Goal: Task Accomplishment & Management: Manage account settings

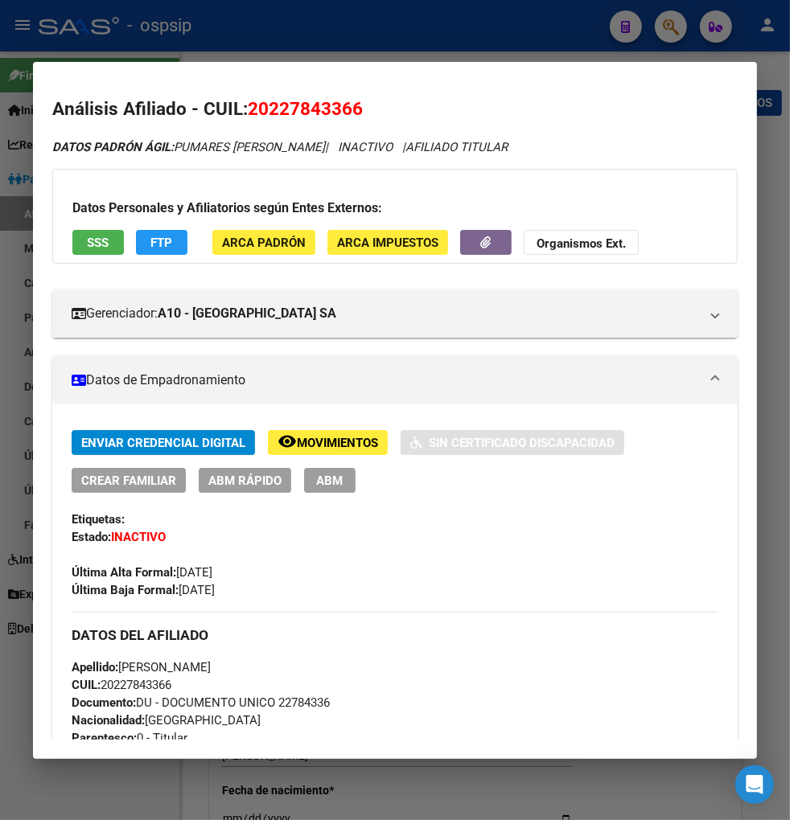
scroll to position [1787, 0]
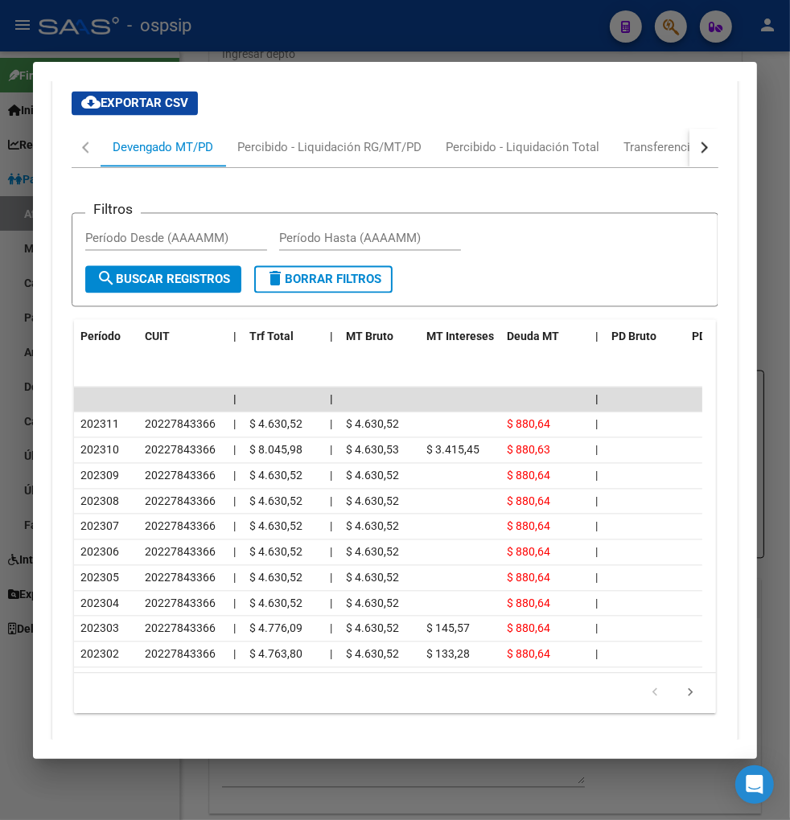
click at [670, 31] on div at bounding box center [395, 410] width 790 height 820
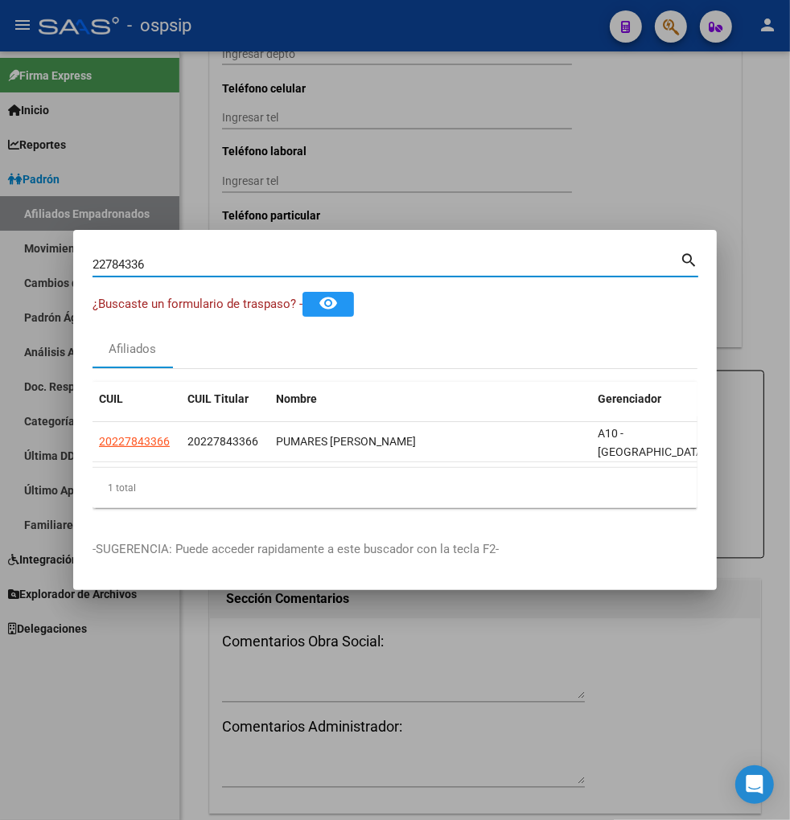
click at [210, 261] on input "22784336" at bounding box center [386, 264] width 587 height 14
type input "2"
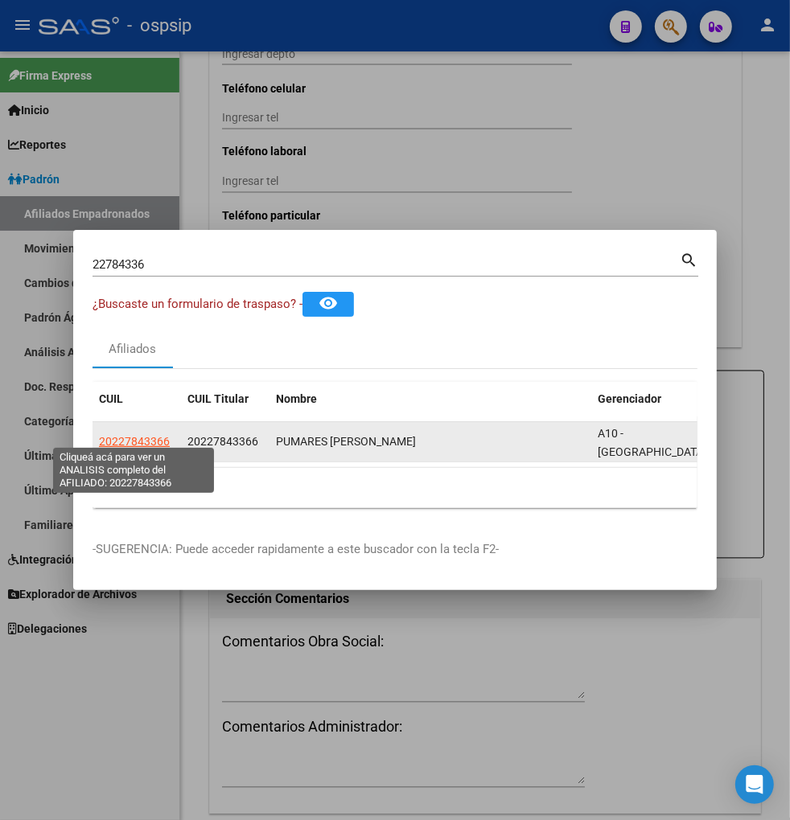
click at [130, 435] on span "20227843366" at bounding box center [134, 441] width 71 height 13
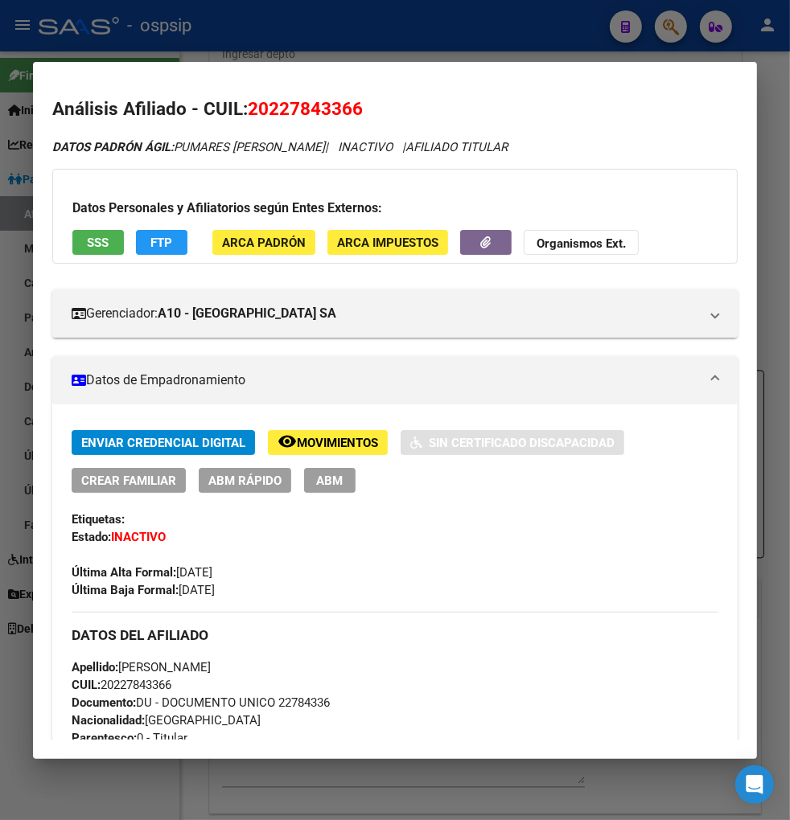
click at [661, 22] on div at bounding box center [395, 410] width 790 height 820
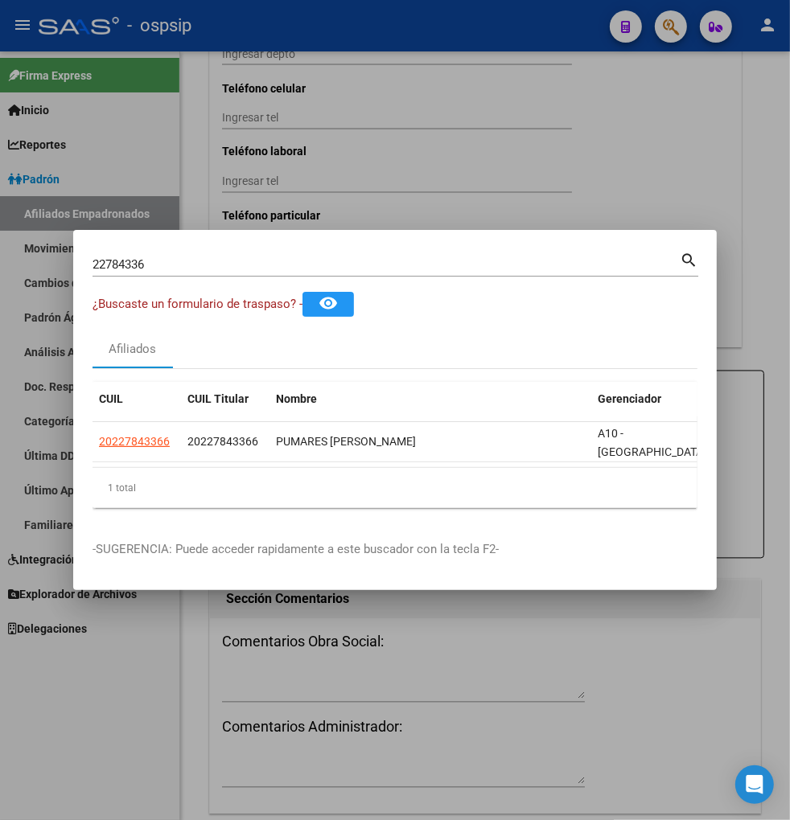
click at [199, 260] on input "22784336" at bounding box center [386, 264] width 587 height 14
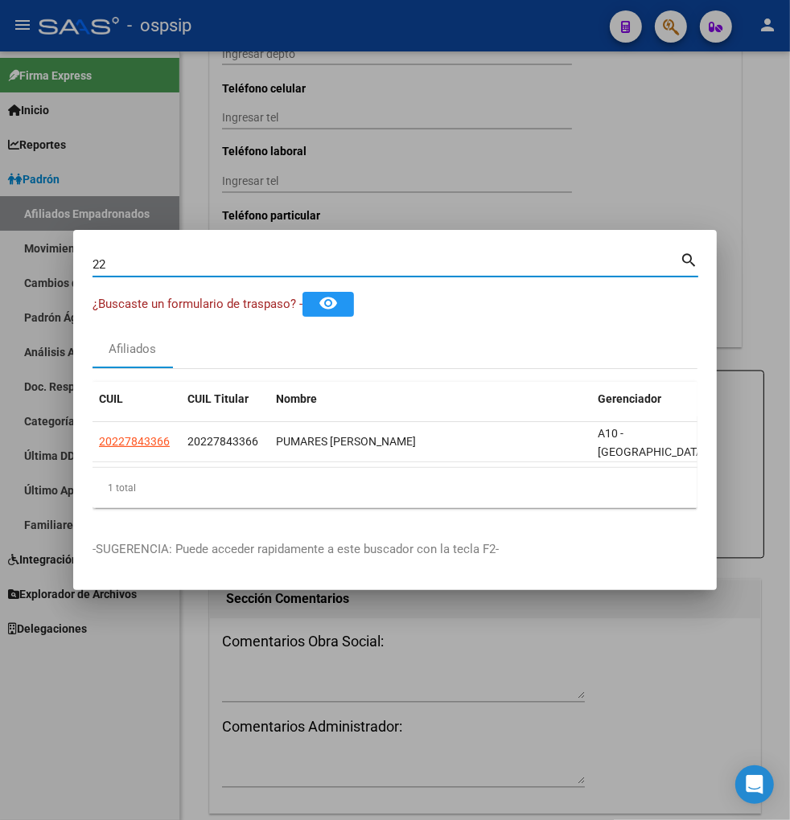
type input "2"
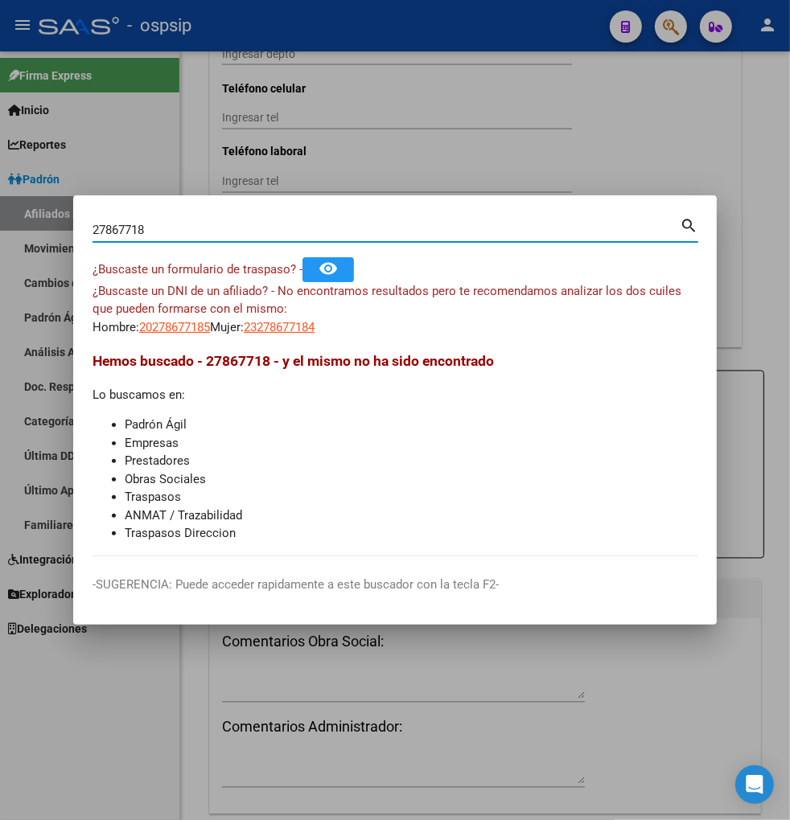
click at [158, 230] on input "27867718" at bounding box center [386, 230] width 587 height 14
type input "2"
type input "2786718"
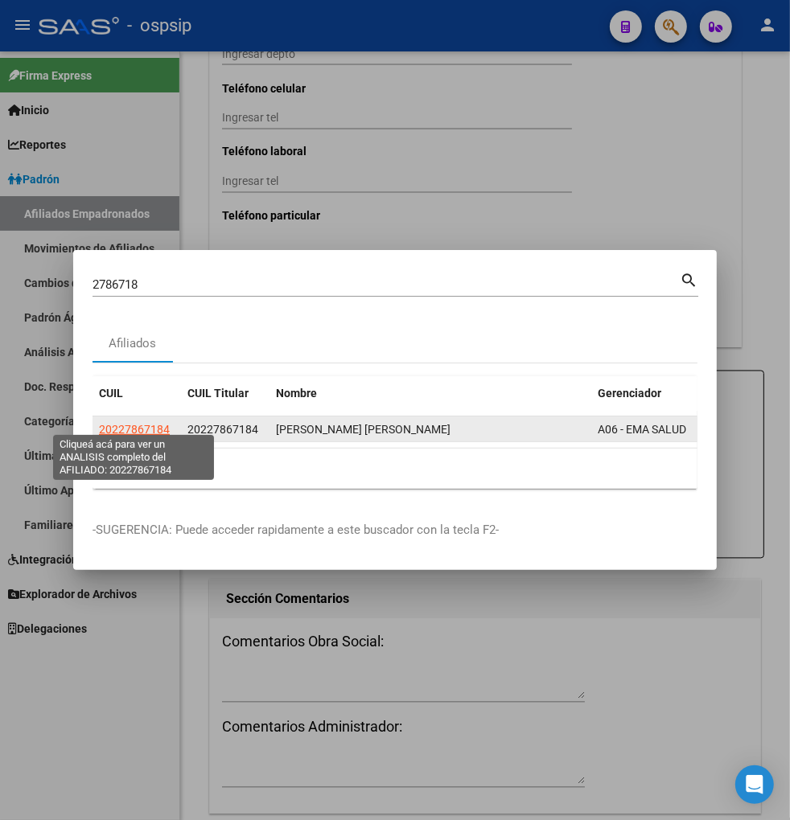
click at [137, 426] on span "20227867184" at bounding box center [134, 429] width 71 height 13
type textarea "20227867184"
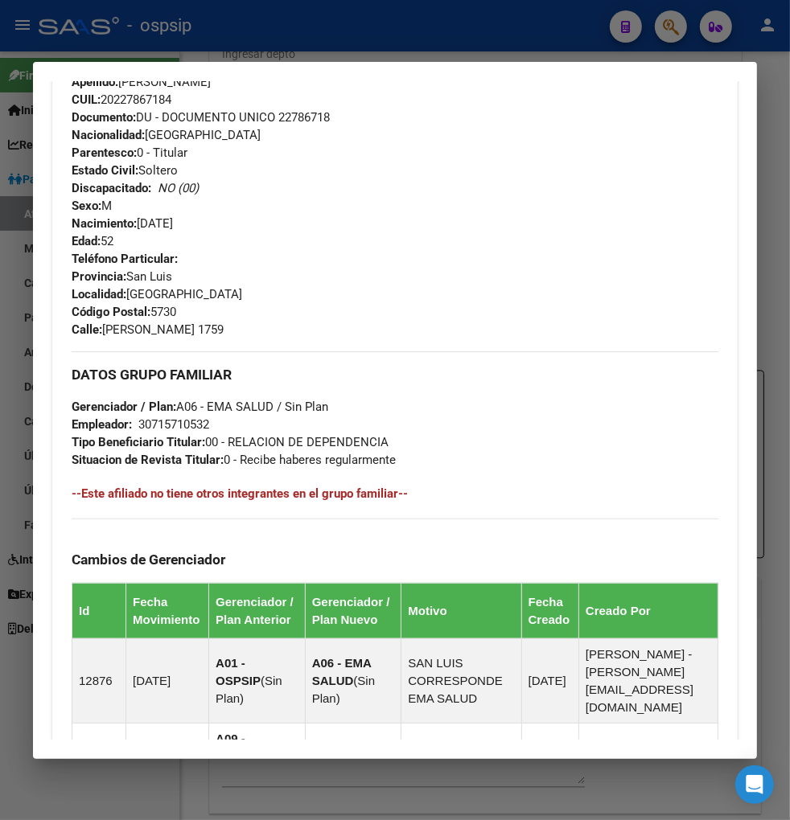
scroll to position [625, 0]
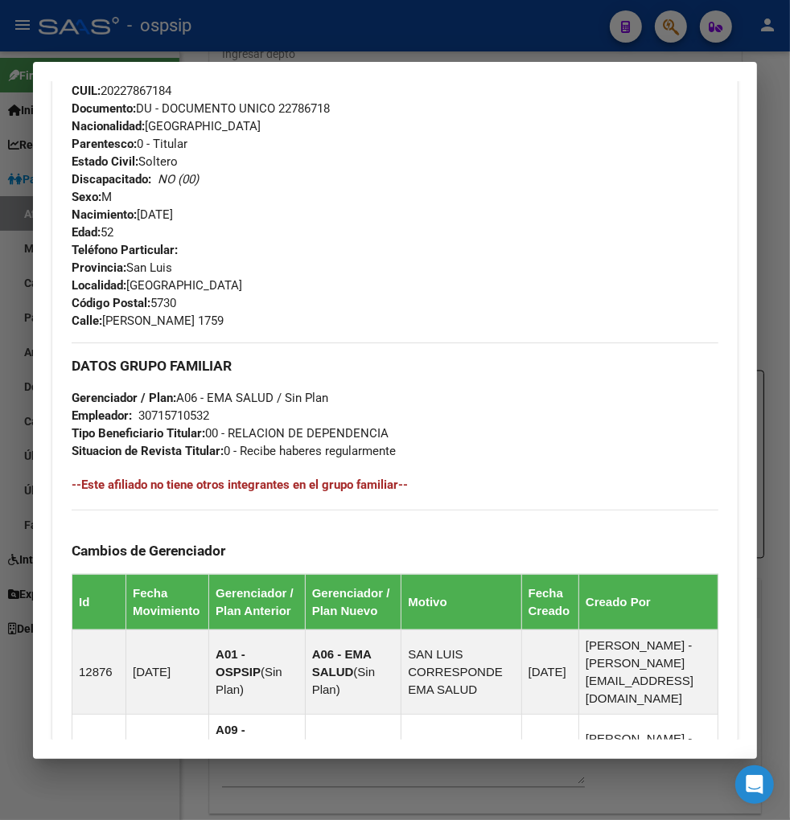
click at [661, 24] on div at bounding box center [395, 410] width 790 height 820
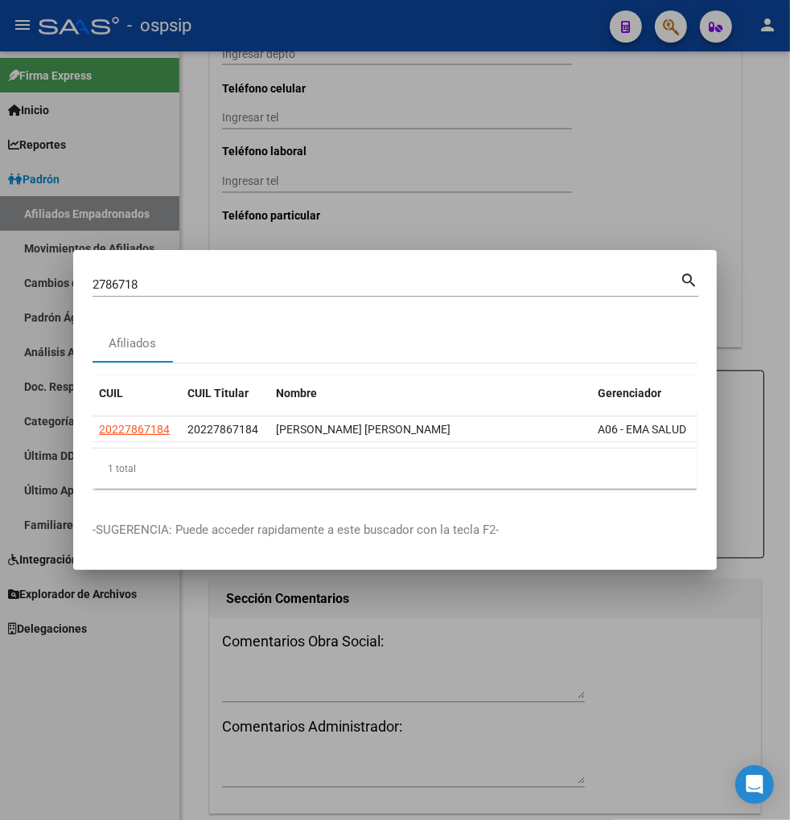
click at [175, 273] on div "2786718 Buscar (apellido, dni, [PERSON_NAME], [PERSON_NAME], cuit, obra social)" at bounding box center [386, 285] width 587 height 24
type input "2"
type input "22788591"
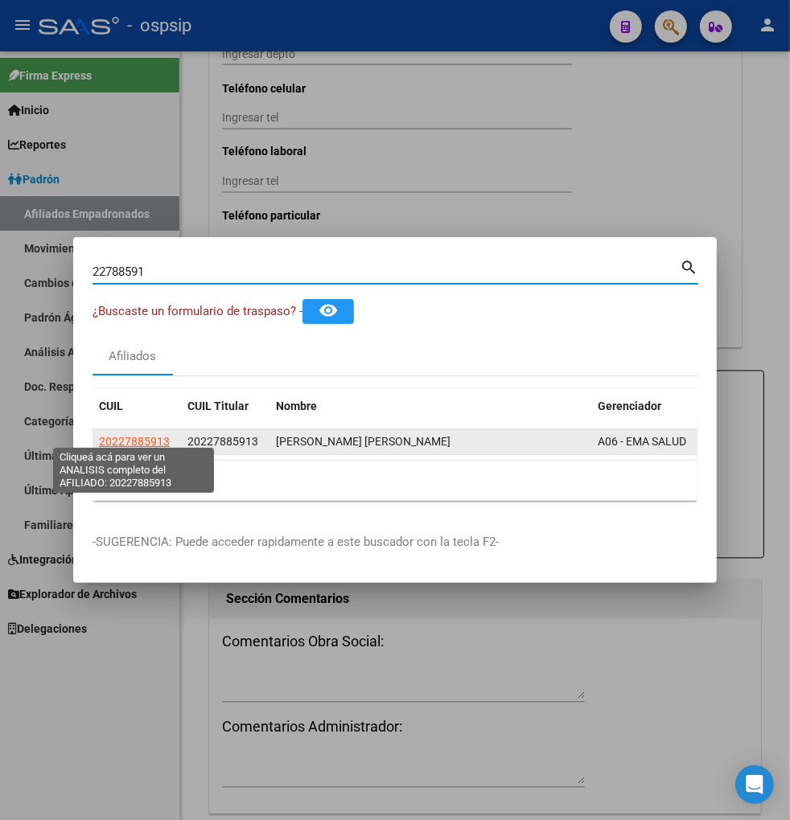
click at [125, 441] on app-link-go-to "20227885913" at bounding box center [134, 442] width 71 height 19
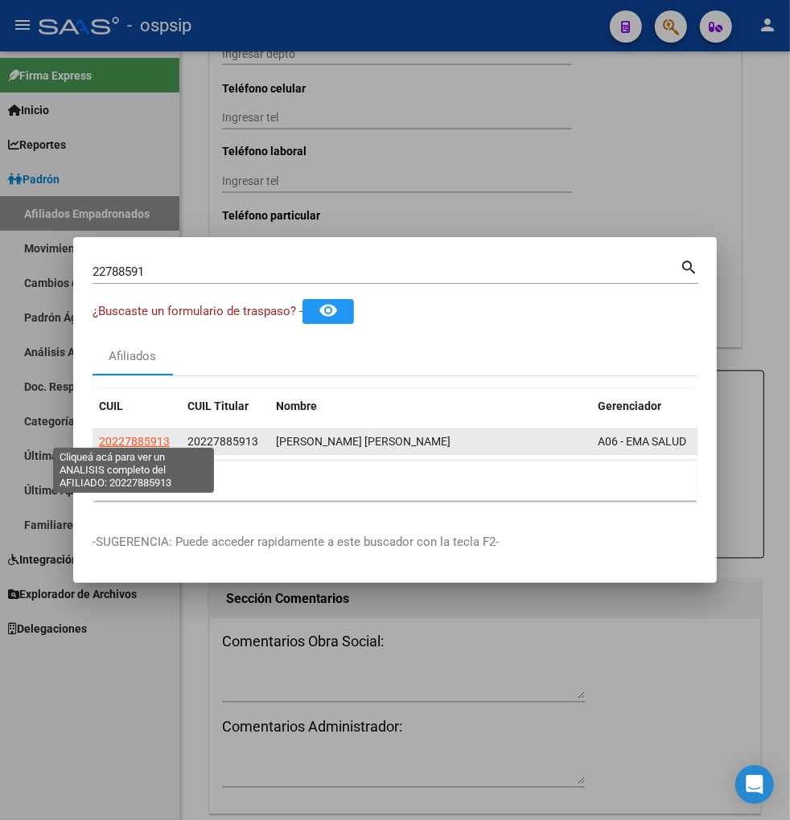
click at [150, 439] on span "20227885913" at bounding box center [134, 441] width 71 height 13
type textarea "20227885913"
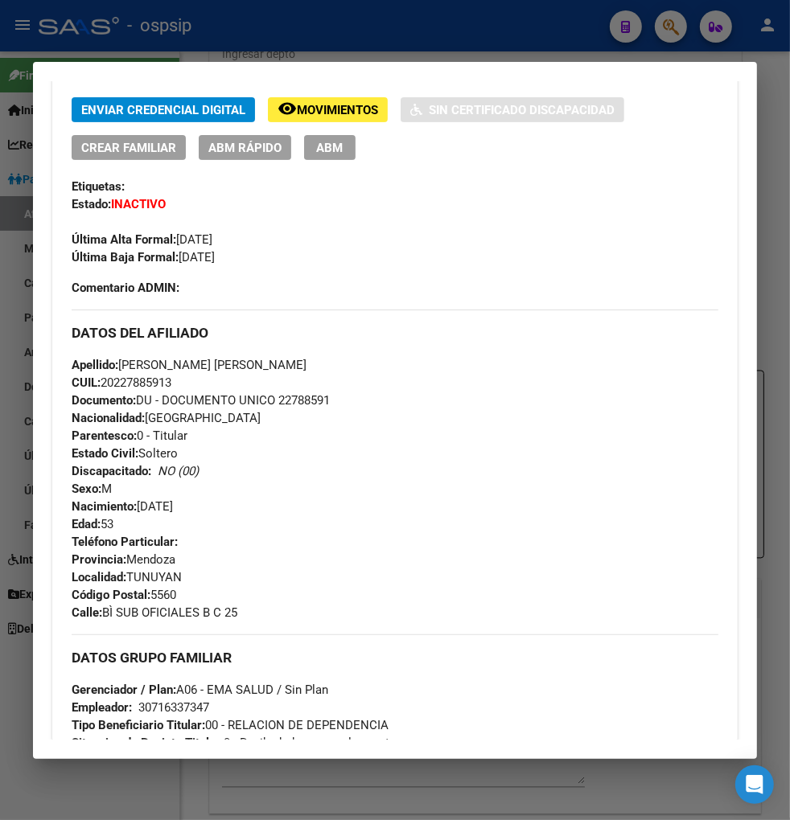
scroll to position [357, 0]
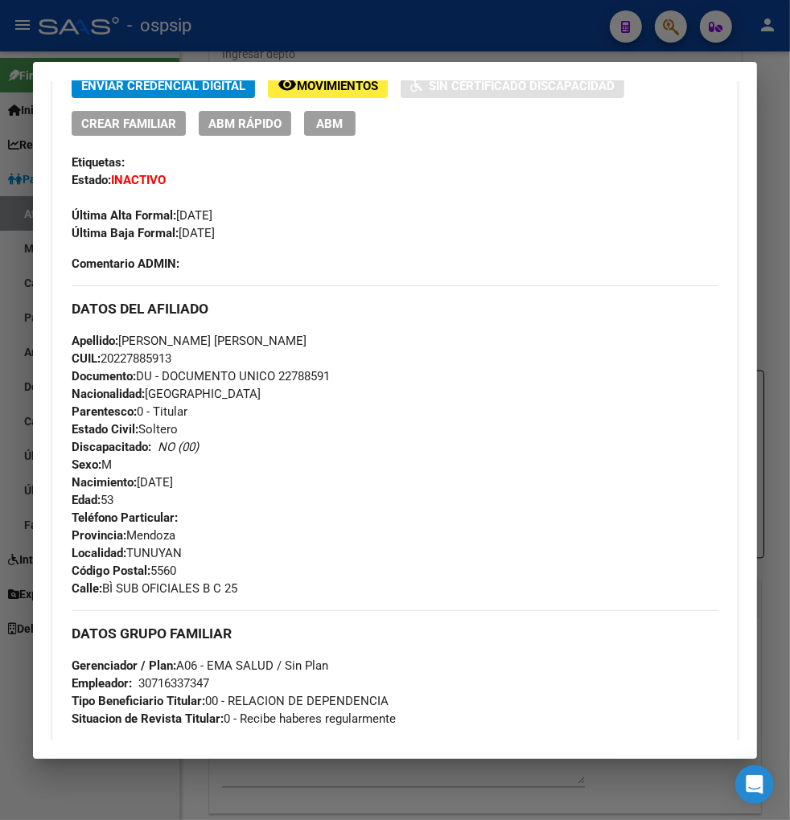
click at [668, 22] on div at bounding box center [395, 410] width 790 height 820
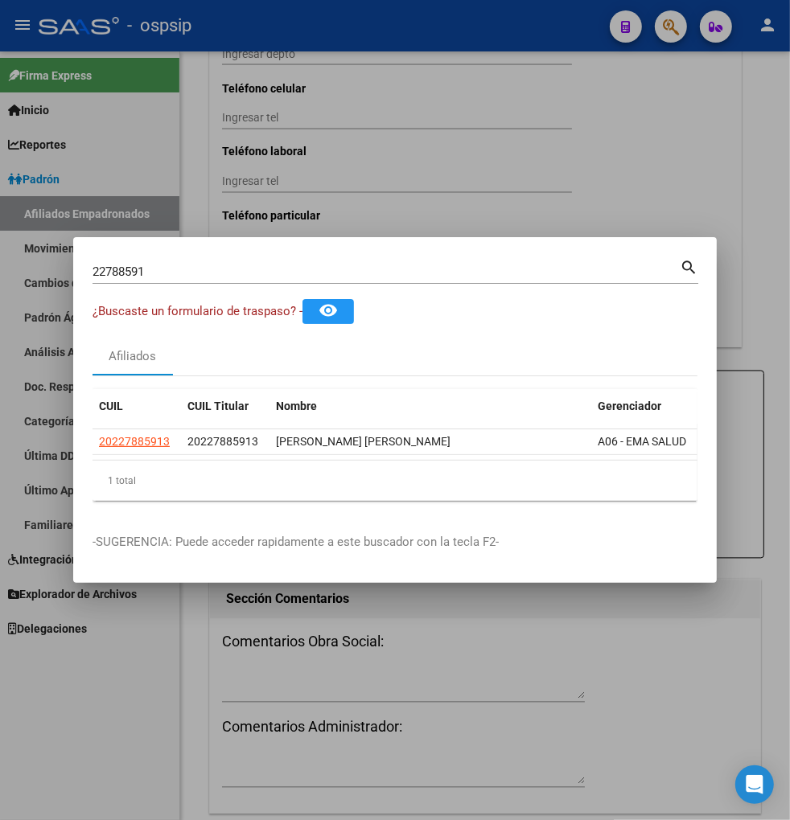
click at [181, 267] on input "22788591" at bounding box center [386, 272] width 587 height 14
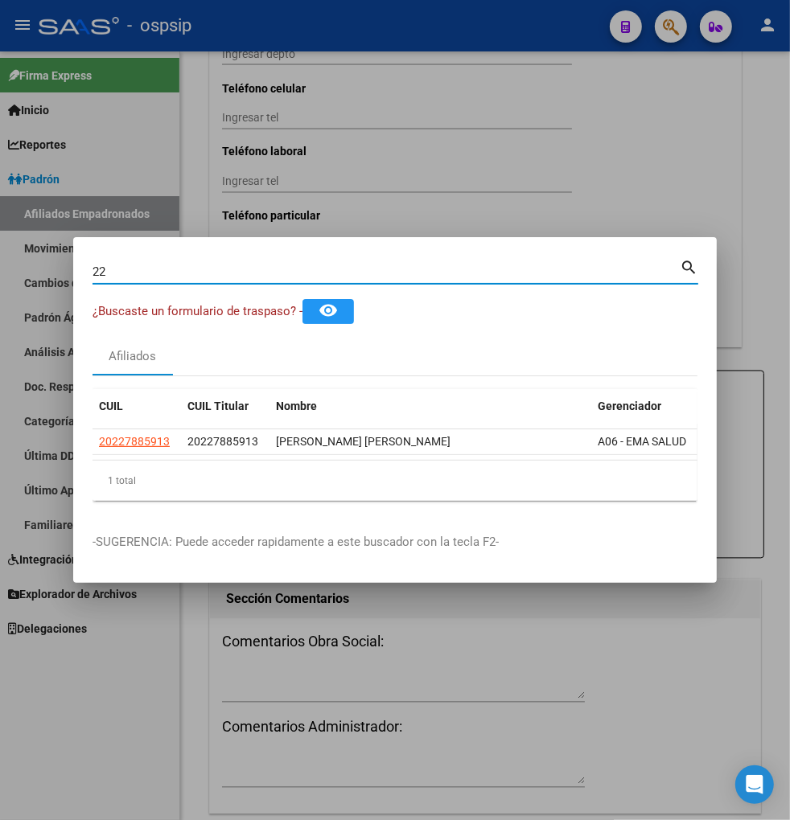
type input "2"
type input "22788795"
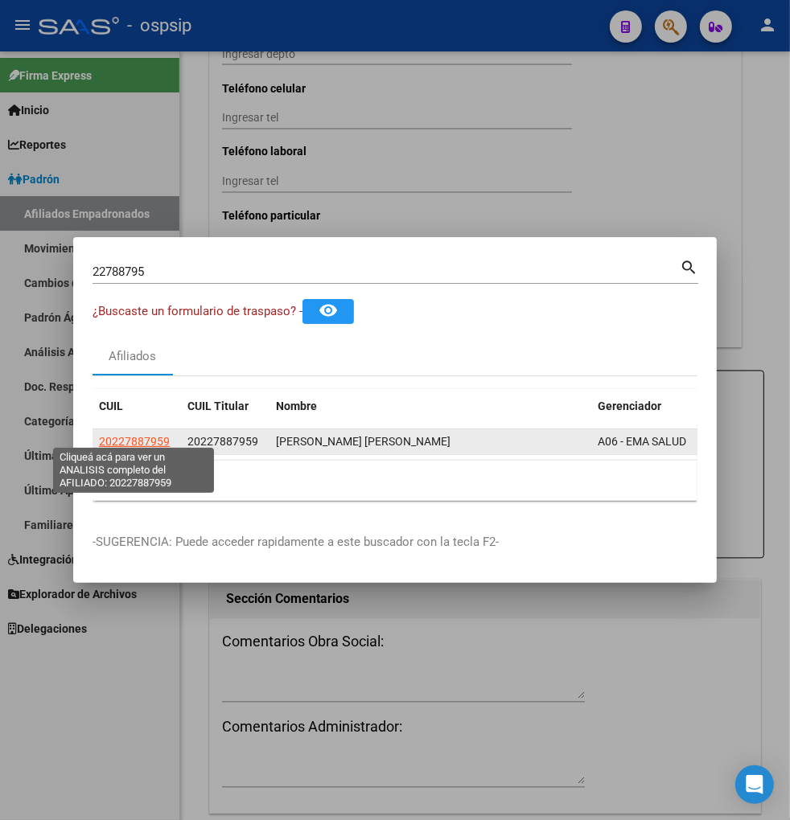
click at [138, 435] on span "20227887959" at bounding box center [134, 441] width 71 height 13
type textarea "20227887959"
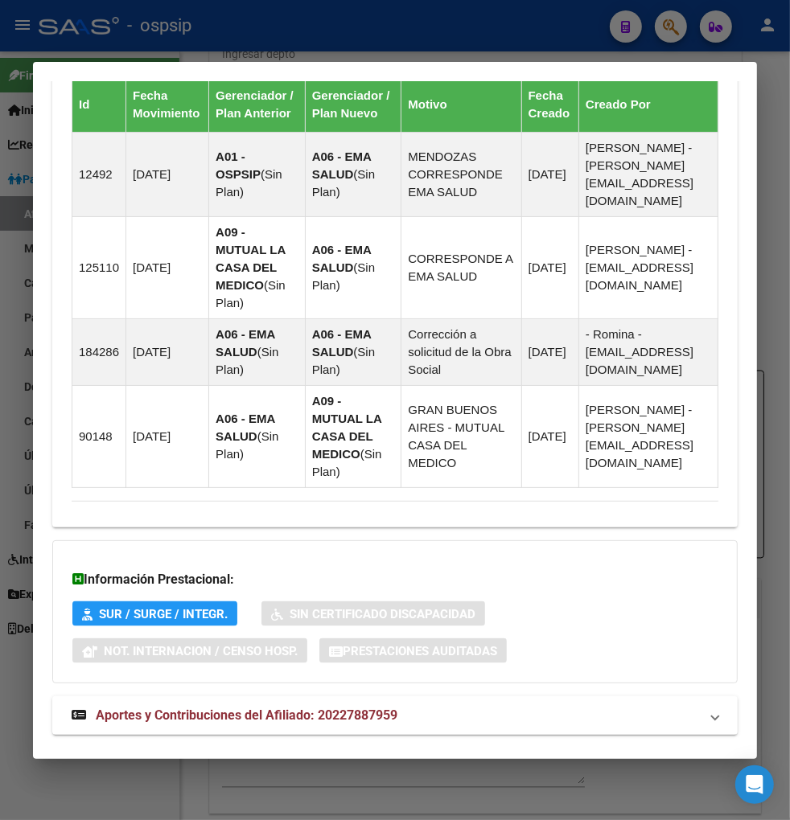
scroll to position [1185, 0]
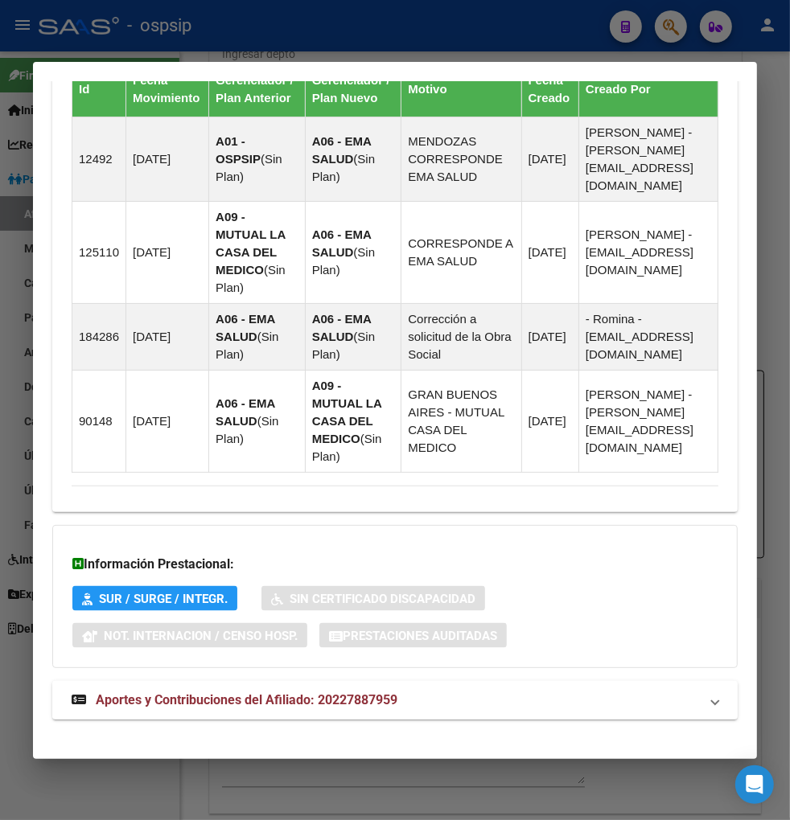
click at [216, 693] on span "Aportes y Contribuciones del Afiliado: 20227887959" at bounding box center [247, 700] width 302 height 15
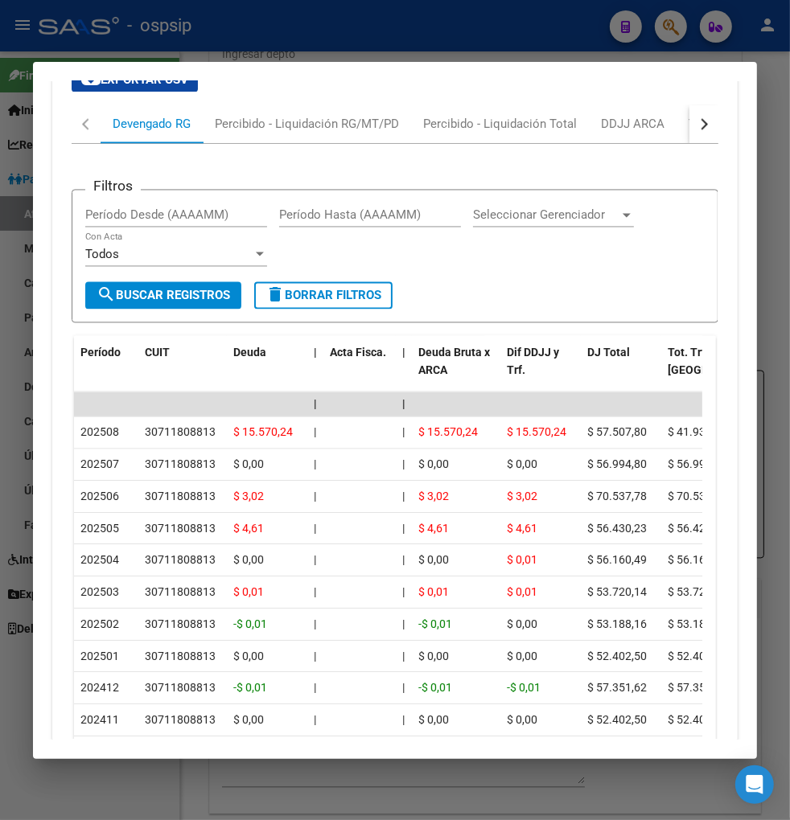
scroll to position [1710, 0]
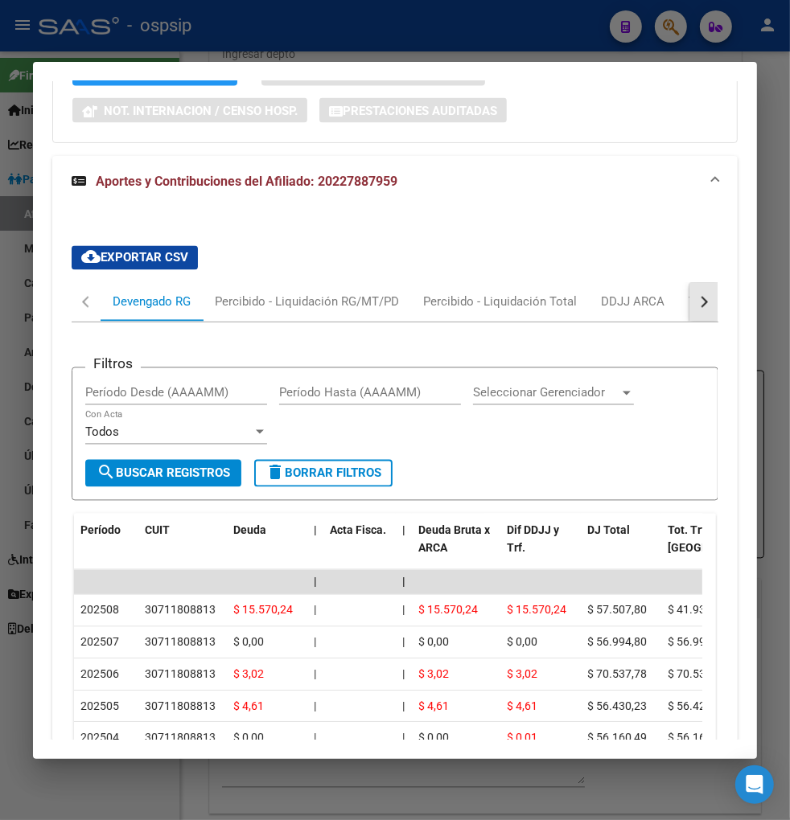
click at [694, 288] on button "button" at bounding box center [703, 302] width 29 height 39
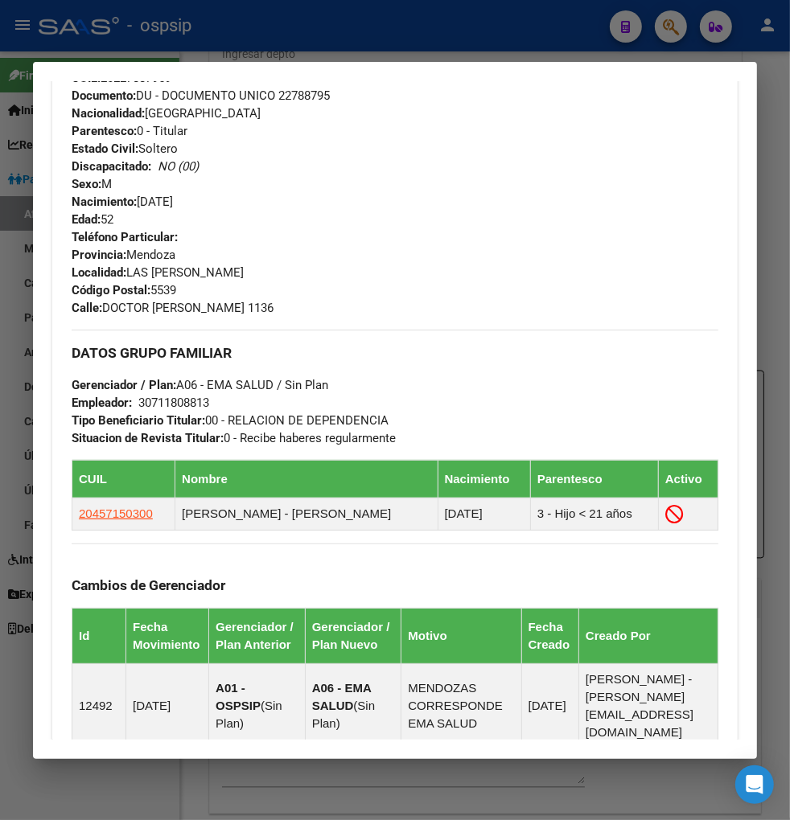
scroll to position [280, 0]
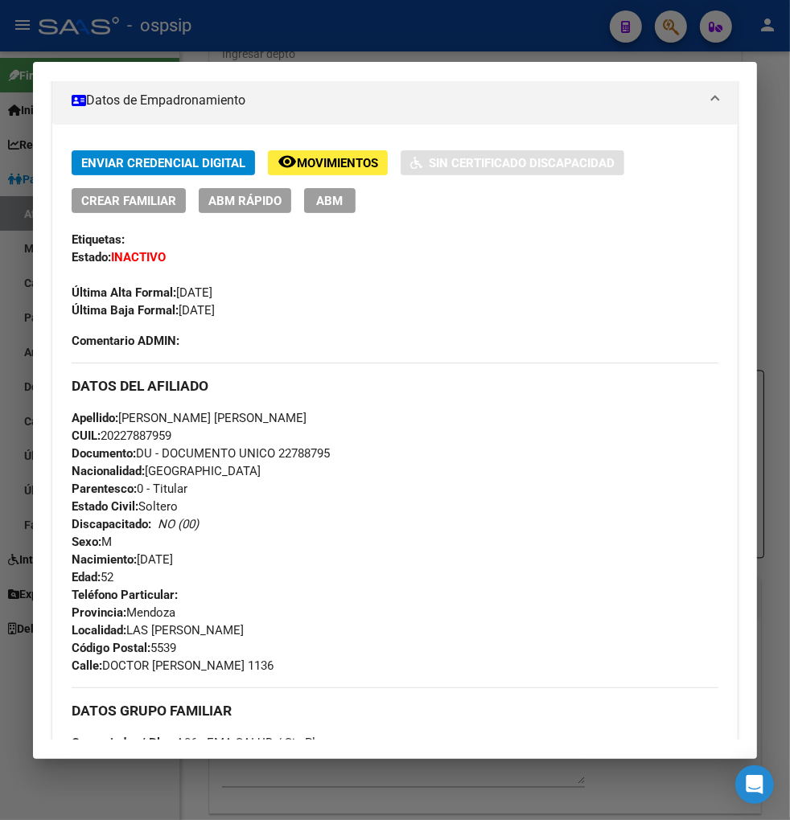
click at [319, 167] on span "Movimientos" at bounding box center [337, 163] width 81 height 14
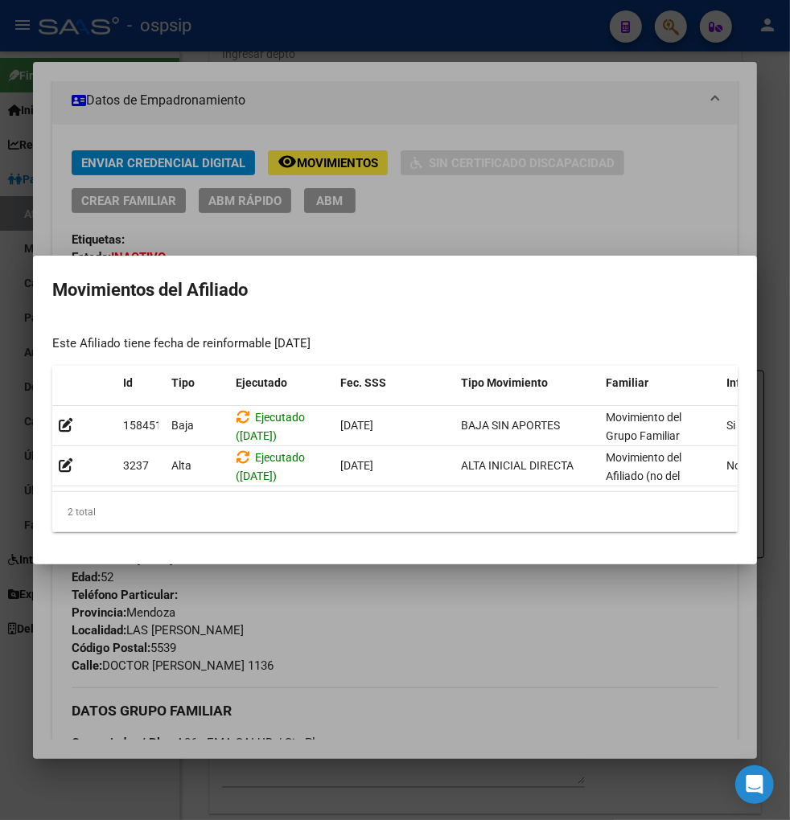
click at [423, 594] on div at bounding box center [395, 410] width 790 height 820
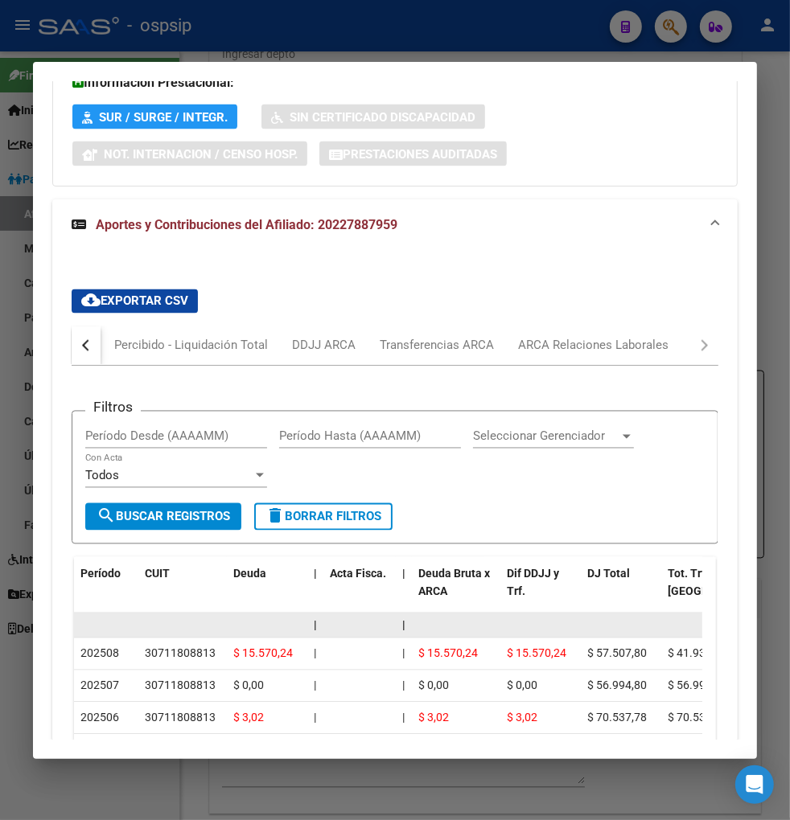
scroll to position [1698, 0]
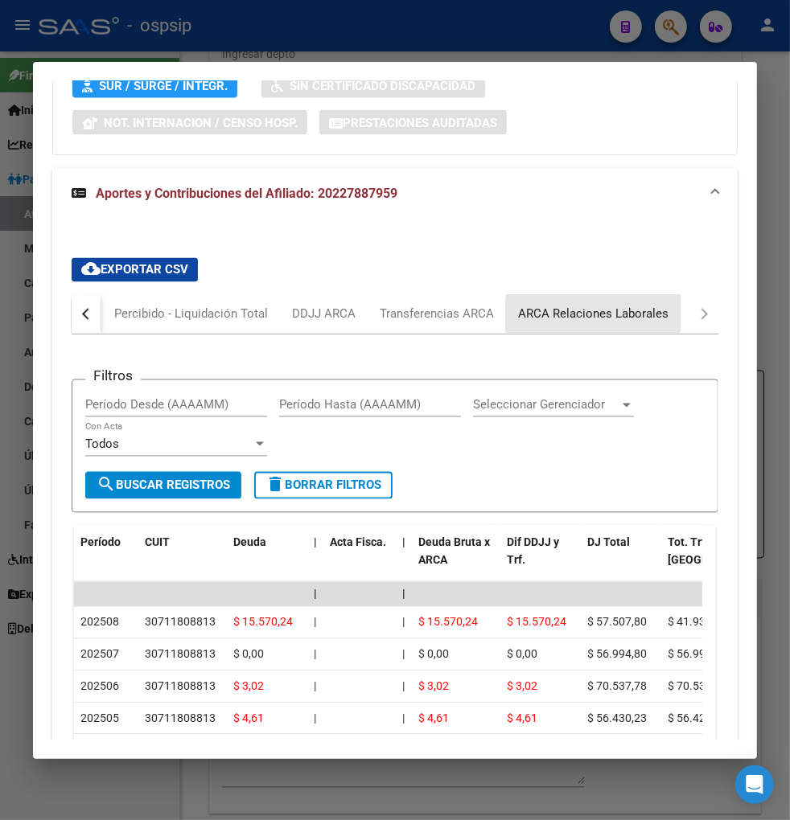
click at [646, 306] on div "ARCA Relaciones Laborales" at bounding box center [593, 315] width 150 height 18
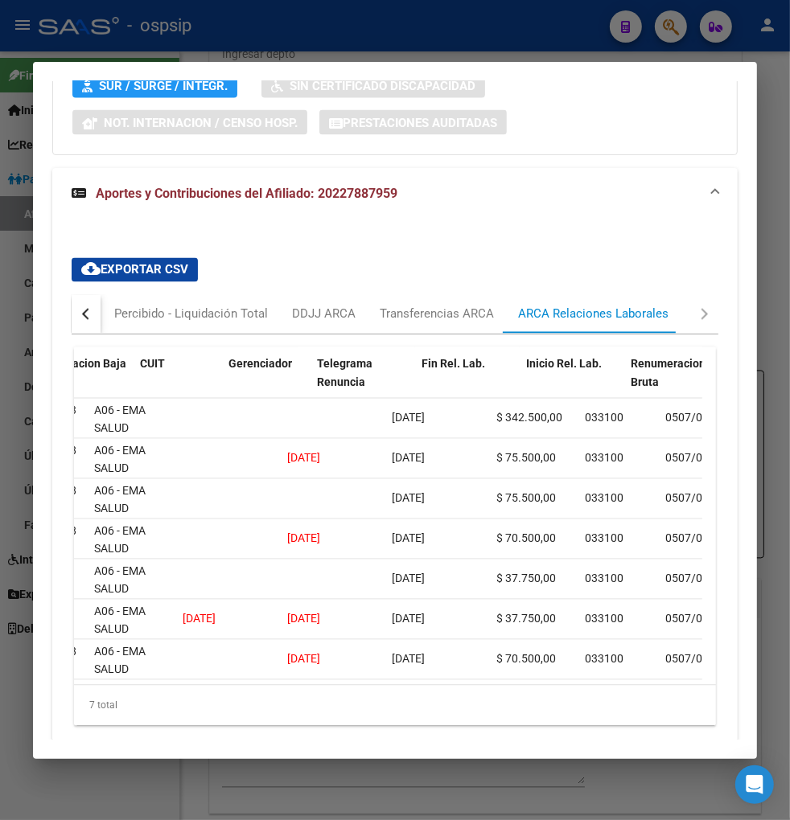
scroll to position [0, 0]
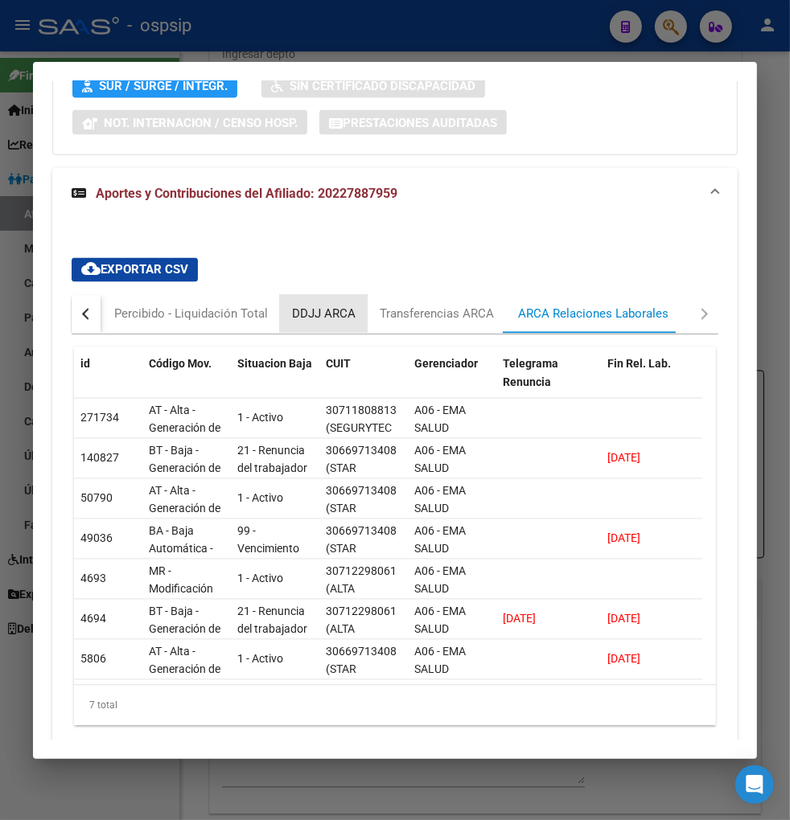
click at [318, 306] on div "DDJJ ARCA" at bounding box center [324, 315] width 64 height 18
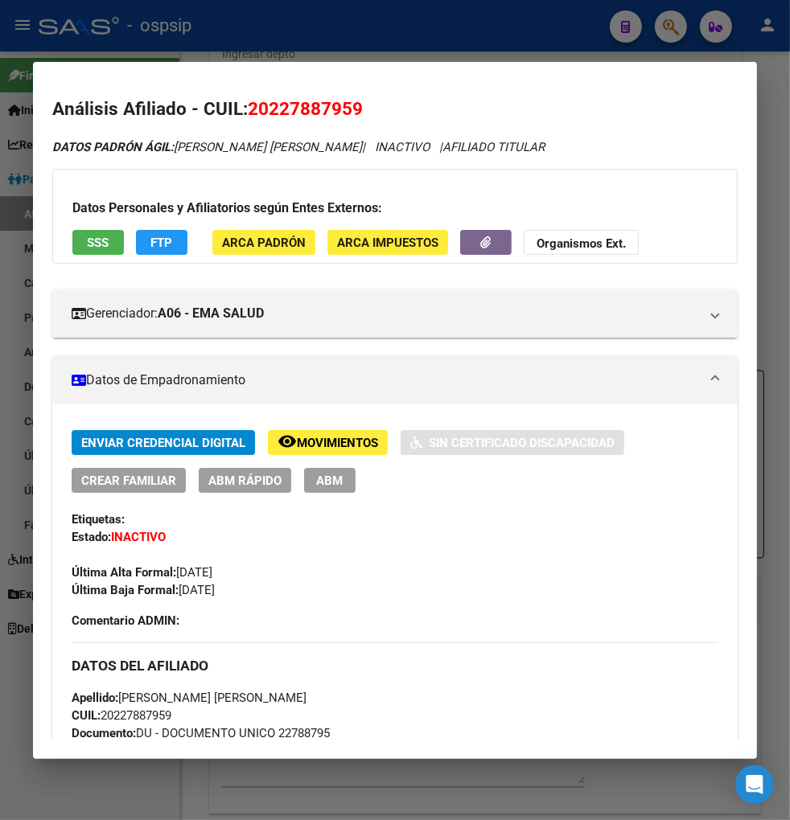
click at [319, 480] on span "ABM" at bounding box center [330, 481] width 27 height 14
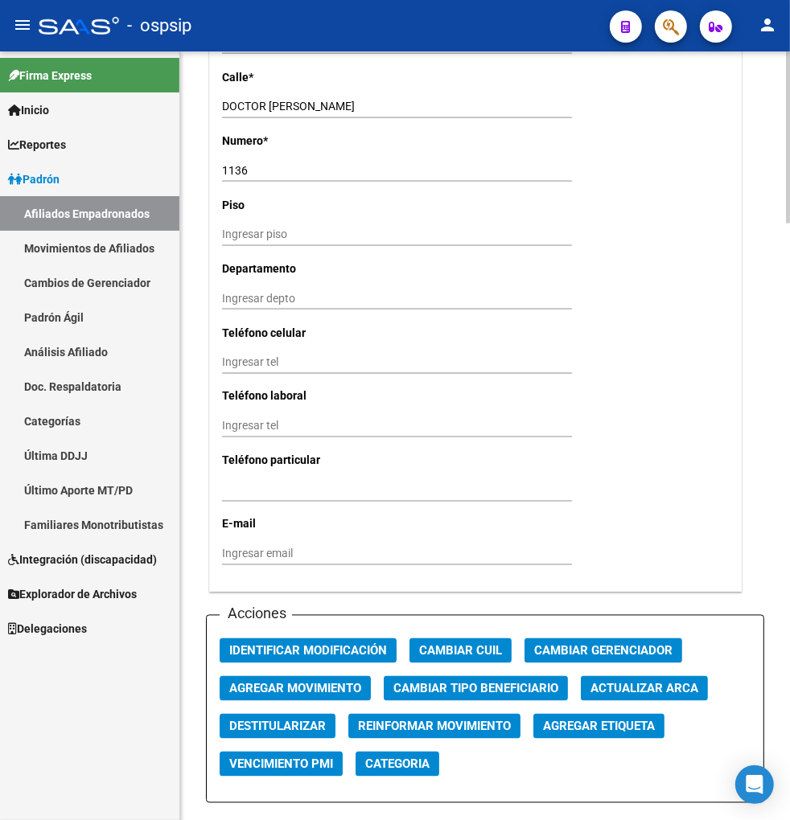
scroll to position [1698, 0]
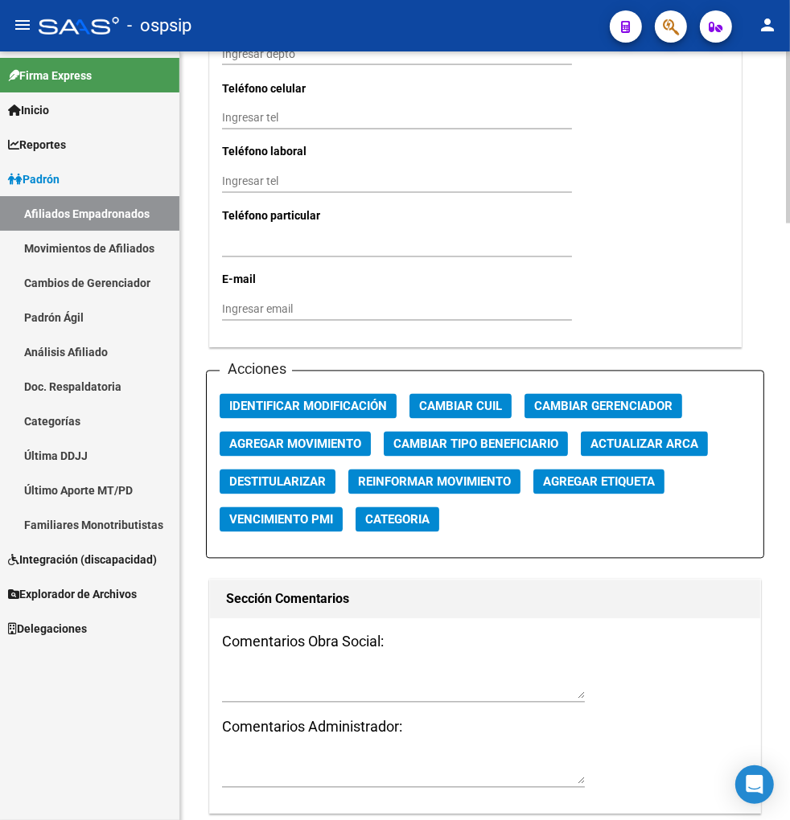
click at [291, 440] on span "Agregar Movimiento" at bounding box center [295, 445] width 132 height 14
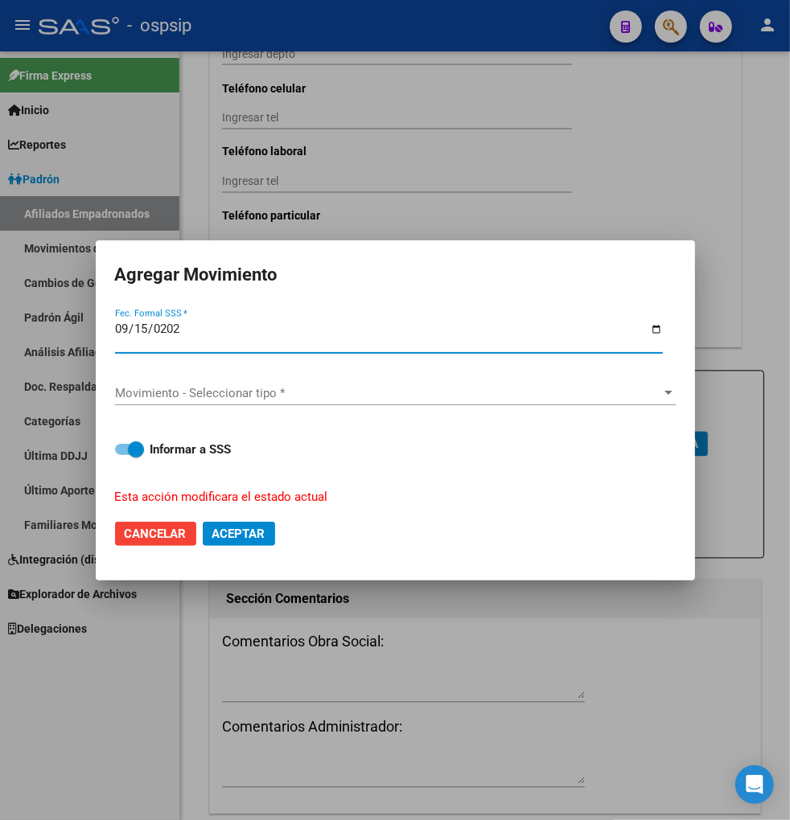
type input "[DATE]"
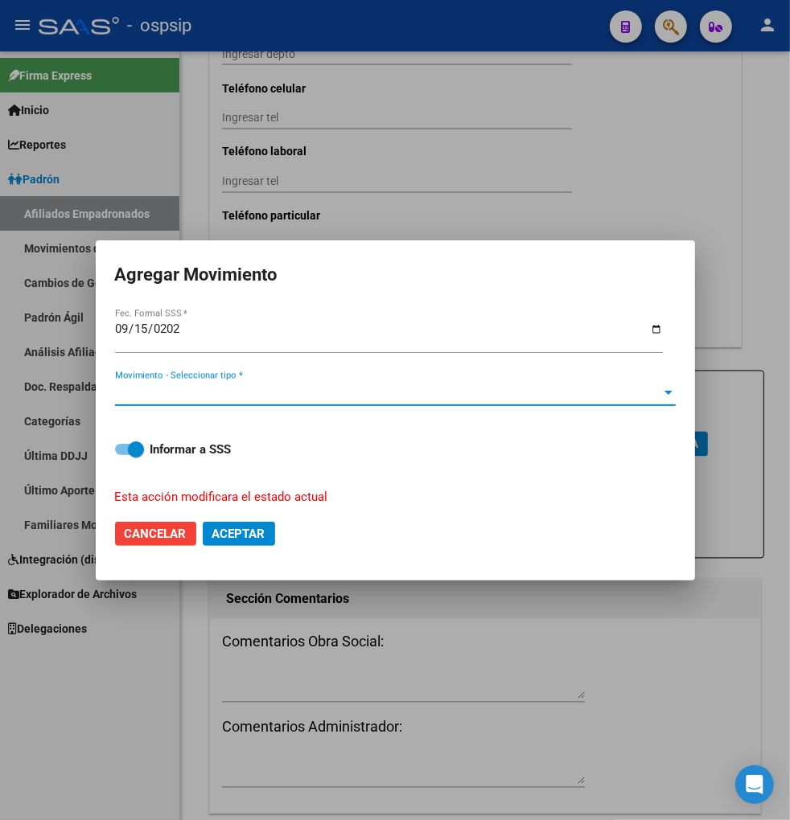
click at [516, 393] on span "Movimiento - Seleccionar tipo *" at bounding box center [388, 393] width 546 height 14
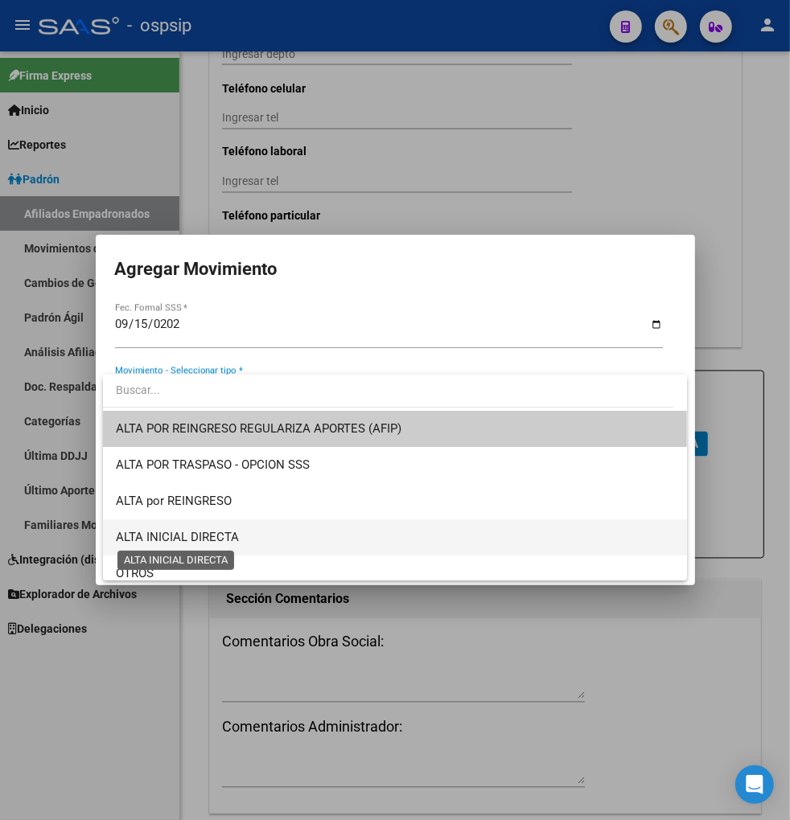
click at [236, 534] on span "ALTA INICIAL DIRECTA" at bounding box center [177, 537] width 123 height 14
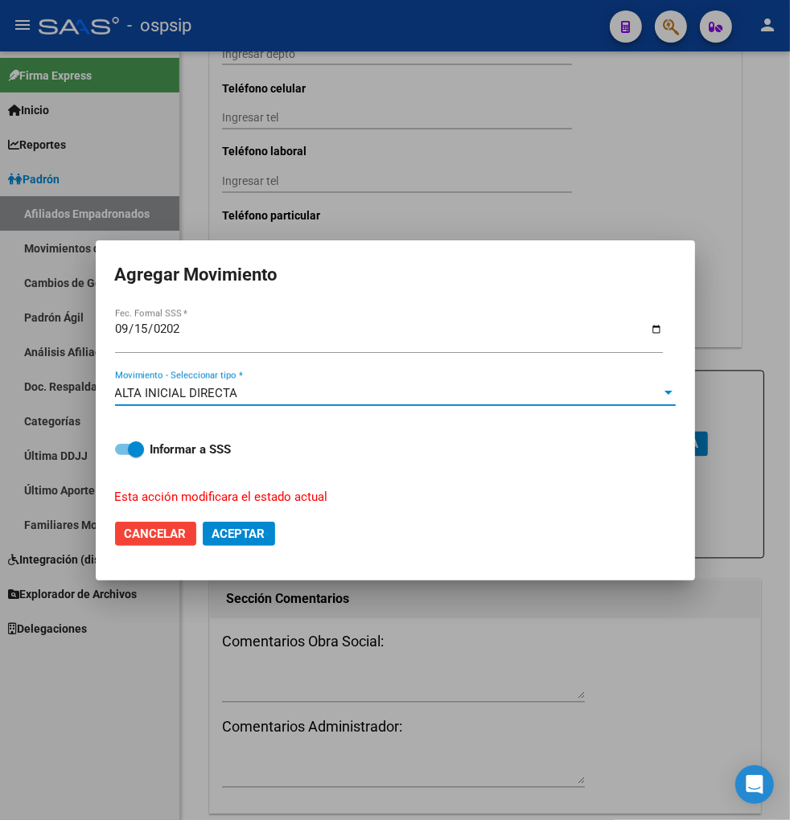
click at [229, 539] on span "Aceptar" at bounding box center [238, 534] width 53 height 14
checkbox input "false"
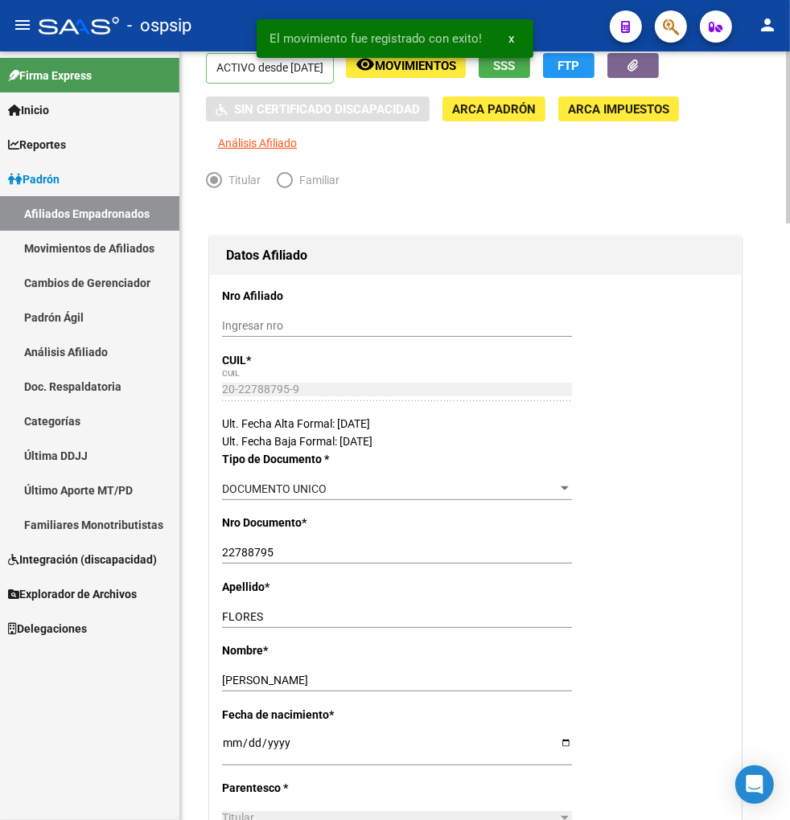
scroll to position [0, 0]
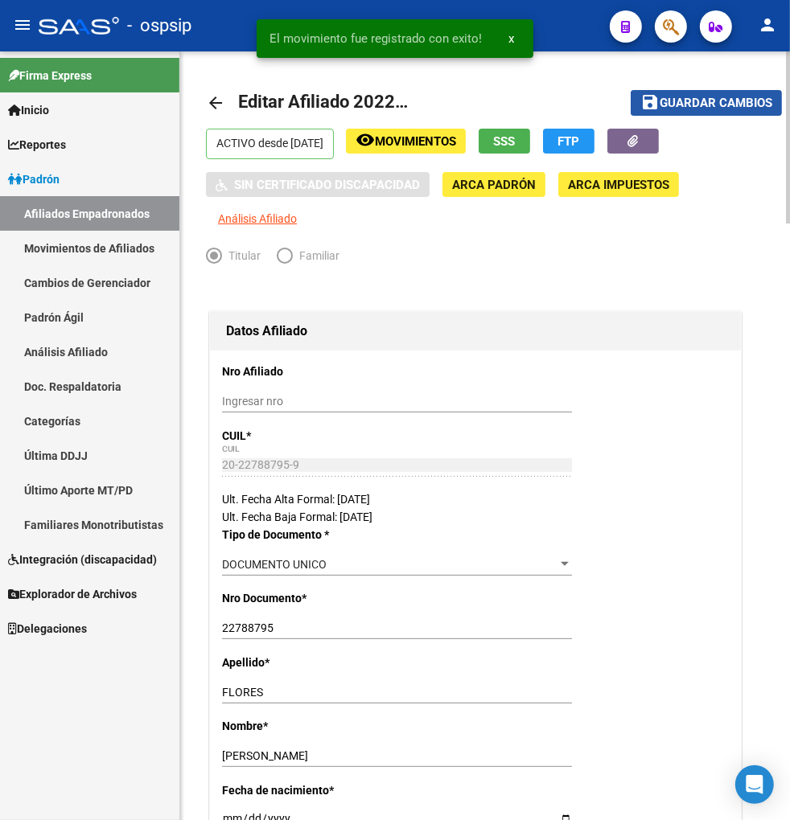
click at [722, 105] on span "Guardar cambios" at bounding box center [716, 104] width 113 height 14
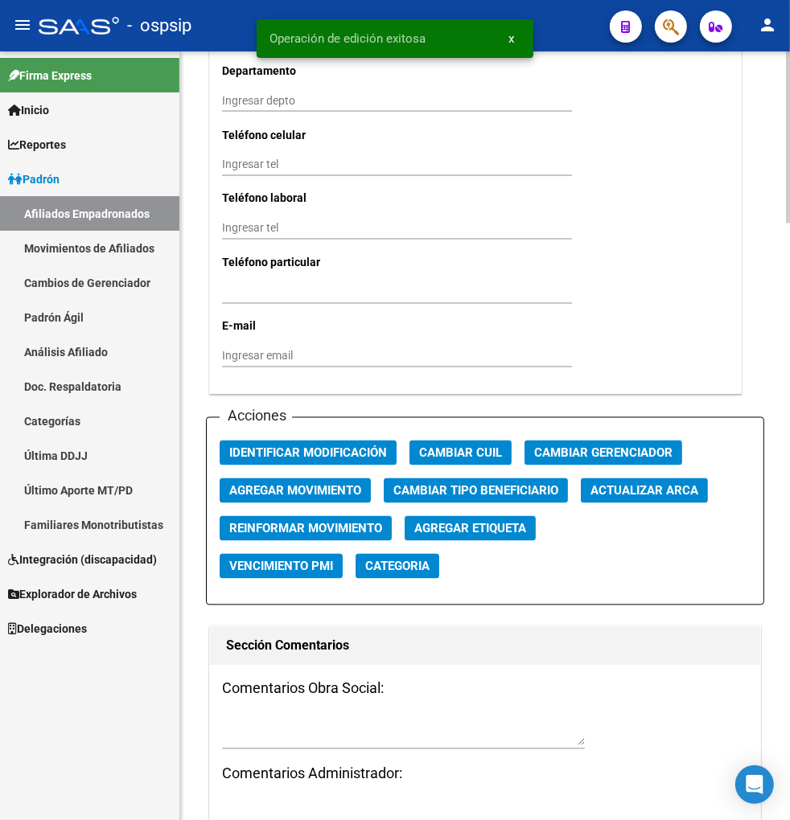
scroll to position [1787, 0]
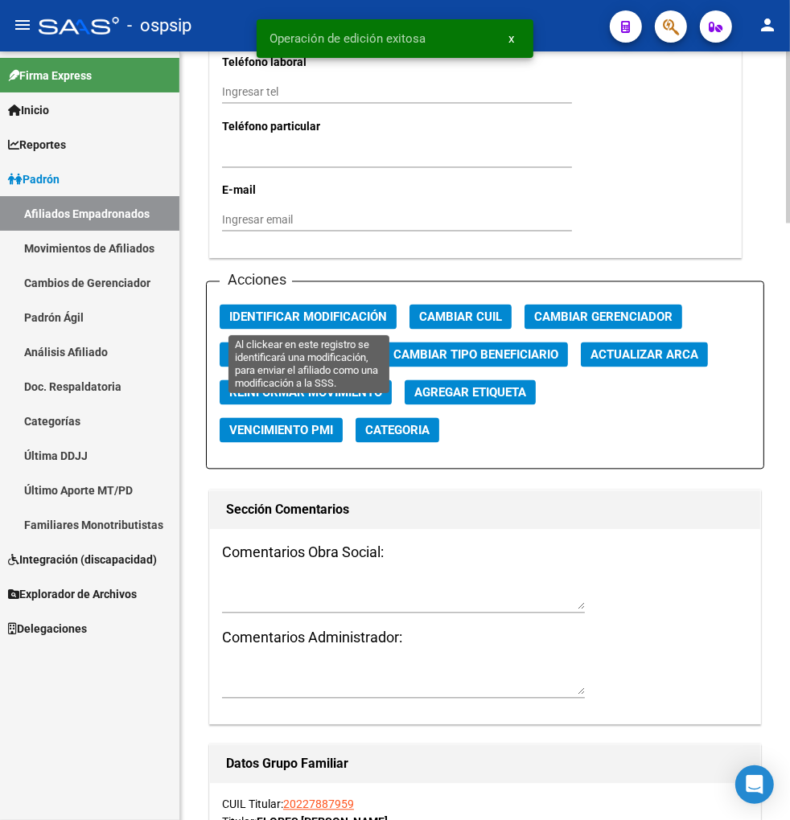
click at [335, 315] on span "Identificar Modificación" at bounding box center [308, 317] width 158 height 14
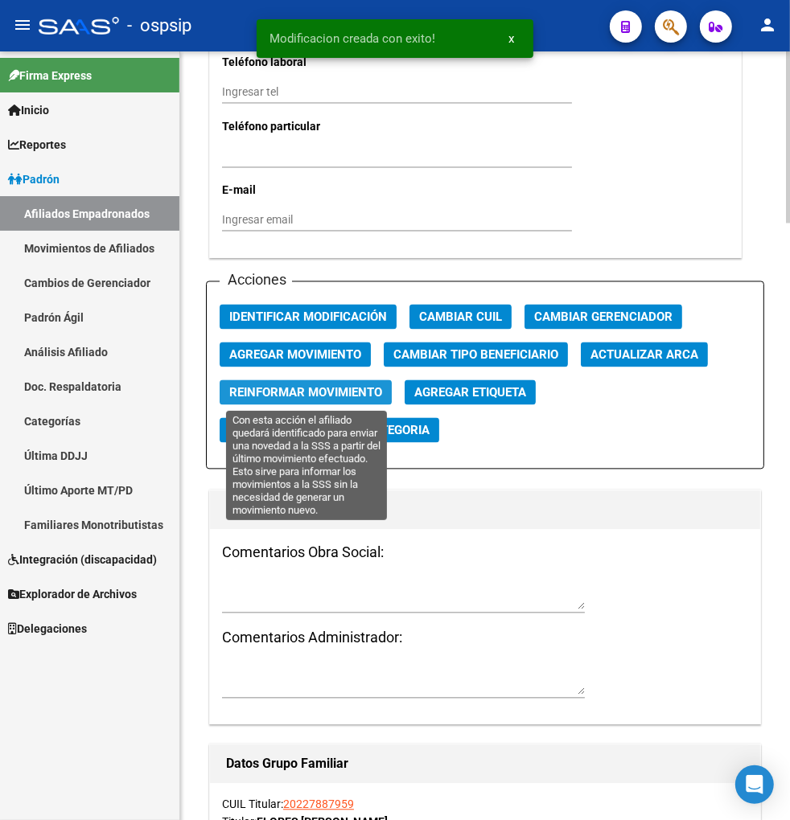
click at [303, 397] on span "Reinformar Movimiento" at bounding box center [305, 393] width 153 height 14
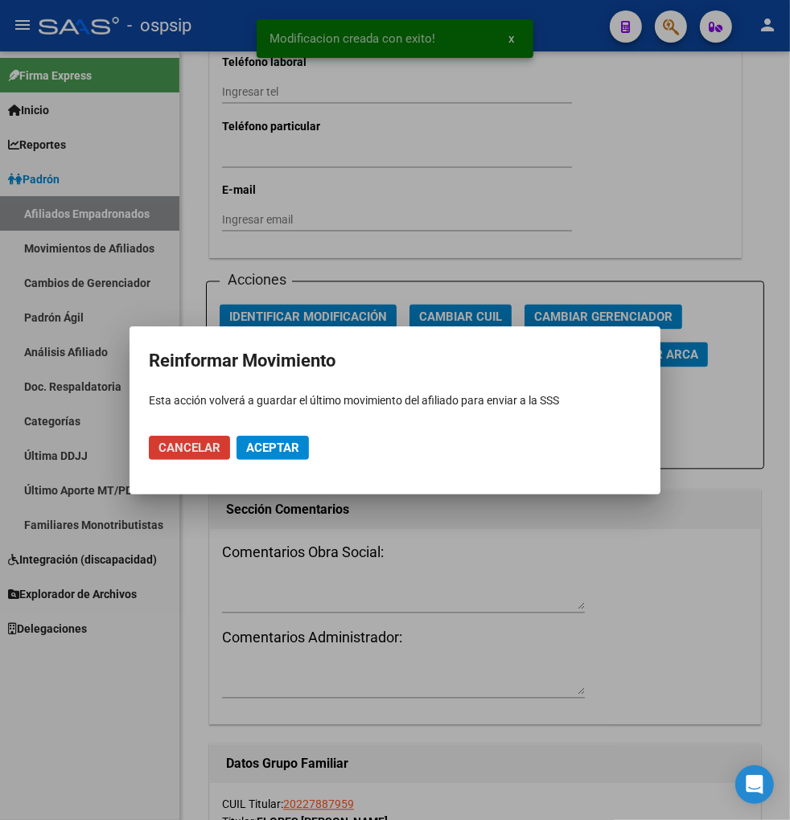
click at [278, 441] on span "Aceptar" at bounding box center [272, 448] width 53 height 14
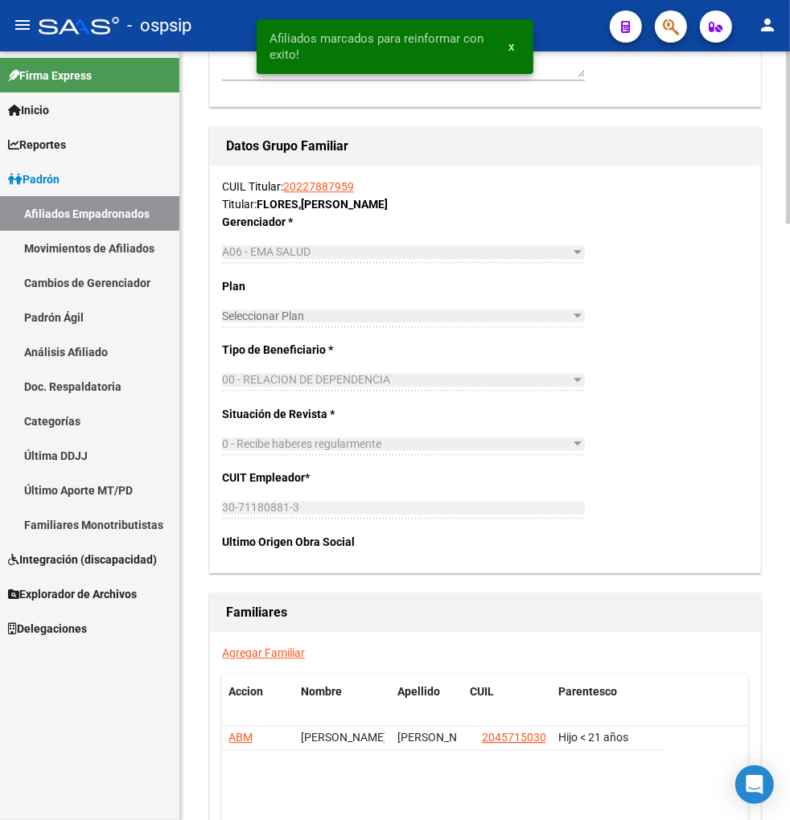
scroll to position [2592, 0]
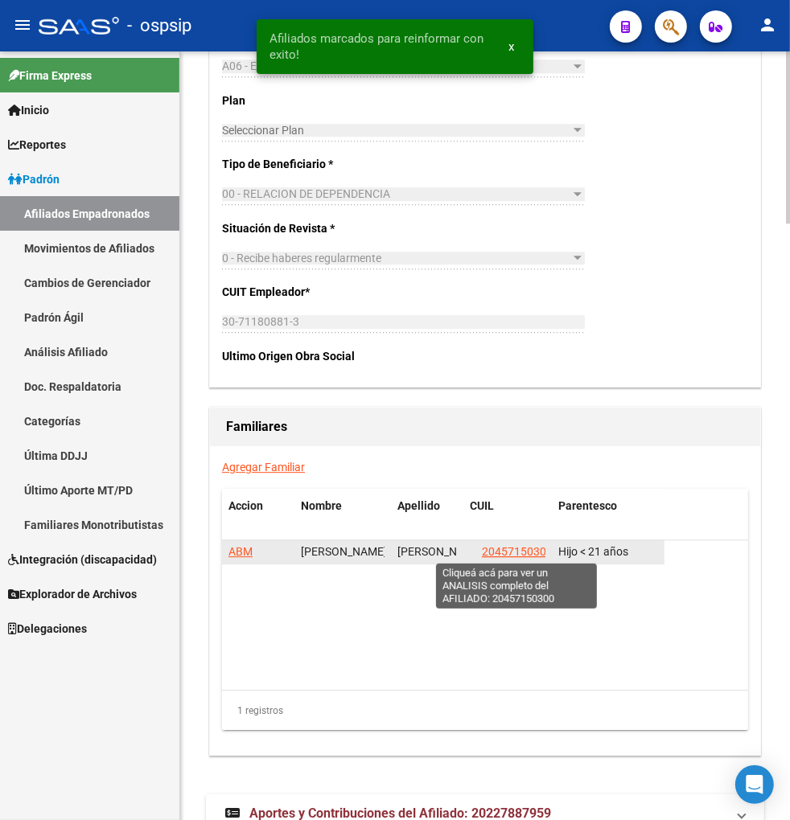
click at [517, 552] on span "20457150300" at bounding box center [517, 551] width 71 height 13
type textarea "20457150300"
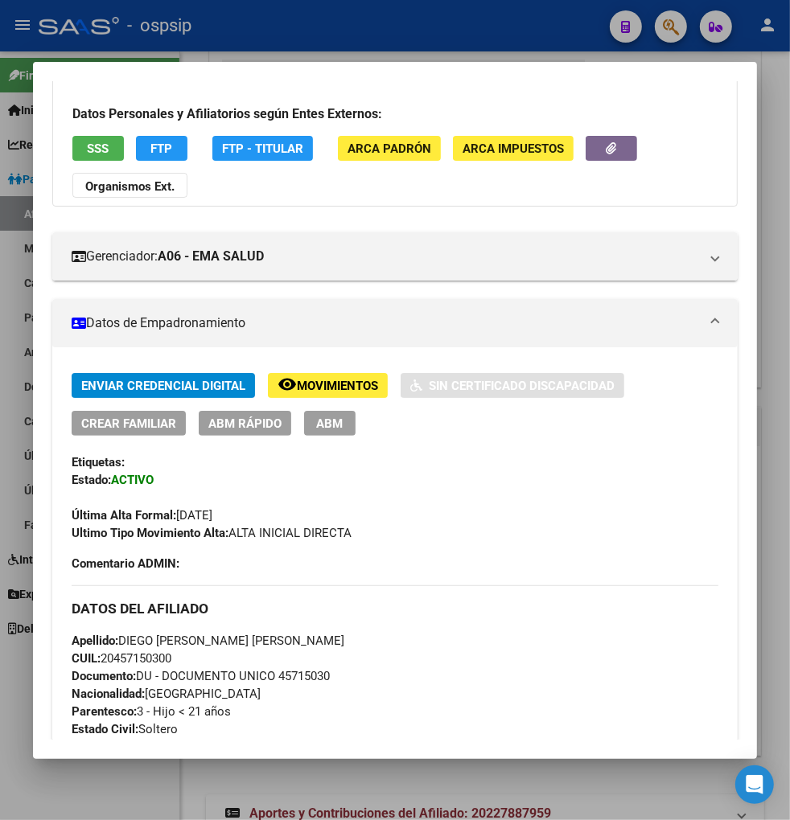
scroll to position [89, 0]
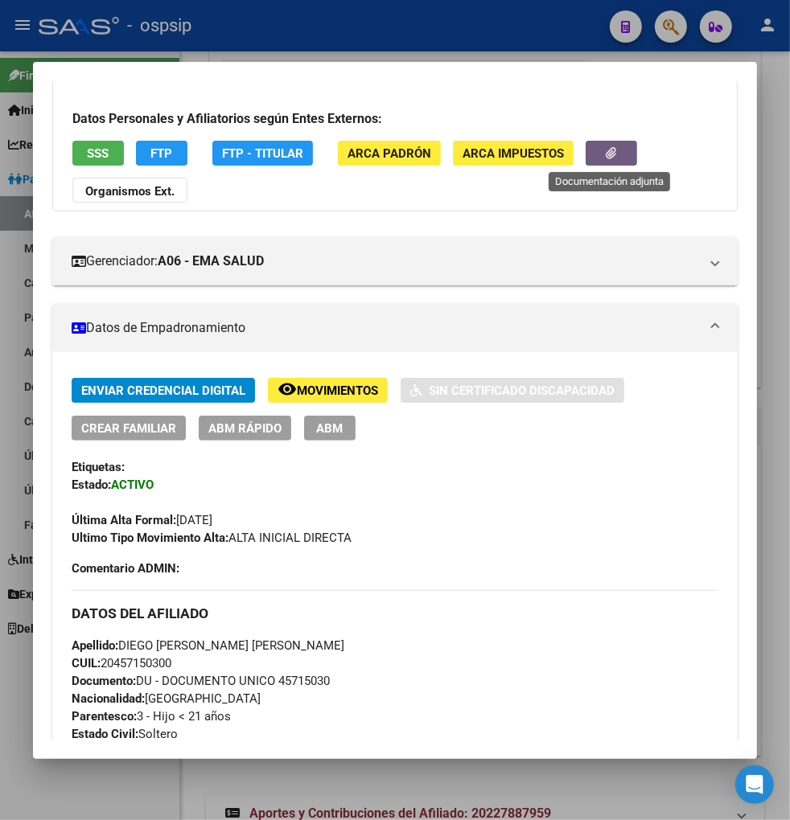
click at [606, 157] on icon "button" at bounding box center [611, 153] width 10 height 12
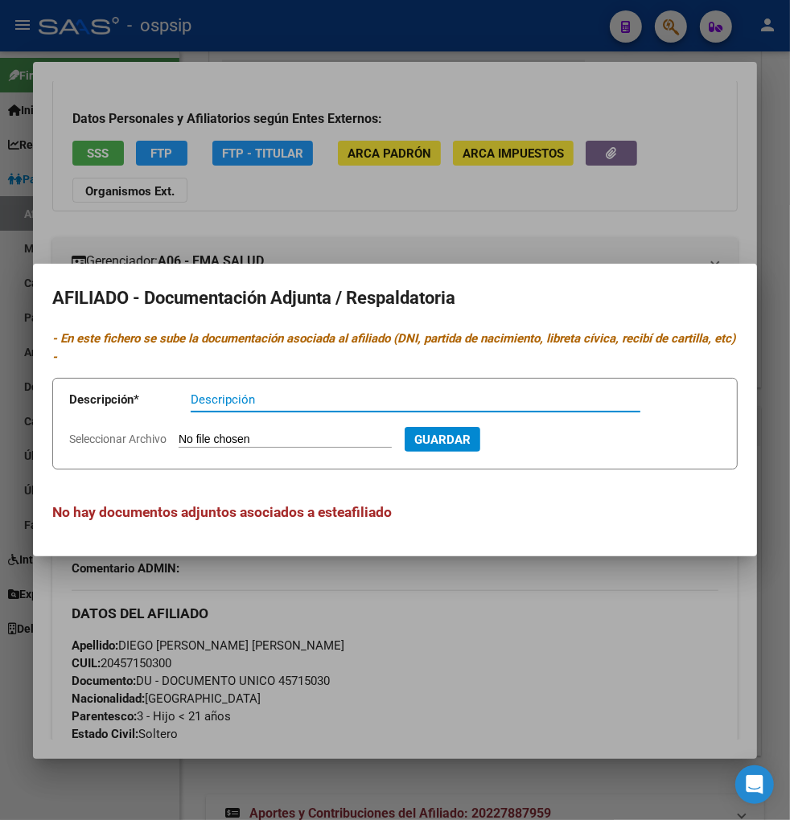
click at [606, 541] on mat-dialog-container "AFILIADO - Documentación Adjunta / Respaldatoria - En este fichero se sube la d…" at bounding box center [395, 410] width 724 height 293
click at [504, 591] on div at bounding box center [395, 410] width 790 height 820
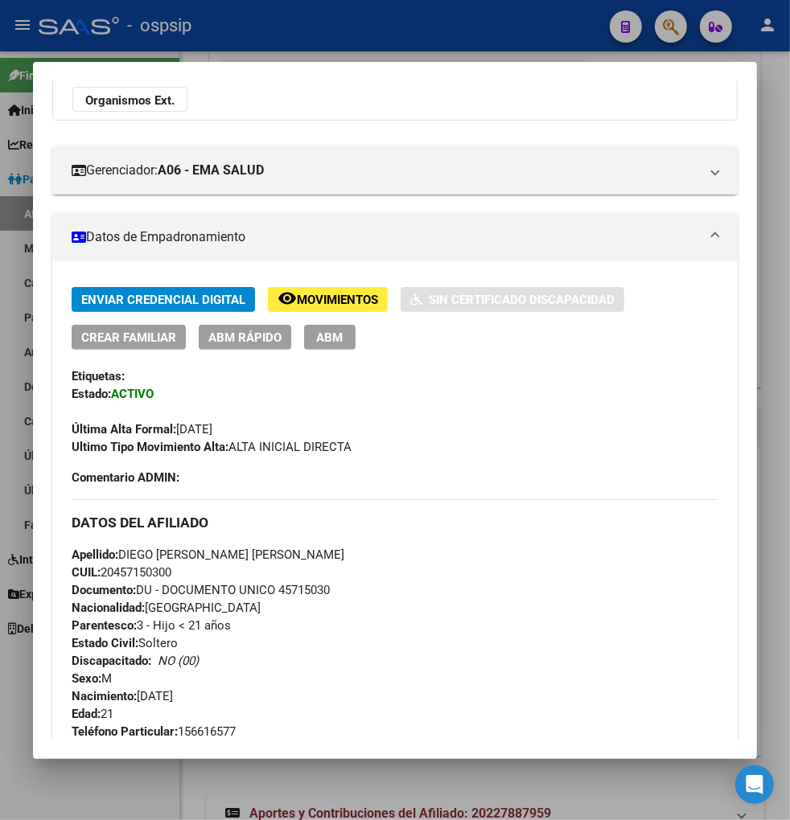
scroll to position [268, 0]
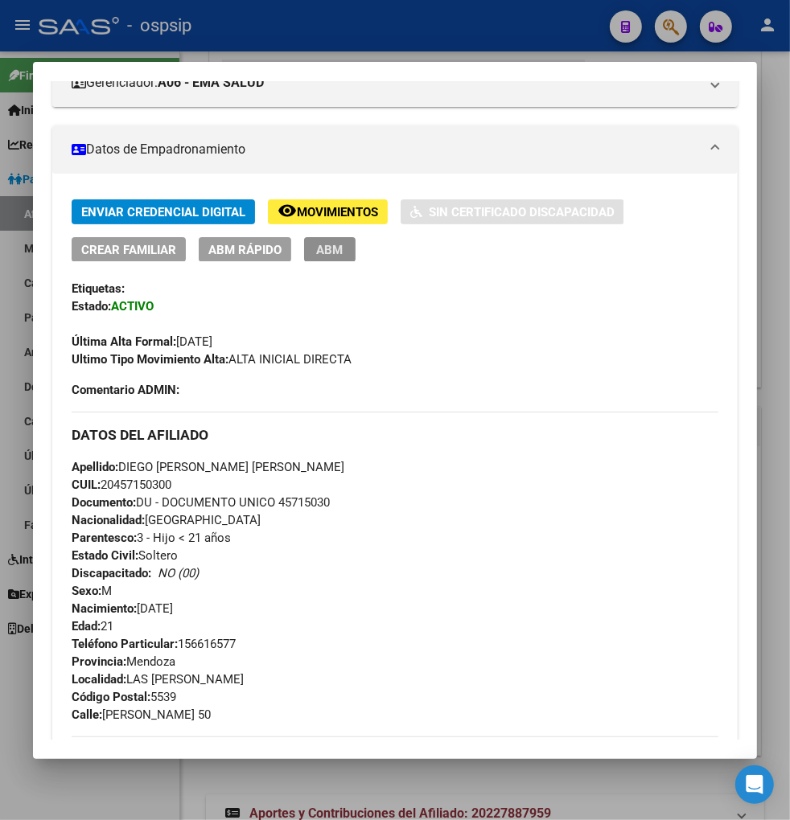
click at [318, 256] on span "ABM" at bounding box center [330, 250] width 27 height 14
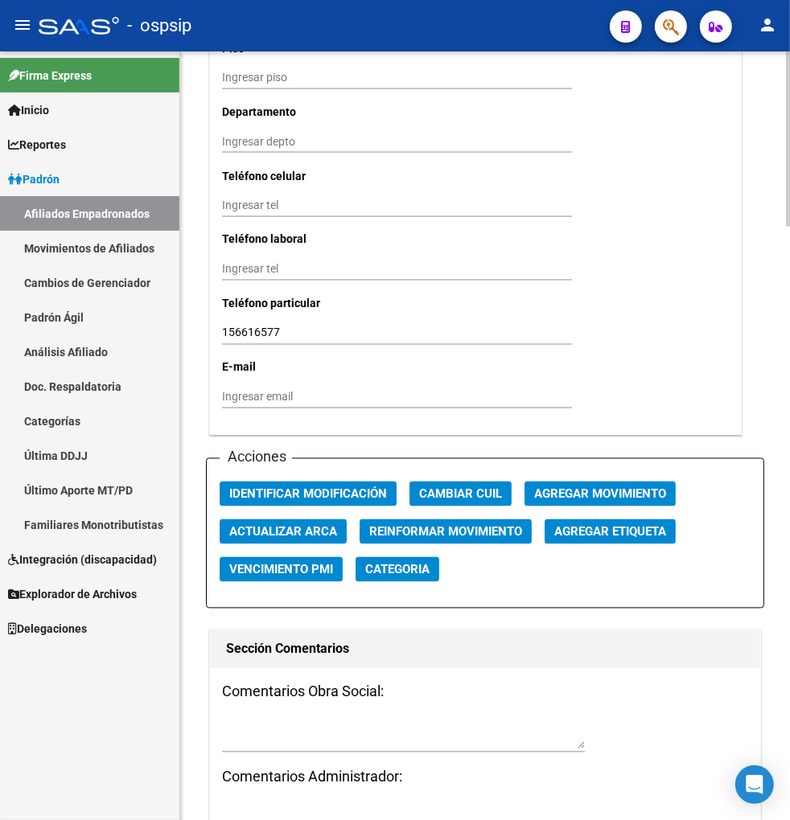
scroll to position [1601, 0]
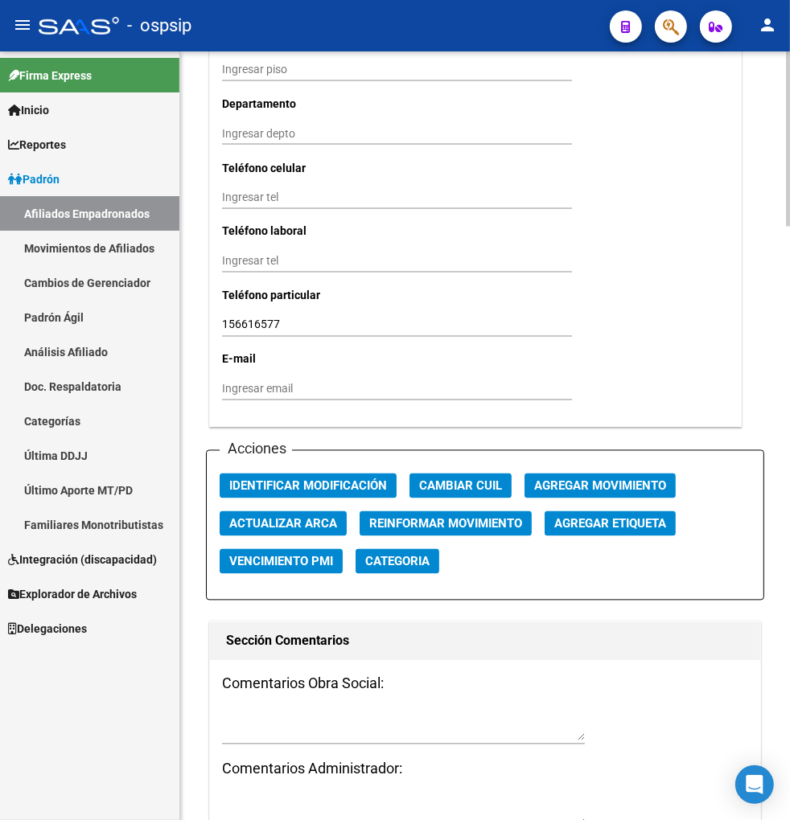
click at [614, 479] on span "Agregar Movimiento" at bounding box center [600, 486] width 132 height 14
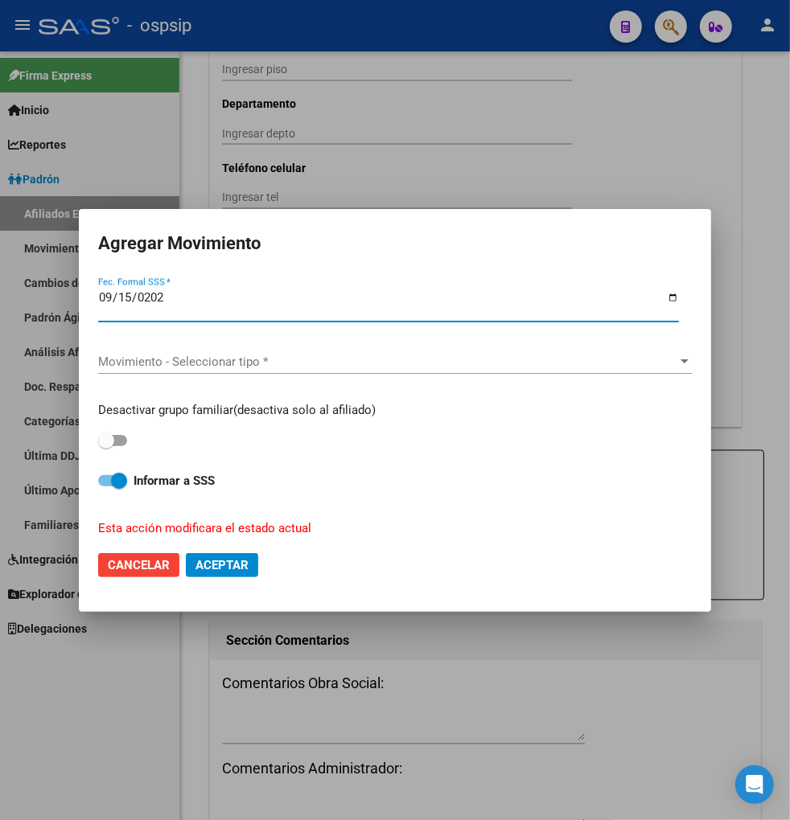
type input "[DATE]"
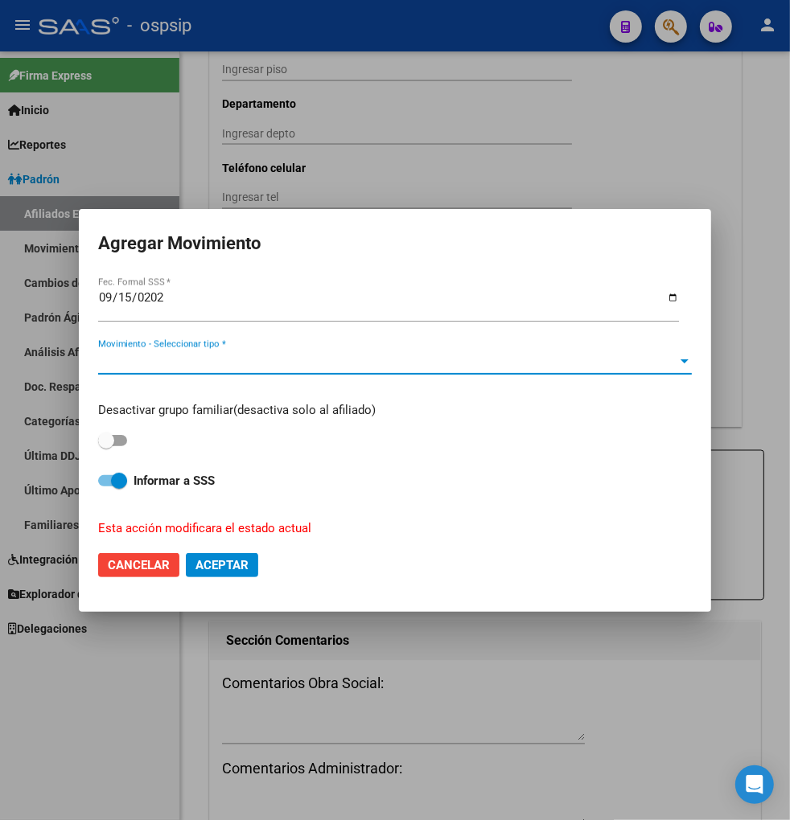
click at [436, 365] on span "Movimiento - Seleccionar tipo *" at bounding box center [387, 362] width 579 height 14
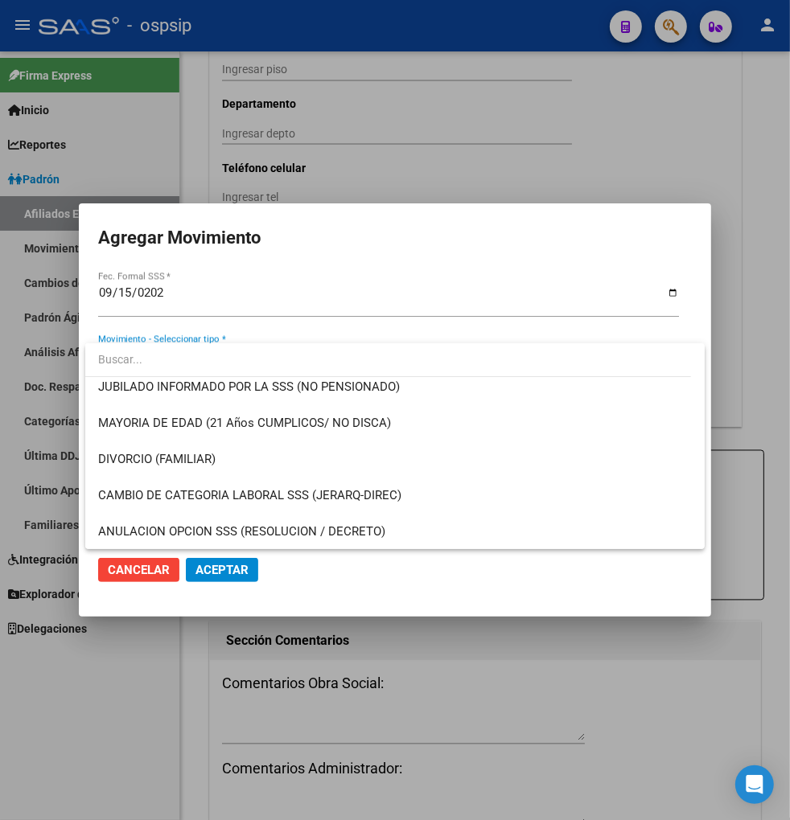
scroll to position [179, 0]
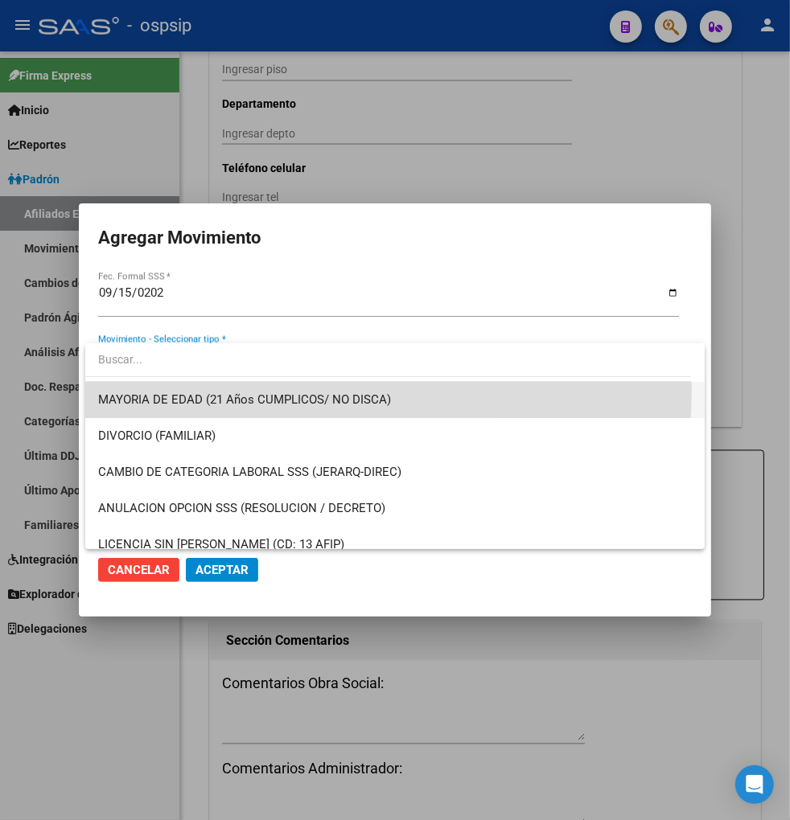
click at [278, 391] on span "MAYORIA DE EDAD (21 Años CUMPLICOS/ NO DISCA)" at bounding box center [395, 400] width 594 height 36
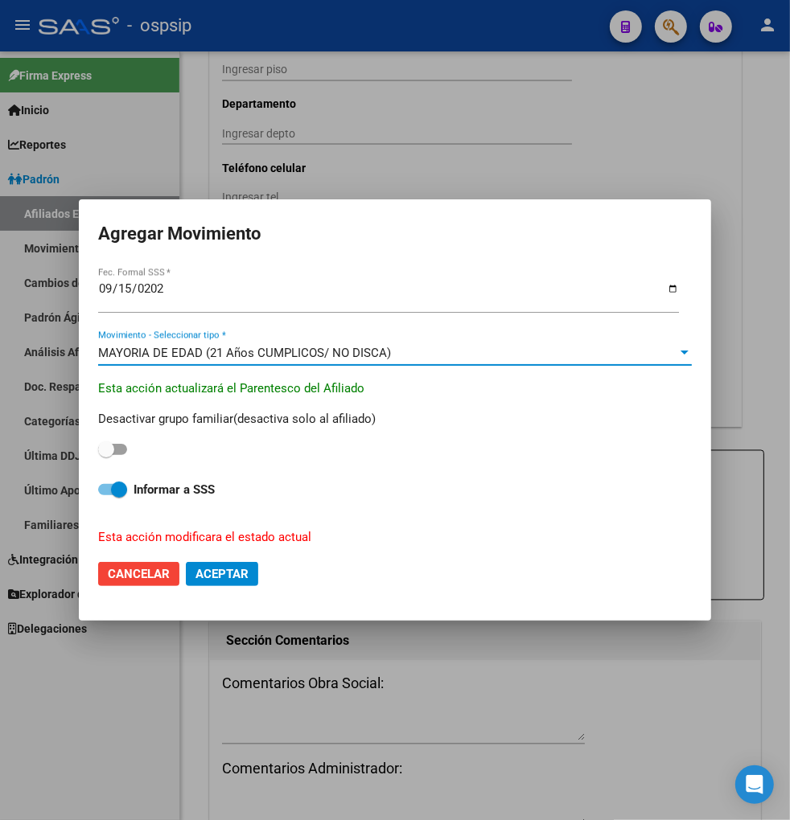
click at [215, 571] on span "Aceptar" at bounding box center [221, 574] width 53 height 14
checkbox input "false"
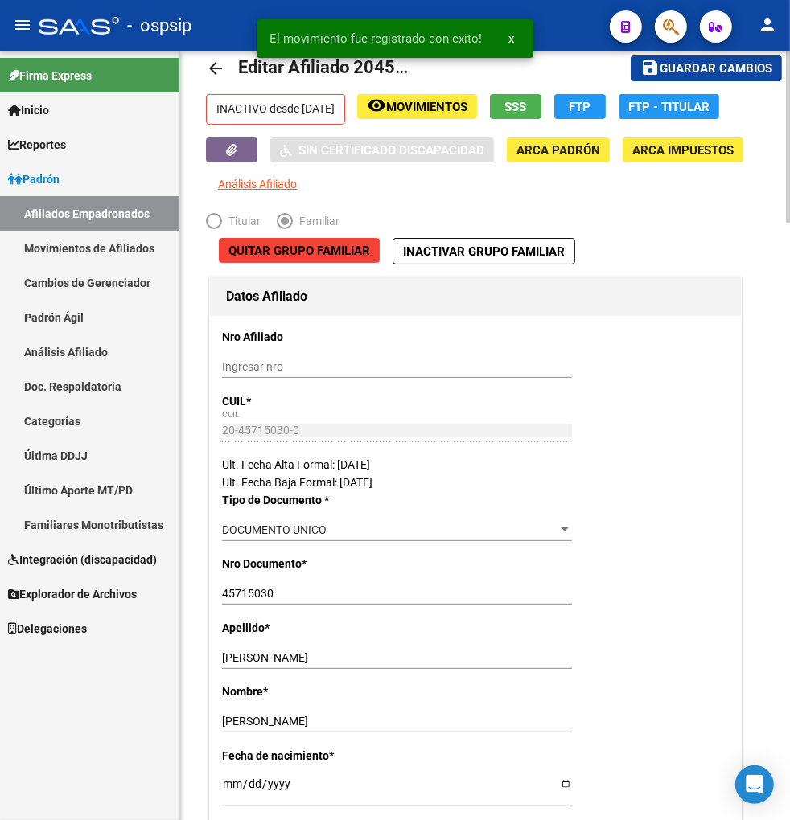
scroll to position [0, 0]
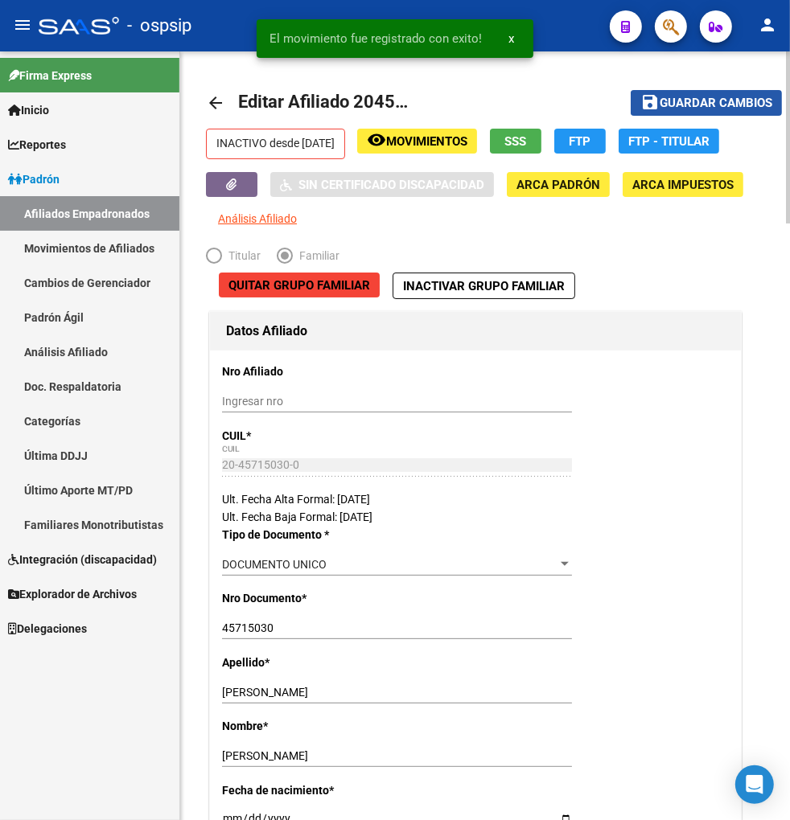
click at [710, 101] on span "Guardar cambios" at bounding box center [716, 104] width 113 height 14
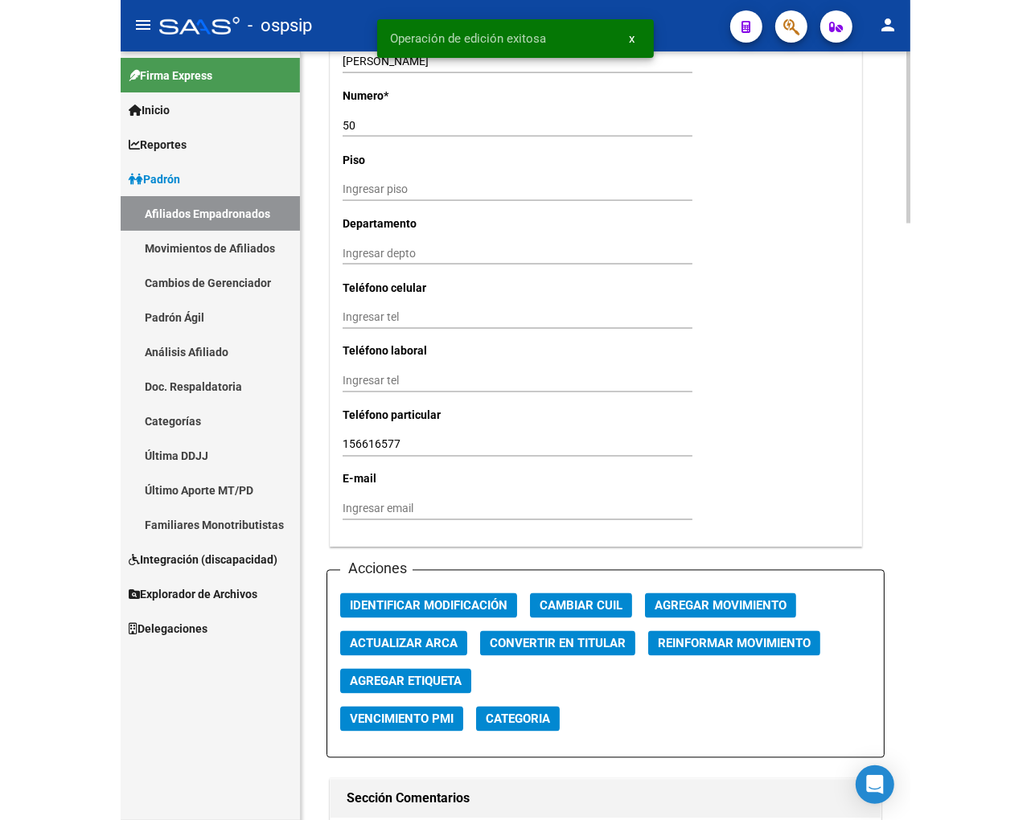
scroll to position [1609, 0]
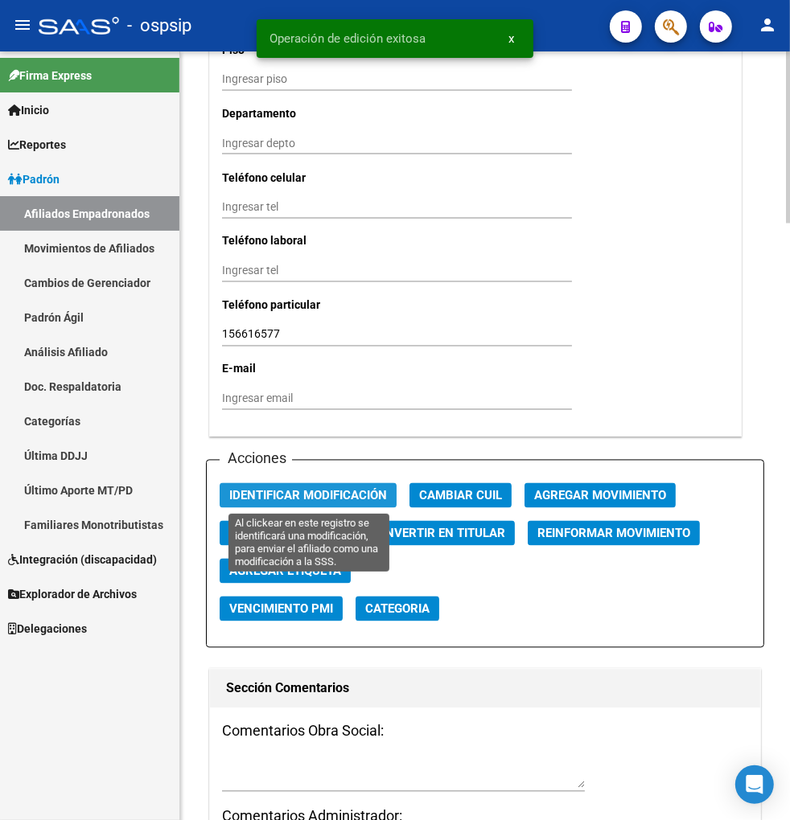
click at [339, 501] on span "Identificar Modificación" at bounding box center [308, 496] width 158 height 14
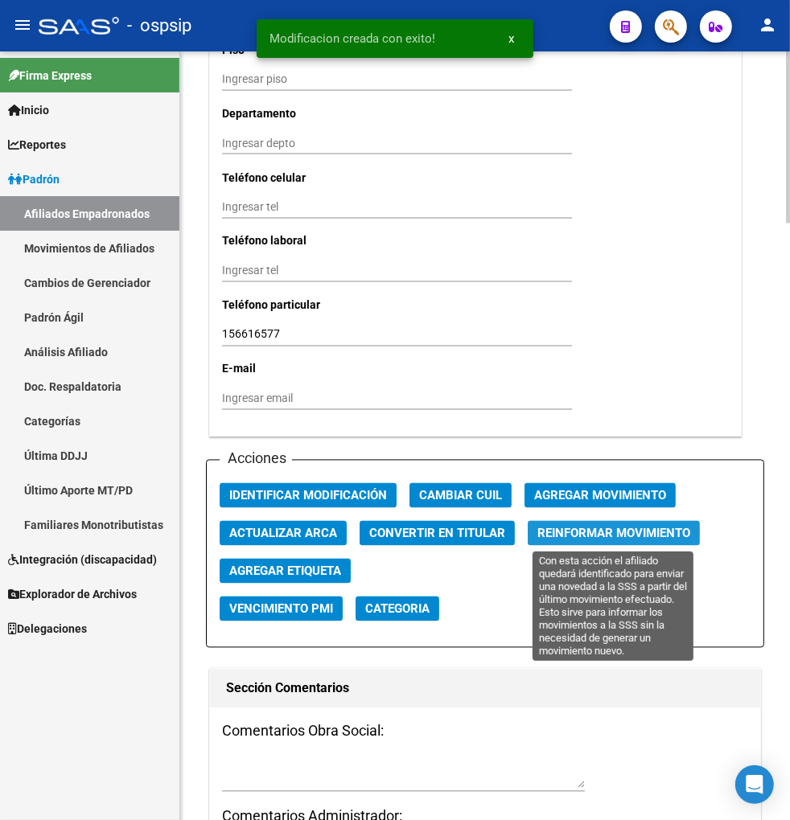
click at [598, 534] on span "Reinformar Movimiento" at bounding box center [613, 534] width 153 height 14
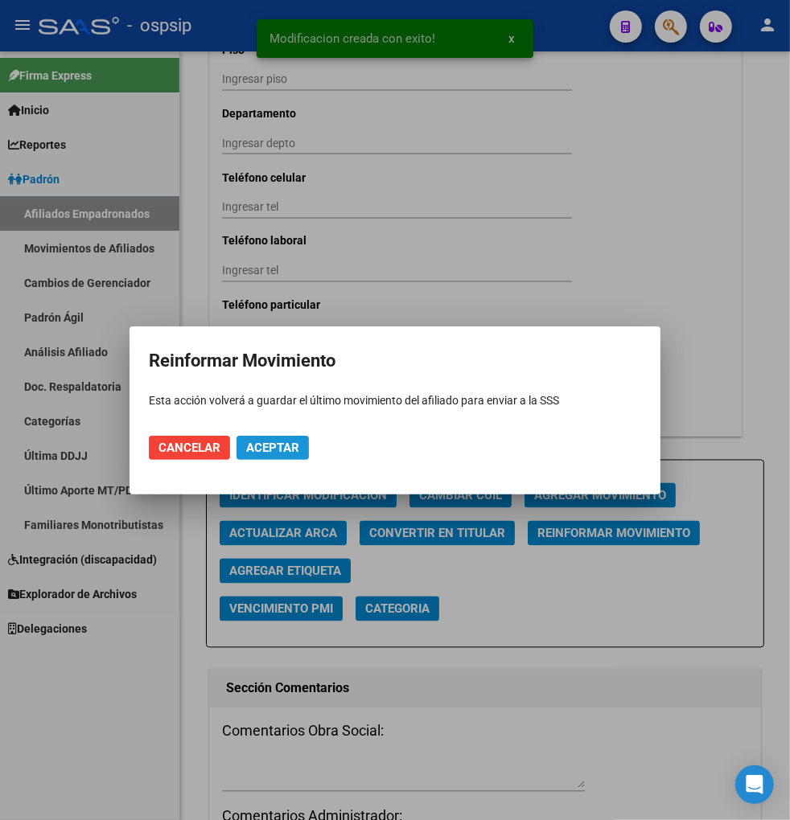
click at [246, 446] on span "Aceptar" at bounding box center [272, 448] width 53 height 14
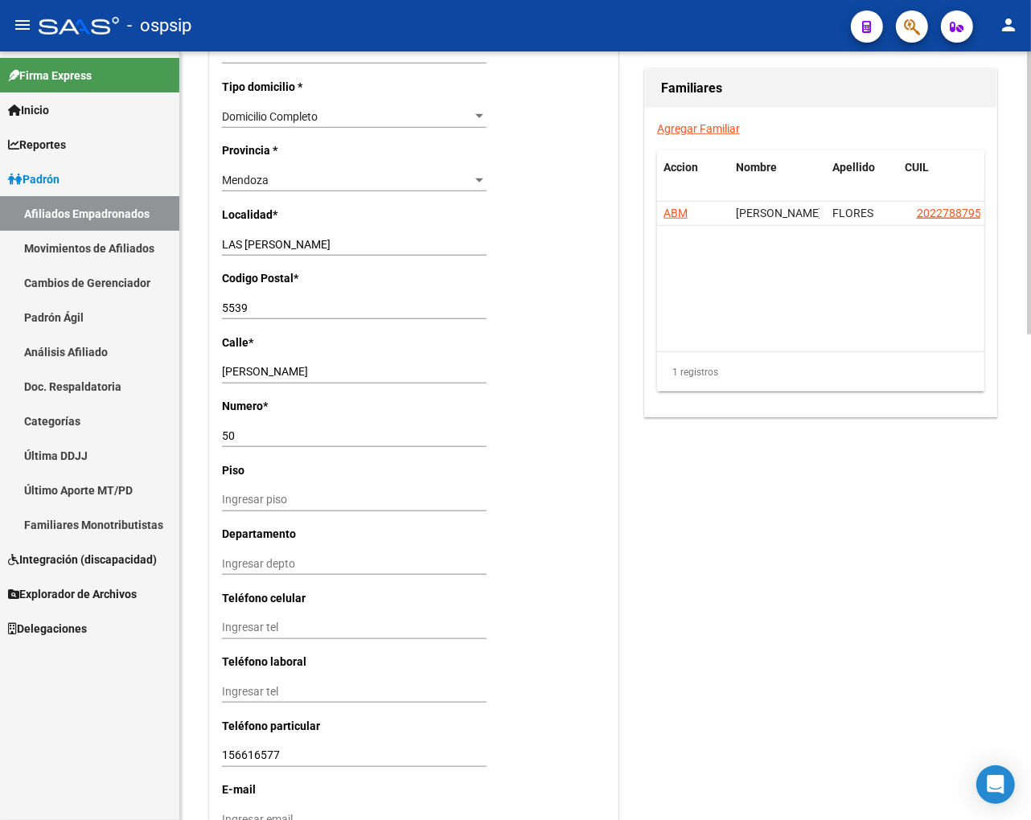
scroll to position [960, 0]
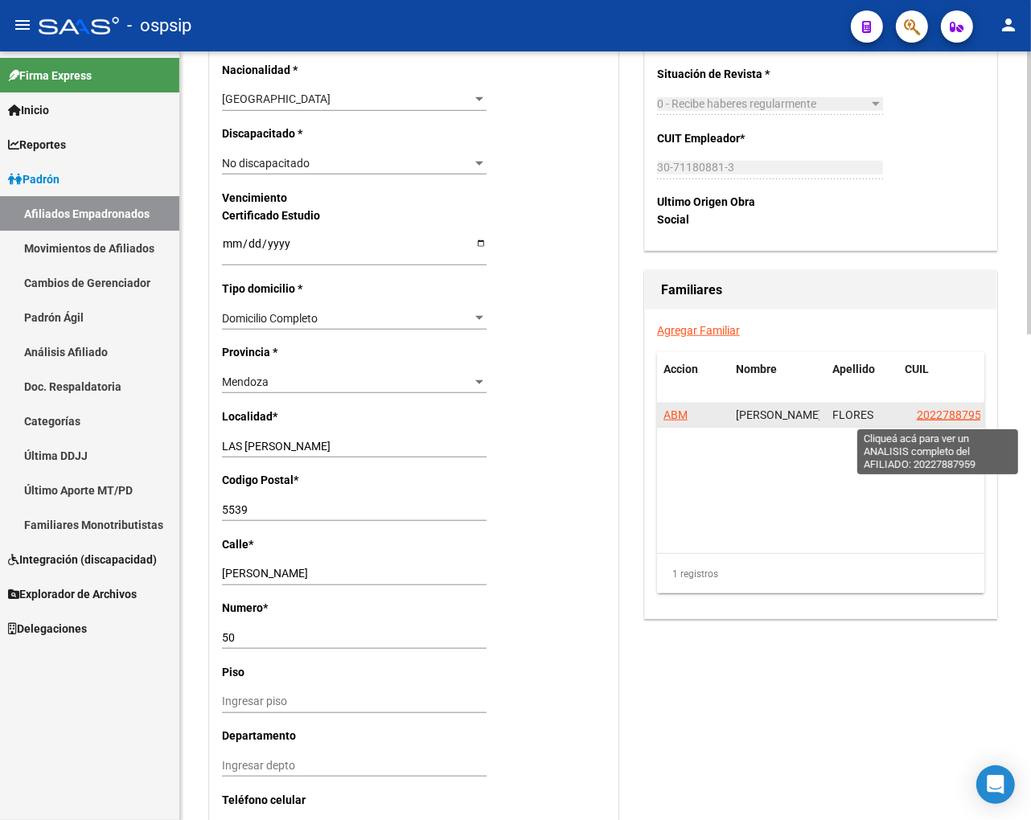
click at [789, 421] on span "20227887959" at bounding box center [952, 415] width 71 height 13
type textarea "20227887959"
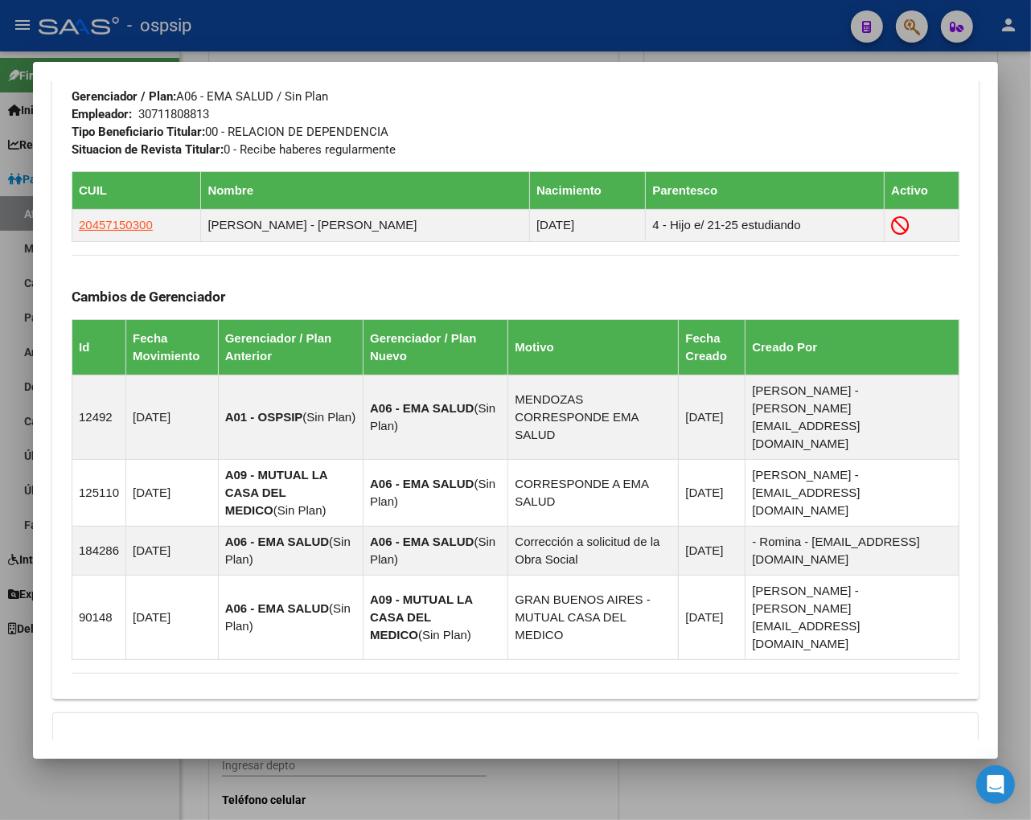
scroll to position [980, 0]
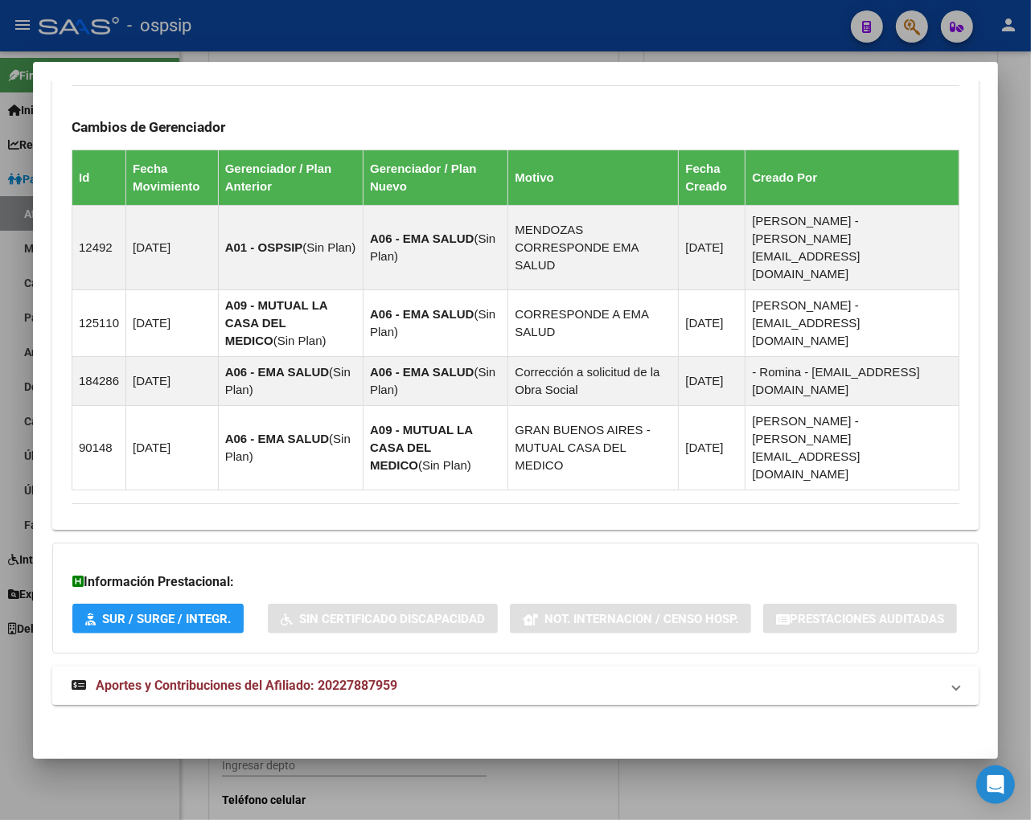
click at [224, 690] on span "Aportes y Contribuciones del Afiliado: 20227887959" at bounding box center [247, 685] width 302 height 15
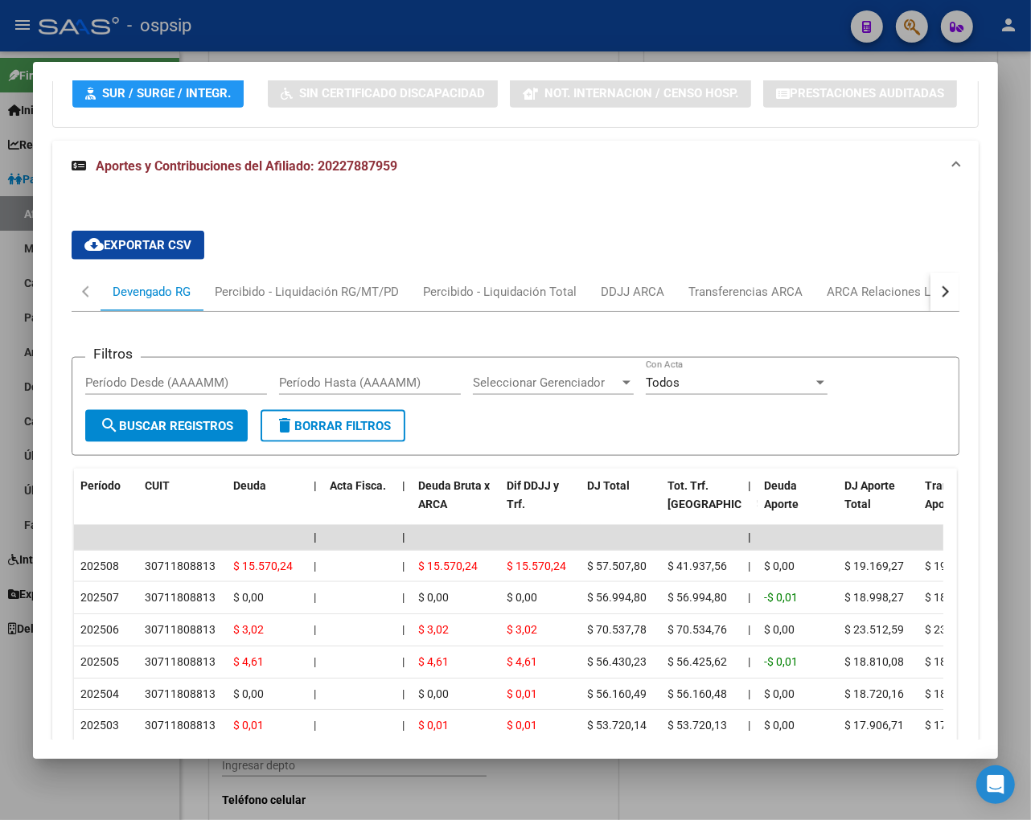
scroll to position [1561, 0]
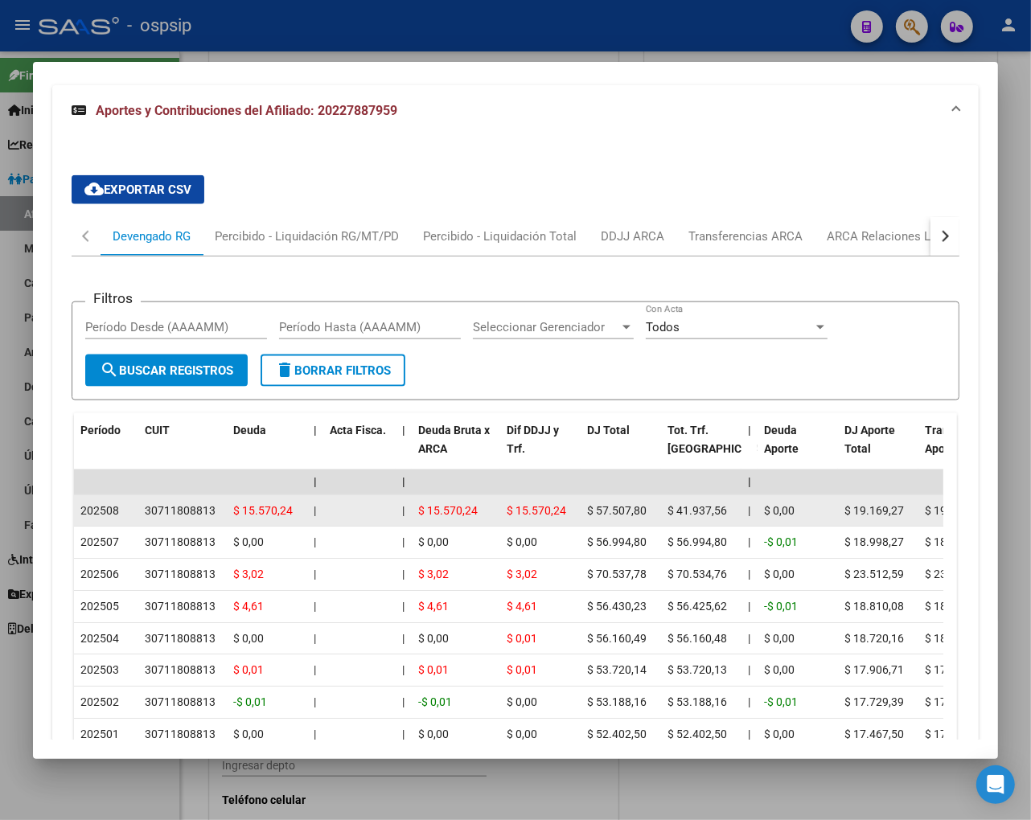
drag, startPoint x: 146, startPoint y: 503, endPoint x: 214, endPoint y: 503, distance: 68.4
click at [214, 503] on div "30711808813" at bounding box center [183, 511] width 76 height 19
copy div "30711808813"
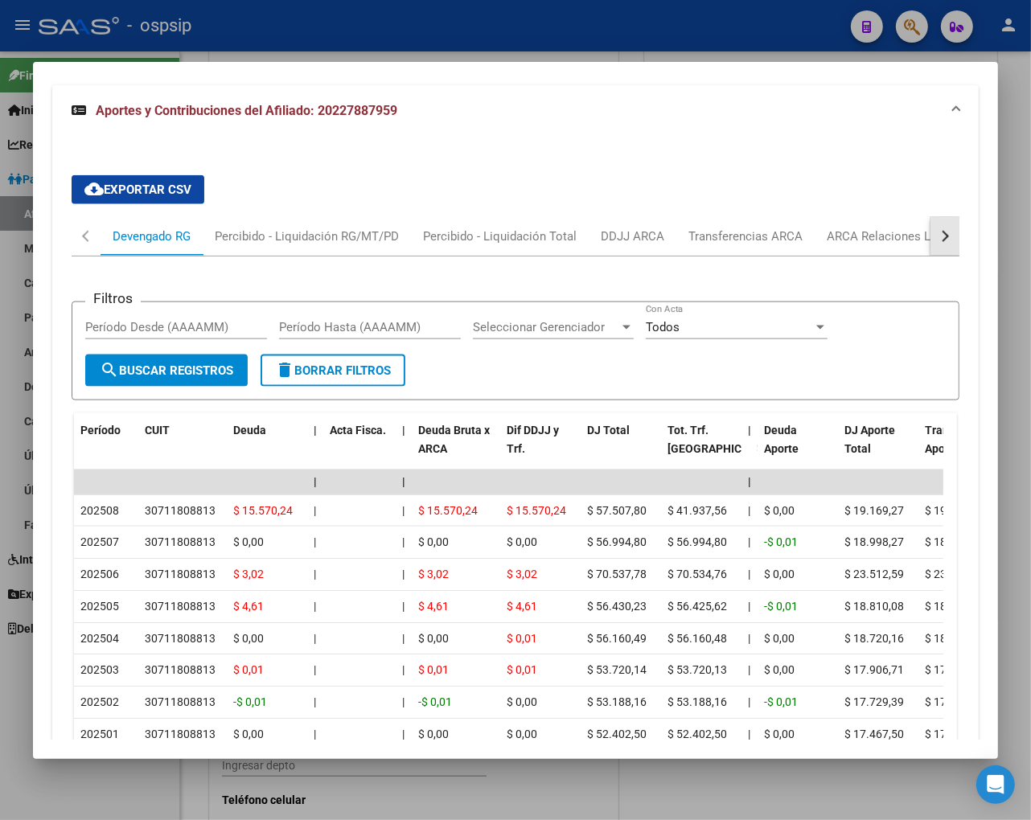
click at [789, 233] on div "button" at bounding box center [943, 236] width 11 height 11
click at [789, 220] on div "ARCA Relaciones Laborales" at bounding box center [834, 236] width 175 height 39
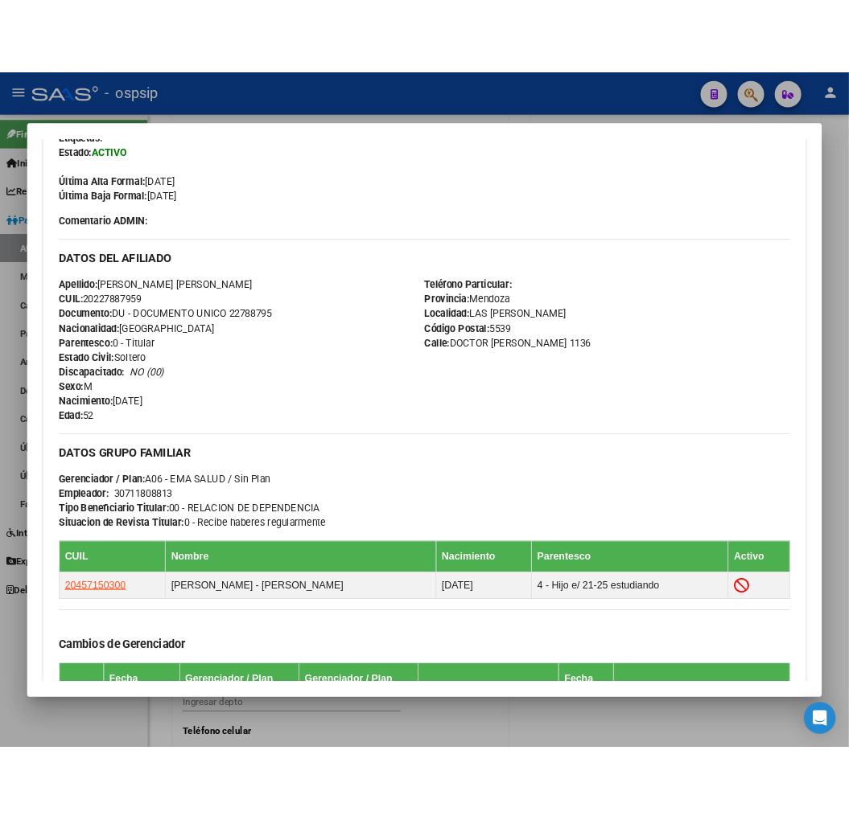
scroll to position [396, 0]
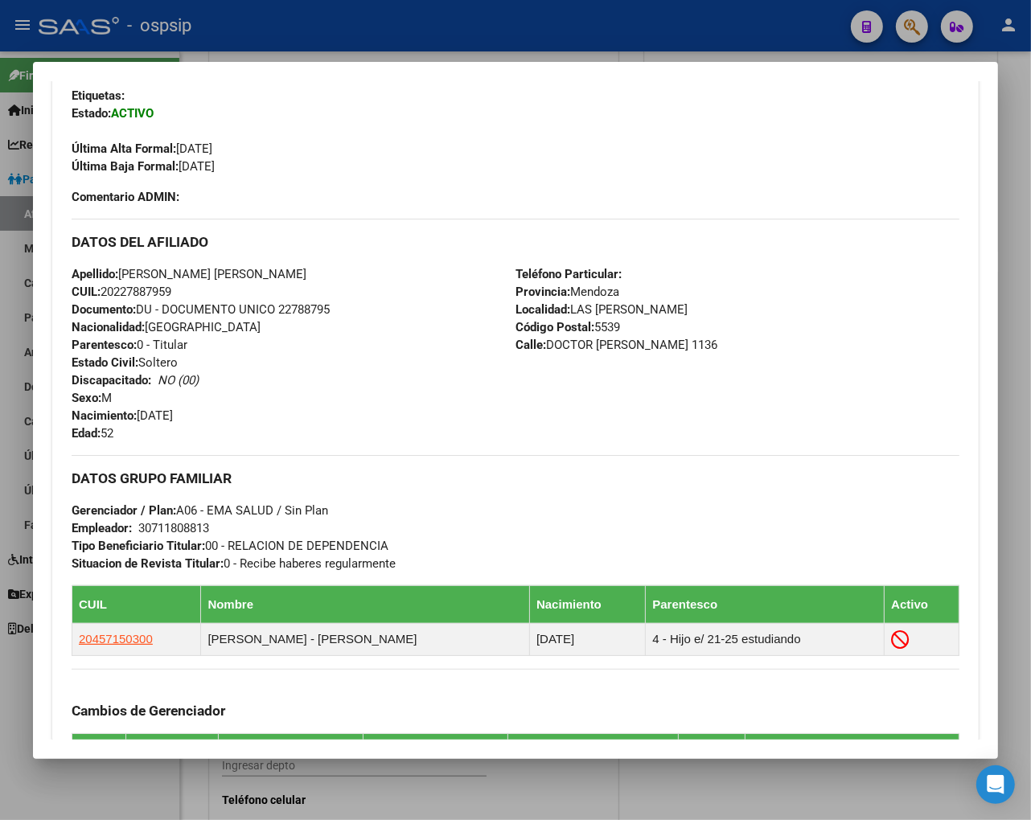
drag, startPoint x: 545, startPoint y: 389, endPoint x: 735, endPoint y: 404, distance: 190.4
click at [735, 404] on div "Teléfono Particular: Provincia: [PERSON_NAME] Localidad: [GEOGRAPHIC_DATA][PERS…" at bounding box center [738, 353] width 444 height 177
copy span "DOCTOR [PERSON_NAME] 1136"
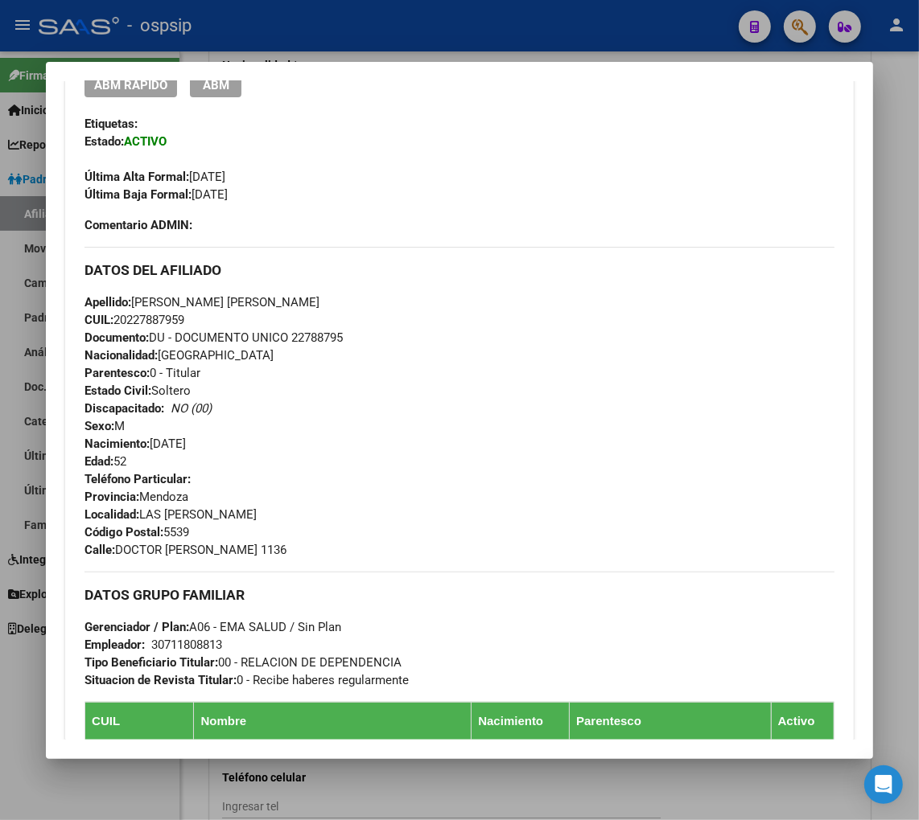
click at [520, 220] on div "Enviar Credencial Digital remove_red_eye Movimientos Sin Certificado Discapacid…" at bounding box center [459, 134] width 750 height 199
click at [789, 31] on div at bounding box center [459, 410] width 919 height 820
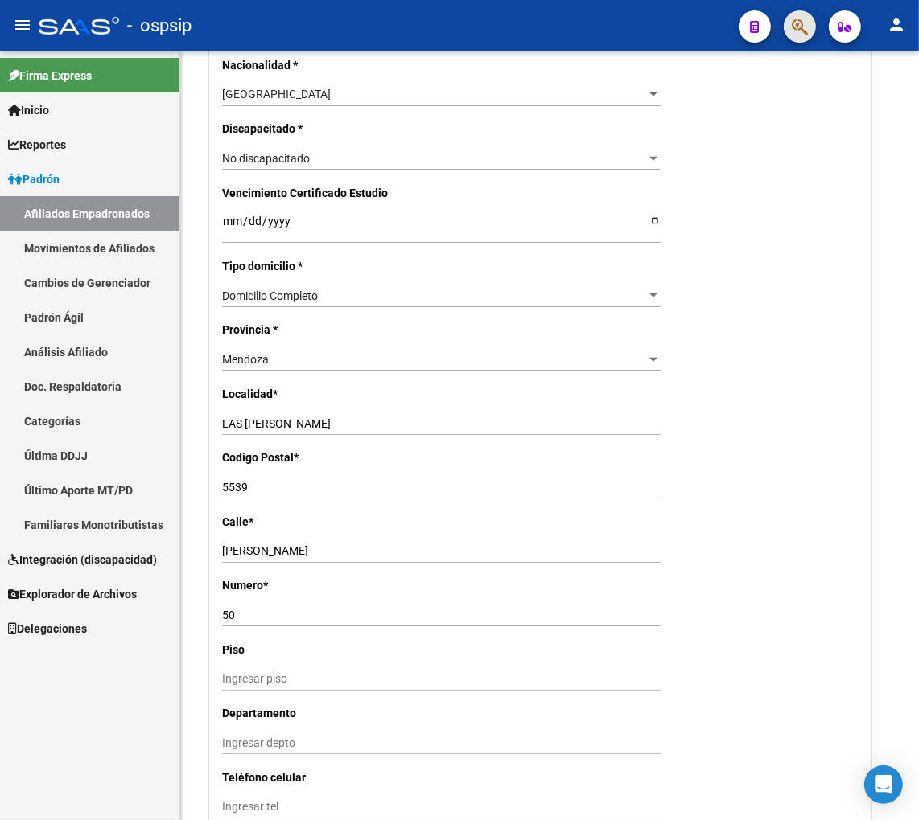
click at [789, 34] on button "button" at bounding box center [799, 26] width 32 height 32
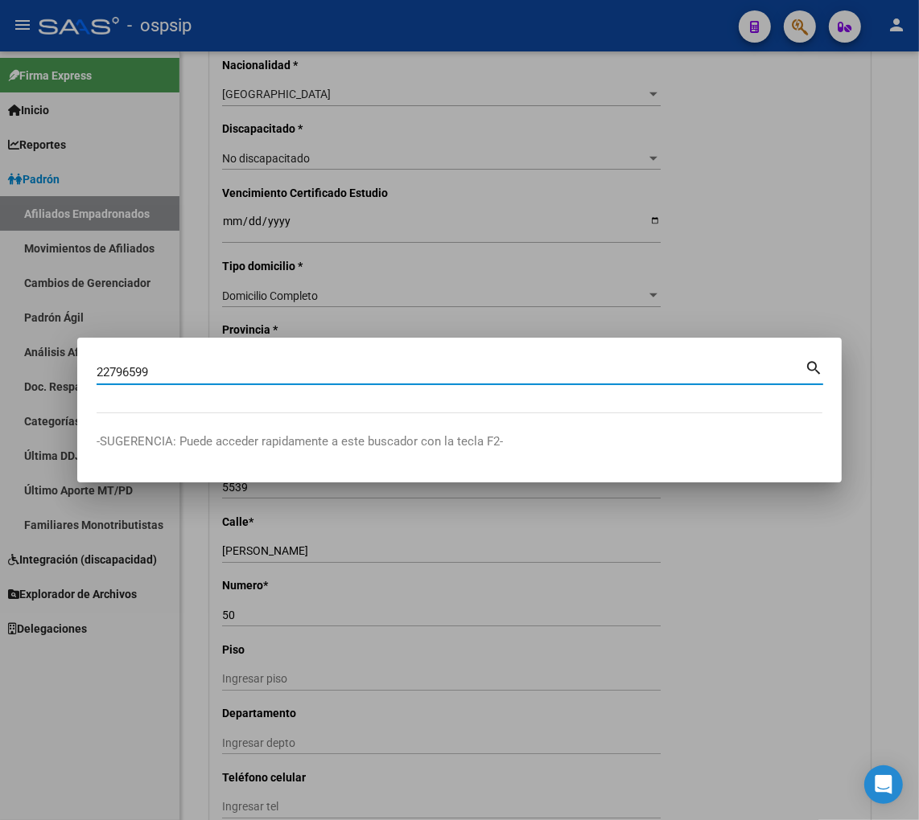
type input "22796599"
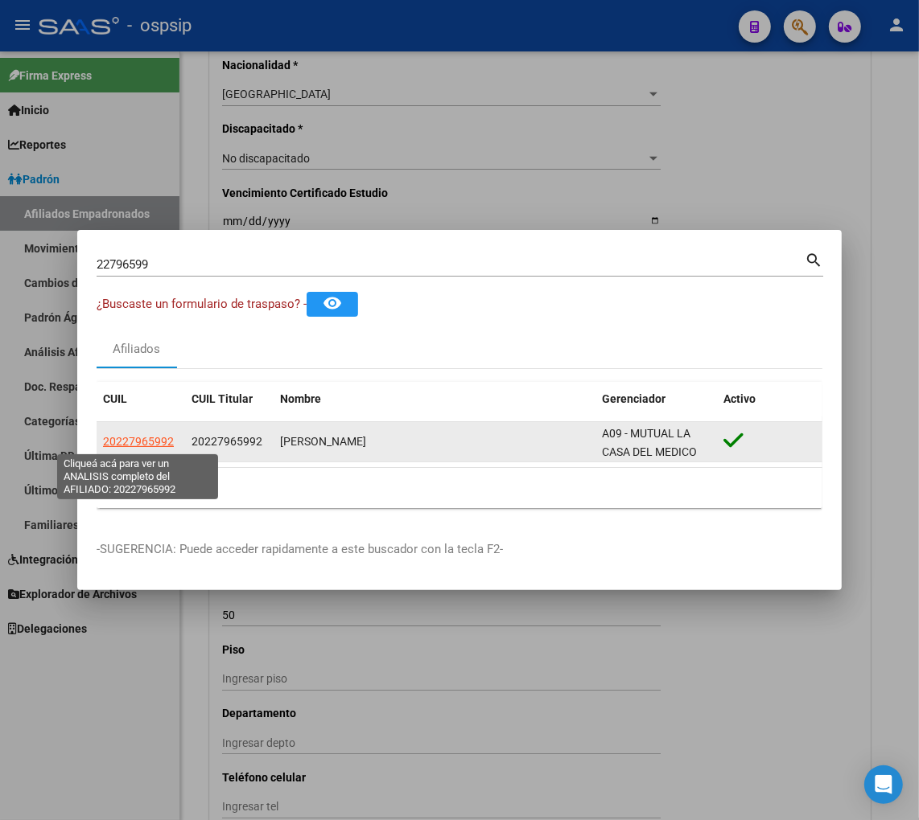
click at [122, 441] on span "20227965992" at bounding box center [138, 441] width 71 height 13
type textarea "20227965992"
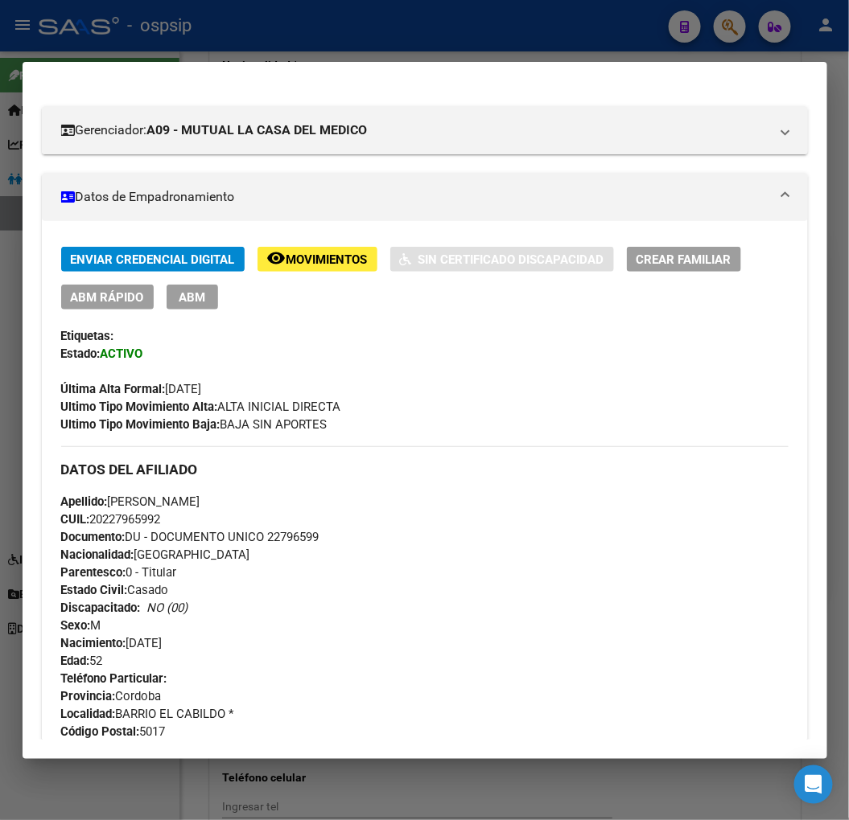
scroll to position [5, 0]
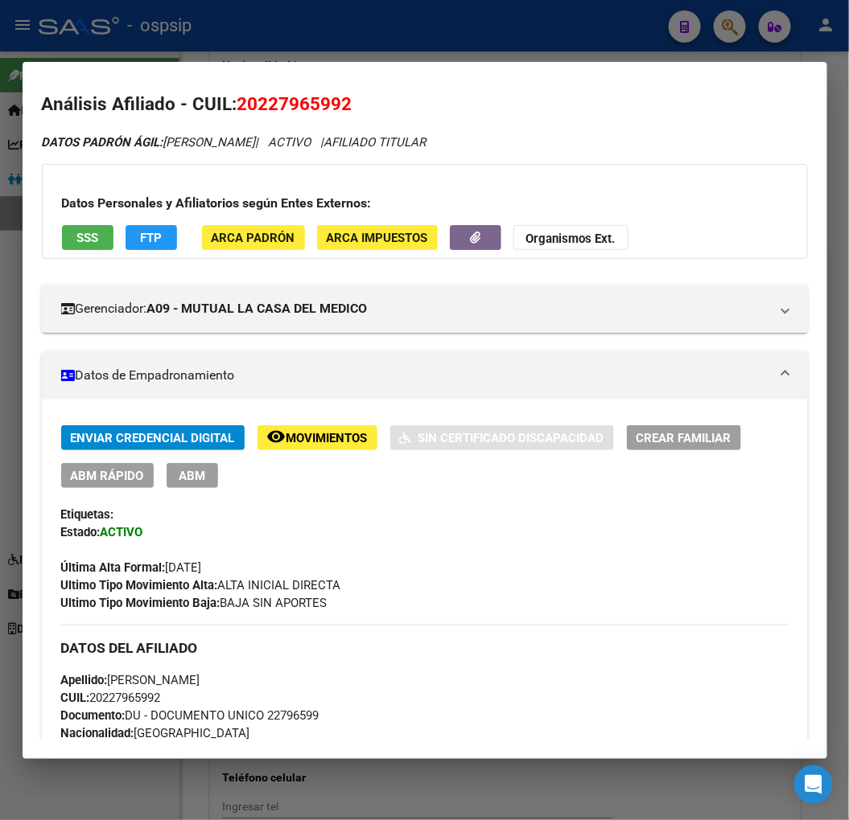
click at [199, 475] on span "ABM" at bounding box center [192, 476] width 27 height 14
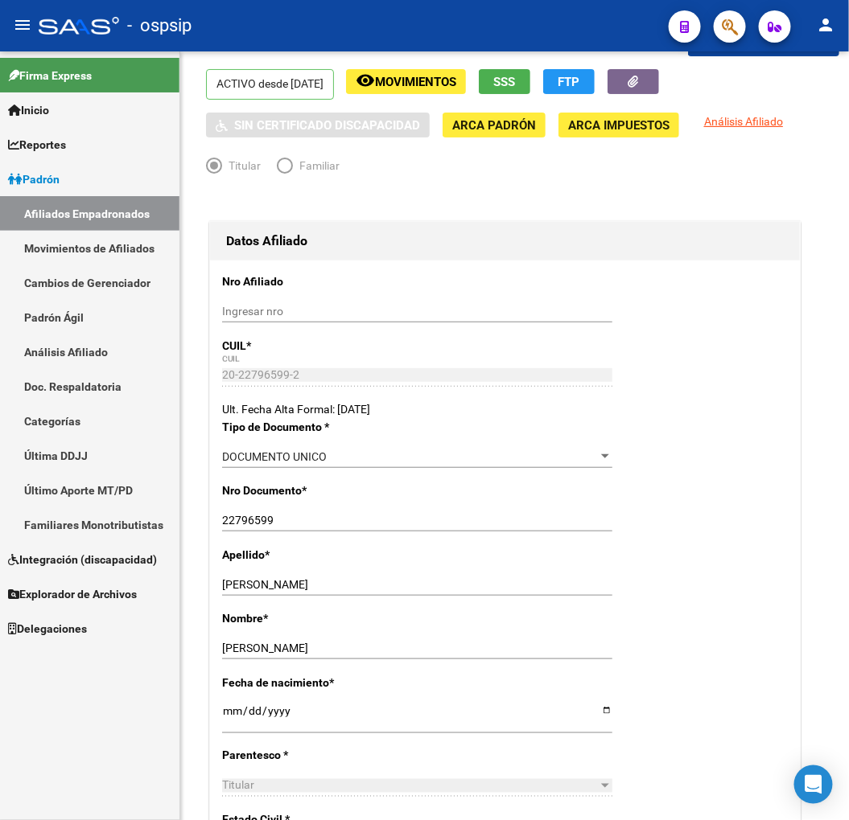
scroll to position [55, 0]
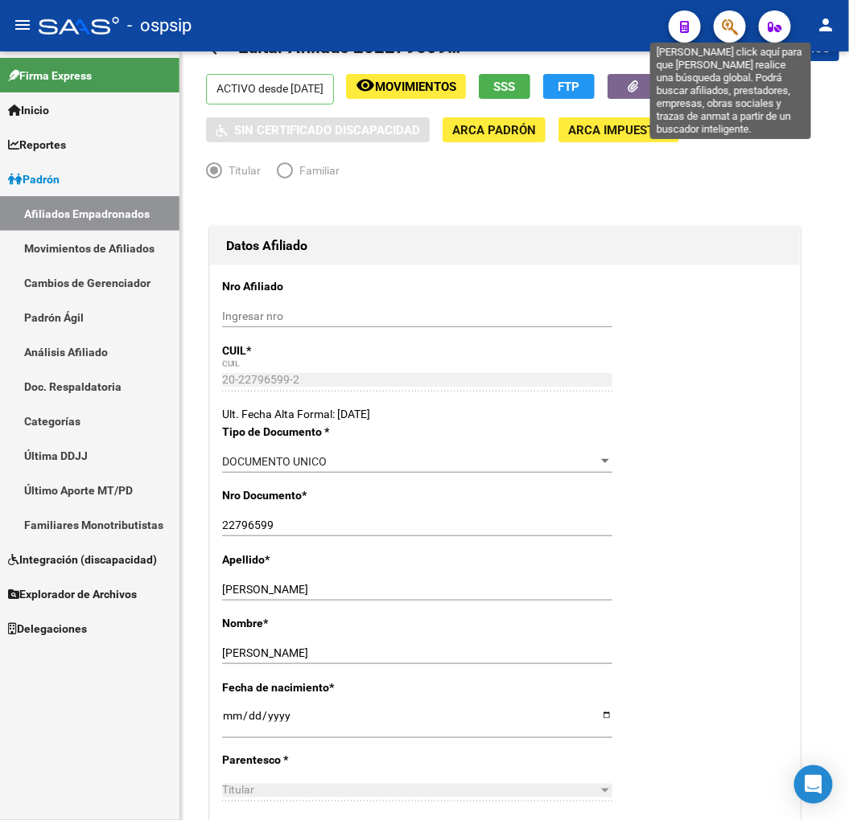
click at [730, 29] on icon "button" at bounding box center [730, 27] width 16 height 19
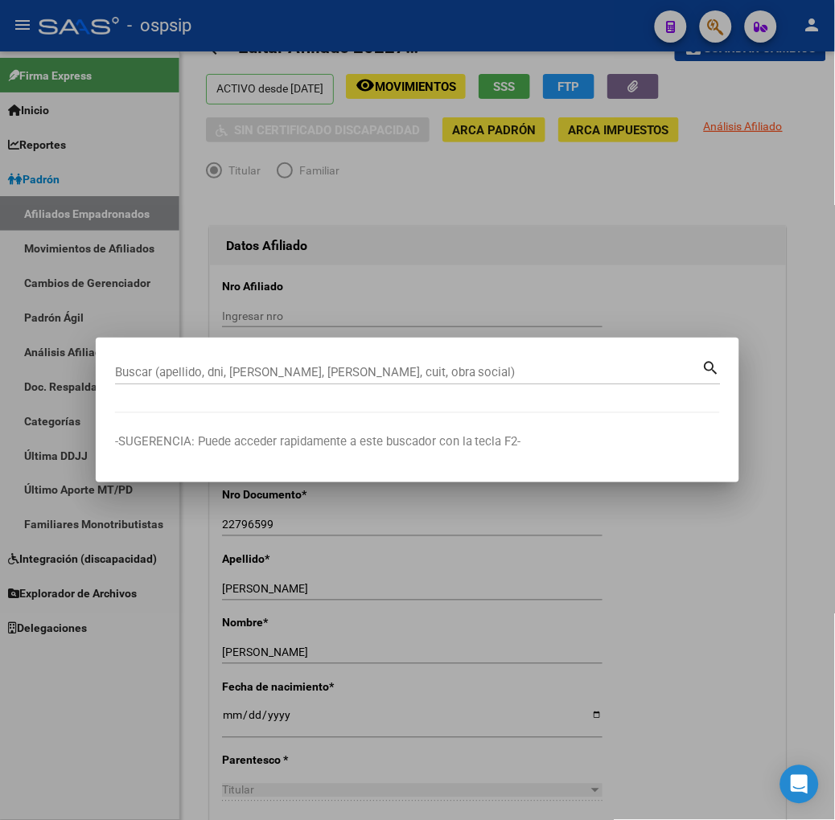
click at [419, 307] on div at bounding box center [417, 410] width 835 height 820
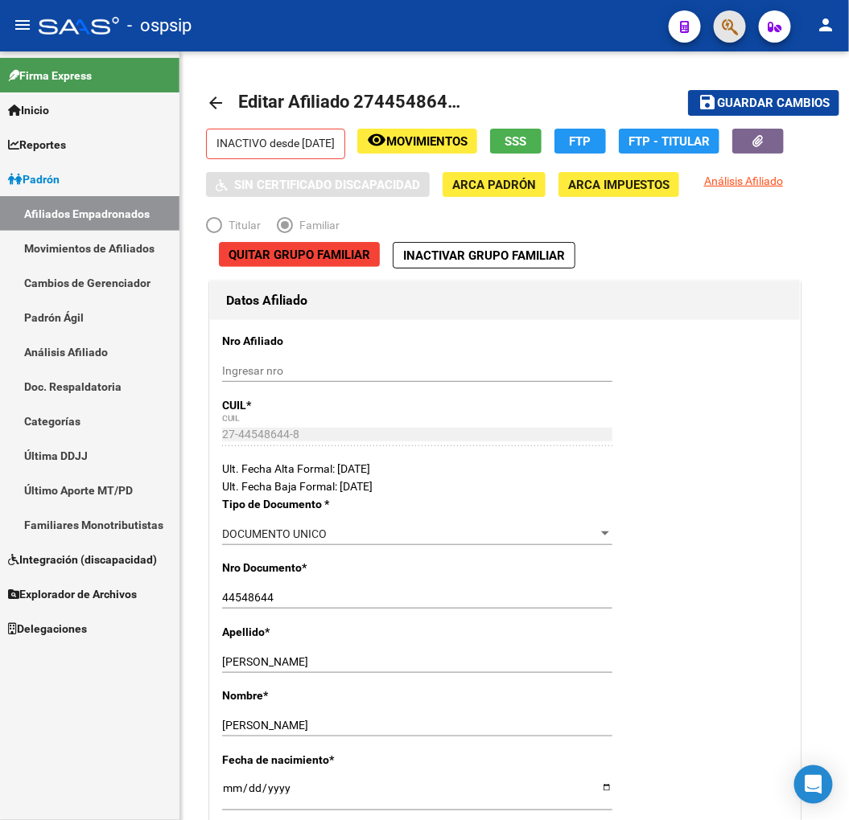
click at [717, 33] on button "button" at bounding box center [729, 26] width 32 height 32
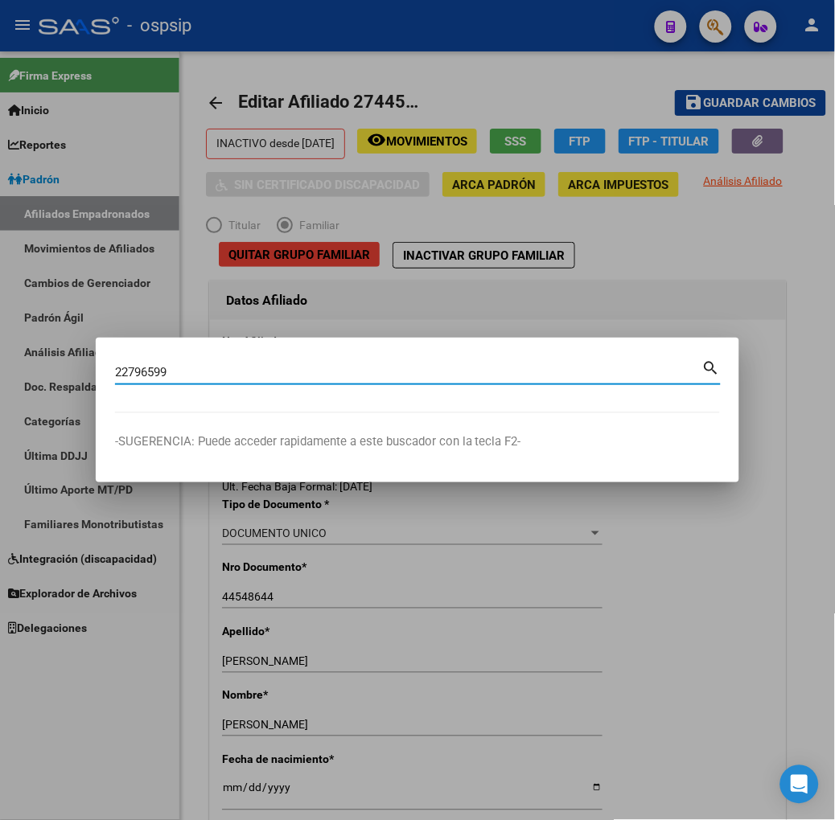
type input "22796599"
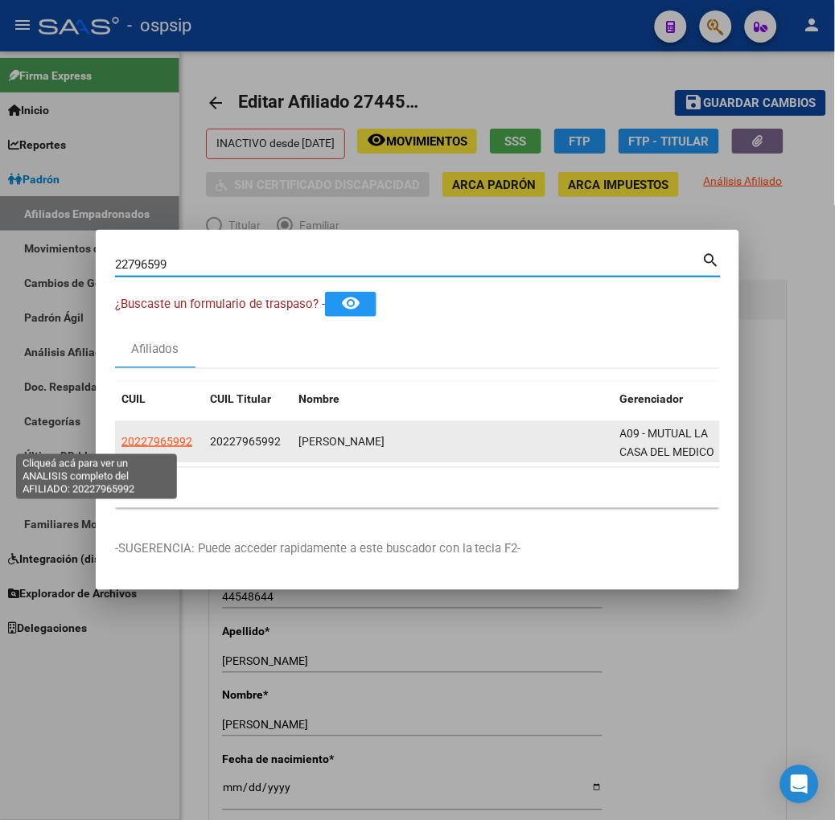
click at [121, 438] on span "20227965992" at bounding box center [156, 441] width 71 height 13
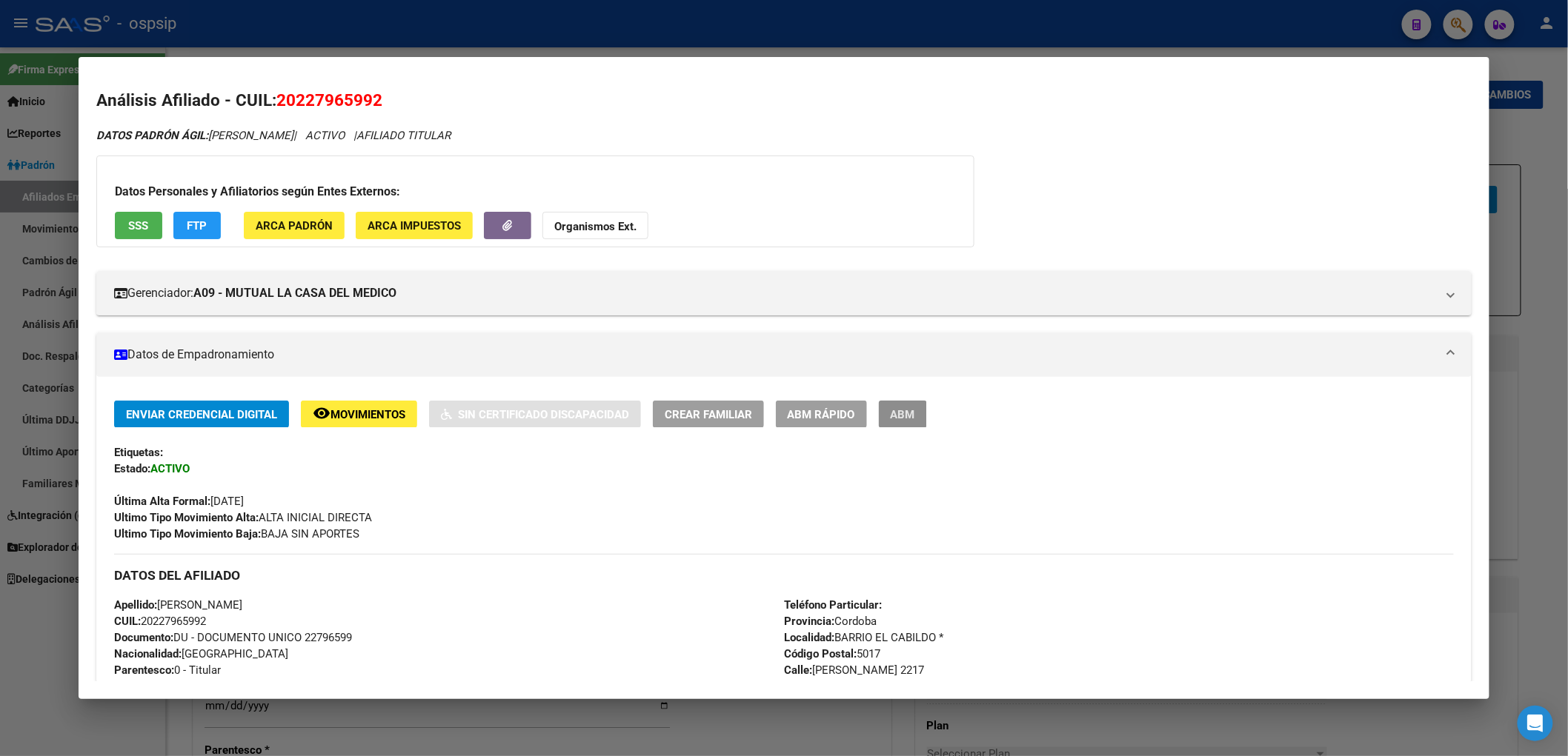
click at [727, 420] on span "ABM" at bounding box center [903, 414] width 25 height 13
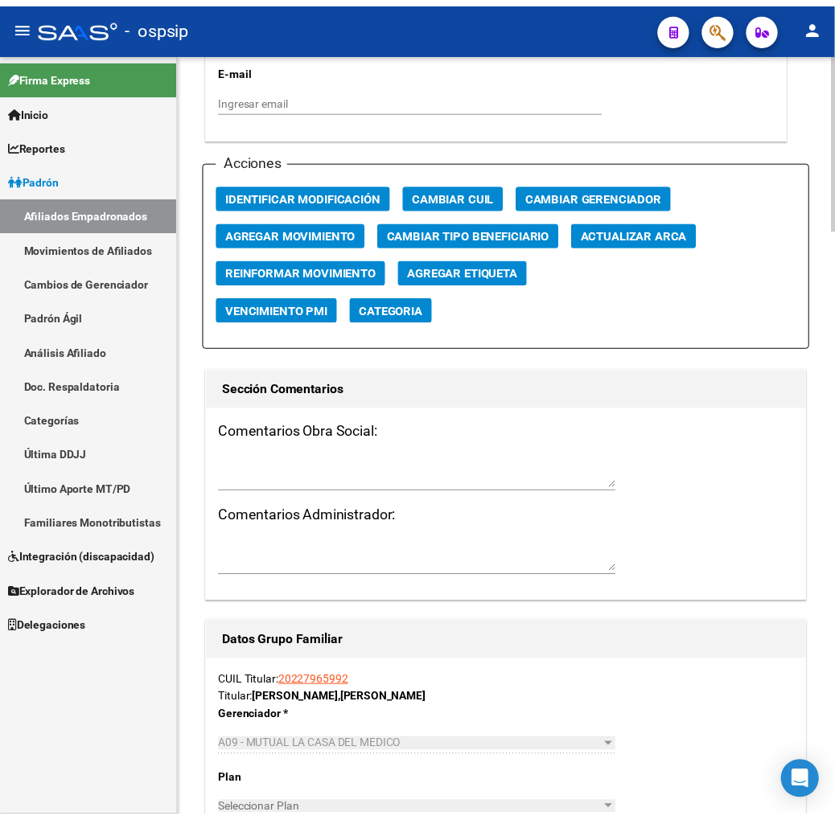
scroll to position [1485, 0]
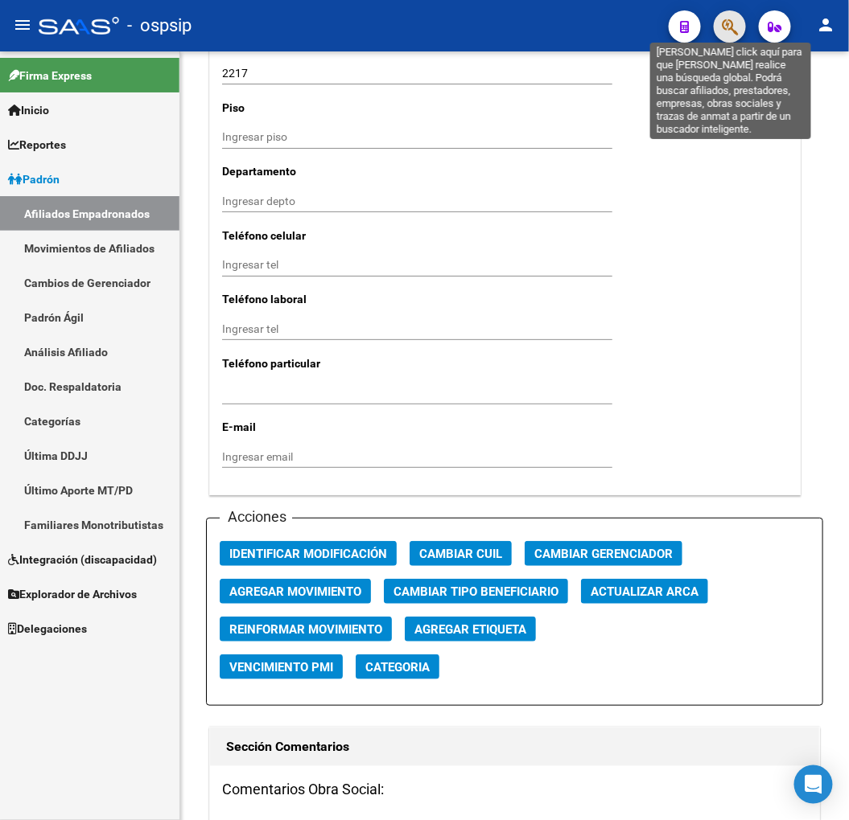
click at [738, 28] on icon "button" at bounding box center [730, 27] width 16 height 19
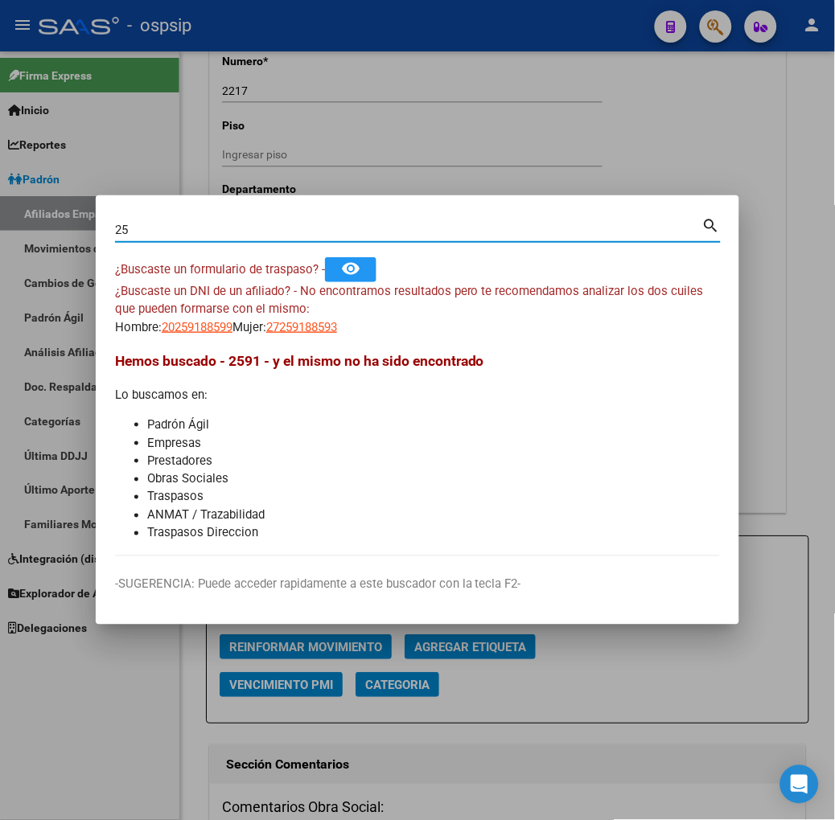
type input "2"
type input "25919859"
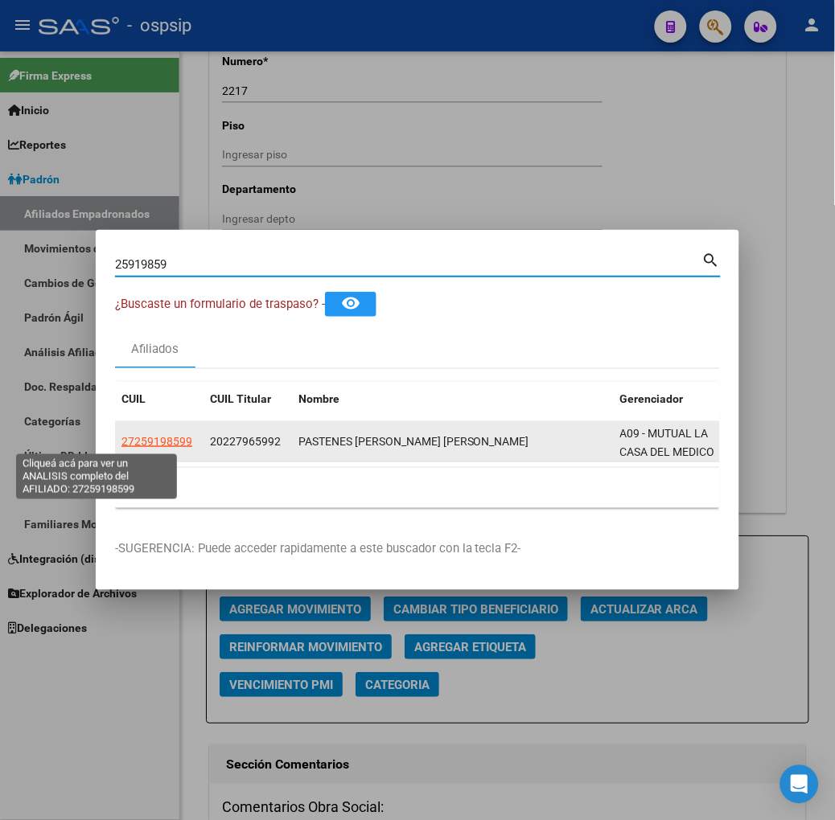
click at [121, 441] on span "27259198599" at bounding box center [156, 441] width 71 height 13
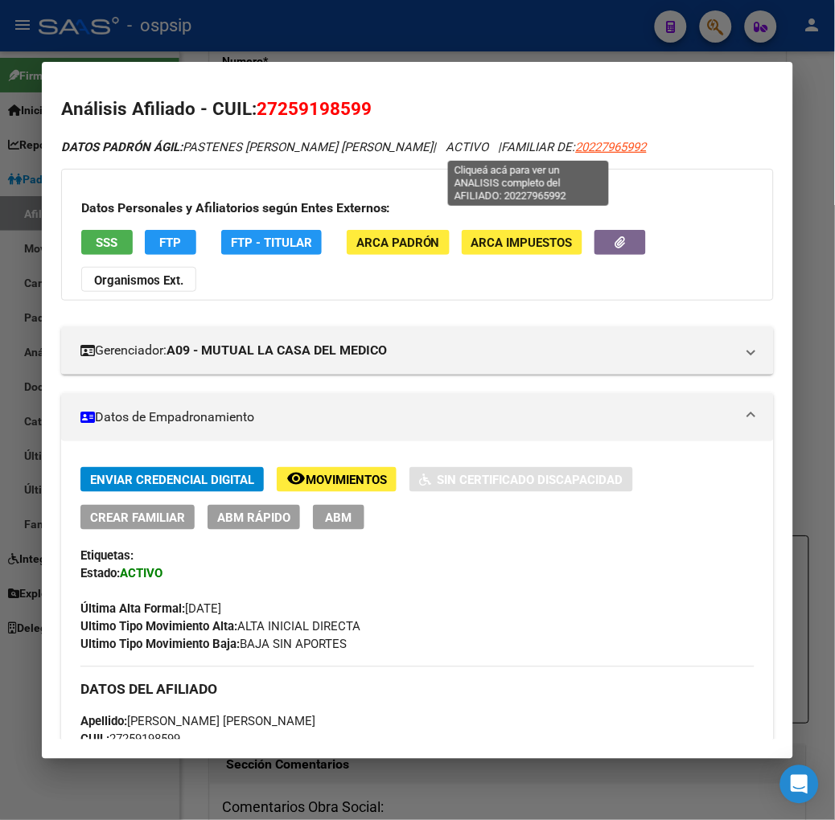
click at [576, 149] on span "20227965992" at bounding box center [611, 147] width 71 height 14
type textarea "20227965992"
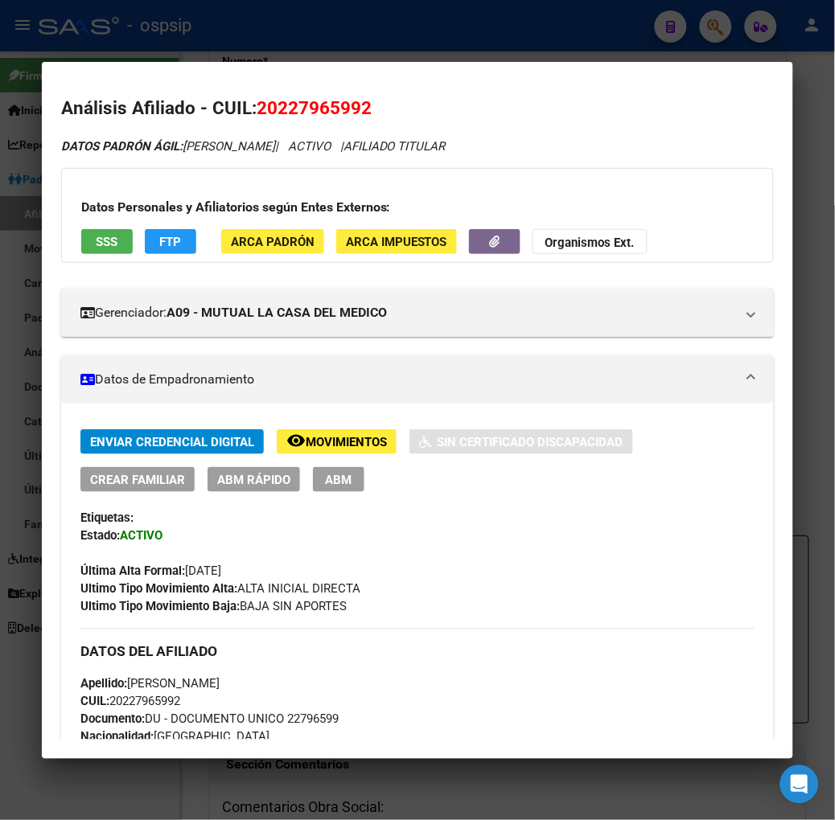
scroll to position [0, 0]
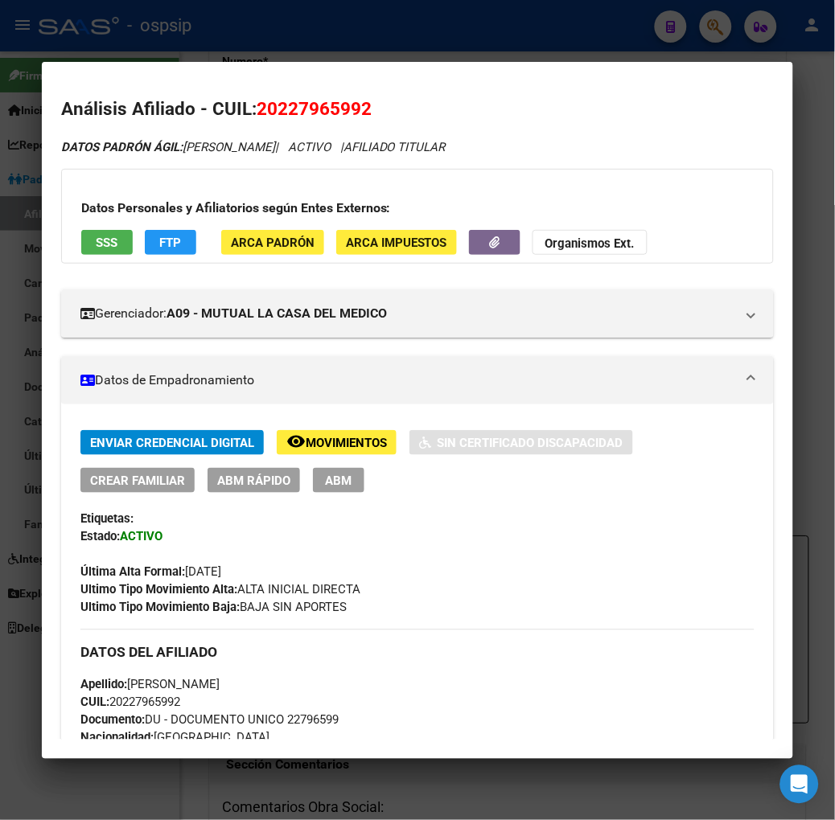
click at [725, 29] on div at bounding box center [417, 410] width 835 height 820
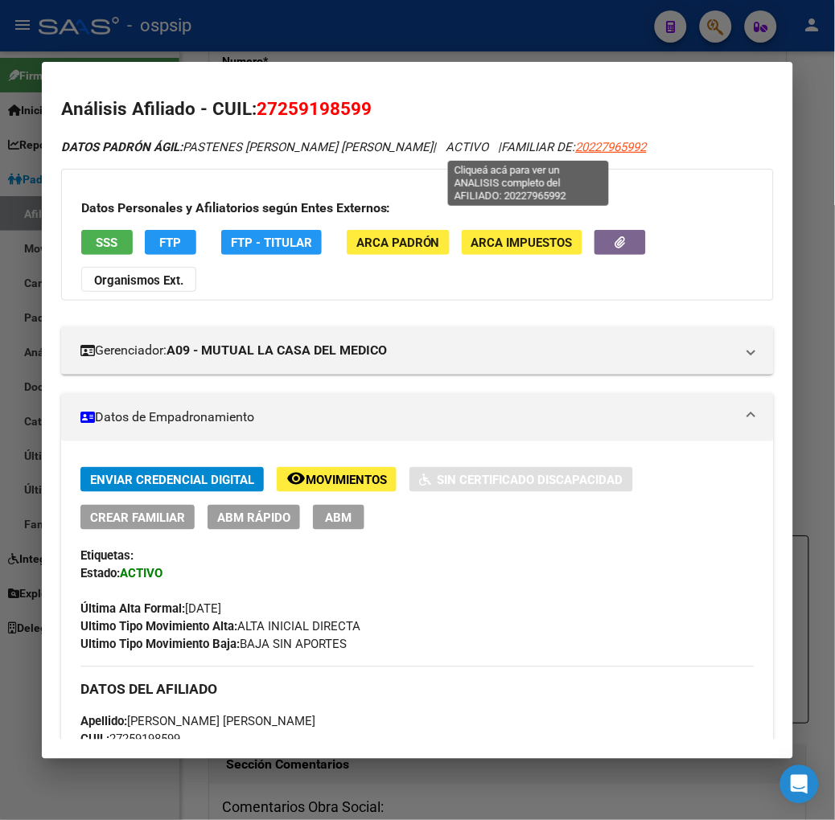
click at [576, 150] on span "20227965992" at bounding box center [611, 147] width 71 height 14
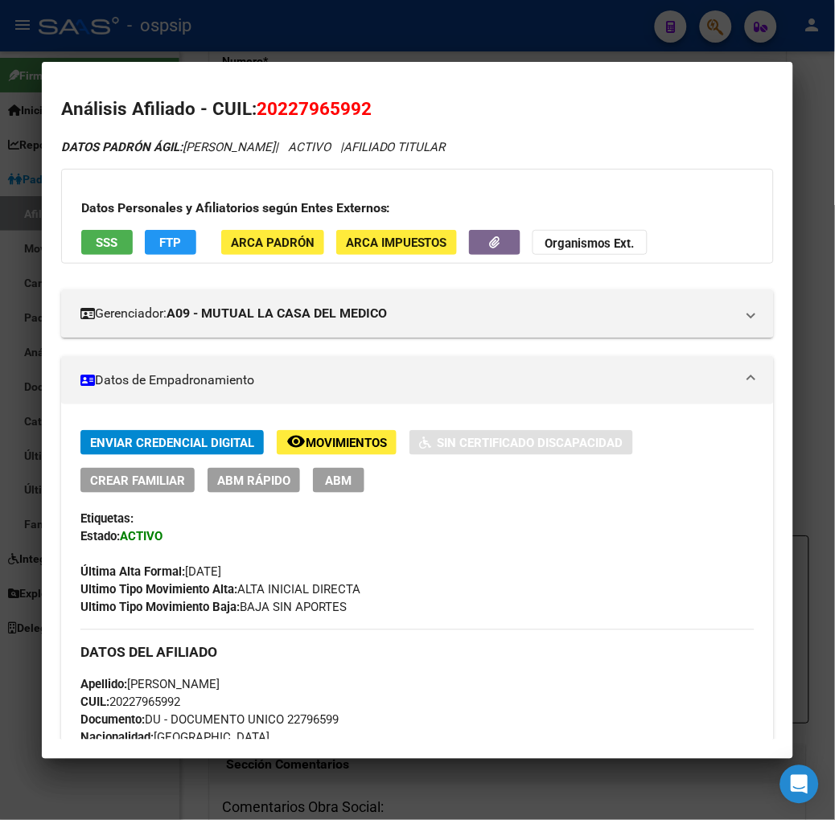
click at [716, 29] on div at bounding box center [417, 410] width 835 height 820
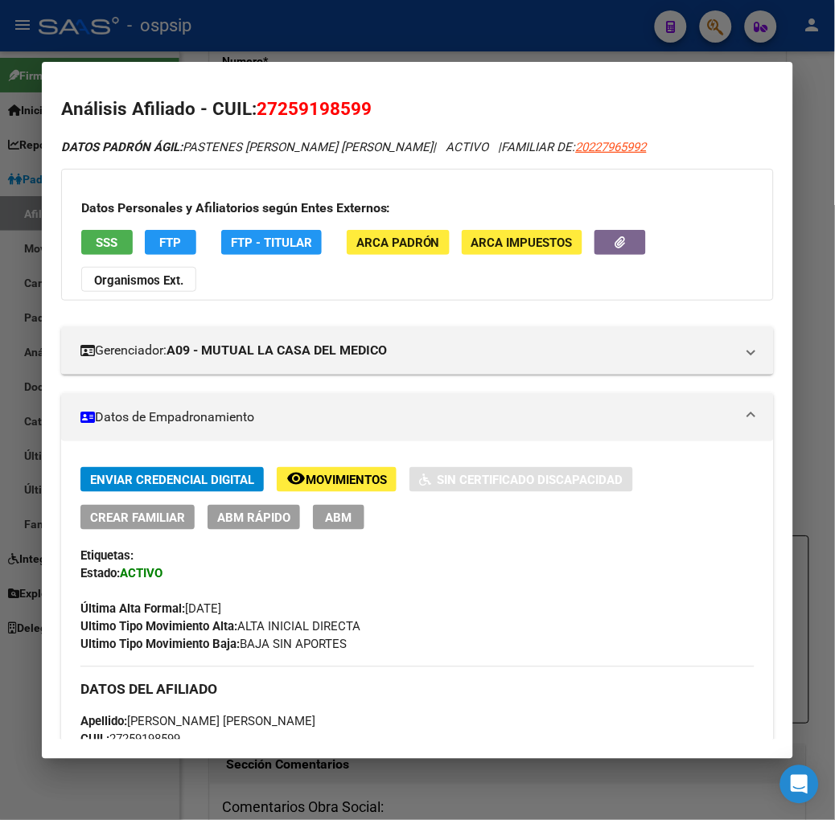
click at [718, 27] on div at bounding box center [417, 410] width 835 height 820
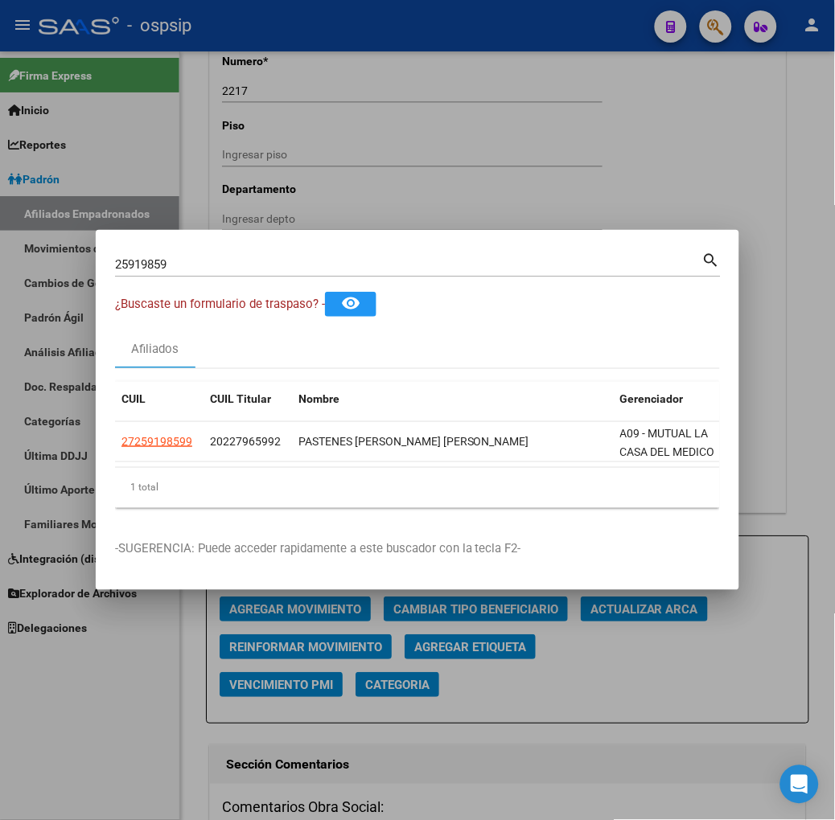
drag, startPoint x: 154, startPoint y: 254, endPoint x: 146, endPoint y: 256, distance: 8.2
click at [149, 256] on div "25919859 Buscar (apellido, dni, [PERSON_NAME], [PERSON_NAME], cuit, obra social)" at bounding box center [408, 265] width 587 height 24
type input "2"
type input "48990594"
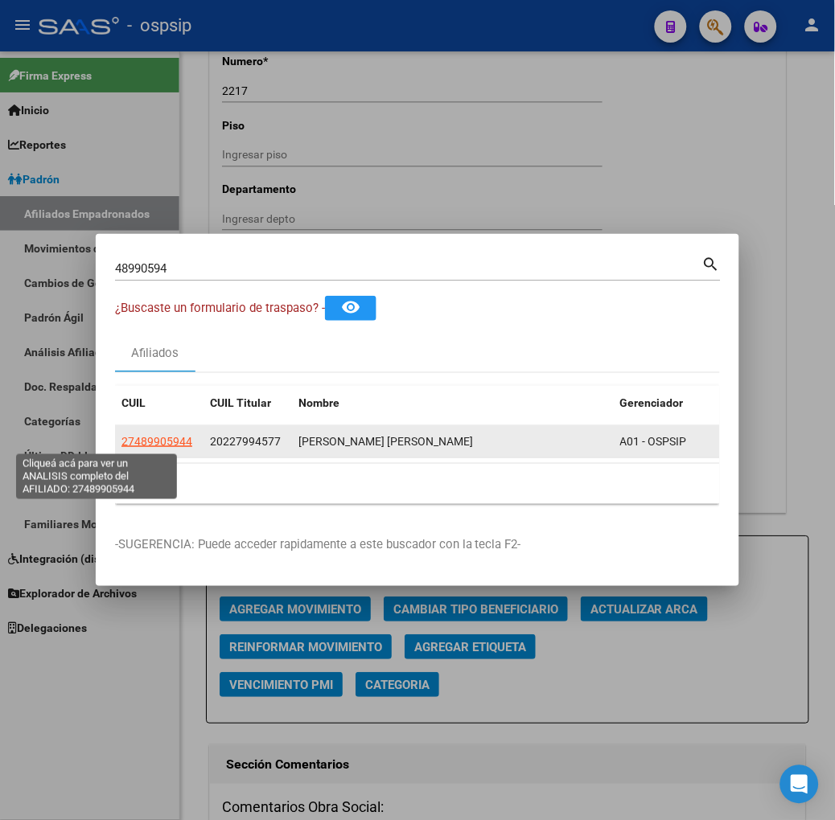
click at [121, 440] on span "27489905944" at bounding box center [156, 441] width 71 height 13
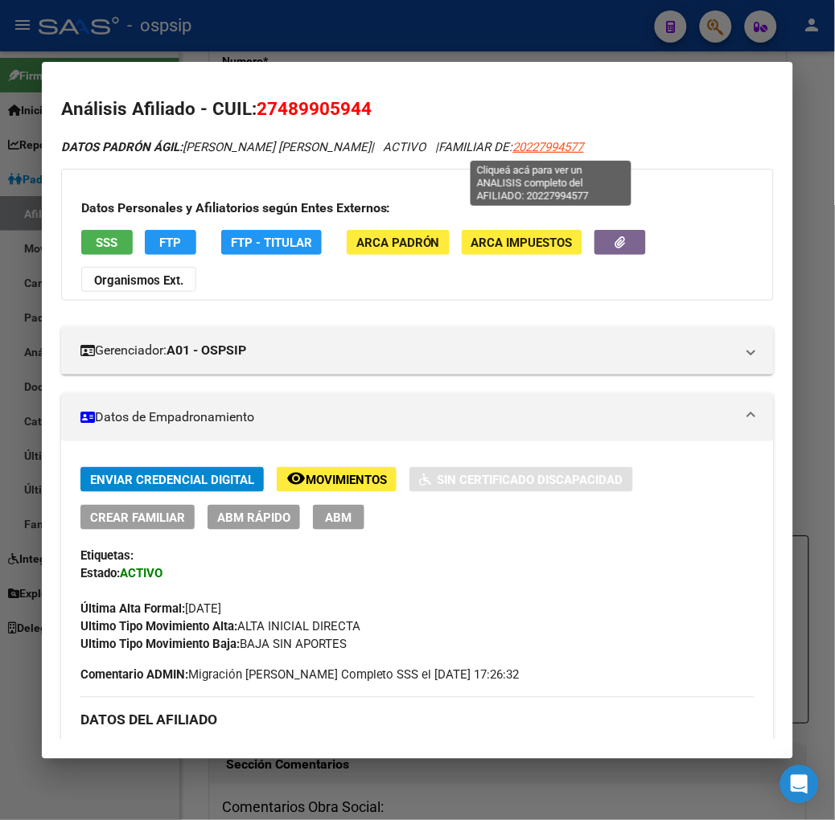
click at [545, 148] on span "20227994577" at bounding box center [548, 147] width 71 height 14
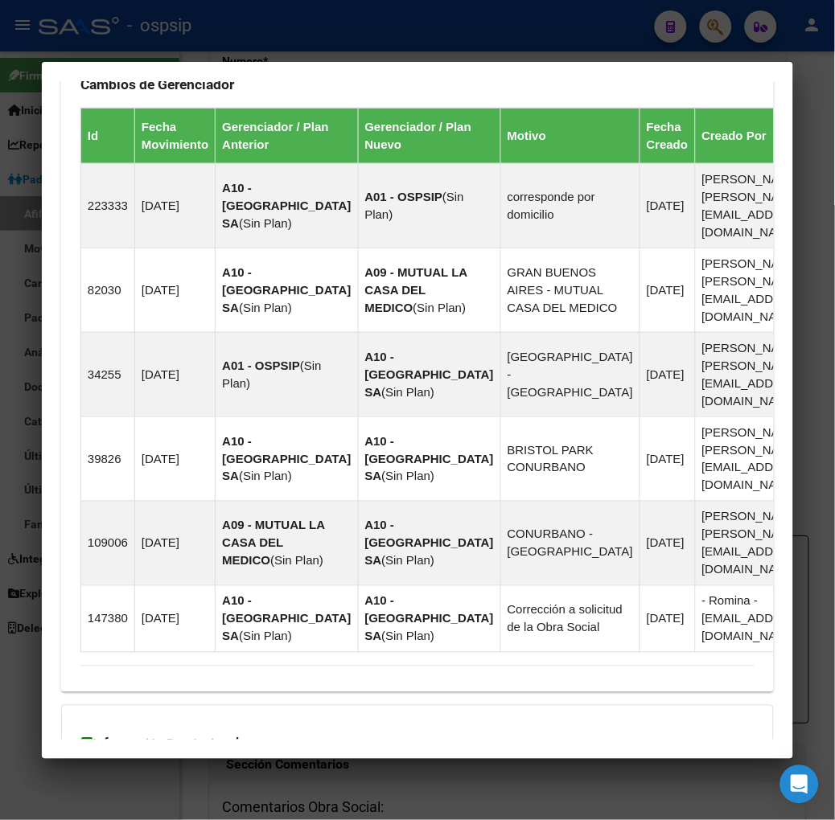
scroll to position [1241, 0]
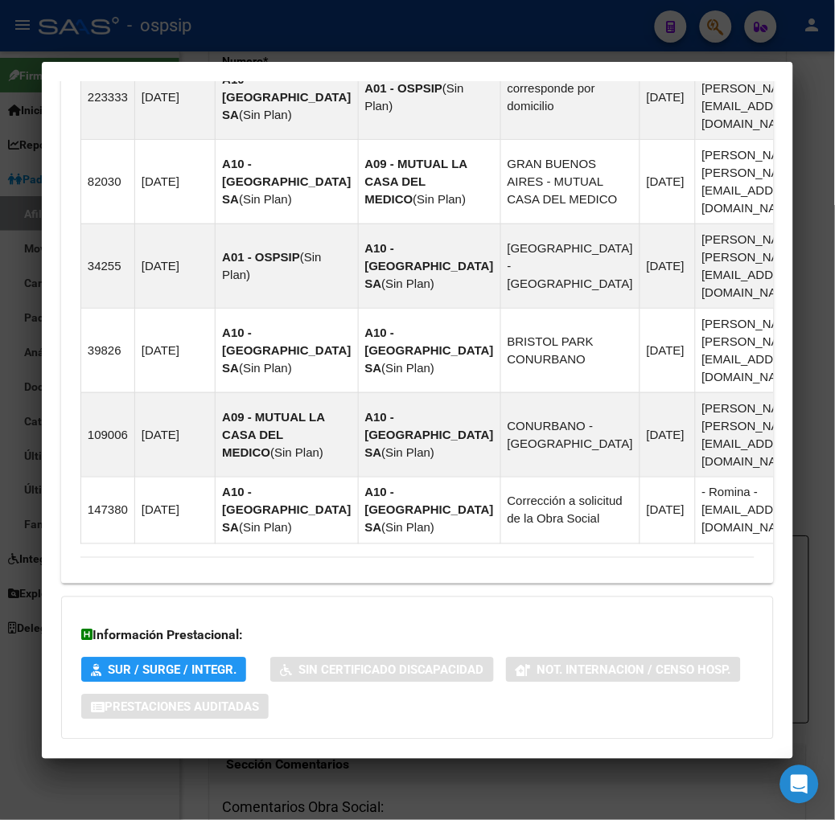
click at [223, 764] on span "Aportes y Contribuciones del Afiliado: 20227994577" at bounding box center [256, 771] width 302 height 15
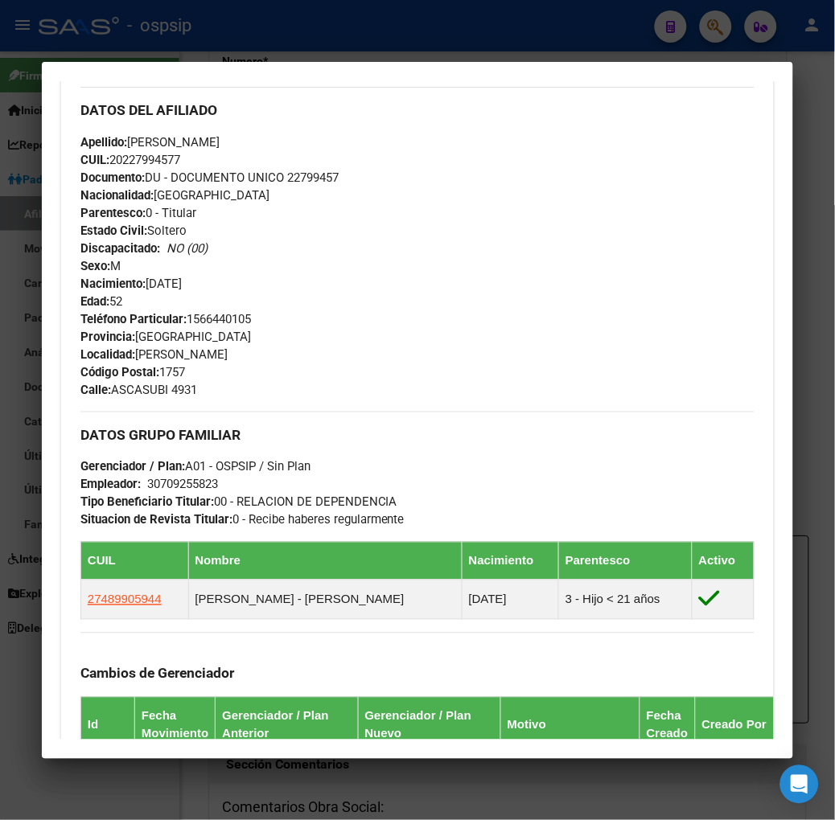
scroll to position [516, 0]
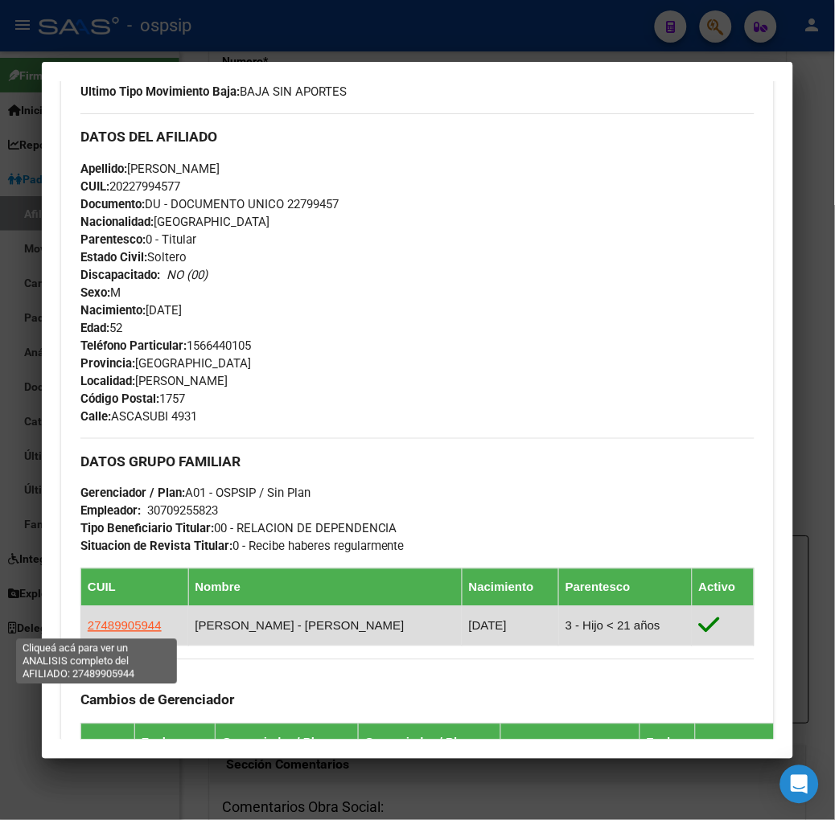
click at [91, 625] on span "27489905944" at bounding box center [125, 626] width 74 height 14
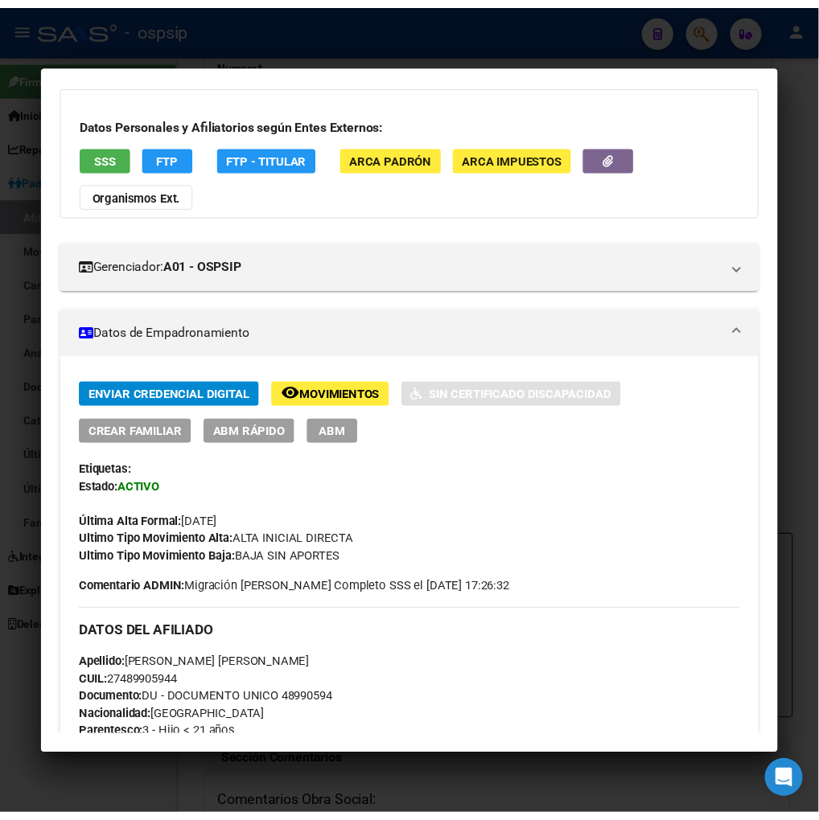
scroll to position [0, 0]
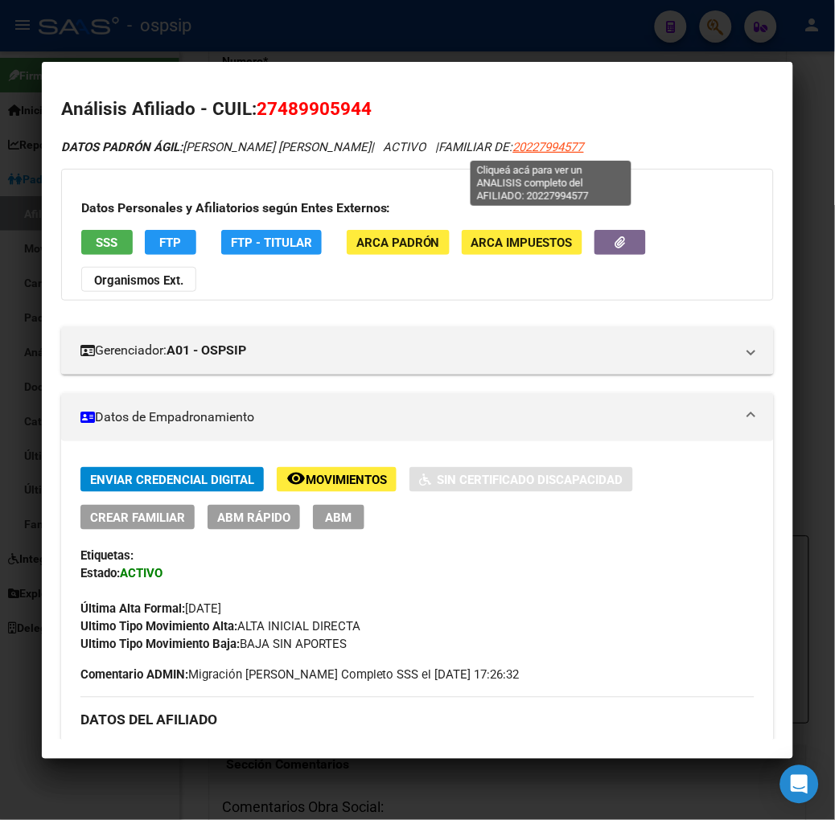
click at [557, 150] on span "20227994577" at bounding box center [548, 147] width 71 height 14
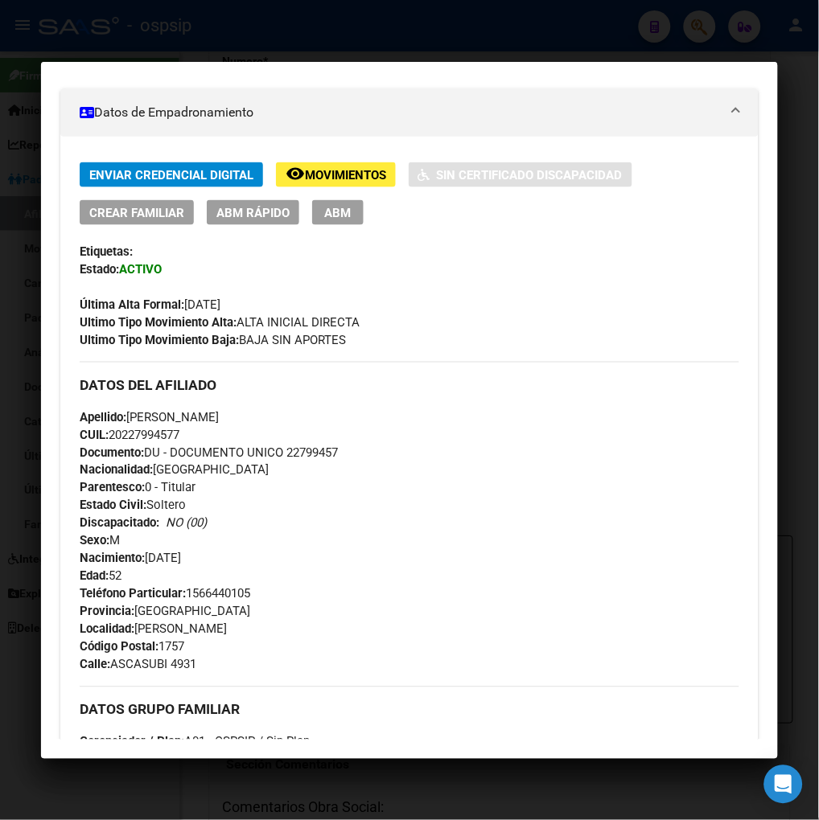
scroll to position [625, 0]
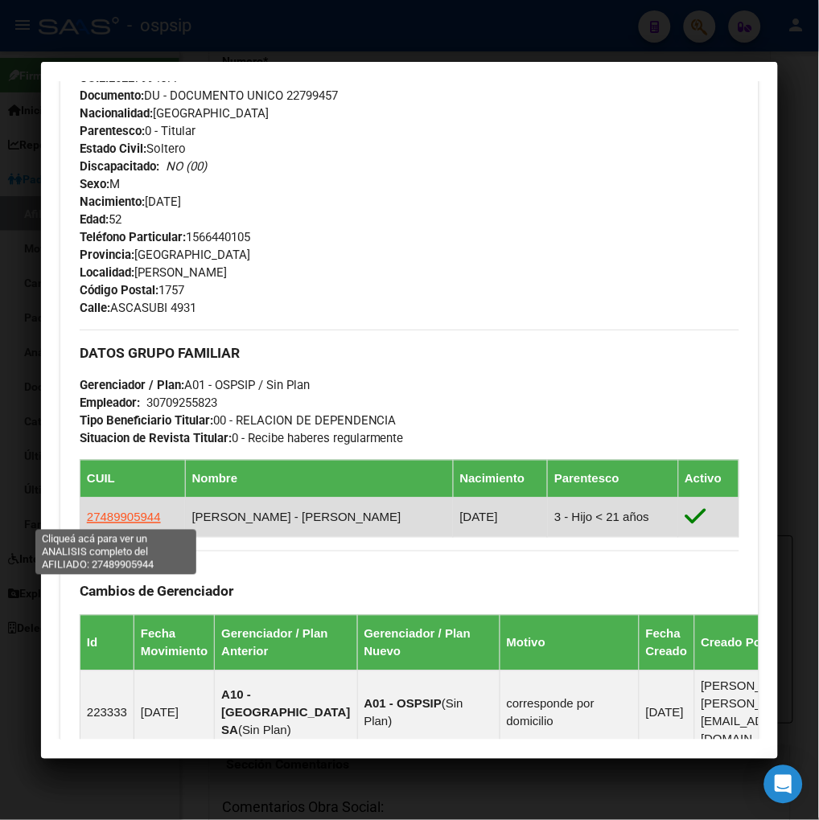
click at [117, 516] on span "27489905944" at bounding box center [124, 518] width 74 height 14
type textarea "27489905944"
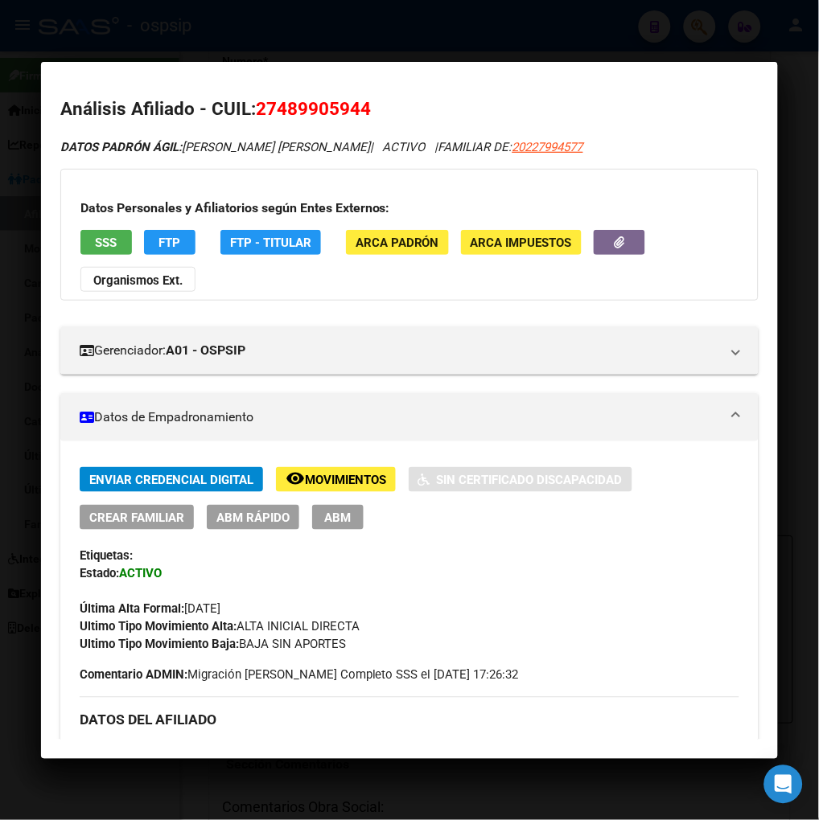
click at [352, 475] on span "Movimientos" at bounding box center [345, 480] width 81 height 14
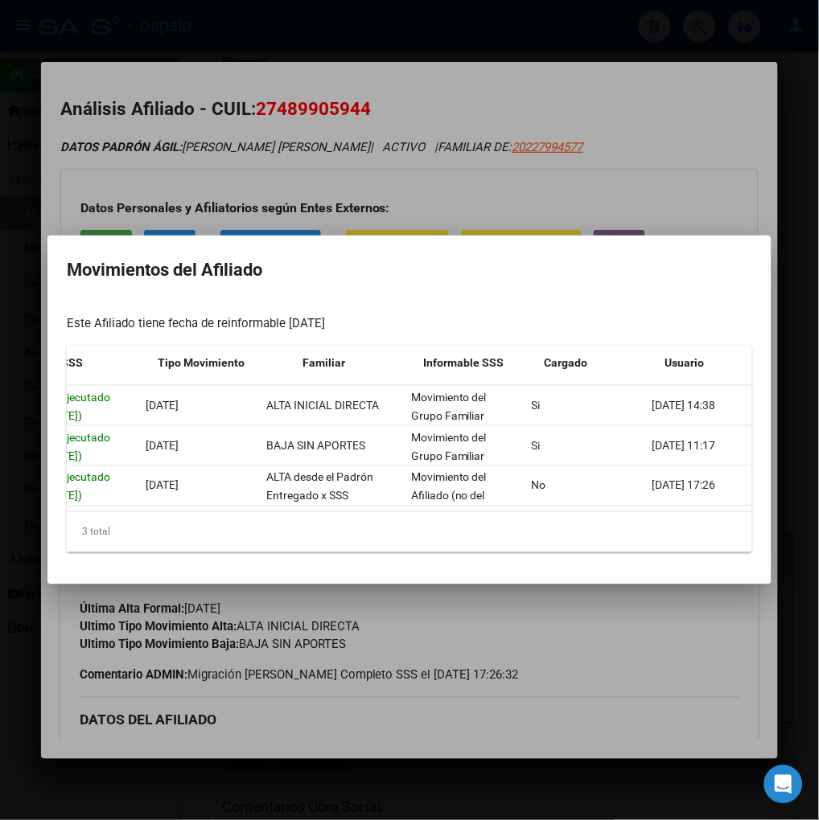
scroll to position [0, 343]
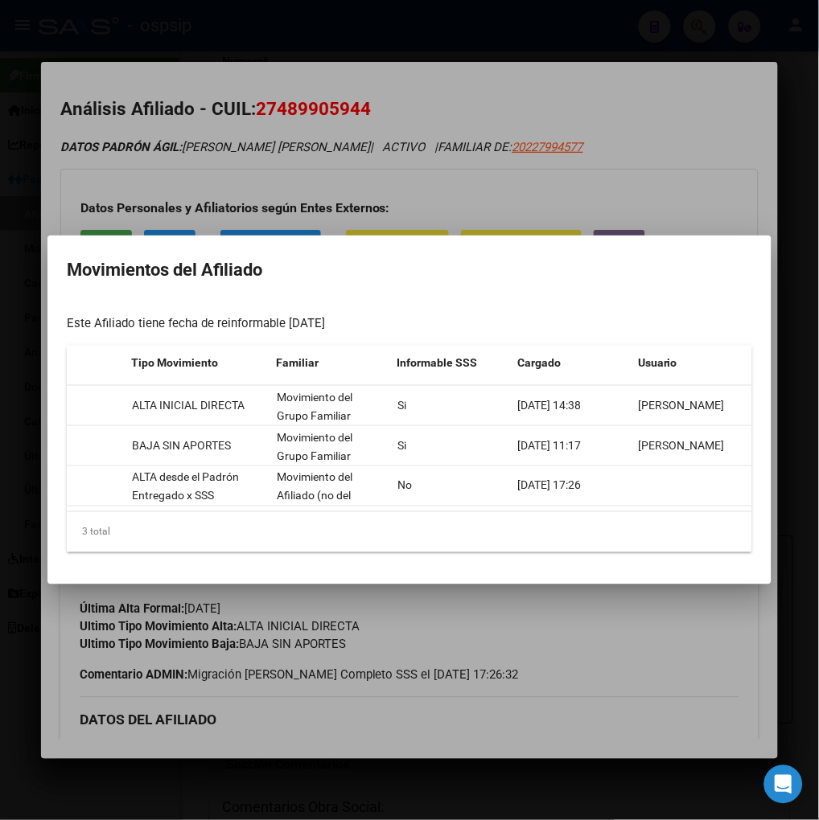
click at [656, 628] on div at bounding box center [409, 410] width 819 height 820
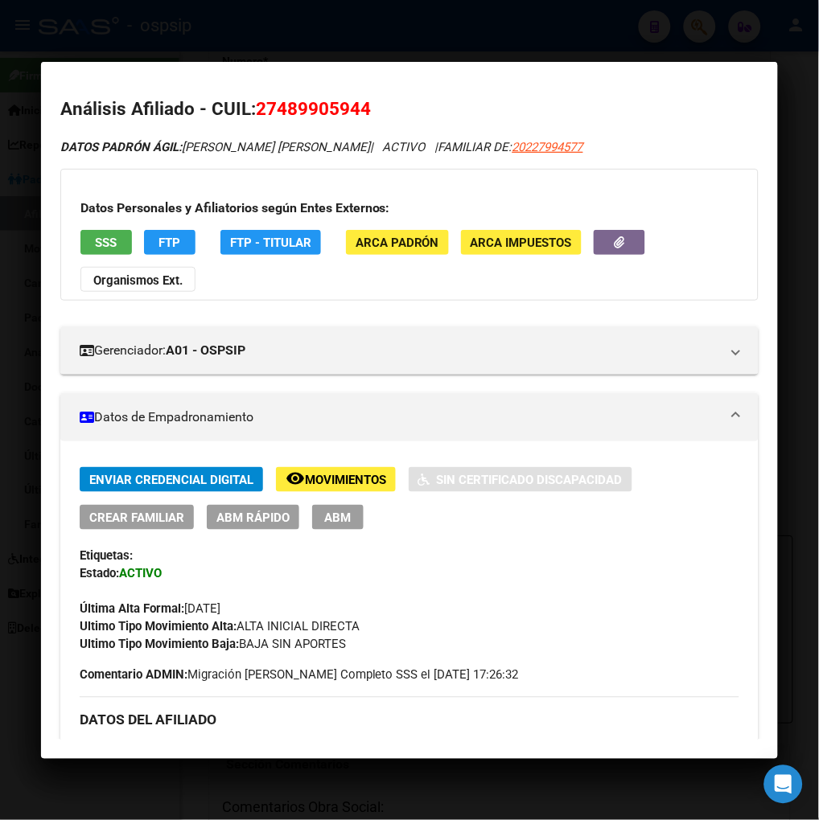
click at [510, 93] on mat-dialog-content "Análisis Afiliado - CUIL: 27489905944 DATOS [PERSON_NAME] ÁGIL: [PERSON_NAME] […" at bounding box center [409, 410] width 737 height 659
click at [606, 46] on div at bounding box center [409, 410] width 819 height 820
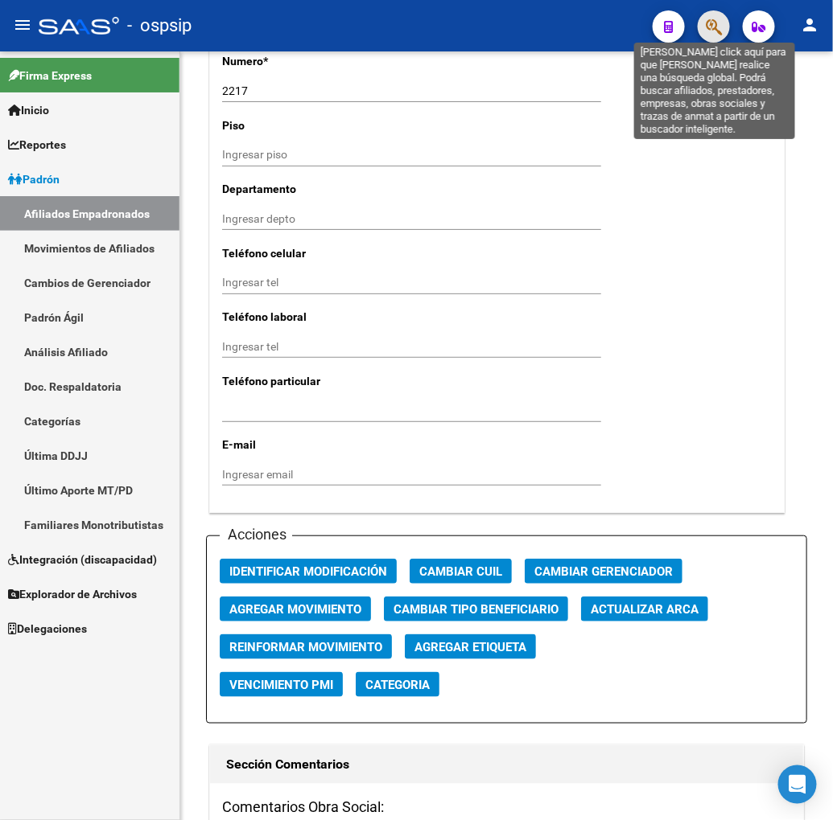
click at [709, 26] on icon "button" at bounding box center [713, 27] width 16 height 19
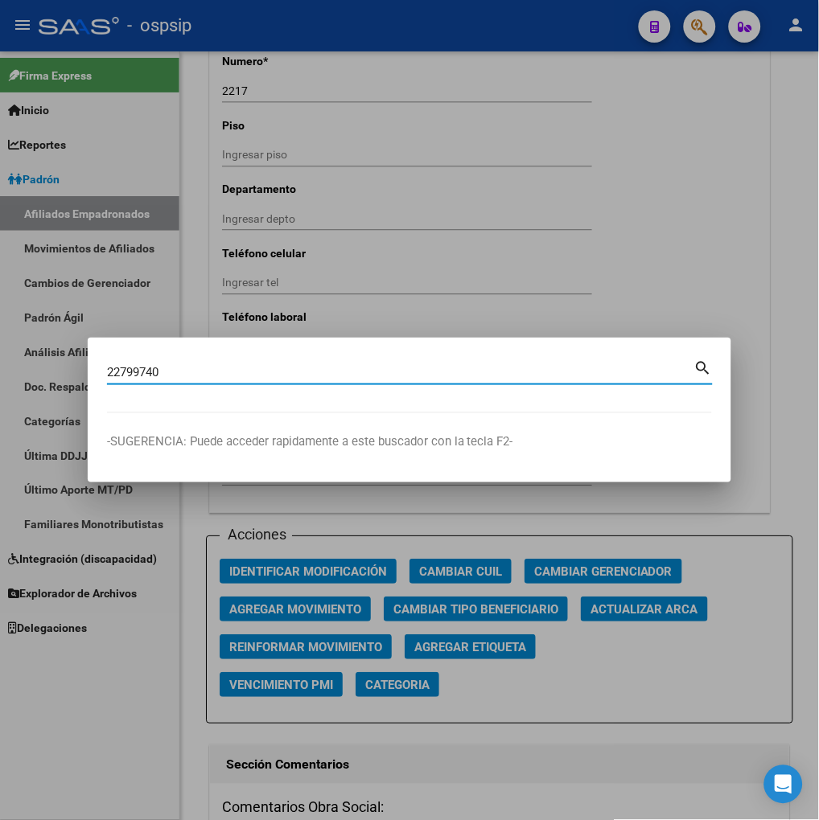
type input "22799740"
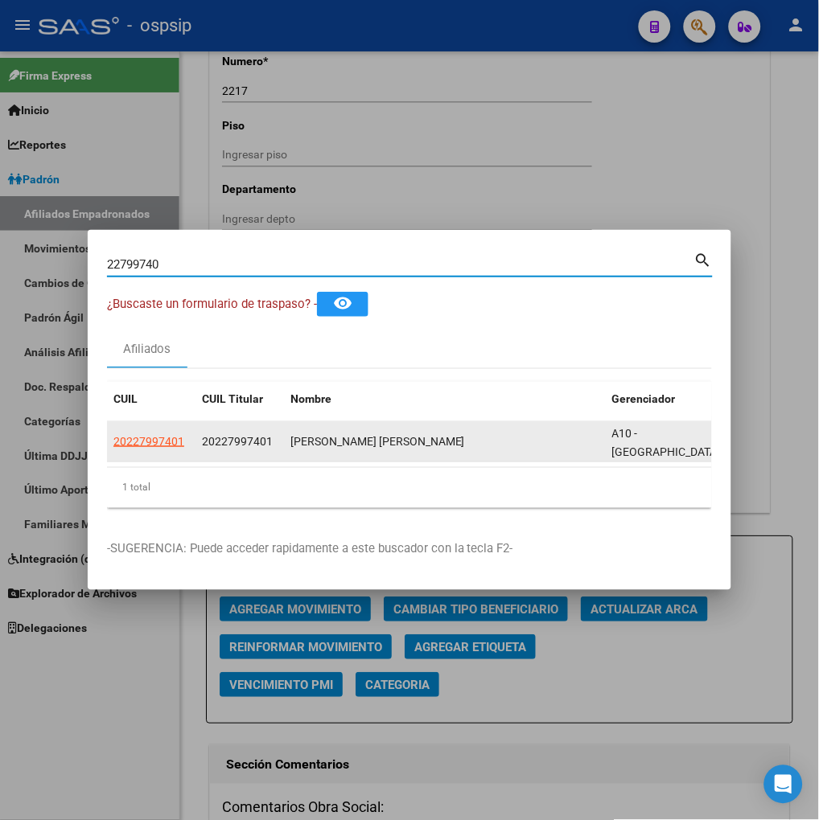
click at [142, 441] on app-link-go-to "20227997401" at bounding box center [148, 442] width 71 height 19
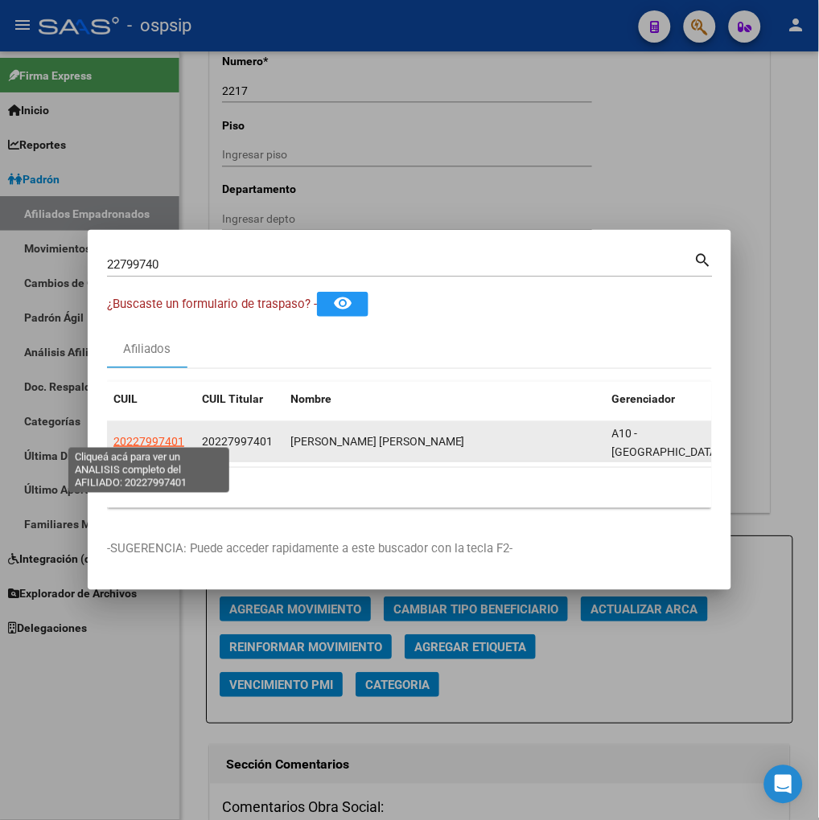
click at [147, 440] on span "20227997401" at bounding box center [148, 441] width 71 height 13
type textarea "20227997401"
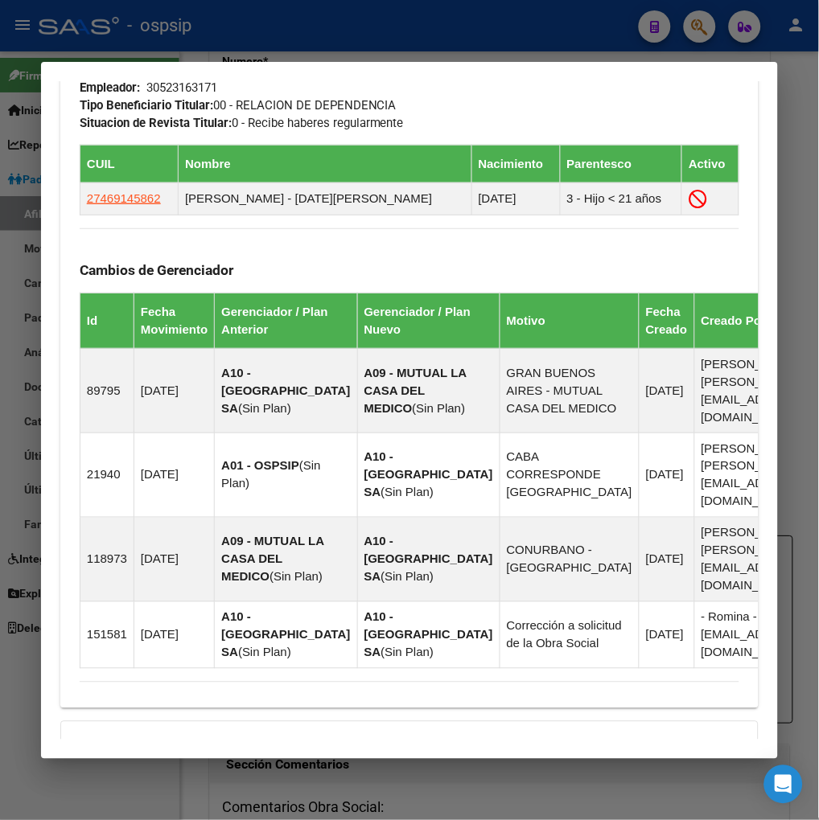
scroll to position [1171, 0]
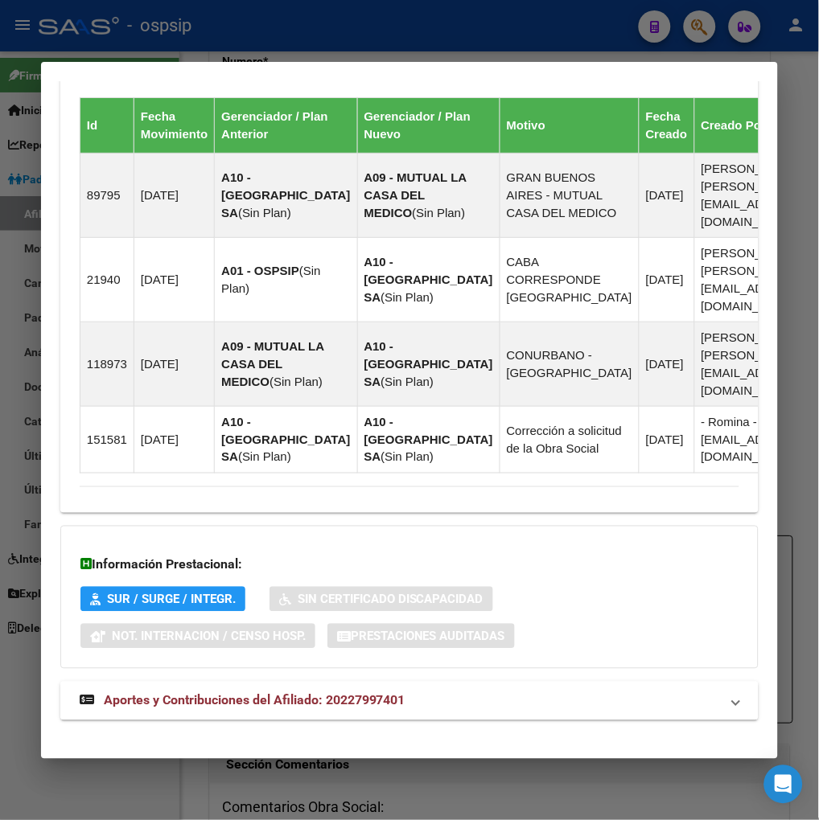
click at [234, 693] on strong "Aportes y Contribuciones del Afiliado: 20227997401" at bounding box center [243, 701] width 326 height 19
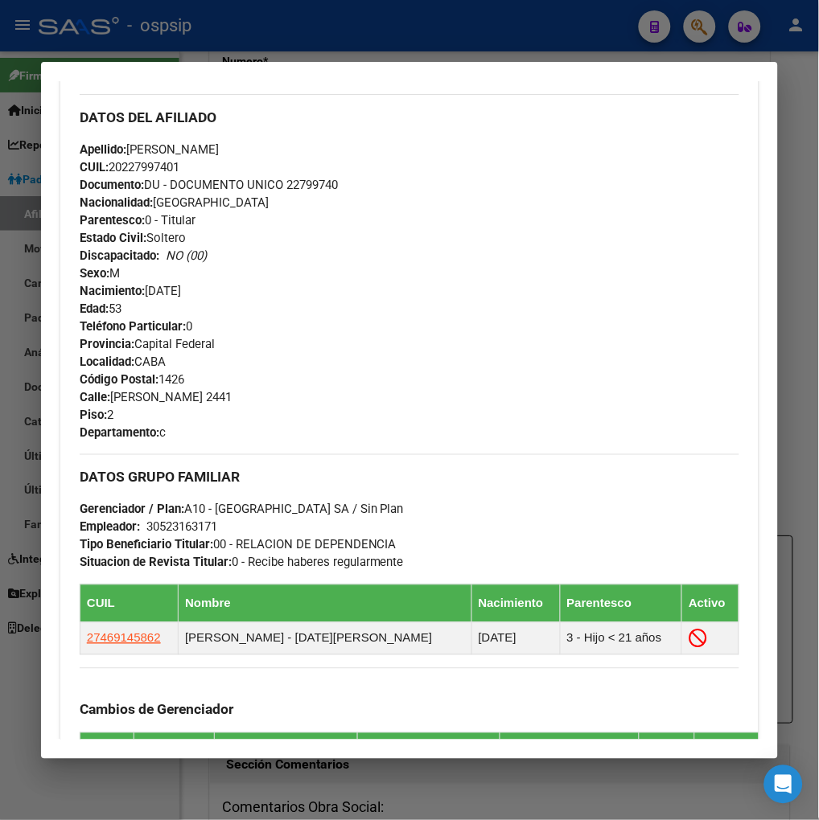
scroll to position [0, 0]
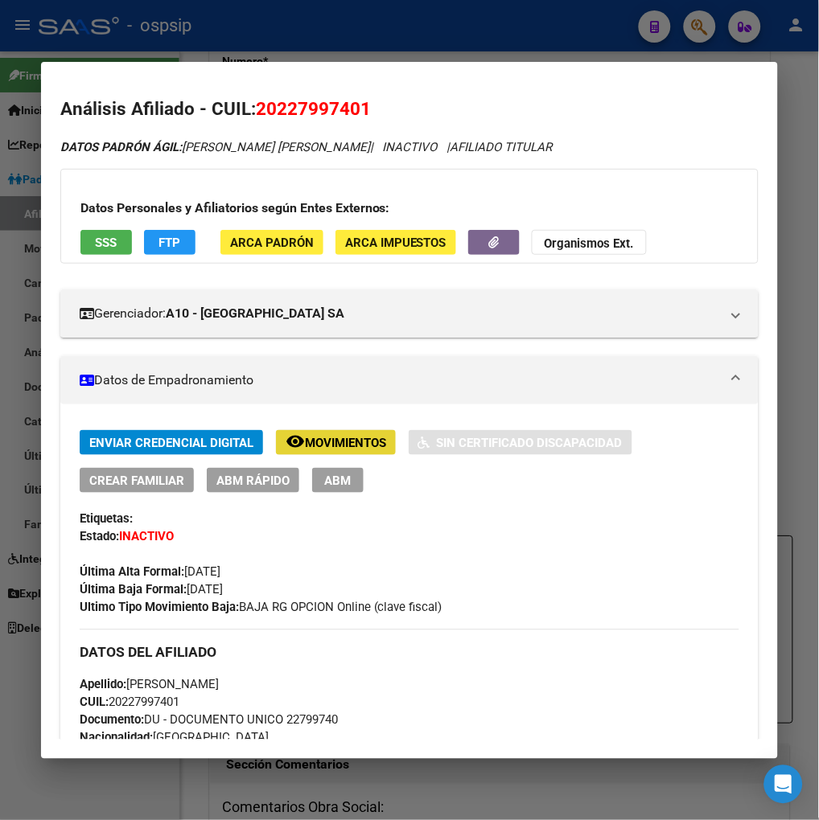
click at [316, 438] on span "Movimientos" at bounding box center [345, 443] width 81 height 14
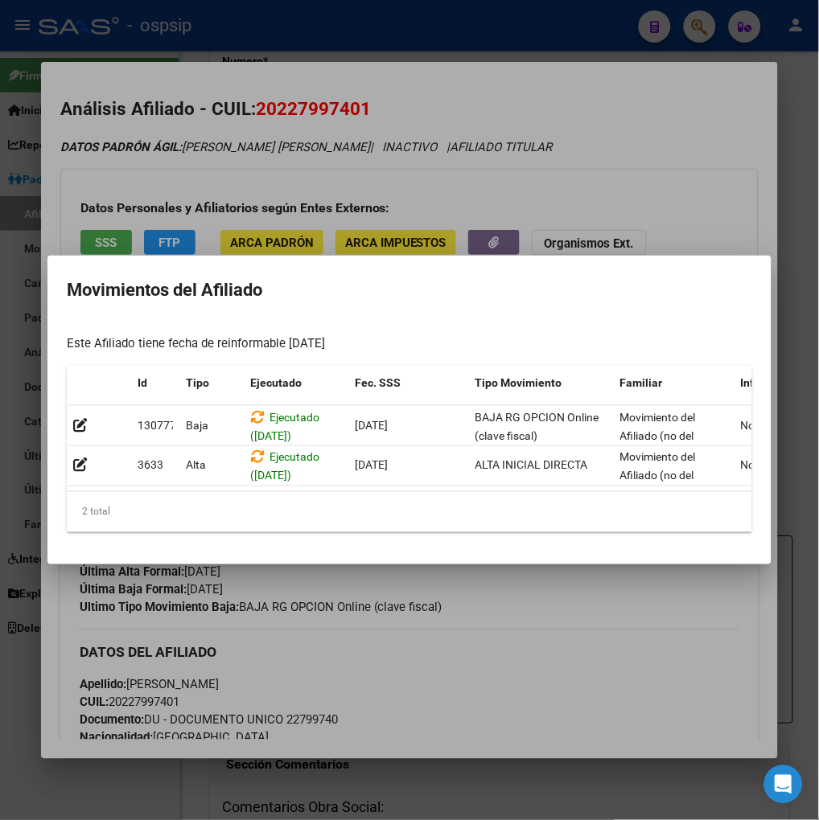
click at [598, 629] on div at bounding box center [409, 410] width 819 height 820
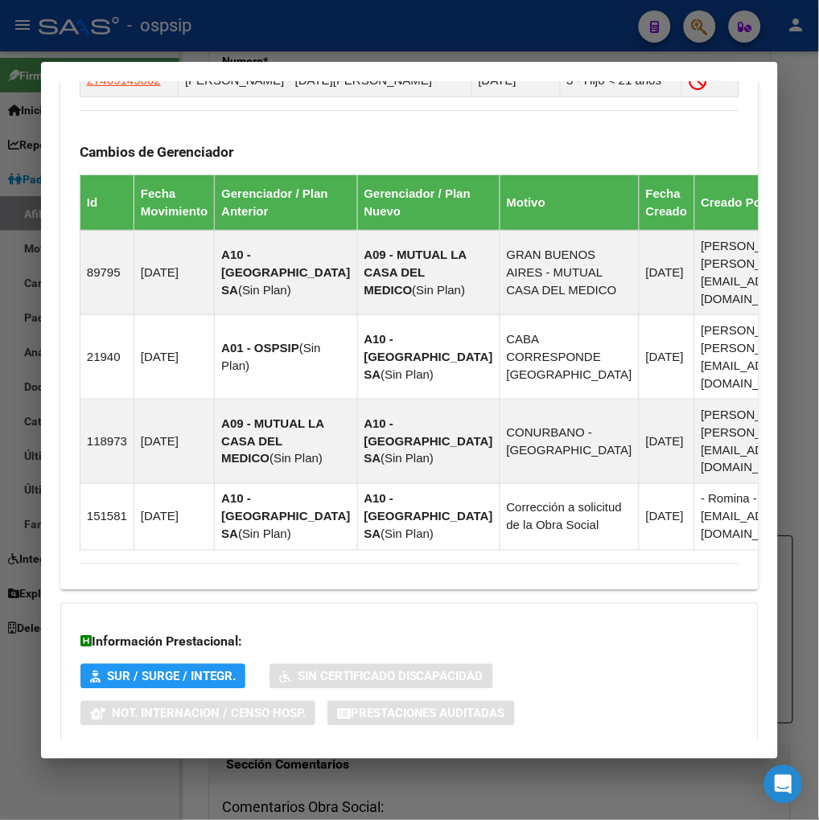
scroll to position [804, 0]
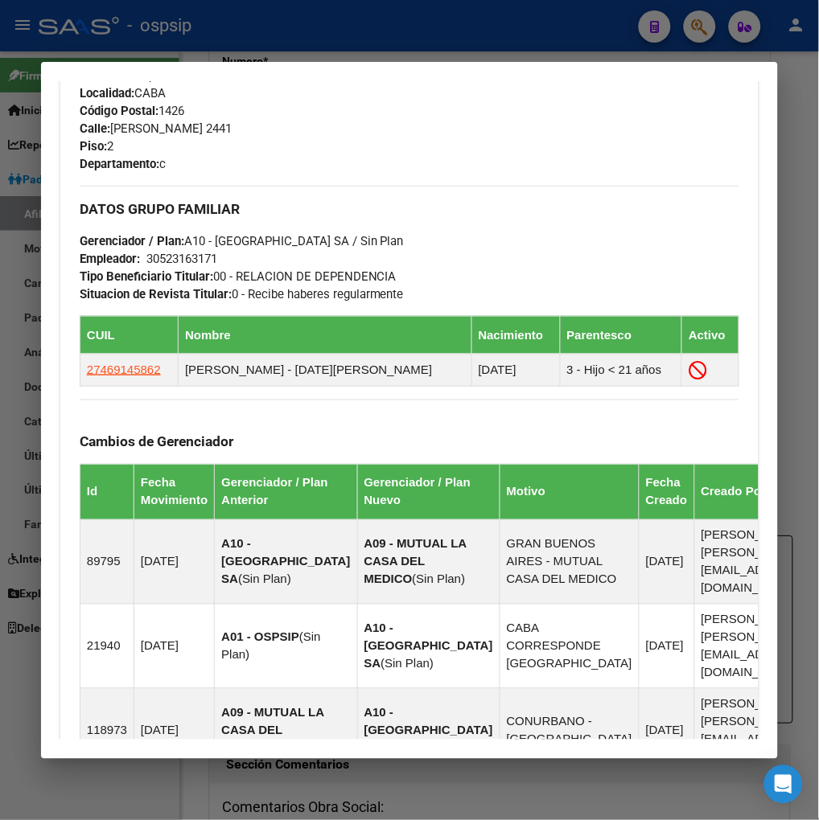
click at [686, 26] on div at bounding box center [409, 410] width 819 height 820
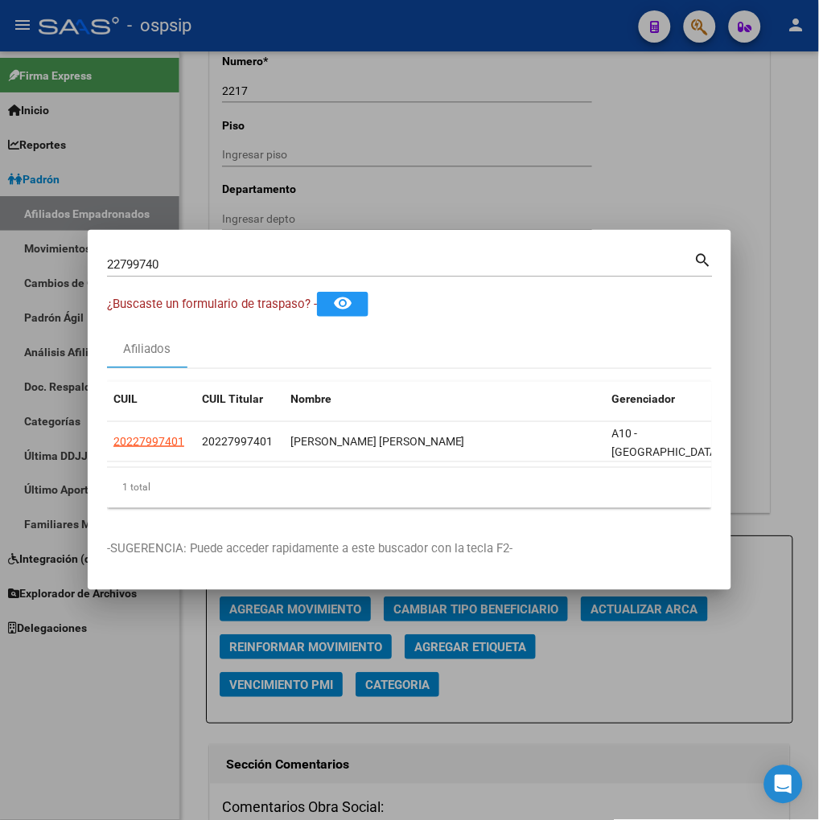
click at [197, 265] on div "22799740 Buscar (apellido, dni, [PERSON_NAME], nro traspaso, cuit, obra social)" at bounding box center [400, 265] width 587 height 24
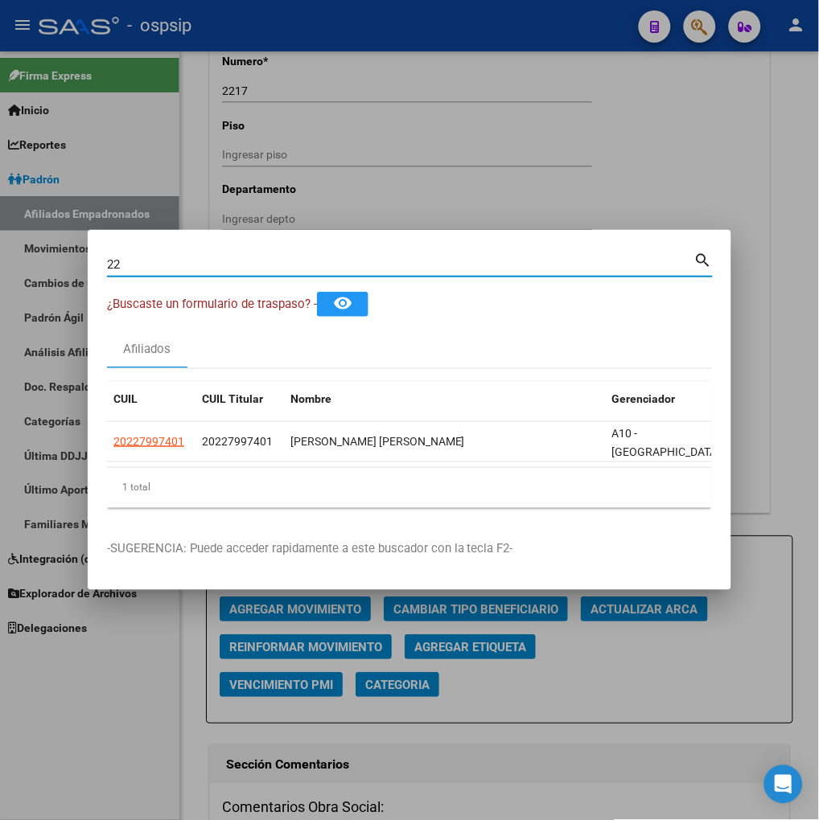
type input "2"
type input "23671777"
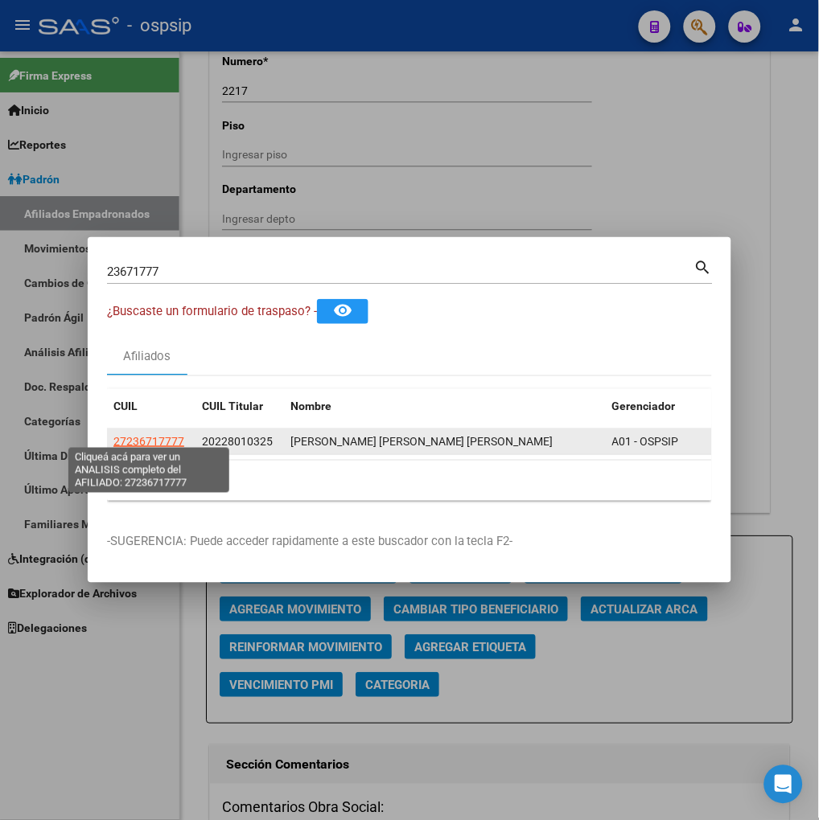
click at [166, 437] on span "27236717777" at bounding box center [148, 441] width 71 height 13
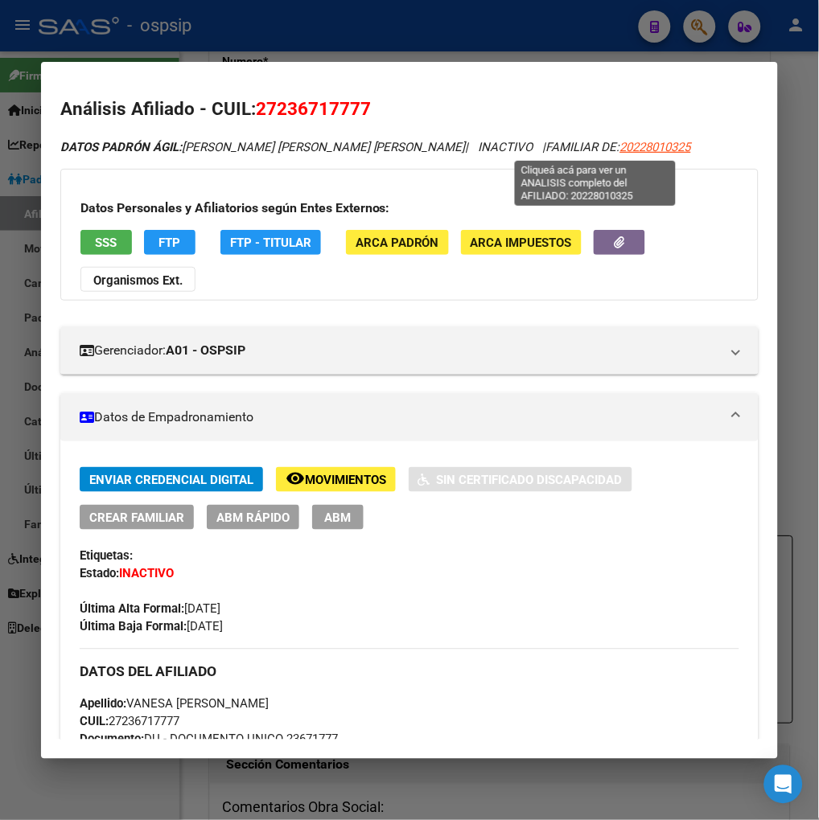
click at [620, 150] on span "20228010325" at bounding box center [655, 147] width 71 height 14
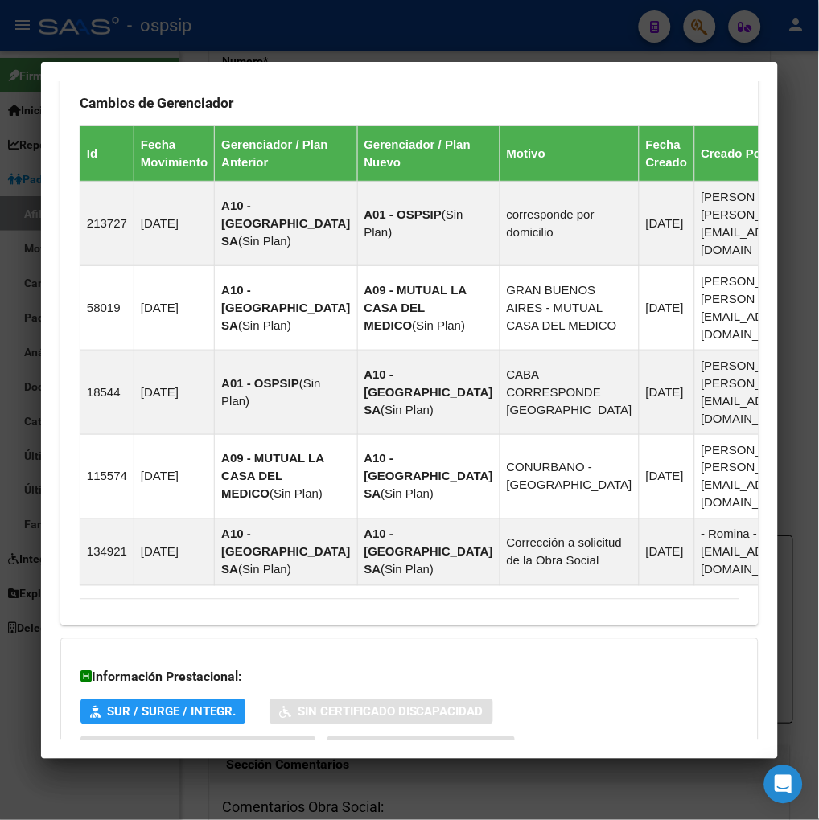
scroll to position [1168, 0]
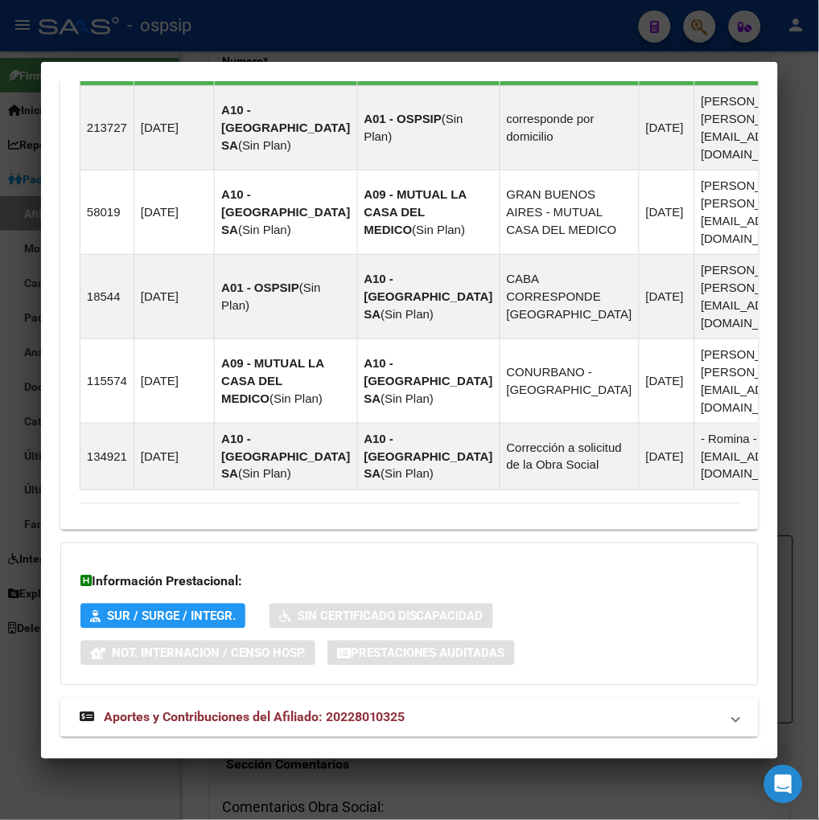
click at [161, 710] on span "Aportes y Contribuciones del Afiliado: 20228010325" at bounding box center [255, 717] width 302 height 15
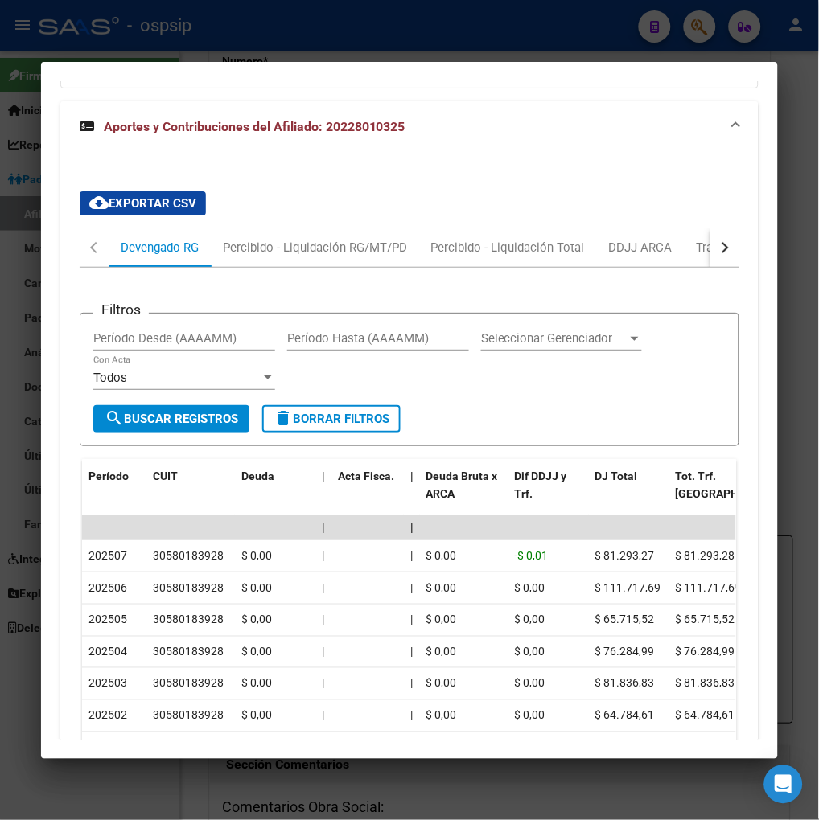
scroll to position [1515, 0]
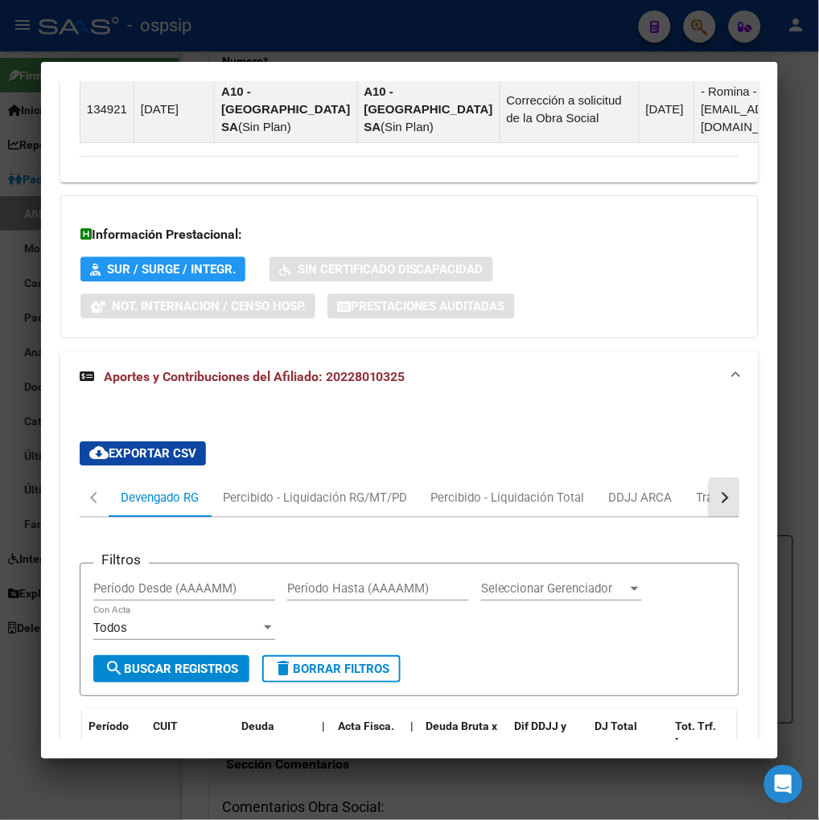
click at [724, 479] on button "button" at bounding box center [724, 498] width 29 height 39
click at [666, 489] on div "ARCA Relaciones Laborales" at bounding box center [627, 498] width 150 height 18
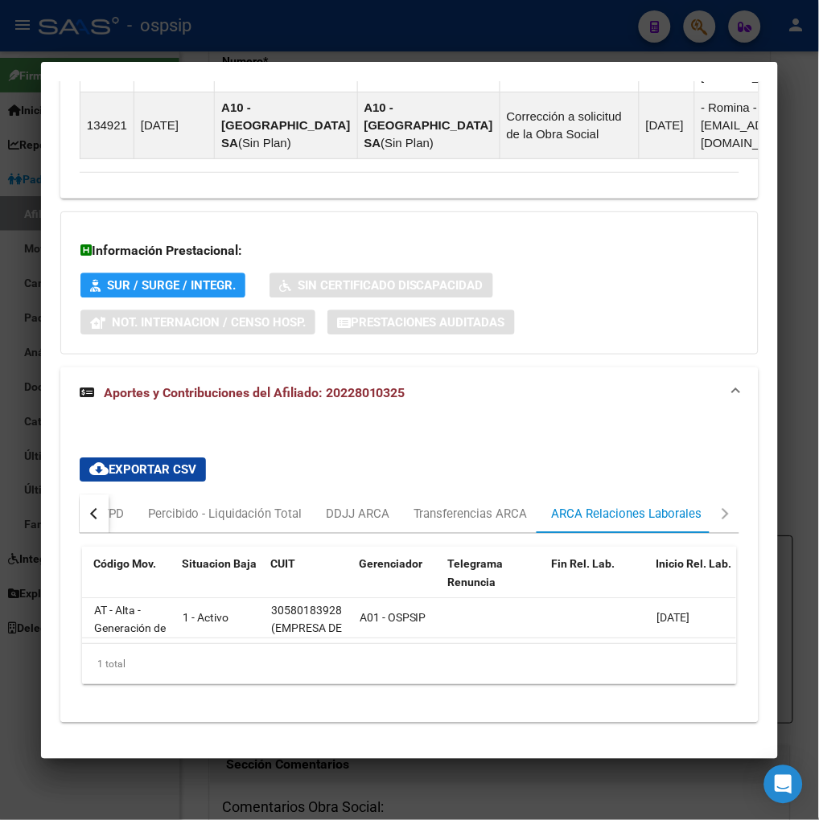
scroll to position [0, 0]
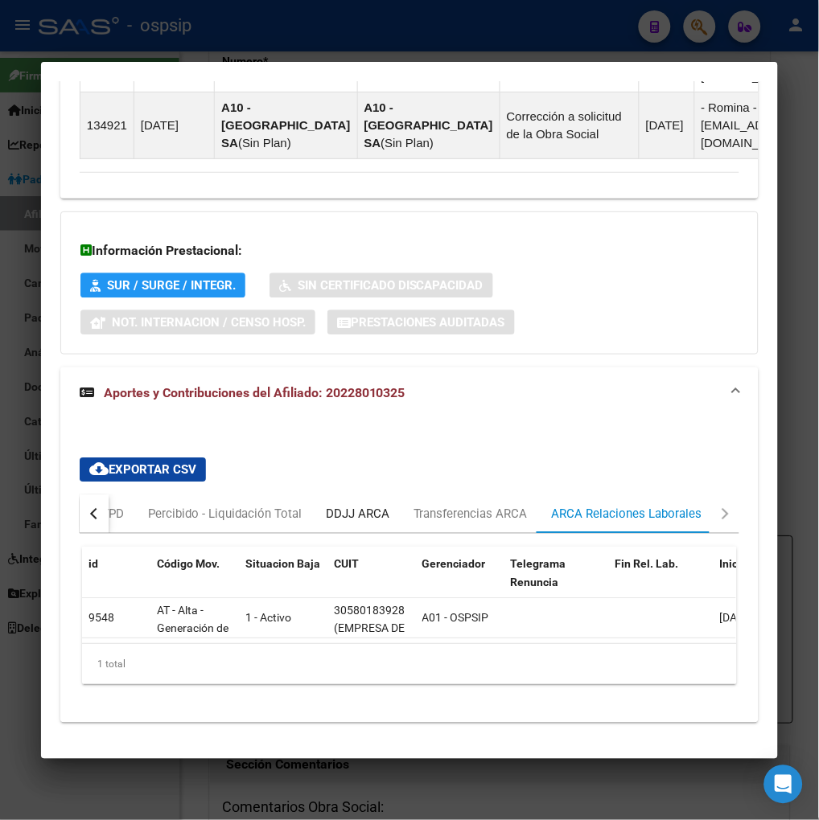
click at [347, 505] on div "DDJJ ARCA" at bounding box center [358, 514] width 64 height 18
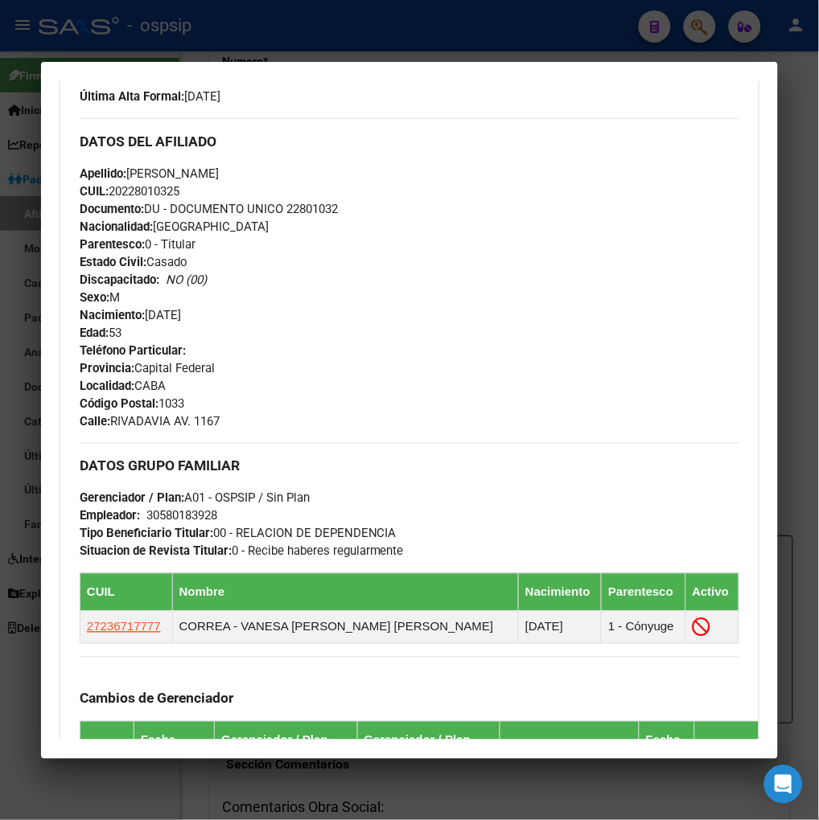
scroll to position [625, 0]
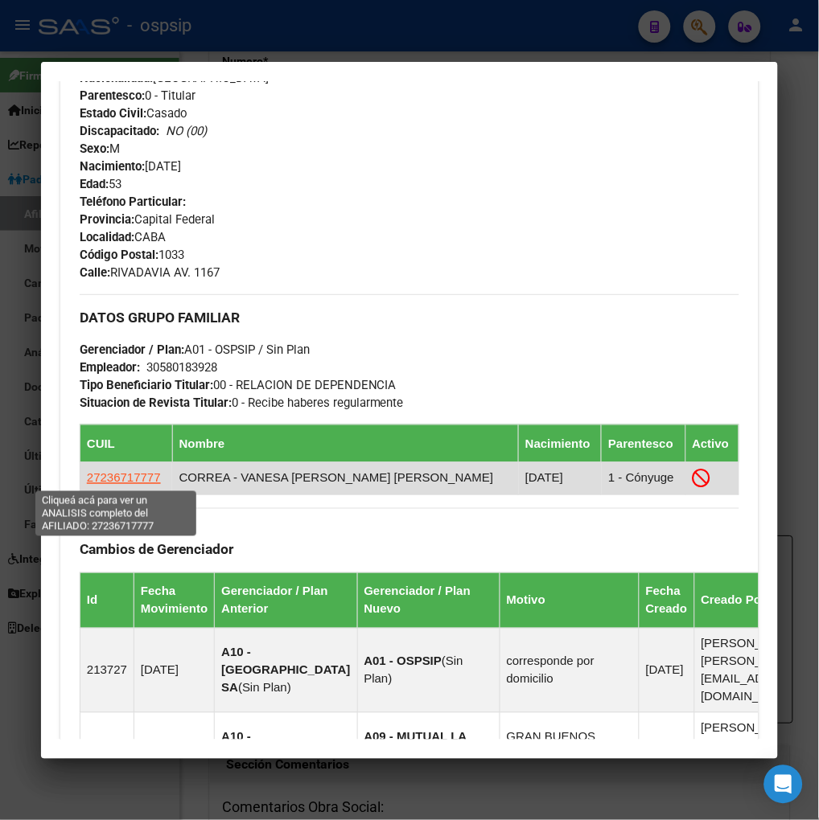
click at [117, 484] on span "27236717777" at bounding box center [124, 478] width 74 height 14
type textarea "27236717777"
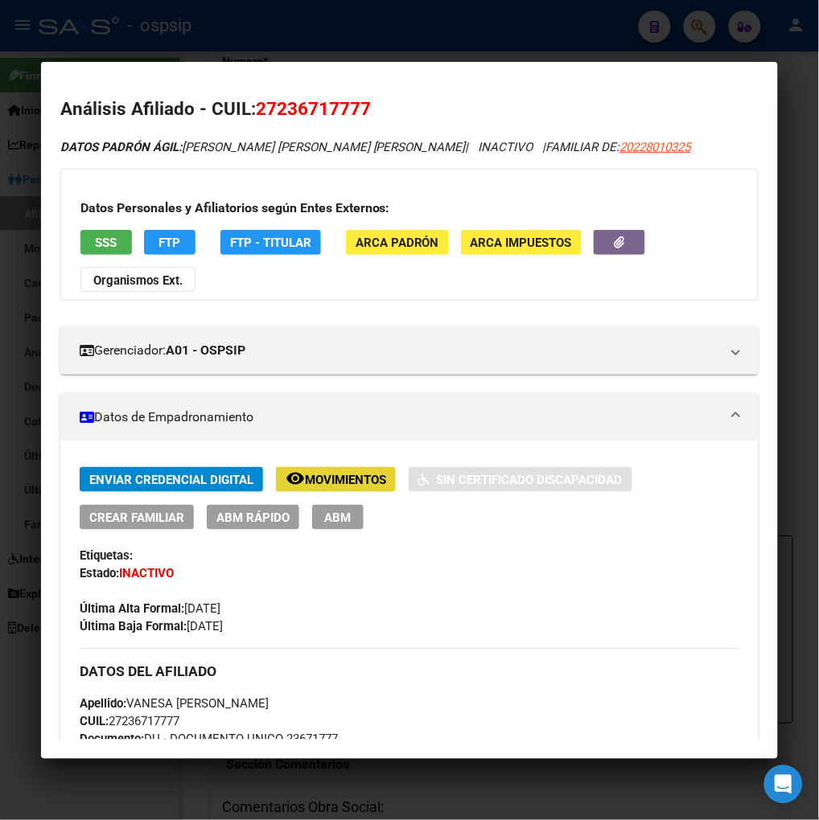
click at [346, 483] on span "Movimientos" at bounding box center [345, 480] width 81 height 14
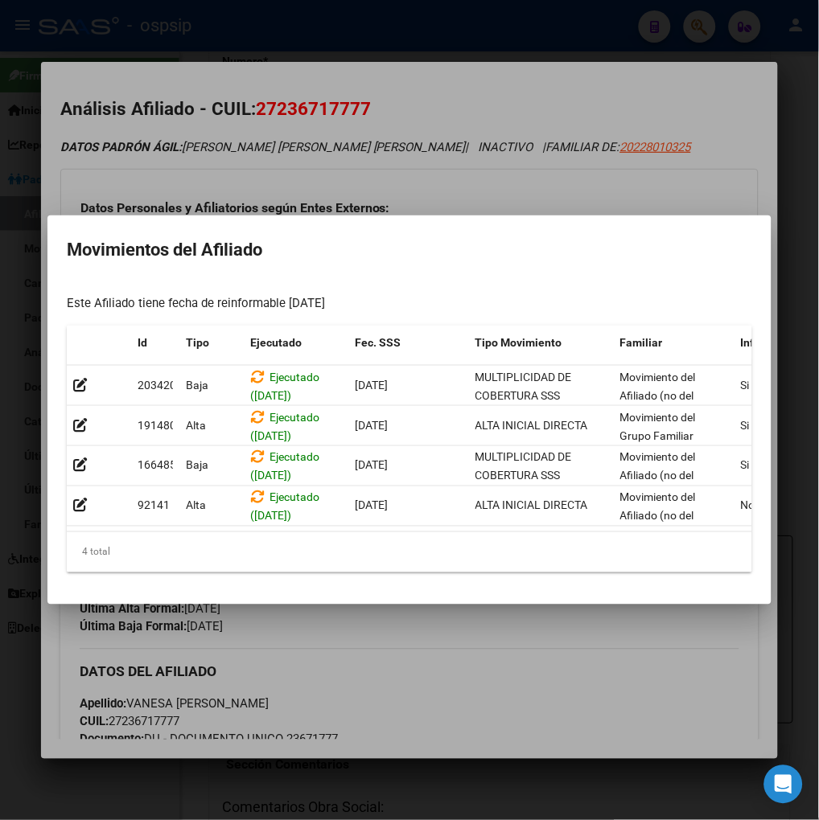
click at [465, 656] on div at bounding box center [409, 410] width 819 height 820
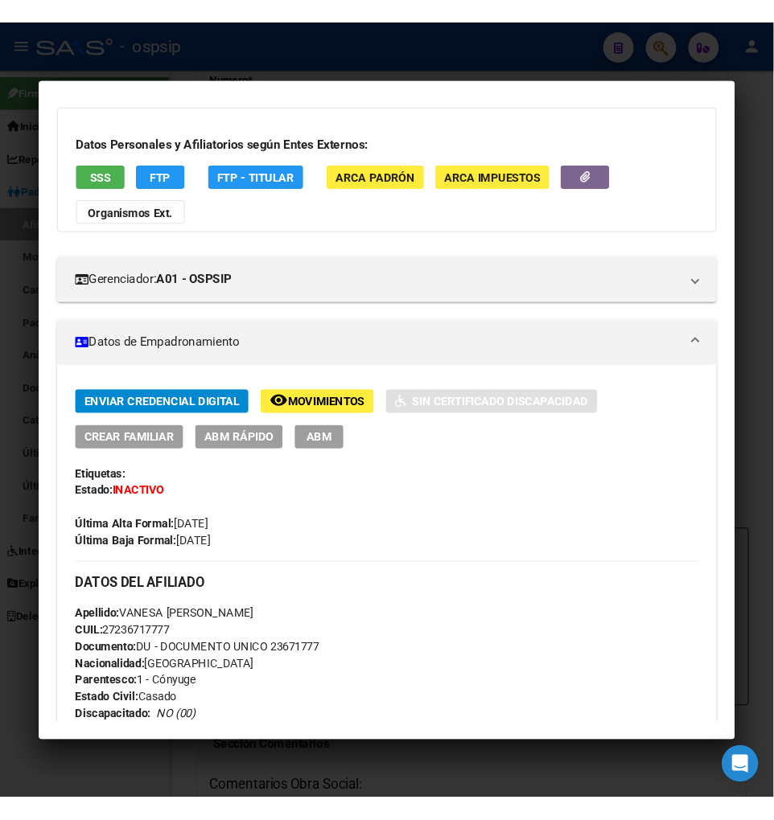
scroll to position [0, 0]
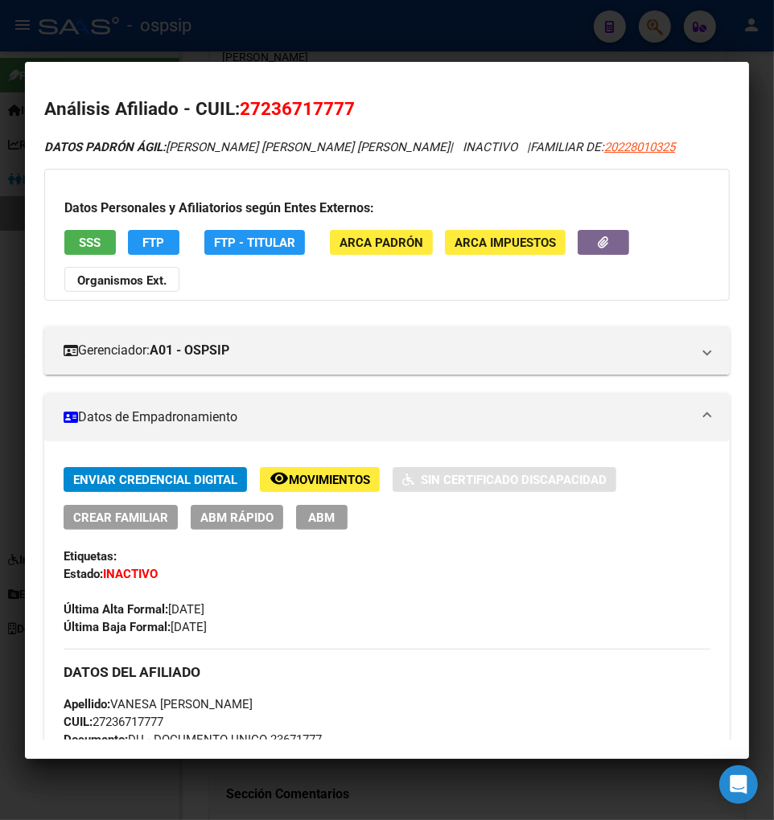
click at [660, 26] on div at bounding box center [387, 410] width 774 height 820
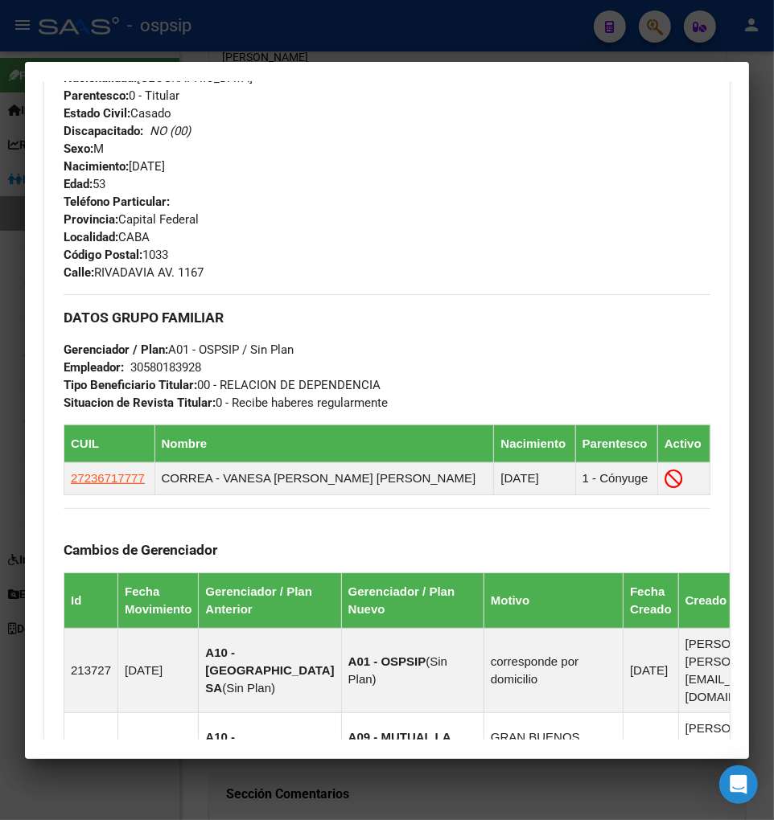
click at [660, 26] on div at bounding box center [387, 410] width 774 height 820
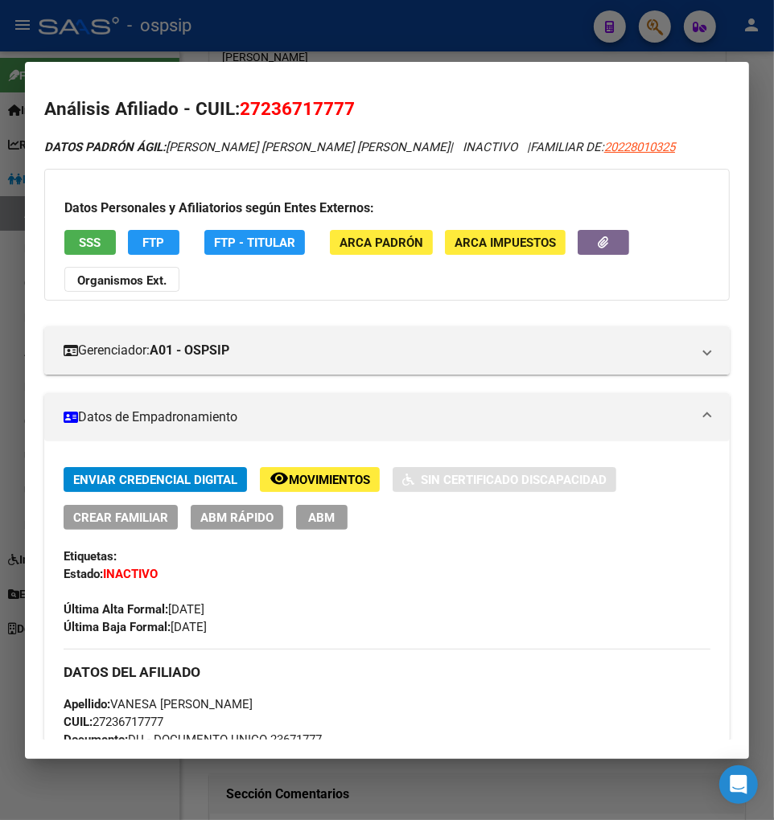
click at [653, 33] on div at bounding box center [387, 410] width 774 height 820
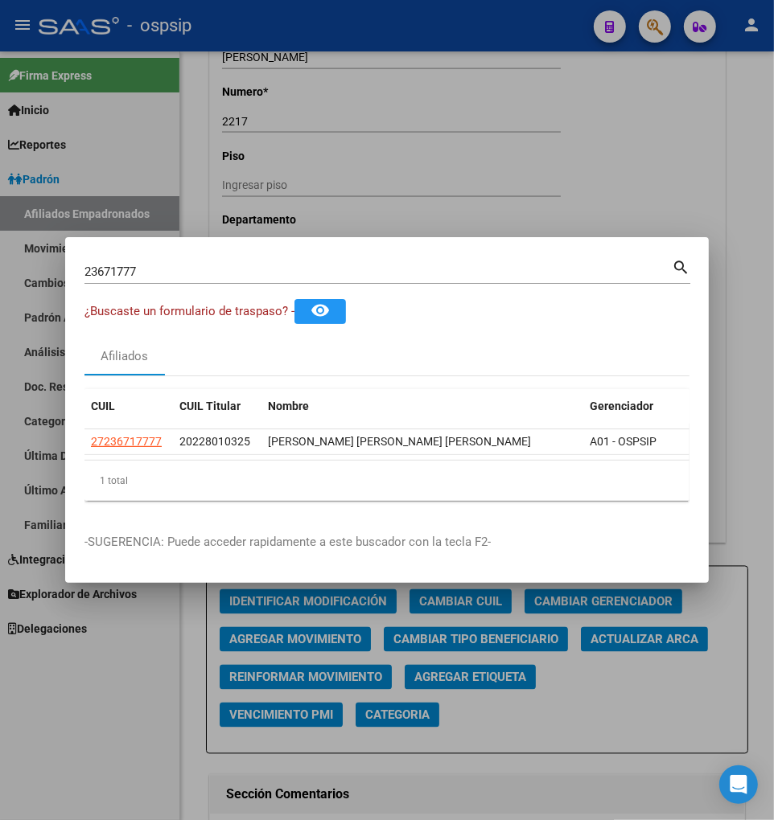
click at [155, 265] on input "23671777" at bounding box center [377, 272] width 587 height 14
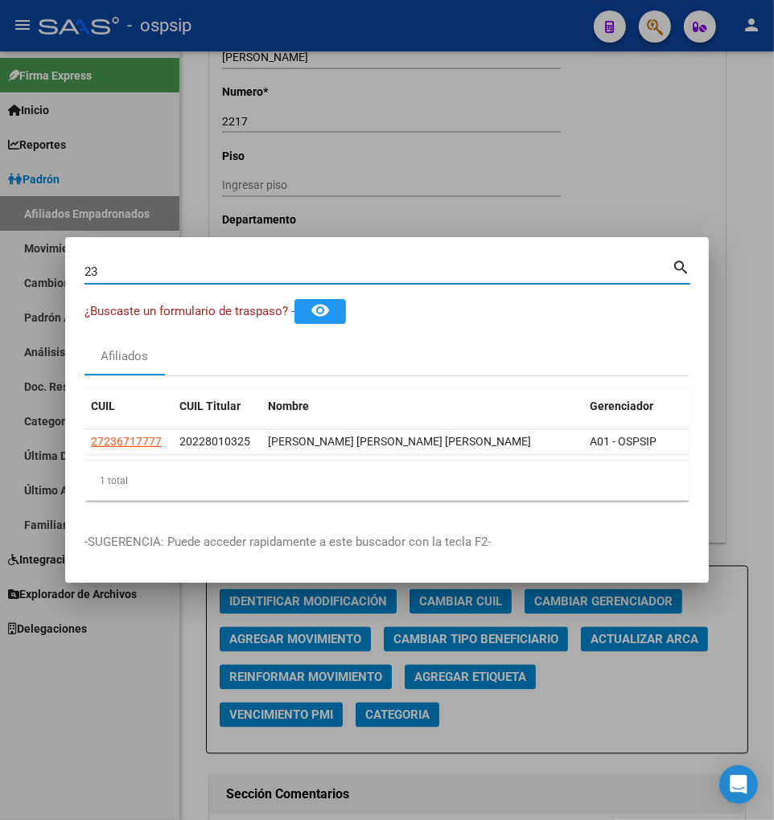
type input "2"
type input "22801087"
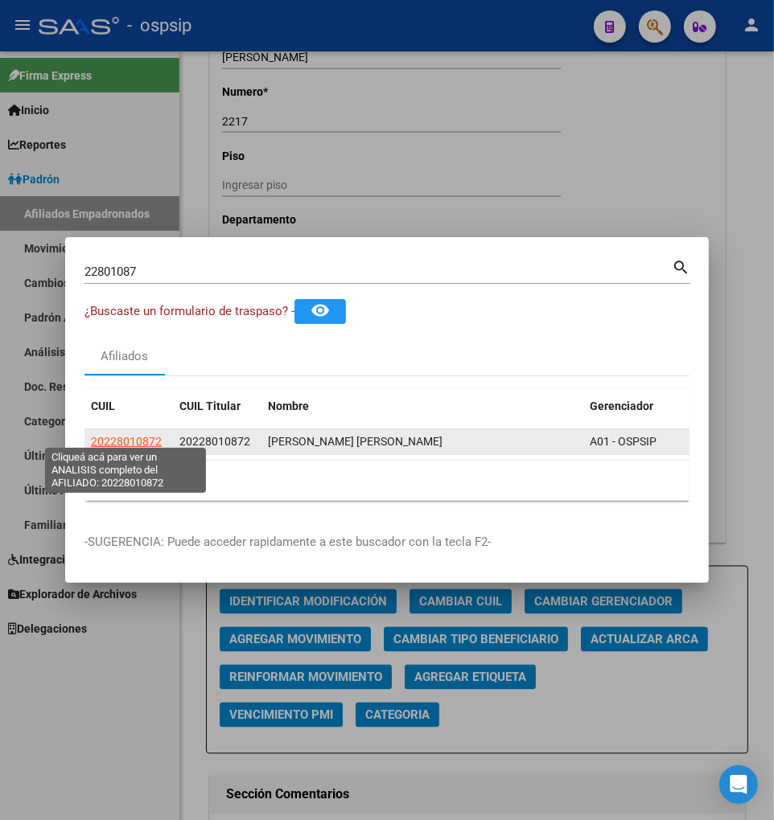
click at [134, 440] on span "20228010872" at bounding box center [126, 441] width 71 height 13
type textarea "20228010872"
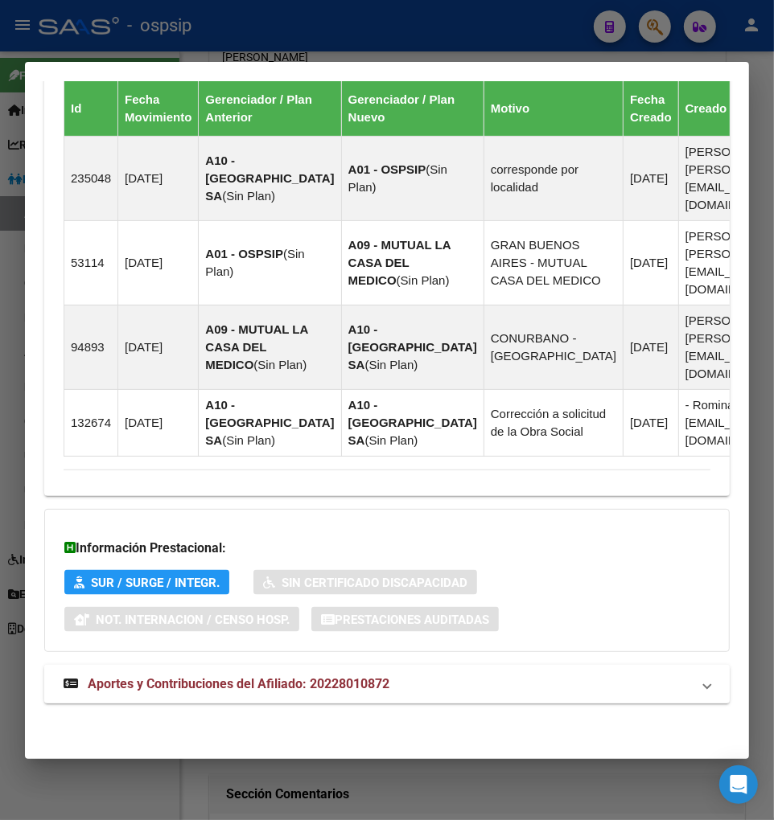
click at [238, 680] on span "Aportes y Contribuciones del Afiliado: 20228010872" at bounding box center [239, 683] width 302 height 15
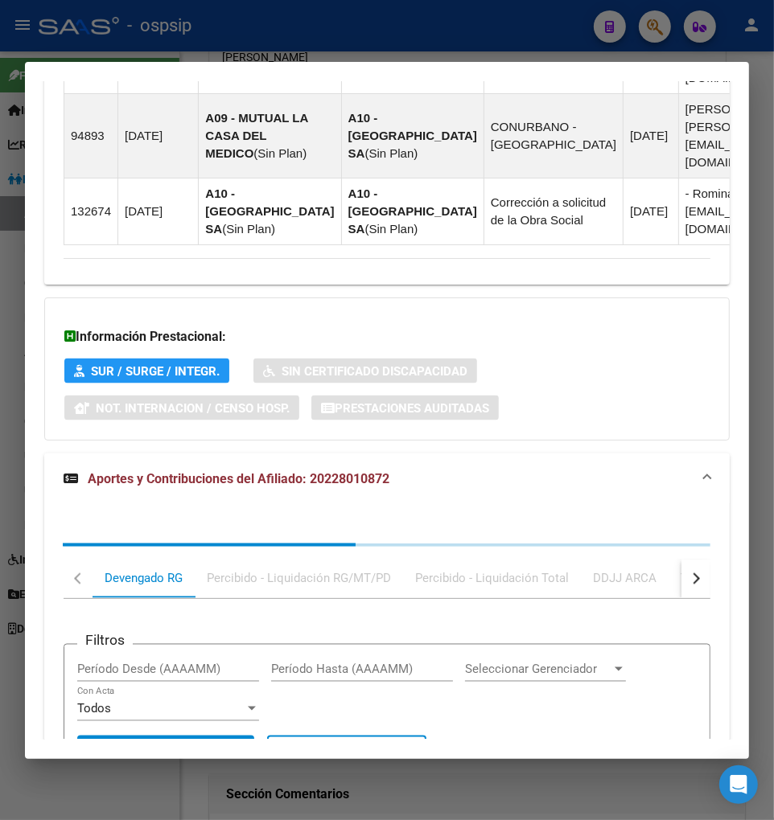
scroll to position [1579, 0]
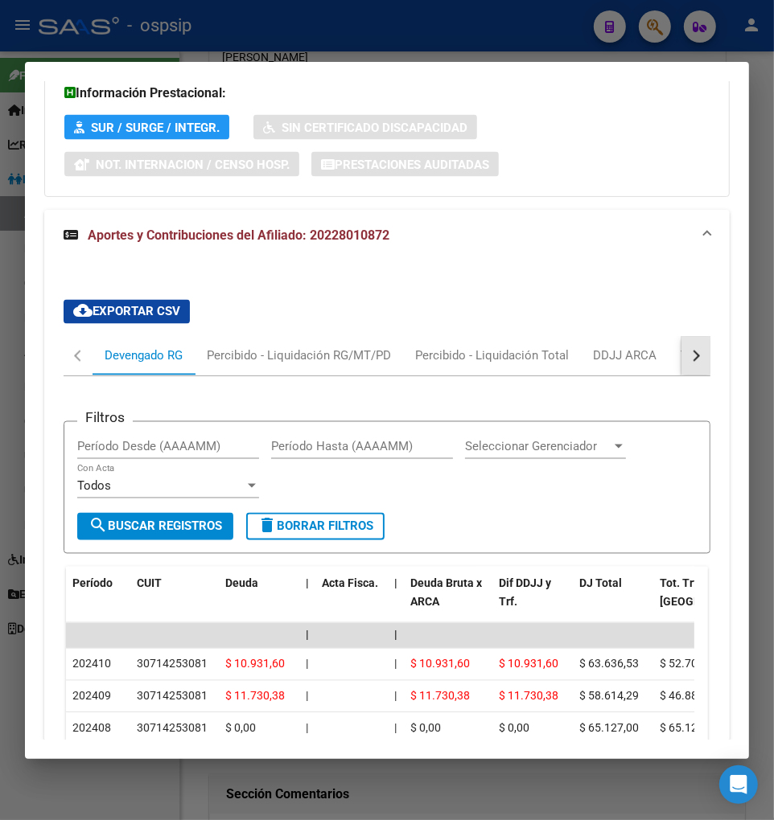
click at [689, 371] on button "button" at bounding box center [695, 356] width 29 height 39
click at [638, 365] on div "ARCA Relaciones Laborales" at bounding box center [585, 356] width 150 height 18
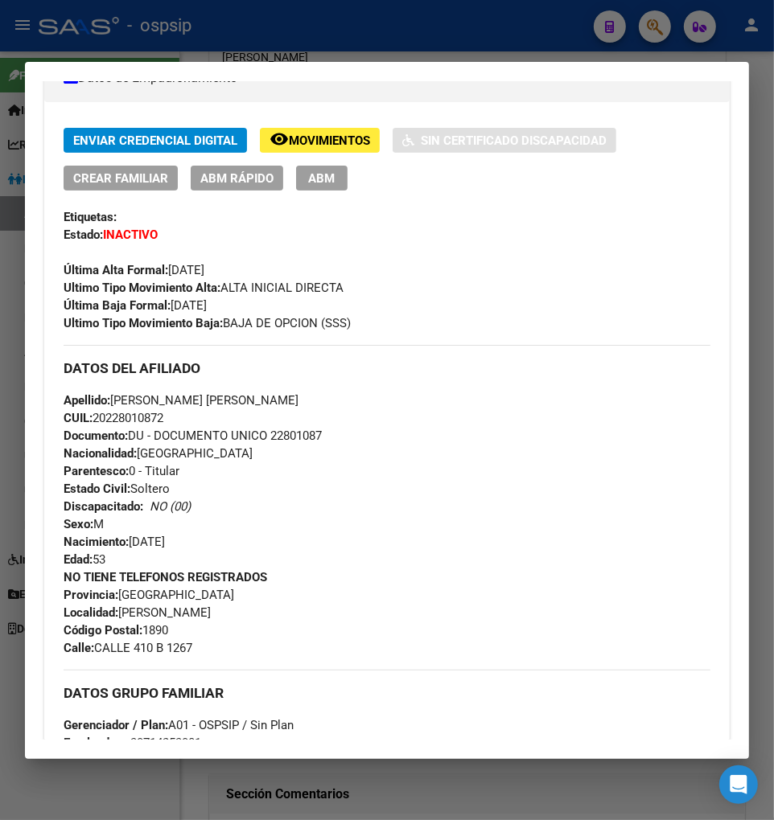
scroll to position [35, 0]
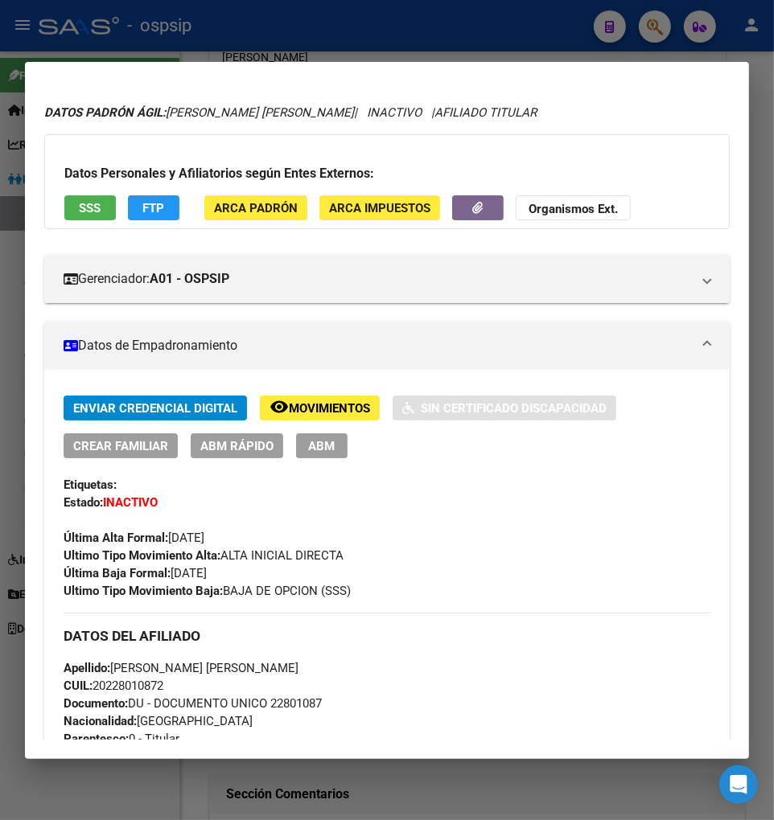
click at [319, 406] on span "Movimientos" at bounding box center [329, 408] width 81 height 14
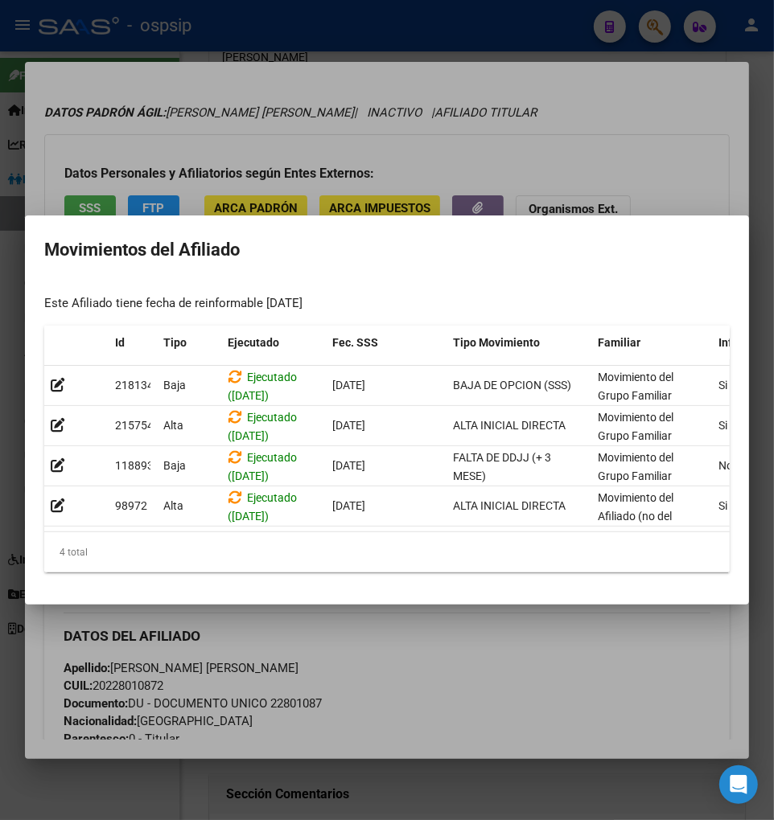
click at [452, 686] on div at bounding box center [387, 410] width 774 height 820
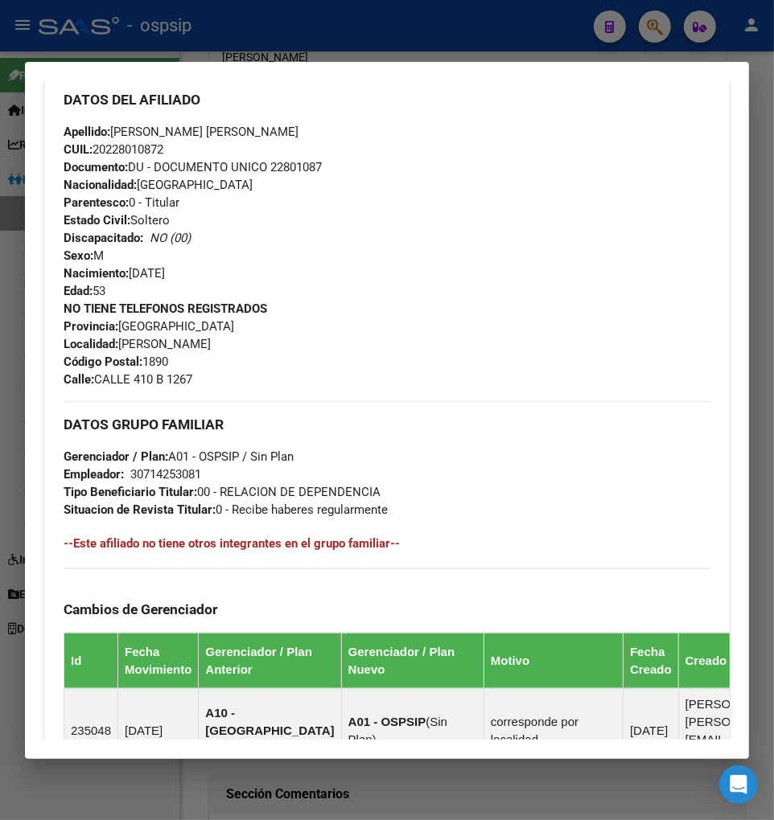
scroll to position [213, 0]
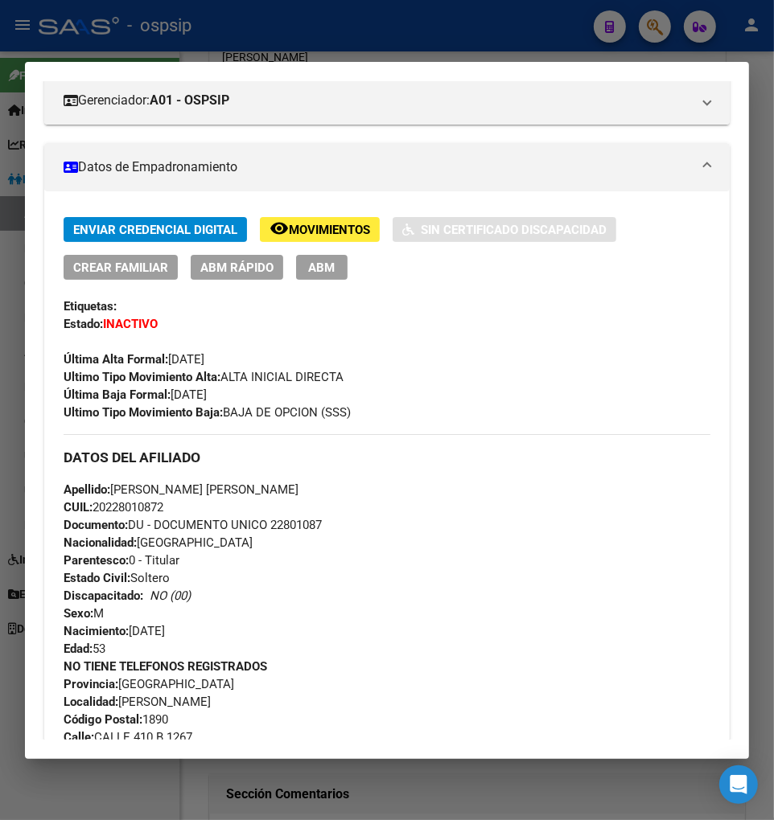
click at [653, 33] on div at bounding box center [387, 410] width 774 height 820
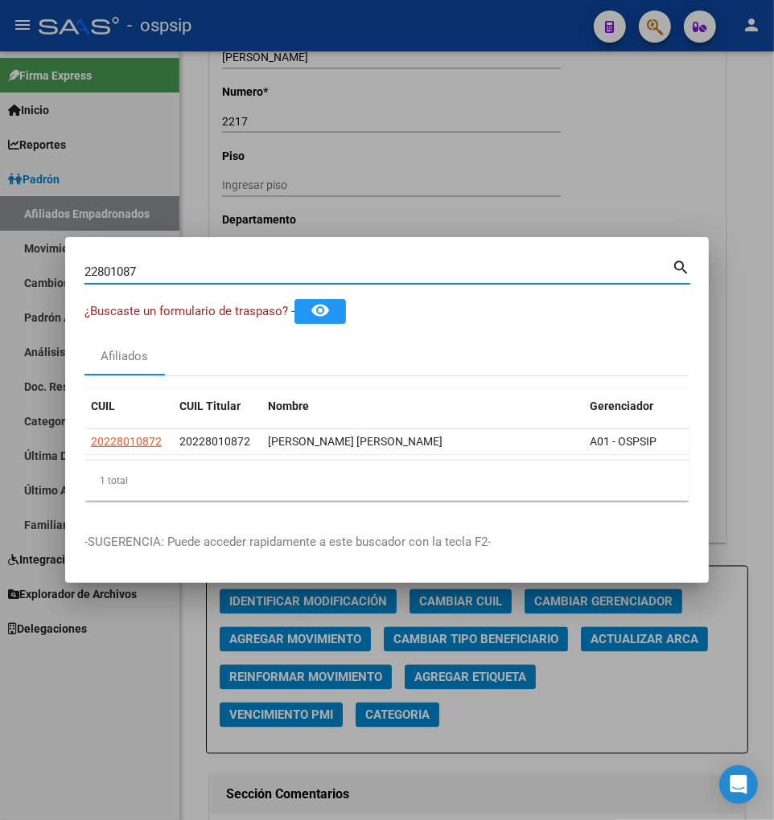
click at [179, 269] on input "22801087" at bounding box center [377, 272] width 587 height 14
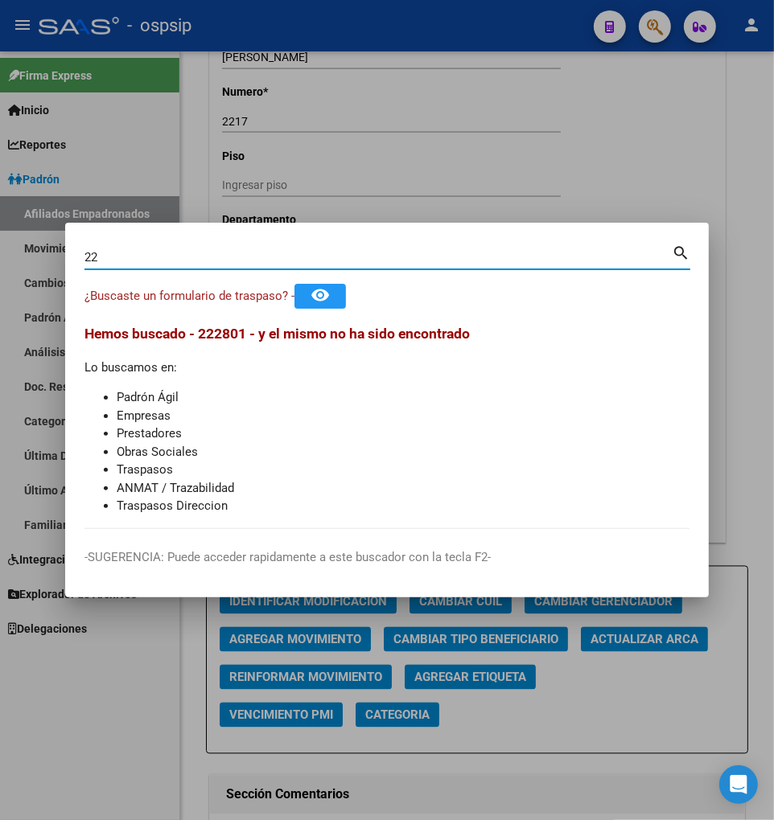
type input "2"
type input "22801693"
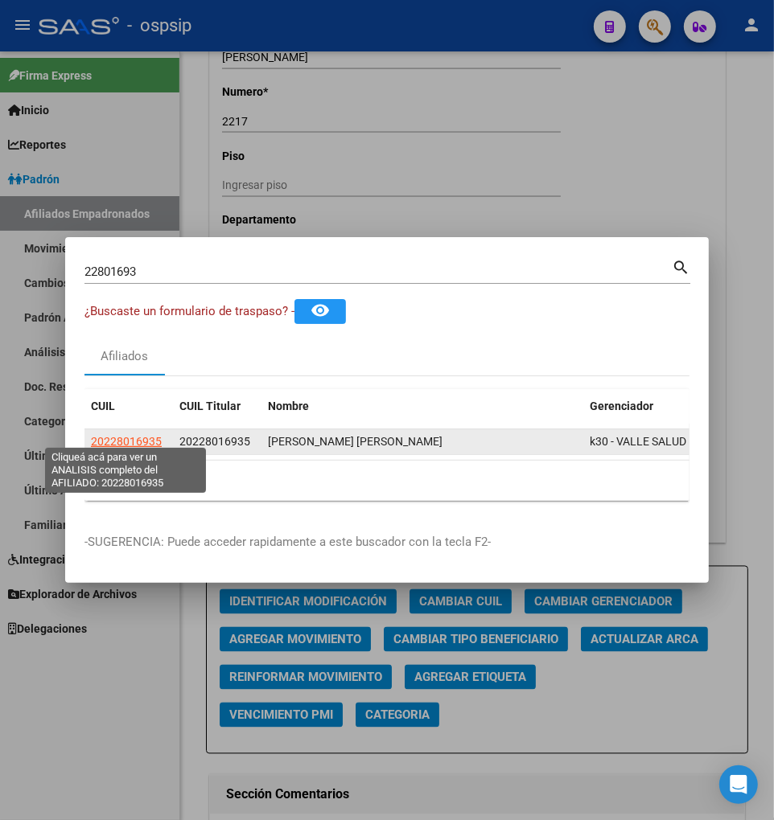
click at [124, 438] on span "20228016935" at bounding box center [126, 441] width 71 height 13
type textarea "20228016935"
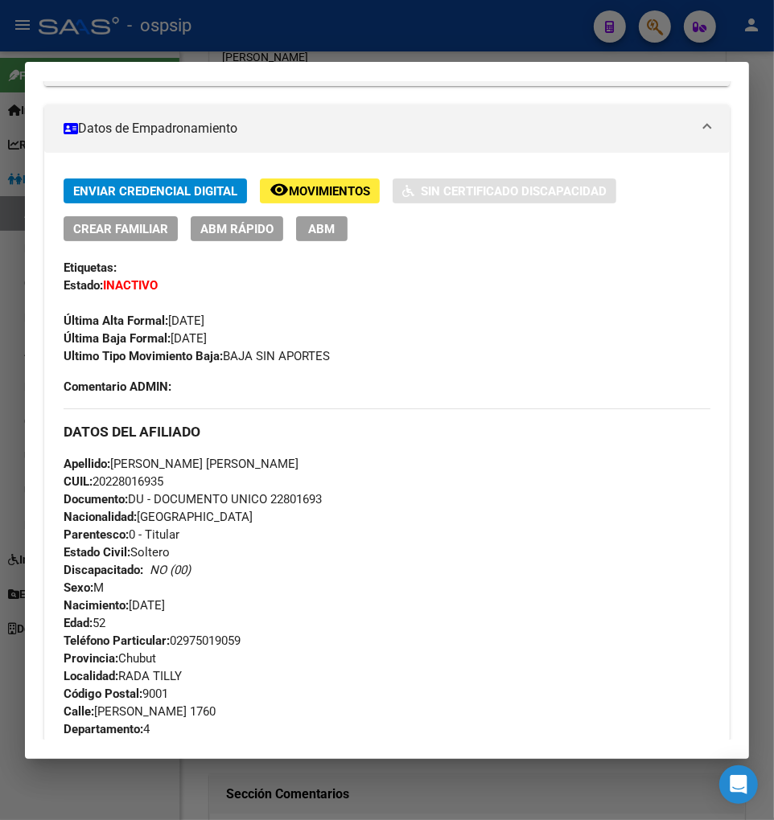
scroll to position [89, 0]
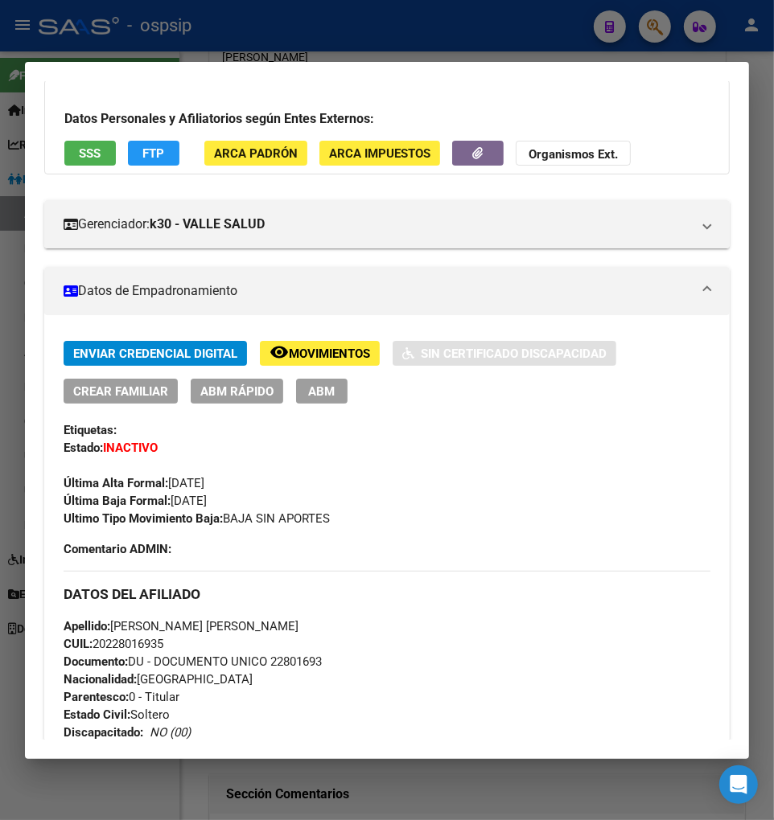
click at [323, 355] on span "Movimientos" at bounding box center [329, 354] width 81 height 14
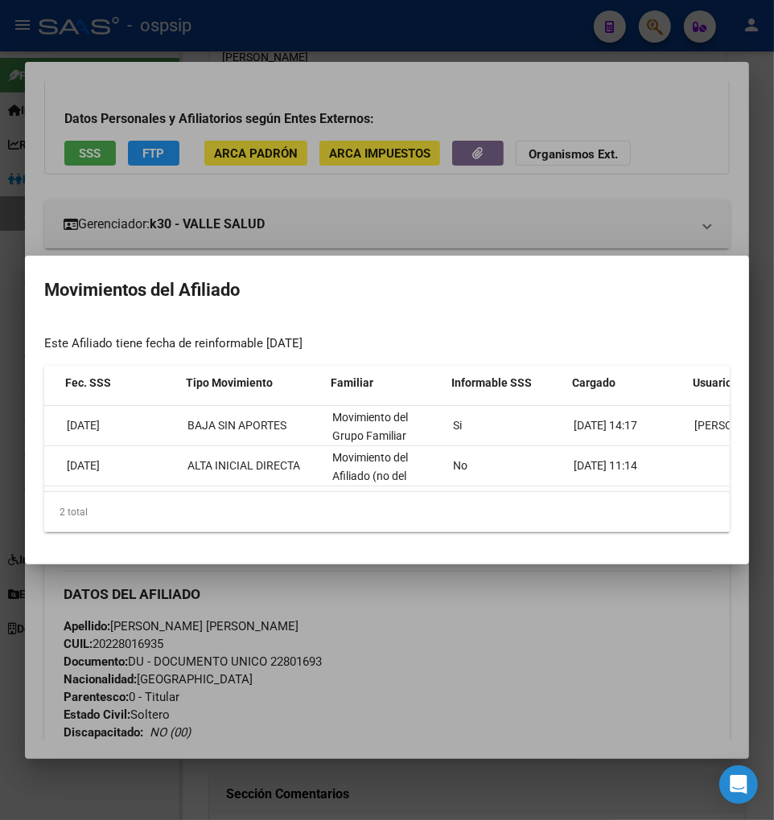
scroll to position [0, 267]
click at [504, 598] on div at bounding box center [387, 410] width 774 height 820
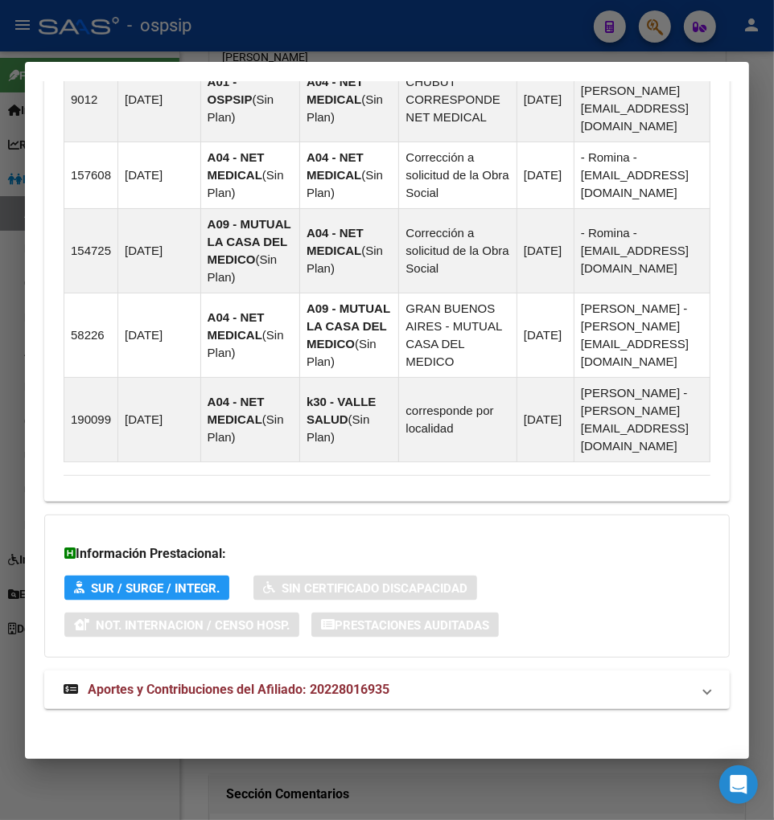
scroll to position [1275, 0]
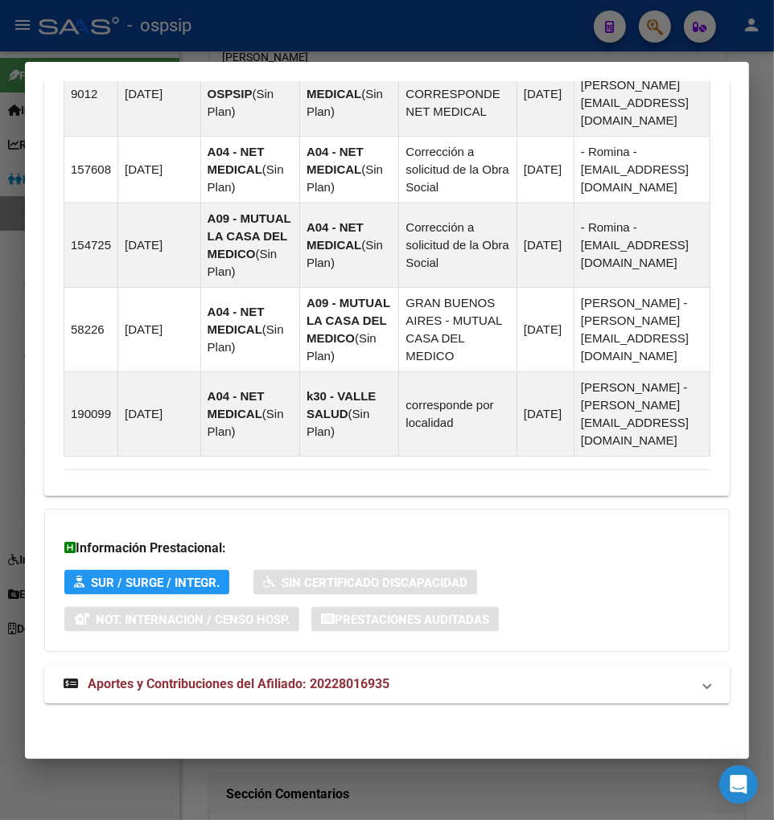
click at [242, 686] on span "Aportes y Contribuciones del Afiliado: 20228016935" at bounding box center [239, 683] width 302 height 15
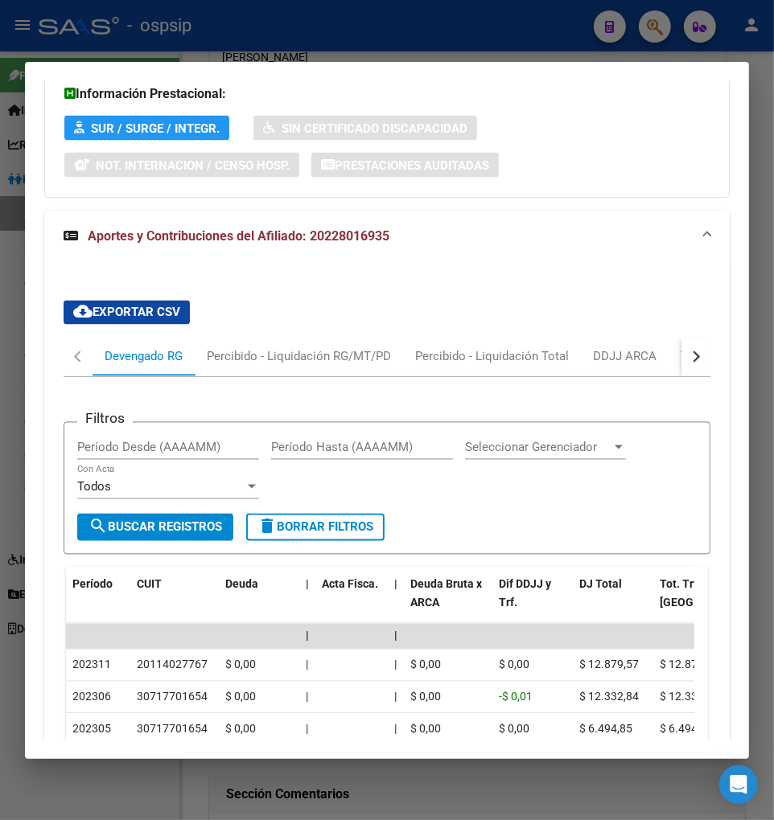
scroll to position [1443, 0]
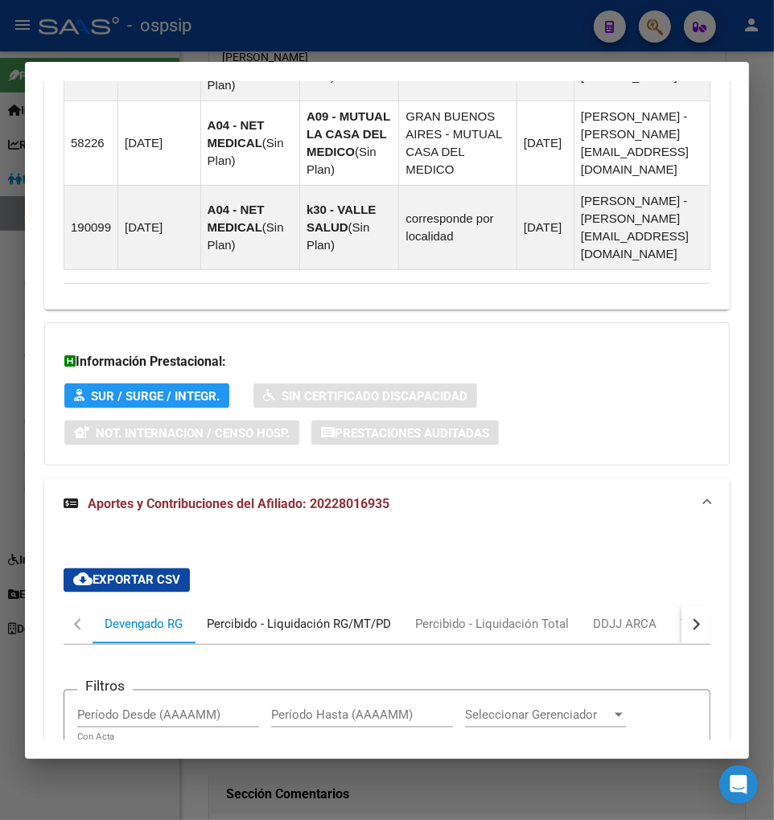
click at [253, 634] on div "Percibido - Liquidación RG/MT/PD" at bounding box center [299, 625] width 184 height 18
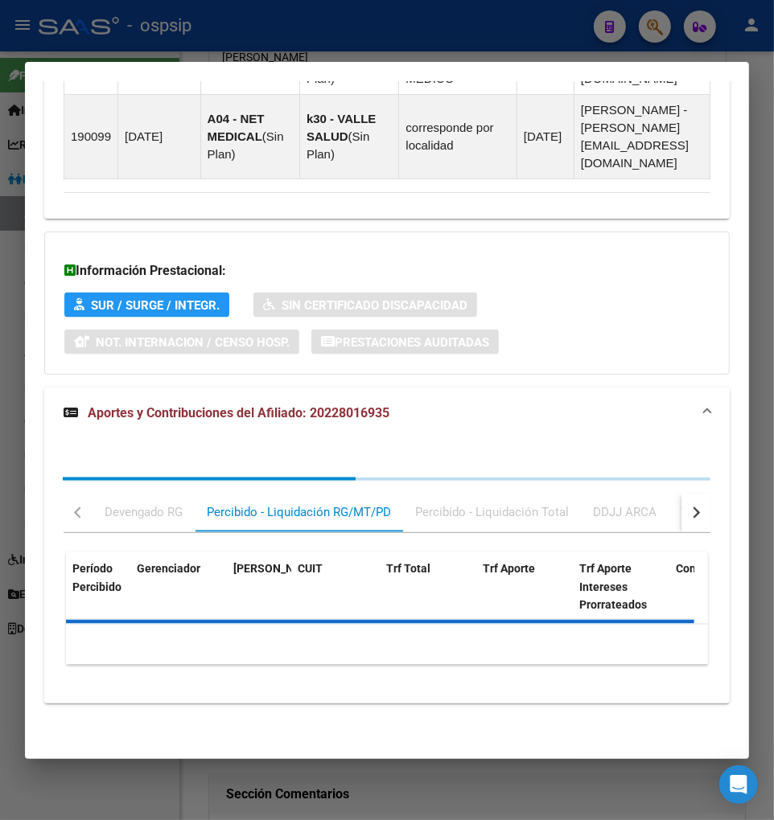
scroll to position [1552, 0]
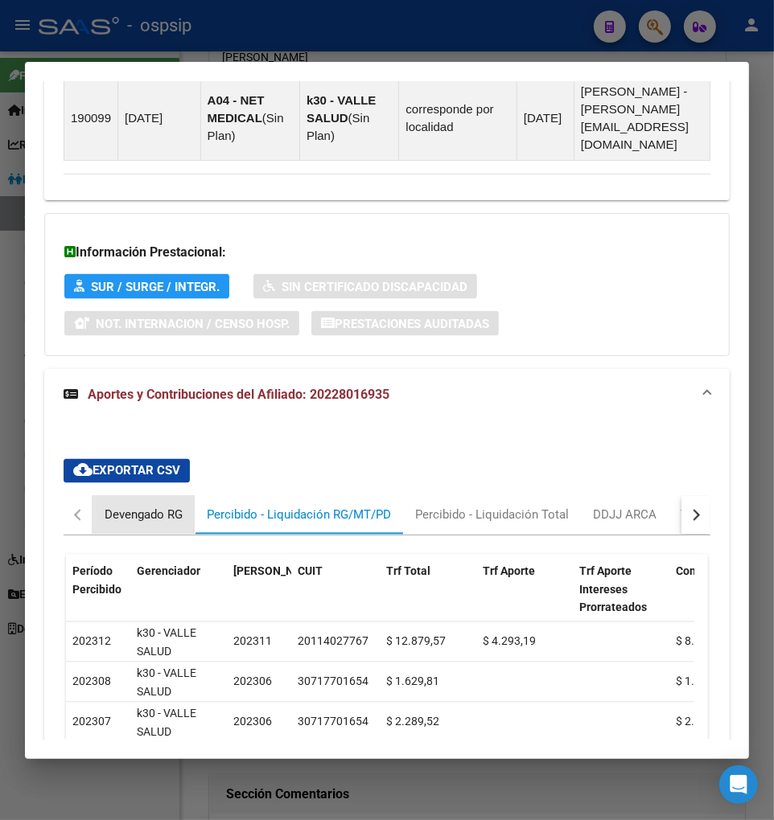
click at [130, 524] on div "Devengado RG" at bounding box center [144, 516] width 78 height 18
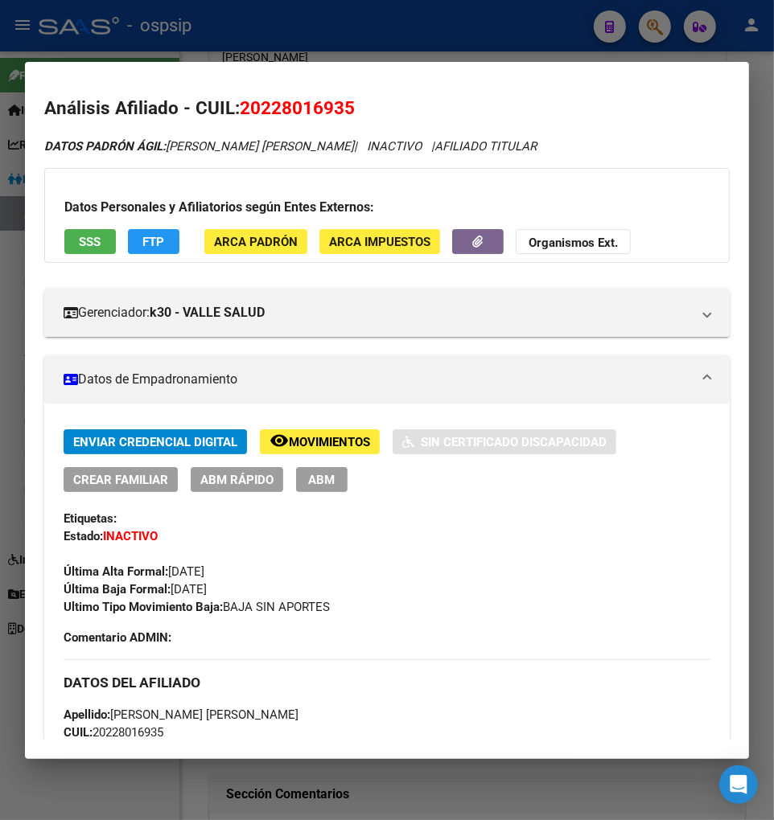
scroll to position [0, 0]
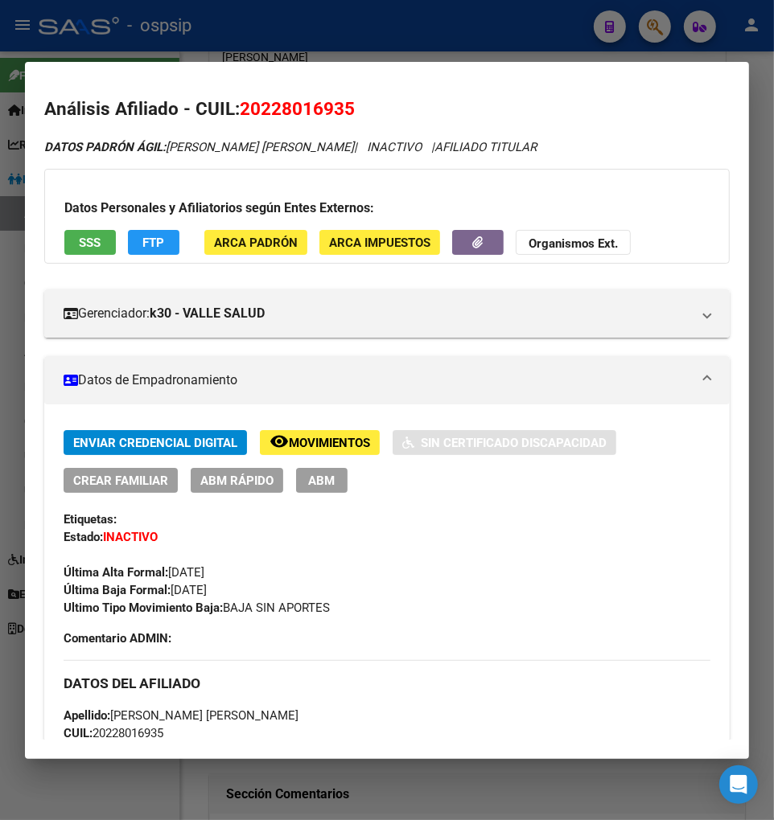
click at [656, 26] on div at bounding box center [387, 410] width 774 height 820
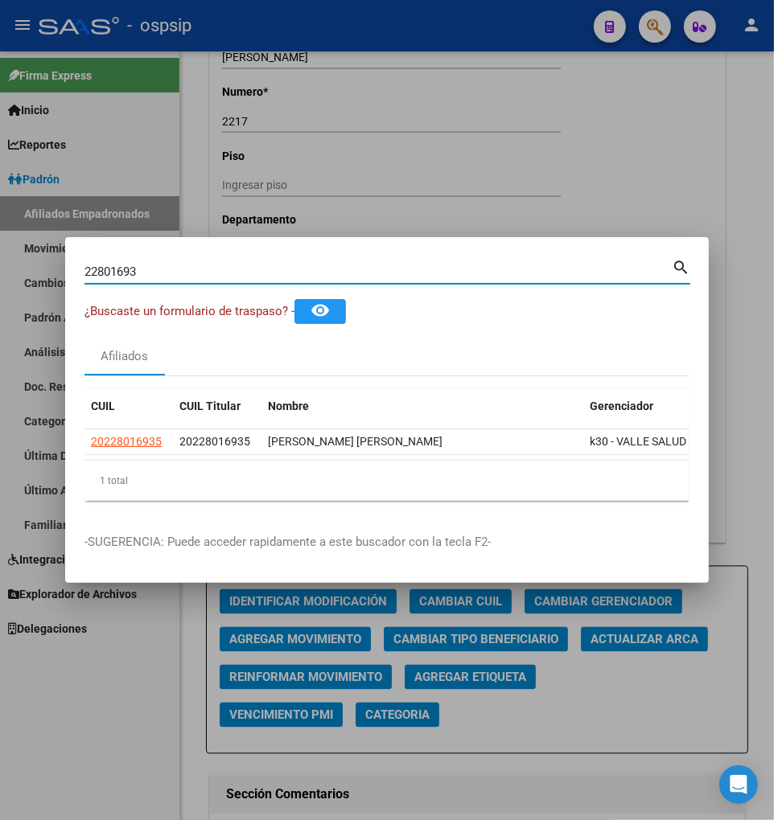
click at [179, 265] on input "22801693" at bounding box center [377, 272] width 587 height 14
type input "2"
type input "22804580"
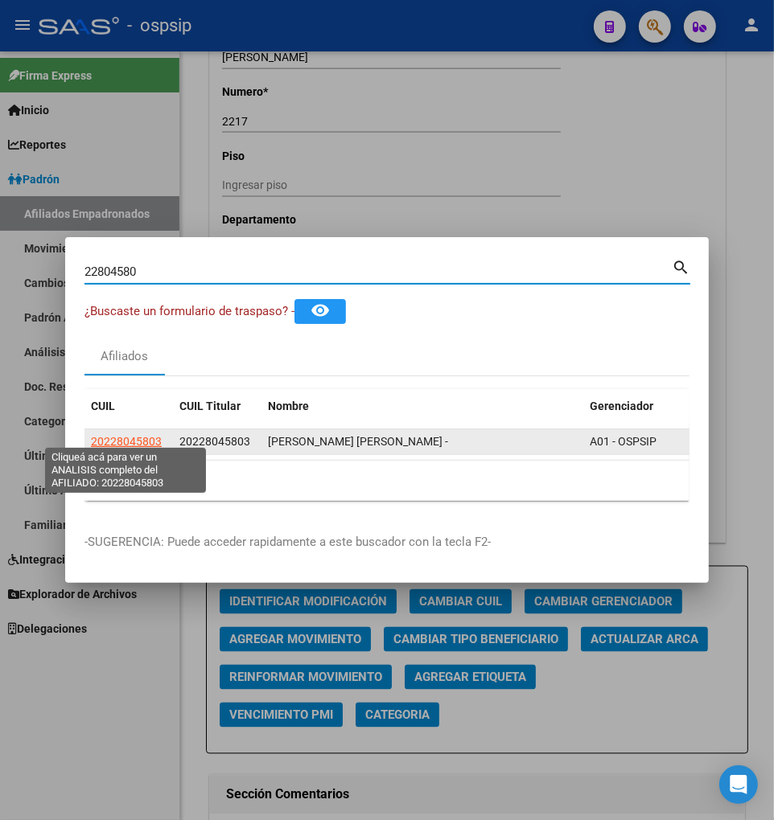
click at [129, 438] on span "20228045803" at bounding box center [126, 441] width 71 height 13
type textarea "20228045803"
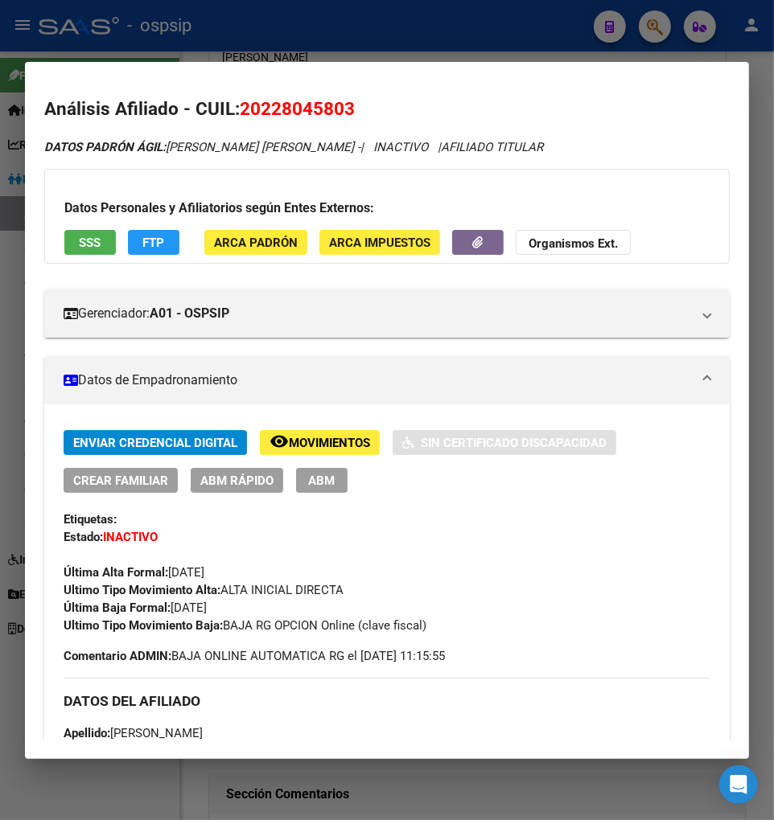
click at [310, 449] on span "Movimientos" at bounding box center [329, 443] width 81 height 14
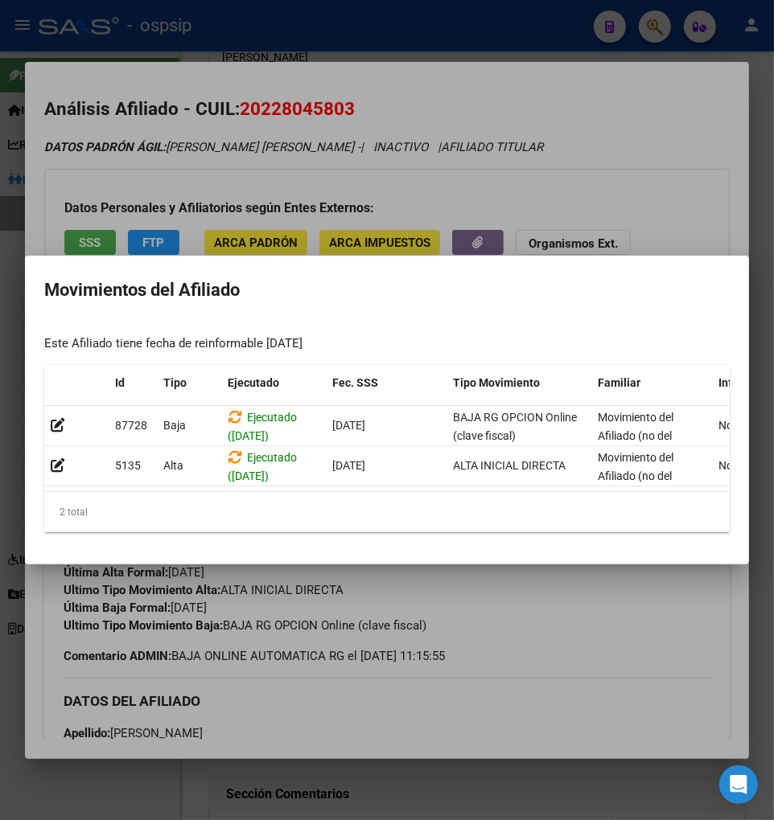
click at [563, 610] on div at bounding box center [387, 410] width 774 height 820
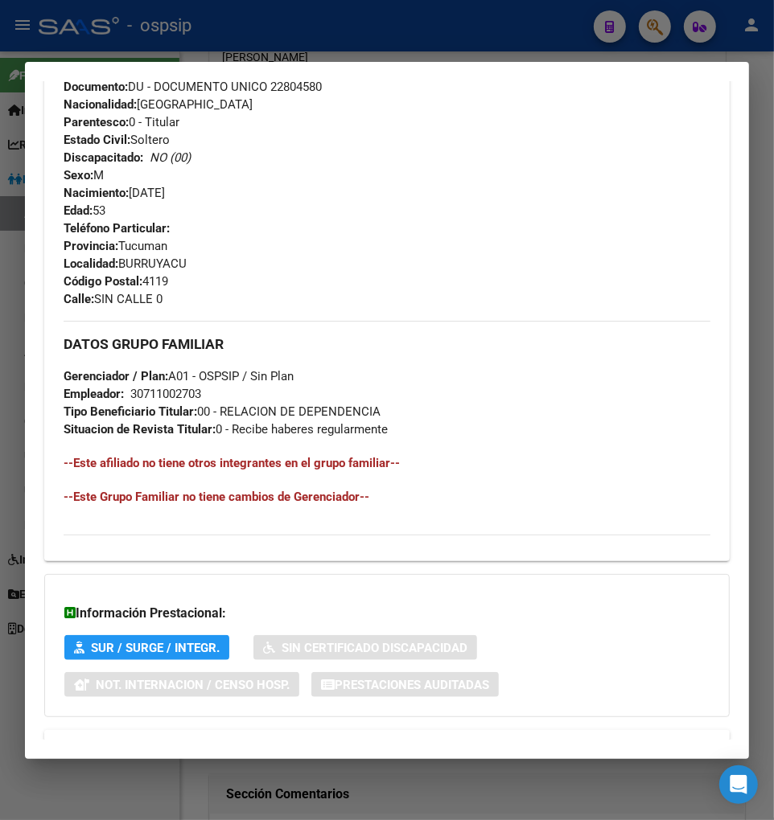
scroll to position [746, 0]
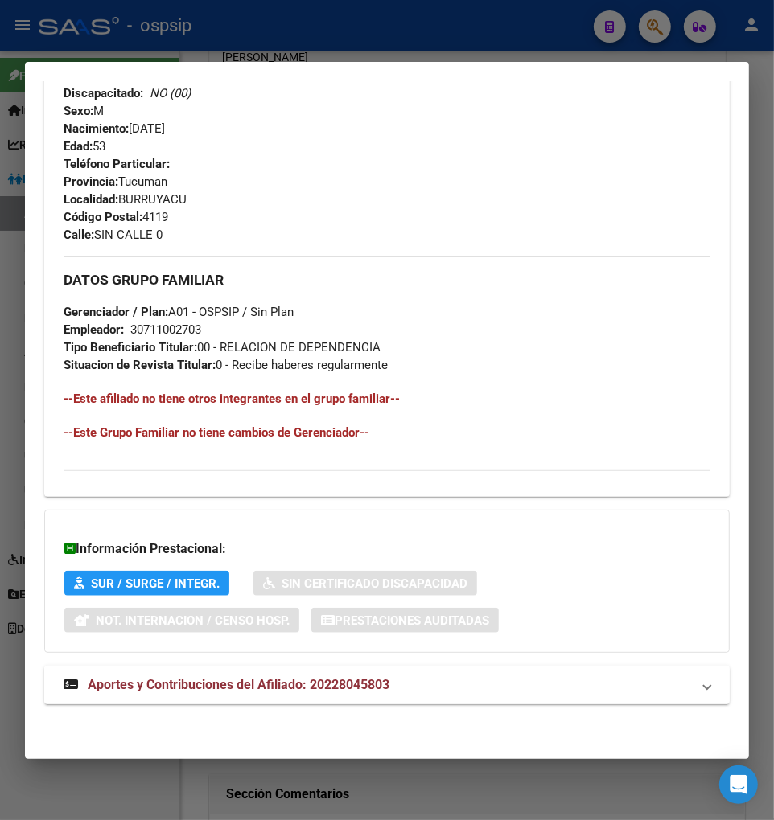
click at [231, 688] on span "Aportes y Contribuciones del Afiliado: 20228045803" at bounding box center [239, 684] width 302 height 15
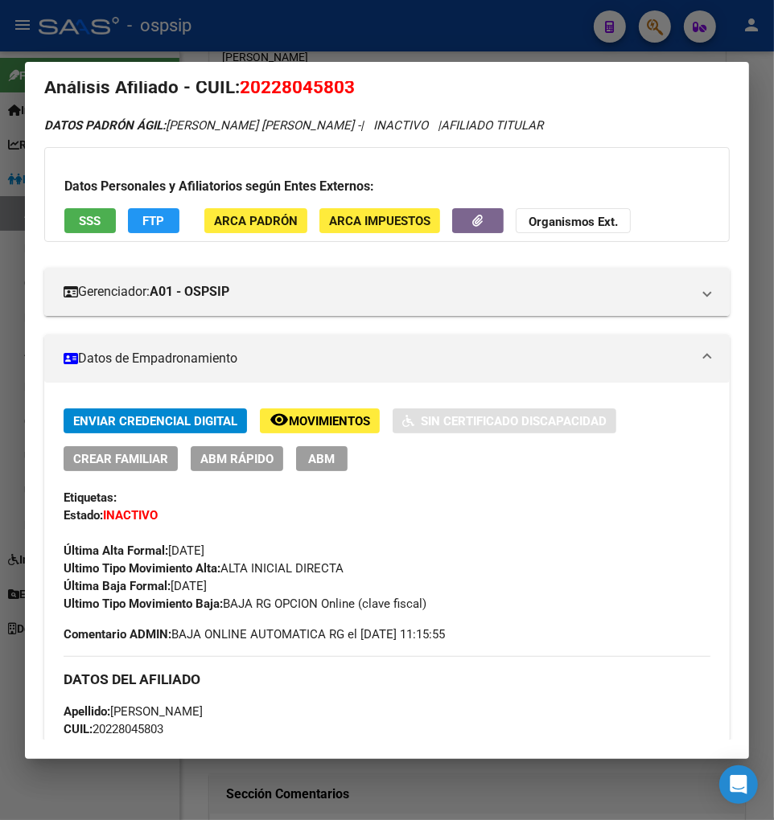
scroll to position [0, 0]
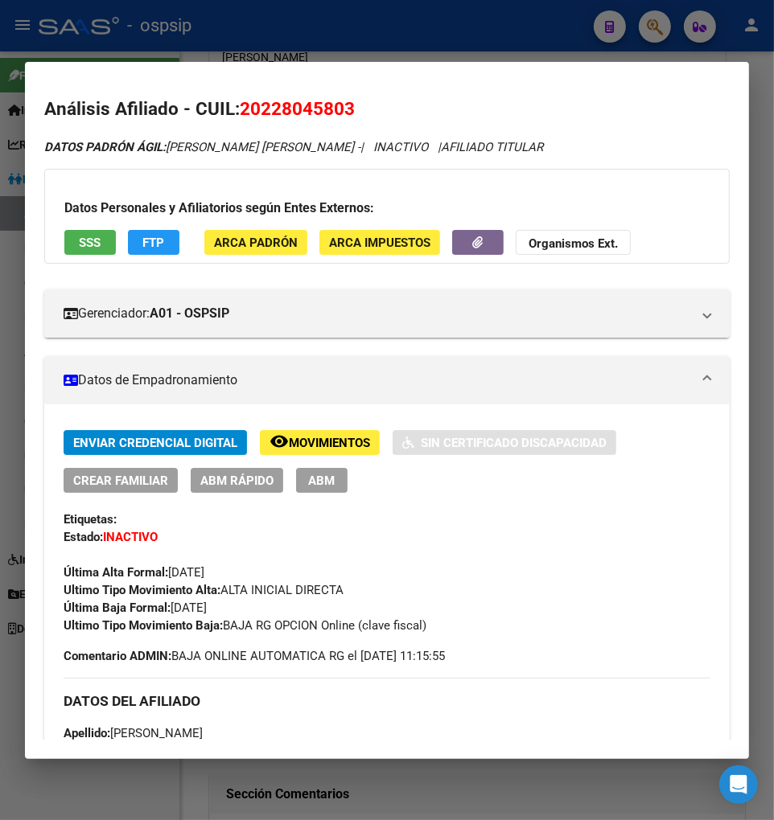
click at [648, 32] on div at bounding box center [387, 410] width 774 height 820
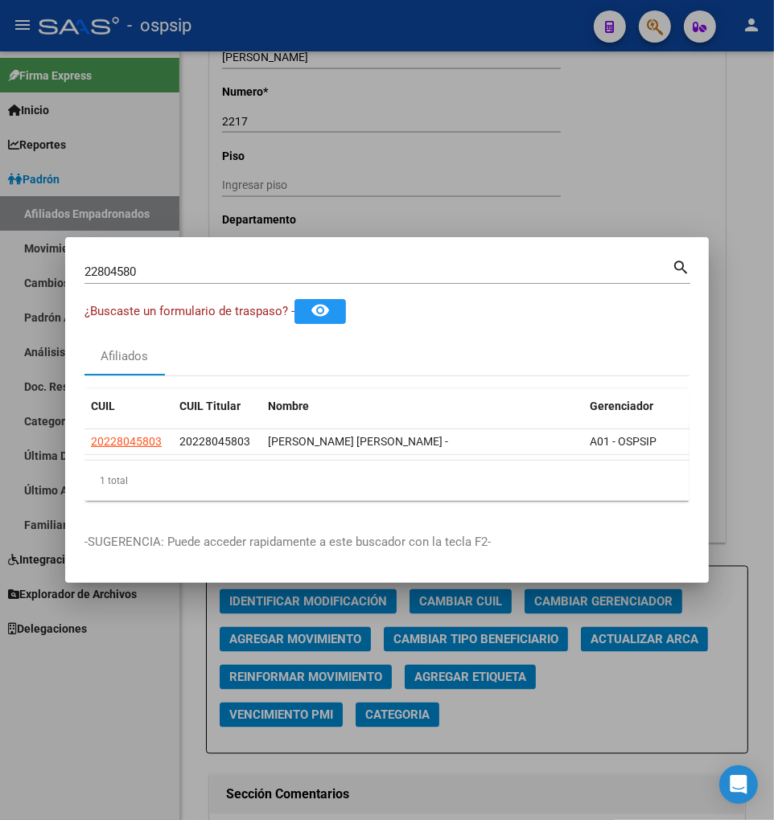
click at [173, 260] on div "22804580 Buscar (apellido, dni, [PERSON_NAME], [PERSON_NAME], cuit, obra social)" at bounding box center [377, 272] width 587 height 24
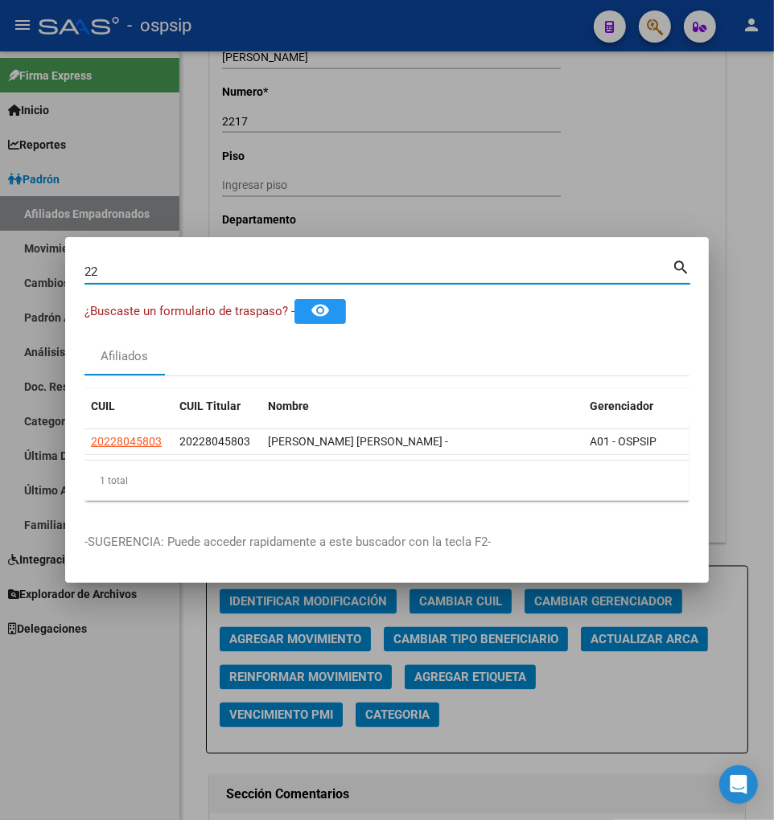
type input "2"
type input "44617105"
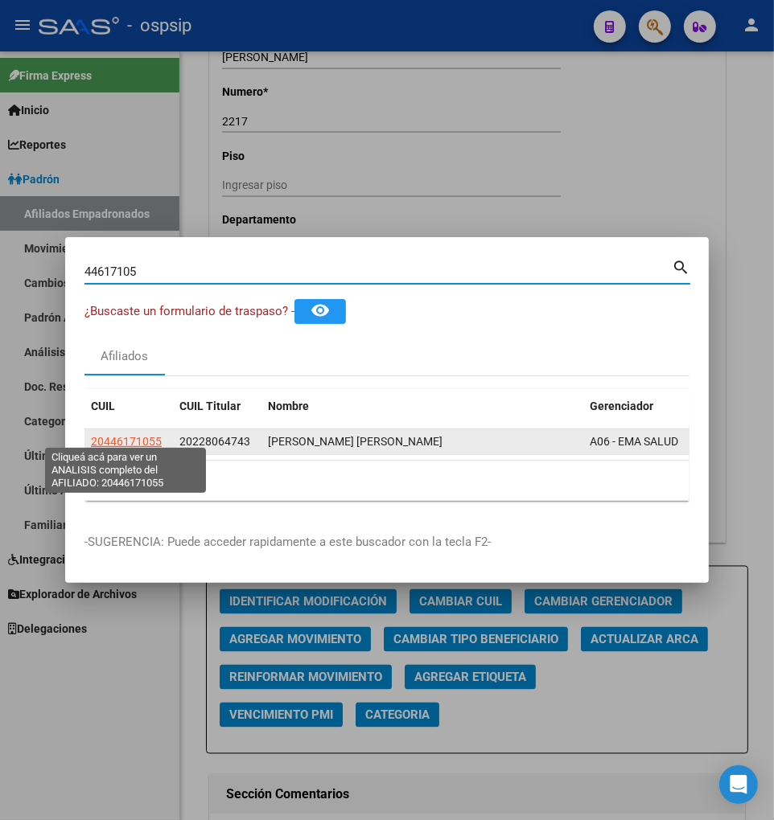
click at [117, 435] on span "20446171055" at bounding box center [126, 441] width 71 height 13
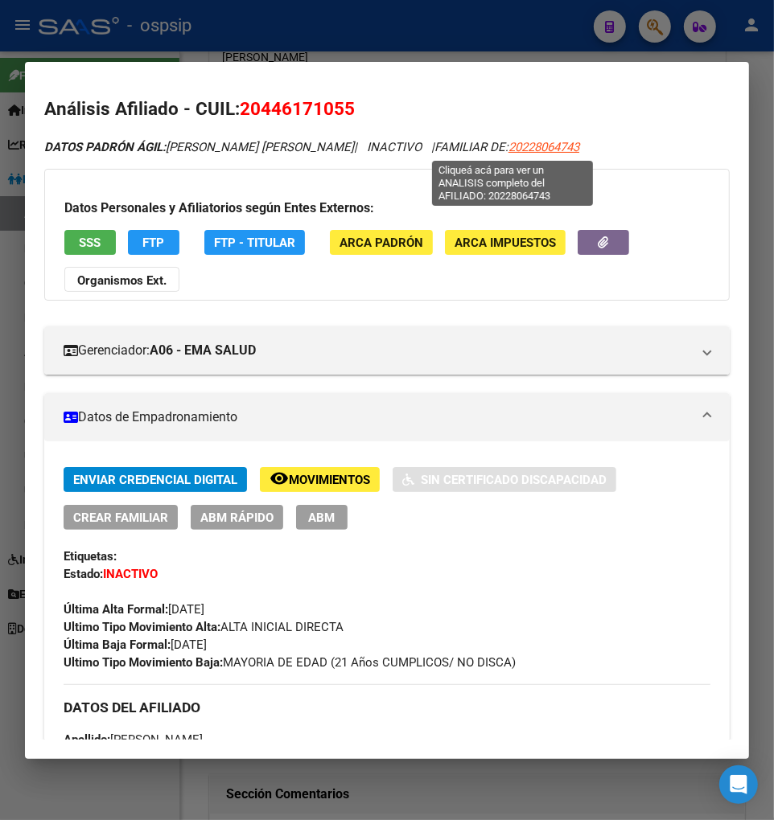
click at [508, 148] on span "20228064743" at bounding box center [543, 147] width 71 height 14
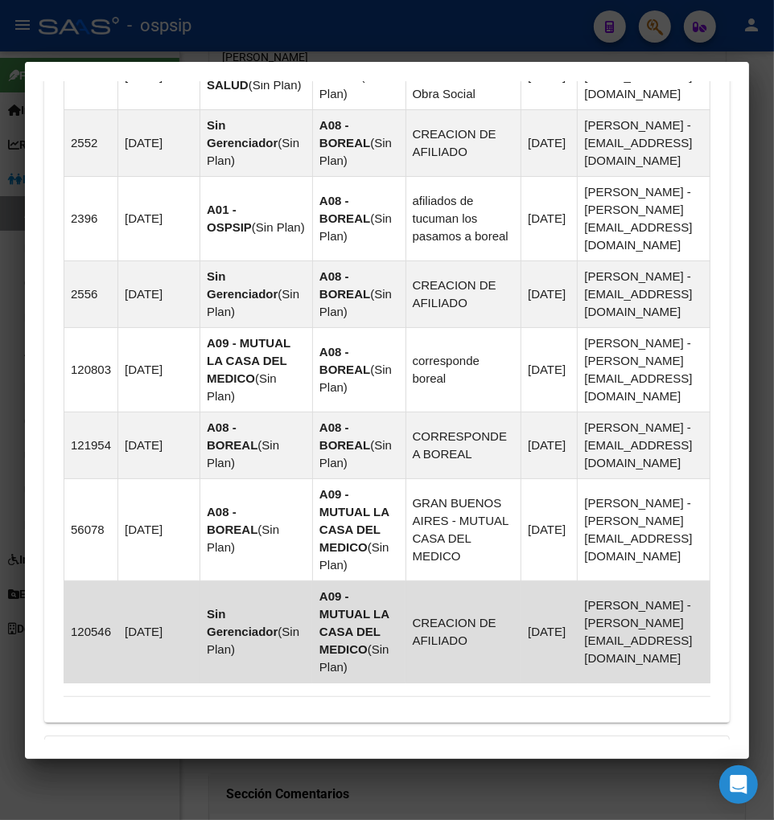
scroll to position [1765, 0]
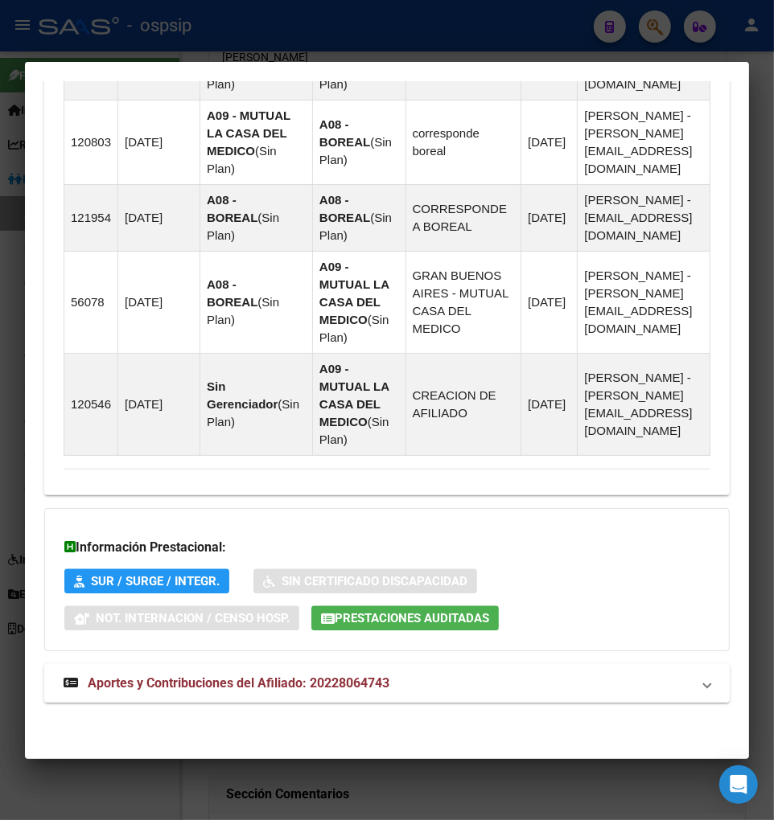
click at [158, 685] on span "Aportes y Contribuciones del Afiliado: 20228064743" at bounding box center [239, 683] width 302 height 15
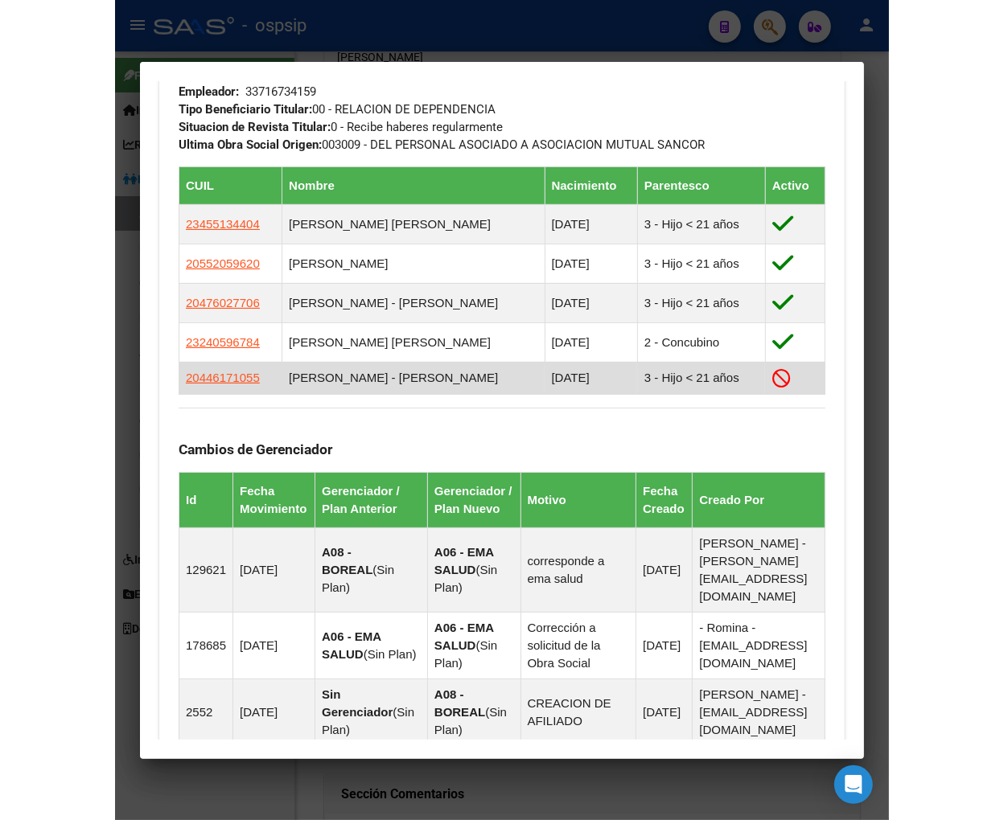
scroll to position [861, 0]
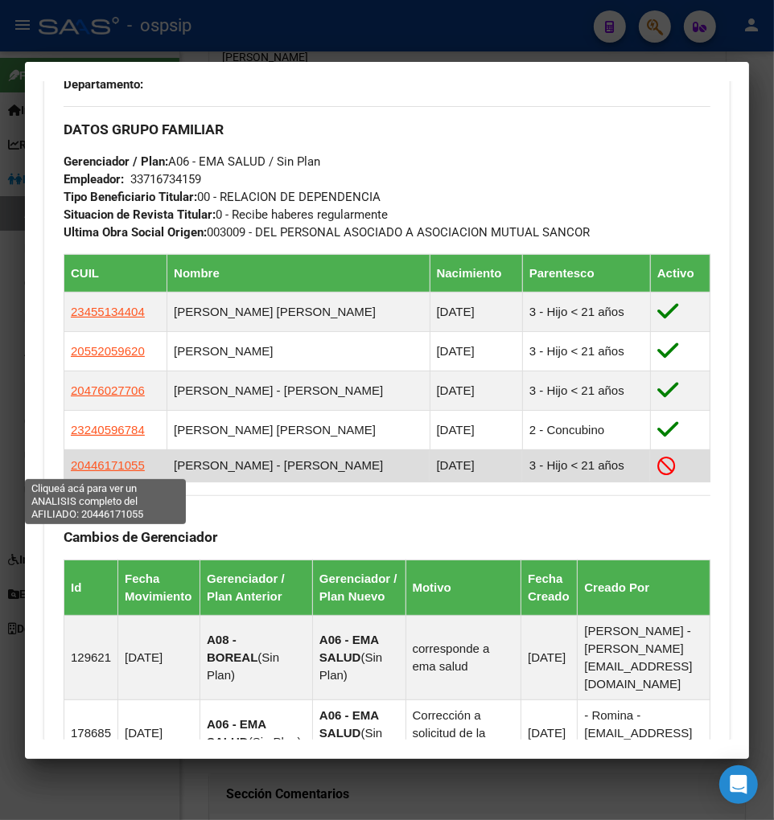
click at [107, 464] on span "20446171055" at bounding box center [108, 465] width 74 height 14
type textarea "20446171055"
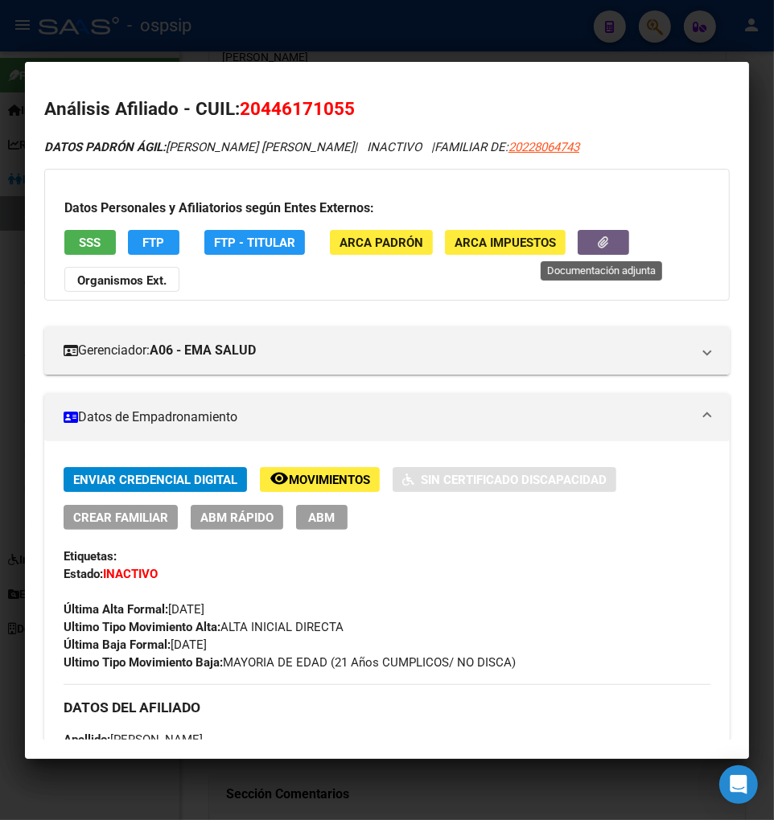
click at [590, 245] on button "button" at bounding box center [603, 242] width 51 height 25
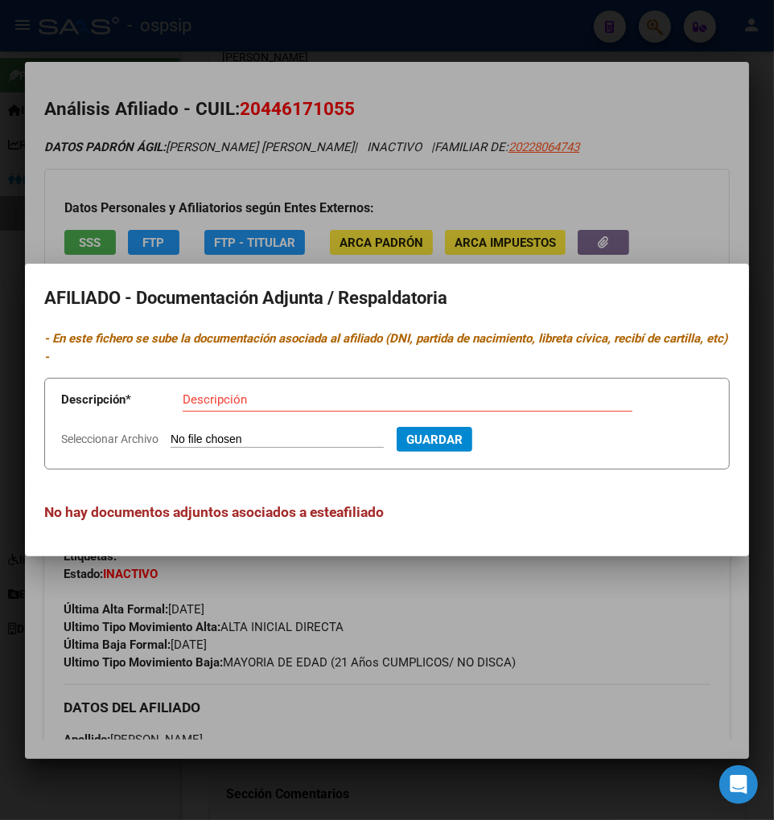
click at [649, 188] on div at bounding box center [387, 410] width 774 height 820
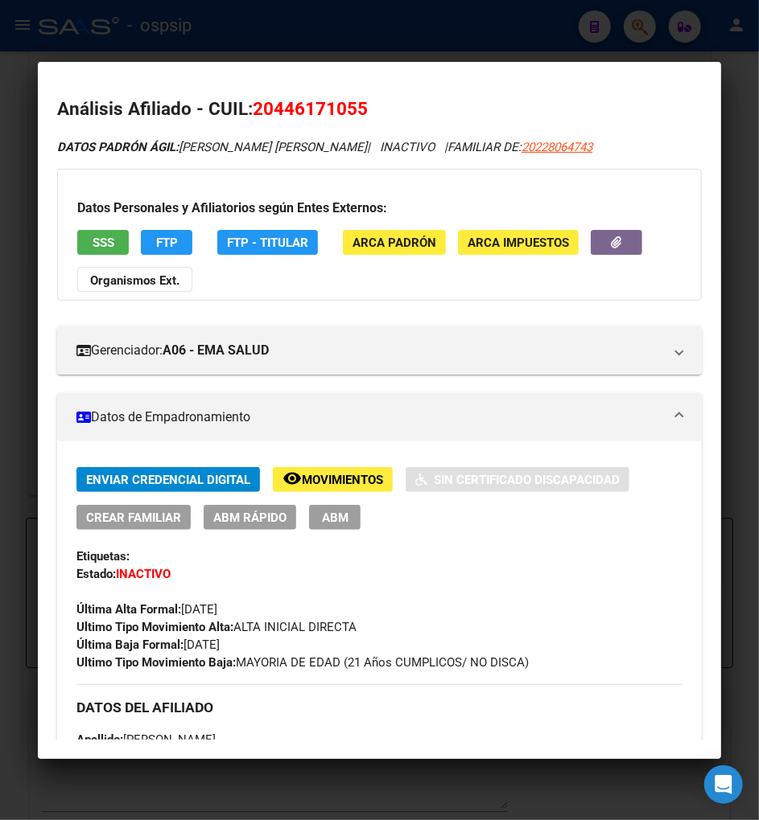
click at [631, 33] on div at bounding box center [379, 410] width 759 height 820
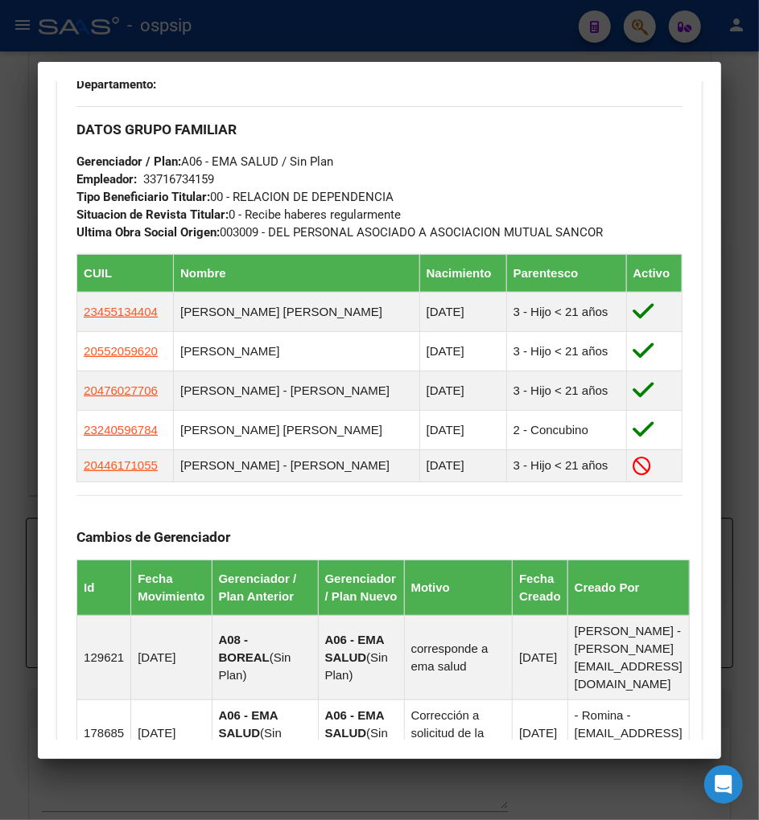
click at [632, 32] on div at bounding box center [379, 410] width 759 height 820
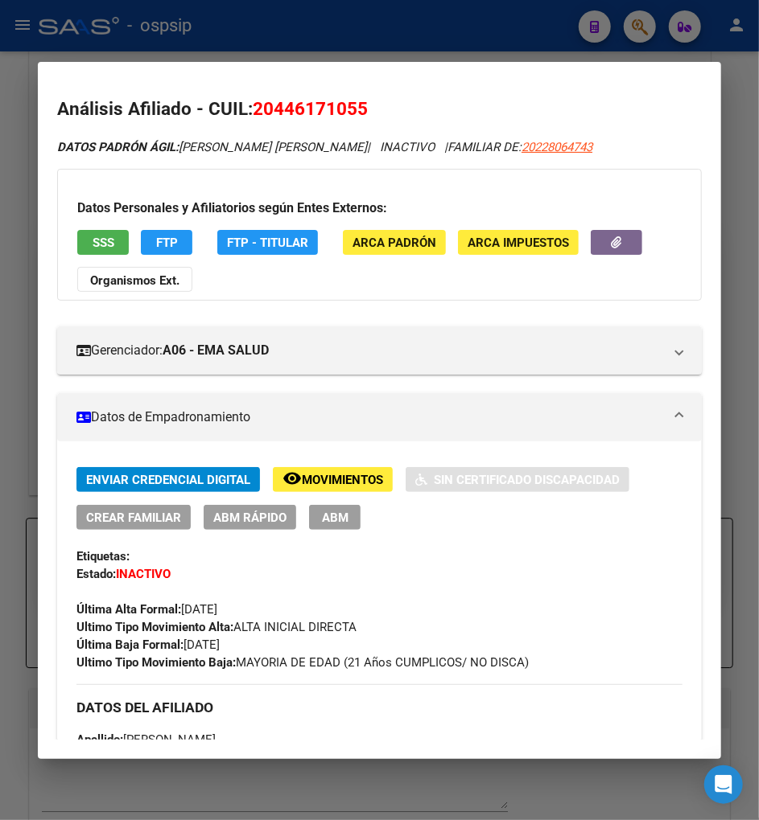
click at [647, 25] on div at bounding box center [379, 410] width 759 height 820
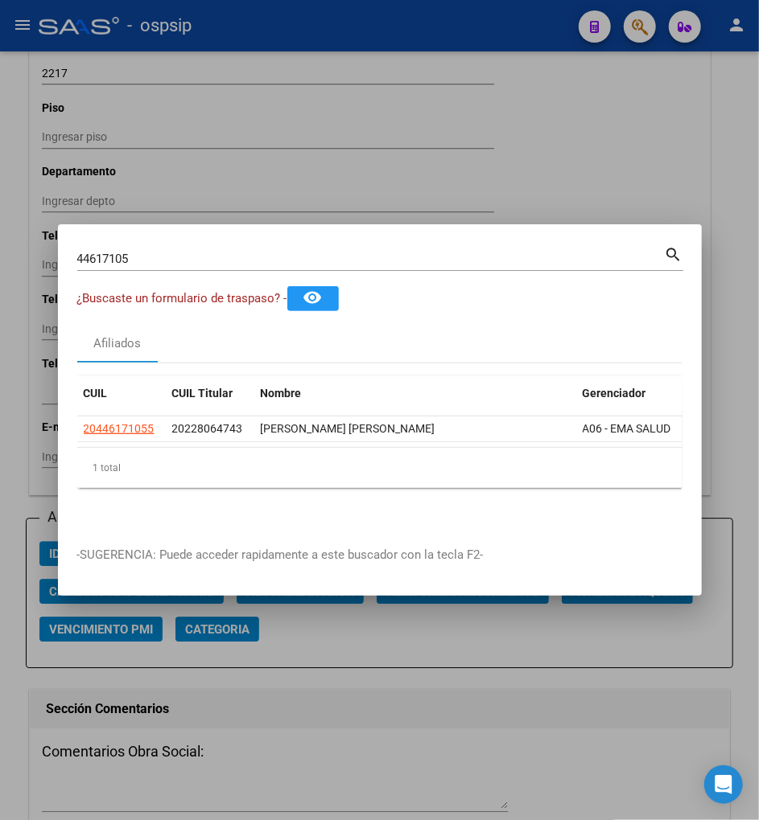
click at [138, 253] on input "44617105" at bounding box center [370, 259] width 587 height 14
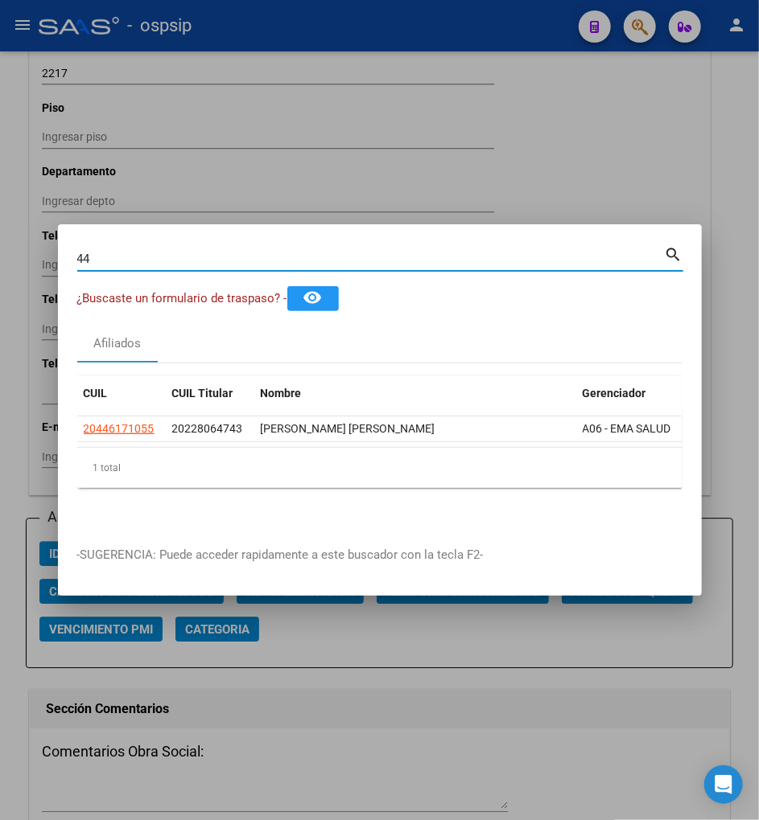
type input "4"
type input "44524552"
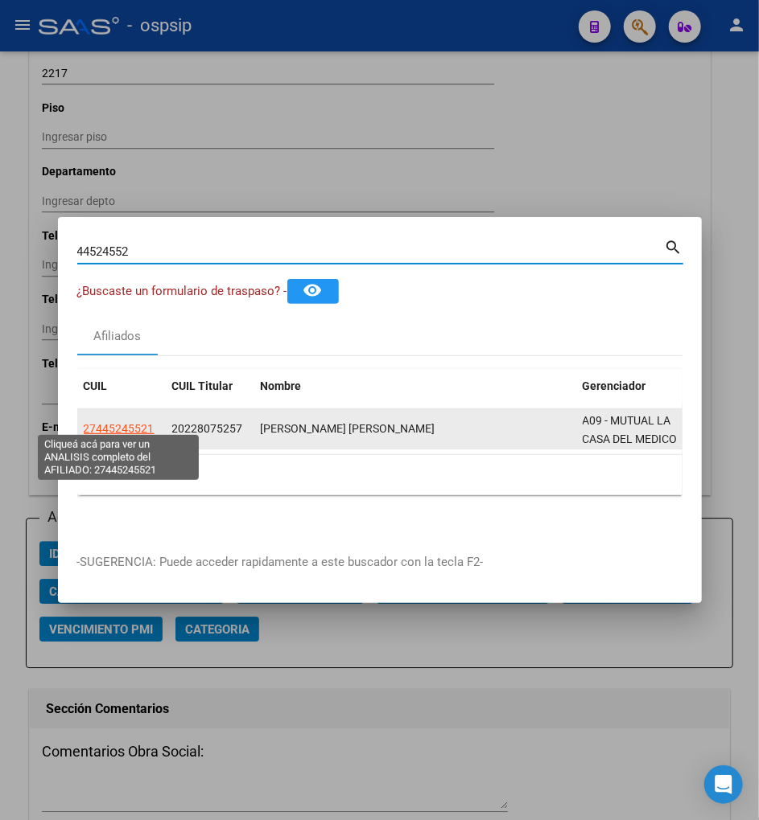
click at [121, 423] on span "27445245521" at bounding box center [119, 428] width 71 height 13
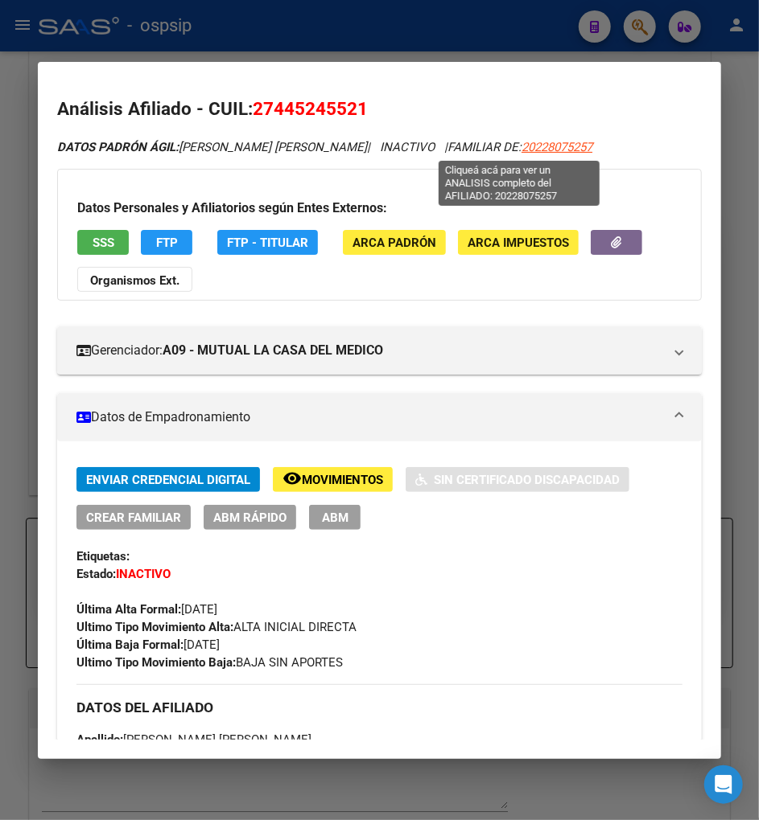
click at [521, 149] on span "20228075257" at bounding box center [556, 147] width 71 height 14
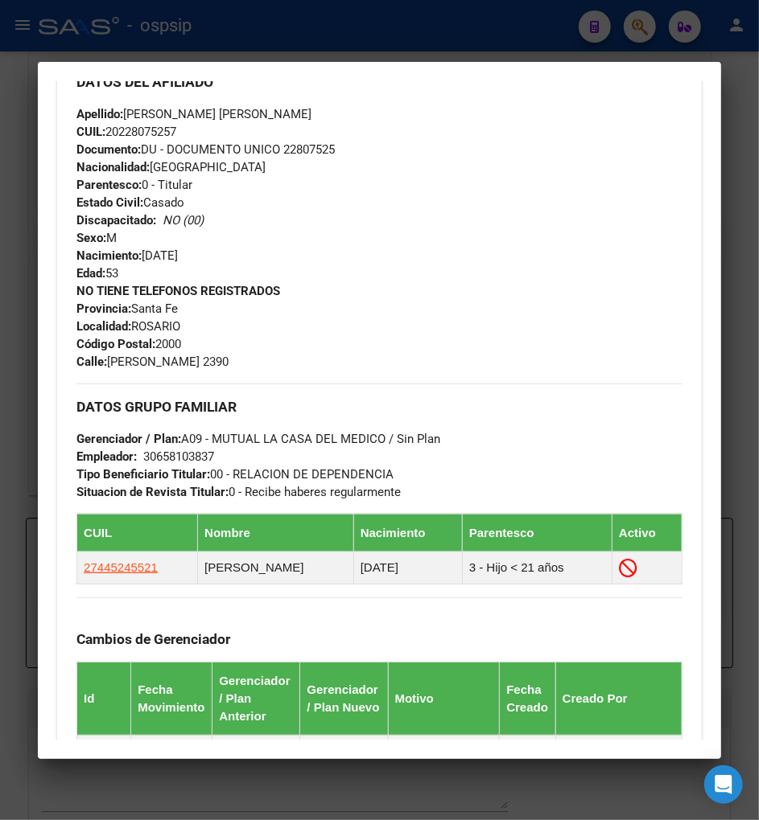
scroll to position [804, 0]
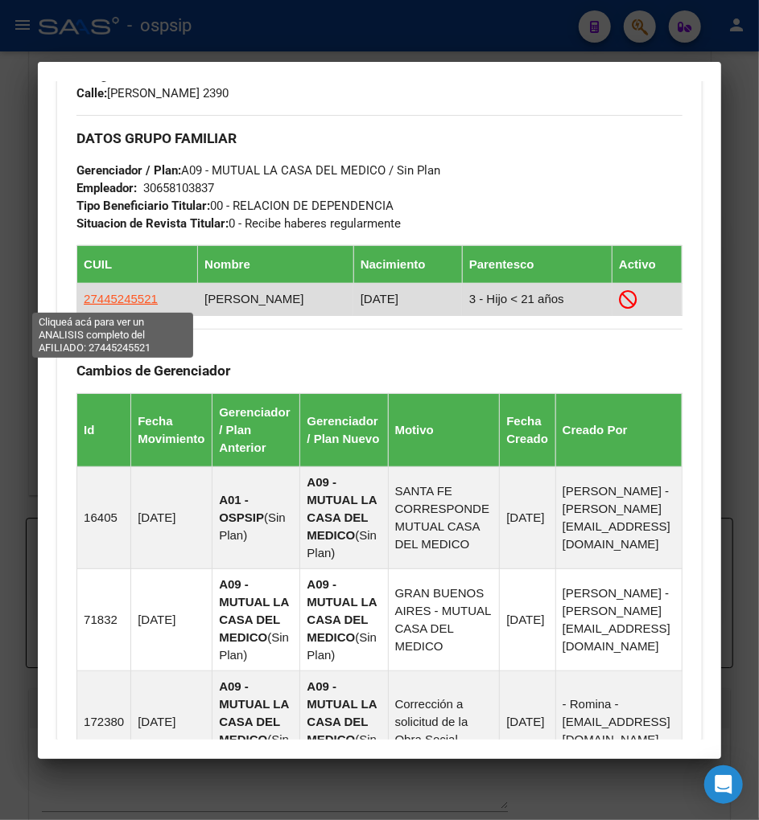
click at [95, 295] on span "27445245521" at bounding box center [121, 299] width 74 height 14
type textarea "27445245521"
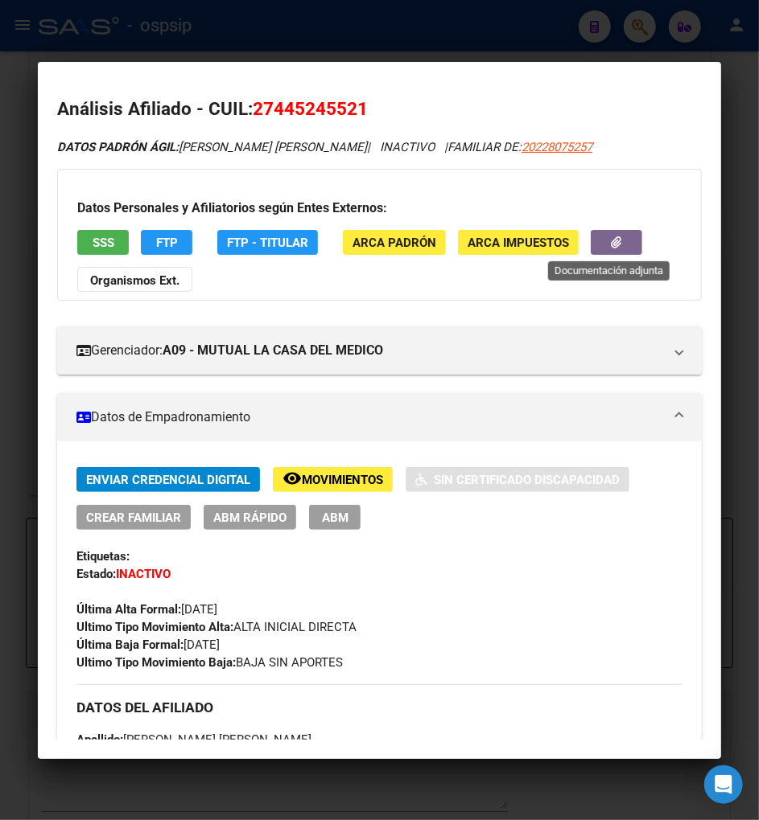
click at [590, 235] on button "button" at bounding box center [615, 242] width 51 height 25
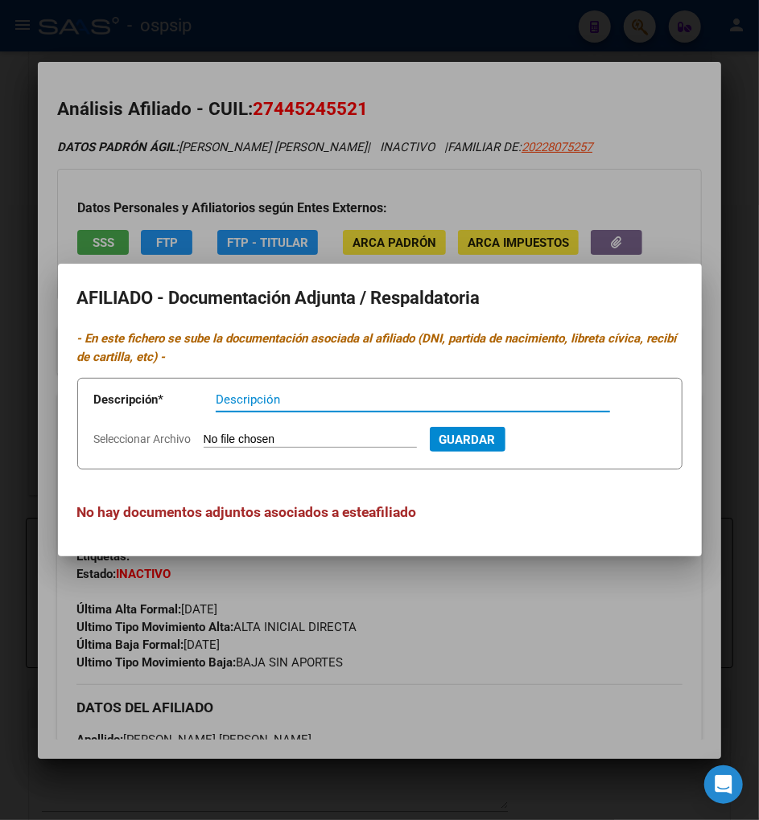
click at [571, 632] on div at bounding box center [379, 410] width 759 height 820
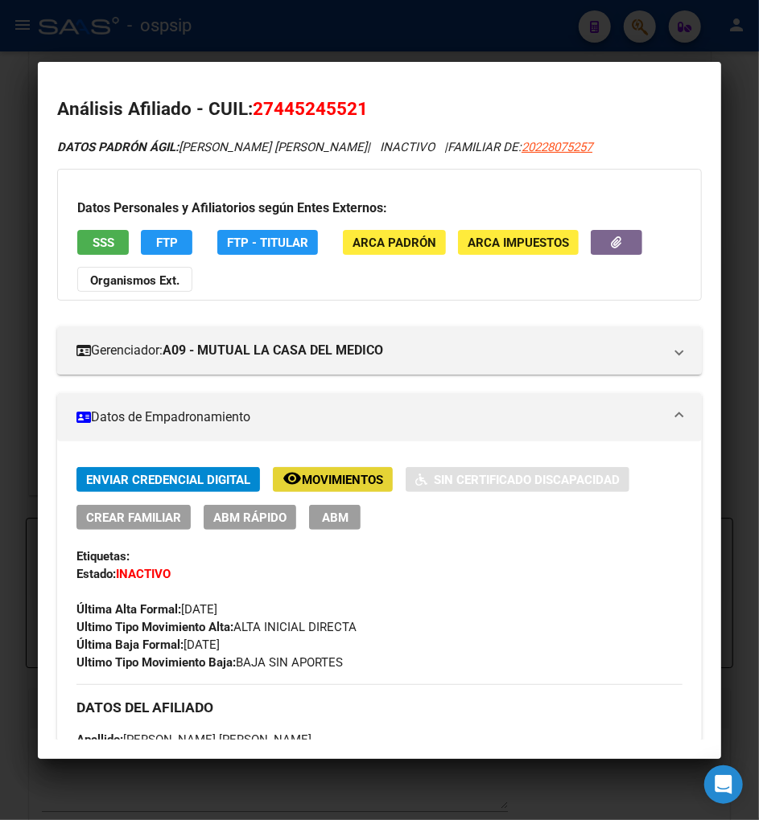
click at [322, 477] on span "Movimientos" at bounding box center [342, 480] width 81 height 14
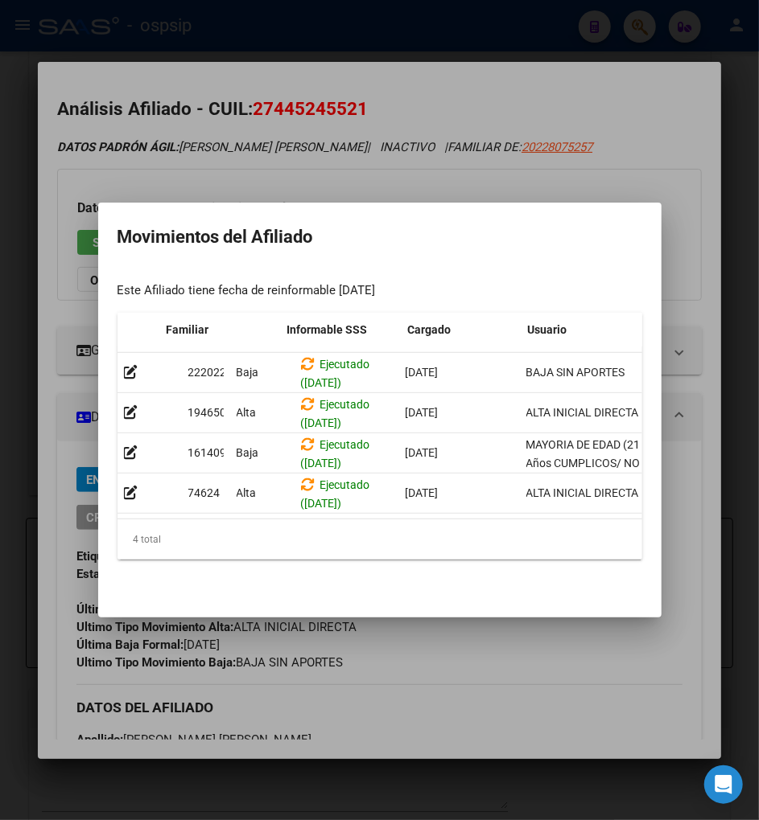
scroll to position [0, 504]
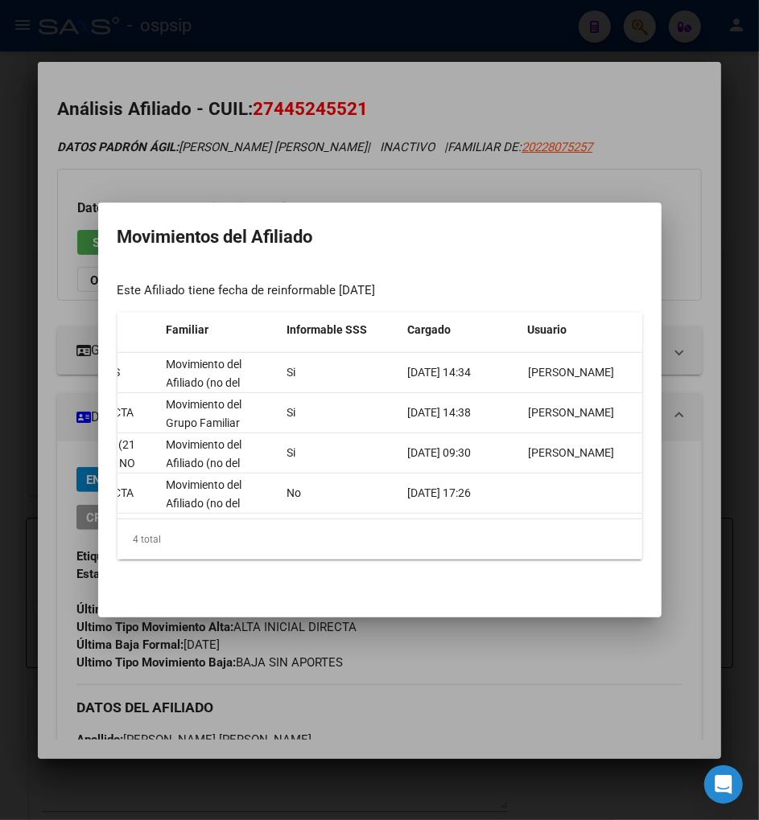
click at [617, 680] on div at bounding box center [379, 410] width 759 height 820
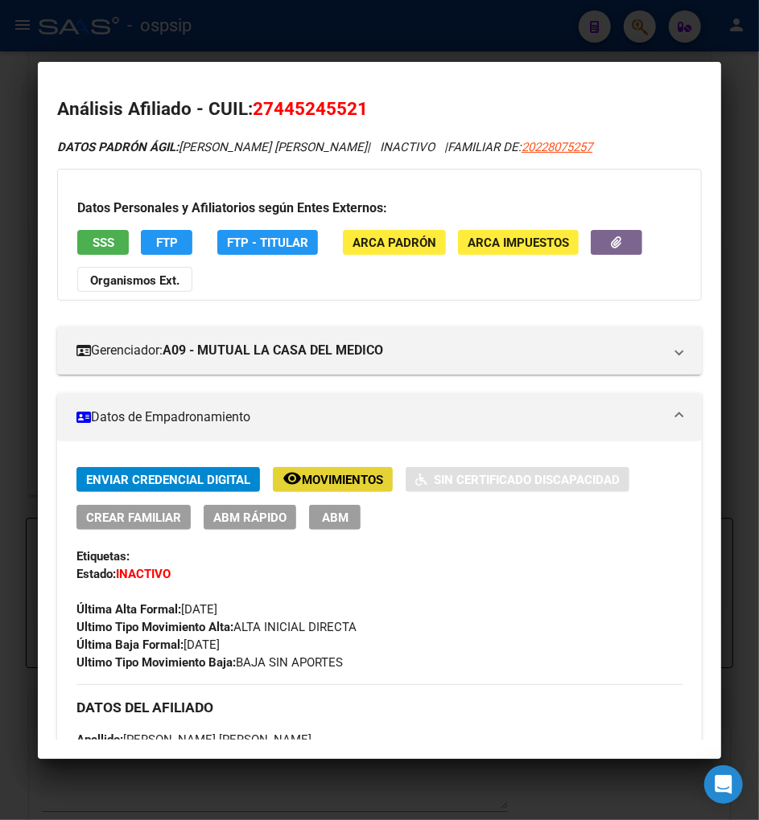
click at [319, 473] on span "Movimientos" at bounding box center [342, 480] width 81 height 14
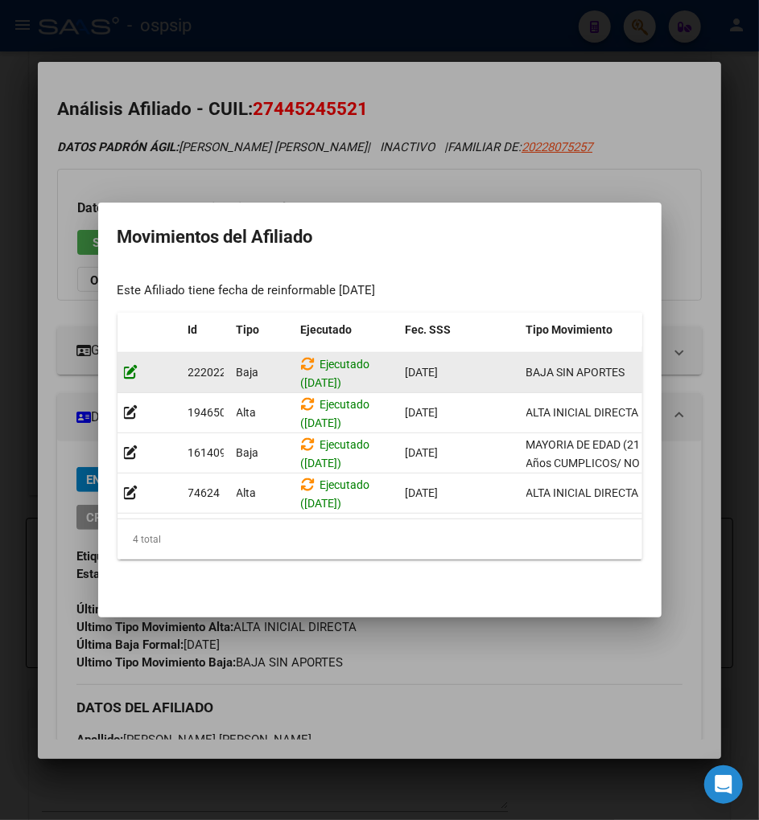
click at [127, 364] on icon at bounding box center [131, 371] width 14 height 15
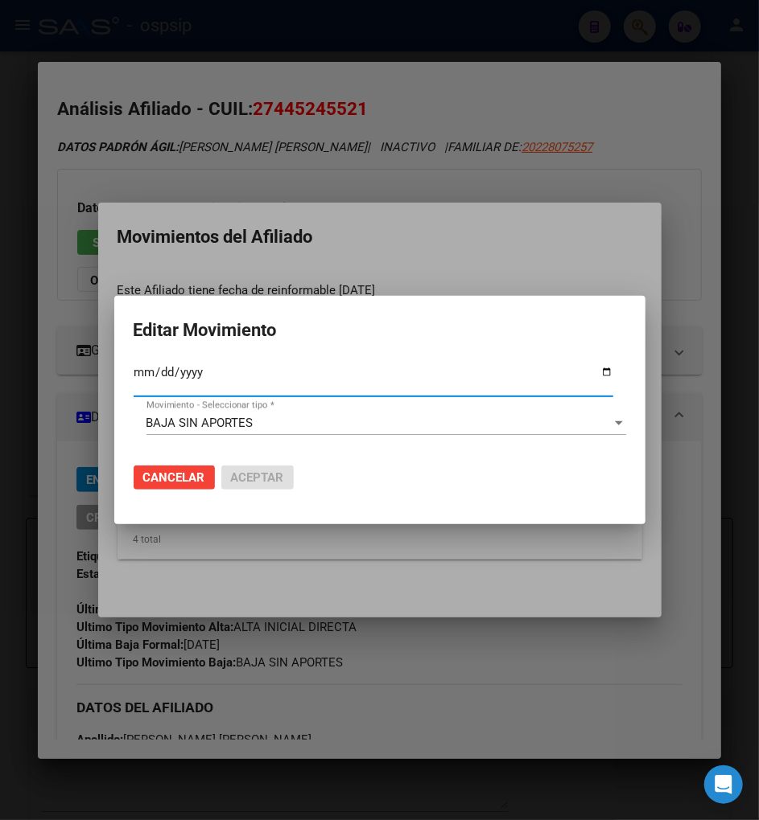
click at [618, 422] on div at bounding box center [619, 423] width 8 height 4
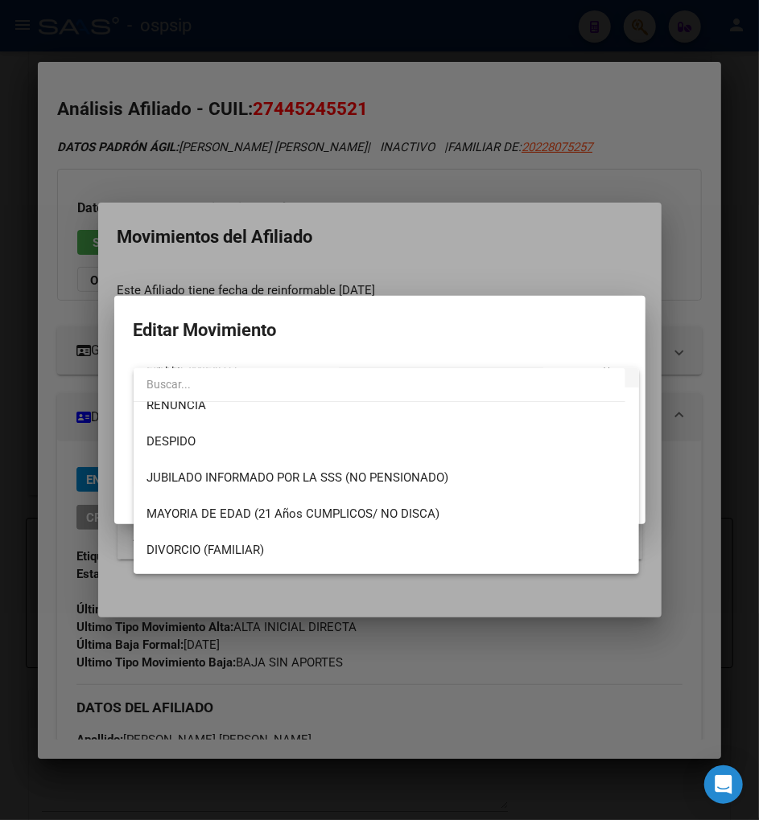
scroll to position [179, 0]
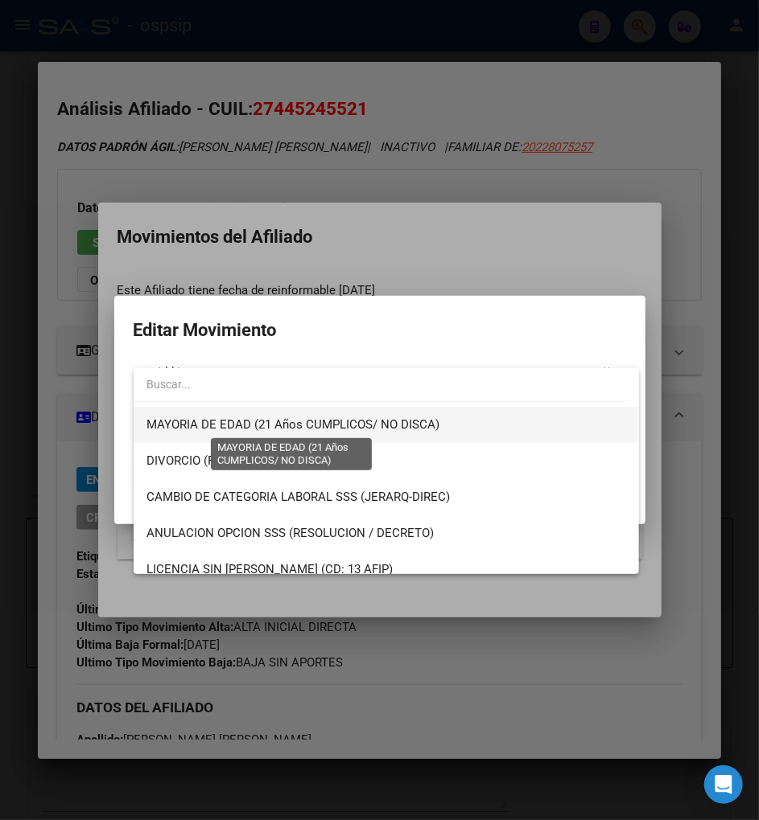
click at [390, 425] on span "MAYORIA DE EDAD (21 Años CUMPLICOS/ NO DISCA)" at bounding box center [292, 424] width 293 height 14
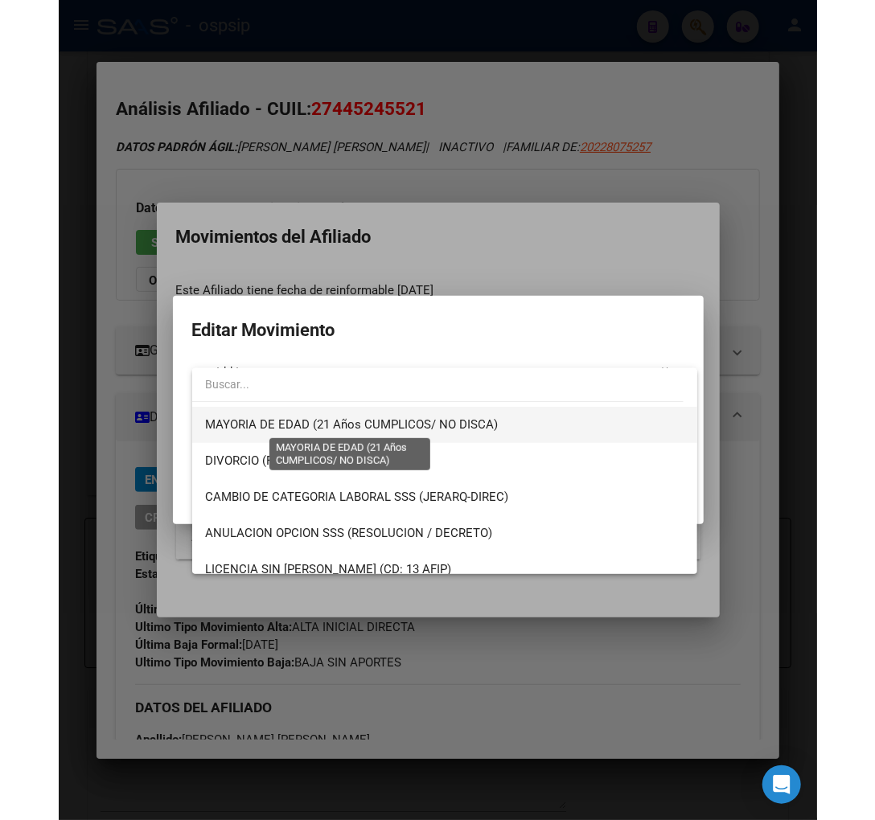
scroll to position [181, 0]
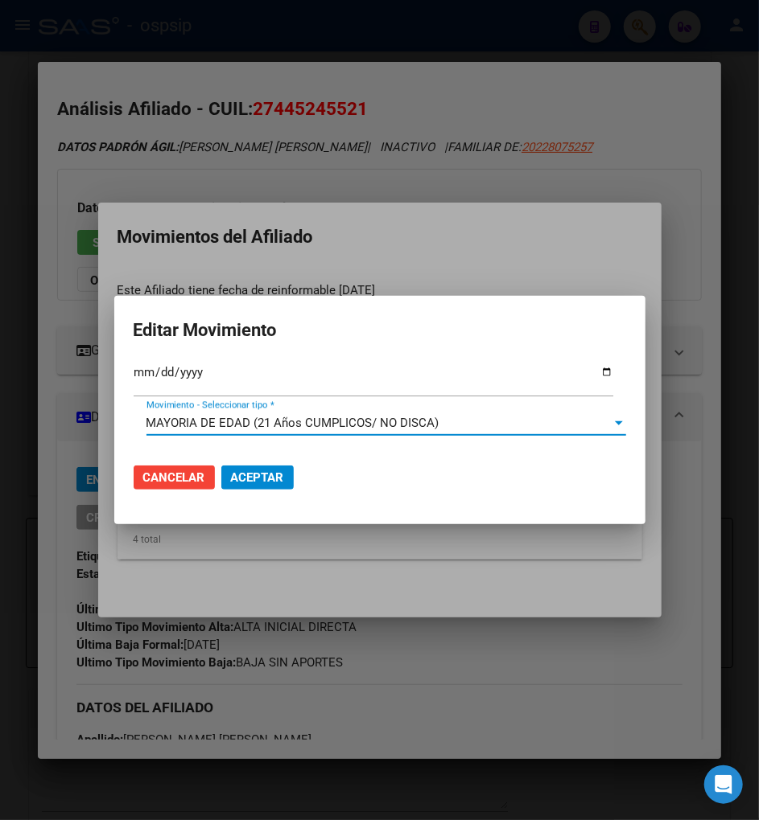
click at [271, 475] on span "Aceptar" at bounding box center [257, 478] width 53 height 14
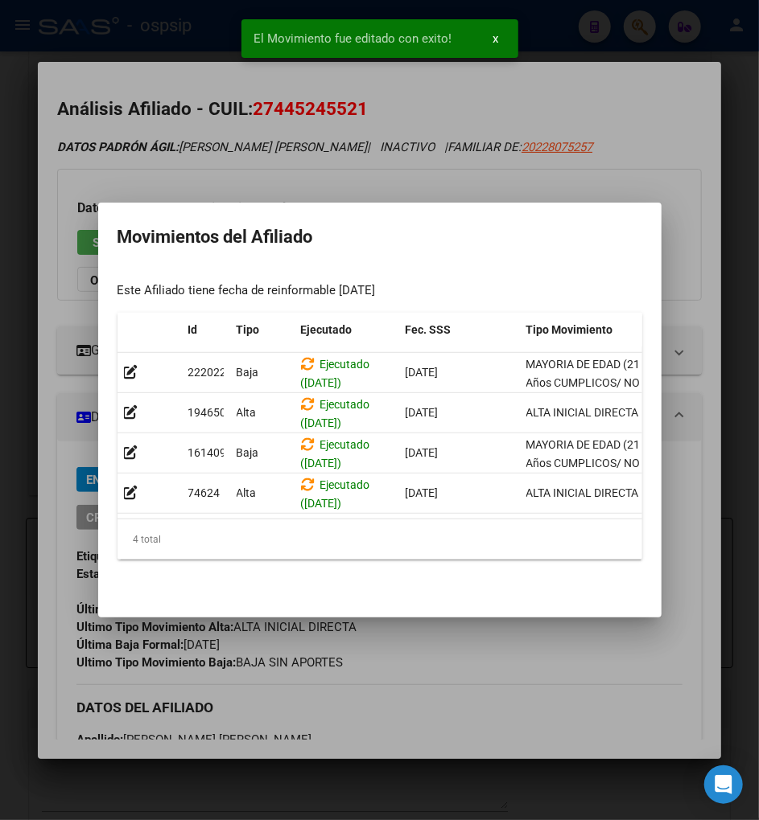
click at [452, 794] on div at bounding box center [379, 410] width 759 height 820
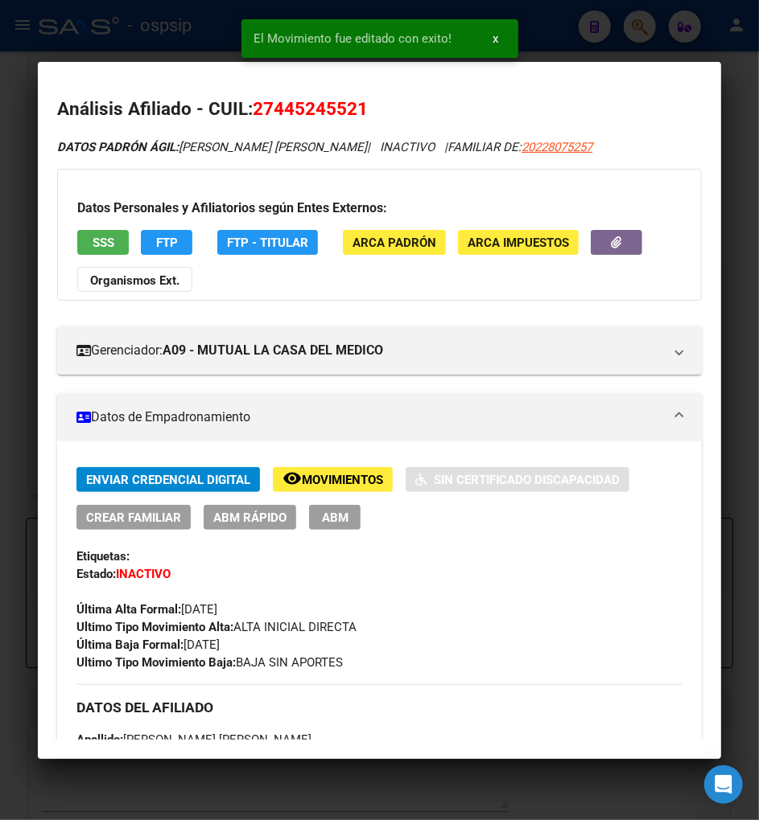
click at [6, 147] on div at bounding box center [379, 410] width 759 height 820
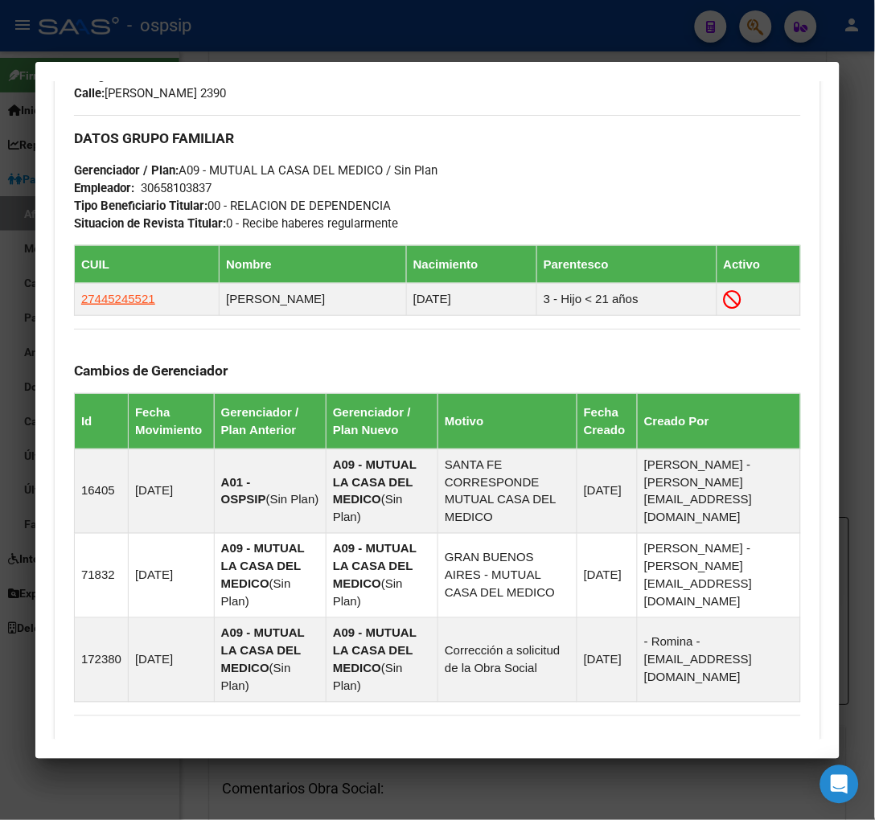
click at [765, 32] on div at bounding box center [437, 410] width 875 height 820
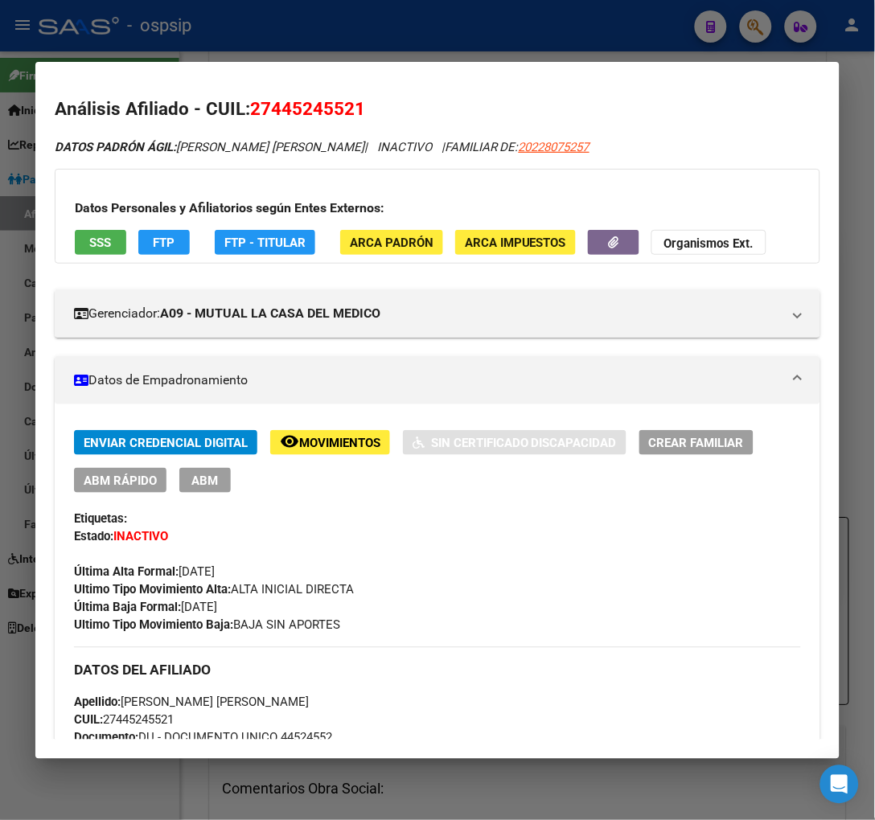
click at [764, 29] on div at bounding box center [437, 410] width 875 height 820
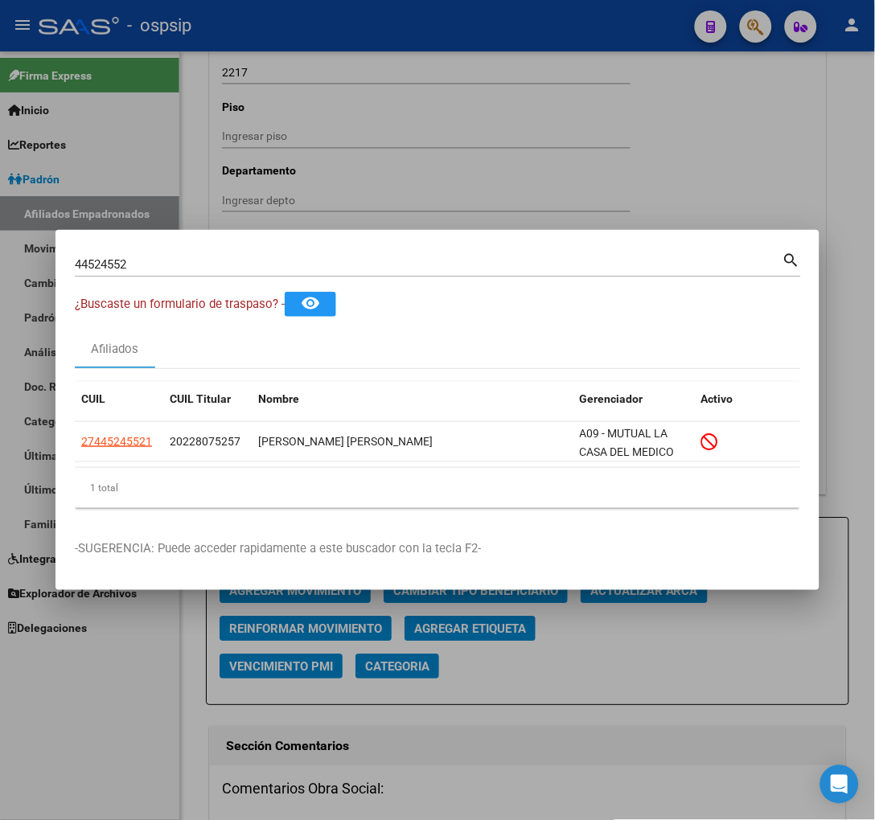
click at [146, 257] on input "44524552" at bounding box center [429, 264] width 708 height 14
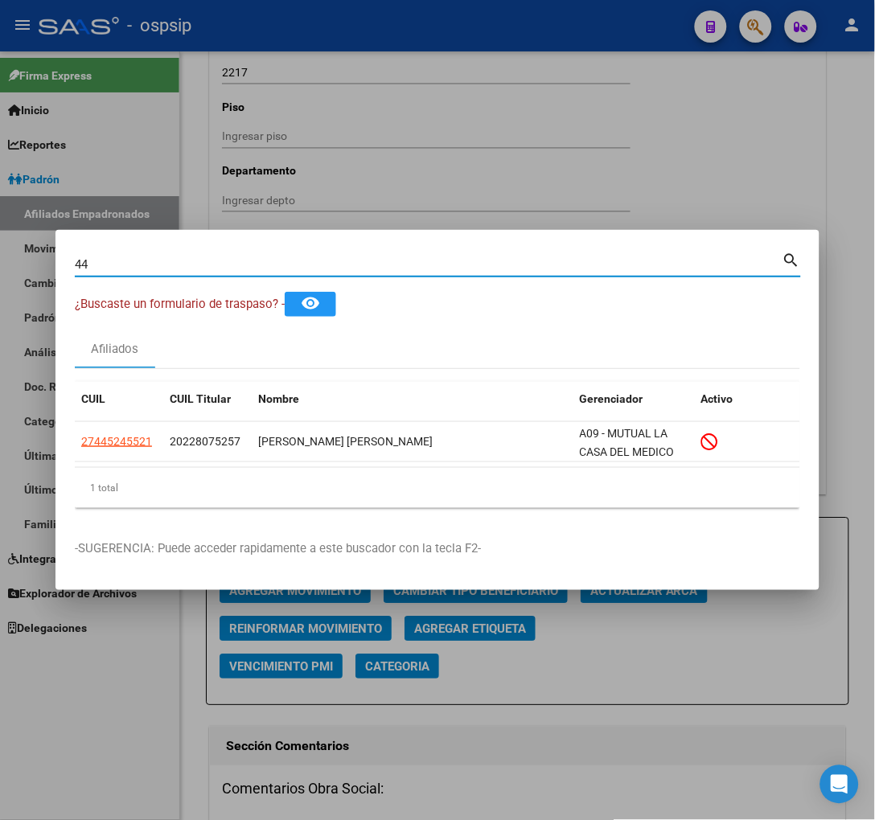
type input "4"
type input "23603902"
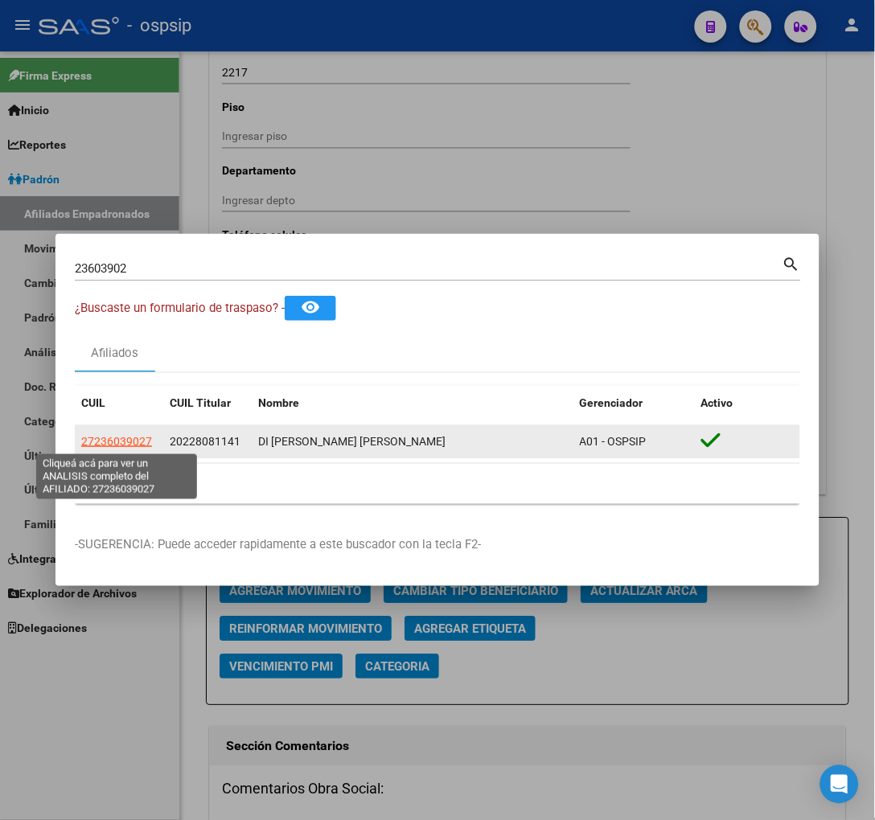
click at [113, 441] on span "27236039027" at bounding box center [116, 441] width 71 height 13
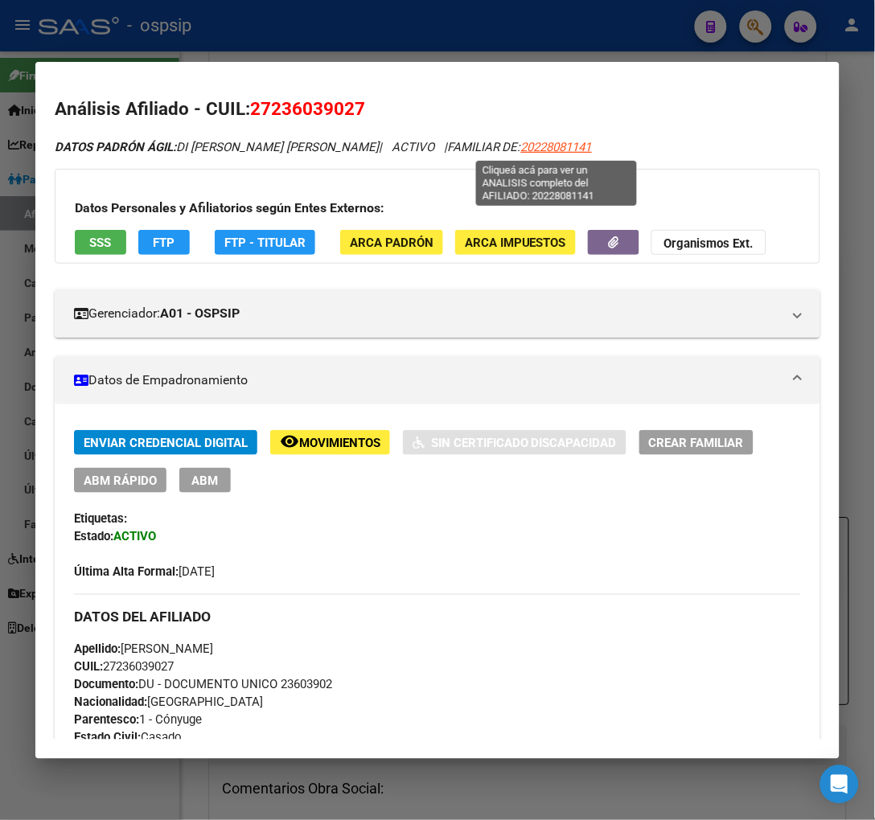
click at [534, 149] on span "20228081141" at bounding box center [556, 147] width 71 height 14
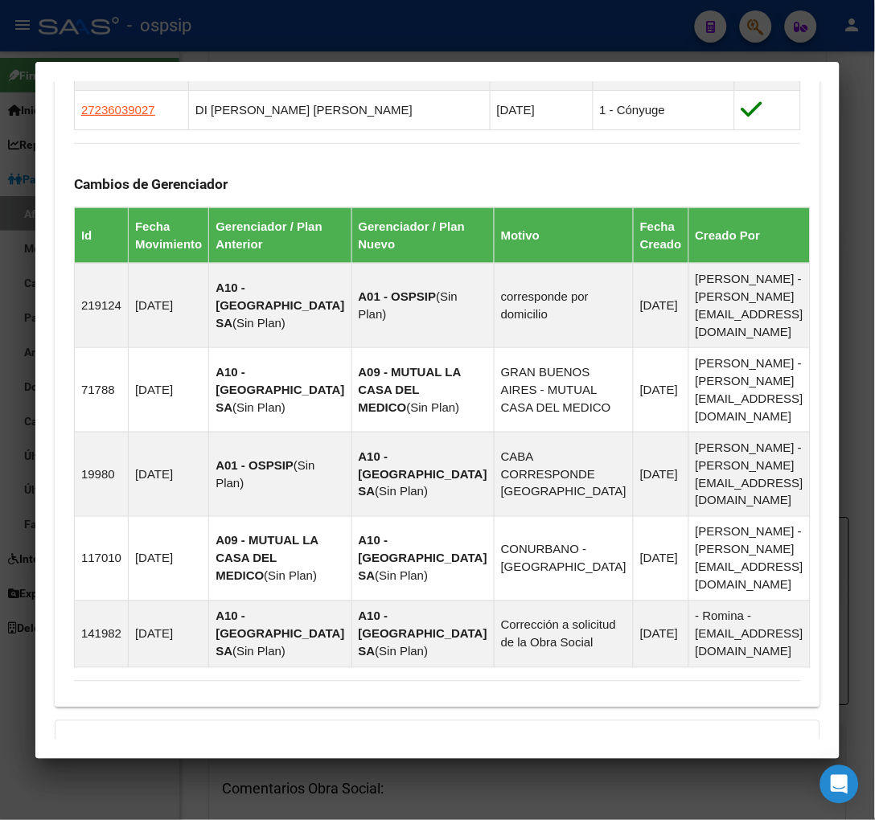
scroll to position [1215, 0]
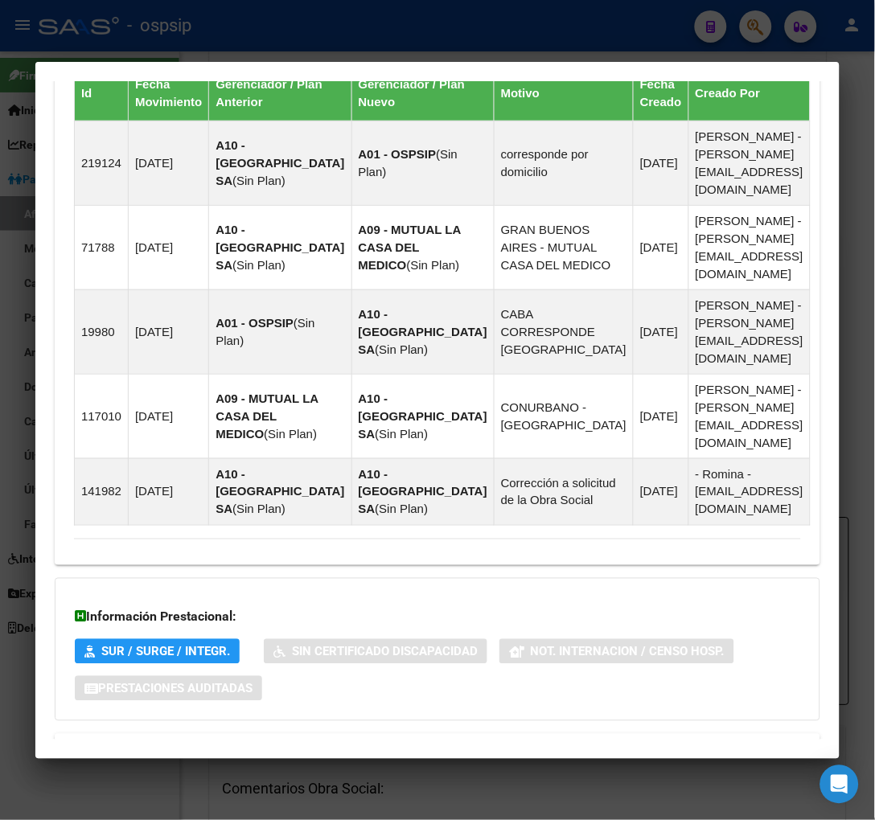
click at [245, 746] on span "Aportes y Contribuciones del Afiliado: 20228081141" at bounding box center [249, 753] width 302 height 15
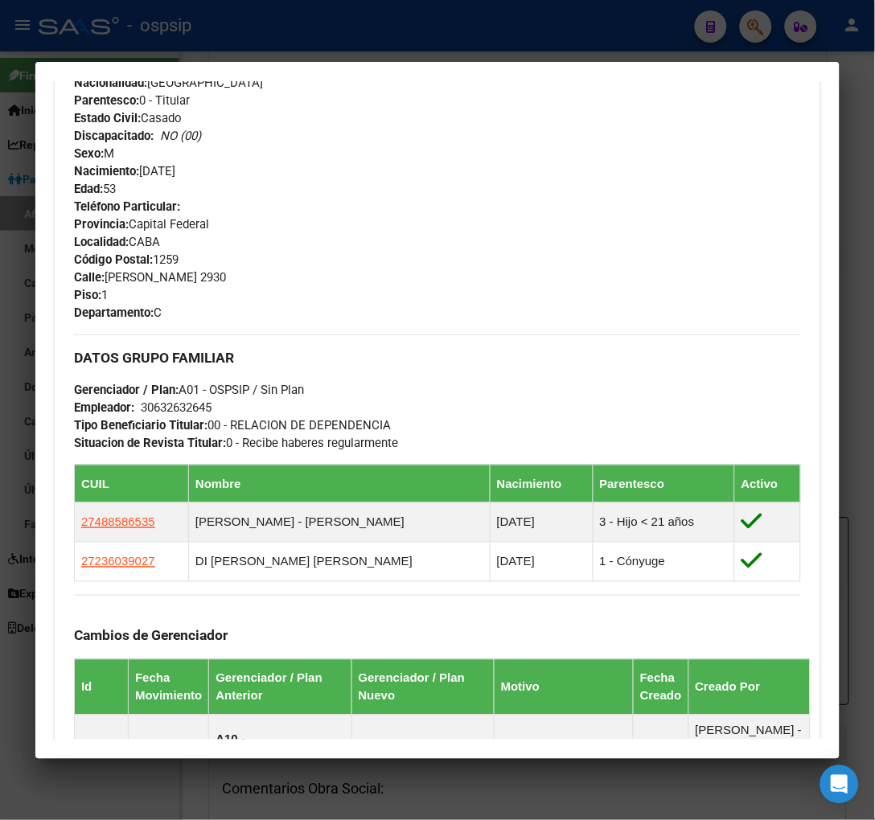
scroll to position [578, 0]
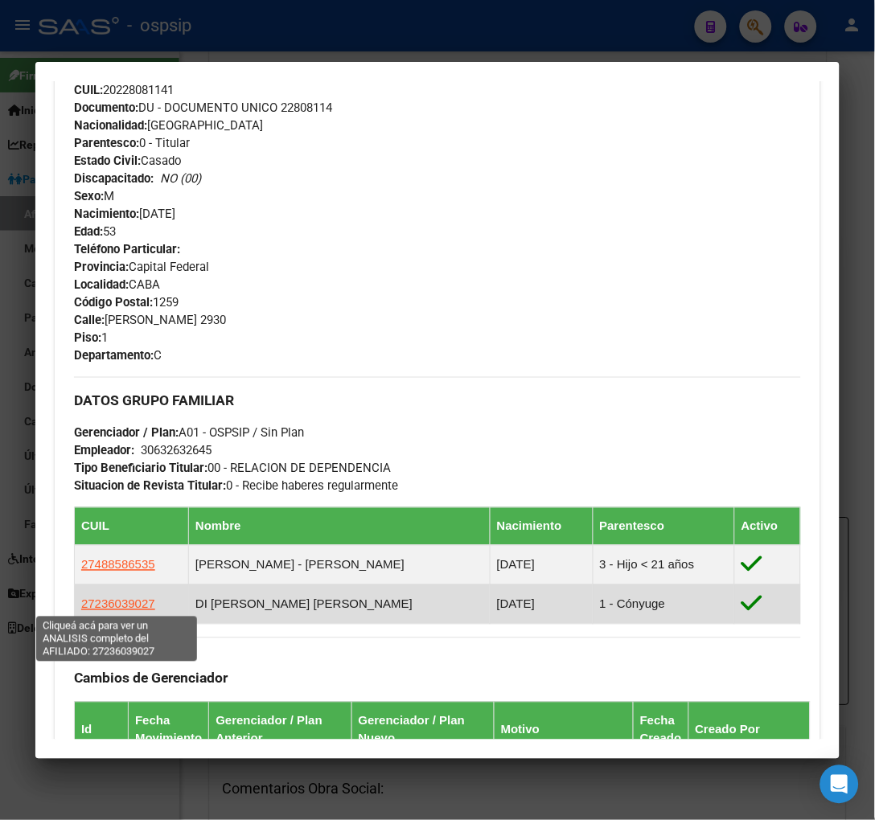
click at [126, 605] on span "27236039027" at bounding box center [118, 605] width 74 height 14
type textarea "27236039027"
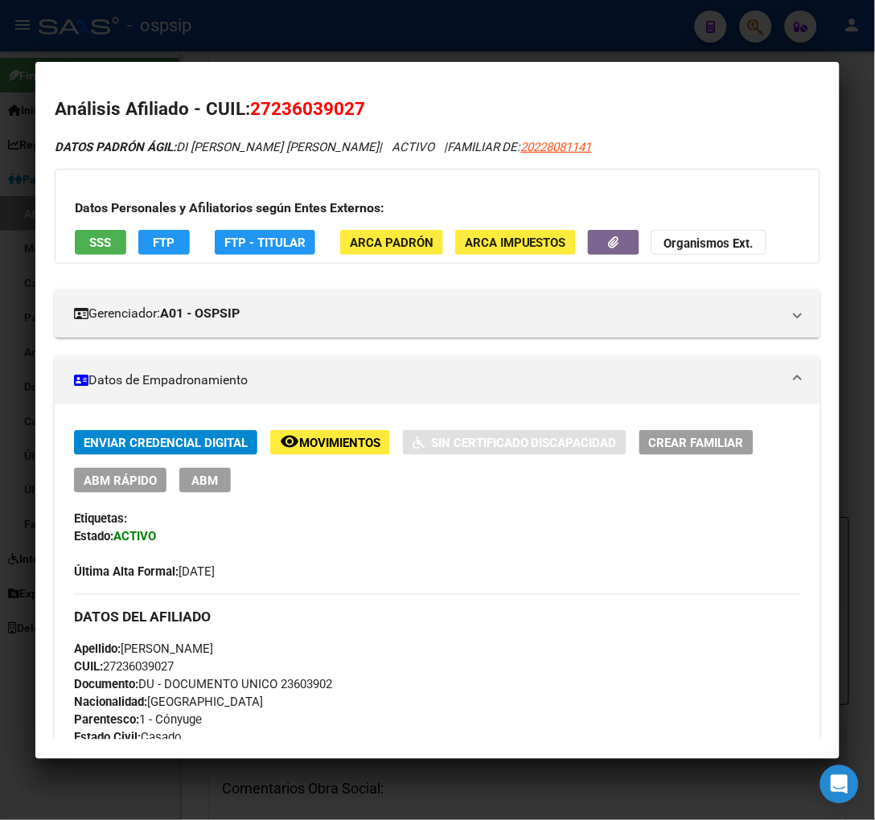
click at [196, 476] on span "ABM" at bounding box center [205, 481] width 27 height 14
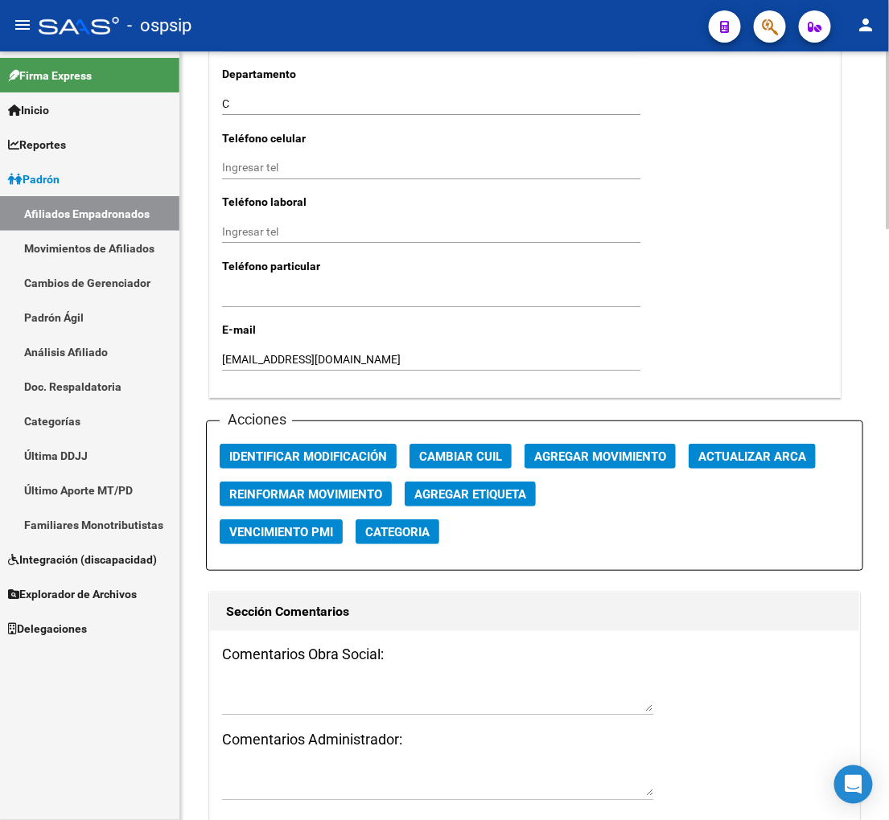
scroll to position [1698, 0]
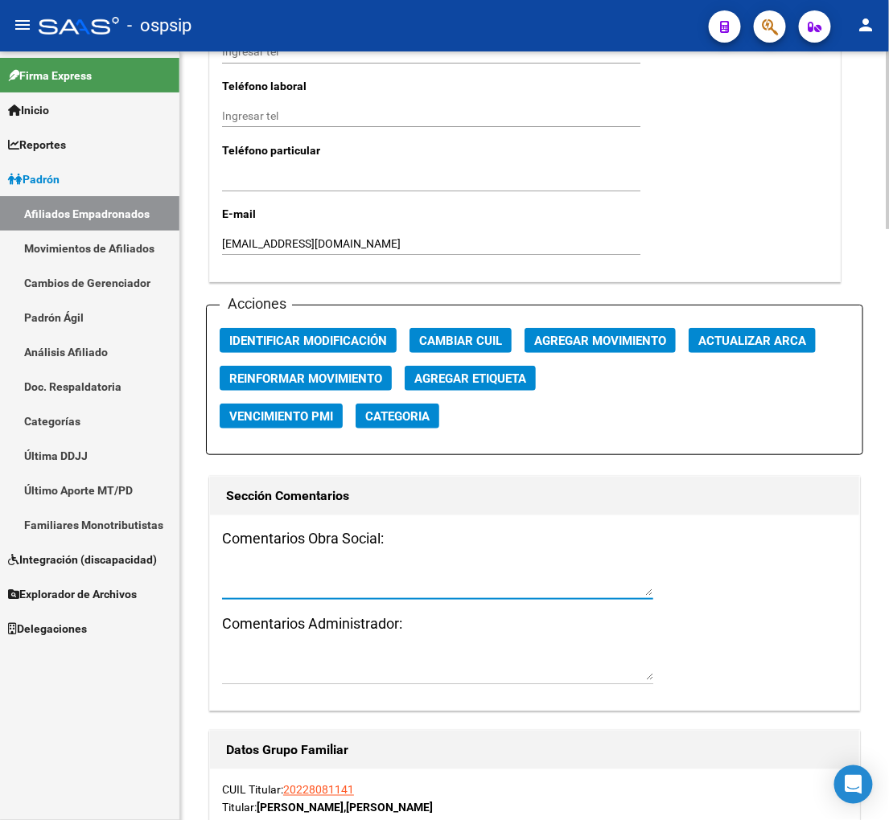
click at [255, 577] on textarea at bounding box center [437, 580] width 431 height 31
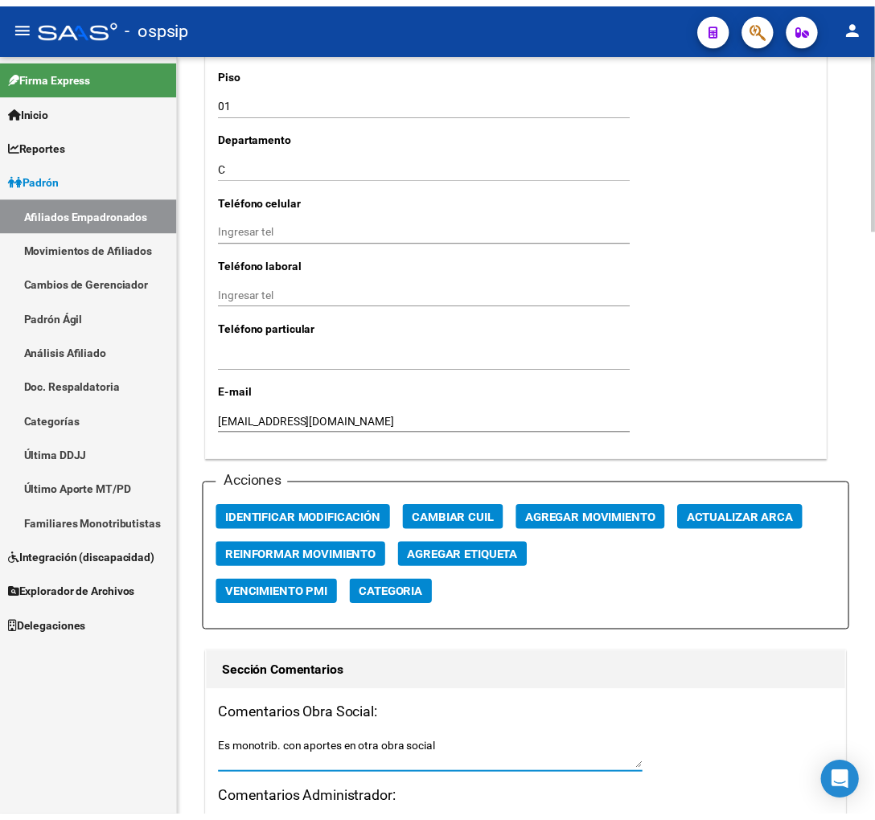
scroll to position [1519, 0]
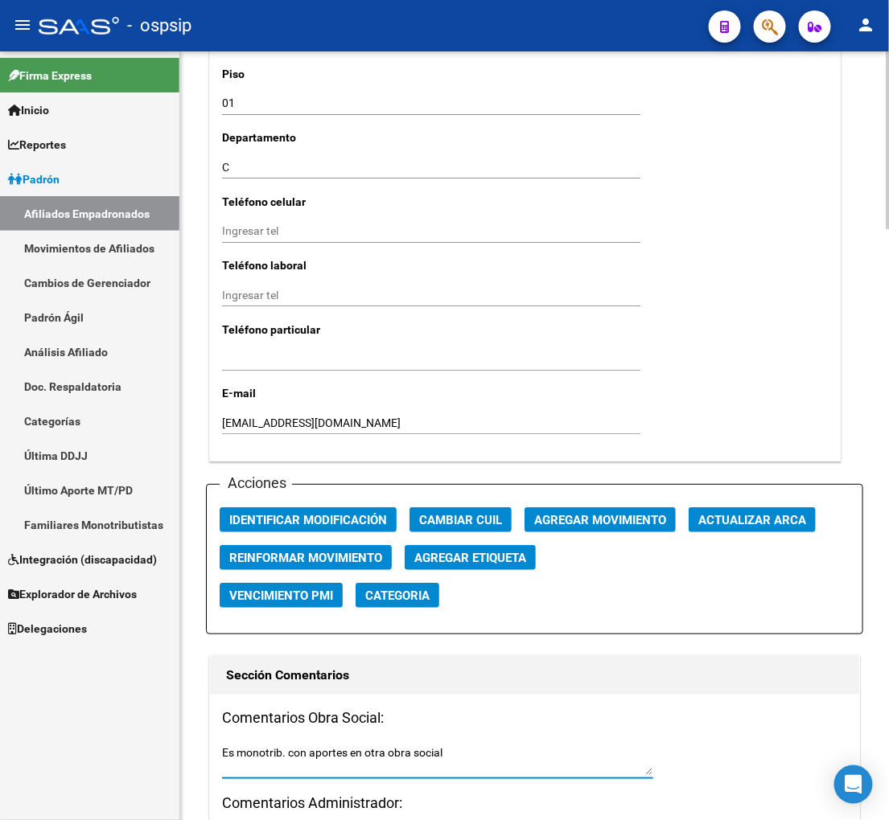
type textarea "Es monotrib. con aportes en otra obra social"
click at [623, 520] on span "Agregar Movimiento" at bounding box center [600, 520] width 132 height 14
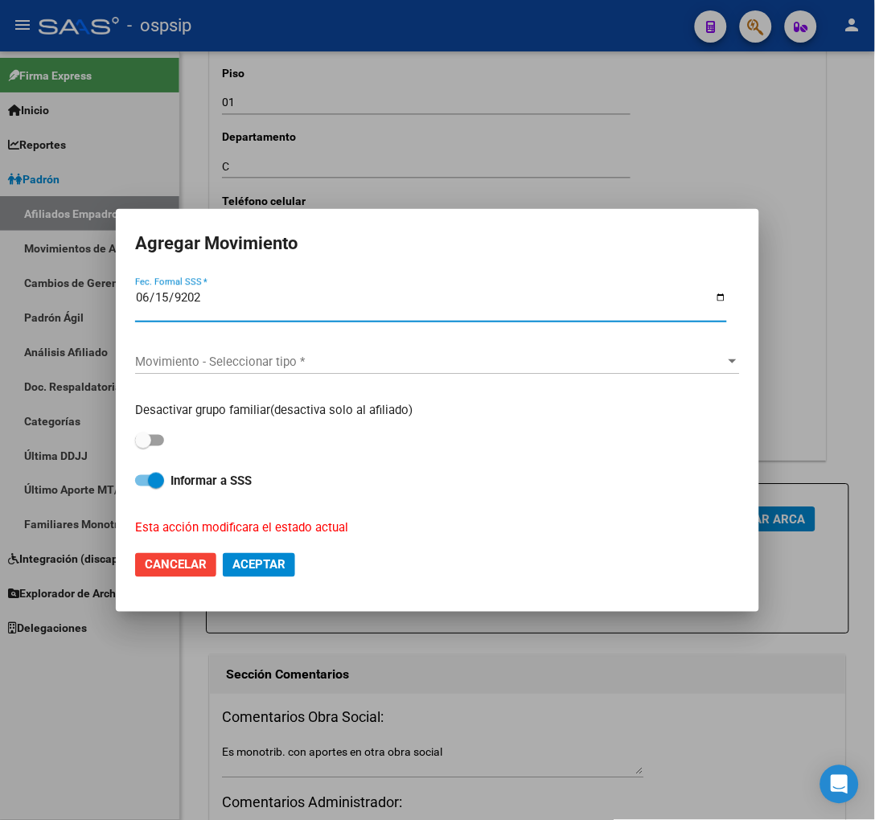
type input "[DATE]"
click at [402, 368] on span "Movimiento - Seleccionar tipo *" at bounding box center [430, 362] width 590 height 14
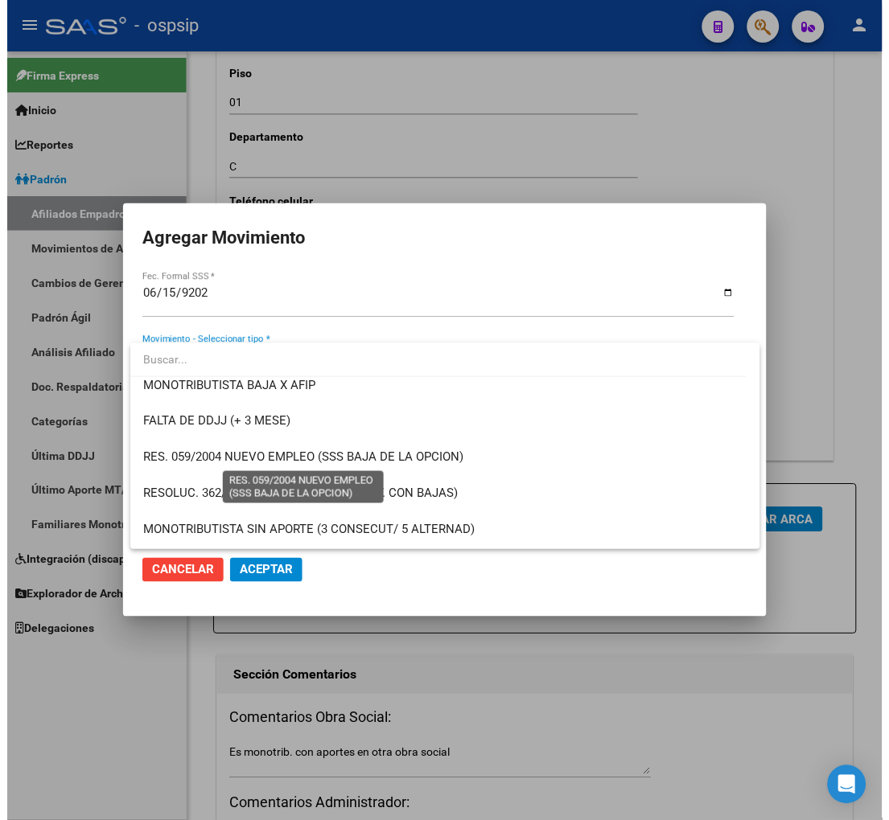
scroll to position [536, 0]
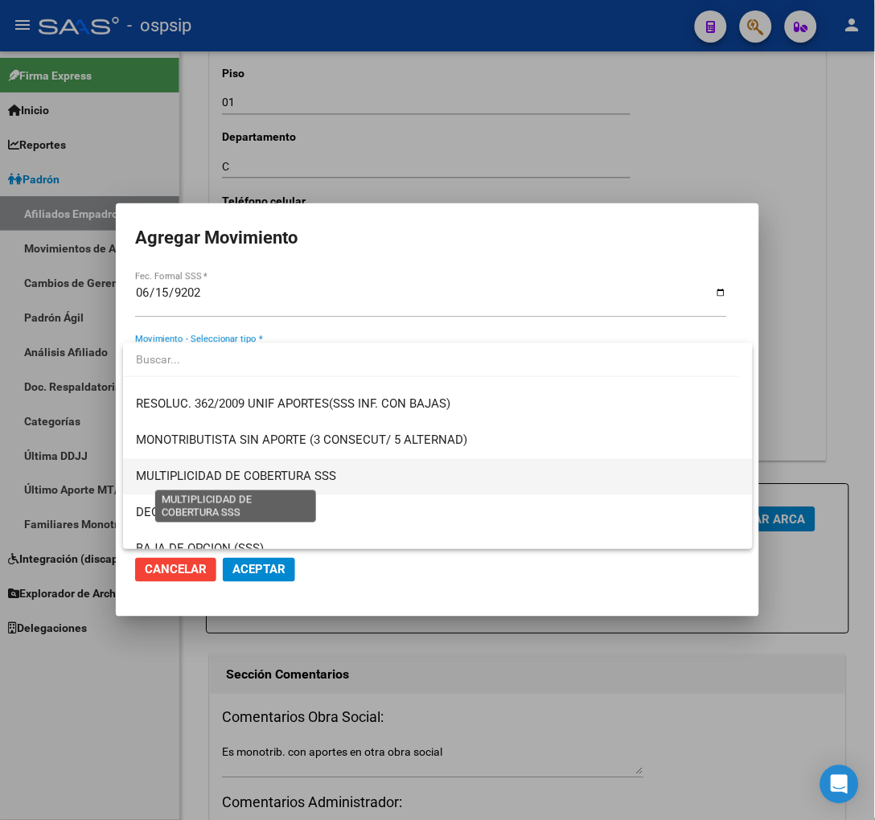
click at [191, 475] on span "MULTIPLICIDAD DE COBERTURA SSS" at bounding box center [236, 477] width 200 height 14
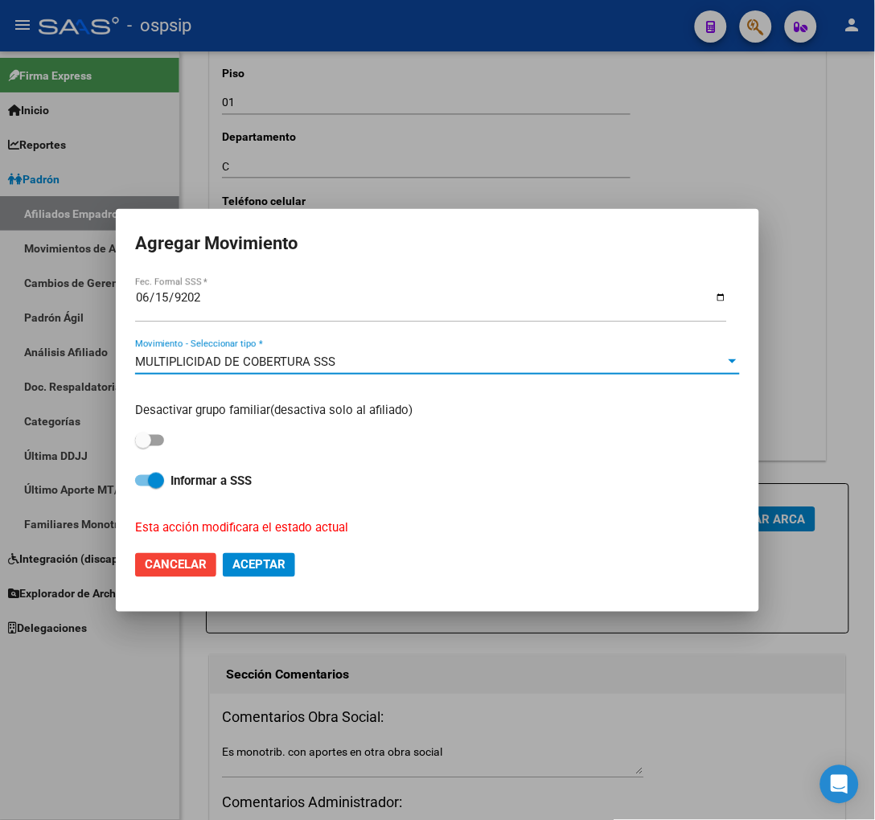
click at [247, 561] on span "Aceptar" at bounding box center [258, 565] width 53 height 14
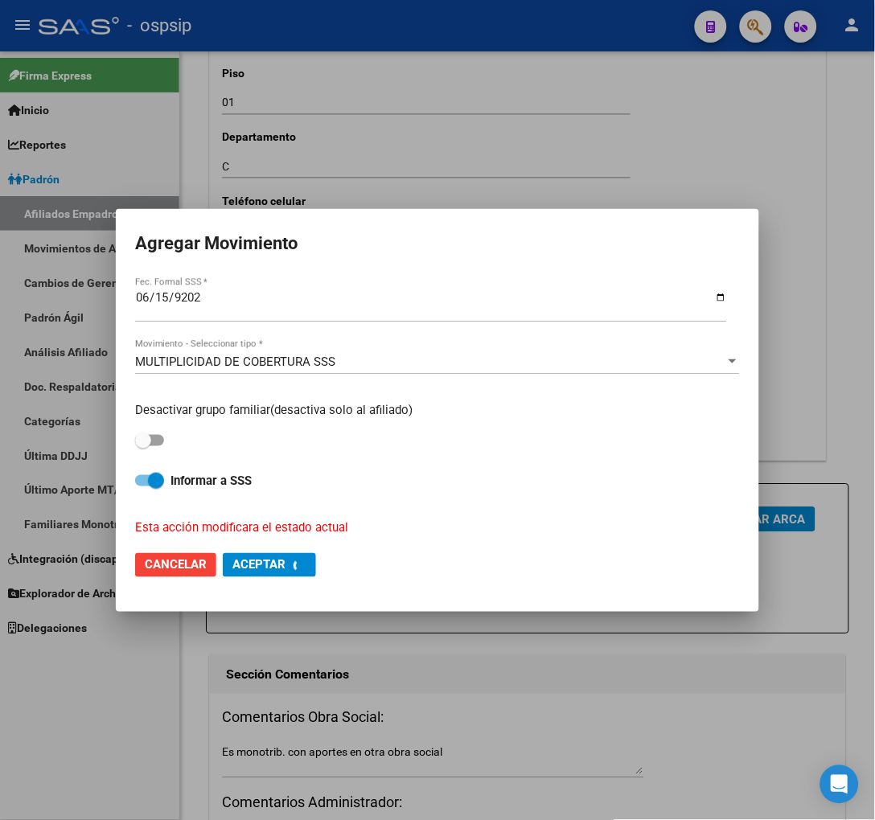
checkbox input "false"
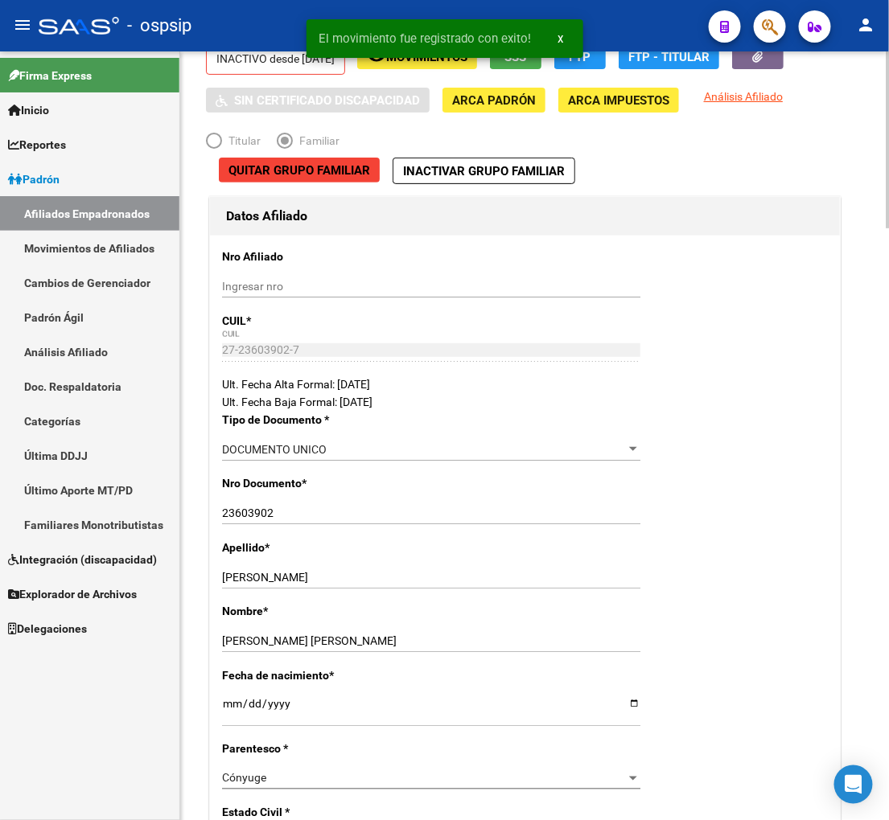
scroll to position [0, 0]
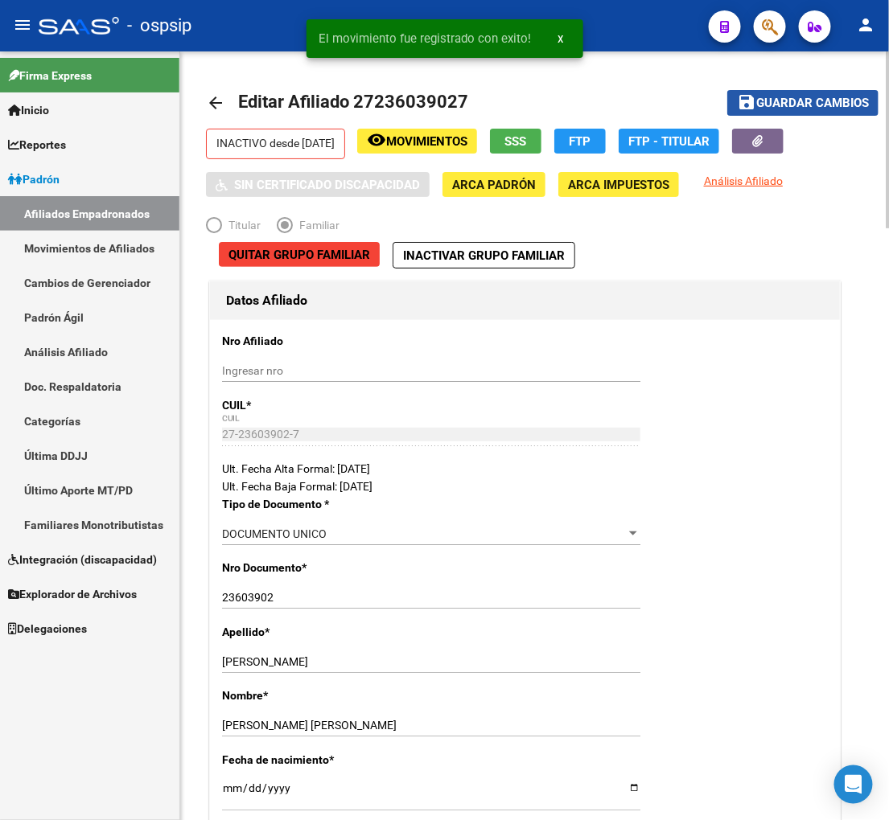
click at [779, 105] on span "Guardar cambios" at bounding box center [812, 104] width 113 height 14
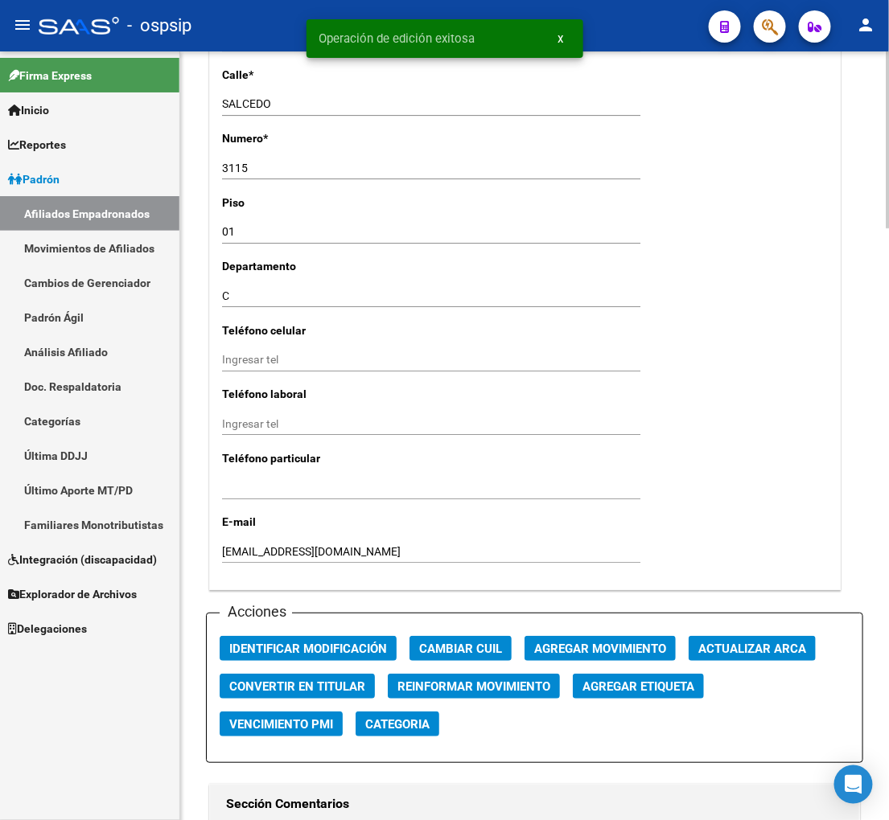
scroll to position [1609, 0]
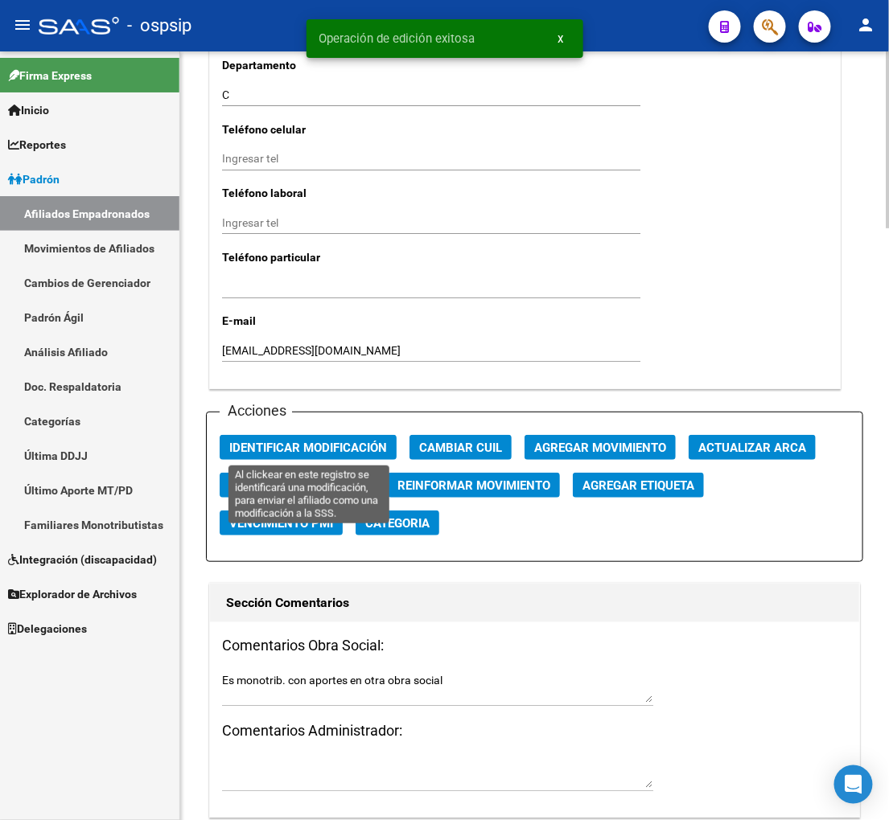
click at [285, 453] on span "Identificar Modificación" at bounding box center [308, 448] width 158 height 14
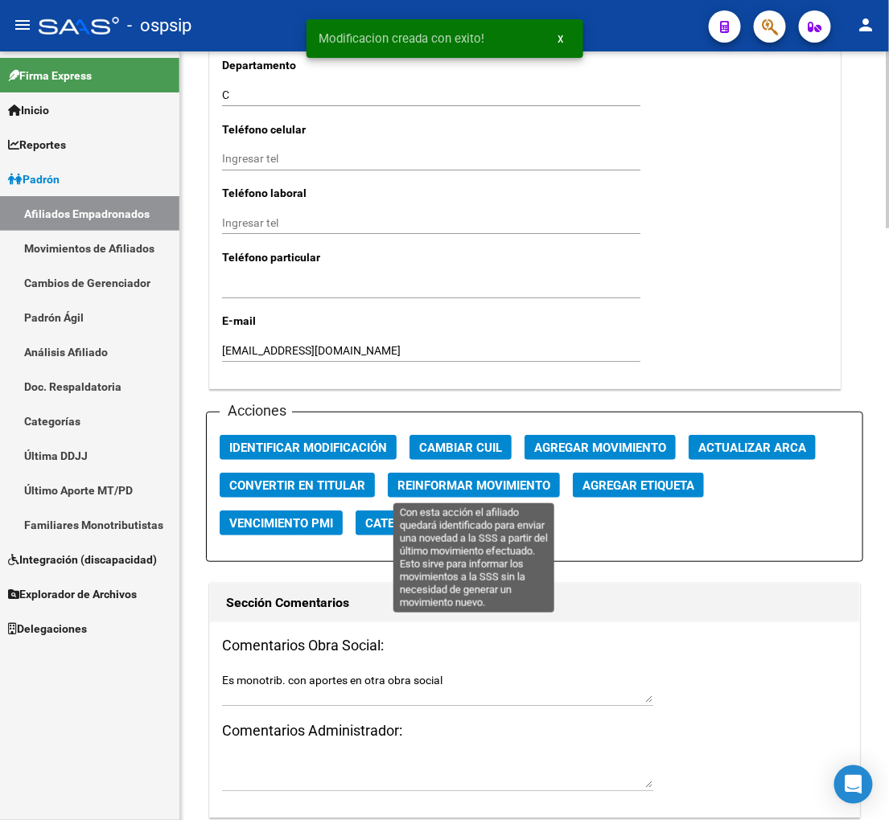
click at [412, 486] on span "Reinformar Movimiento" at bounding box center [473, 486] width 153 height 14
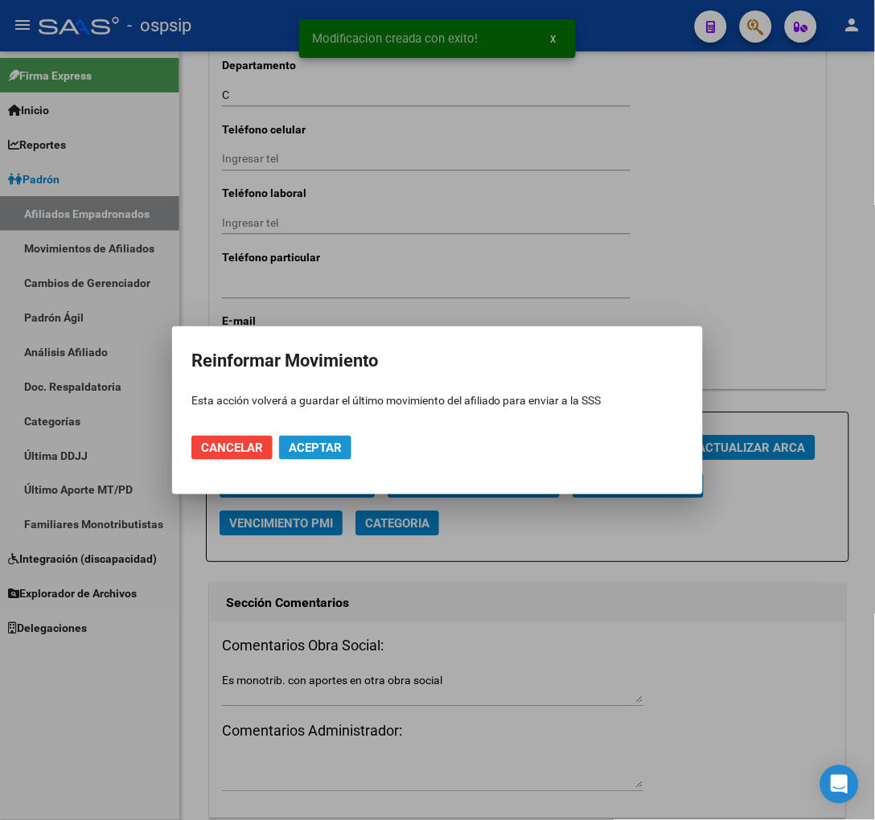
click at [320, 446] on span "Aceptar" at bounding box center [315, 448] width 53 height 14
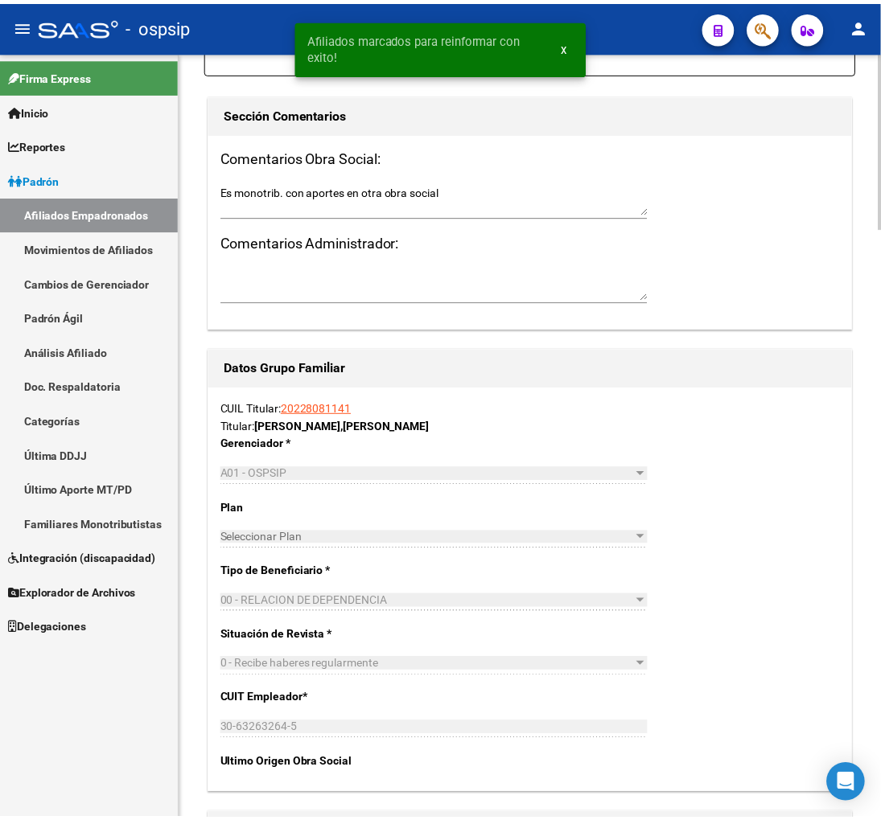
scroll to position [2413, 0]
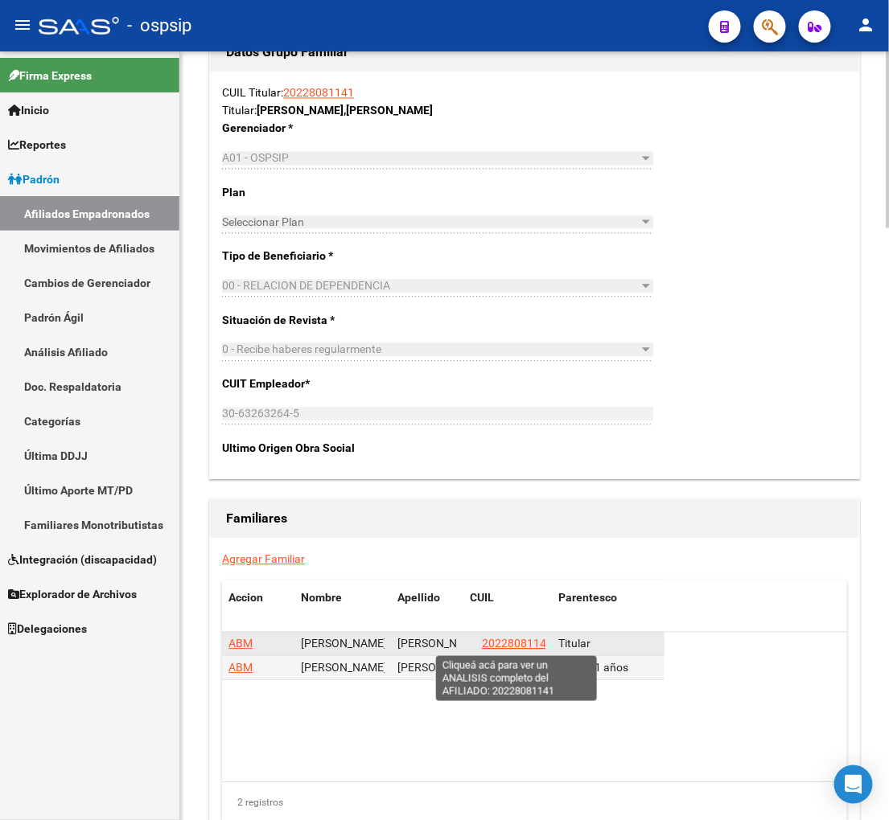
click at [495, 645] on span "20228081141" at bounding box center [517, 644] width 71 height 13
type textarea "20228081141"
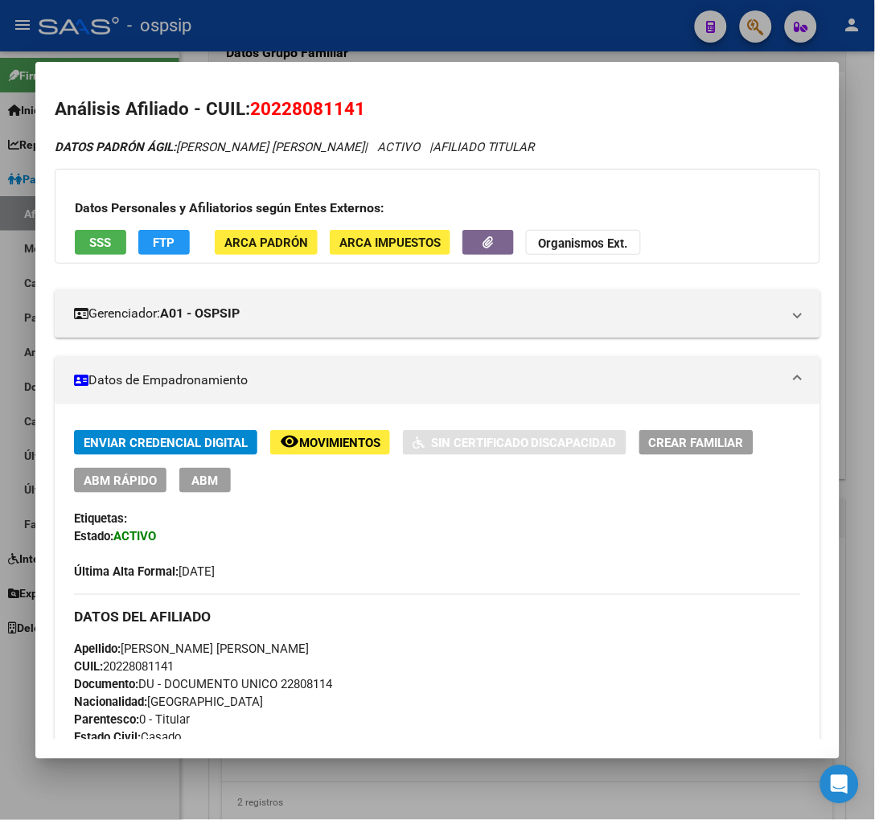
drag, startPoint x: 270, startPoint y: 110, endPoint x: 335, endPoint y: 108, distance: 64.4
click at [356, 96] on h2 "Análisis Afiliado - CUIL: 20228081141" at bounding box center [438, 109] width 766 height 27
copy span "22808114"
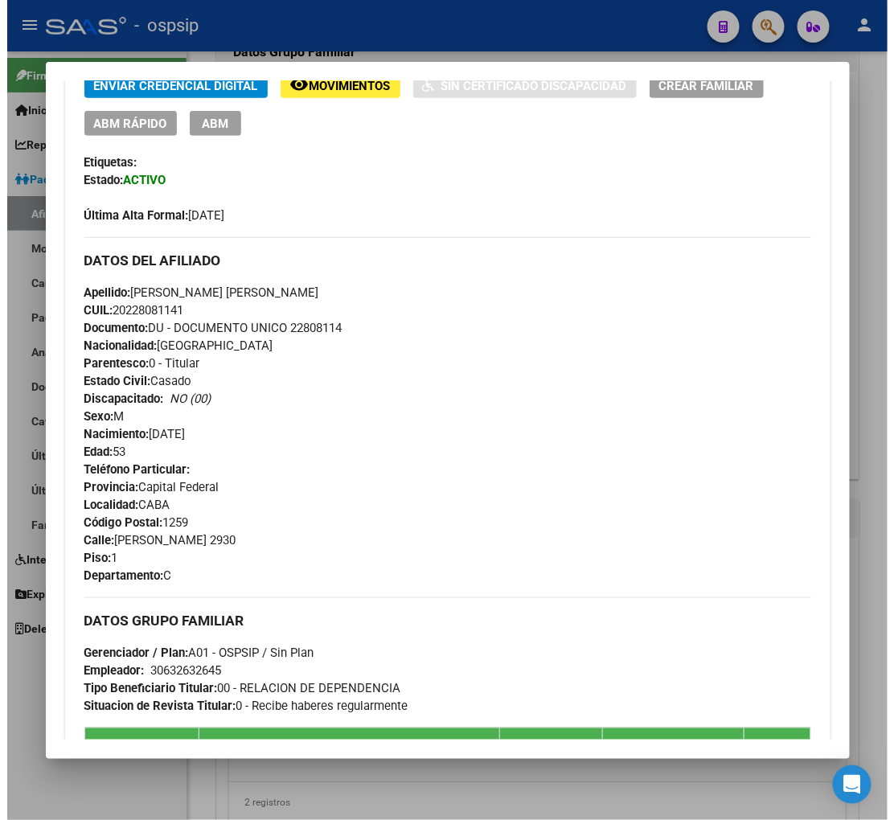
scroll to position [714, 0]
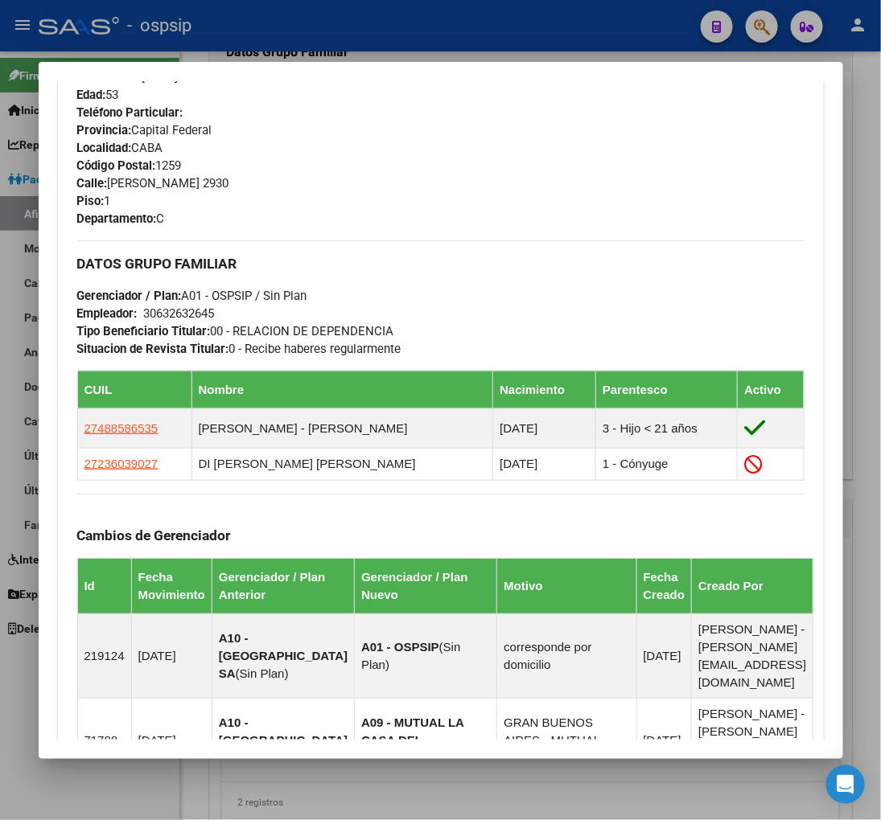
click at [767, 26] on div at bounding box center [440, 410] width 881 height 820
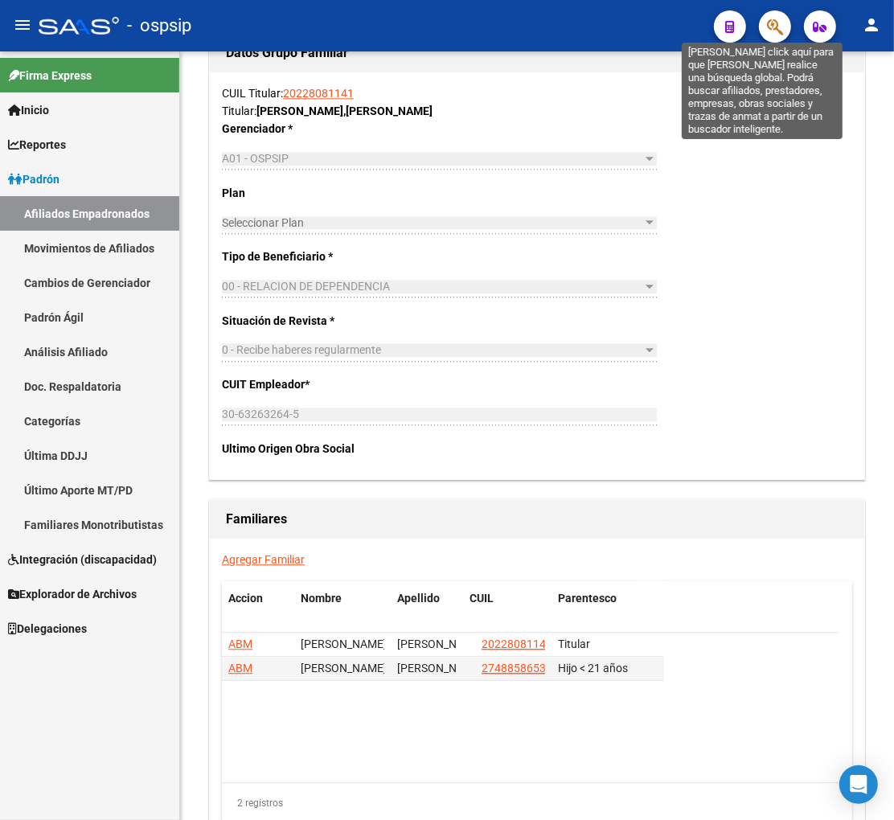
click at [767, 26] on icon "button" at bounding box center [775, 27] width 16 height 19
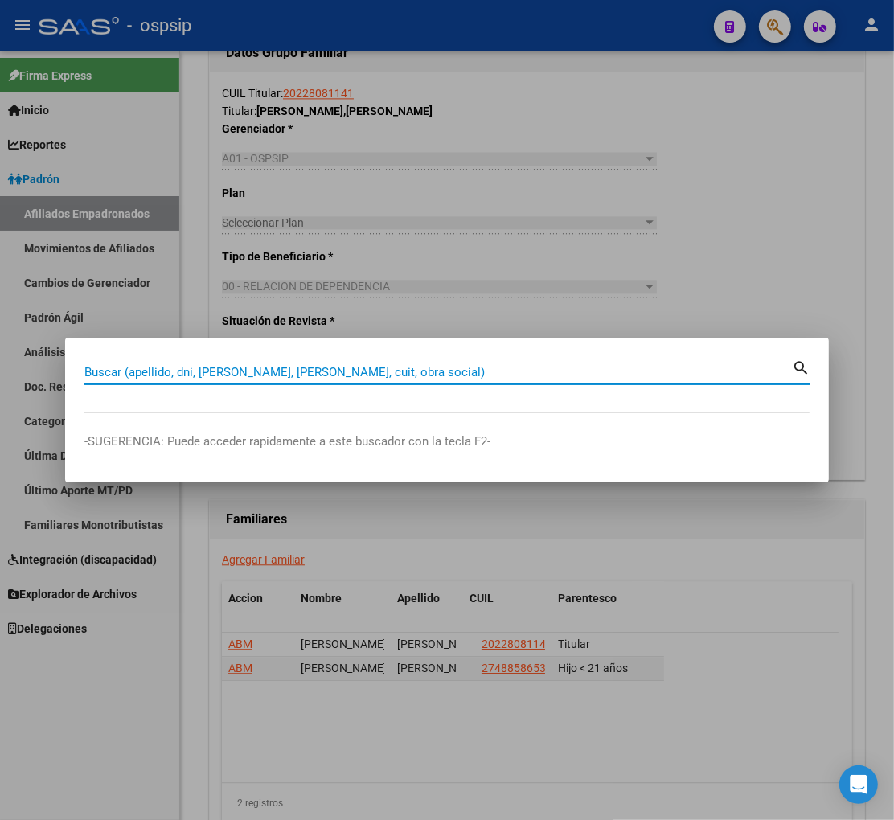
click at [178, 375] on input "Buscar (apellido, dni, [PERSON_NAME], [PERSON_NAME], cuit, obra social)" at bounding box center [438, 372] width 708 height 14
type input "22809704"
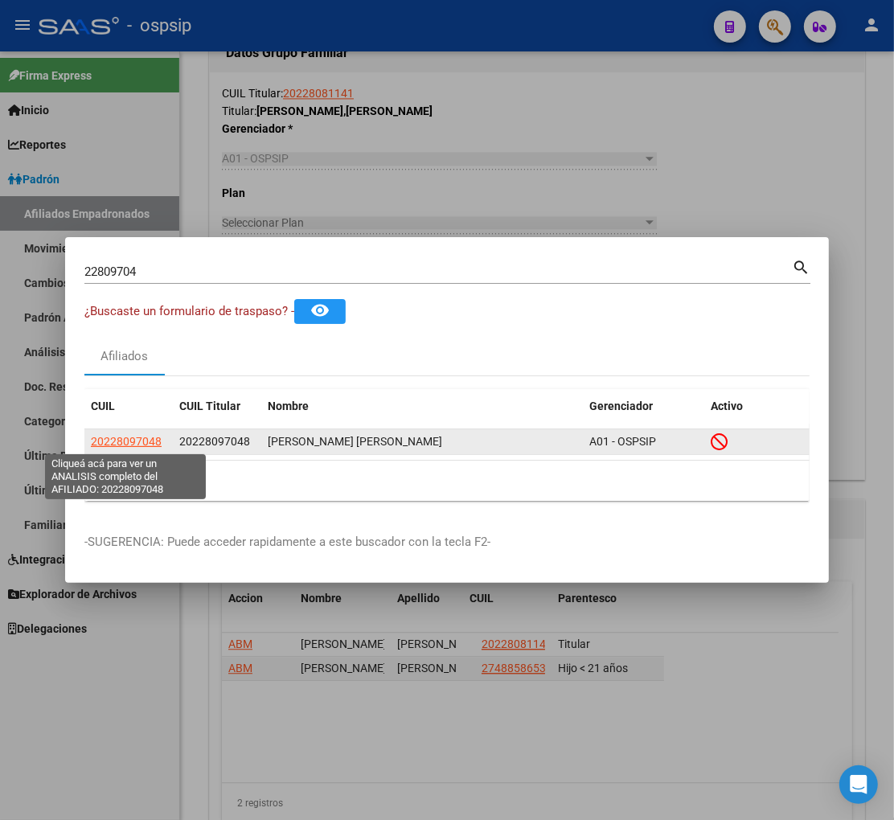
click at [130, 437] on span "20228097048" at bounding box center [126, 441] width 71 height 13
type textarea "20228097048"
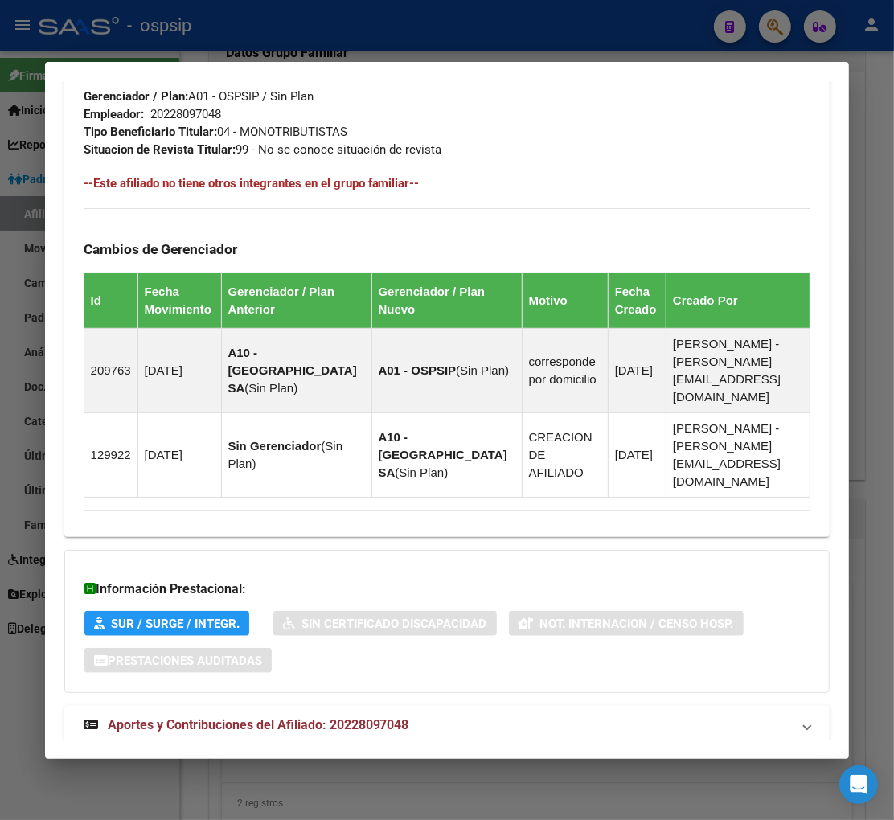
scroll to position [902, 0]
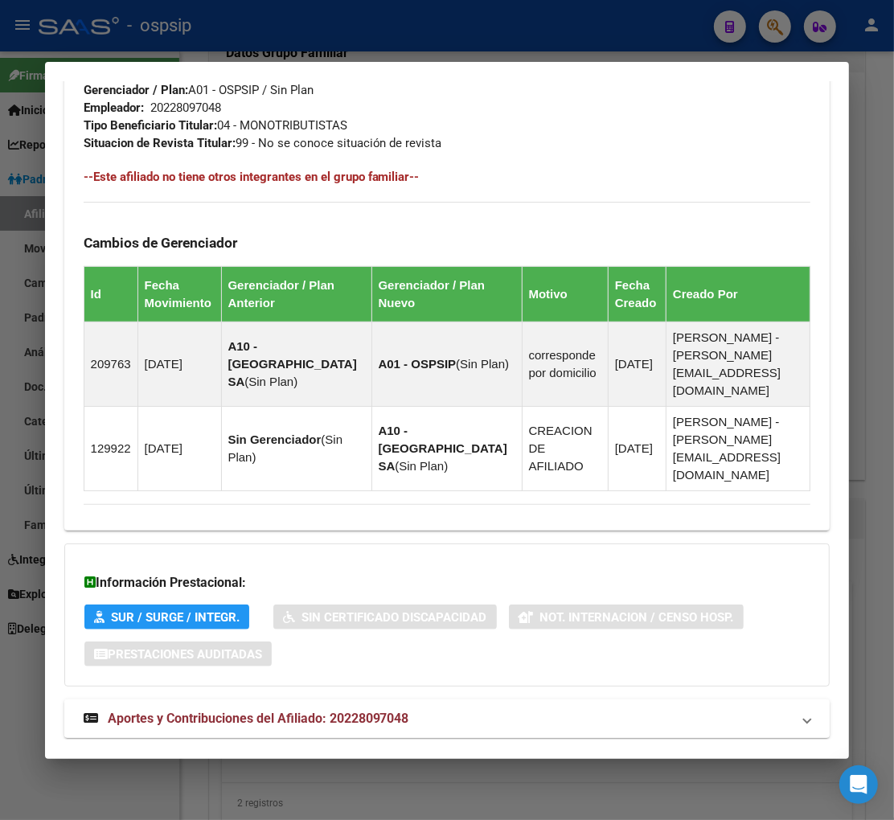
click at [245, 711] on span "Aportes y Contribuciones del Afiliado: 20228097048" at bounding box center [259, 718] width 302 height 15
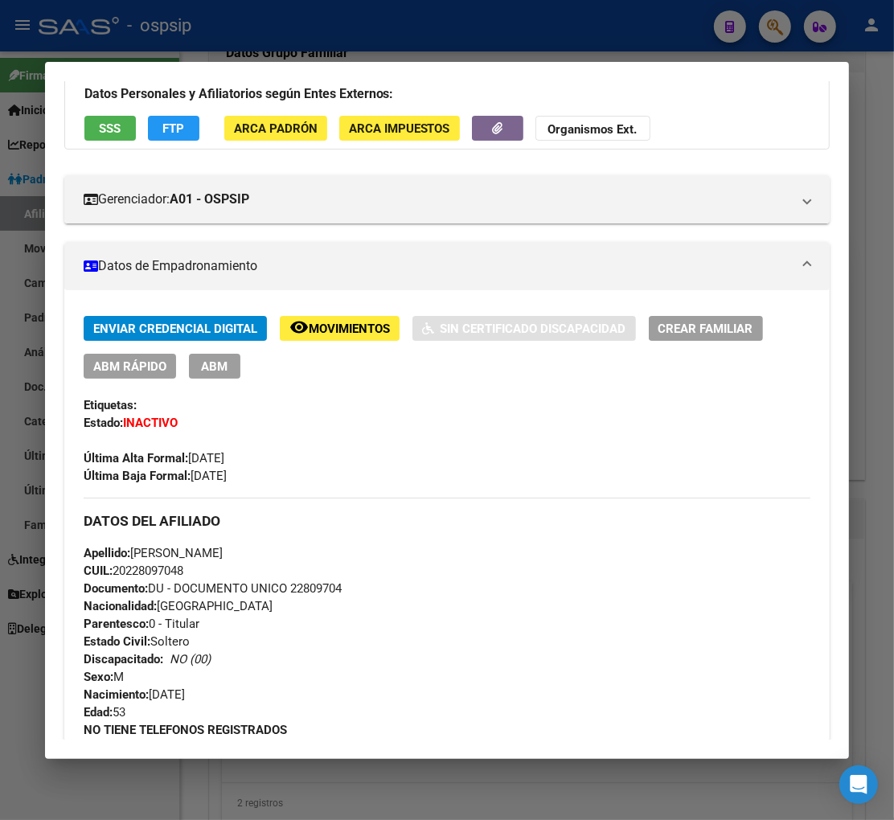
scroll to position [0, 0]
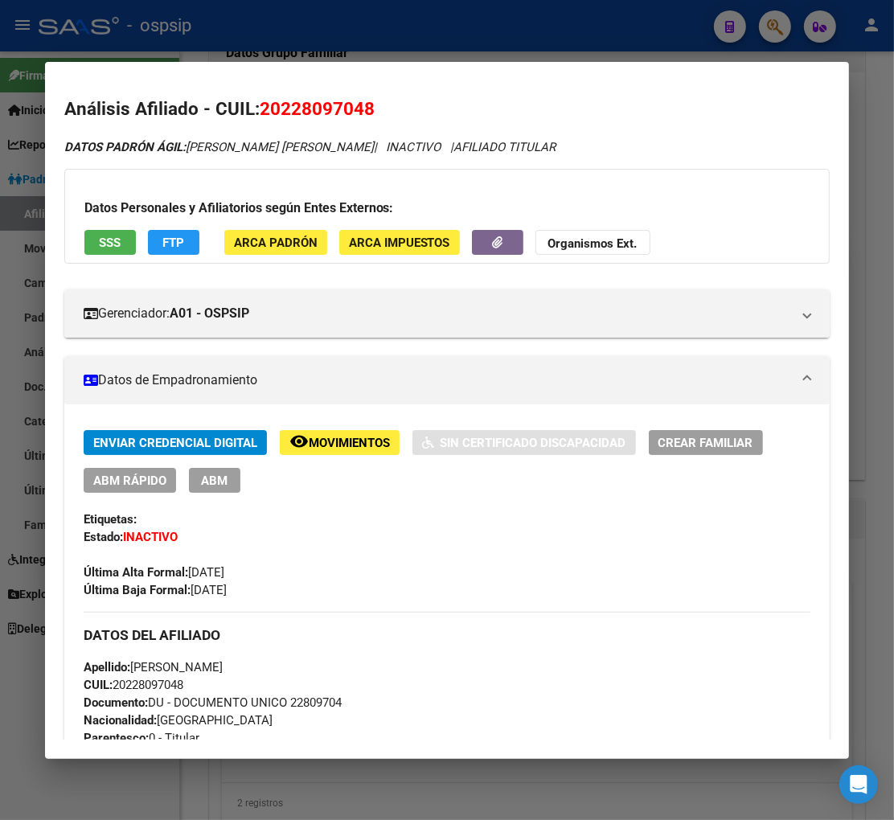
drag, startPoint x: 282, startPoint y: 108, endPoint x: 368, endPoint y: 121, distance: 87.1
click at [368, 121] on h2 "Análisis Afiliado - CUIL: 20228097048" at bounding box center [447, 109] width 767 height 27
copy span "22809704"
click at [368, 439] on span "Movimientos" at bounding box center [349, 443] width 81 height 14
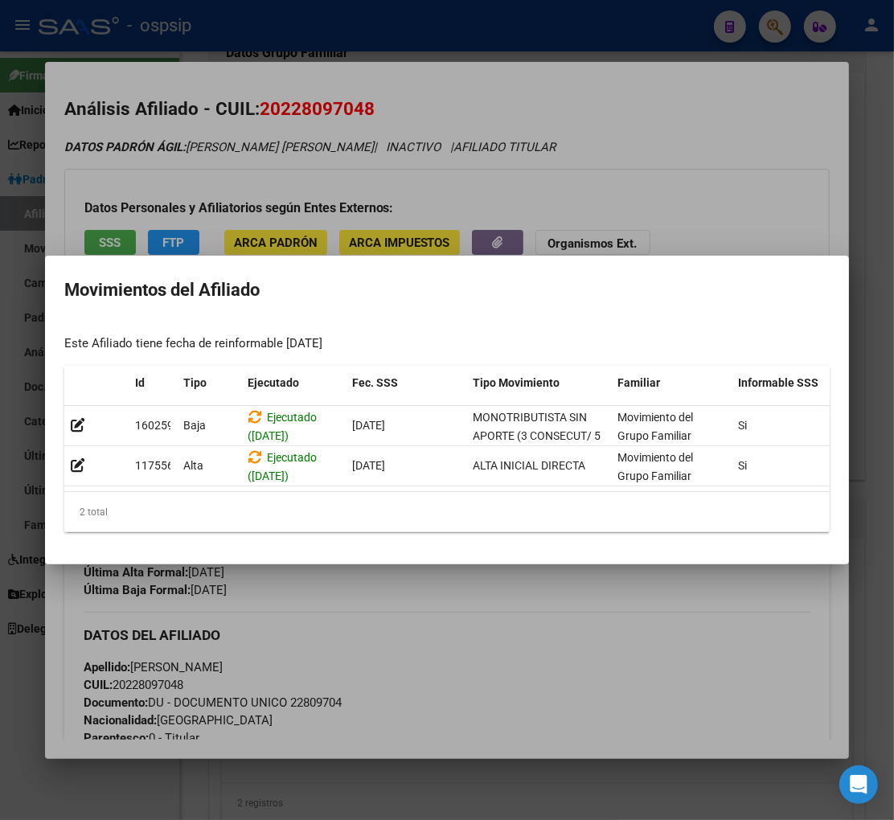
drag, startPoint x: 376, startPoint y: 624, endPoint x: 376, endPoint y: 616, distance: 8.1
click at [376, 624] on div at bounding box center [447, 410] width 894 height 820
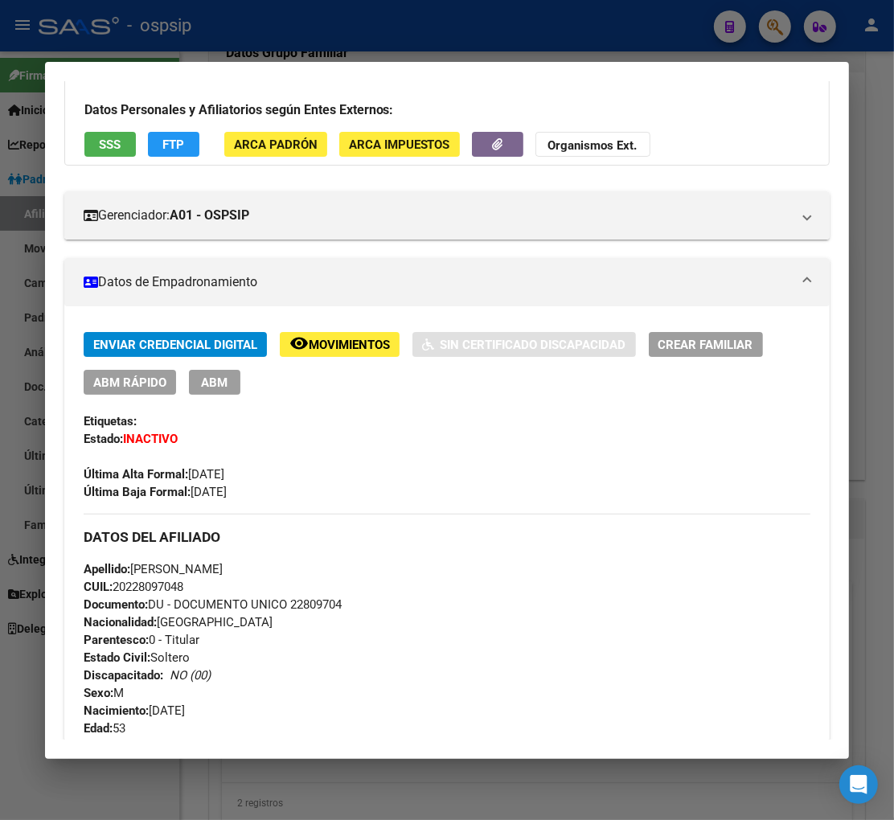
scroll to position [6, 0]
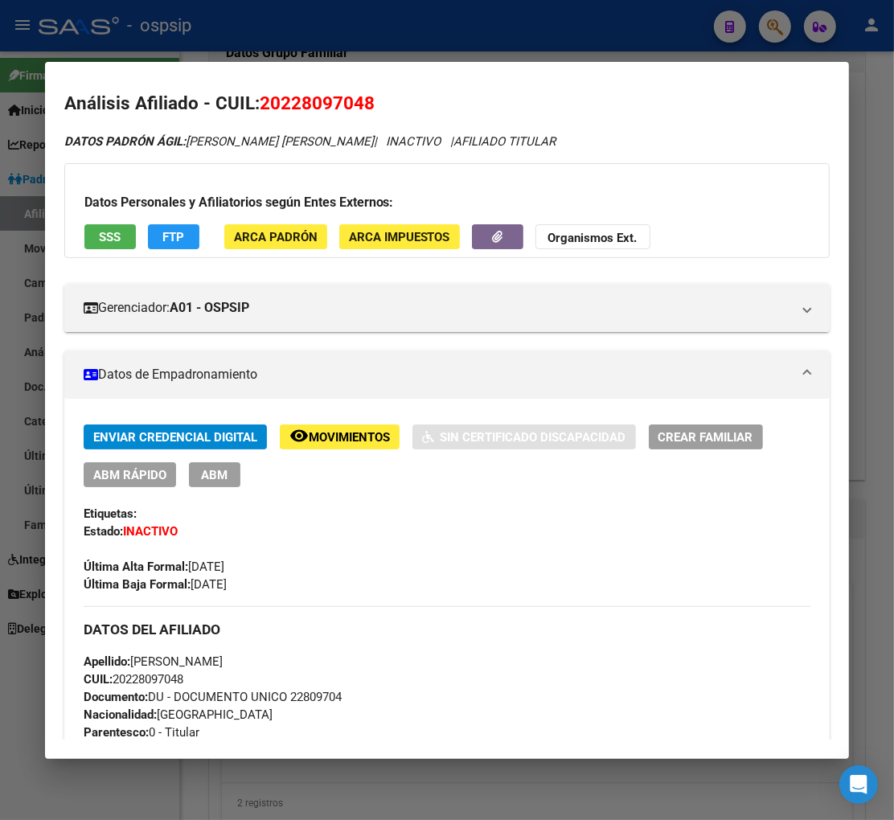
click at [765, 31] on div at bounding box center [447, 410] width 894 height 820
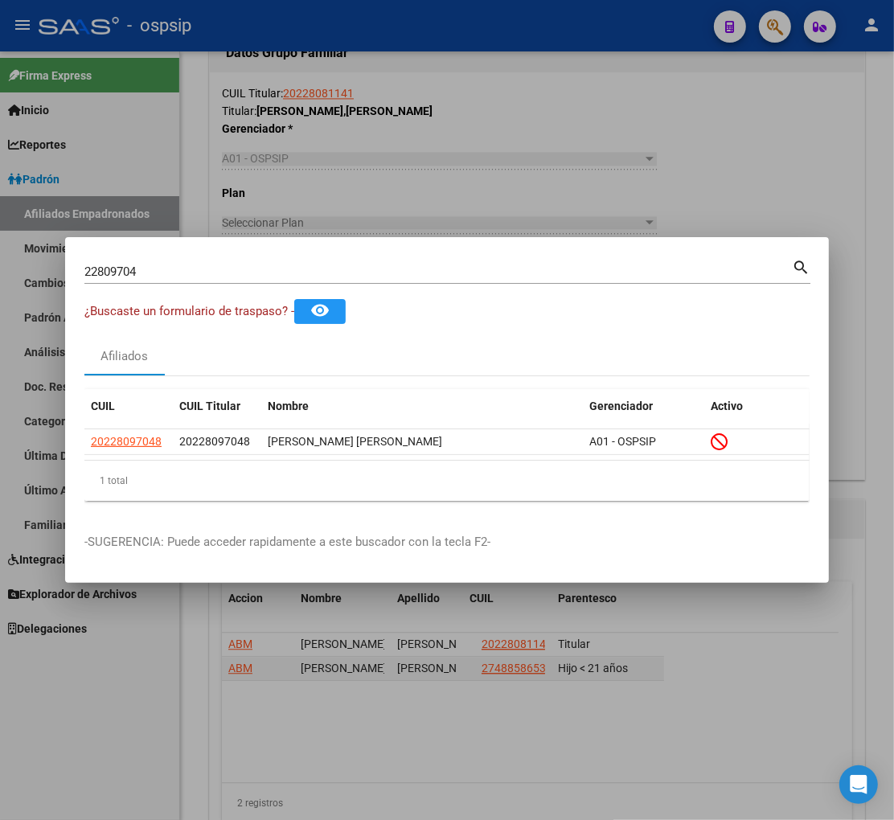
click at [207, 275] on input "22809704" at bounding box center [438, 272] width 708 height 14
type input "2"
type input "22810242"
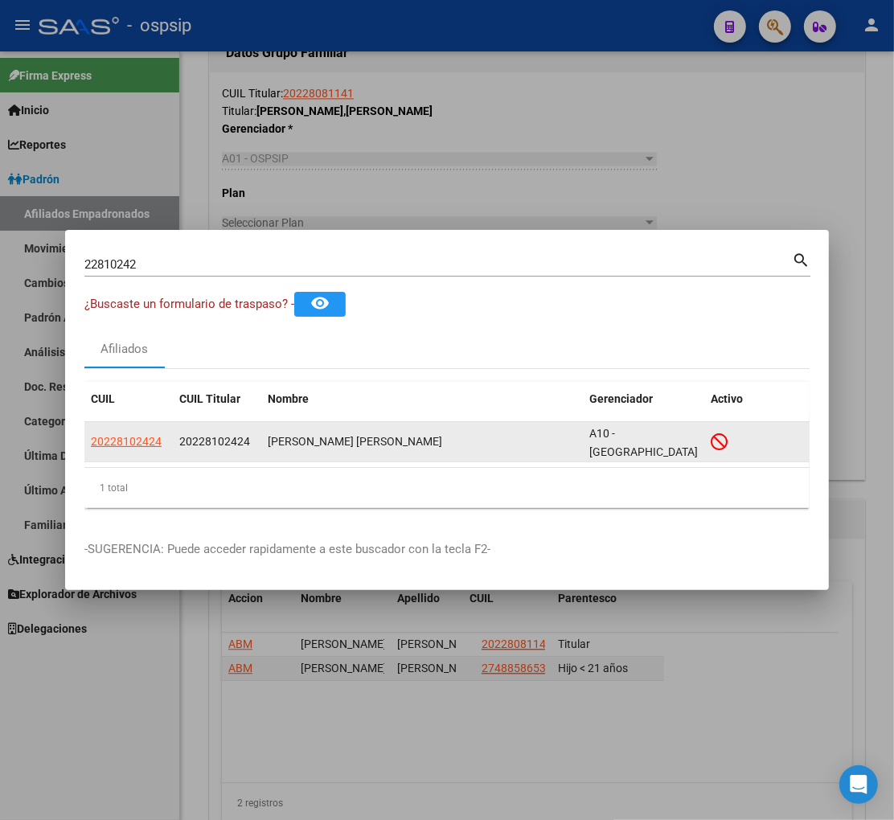
click at [121, 451] on datatable-body-cell "20228102424" at bounding box center [128, 441] width 88 height 39
click at [126, 440] on span "20228102424" at bounding box center [126, 441] width 71 height 13
type textarea "20228102424"
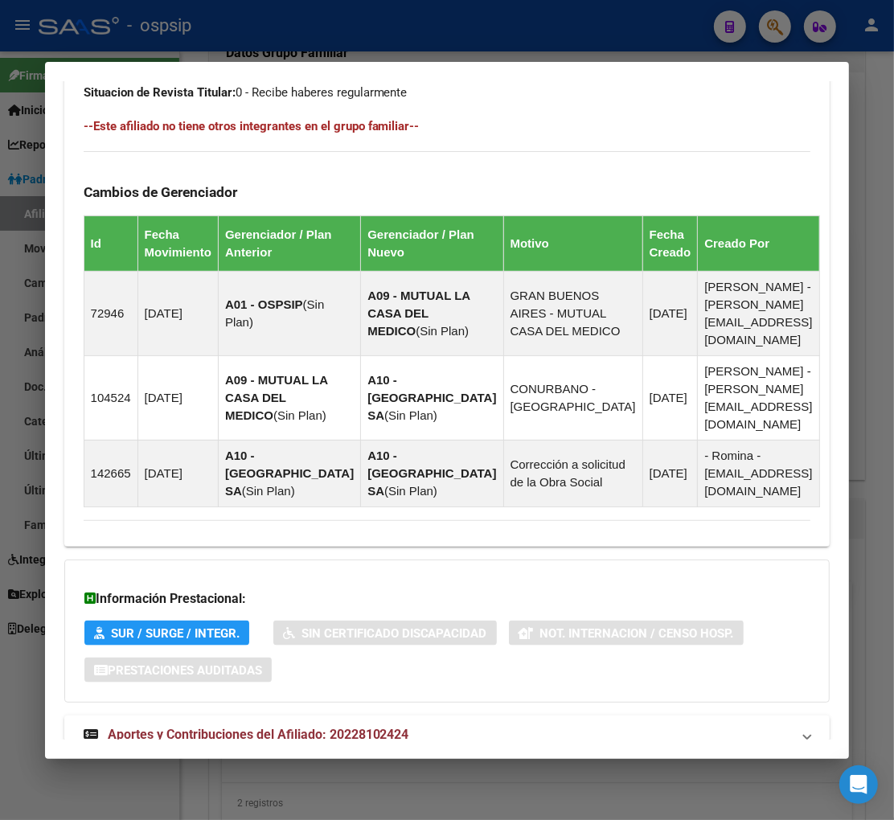
scroll to position [1034, 0]
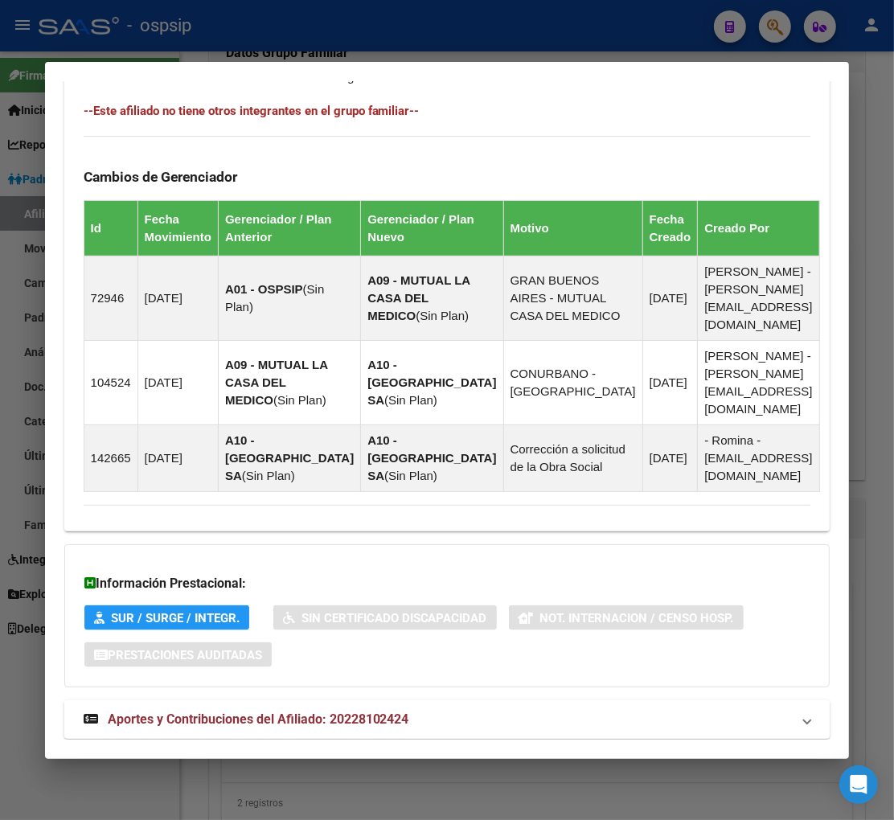
drag, startPoint x: 205, startPoint y: 685, endPoint x: 217, endPoint y: 676, distance: 14.5
click at [206, 712] on span "Aportes y Contribuciones del Afiliado: 20228102424" at bounding box center [259, 719] width 302 height 15
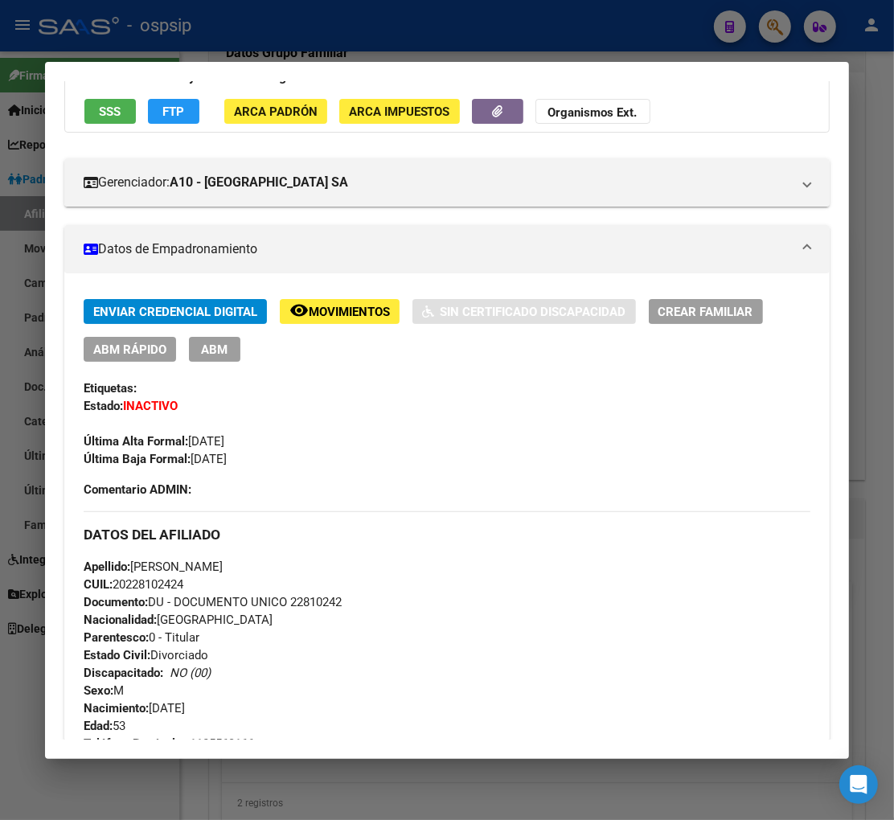
scroll to position [0, 0]
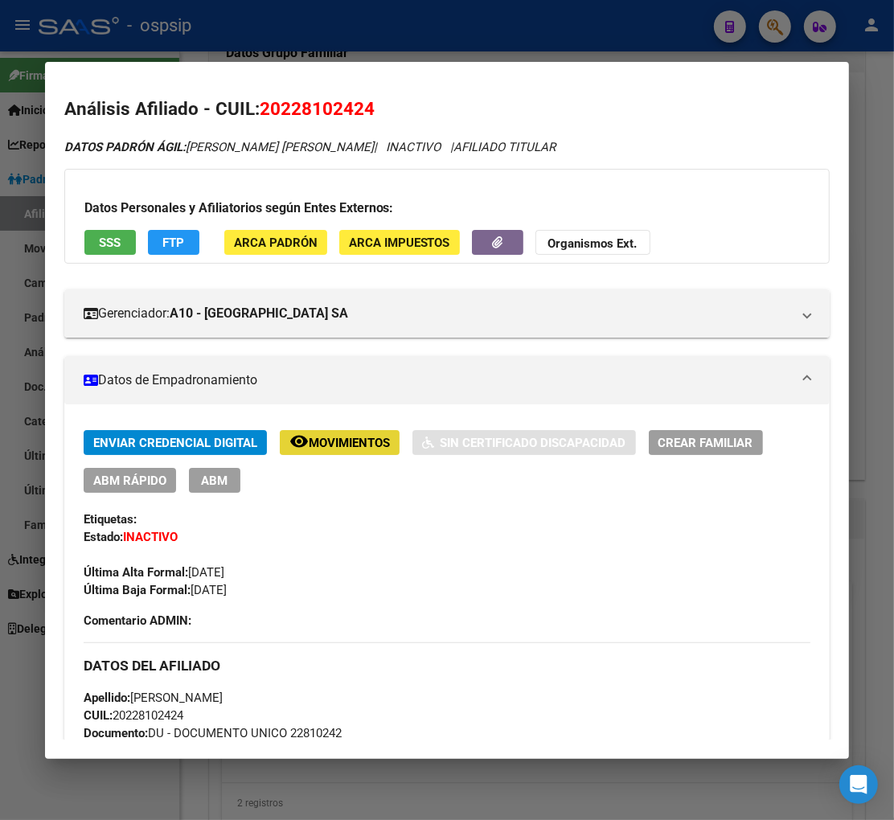
click at [339, 445] on span "Movimientos" at bounding box center [349, 443] width 81 height 14
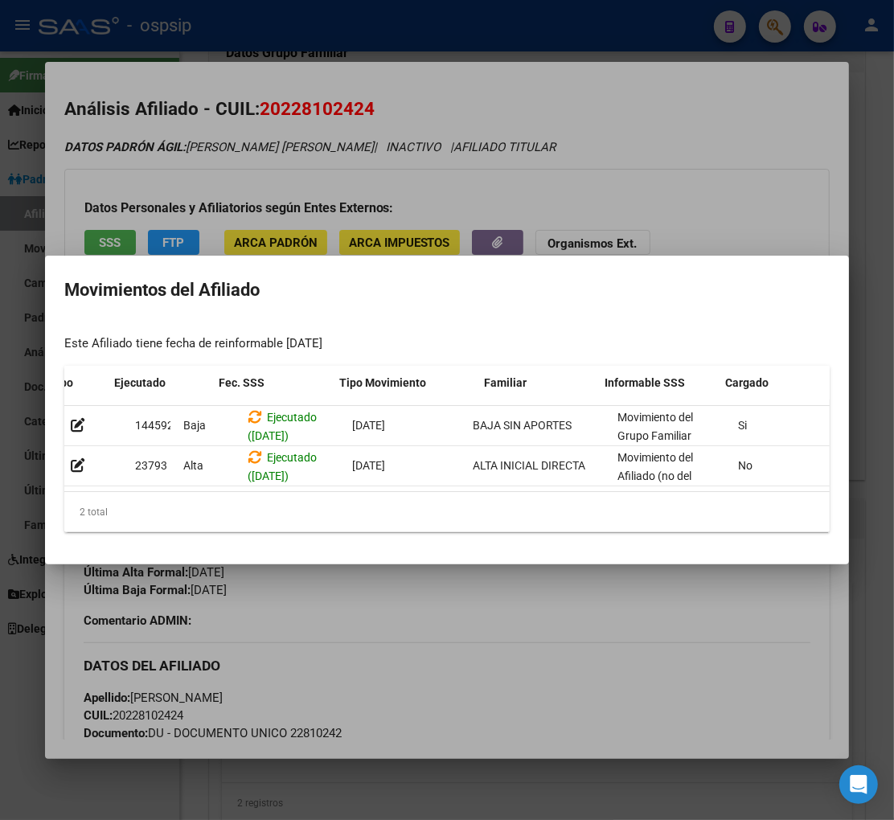
scroll to position [0, 161]
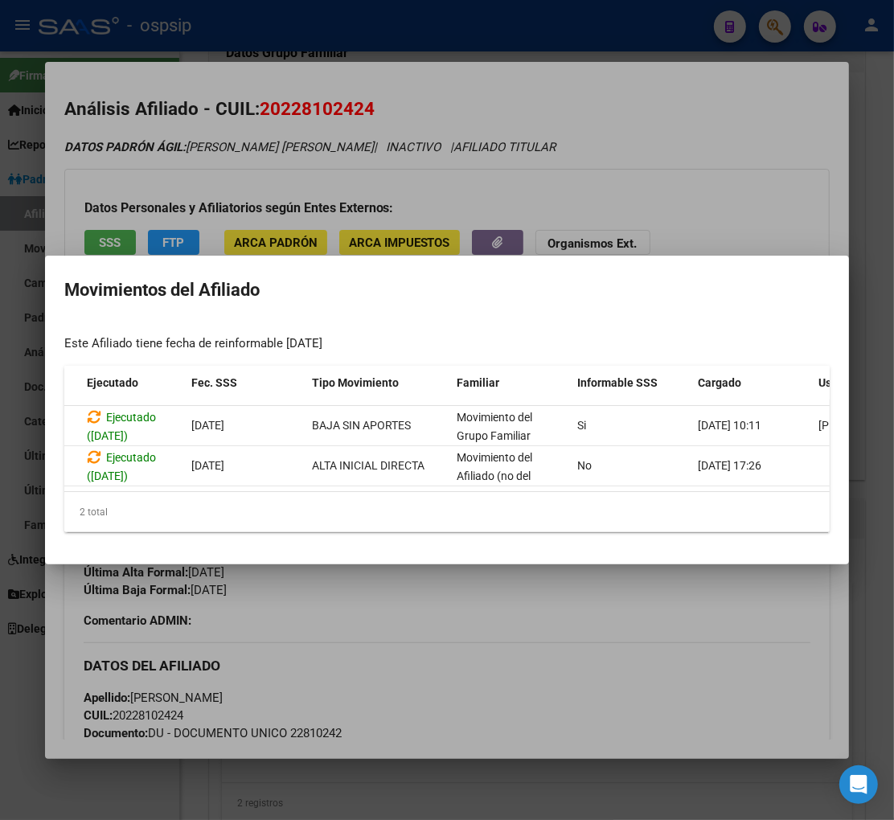
click at [537, 672] on div at bounding box center [447, 410] width 894 height 820
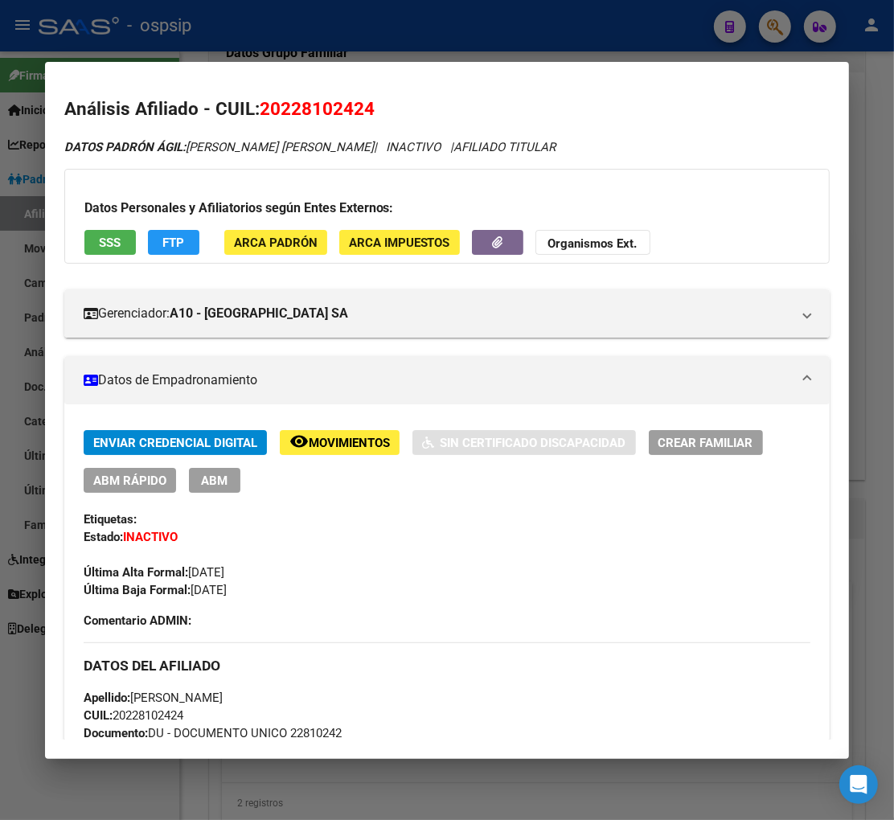
click at [776, 28] on div at bounding box center [447, 410] width 894 height 820
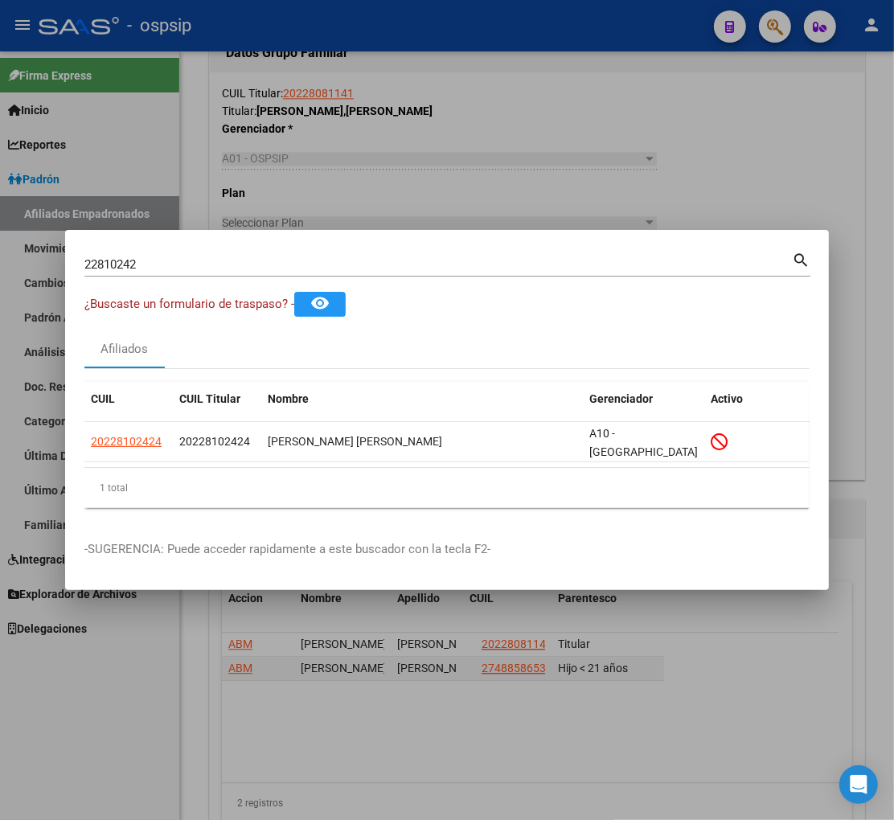
click at [162, 261] on input "22810242" at bounding box center [438, 264] width 708 height 14
type input "2"
type input "22811169"
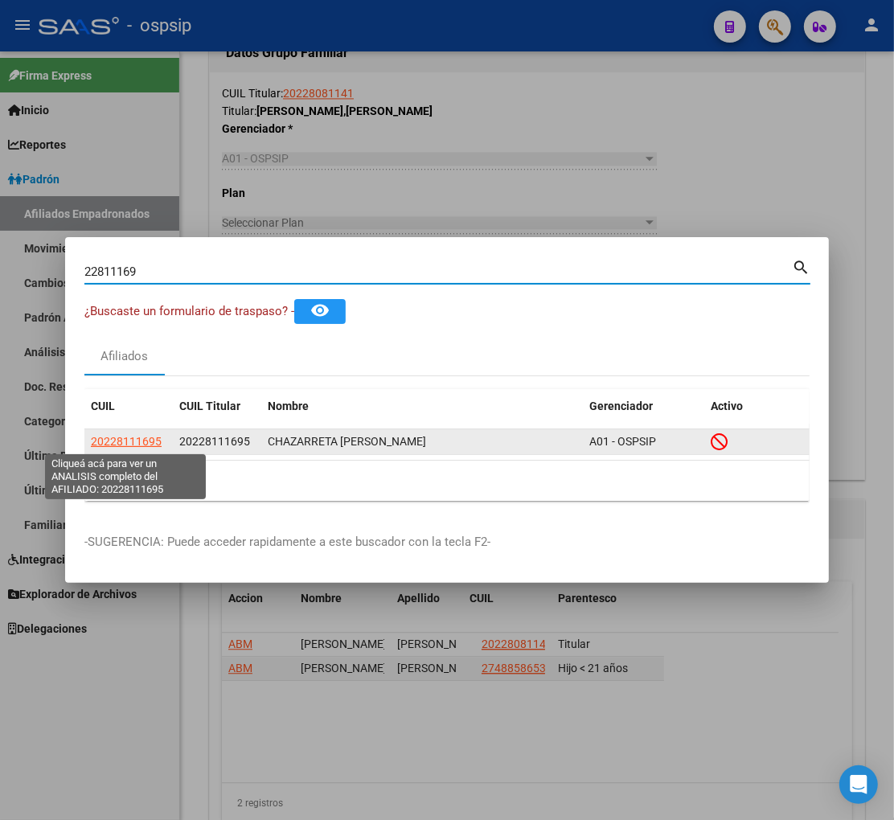
click at [130, 441] on span "20228111695" at bounding box center [126, 441] width 71 height 13
type textarea "20228111695"
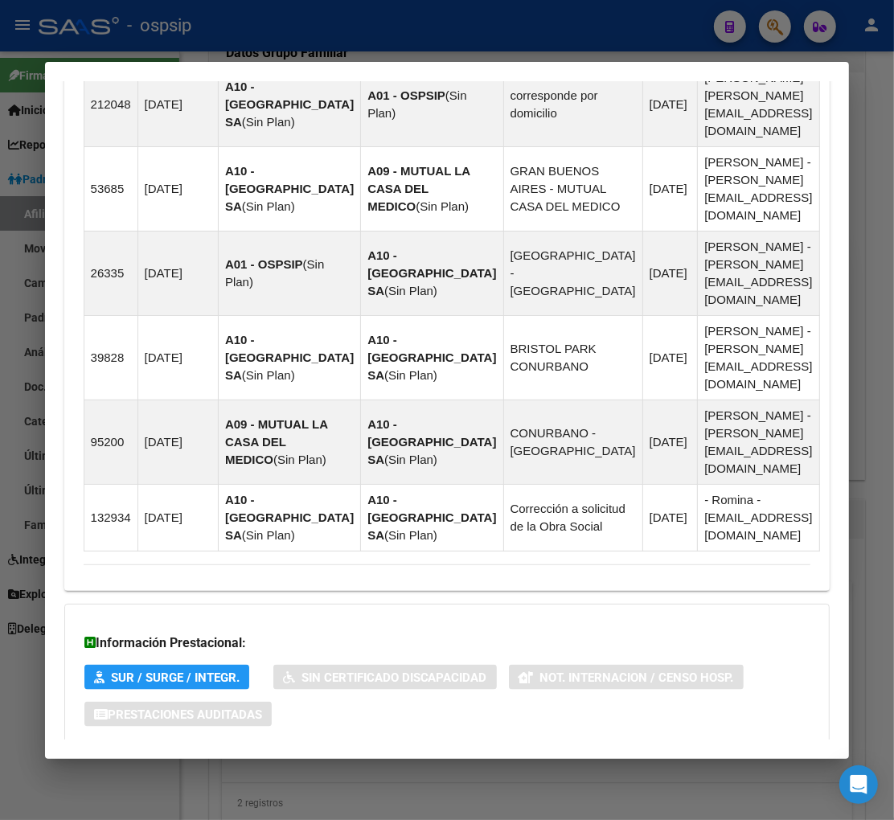
scroll to position [1218, 0]
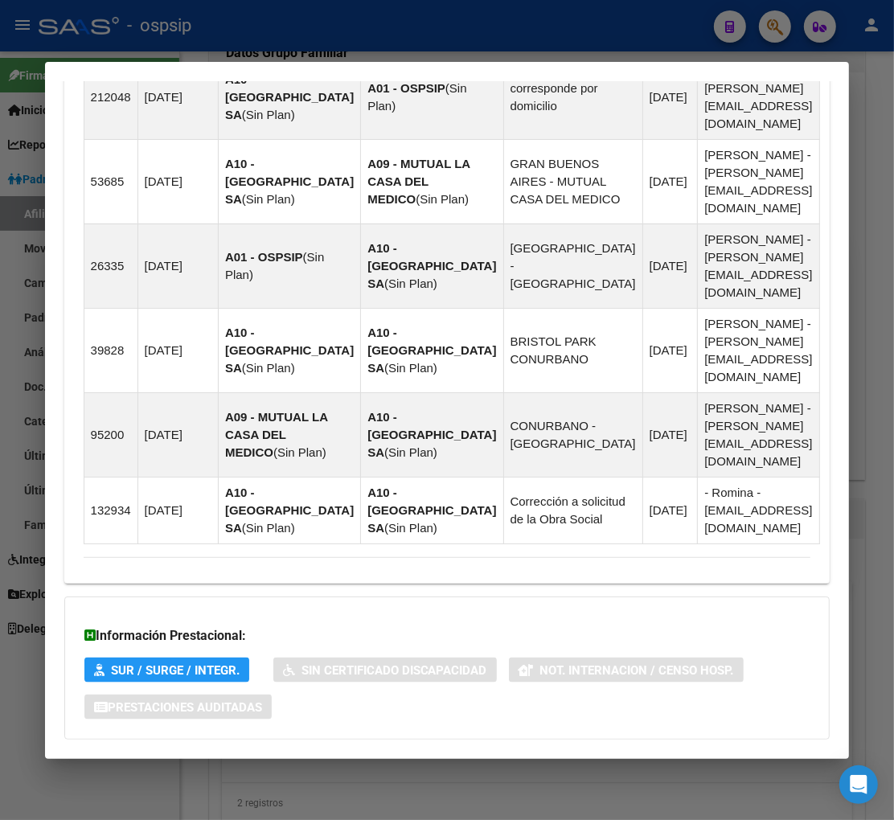
click at [233, 764] on span "Aportes y Contribuciones del Afiliado: 20228111695" at bounding box center [259, 771] width 302 height 15
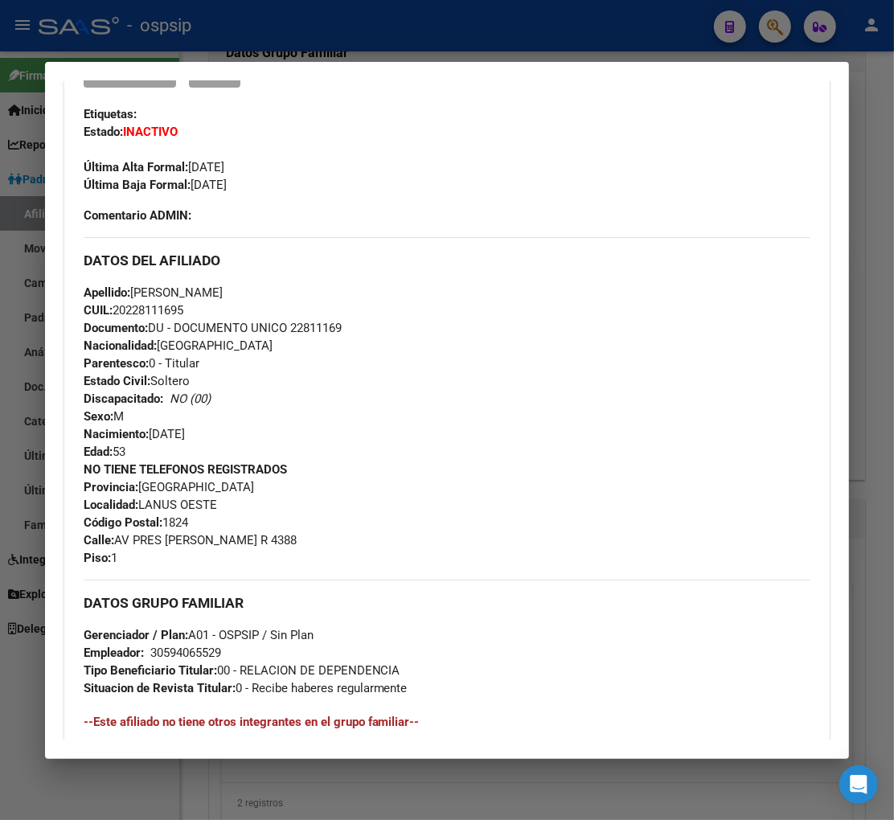
scroll to position [314, 0]
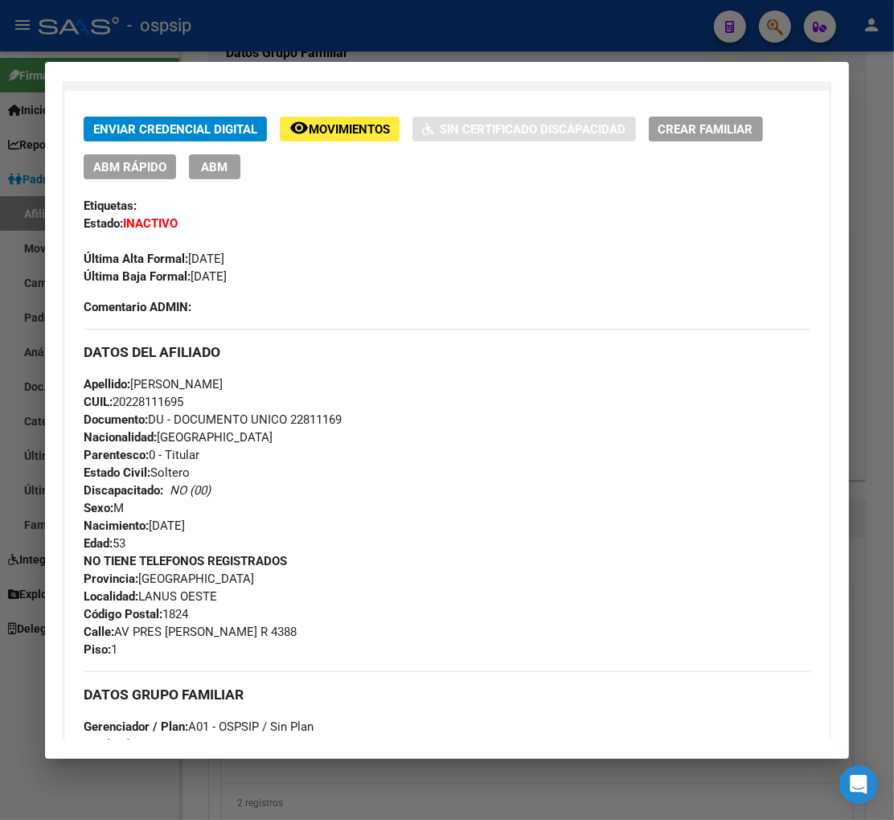
click at [767, 34] on div at bounding box center [447, 410] width 894 height 820
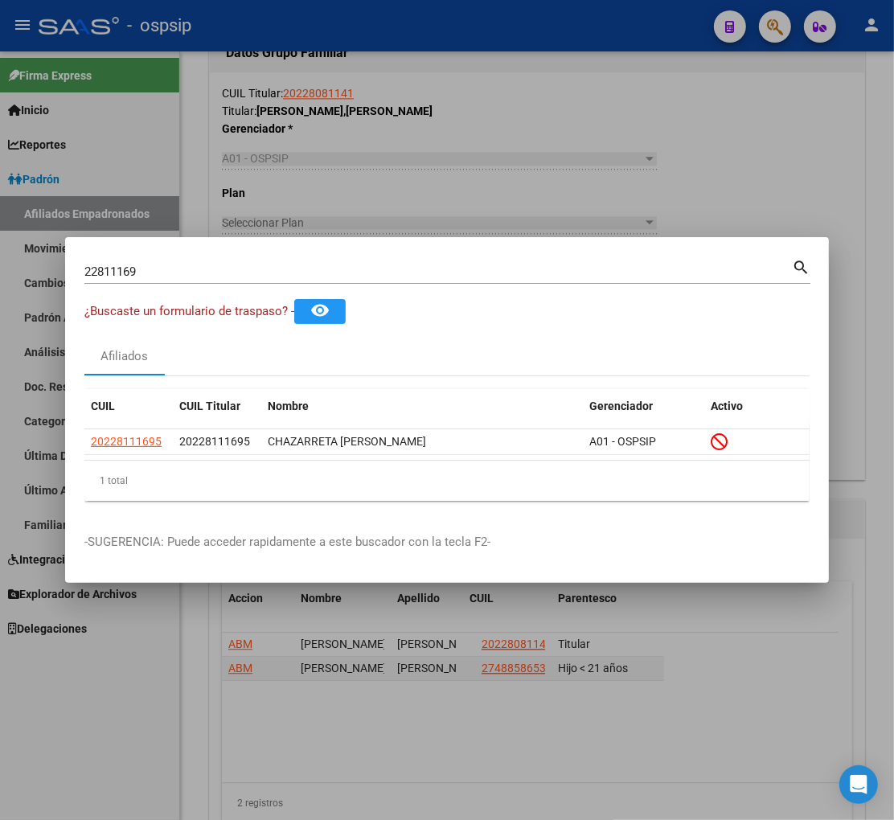
click at [158, 282] on div "22811169 Buscar (apellido, dni, [PERSON_NAME], nro traspaso, cuit, obra social)" at bounding box center [438, 272] width 708 height 24
type input "2"
type input "22810242"
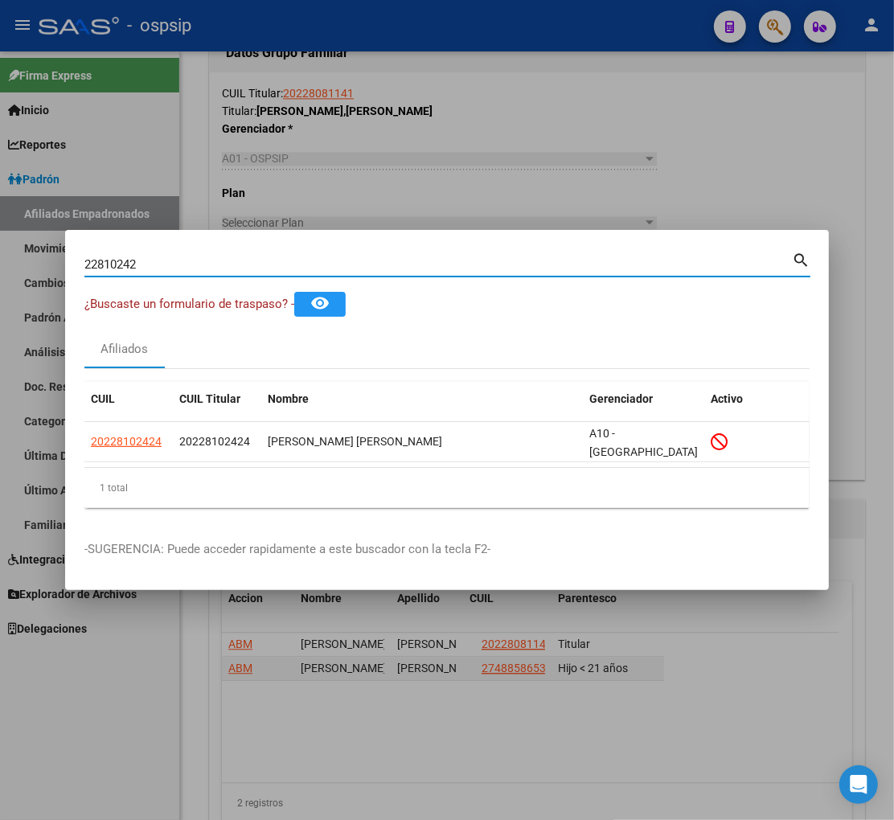
click at [413, 191] on div at bounding box center [447, 410] width 894 height 820
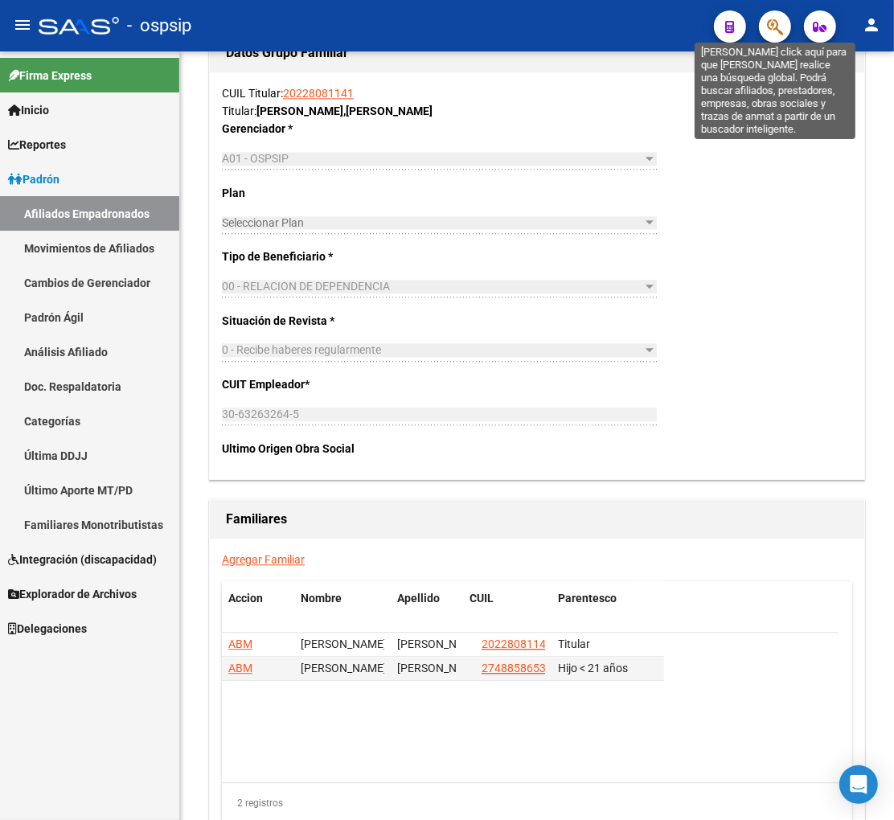
click at [779, 24] on icon "button" at bounding box center [775, 27] width 16 height 19
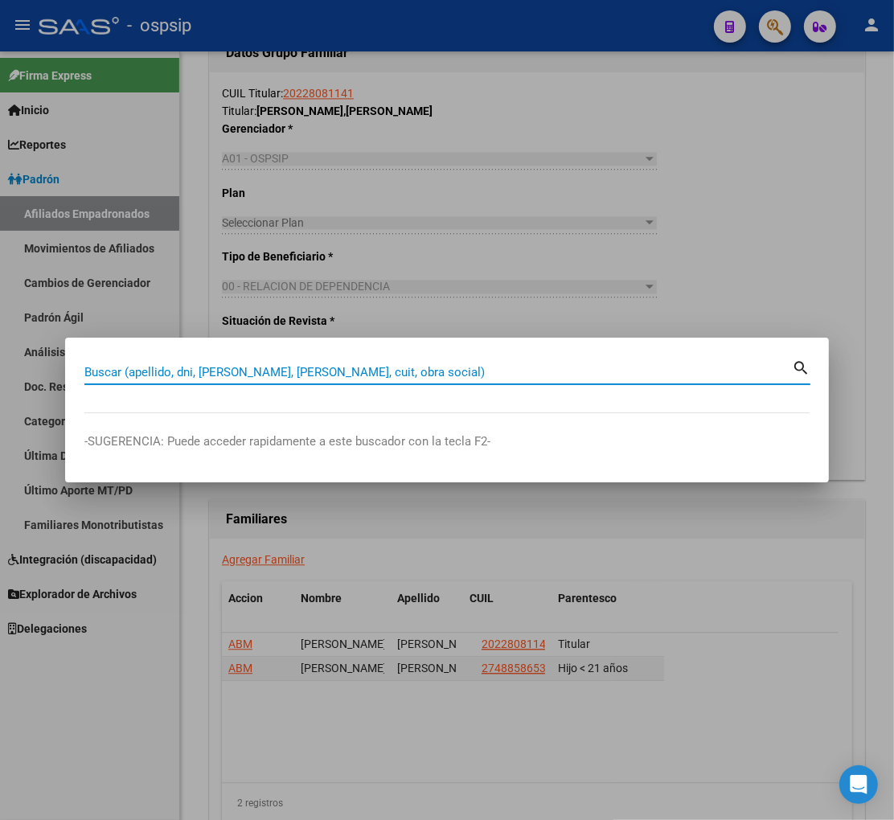
click at [199, 357] on div "Buscar (apellido, dni, [PERSON_NAME], nro traspaso, cuit, obra social) search" at bounding box center [447, 370] width 726 height 27
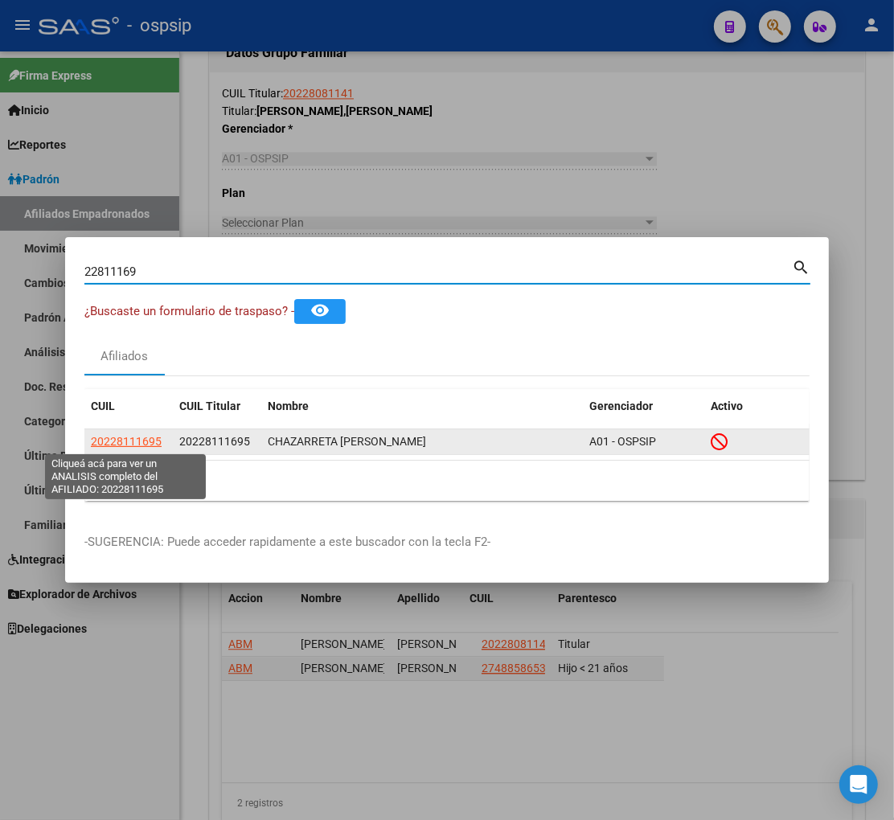
click at [127, 446] on span "20228111695" at bounding box center [126, 441] width 71 height 13
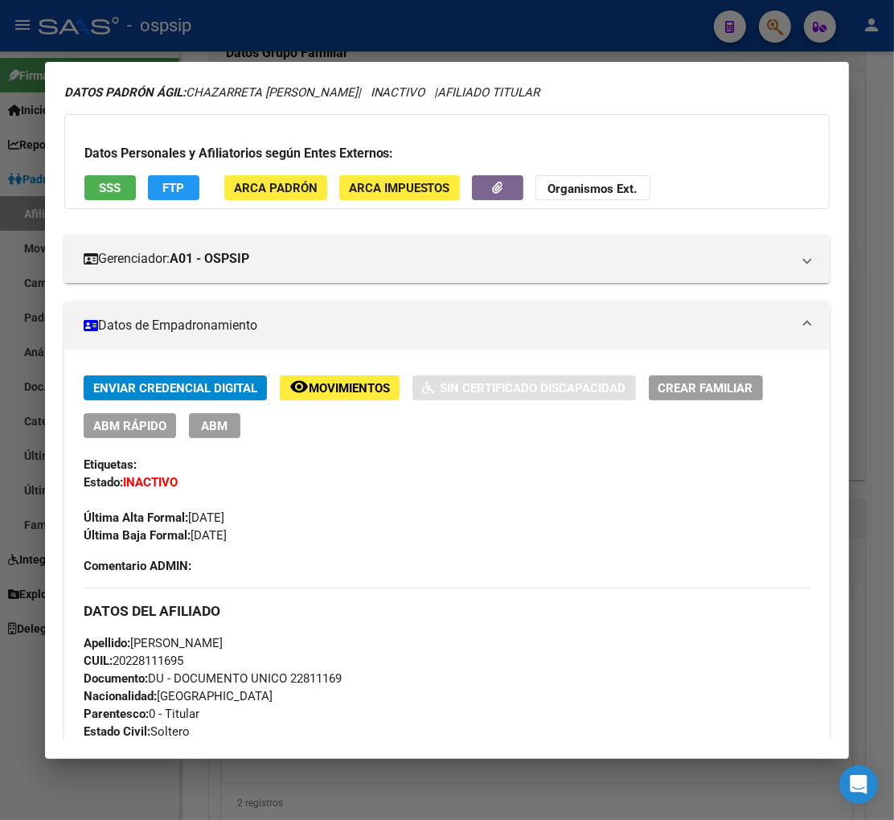
scroll to position [0, 0]
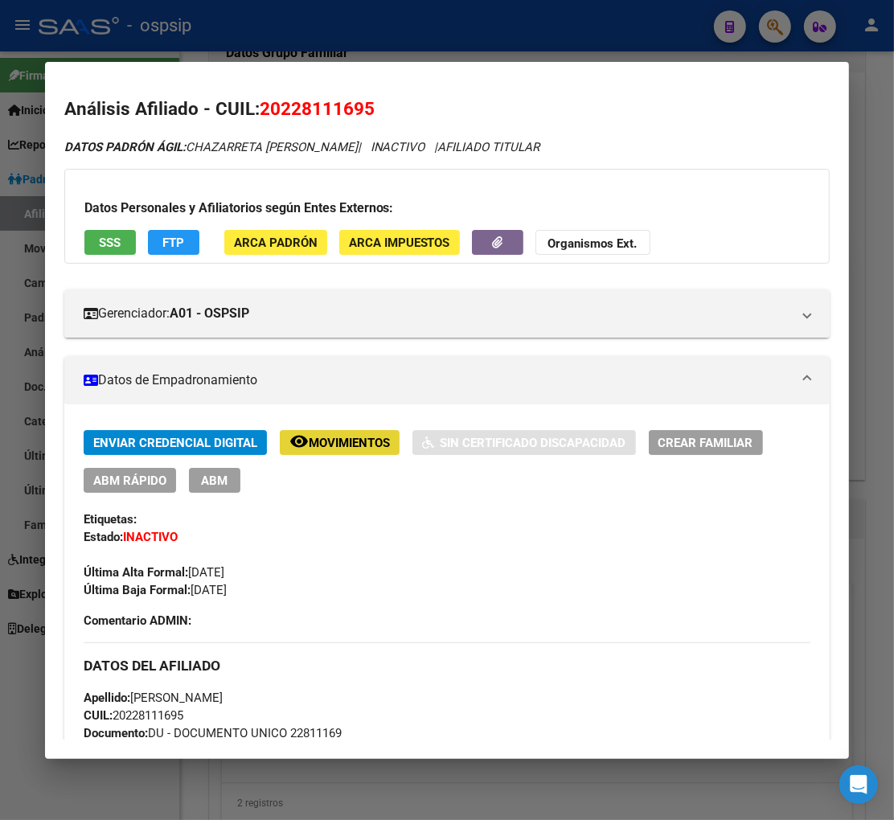
click at [330, 438] on span "Movimientos" at bounding box center [349, 443] width 81 height 14
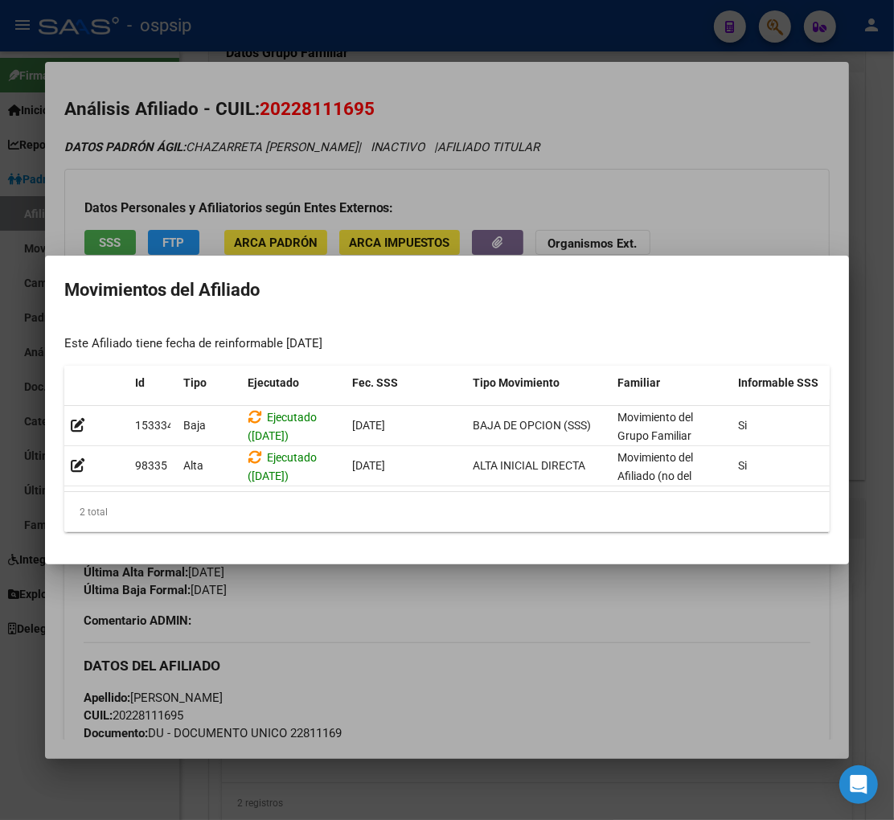
click at [471, 593] on div at bounding box center [447, 410] width 894 height 820
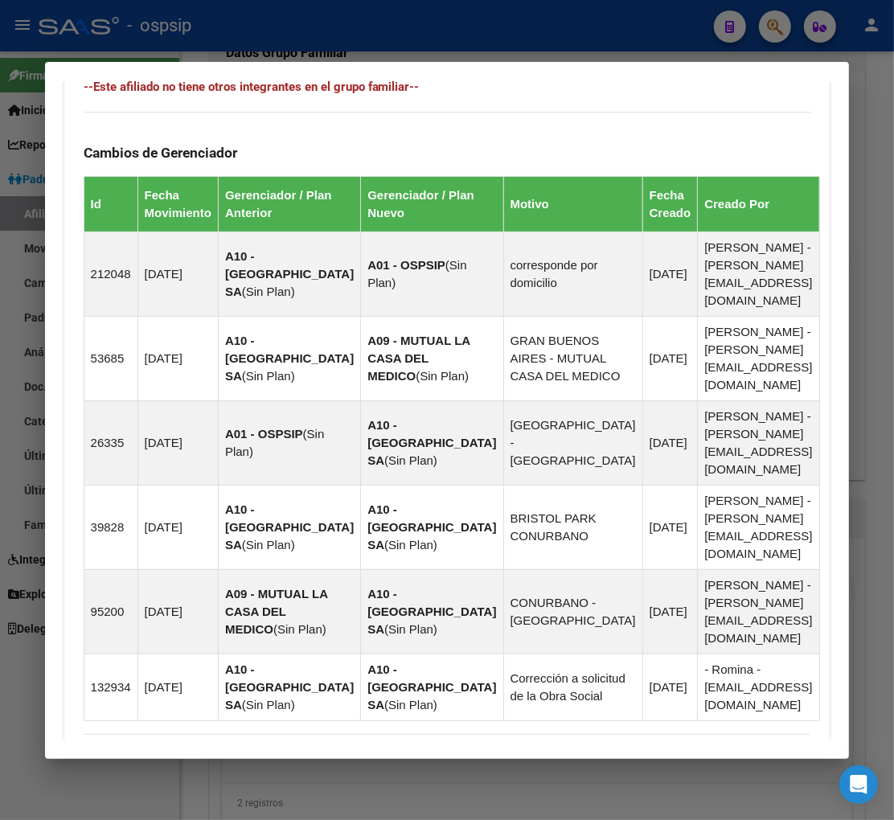
scroll to position [1218, 0]
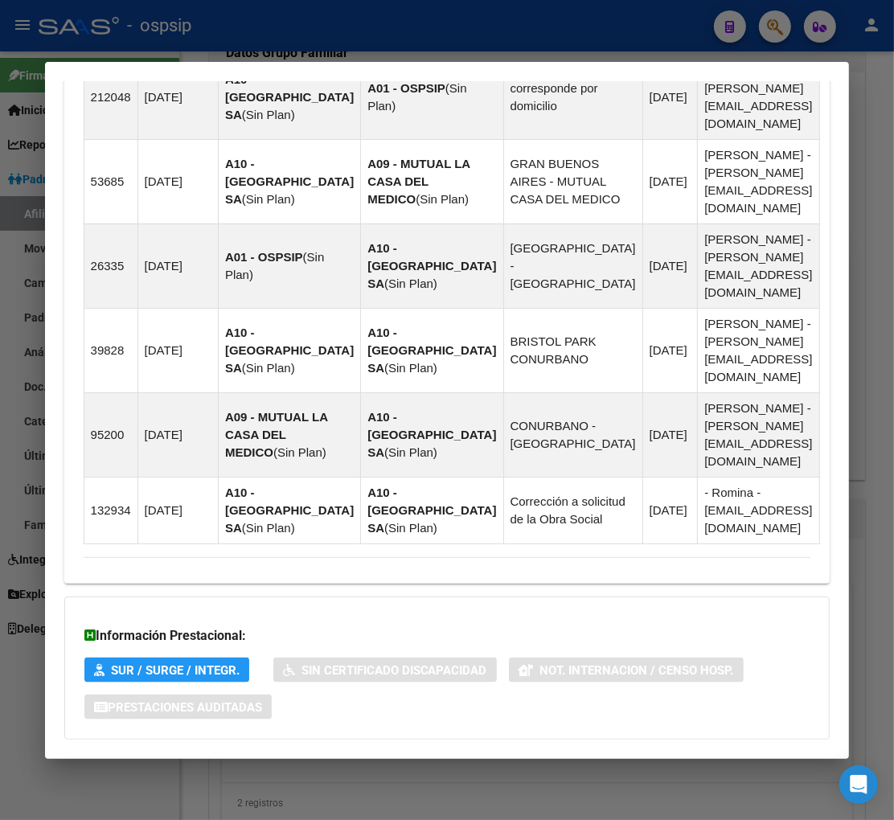
click at [290, 764] on span "Aportes y Contribuciones del Afiliado: 20228111695" at bounding box center [259, 771] width 302 height 15
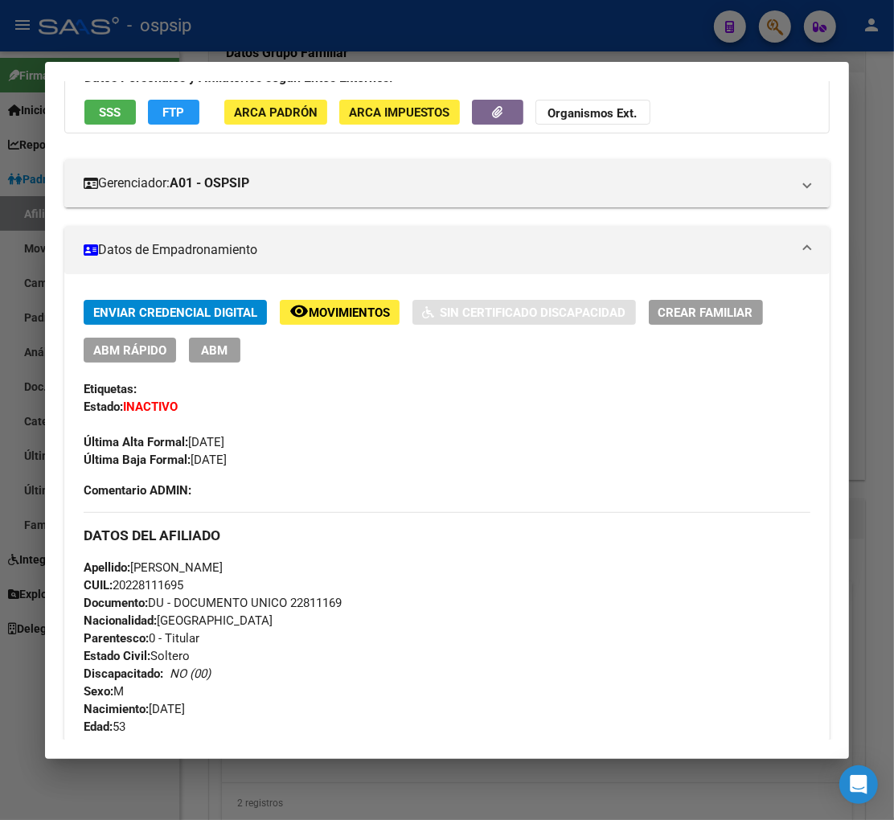
scroll to position [0, 0]
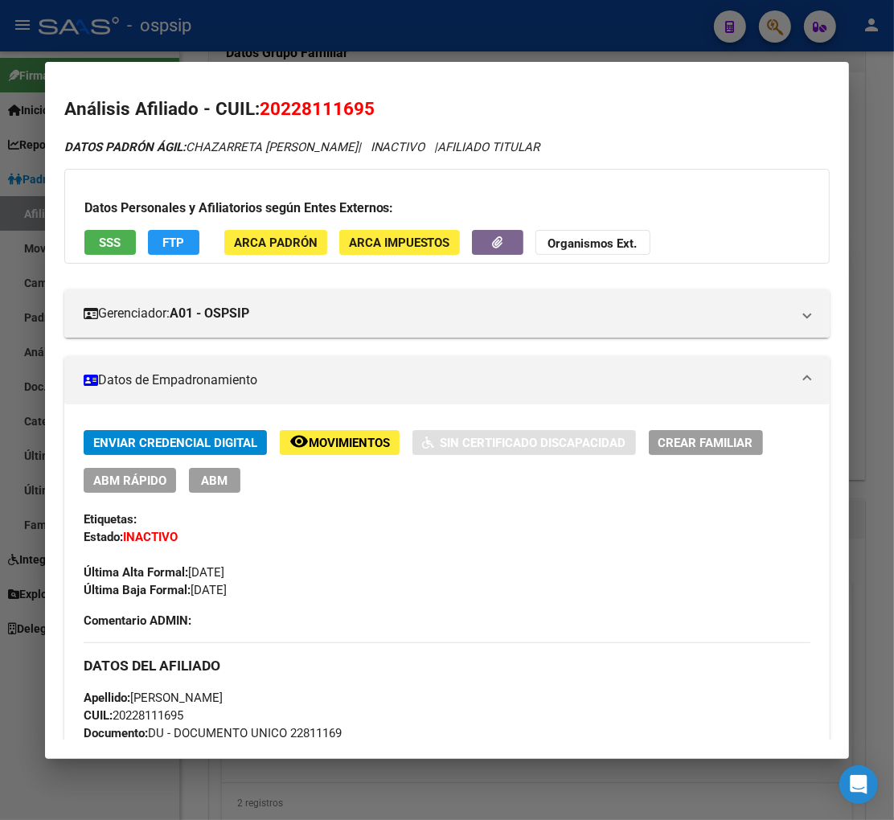
click at [778, 32] on div at bounding box center [447, 410] width 894 height 820
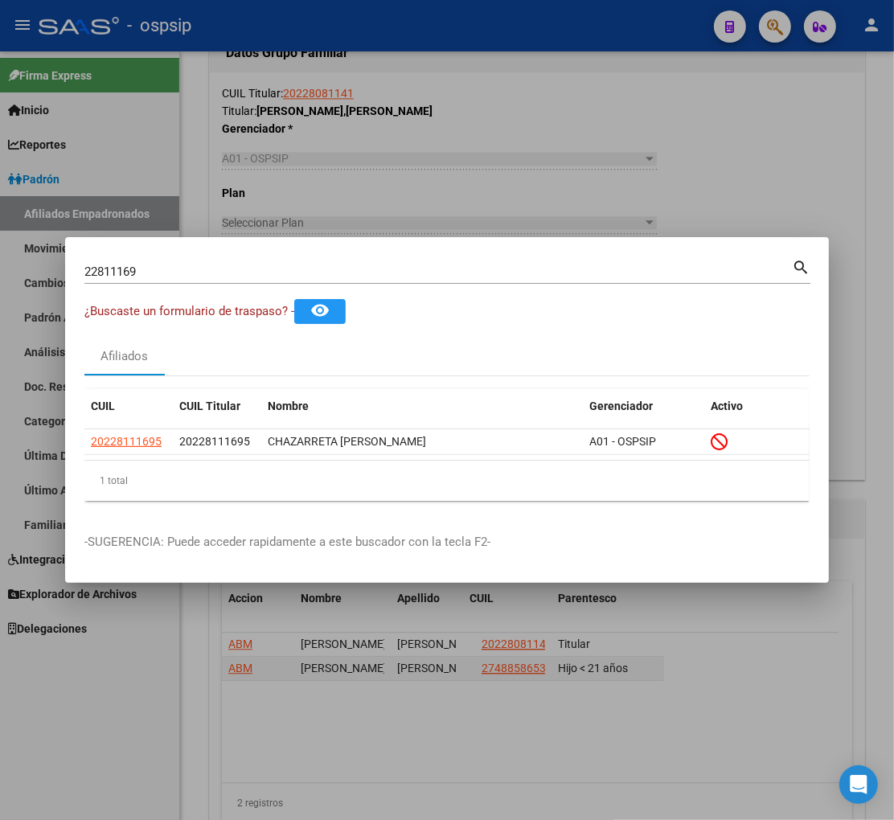
click at [179, 278] on input "22811169" at bounding box center [438, 272] width 708 height 14
type input "2"
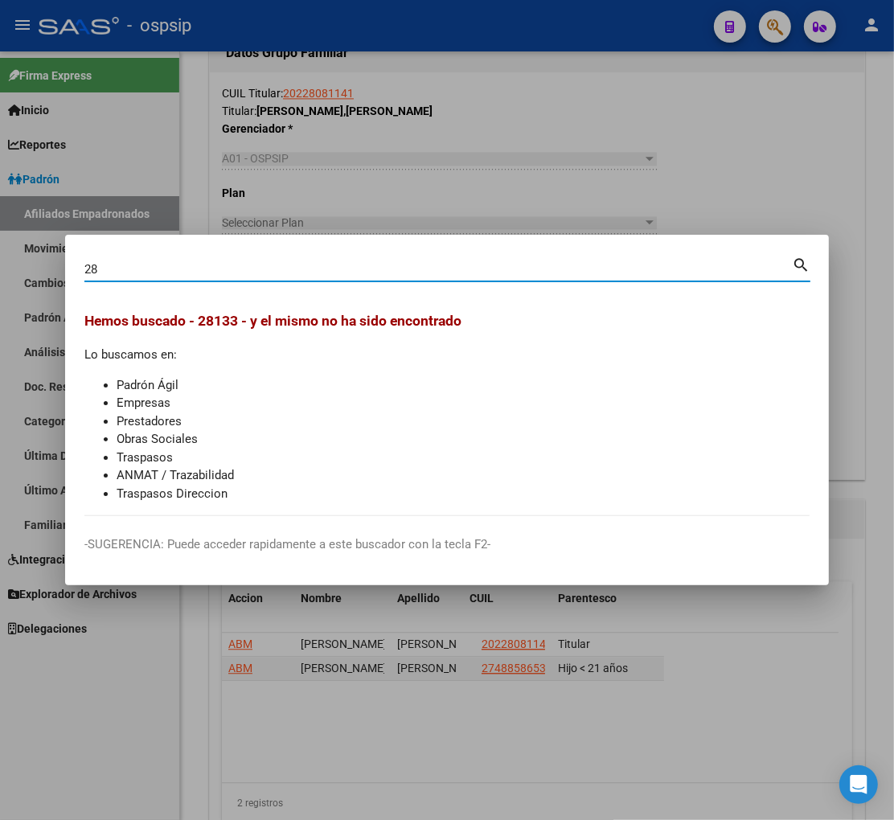
type input "2"
type input "22813308"
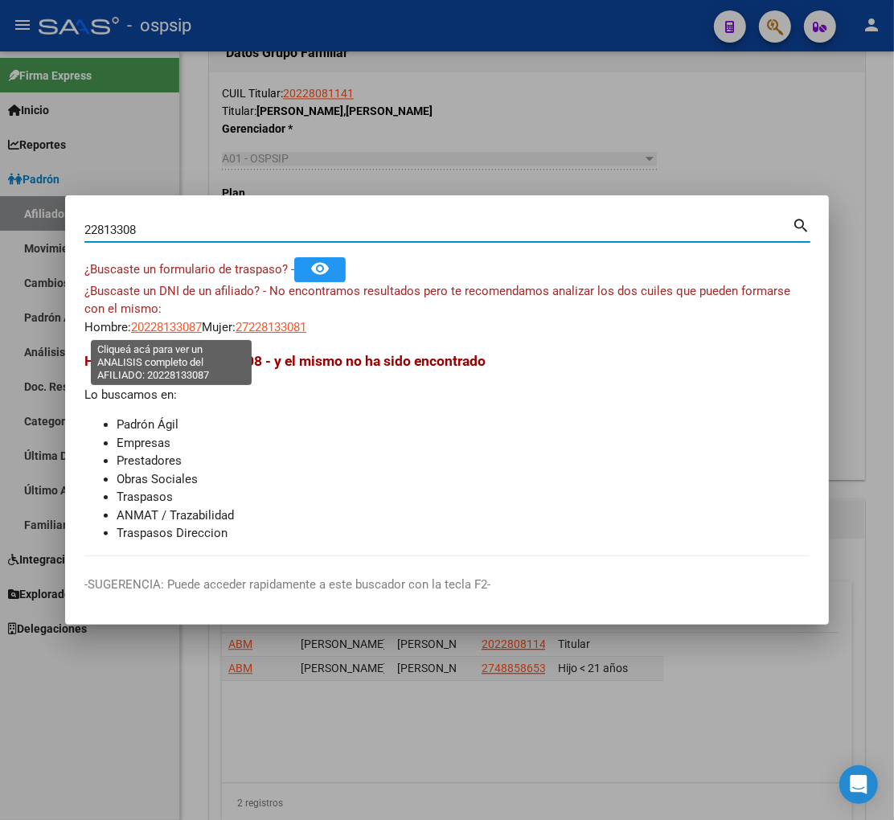
click at [164, 326] on span "20228133087" at bounding box center [166, 327] width 71 height 14
type textarea "20228133087"
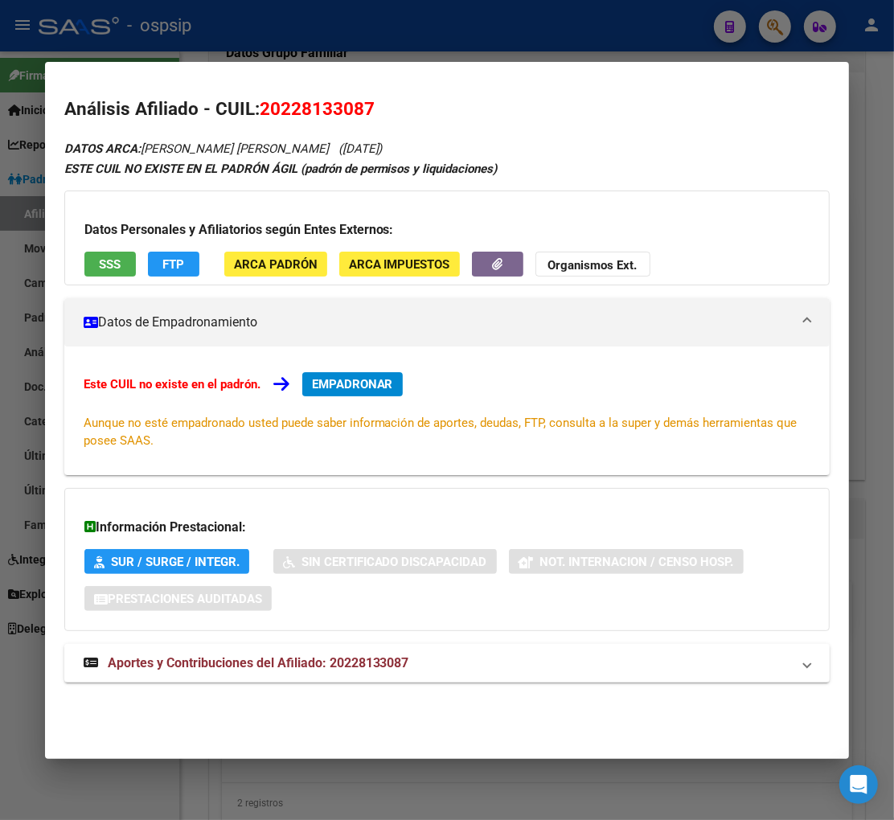
click at [775, 27] on div at bounding box center [447, 410] width 894 height 820
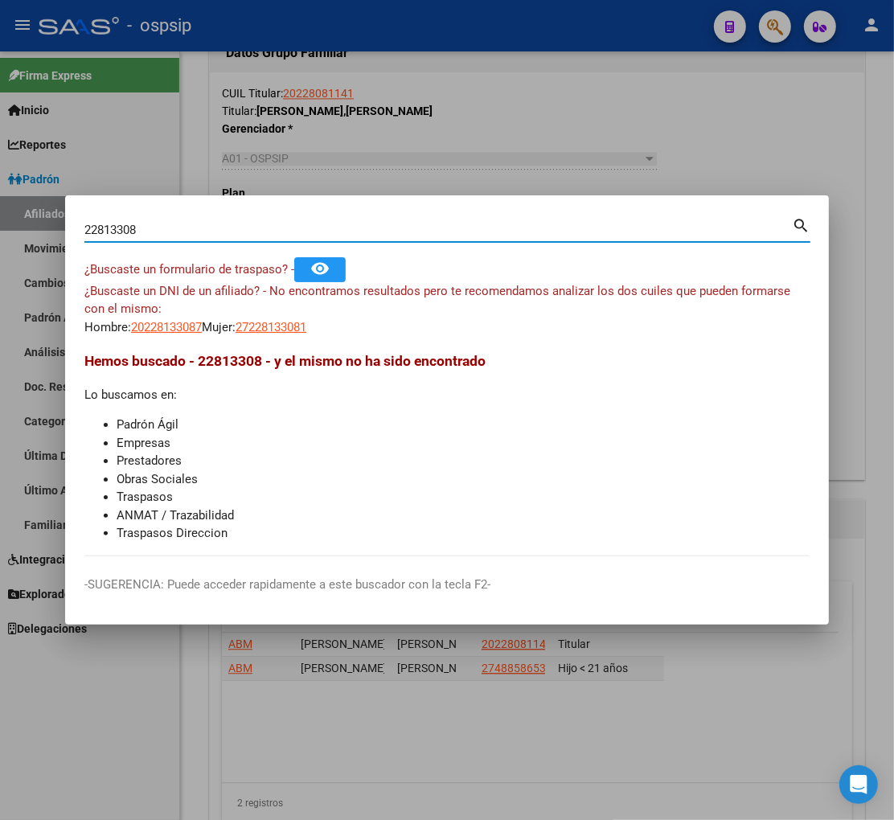
click at [163, 229] on input "22813308" at bounding box center [438, 230] width 708 height 14
type input "2"
type input "22813808"
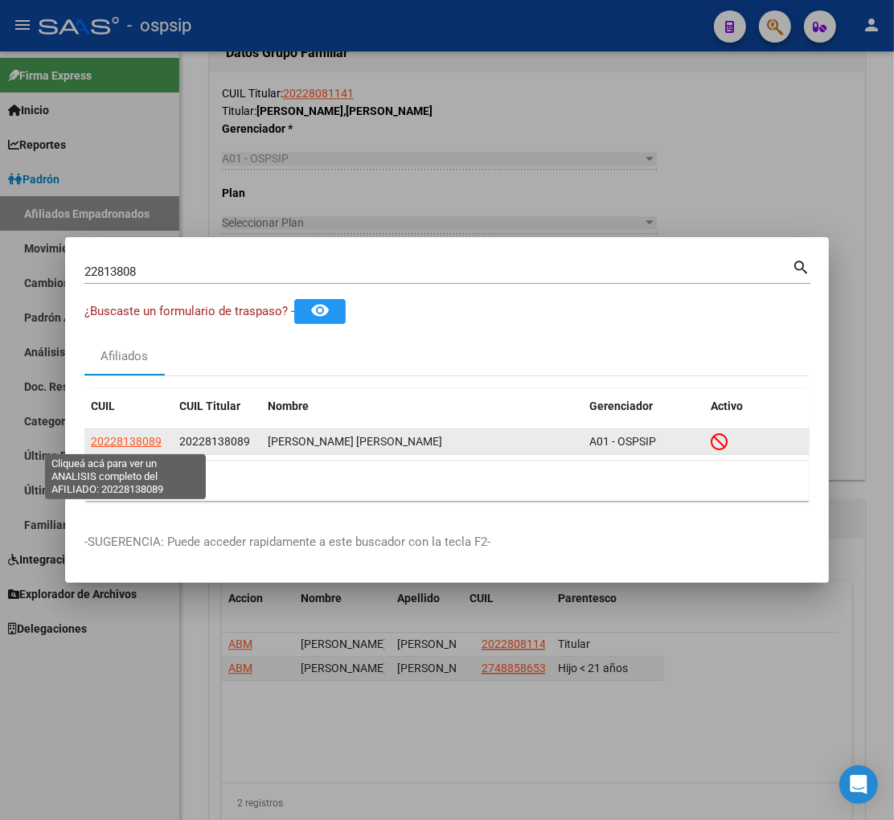
click at [123, 443] on span "20228138089" at bounding box center [126, 441] width 71 height 13
type textarea "20228138089"
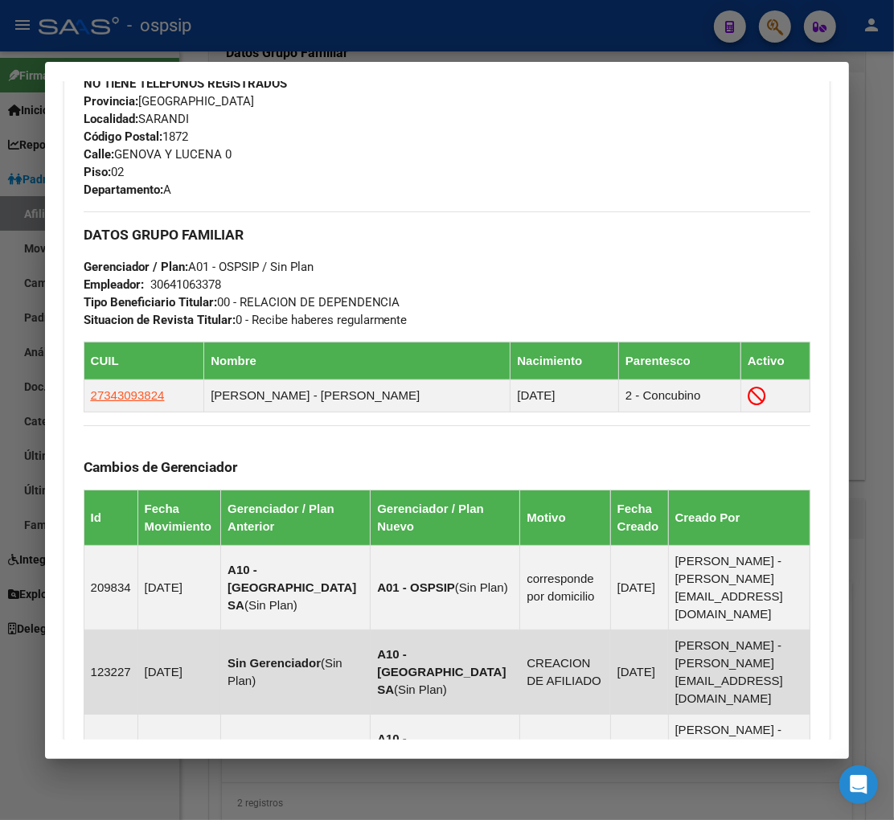
scroll to position [1119, 0]
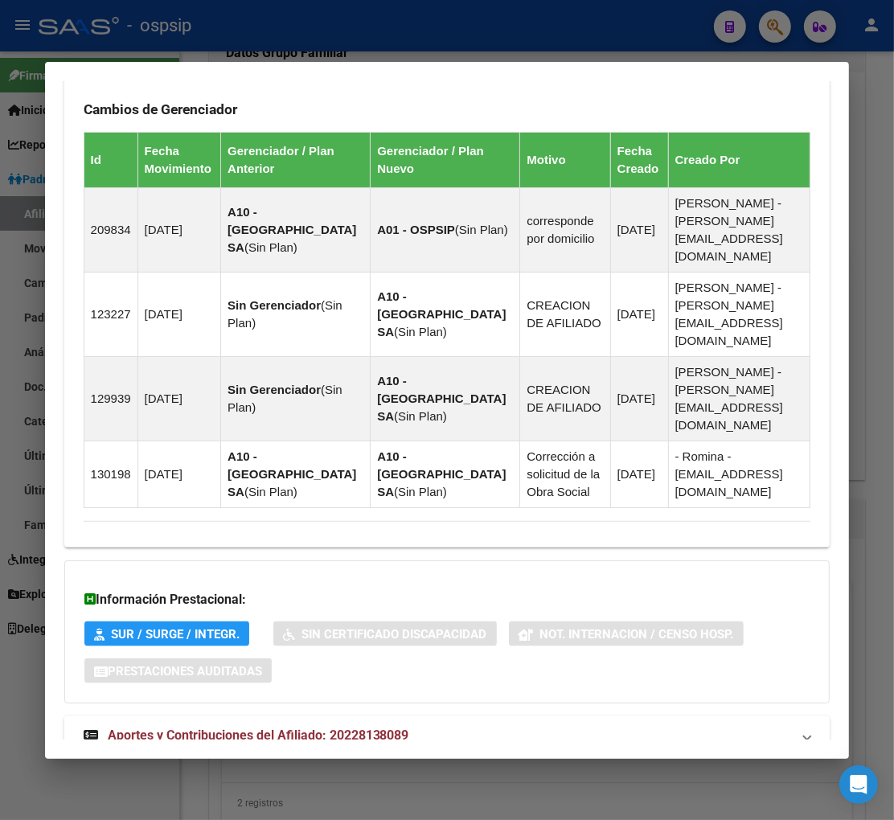
drag, startPoint x: 260, startPoint y: 689, endPoint x: 272, endPoint y: 674, distance: 18.8
click at [261, 728] on span "Aportes y Contribuciones del Afiliado: 20228138089" at bounding box center [259, 735] width 302 height 15
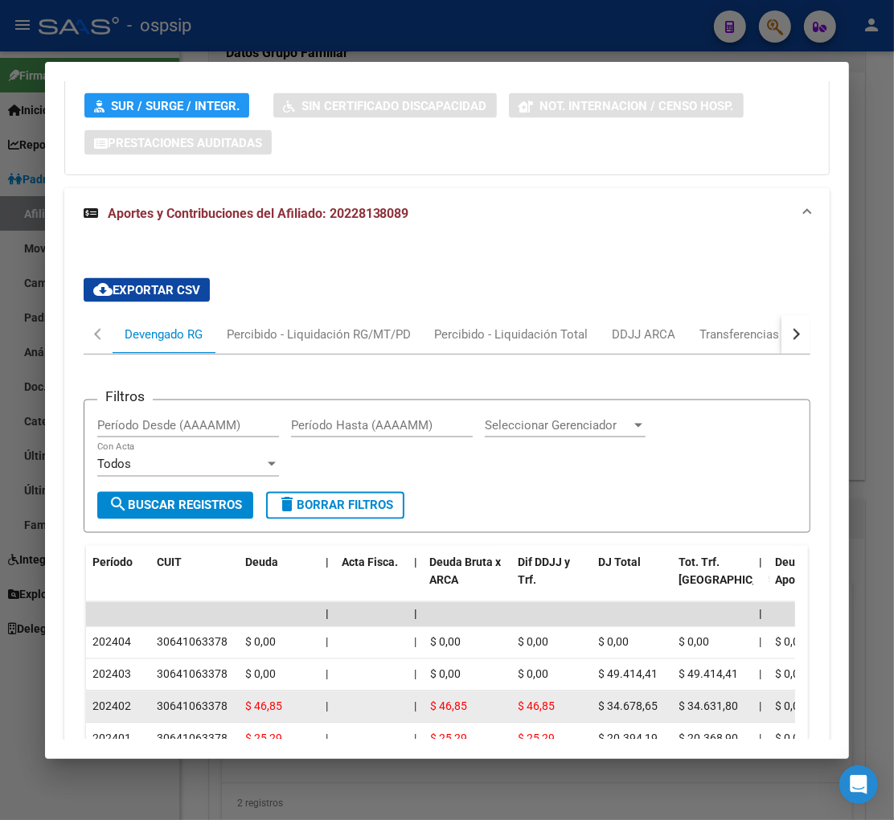
scroll to position [1659, 0]
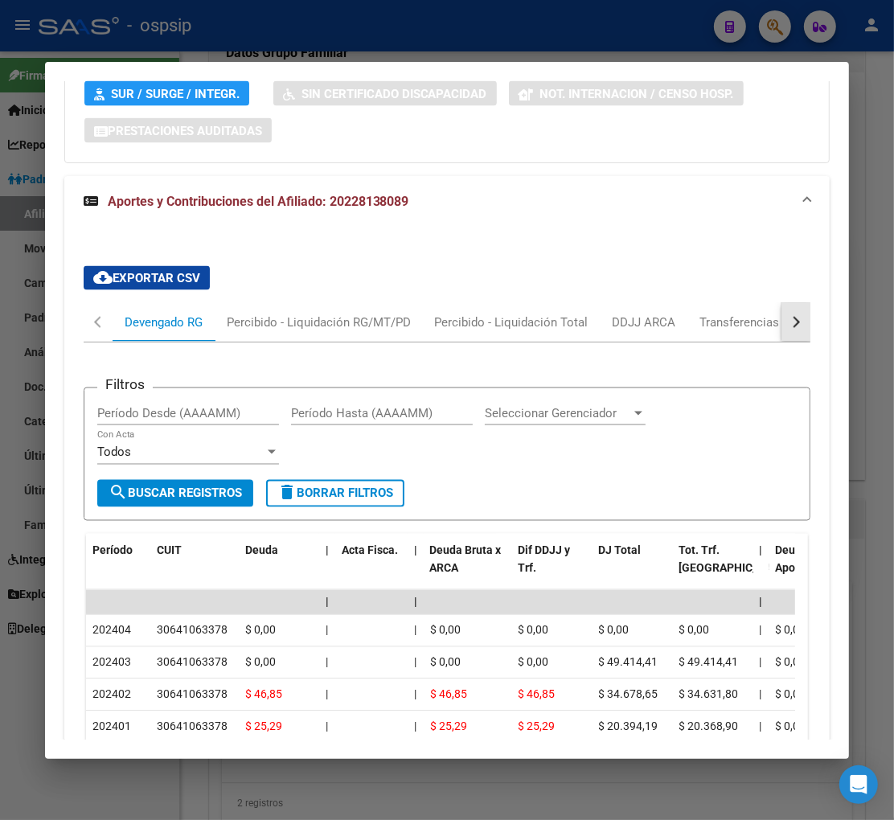
click at [787, 303] on button "button" at bounding box center [796, 322] width 29 height 39
click at [767, 303] on div "ARCA Relaciones Laborales" at bounding box center [686, 322] width 175 height 39
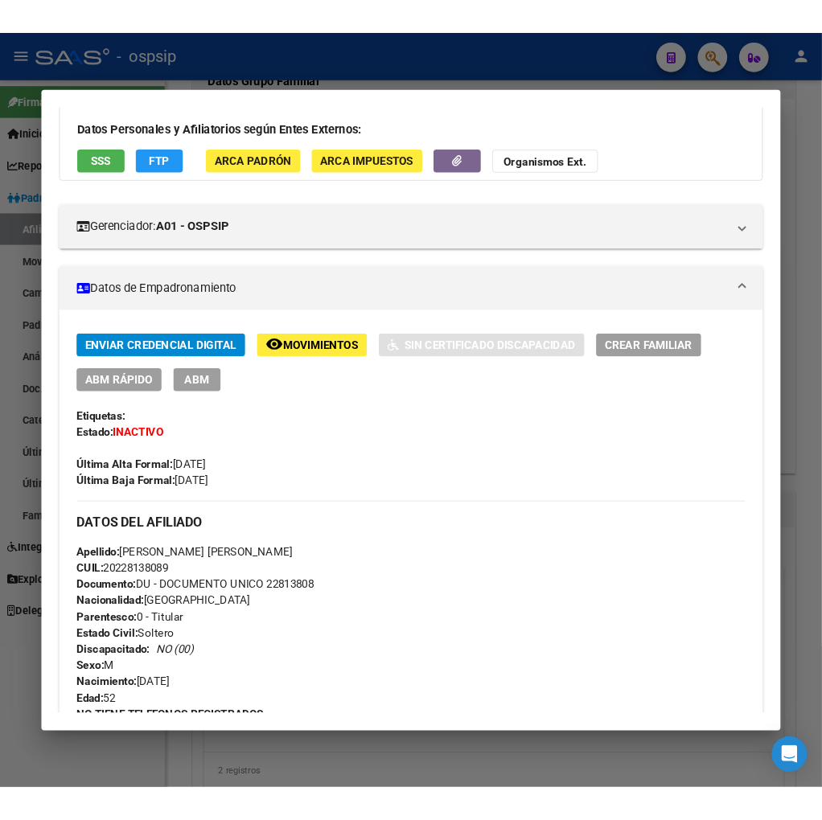
scroll to position [0, 0]
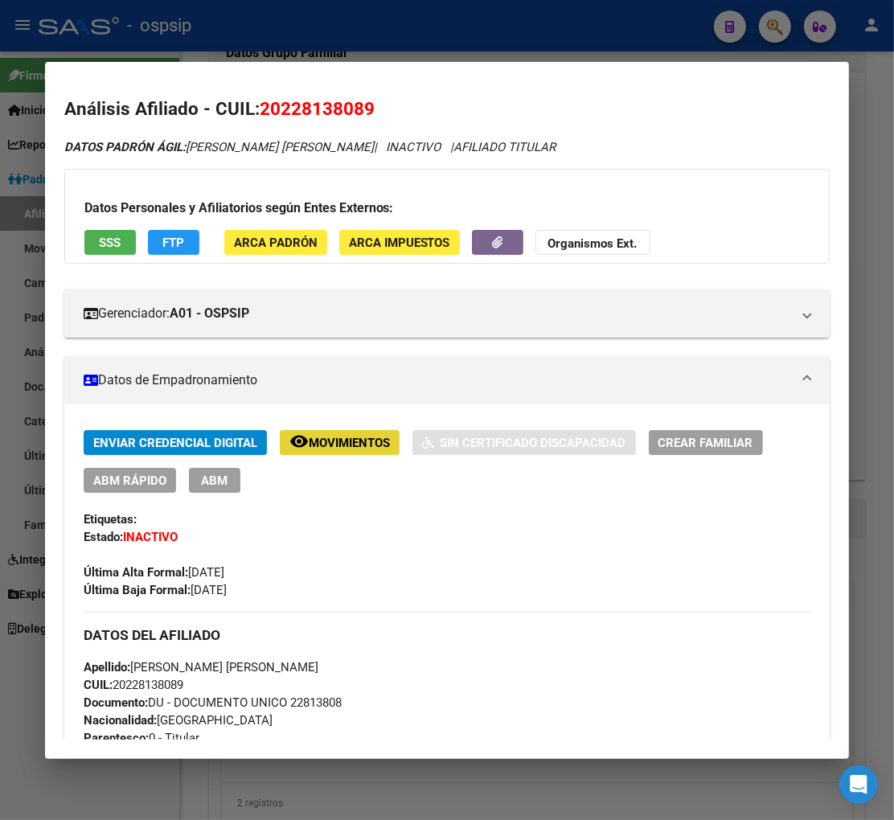
click at [335, 441] on span "Movimientos" at bounding box center [349, 443] width 81 height 14
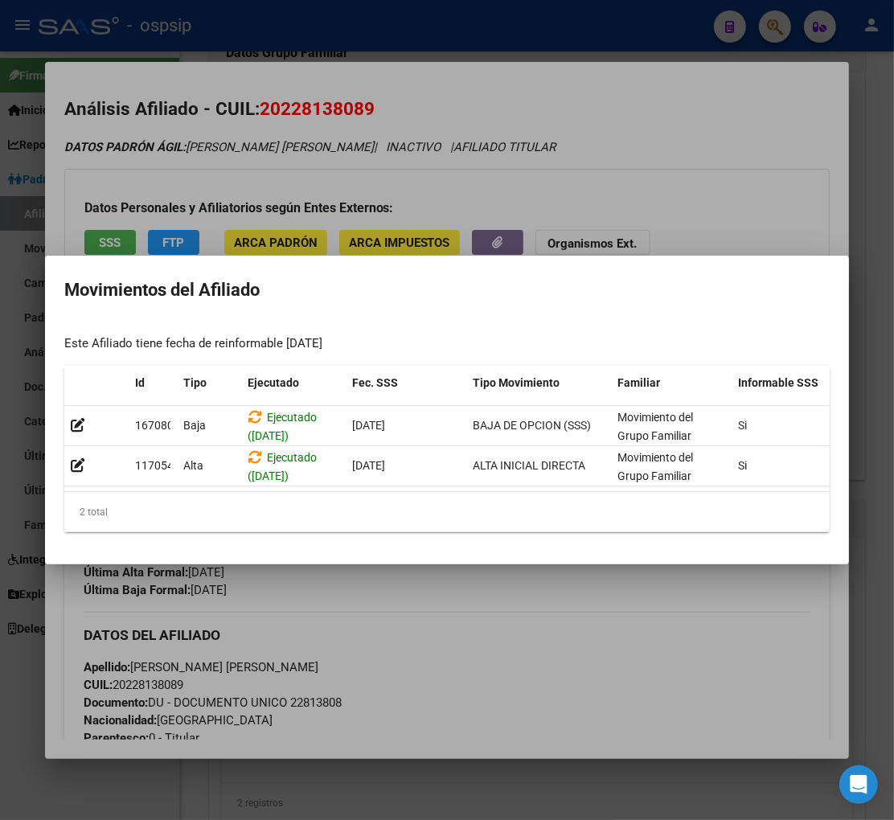
drag, startPoint x: 438, startPoint y: 595, endPoint x: 446, endPoint y: 576, distance: 20.6
click at [438, 588] on div at bounding box center [447, 410] width 894 height 820
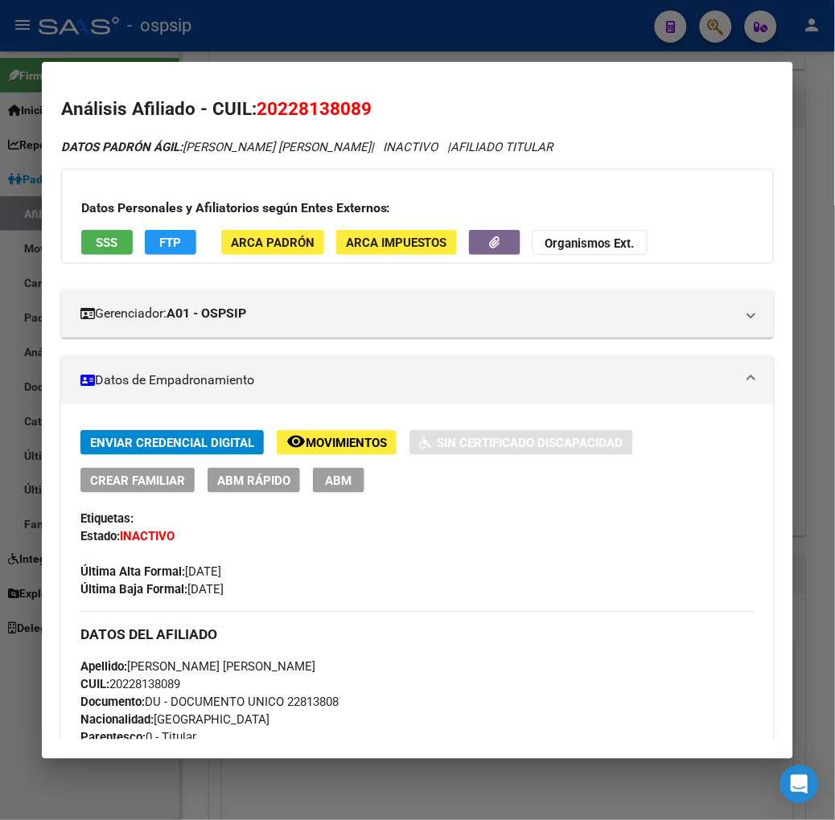
click at [727, 30] on div at bounding box center [417, 410] width 835 height 820
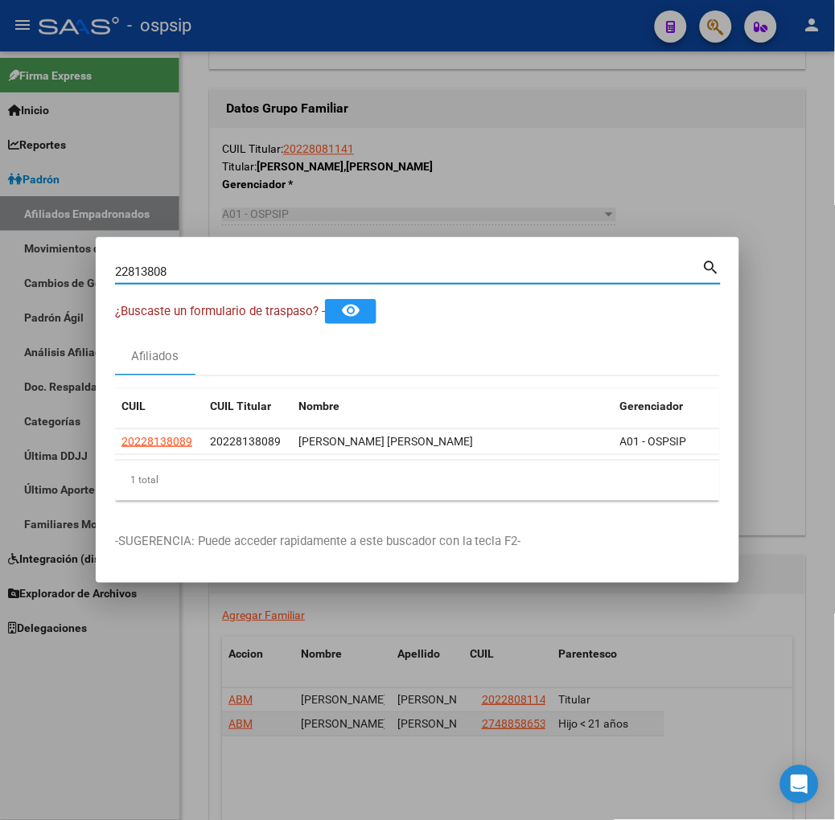
click at [220, 268] on input "22813808" at bounding box center [408, 272] width 587 height 14
type input "2"
type input "22814215"
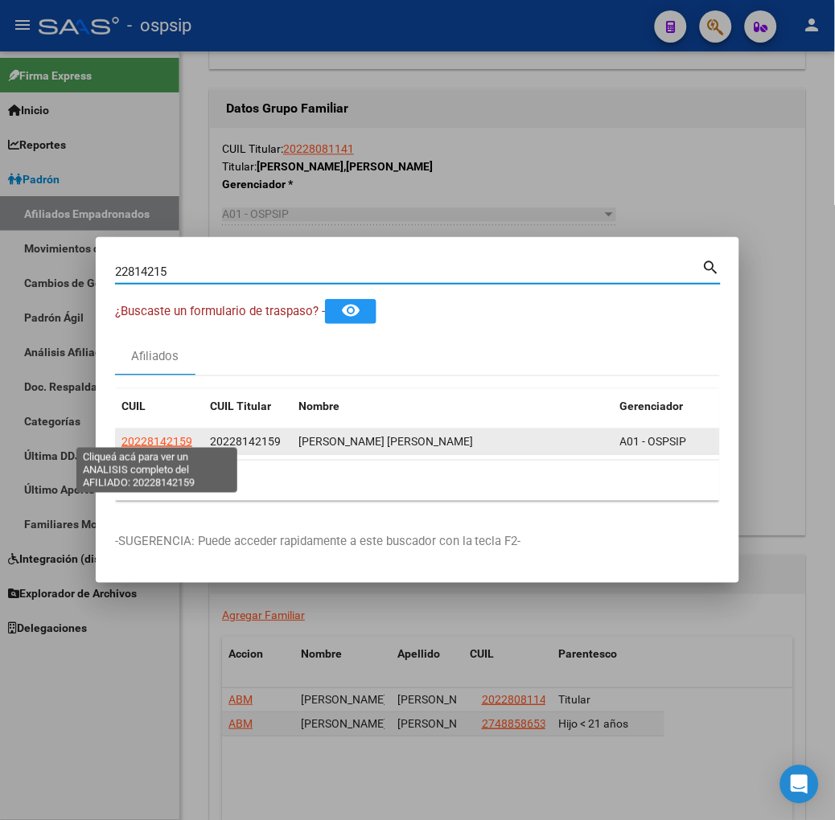
click at [170, 435] on span "20228142159" at bounding box center [156, 441] width 71 height 13
type textarea "20228142159"
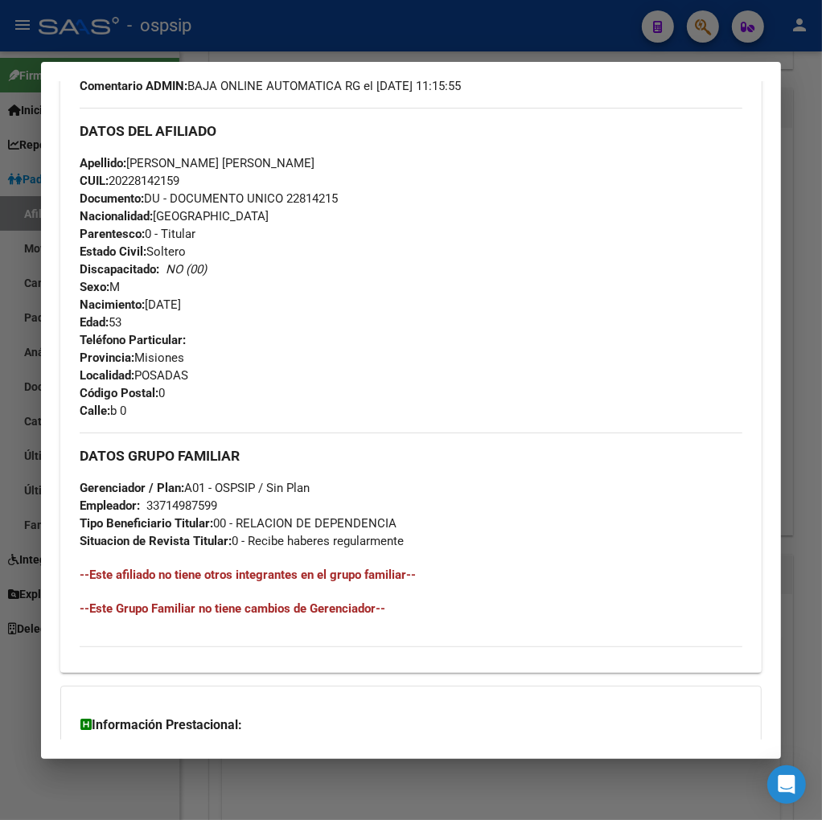
scroll to position [712, 0]
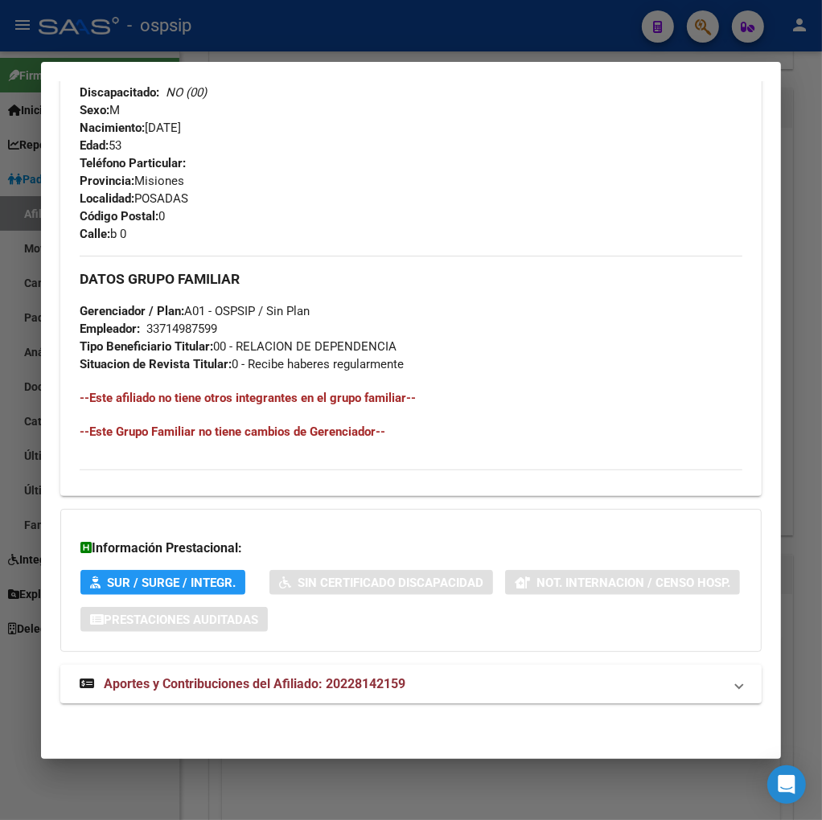
click at [202, 688] on span "Aportes y Contribuciones del Afiliado: 20228142159" at bounding box center [255, 683] width 302 height 15
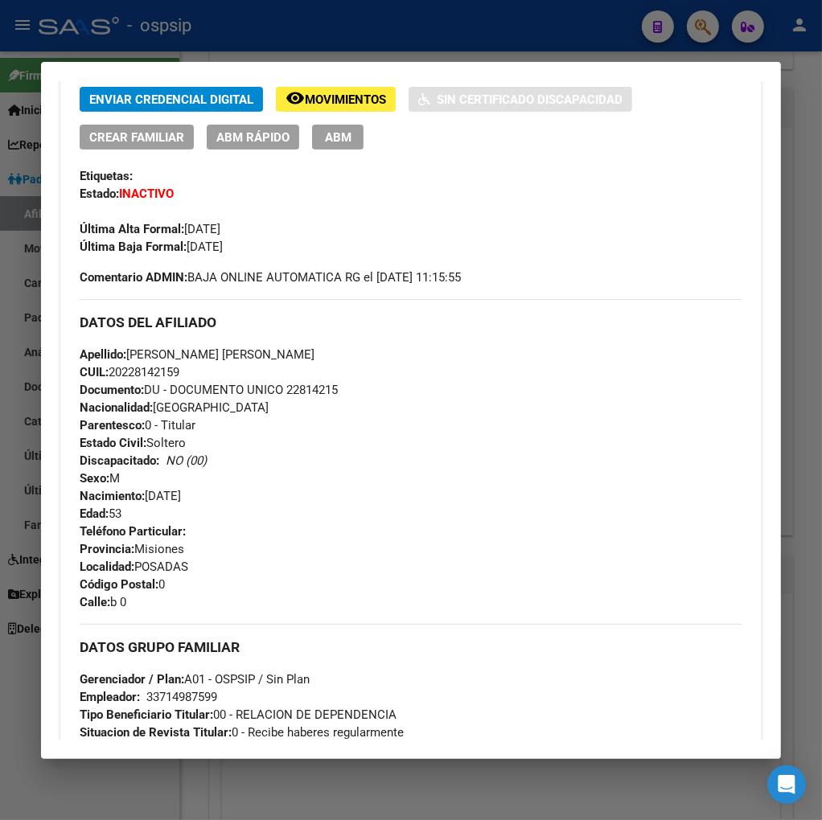
scroll to position [0, 0]
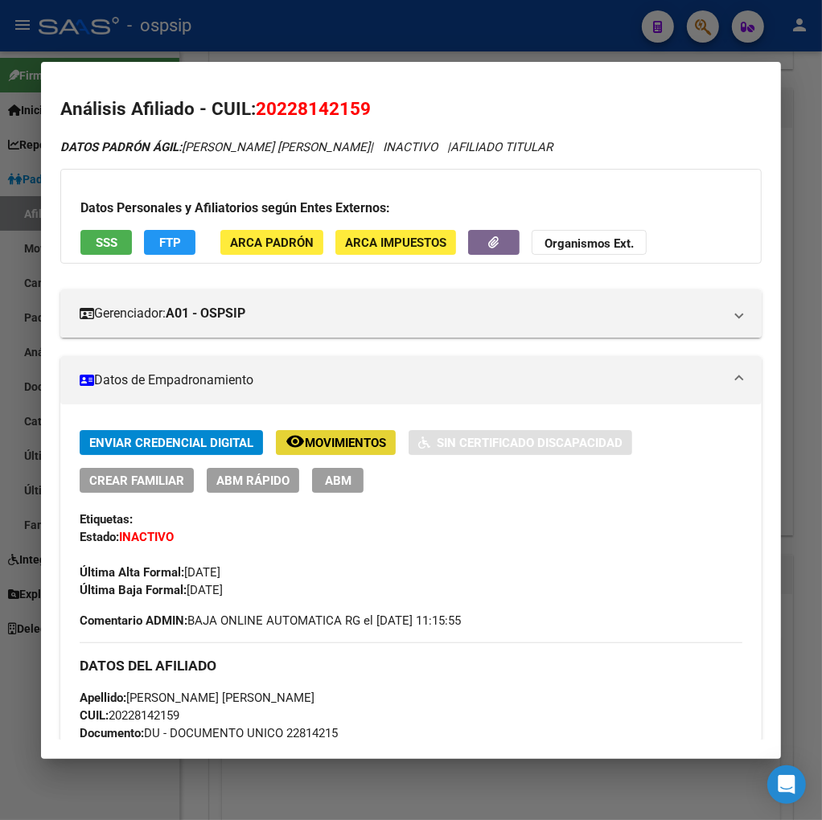
click at [339, 447] on span "Movimientos" at bounding box center [345, 443] width 81 height 14
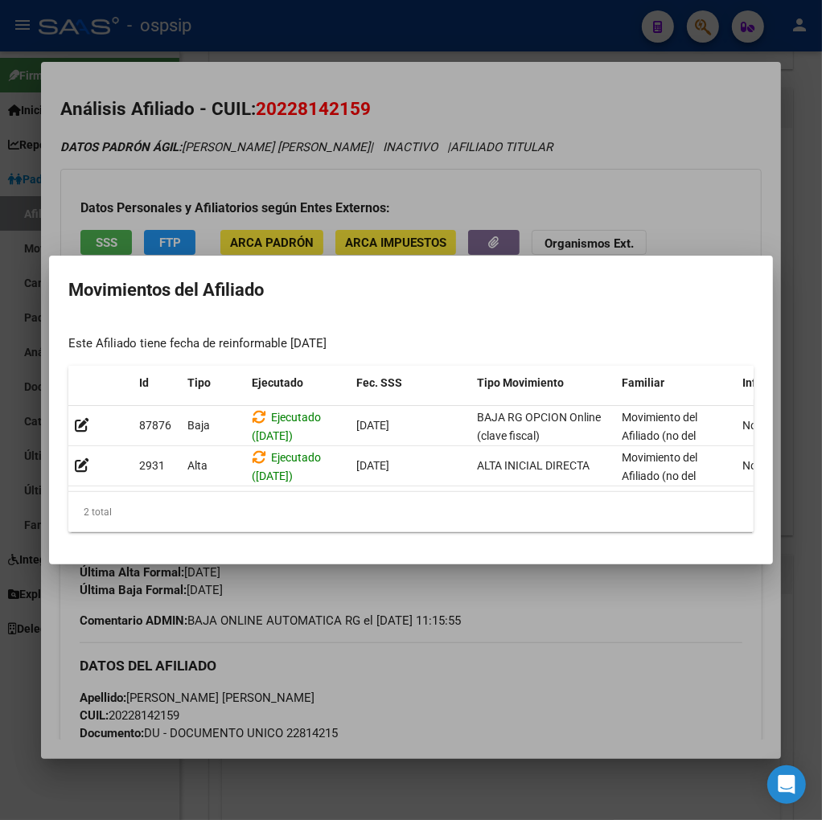
click at [571, 601] on div at bounding box center [411, 410] width 822 height 820
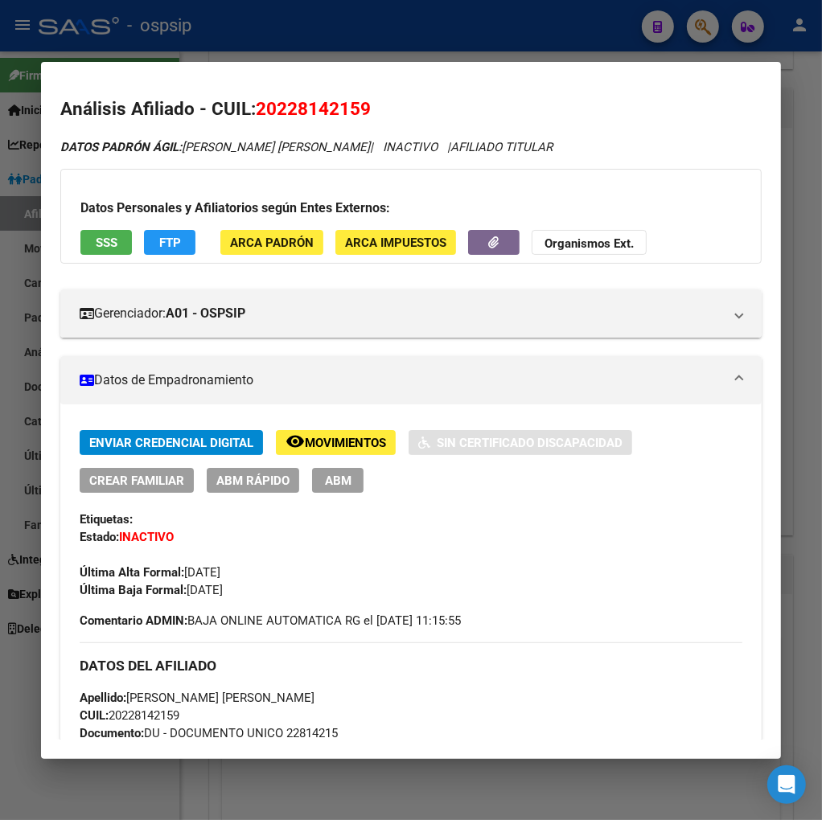
click at [174, 246] on span "FTP" at bounding box center [170, 243] width 22 height 14
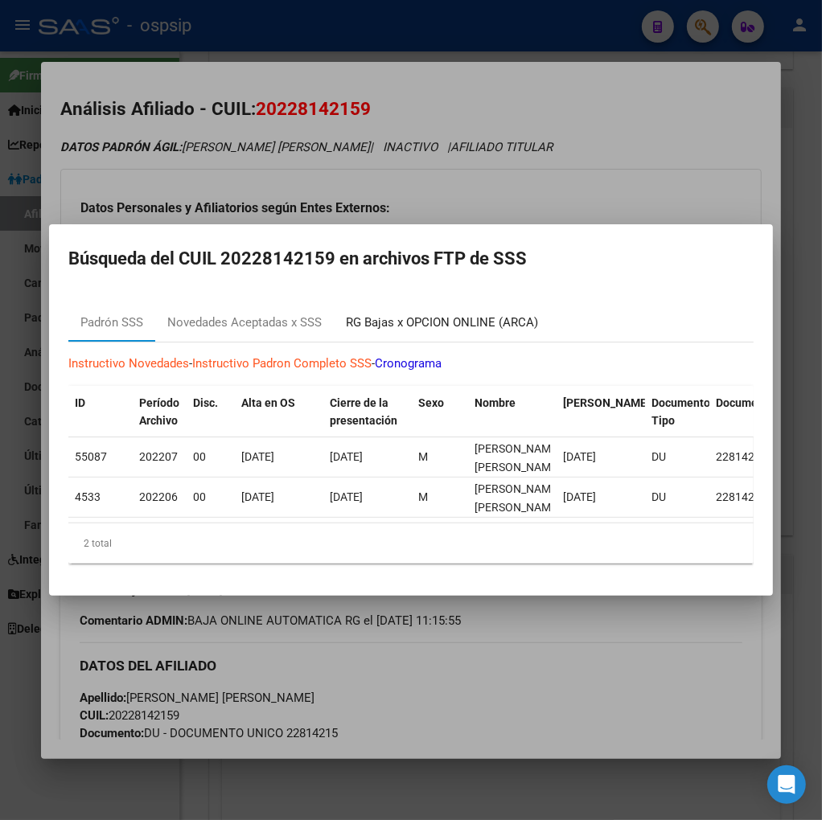
click at [401, 314] on div "RG Bajas x OPCION ONLINE (ARCA)" at bounding box center [442, 323] width 192 height 19
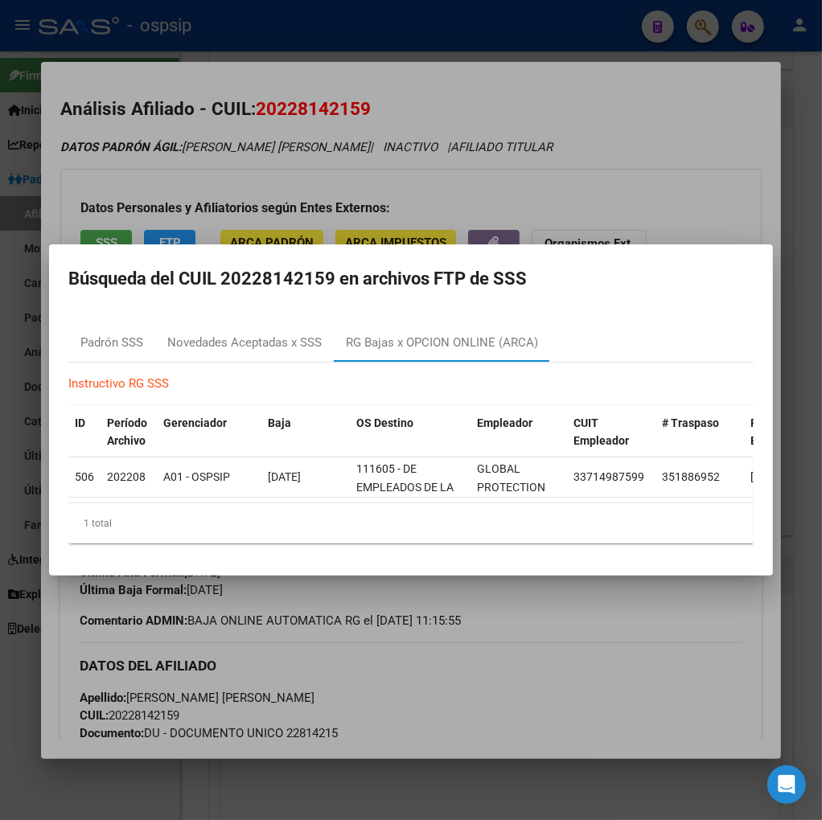
click at [600, 598] on div at bounding box center [411, 410] width 822 height 820
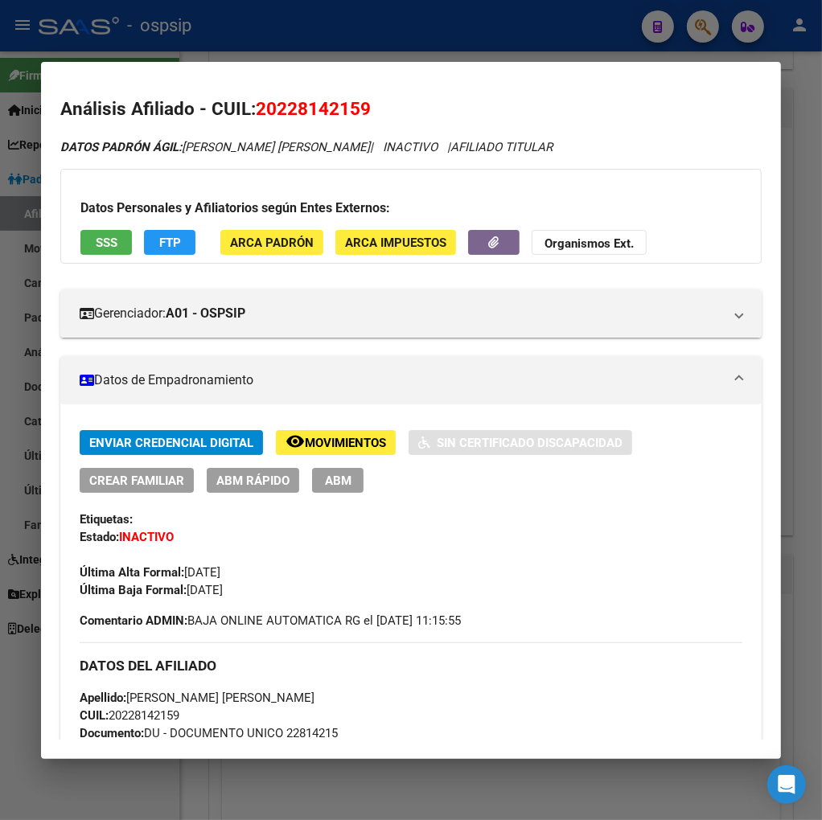
click at [697, 30] on div at bounding box center [411, 410] width 822 height 820
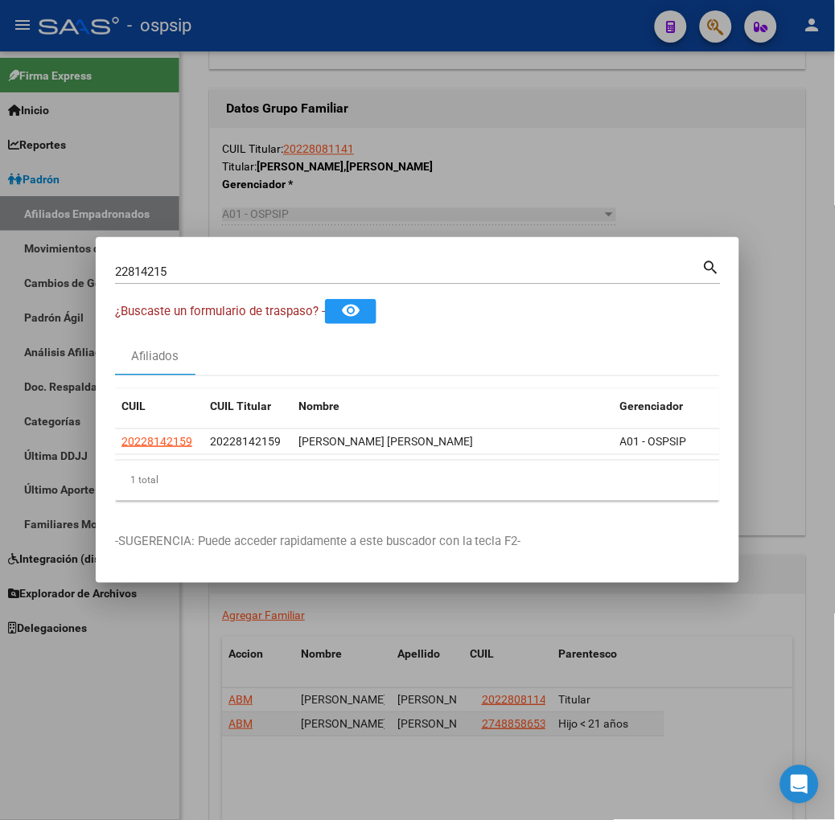
click at [217, 265] on input "22814215" at bounding box center [408, 272] width 587 height 14
type input "2"
type input "22816248"
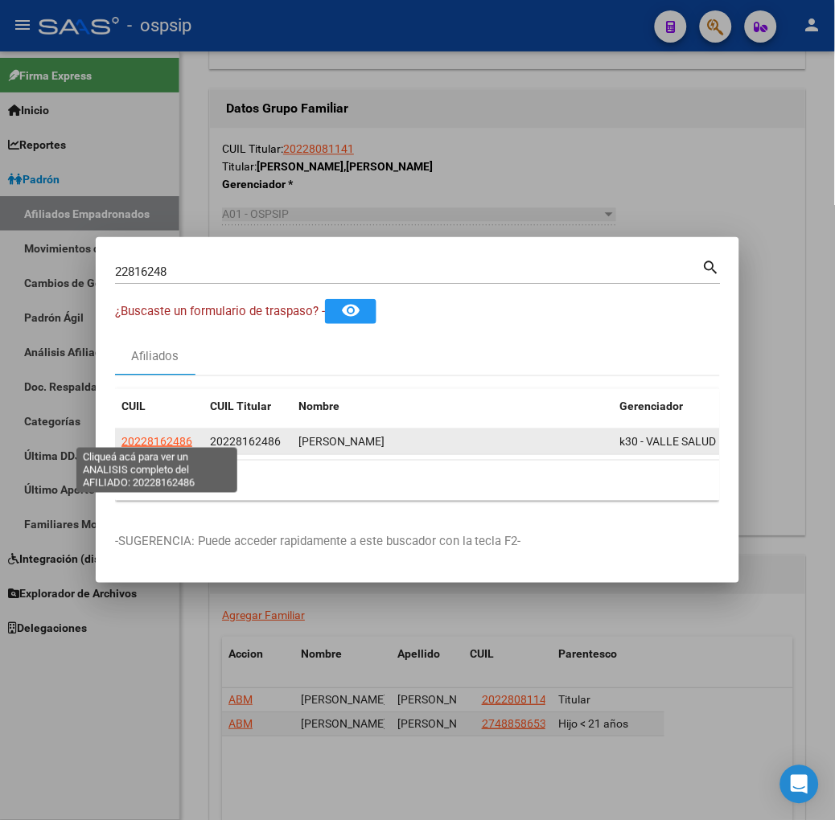
click at [150, 438] on span "20228162486" at bounding box center [156, 441] width 71 height 13
type textarea "20228162486"
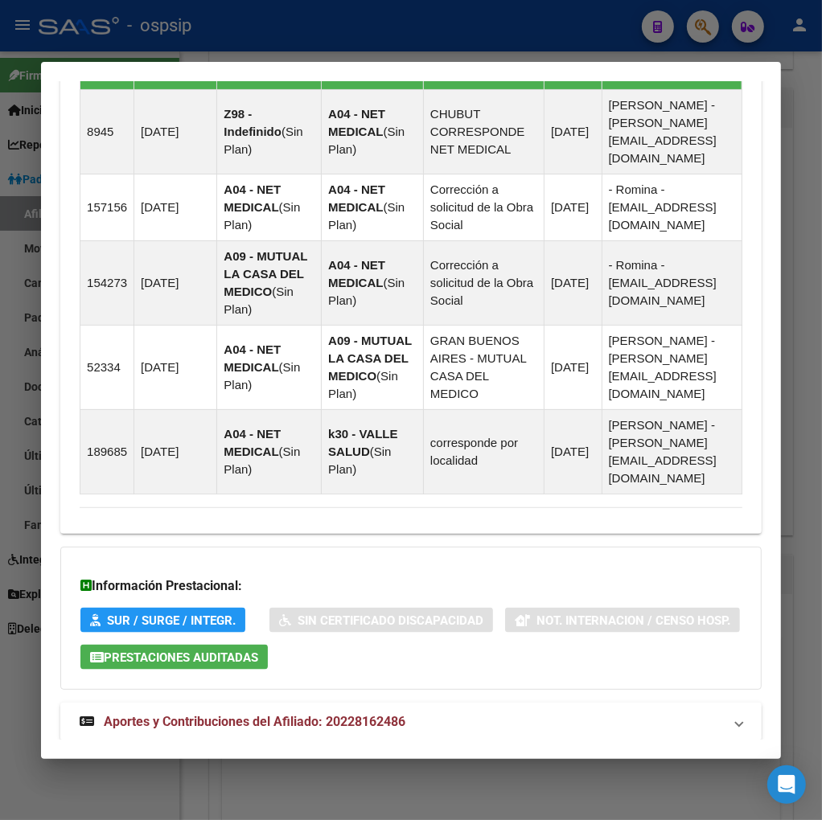
scroll to position [1173, 0]
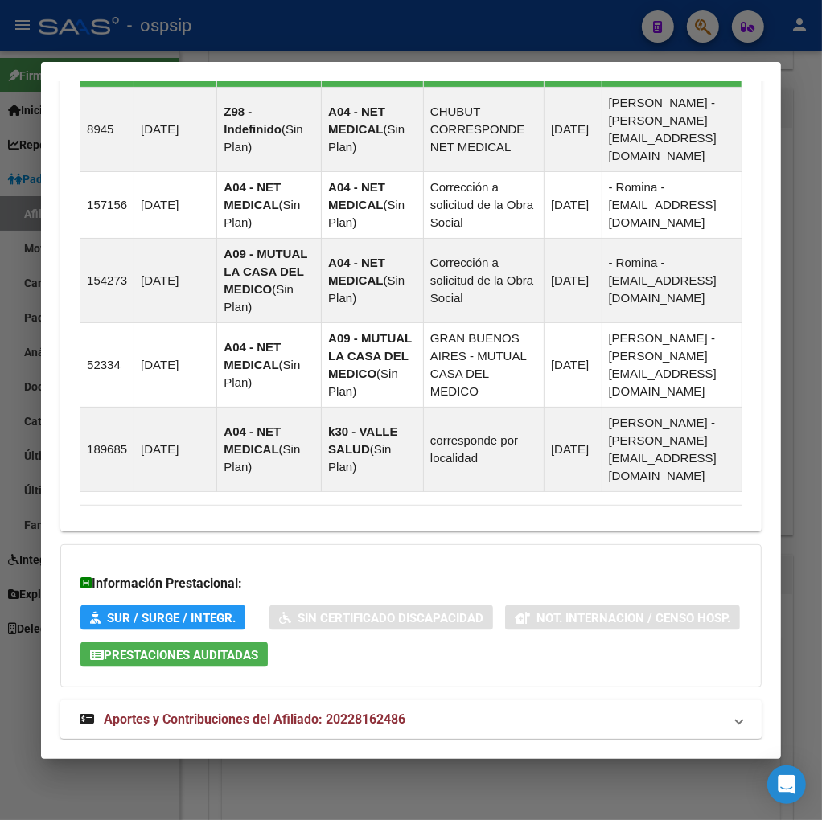
click at [228, 712] on span "Aportes y Contribuciones del Afiliado: 20228162486" at bounding box center [255, 719] width 302 height 15
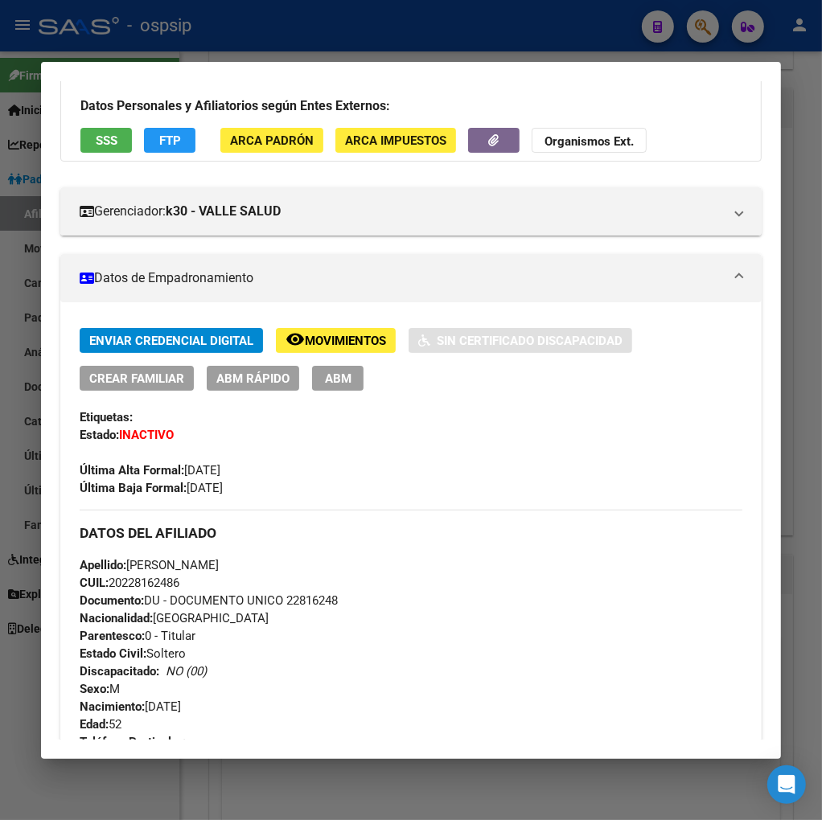
scroll to position [0, 0]
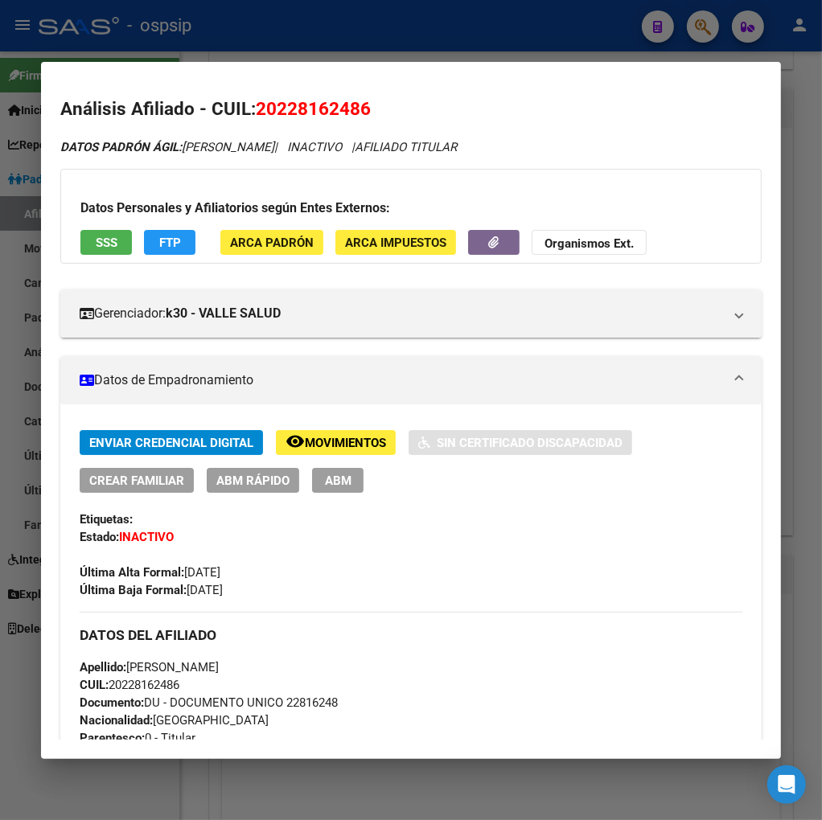
click at [317, 444] on span "Movimientos" at bounding box center [345, 443] width 81 height 14
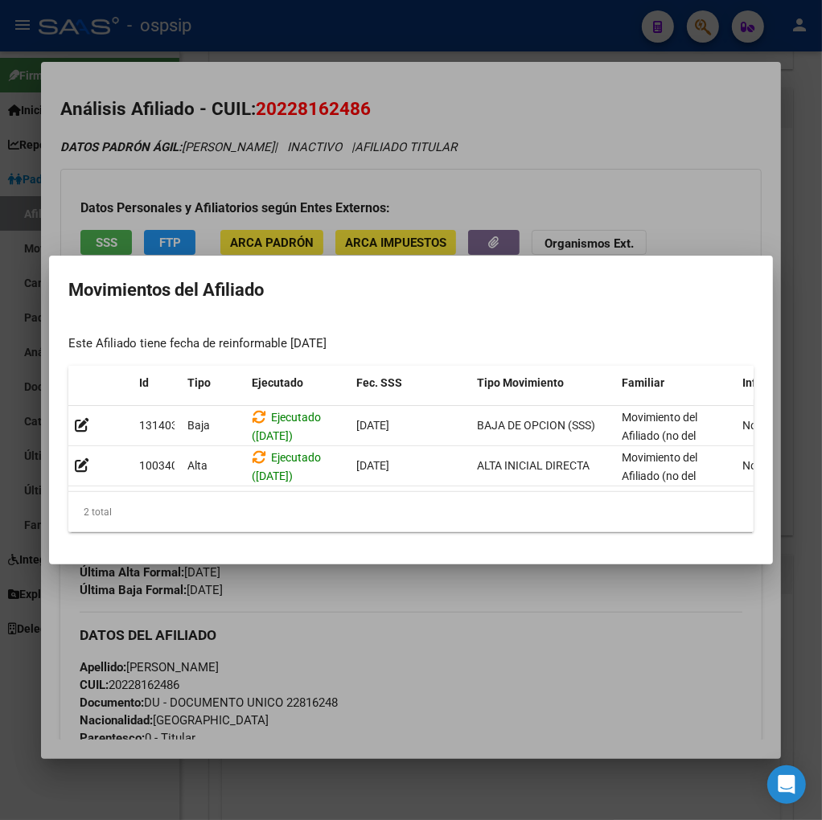
click at [427, 612] on div at bounding box center [411, 410] width 822 height 820
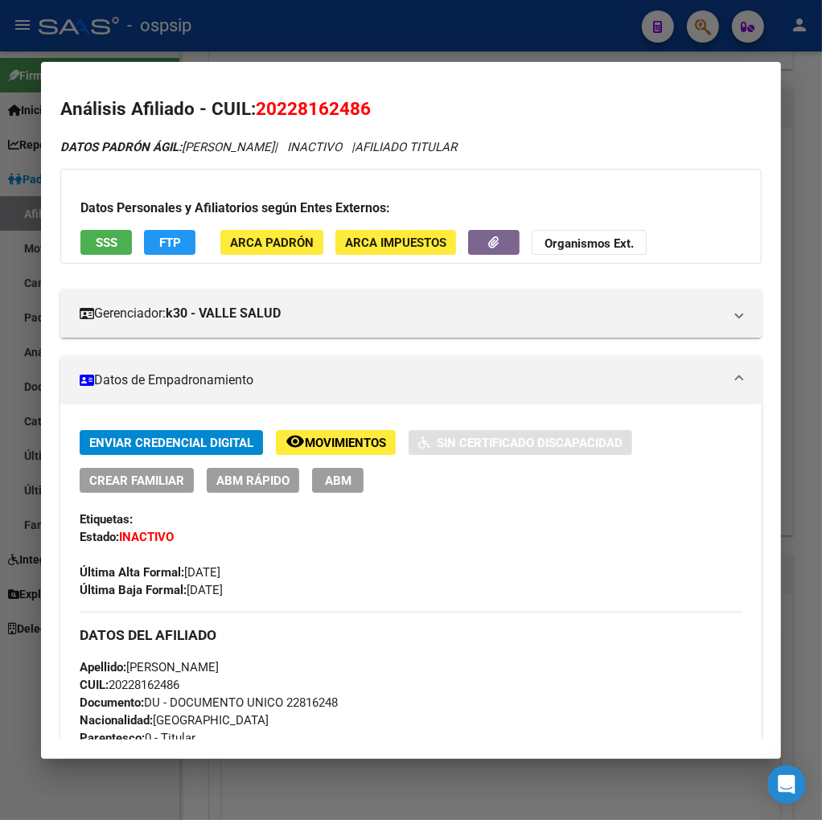
click at [697, 34] on div at bounding box center [411, 410] width 822 height 820
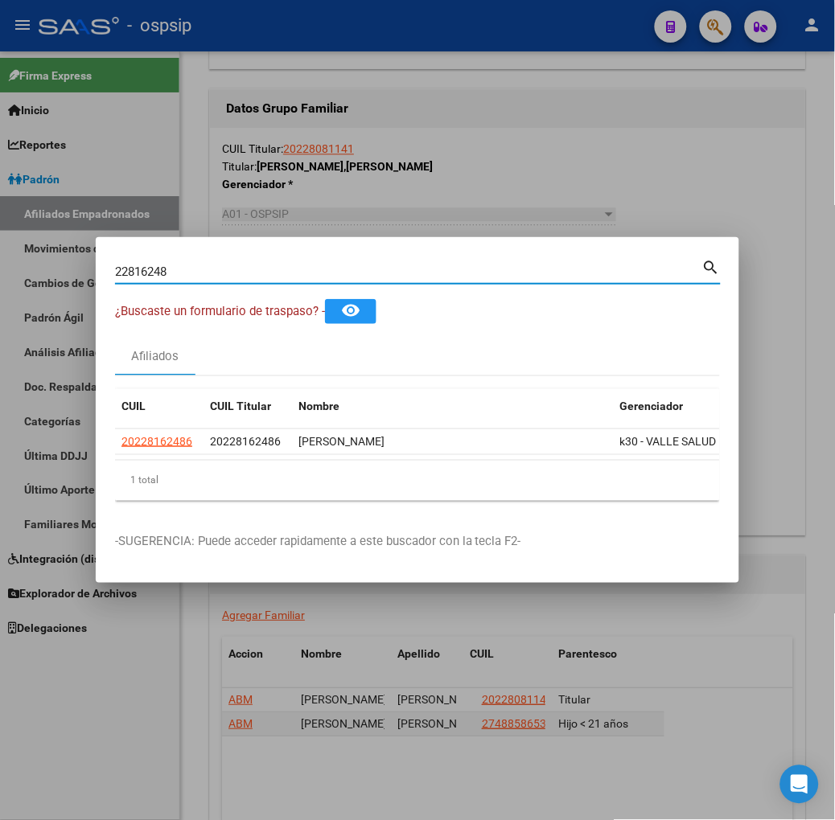
click at [186, 269] on input "22816248" at bounding box center [408, 272] width 587 height 14
type input "2"
type input "22818906"
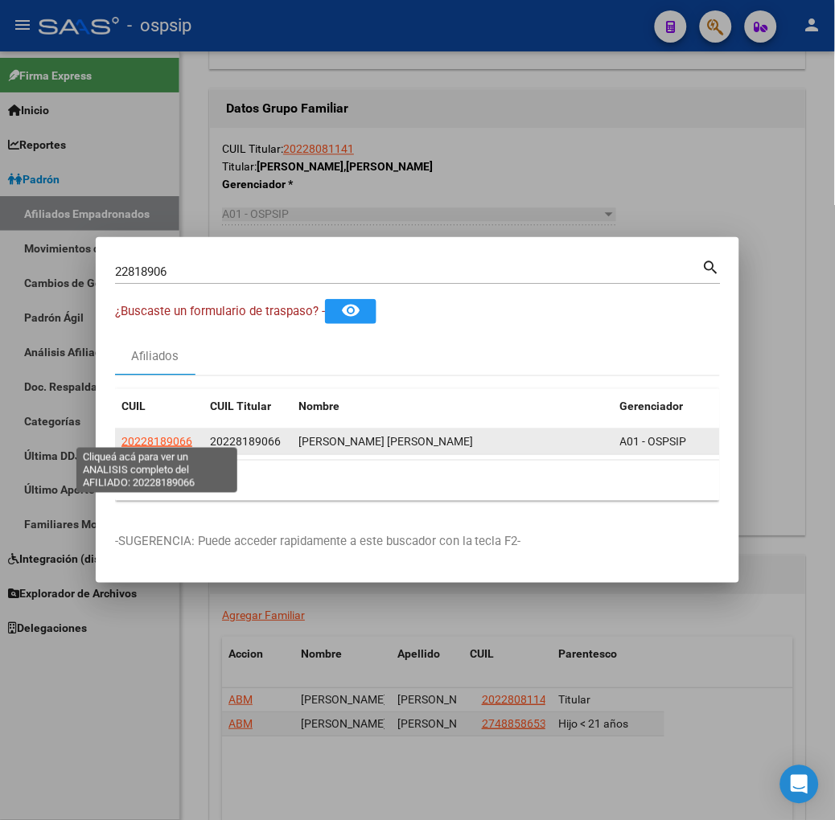
click at [150, 435] on span "20228189066" at bounding box center [156, 441] width 71 height 13
type textarea "20228189066"
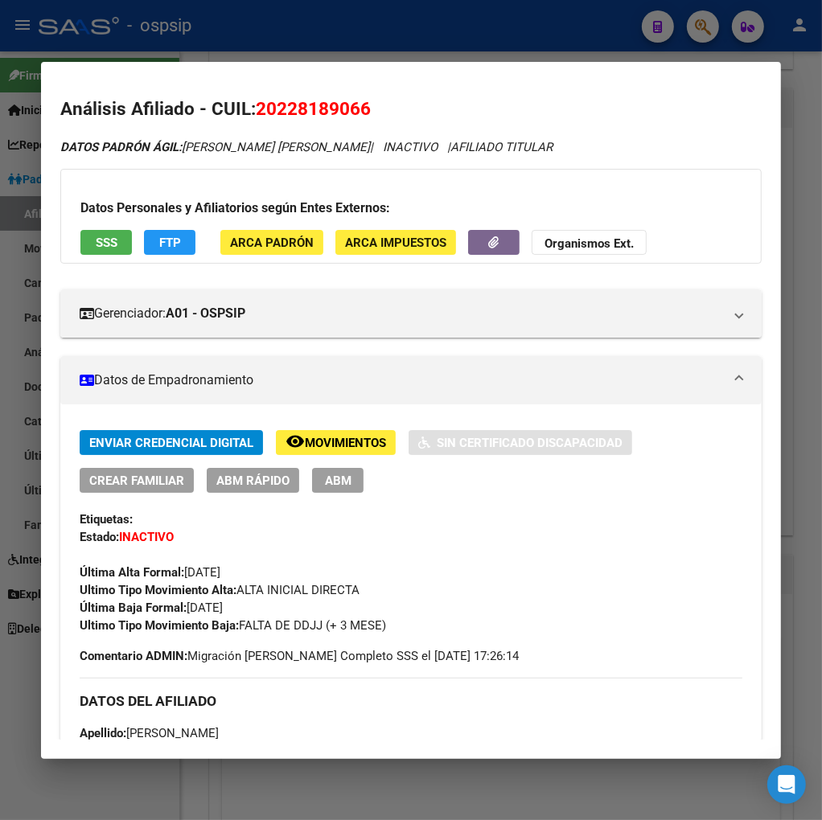
click at [325, 443] on span "Movimientos" at bounding box center [345, 443] width 81 height 14
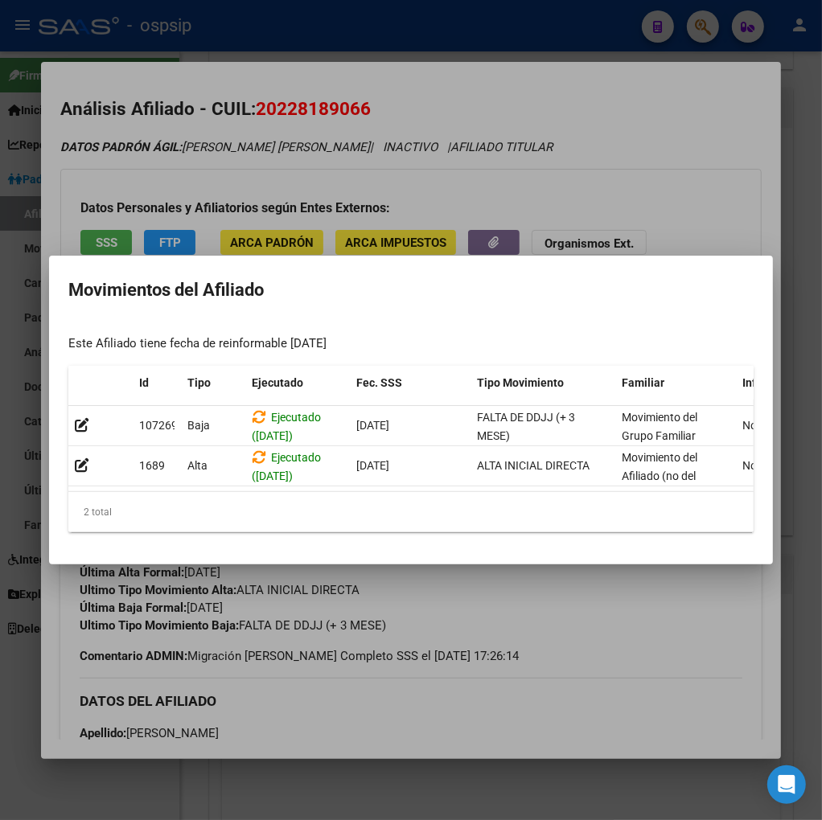
click at [577, 632] on div at bounding box center [411, 410] width 822 height 820
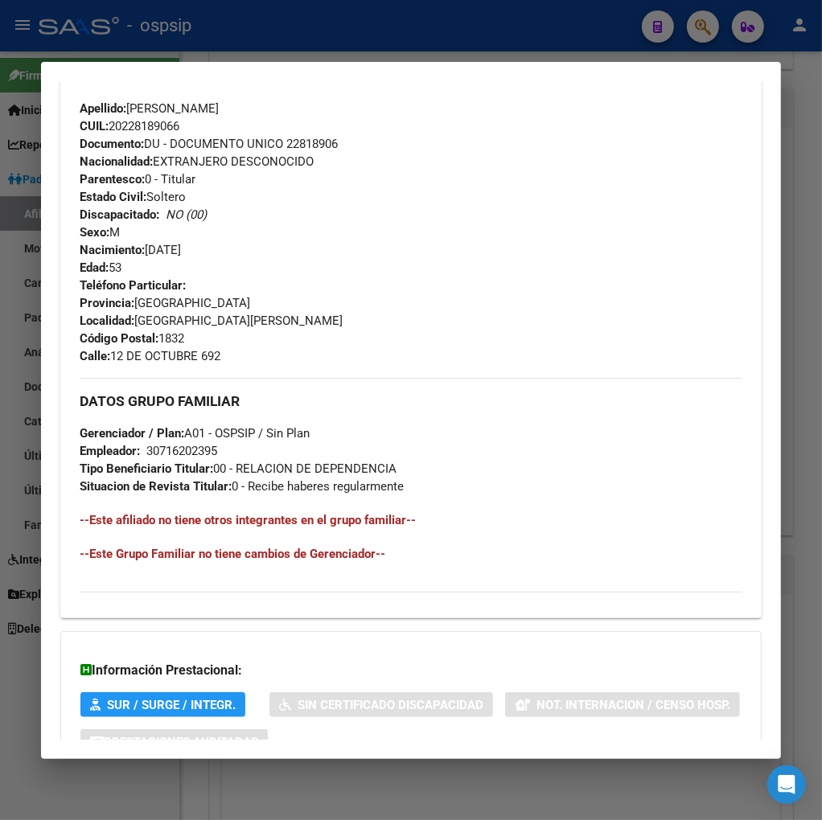
scroll to position [746, 0]
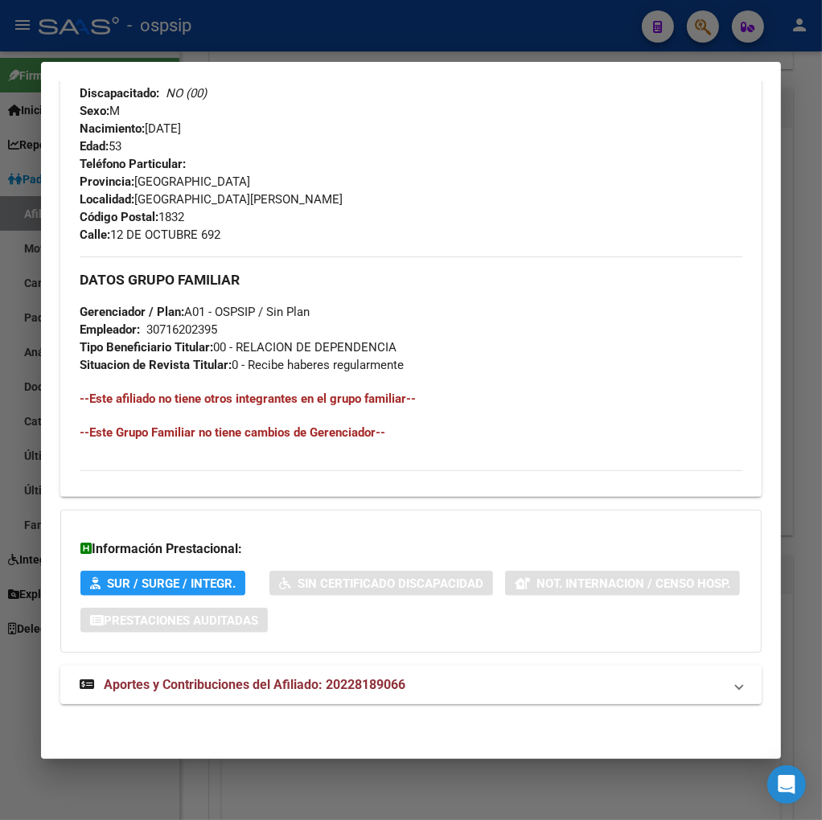
click at [197, 688] on span "Aportes y Contribuciones del Afiliado: 20228189066" at bounding box center [255, 684] width 302 height 15
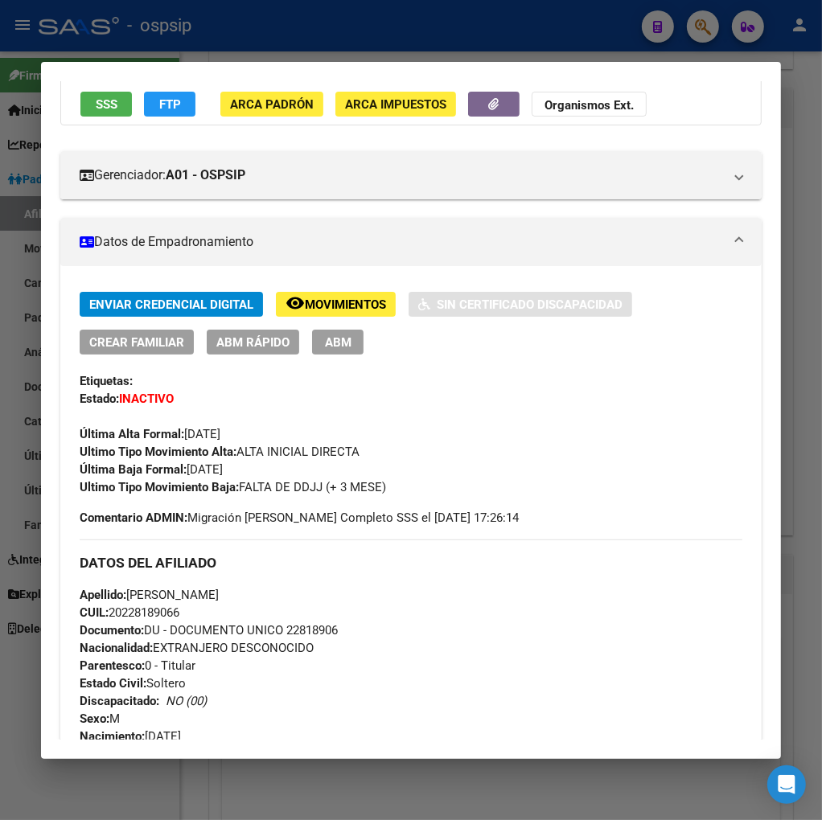
scroll to position [0, 0]
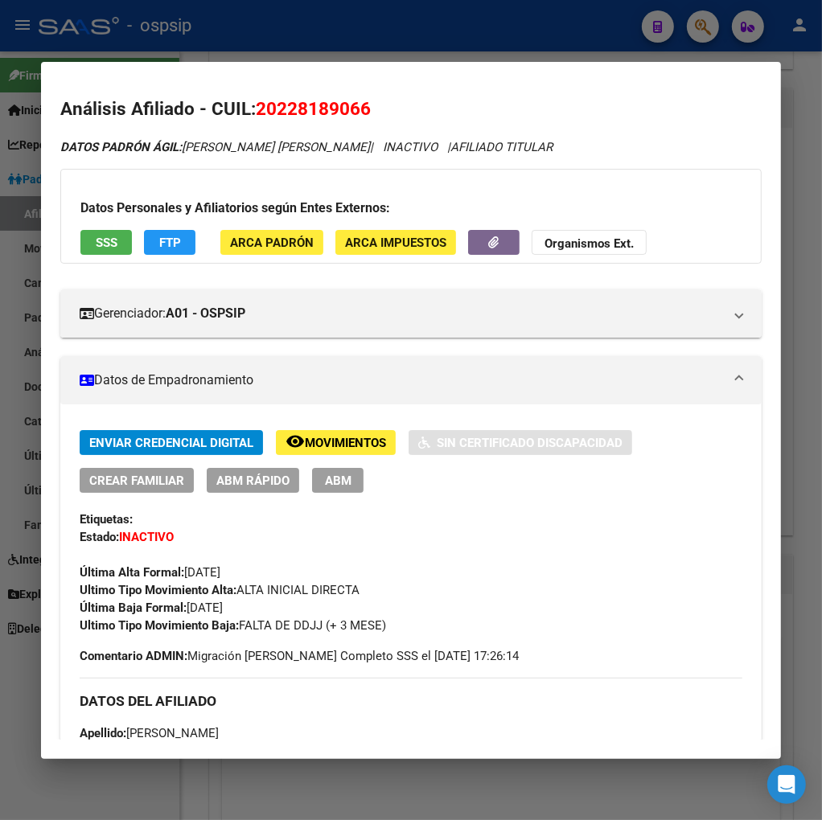
click at [317, 444] on span "Movimientos" at bounding box center [345, 443] width 81 height 14
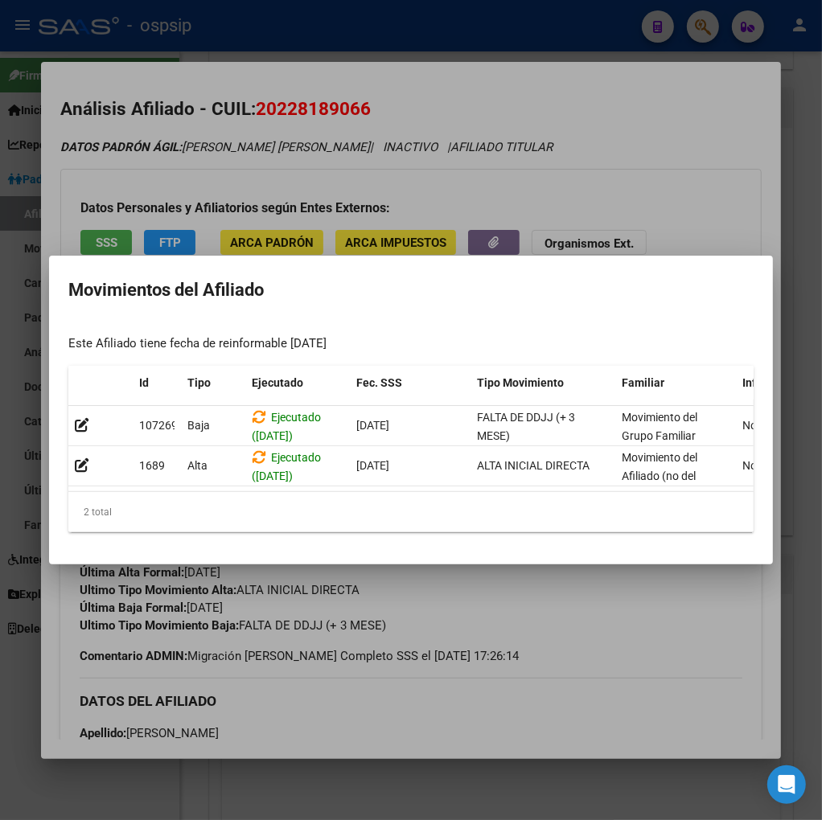
click at [642, 666] on div at bounding box center [411, 410] width 822 height 820
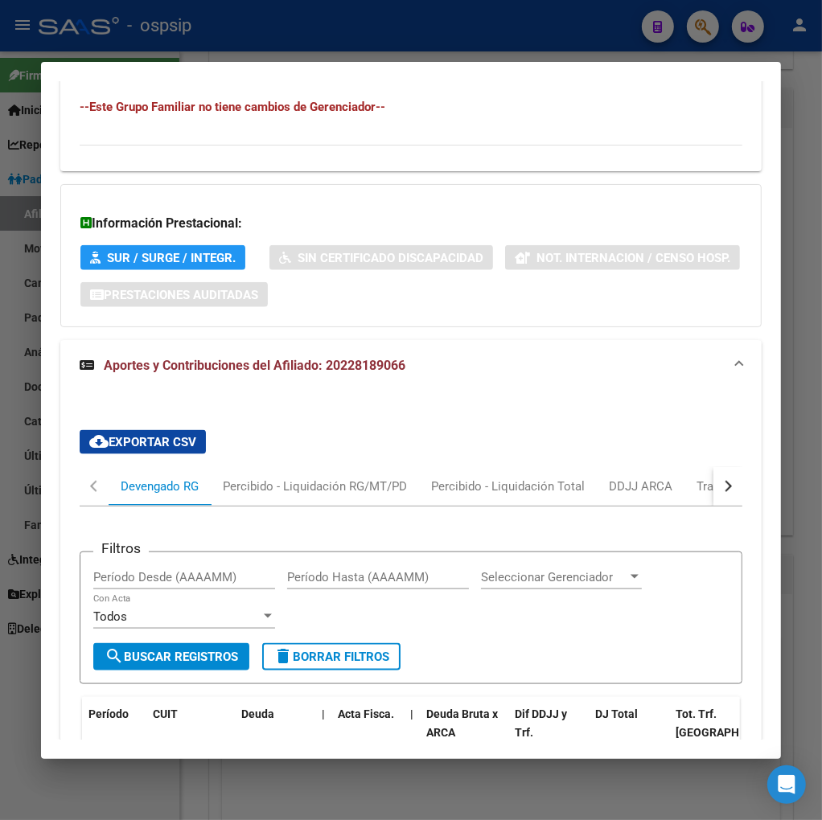
scroll to position [1429, 0]
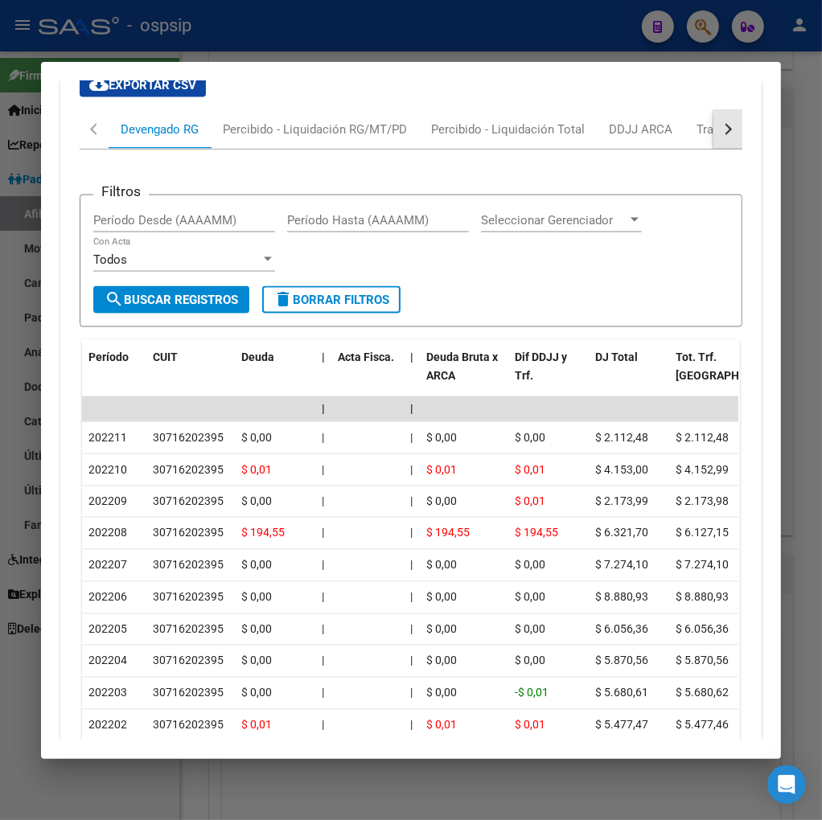
click at [721, 132] on div "button" at bounding box center [726, 129] width 11 height 11
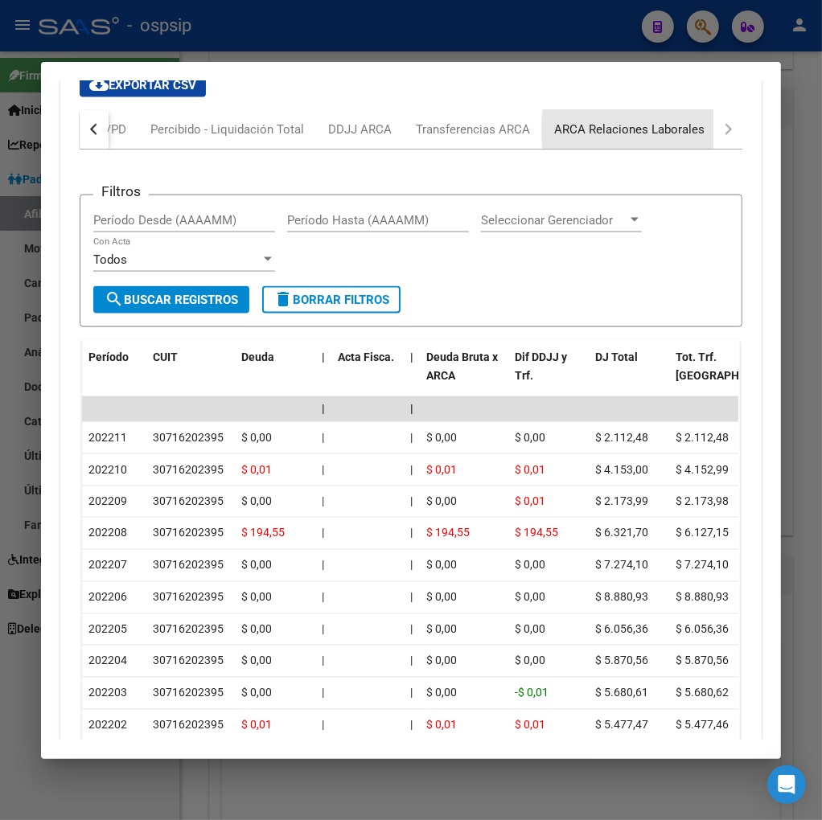
click at [695, 130] on div "ARCA Relaciones Laborales" at bounding box center [629, 129] width 175 height 39
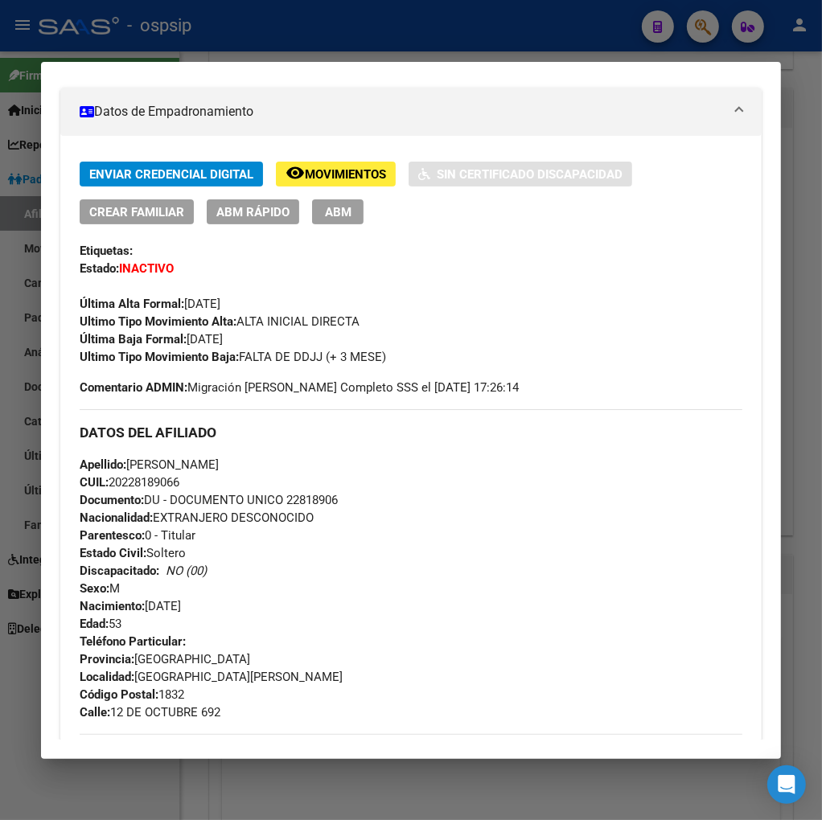
scroll to position [0, 0]
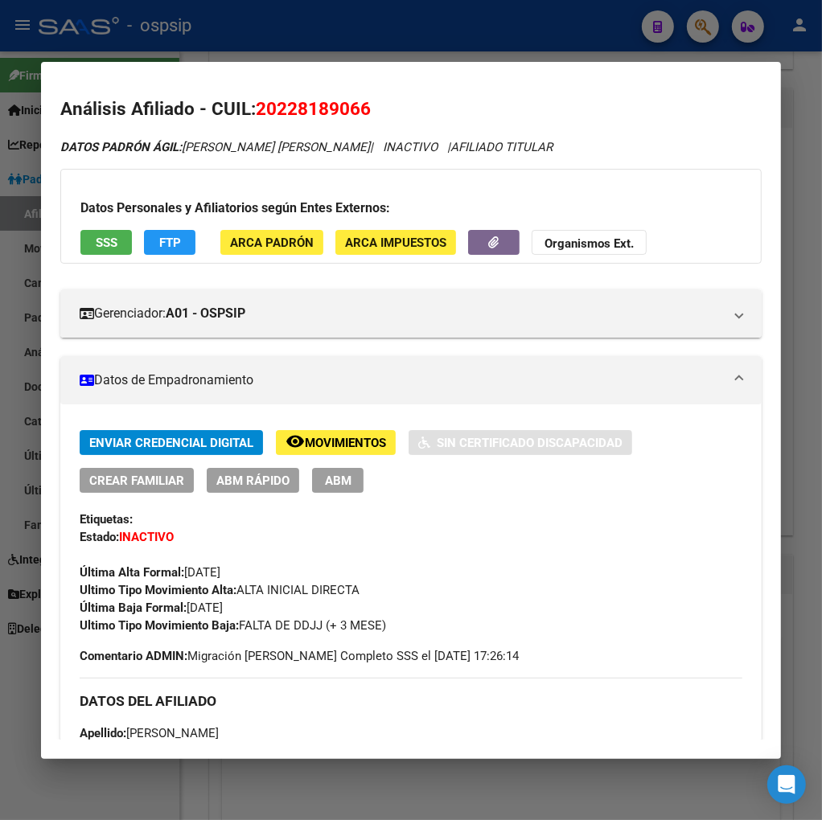
click at [697, 25] on div at bounding box center [411, 410] width 822 height 820
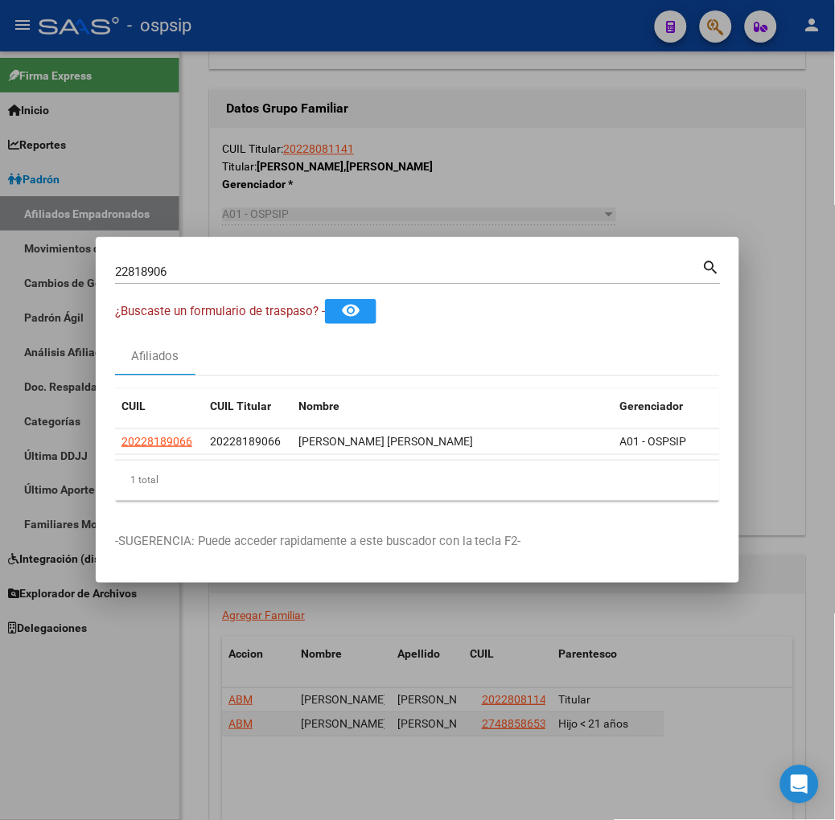
click at [171, 265] on input "22818906" at bounding box center [408, 272] width 587 height 14
type input "2"
type input "22825778"
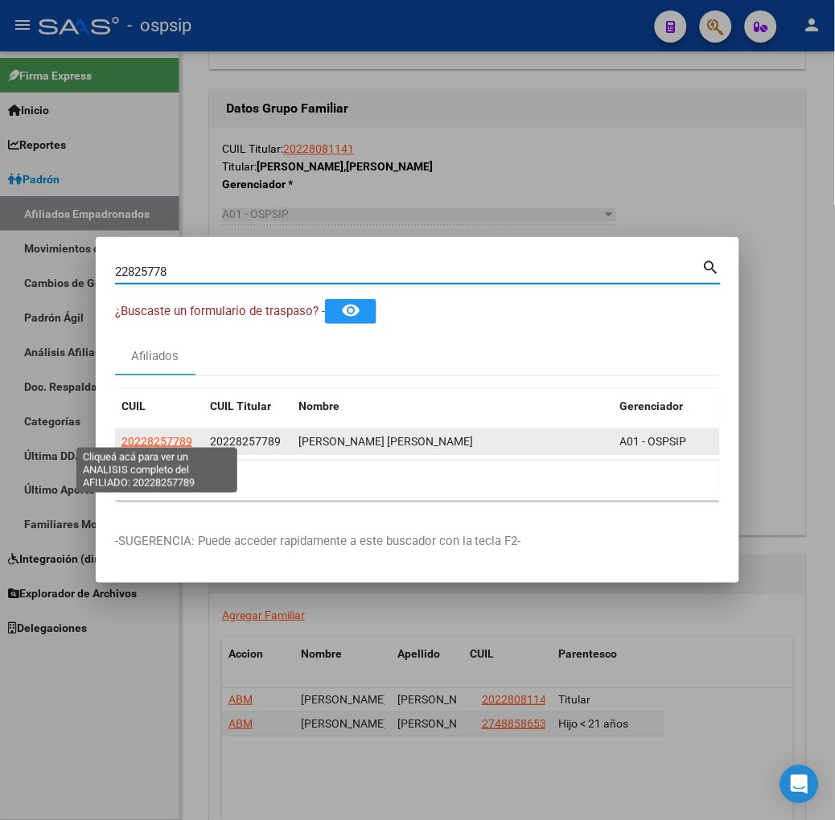
click at [146, 435] on span "20228257789" at bounding box center [156, 441] width 71 height 13
type textarea "20228257789"
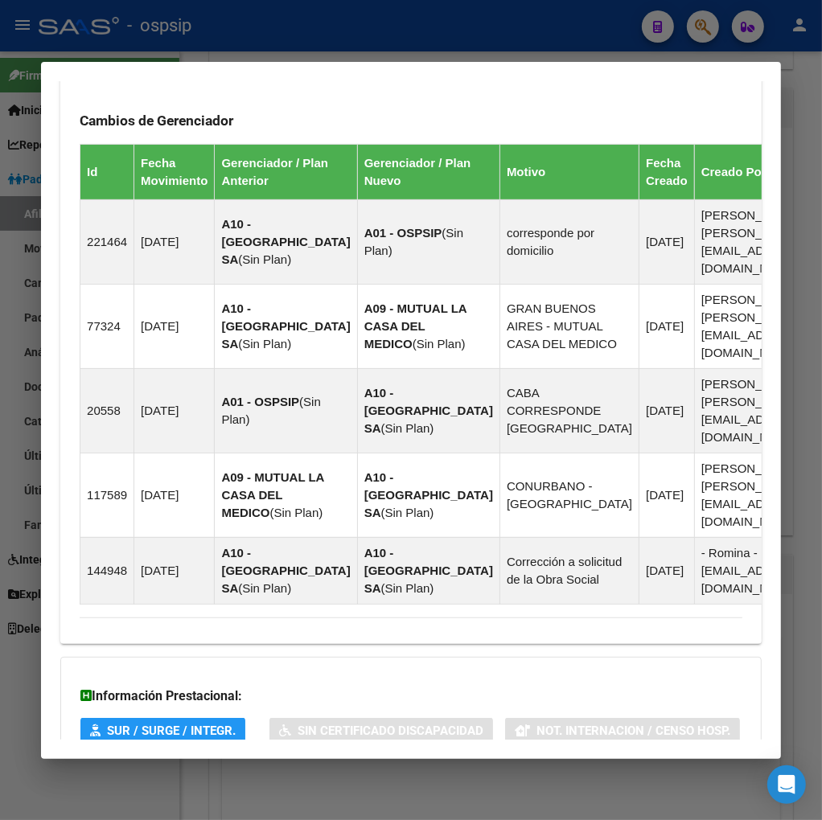
scroll to position [1221, 0]
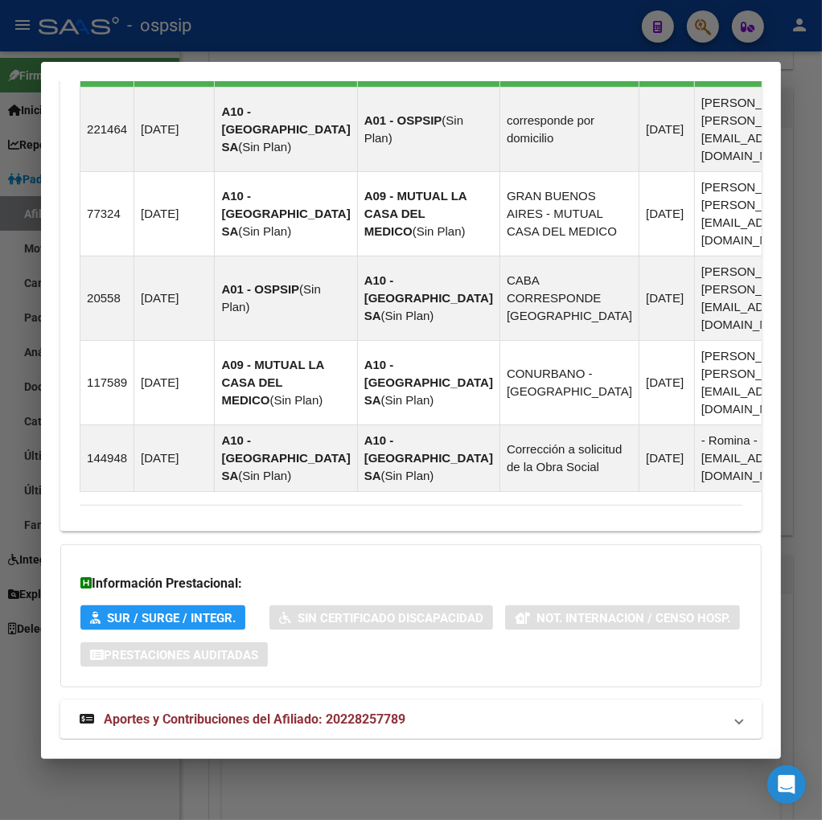
click at [197, 712] on span "Aportes y Contribuciones del Afiliado: 20228257789" at bounding box center [255, 719] width 302 height 15
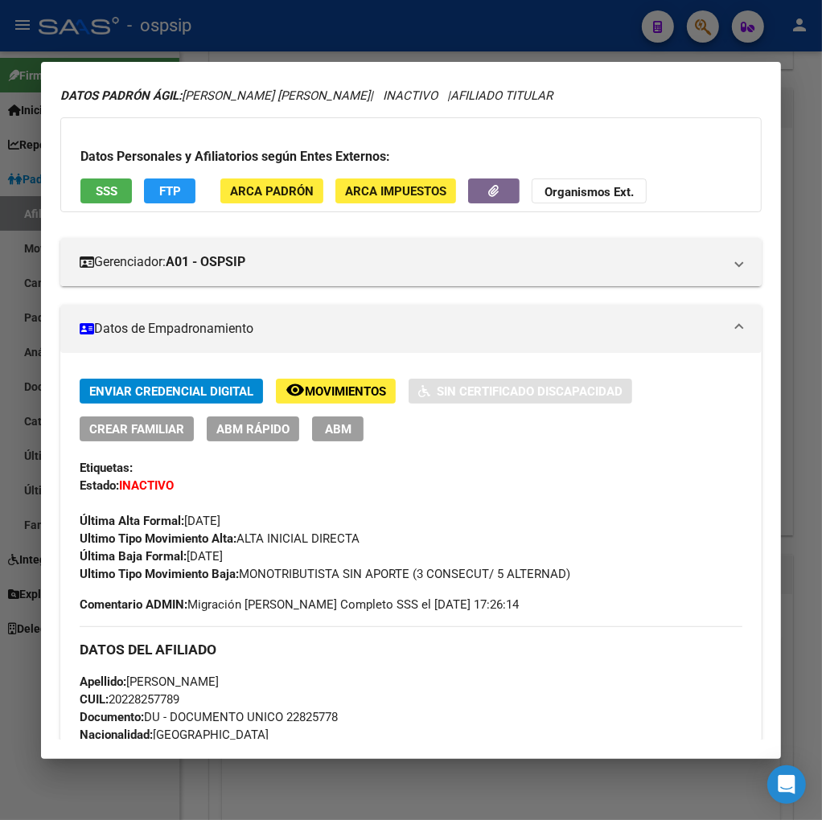
scroll to position [22, 0]
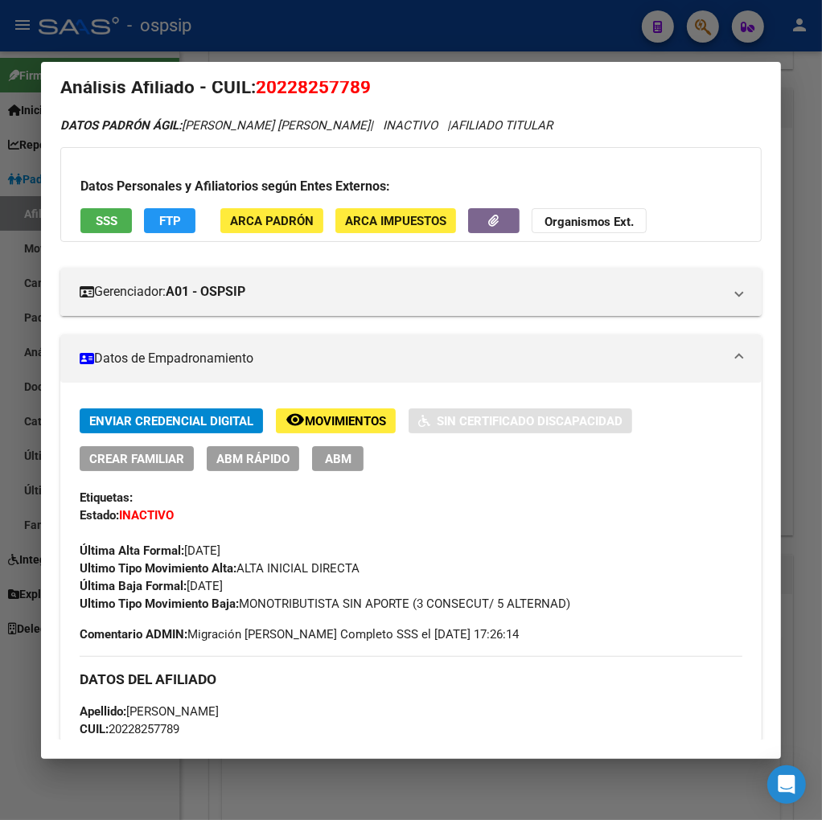
click at [315, 420] on span "Movimientos" at bounding box center [345, 421] width 81 height 14
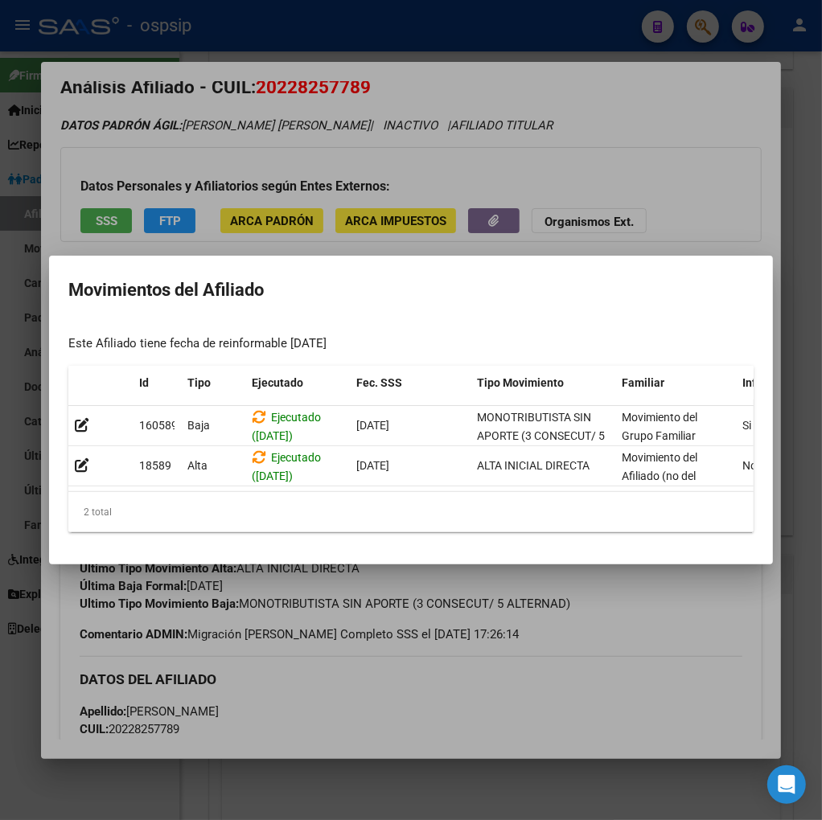
click at [471, 682] on div at bounding box center [411, 410] width 822 height 820
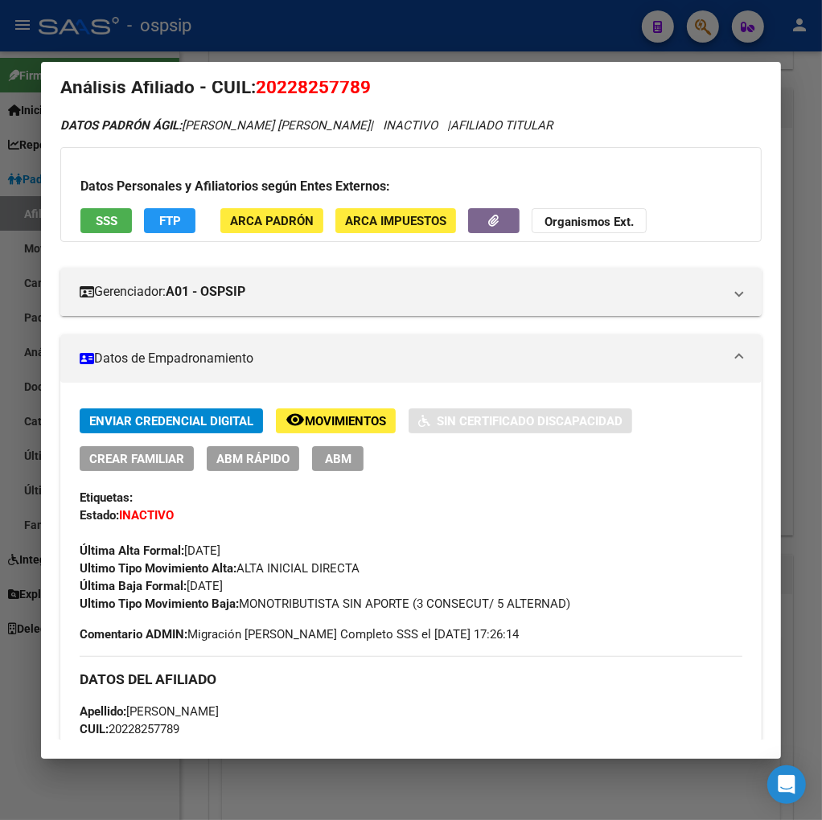
click at [711, 23] on div at bounding box center [411, 410] width 822 height 820
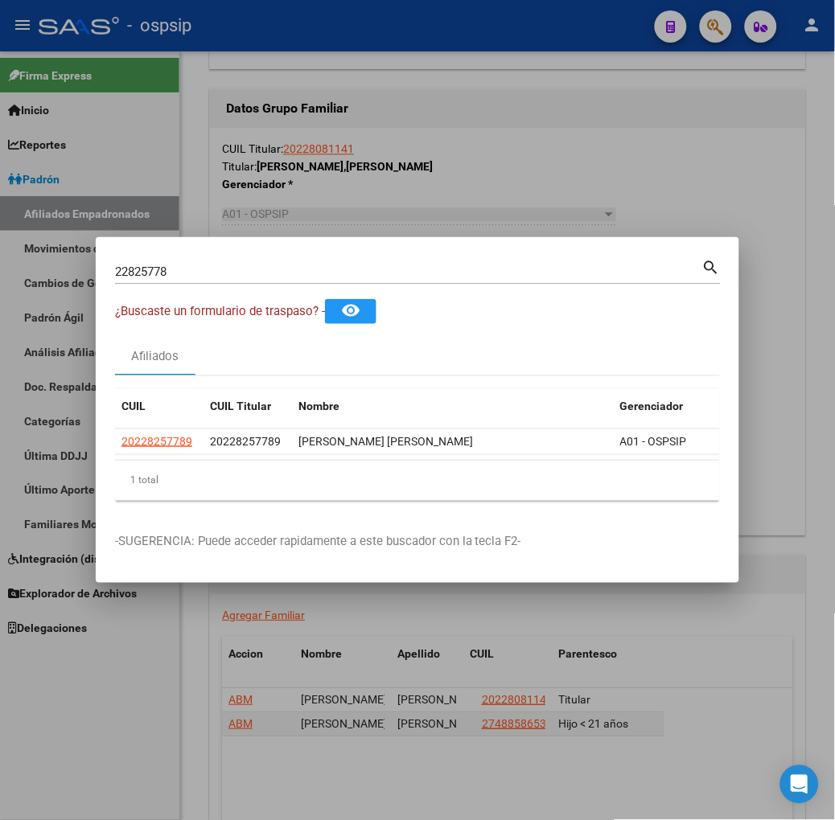
click at [175, 257] on div "22825778 Buscar (apellido, dni, [PERSON_NAME], nro traspaso, cuit, obra social)…" at bounding box center [418, 270] width 606 height 27
type input "2"
type input "22826328"
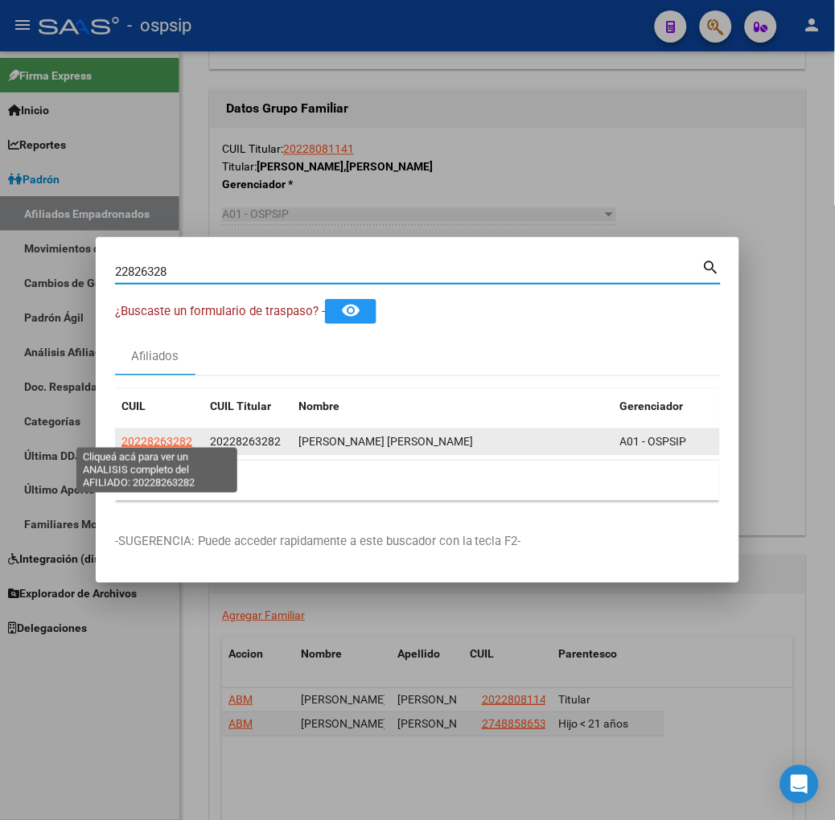
click at [142, 435] on span "20228263282" at bounding box center [156, 441] width 71 height 13
type textarea "20228263282"
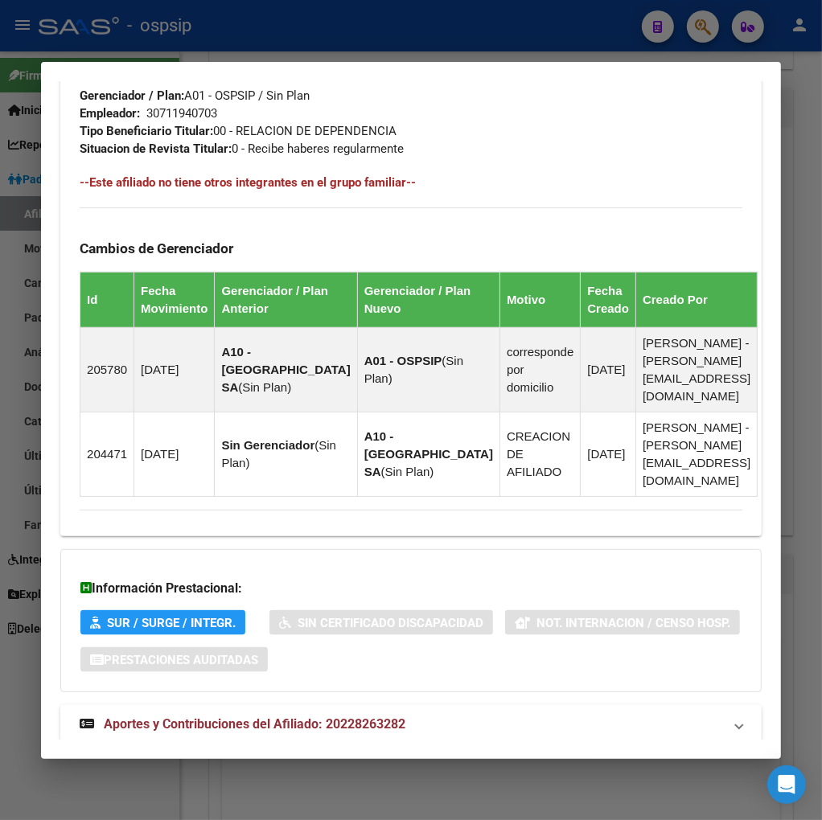
scroll to position [902, 0]
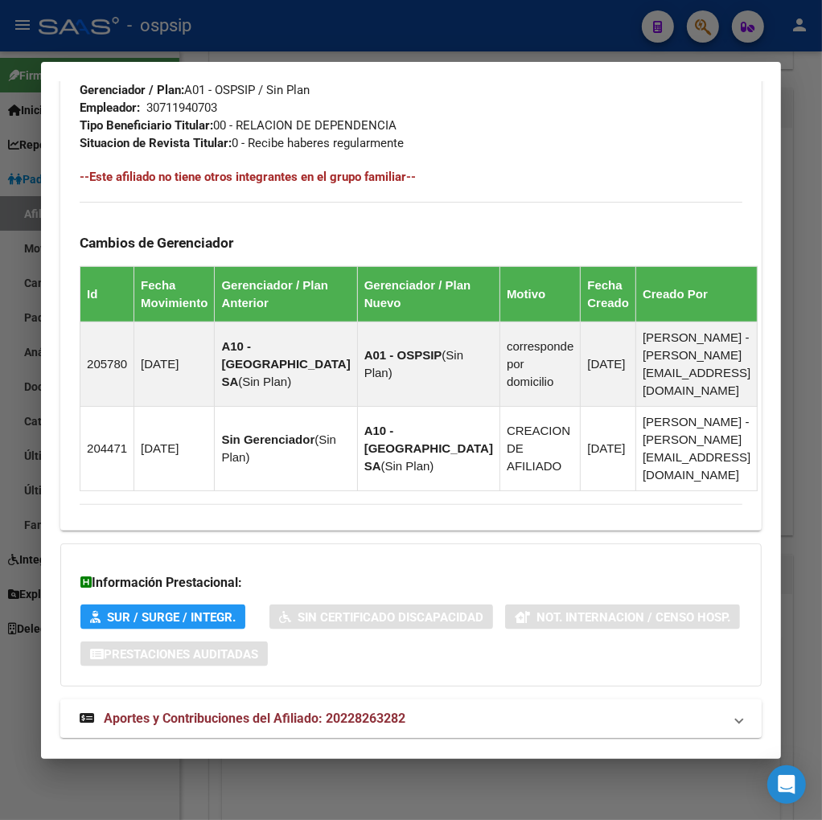
click at [229, 711] on span "Aportes y Contribuciones del Afiliado: 20228263282" at bounding box center [255, 718] width 302 height 15
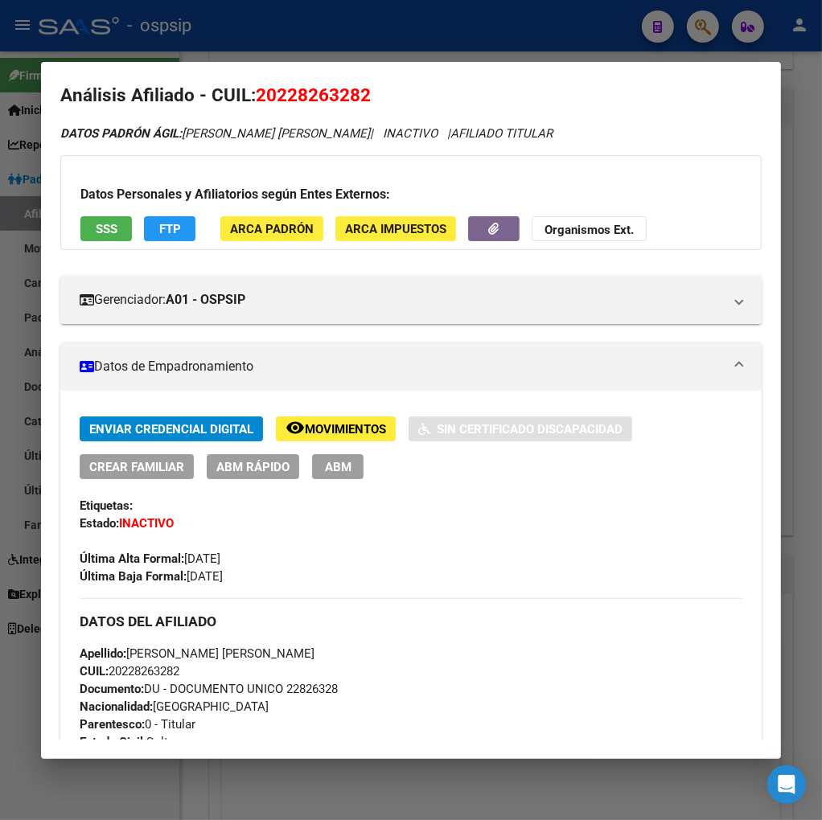
scroll to position [0, 0]
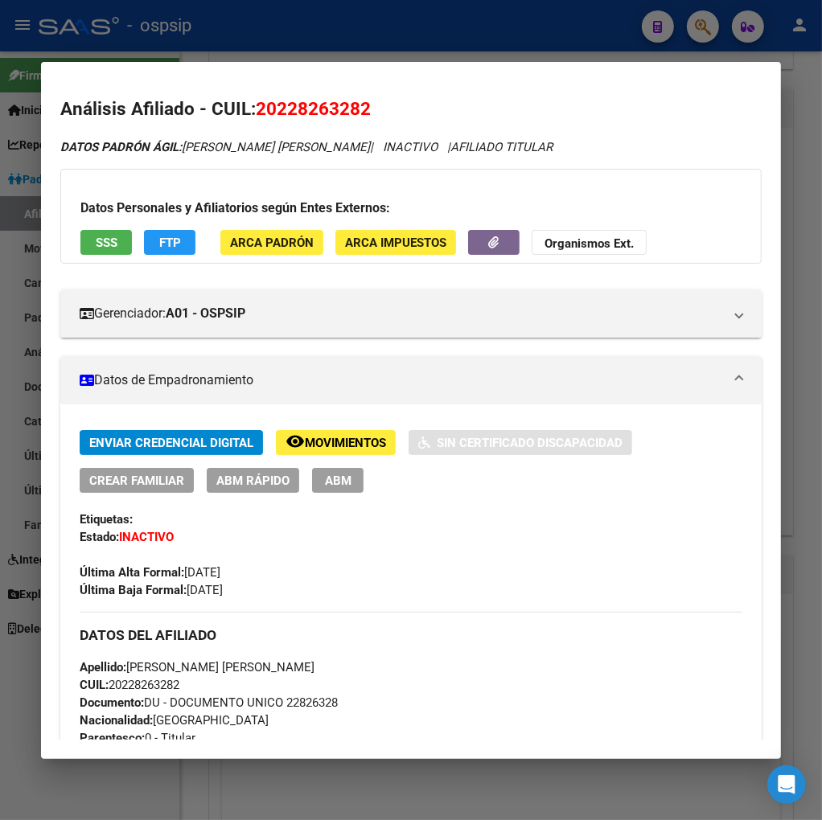
click at [336, 440] on span "Movimientos" at bounding box center [345, 443] width 81 height 14
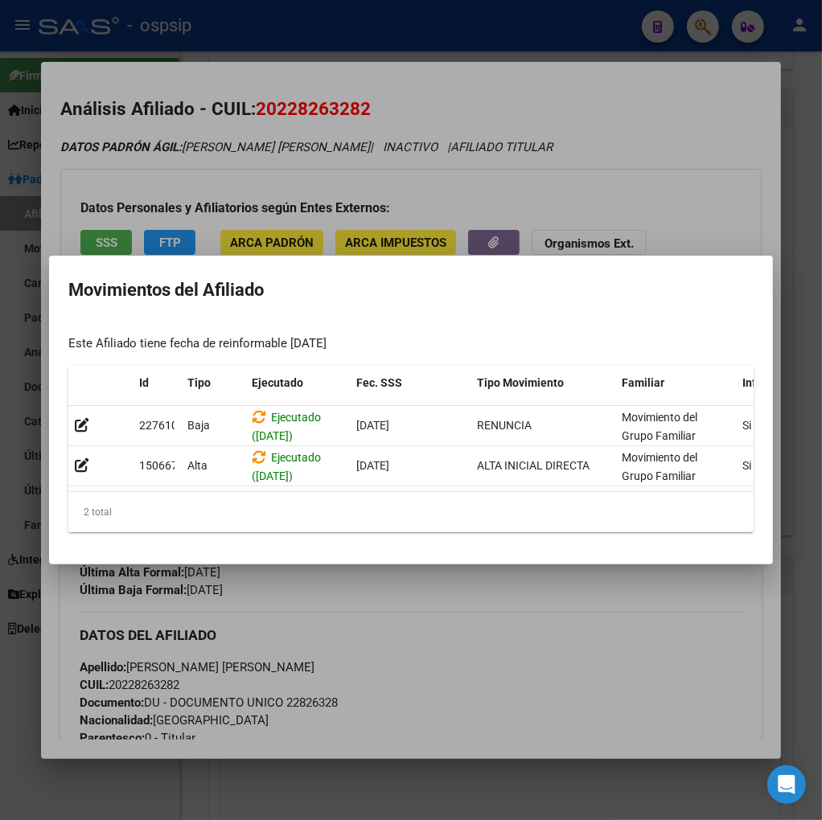
click at [438, 599] on div at bounding box center [411, 410] width 822 height 820
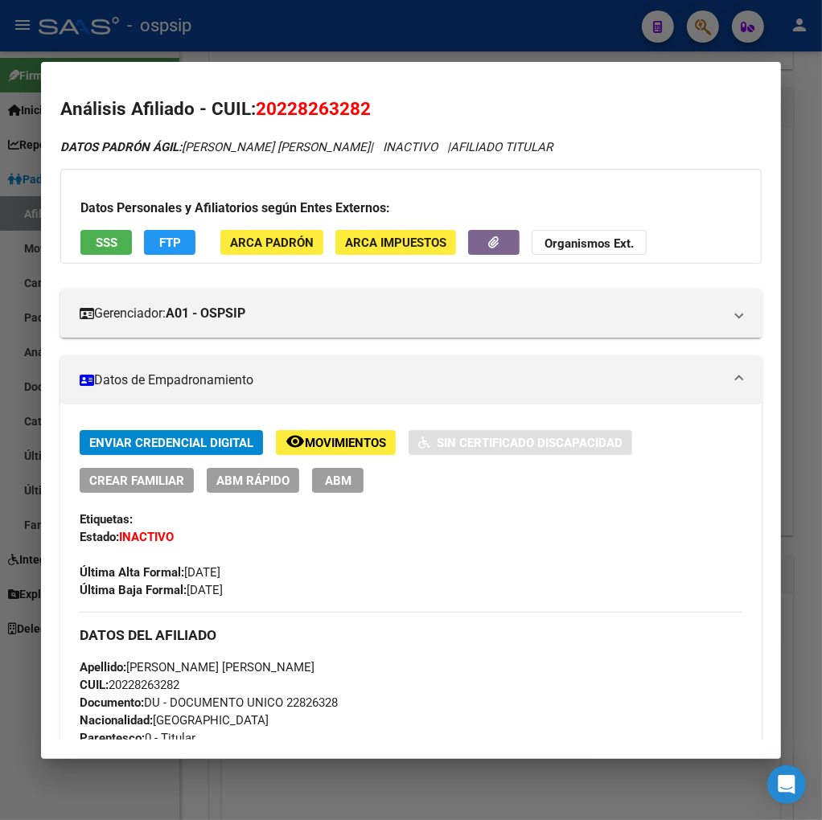
click at [696, 25] on div at bounding box center [411, 410] width 822 height 820
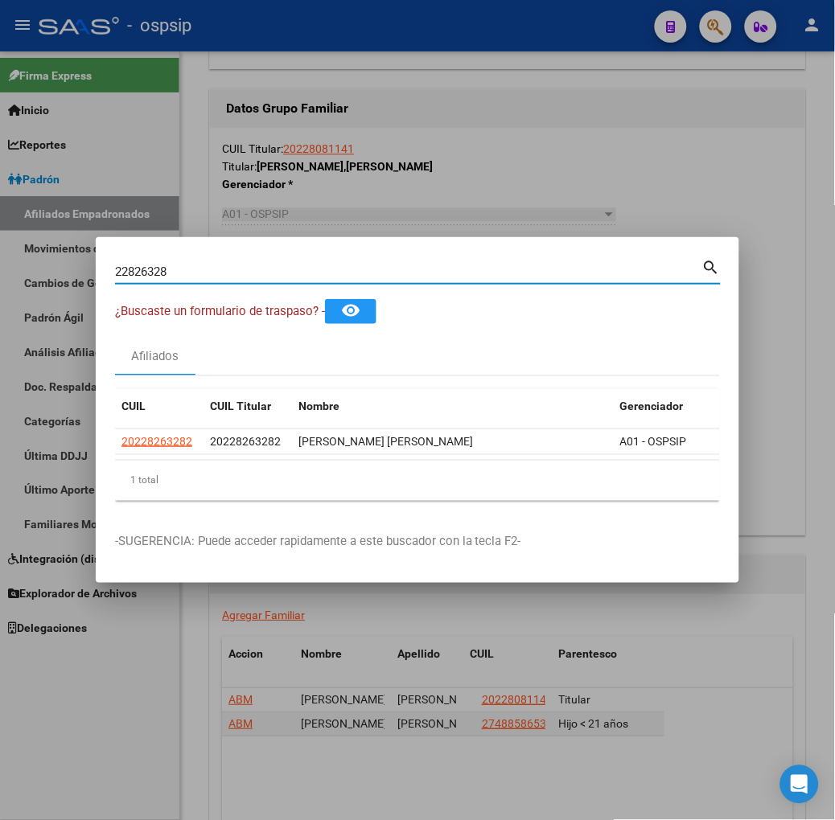
click at [183, 271] on input "22826328" at bounding box center [408, 272] width 587 height 14
type input "2"
type input "43957644"
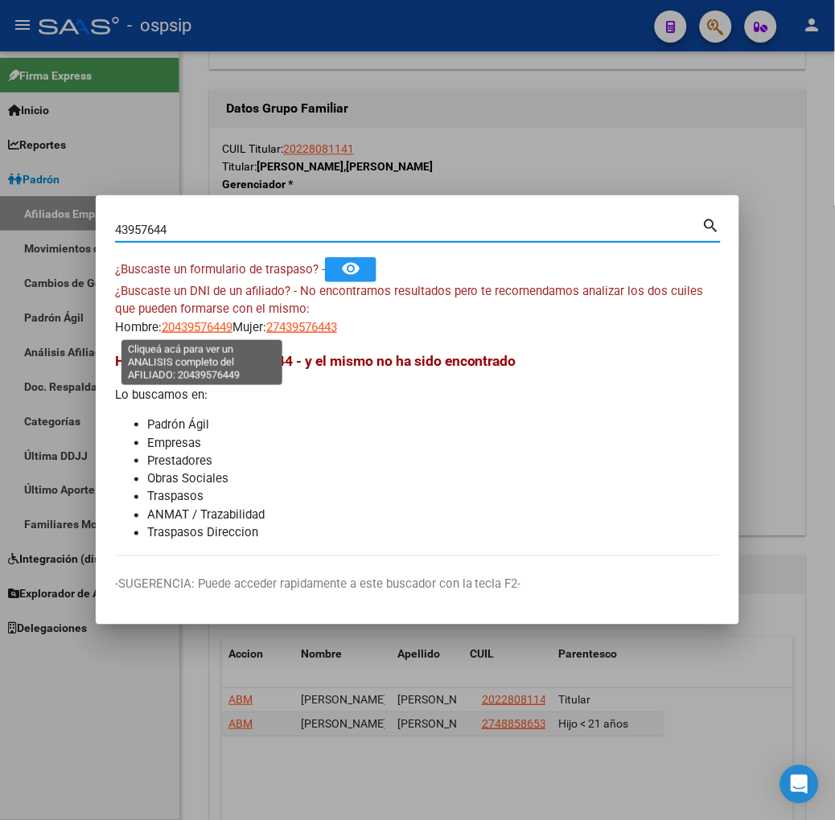
click at [191, 325] on span "20439576449" at bounding box center [197, 327] width 71 height 14
type textarea "20439576449"
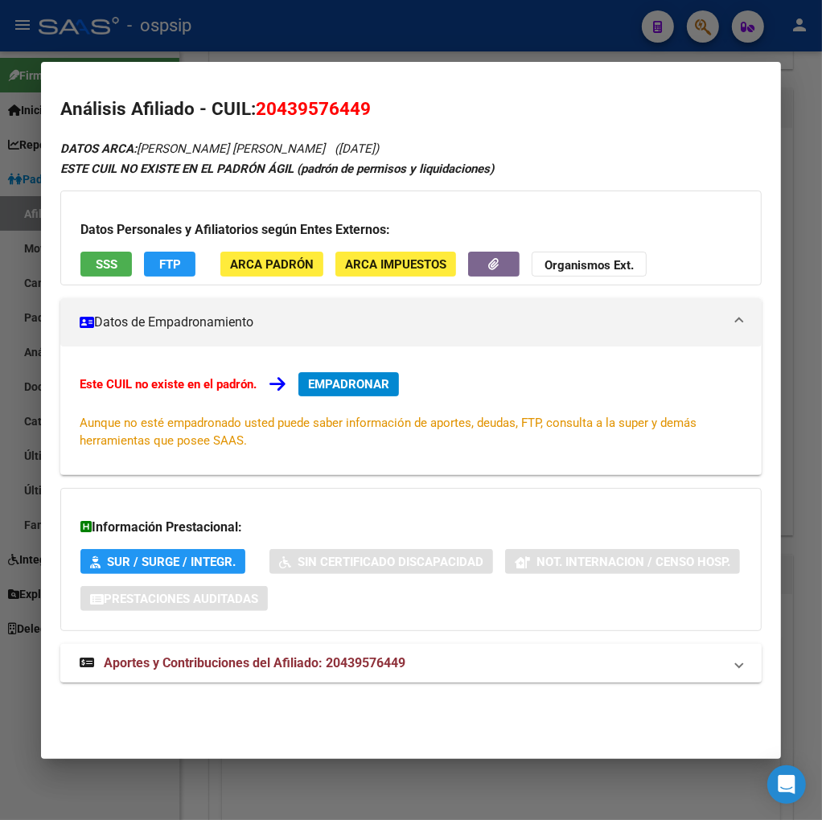
click at [227, 665] on span "Aportes y Contribuciones del Afiliado: 20439576449" at bounding box center [255, 663] width 302 height 15
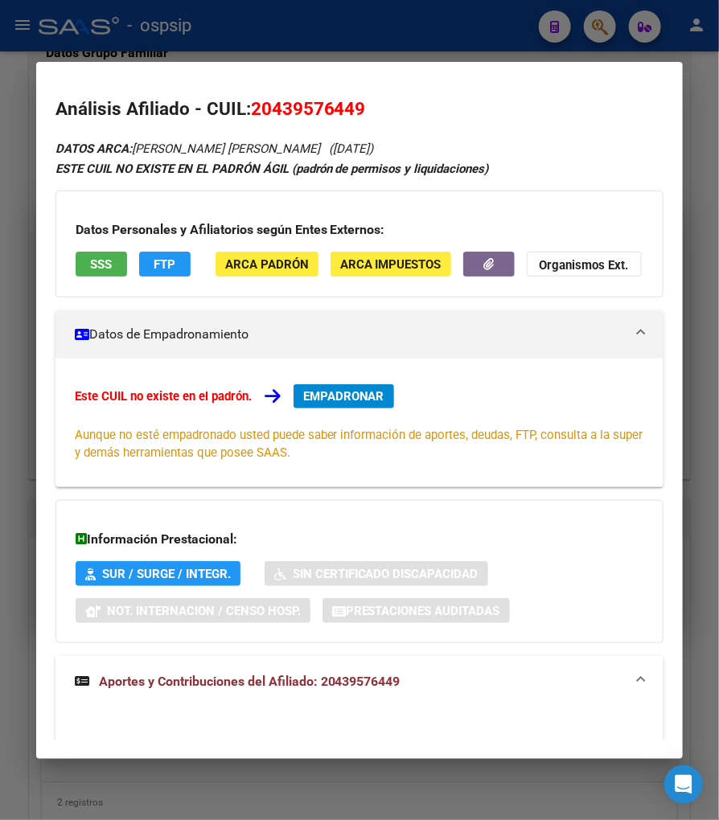
click at [590, 28] on div at bounding box center [359, 410] width 719 height 820
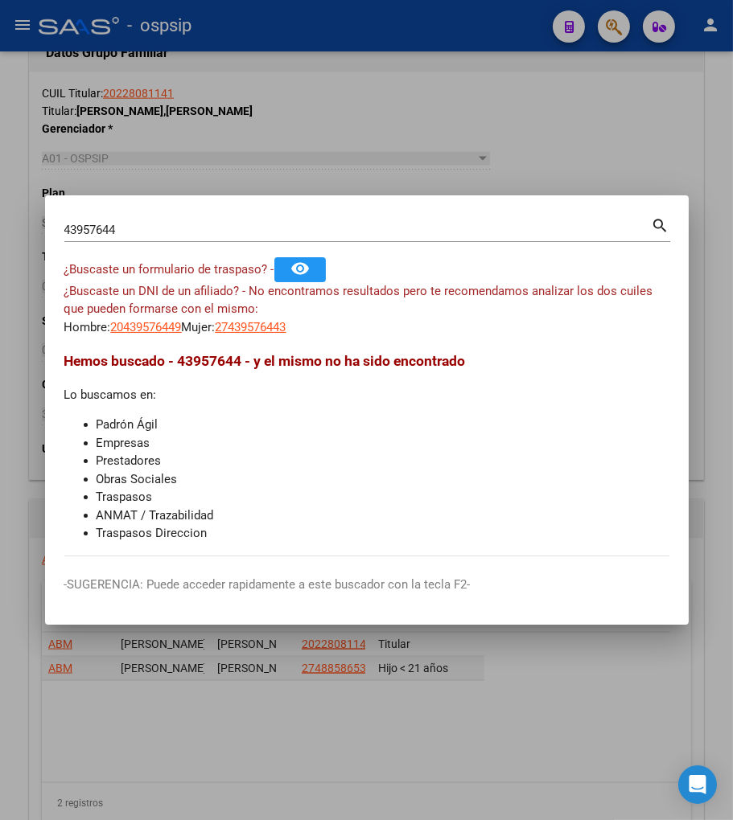
click at [150, 230] on input "43957644" at bounding box center [357, 230] width 587 height 14
type input "4"
type input "47560008"
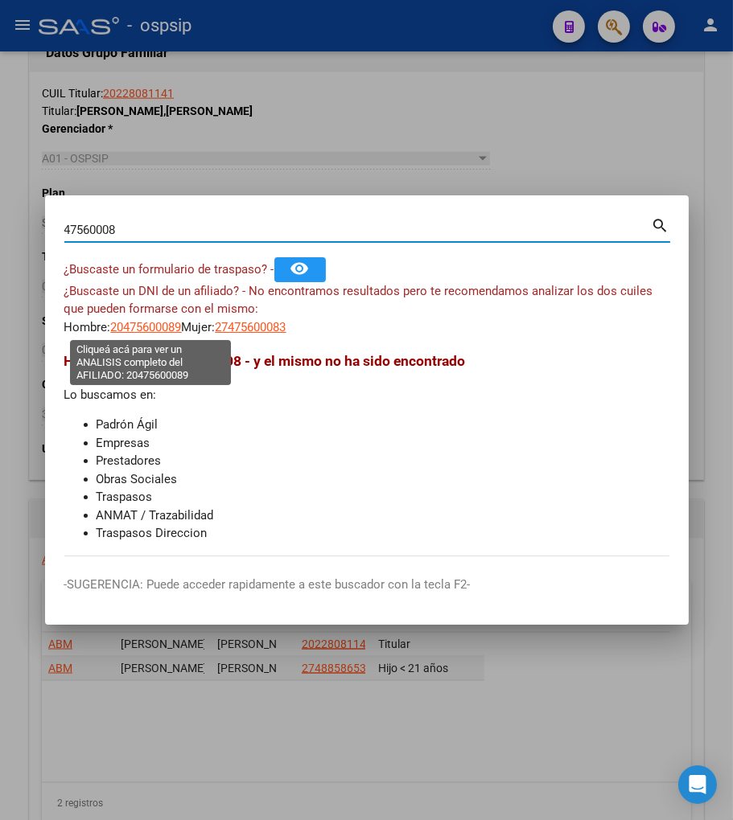
click at [151, 327] on span "20475600089" at bounding box center [146, 327] width 71 height 14
type textarea "20475600089"
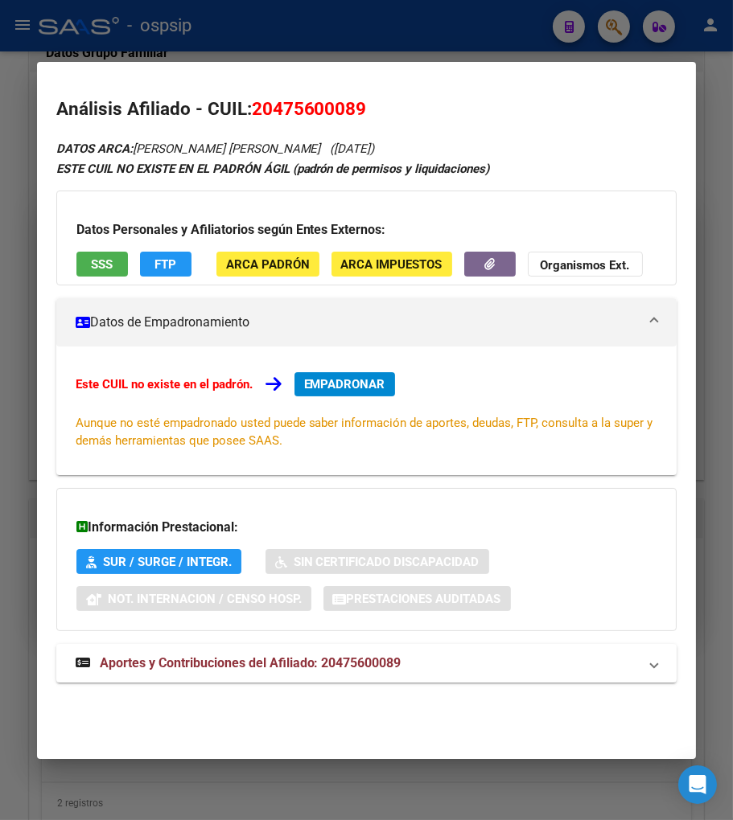
click at [621, 24] on div at bounding box center [366, 410] width 733 height 820
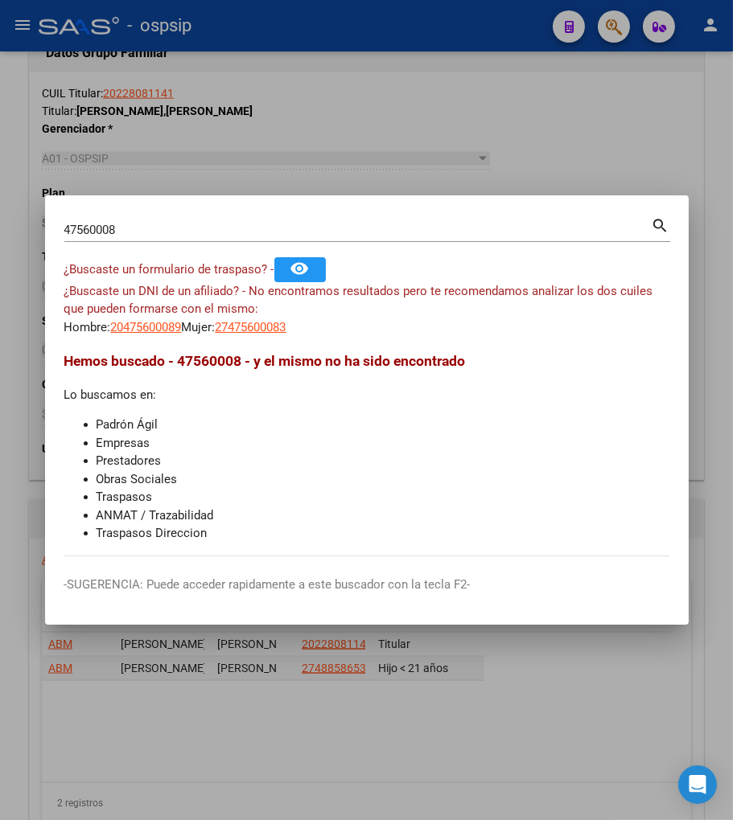
drag, startPoint x: 125, startPoint y: 232, endPoint x: 158, endPoint y: 230, distance: 33.8
click at [126, 231] on input "47560008" at bounding box center [357, 230] width 587 height 14
type input "4"
type input "16996389"
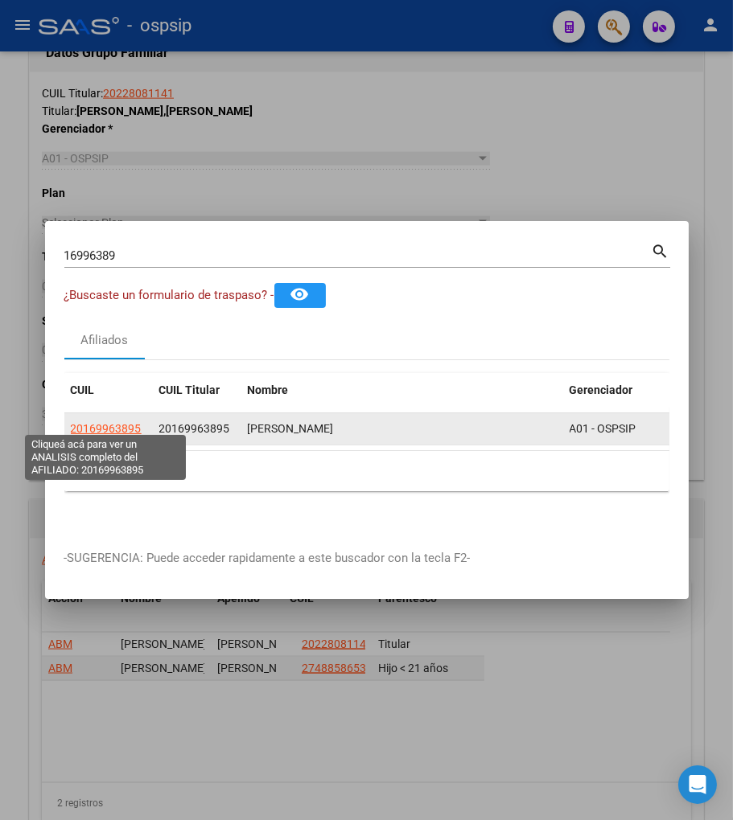
click at [108, 422] on span "20169963895" at bounding box center [106, 428] width 71 height 13
type textarea "20169963895"
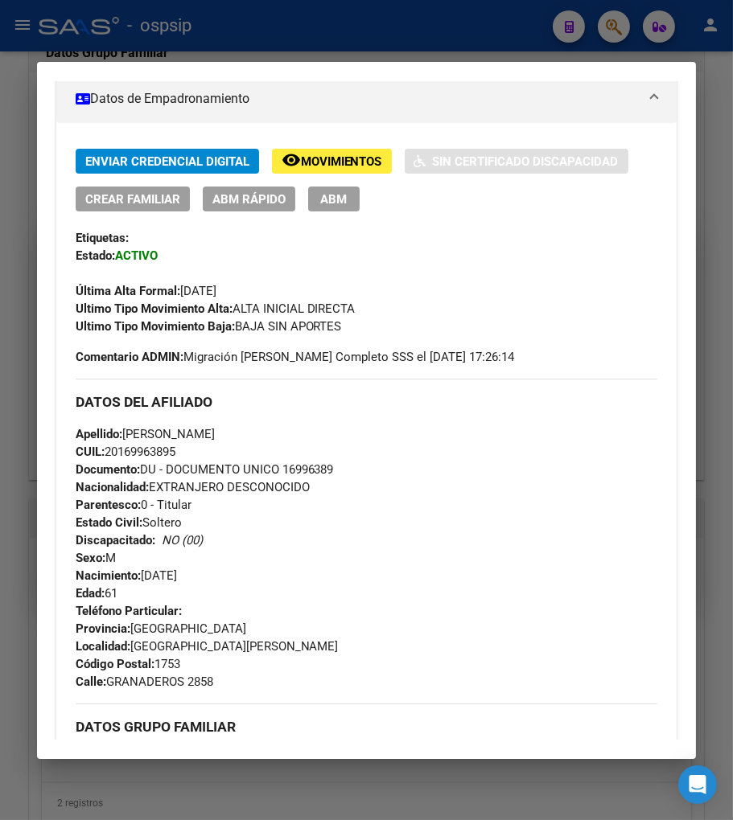
scroll to position [89, 0]
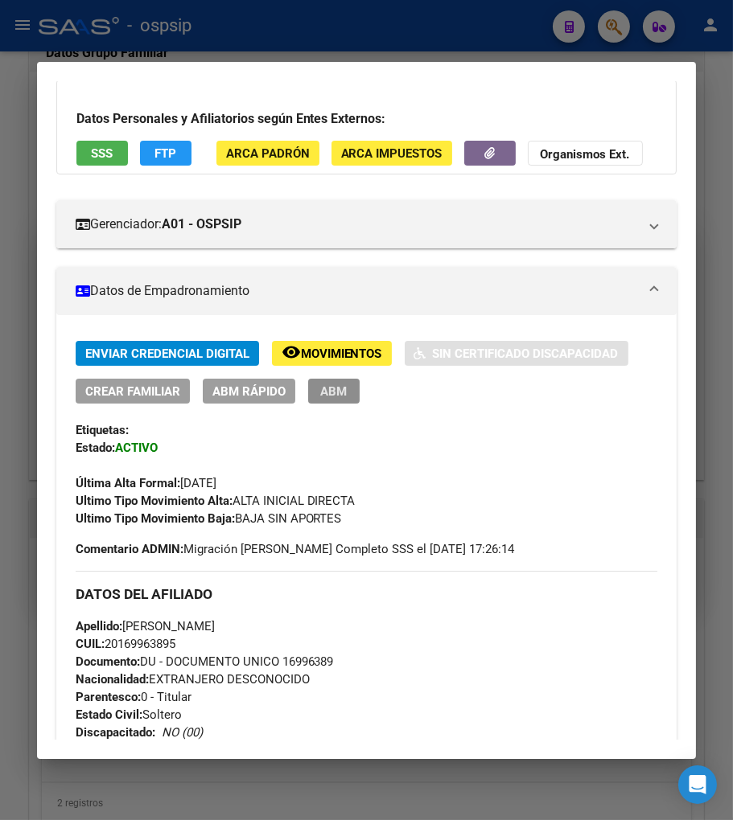
click at [323, 399] on span "ABM" at bounding box center [333, 391] width 27 height 14
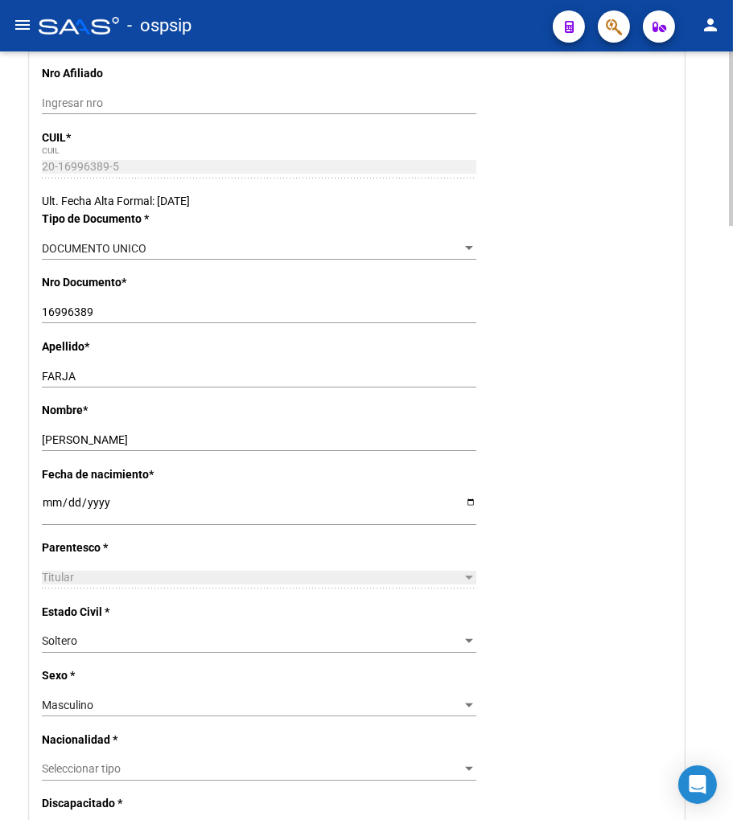
scroll to position [357, 0]
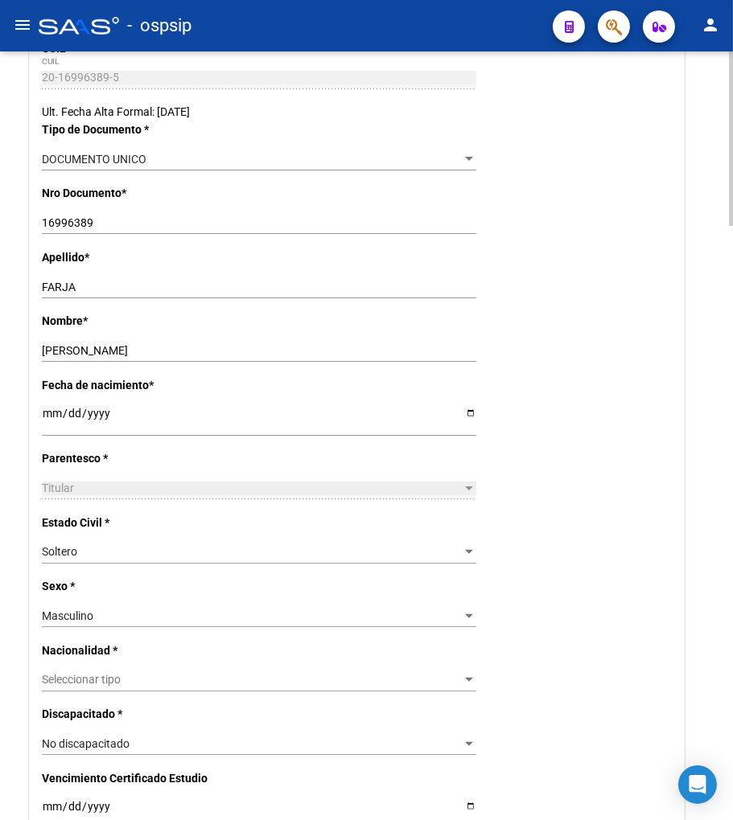
click at [142, 679] on span "Seleccionar tipo" at bounding box center [252, 680] width 420 height 14
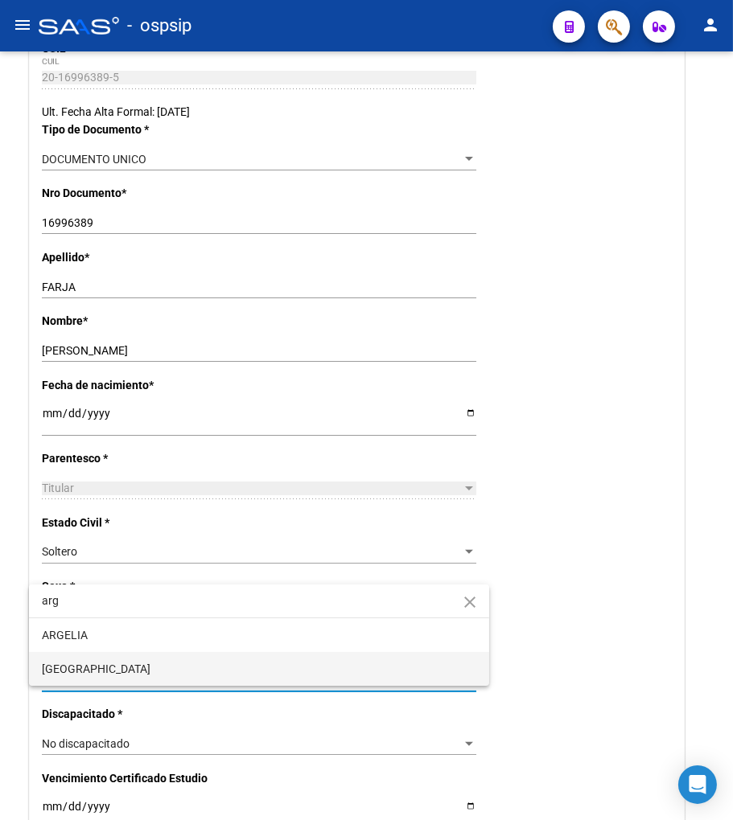
type input "arg"
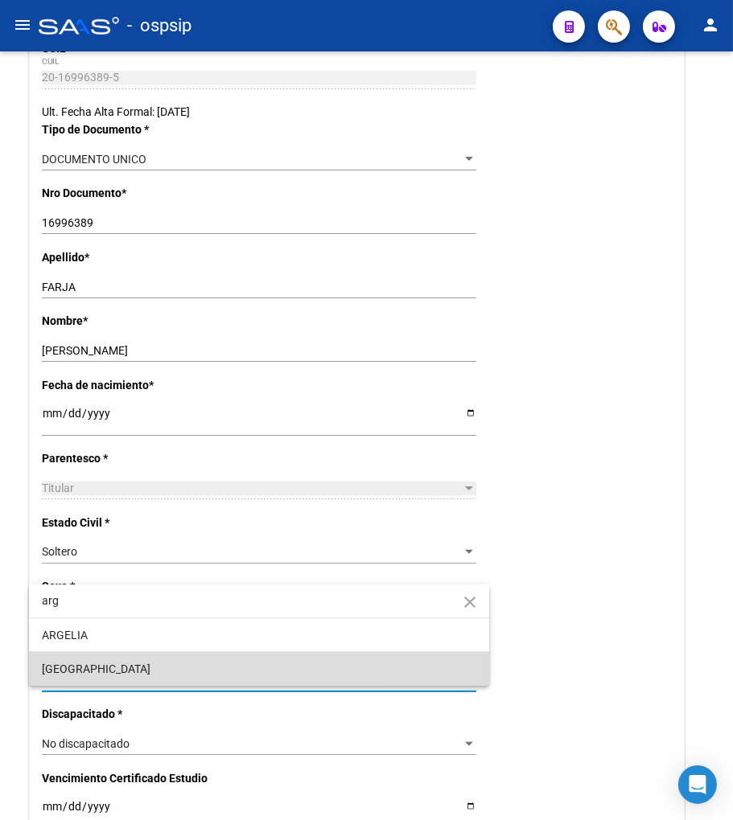
click at [133, 666] on span "[GEOGRAPHIC_DATA]" at bounding box center [259, 669] width 434 height 34
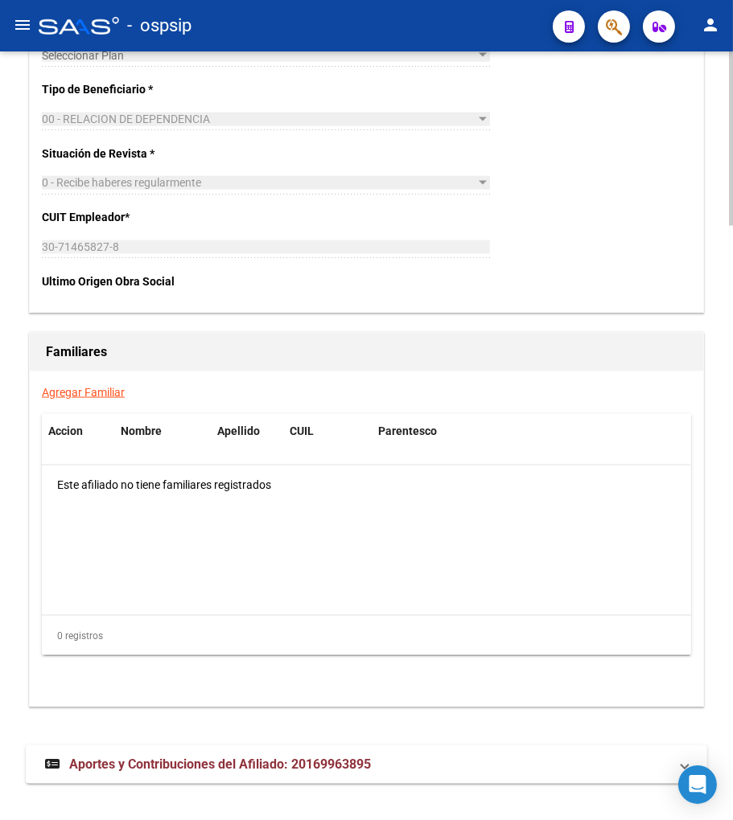
scroll to position [2622, 0]
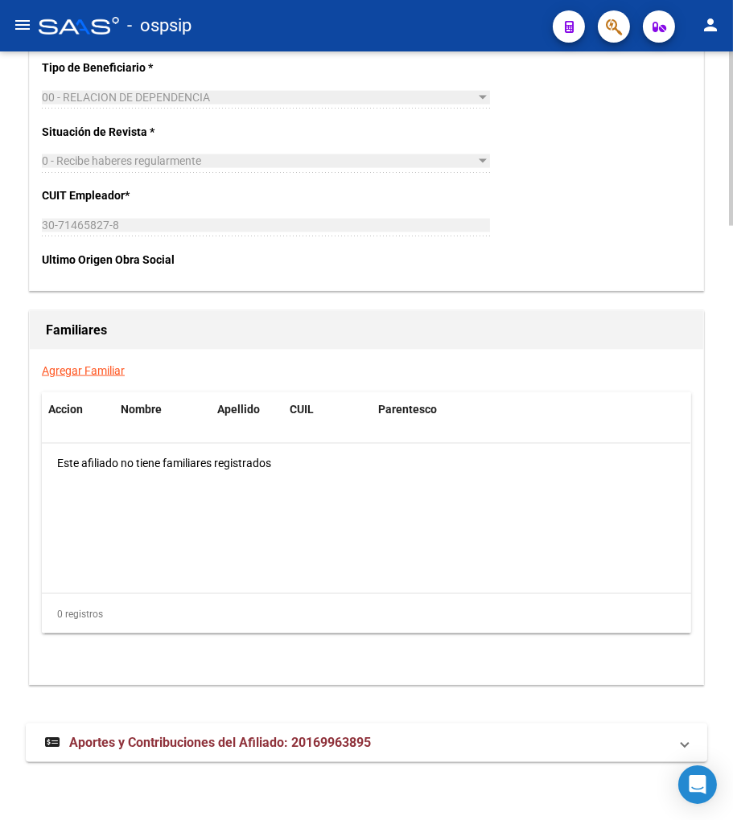
click at [179, 744] on span "Aportes y Contribuciones del Afiliado: 20169963895" at bounding box center [220, 742] width 302 height 15
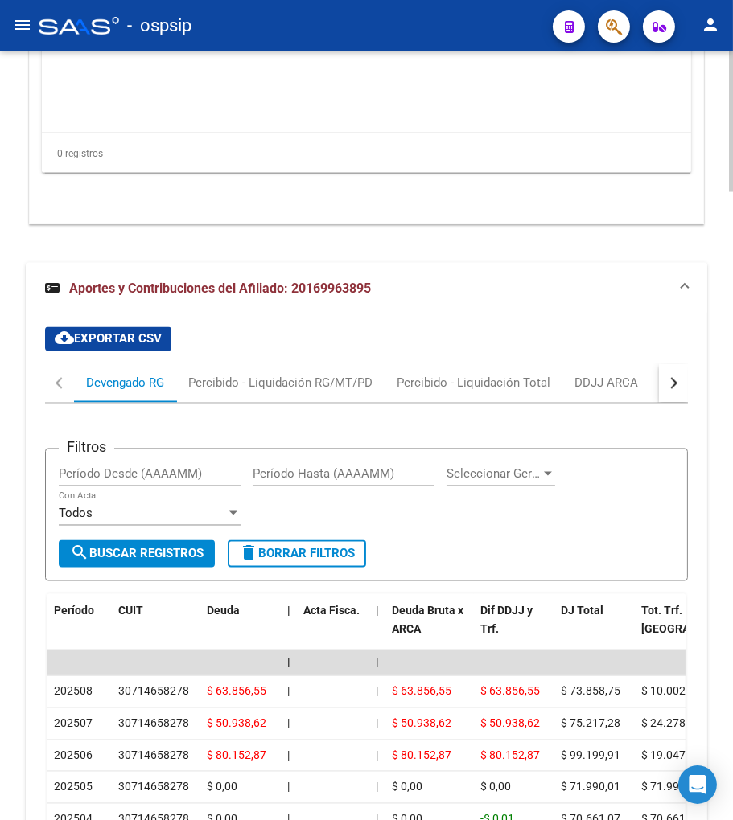
scroll to position [3224, 0]
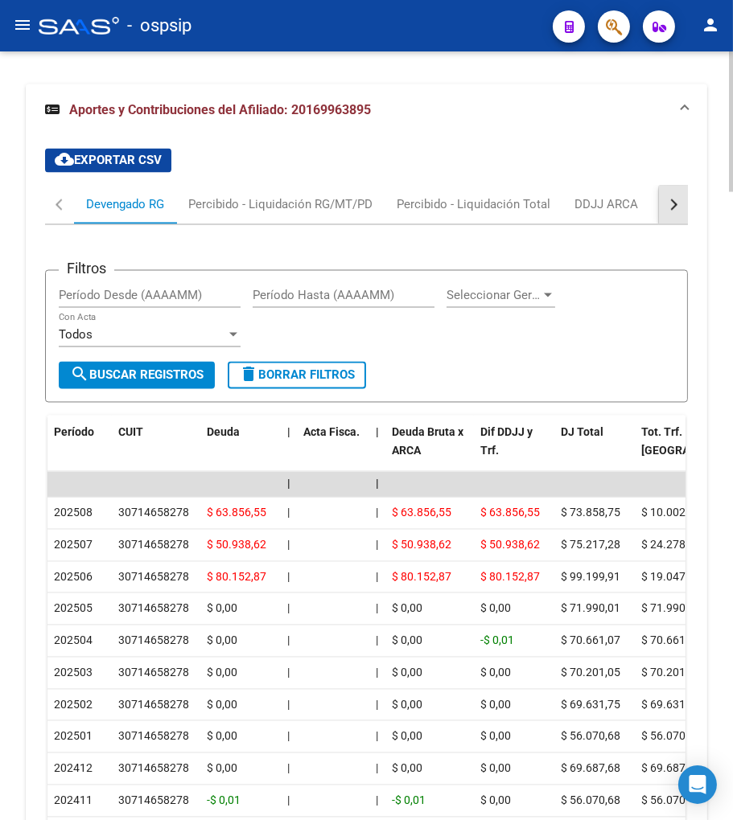
click at [686, 224] on button "button" at bounding box center [673, 205] width 29 height 39
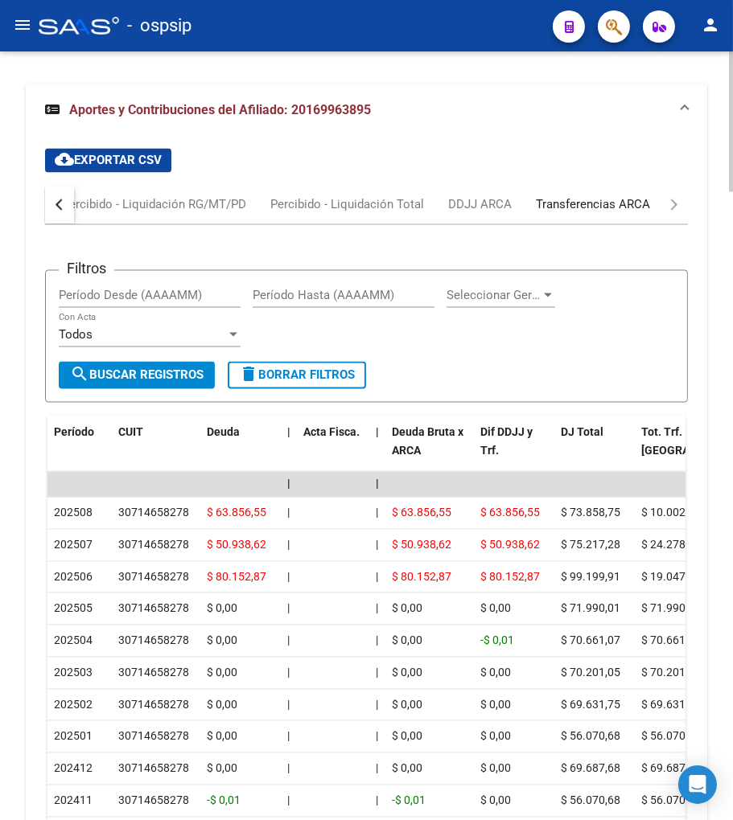
click at [618, 214] on div "Transferencias ARCA" at bounding box center [593, 205] width 114 height 18
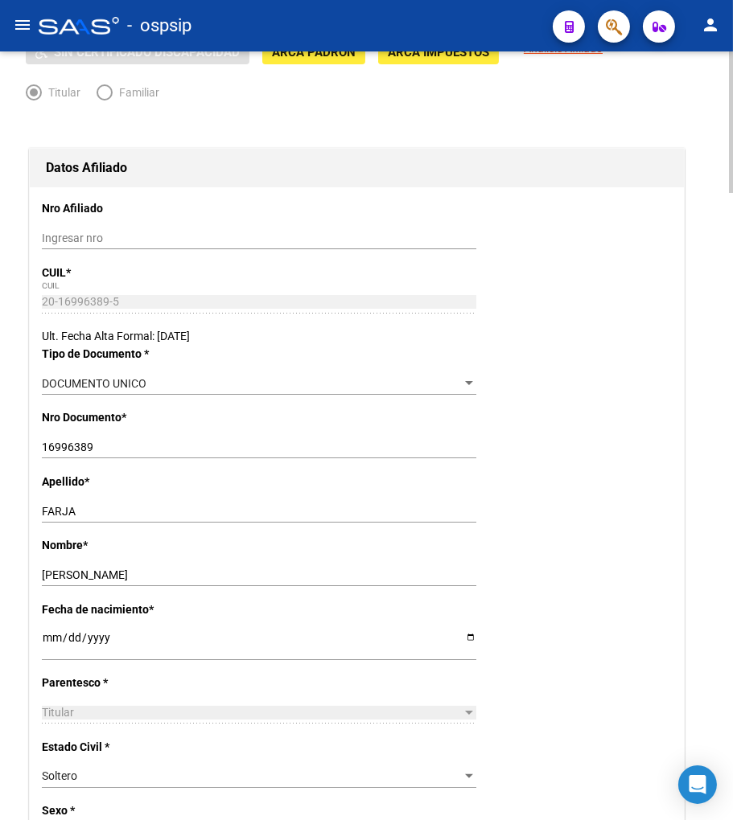
scroll to position [0, 0]
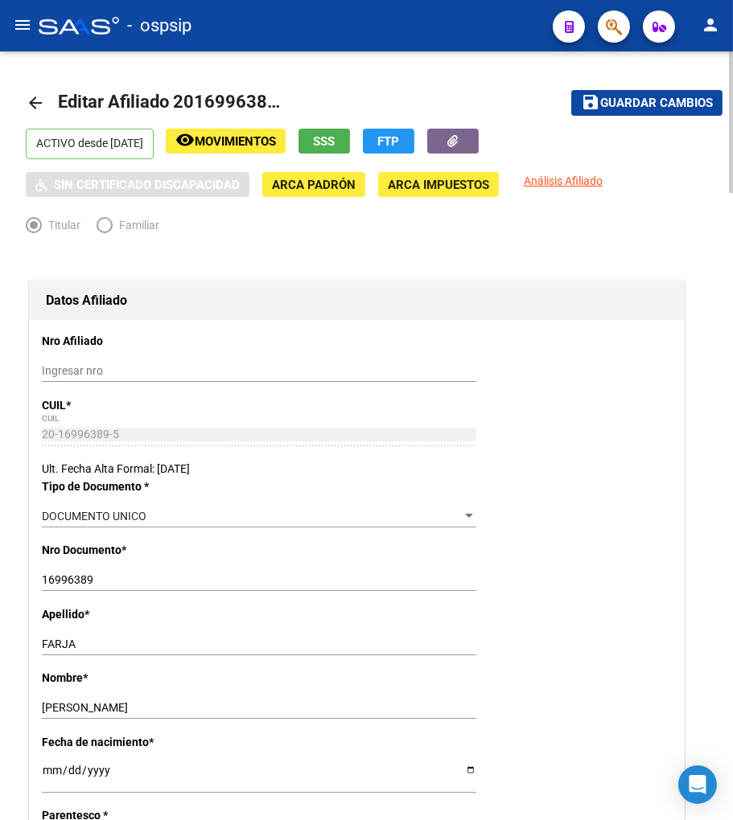
click at [660, 101] on span "Guardar cambios" at bounding box center [656, 104] width 113 height 14
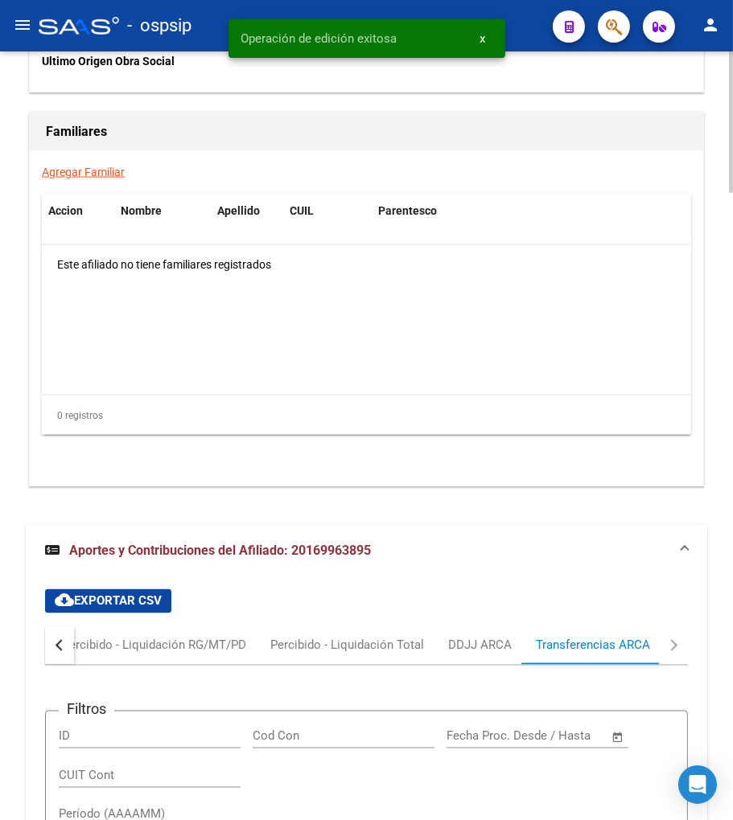
scroll to position [2949, 0]
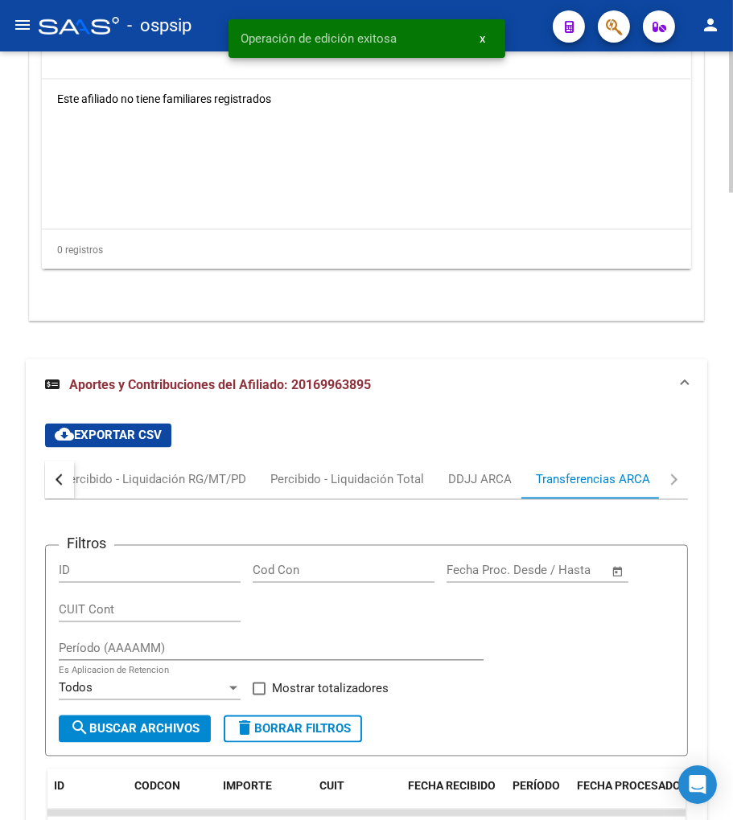
click at [60, 486] on div "button" at bounding box center [61, 480] width 11 height 11
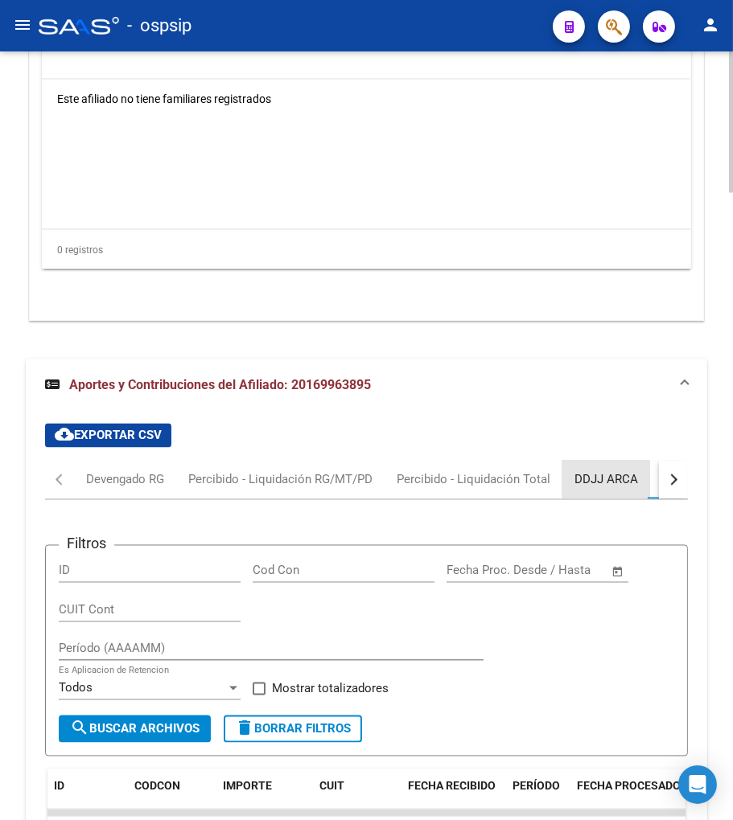
click at [607, 489] on div "DDJJ ARCA" at bounding box center [606, 480] width 64 height 18
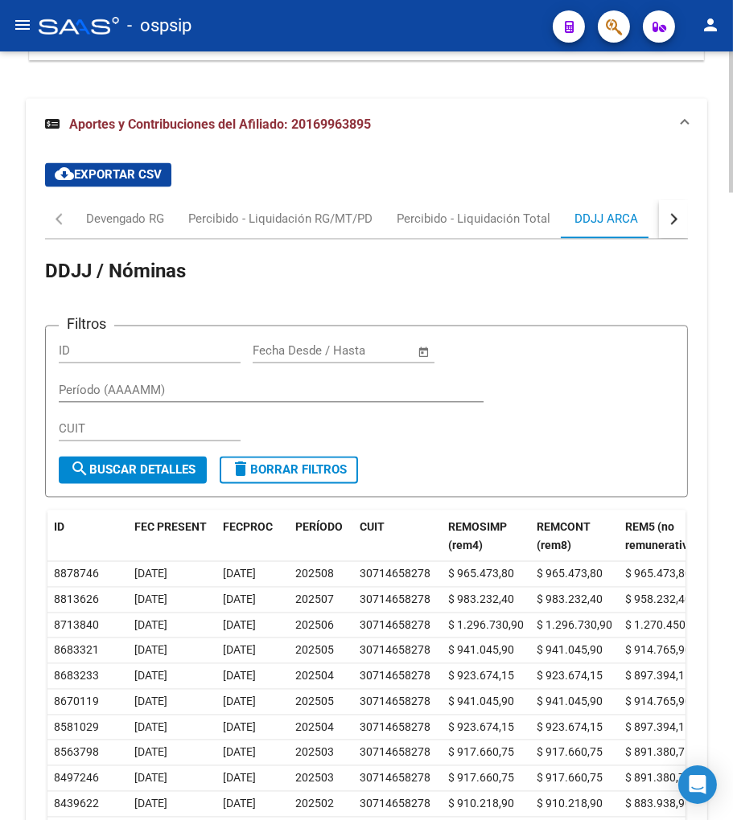
scroll to position [3210, 0]
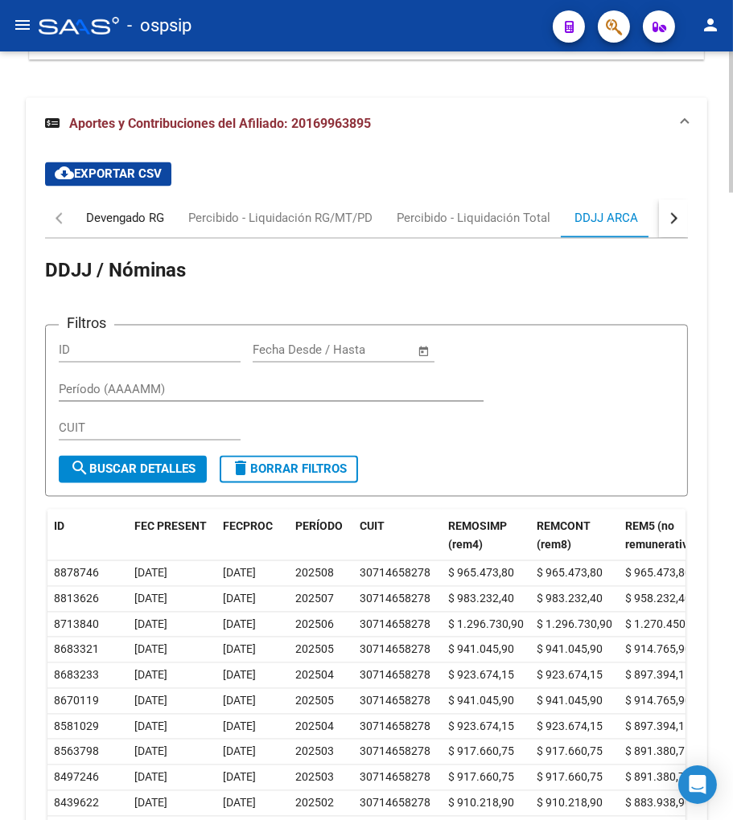
click at [98, 228] on div "Devengado RG" at bounding box center [125, 219] width 78 height 18
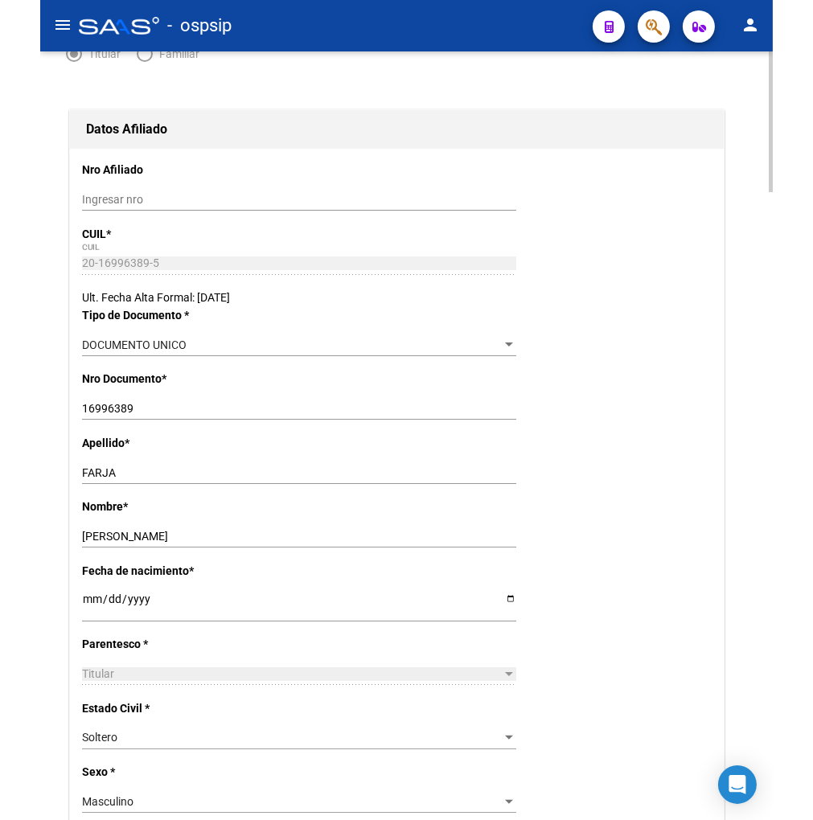
scroll to position [0, 0]
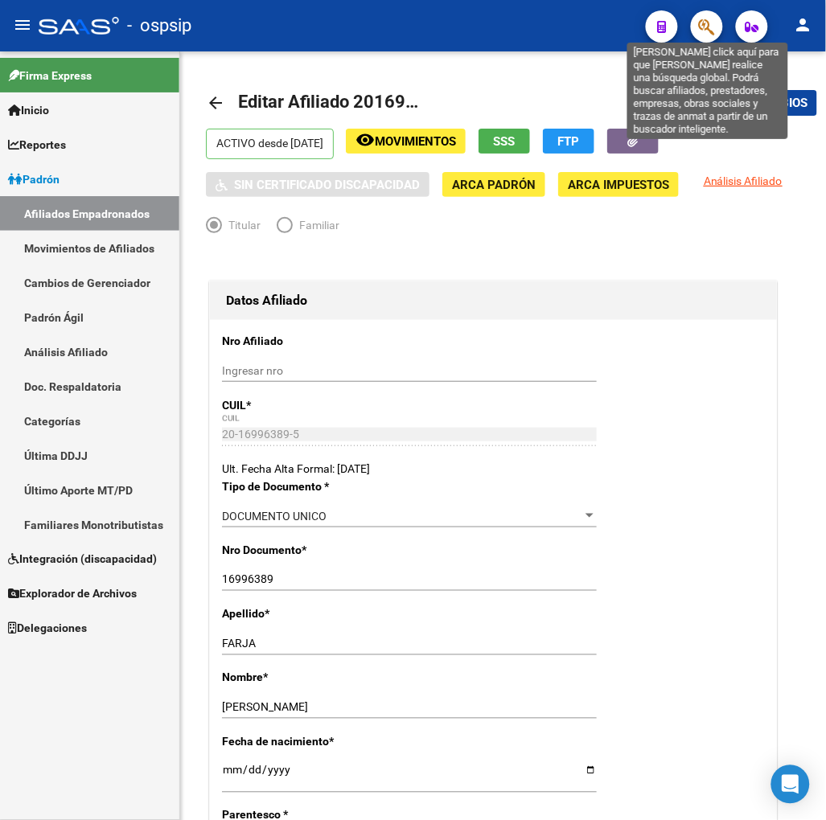
click at [705, 33] on icon "button" at bounding box center [707, 27] width 16 height 19
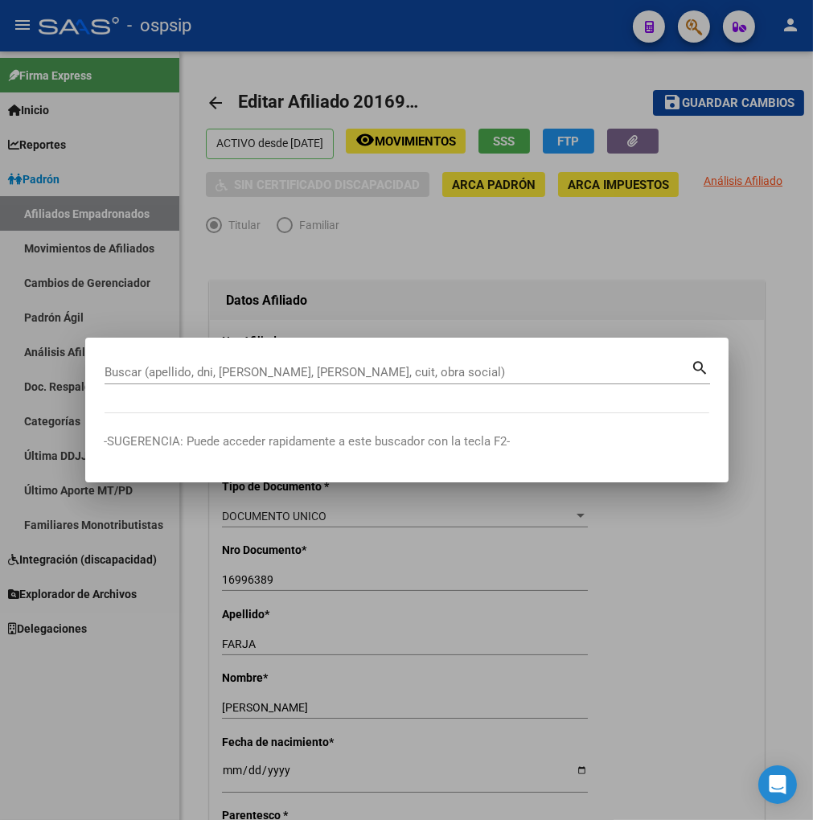
click at [163, 360] on div "Buscar (apellido, dni, [PERSON_NAME], [PERSON_NAME], cuit, obra social)" at bounding box center [398, 372] width 587 height 24
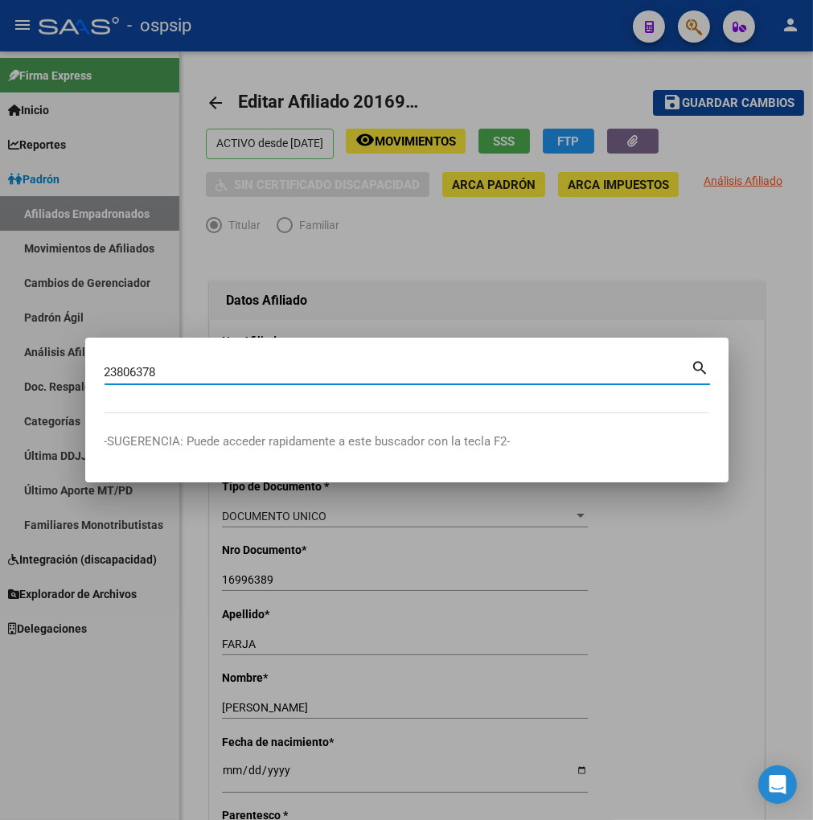
type input "23806378"
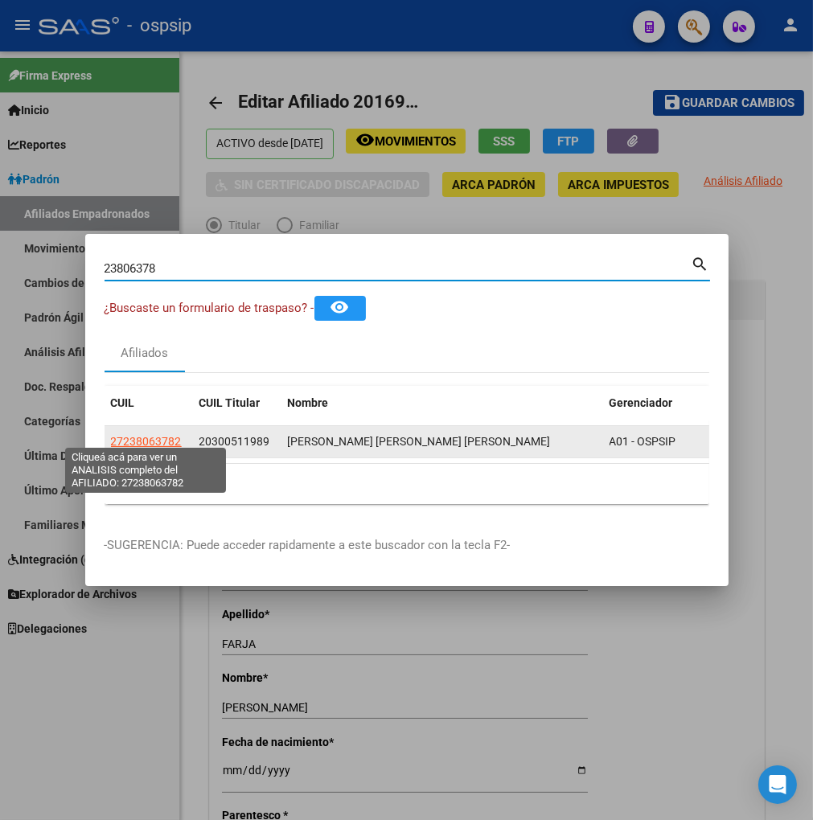
click at [138, 435] on span "27238063782" at bounding box center [146, 441] width 71 height 13
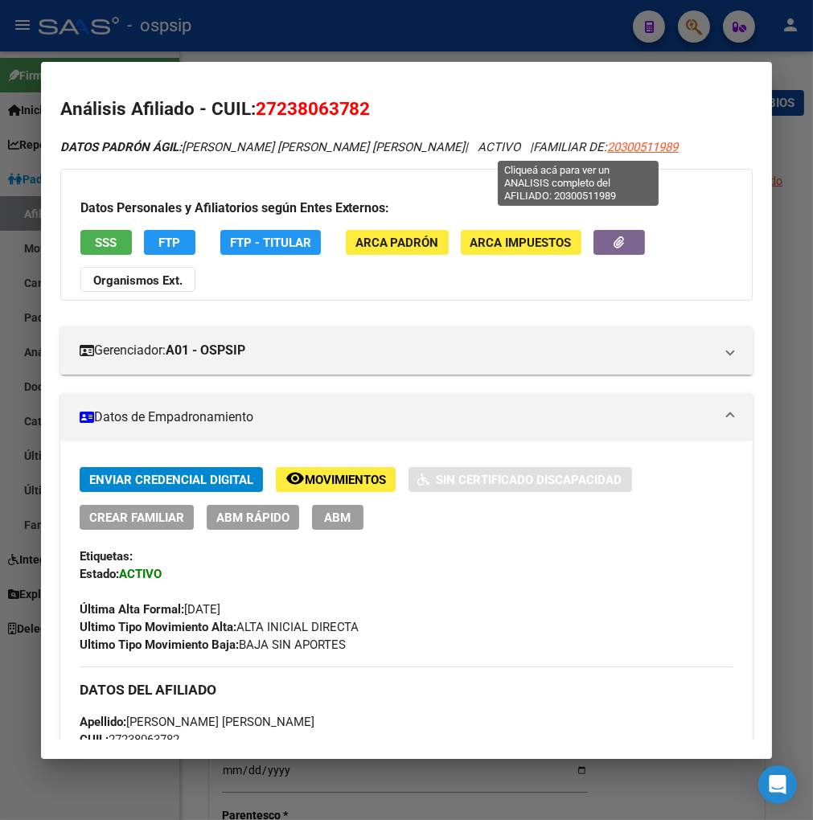
click at [608, 149] on span "20300511989" at bounding box center [643, 147] width 71 height 14
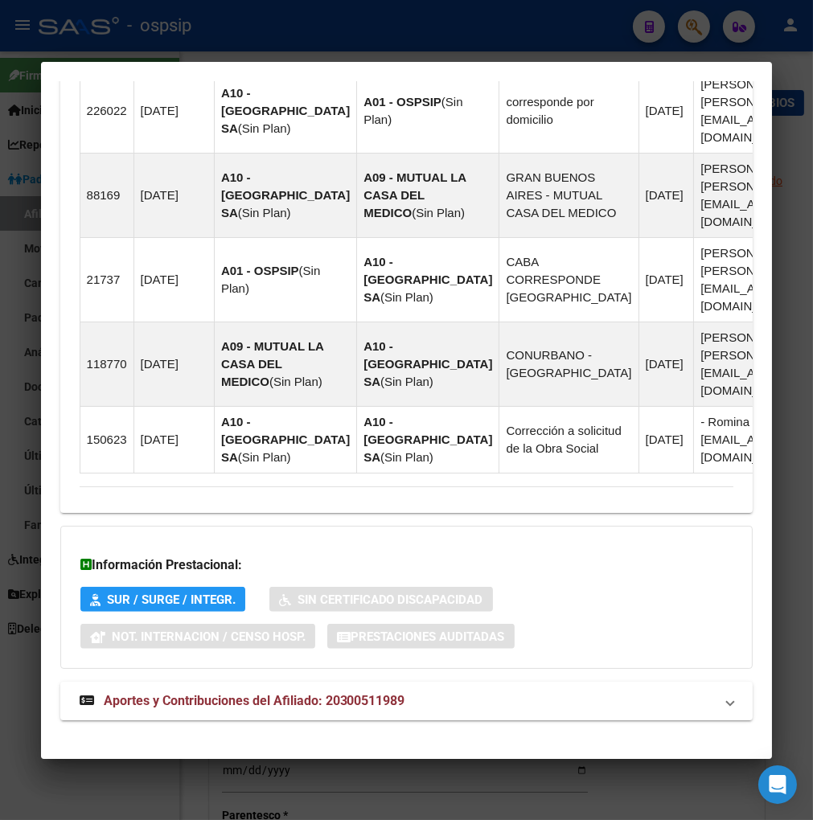
scroll to position [952, 0]
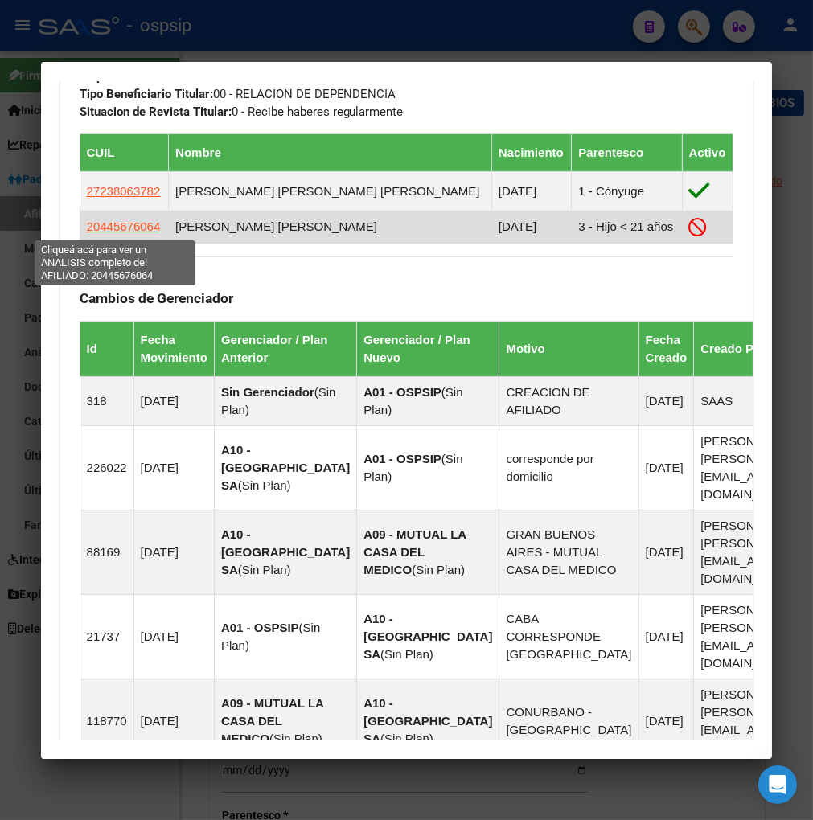
click at [111, 224] on span "20445676064" at bounding box center [124, 227] width 74 height 14
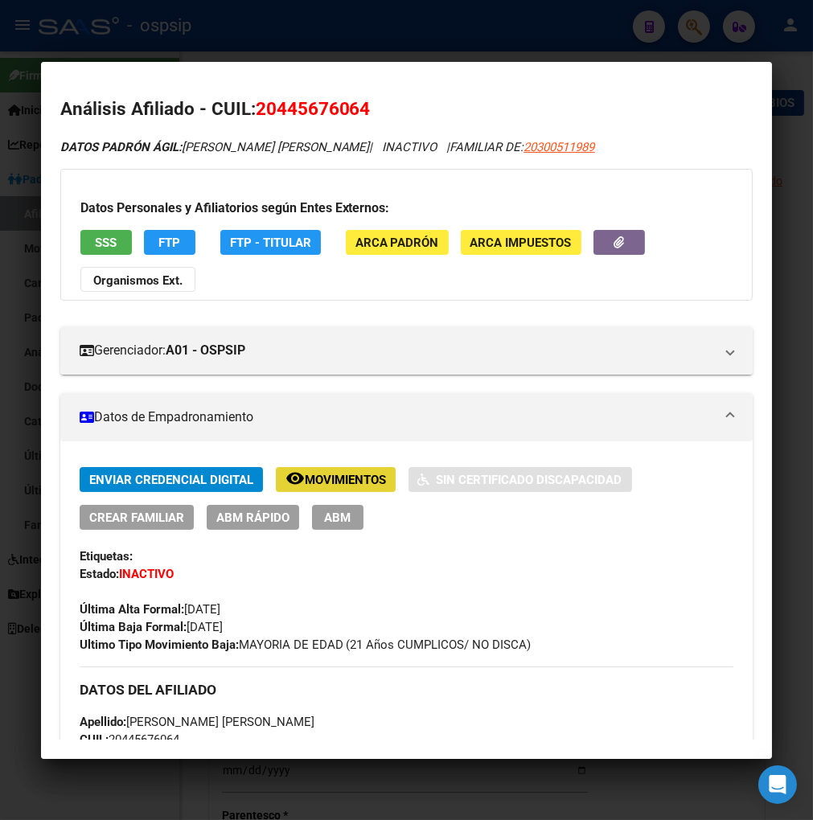
click at [375, 476] on span "Movimientos" at bounding box center [345, 480] width 81 height 14
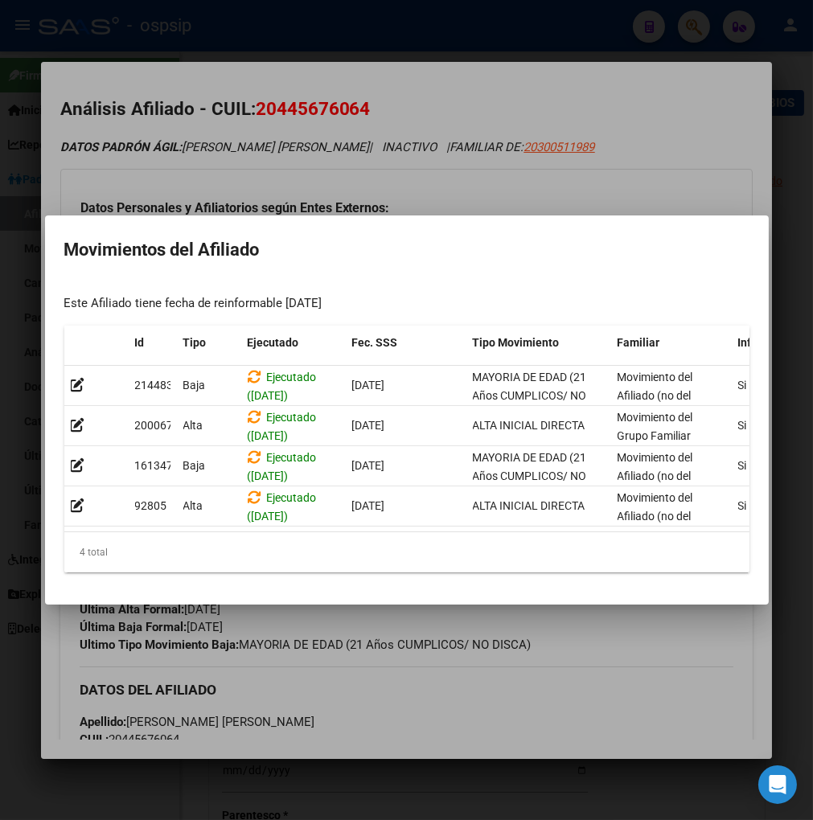
click at [600, 639] on div at bounding box center [406, 410] width 813 height 820
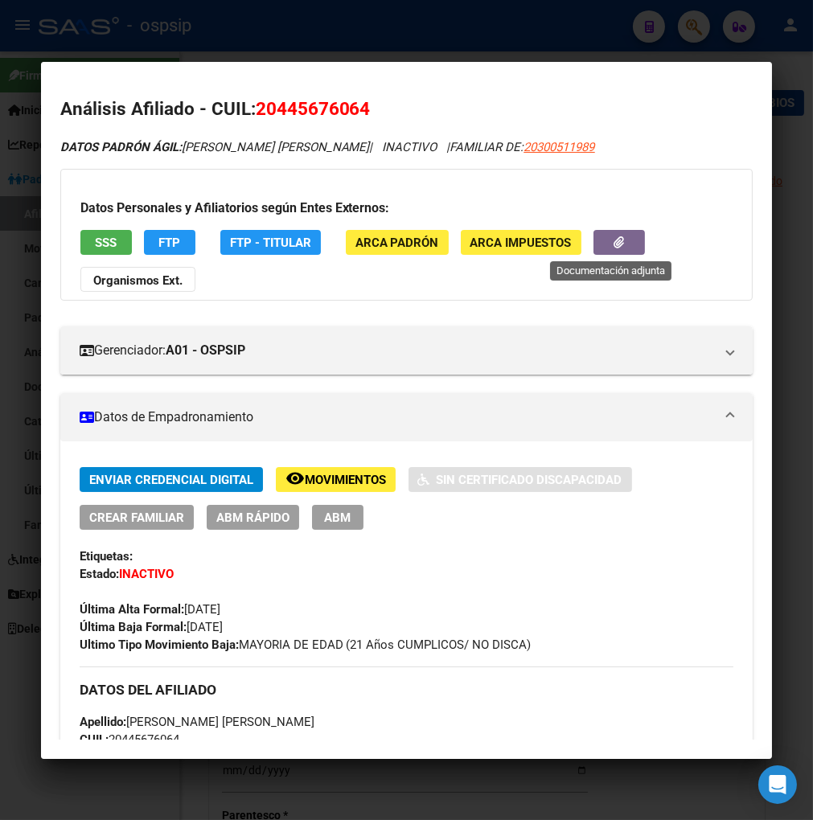
click at [595, 252] on button "button" at bounding box center [619, 242] width 51 height 25
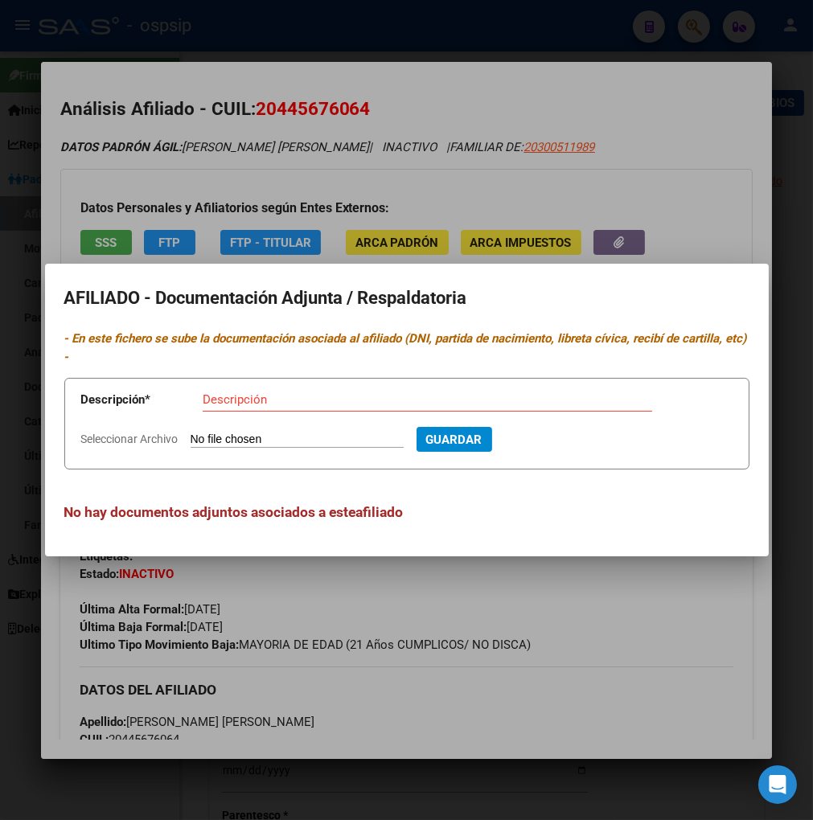
drag, startPoint x: 568, startPoint y: 642, endPoint x: 478, endPoint y: 618, distance: 93.3
click at [569, 642] on div at bounding box center [406, 410] width 813 height 820
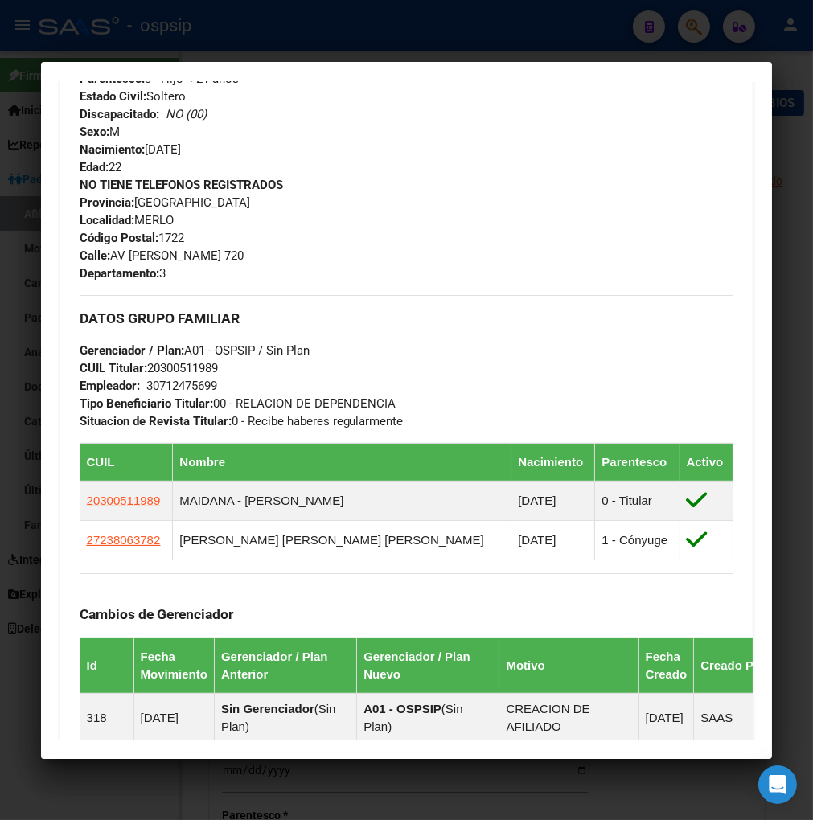
scroll to position [804, 0]
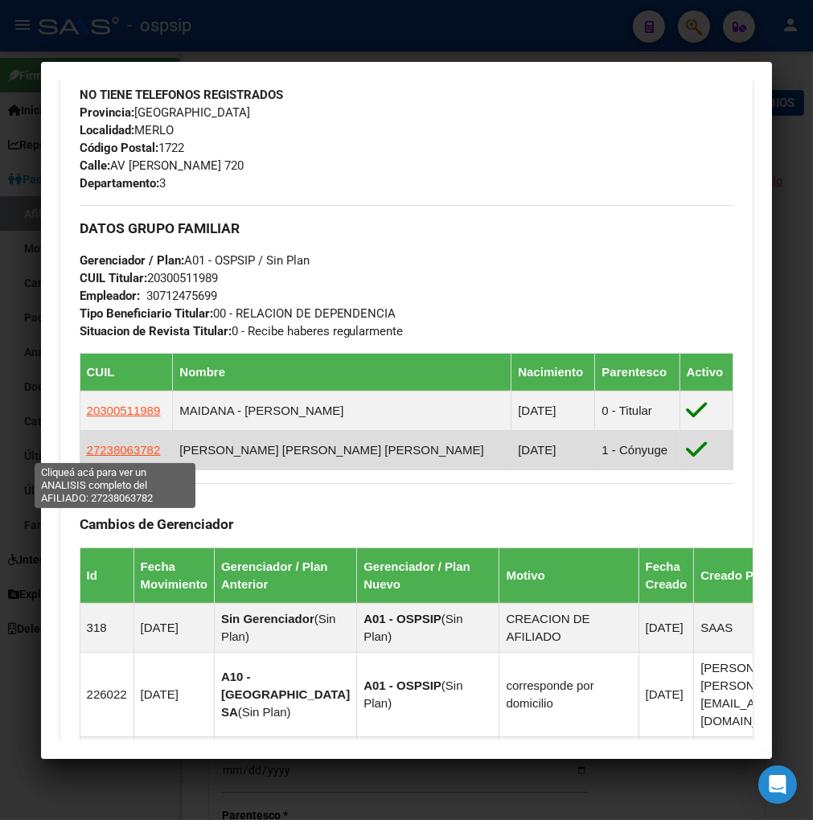
click at [117, 445] on span "27238063782" at bounding box center [124, 450] width 74 height 14
type textarea "27238063782"
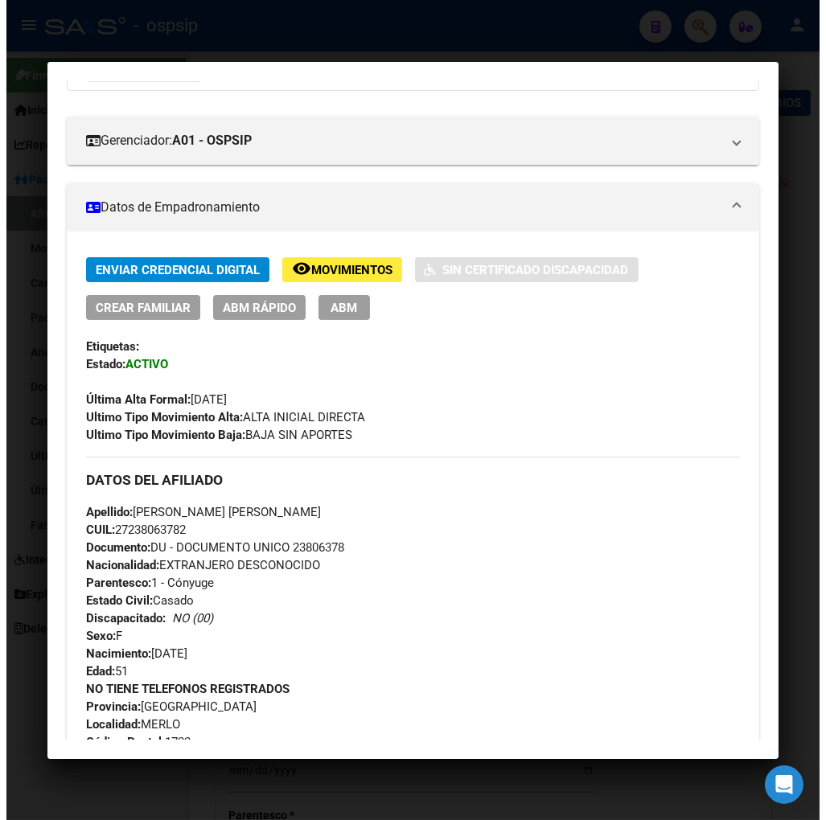
scroll to position [179, 0]
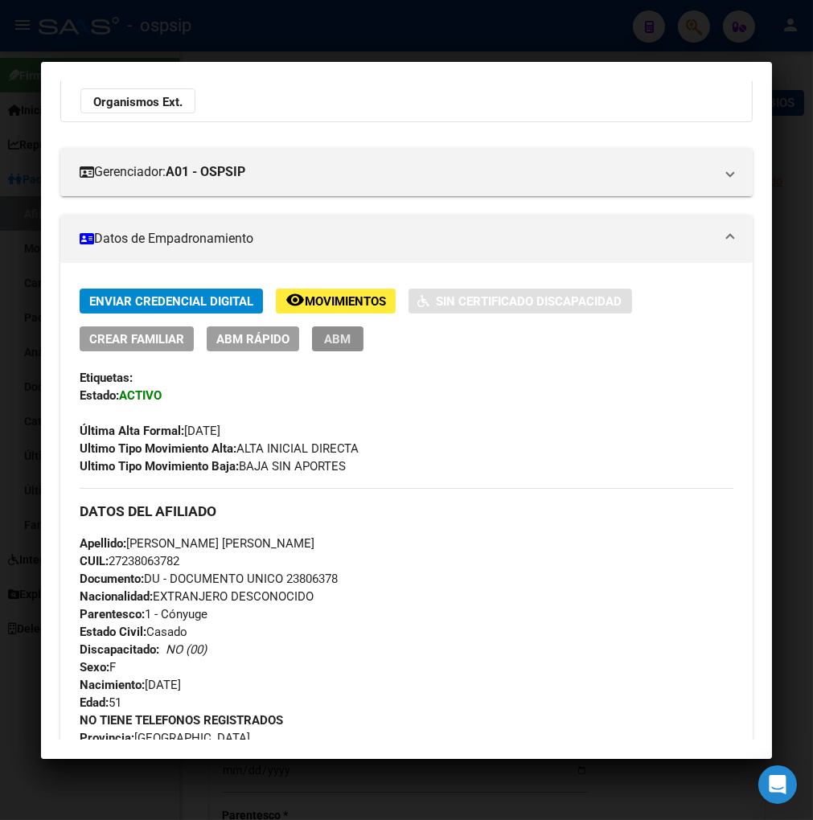
click at [340, 333] on span "ABM" at bounding box center [337, 339] width 27 height 14
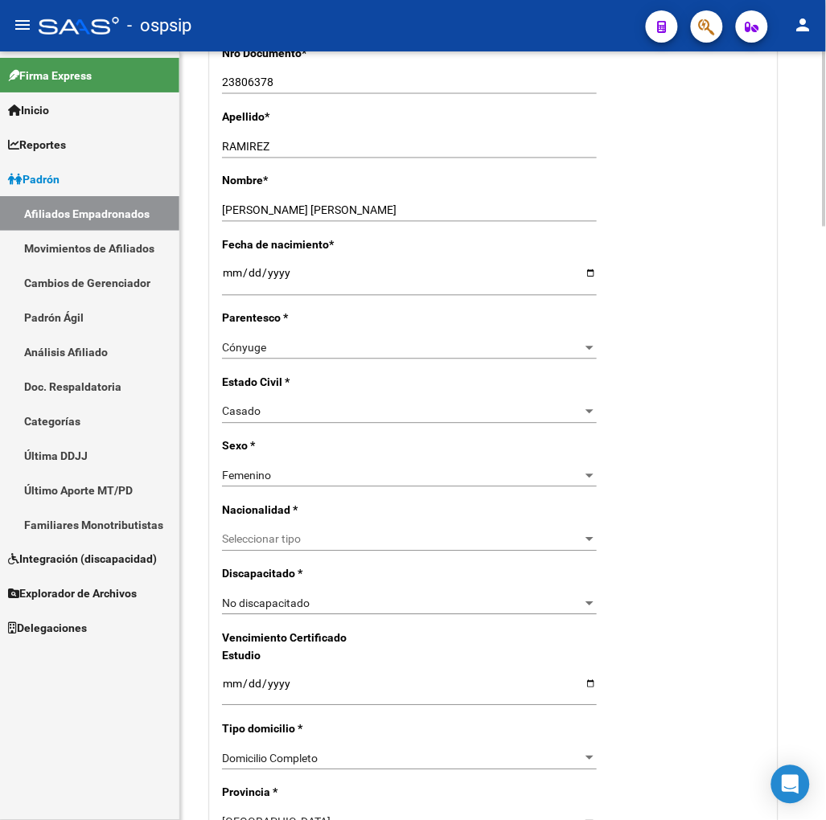
scroll to position [536, 0]
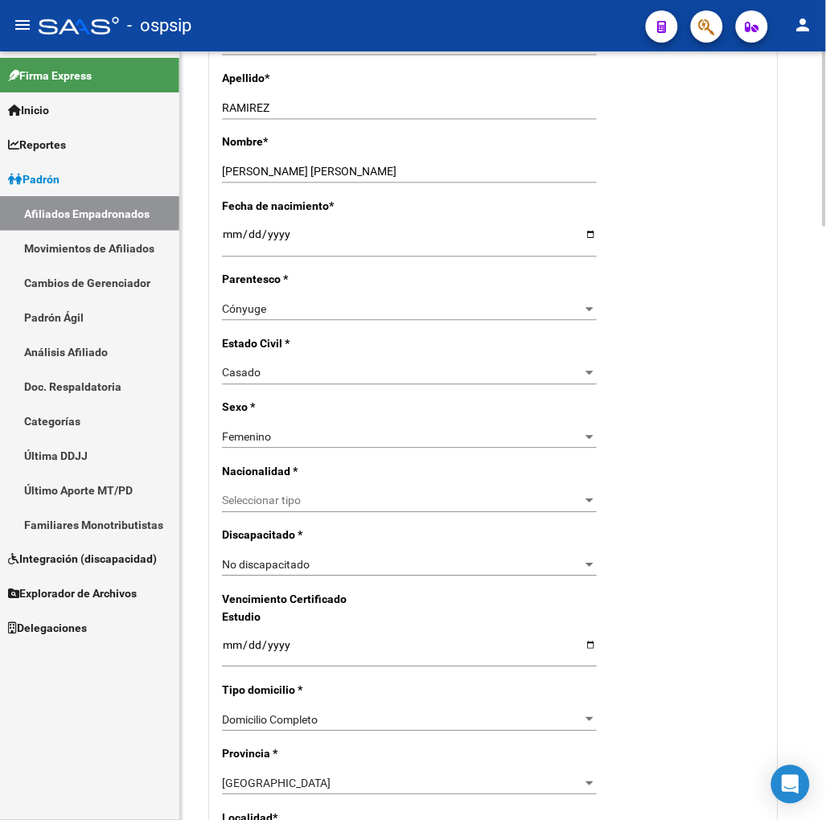
click at [312, 508] on span "Seleccionar tipo" at bounding box center [402, 502] width 360 height 14
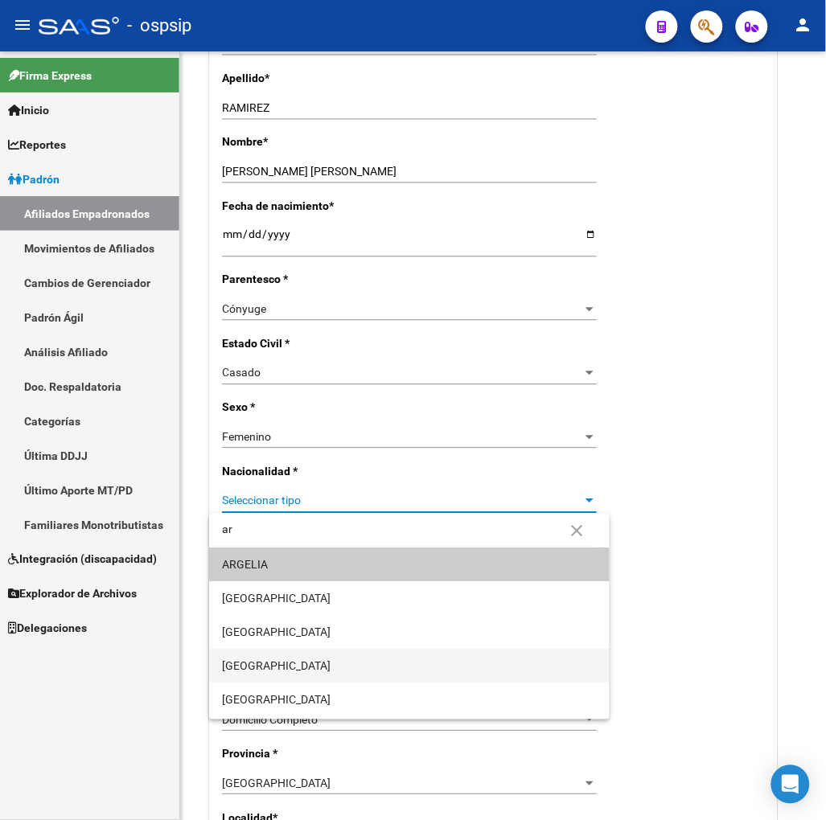
type input "ar"
click at [287, 660] on span "[GEOGRAPHIC_DATA]" at bounding box center [409, 666] width 375 height 34
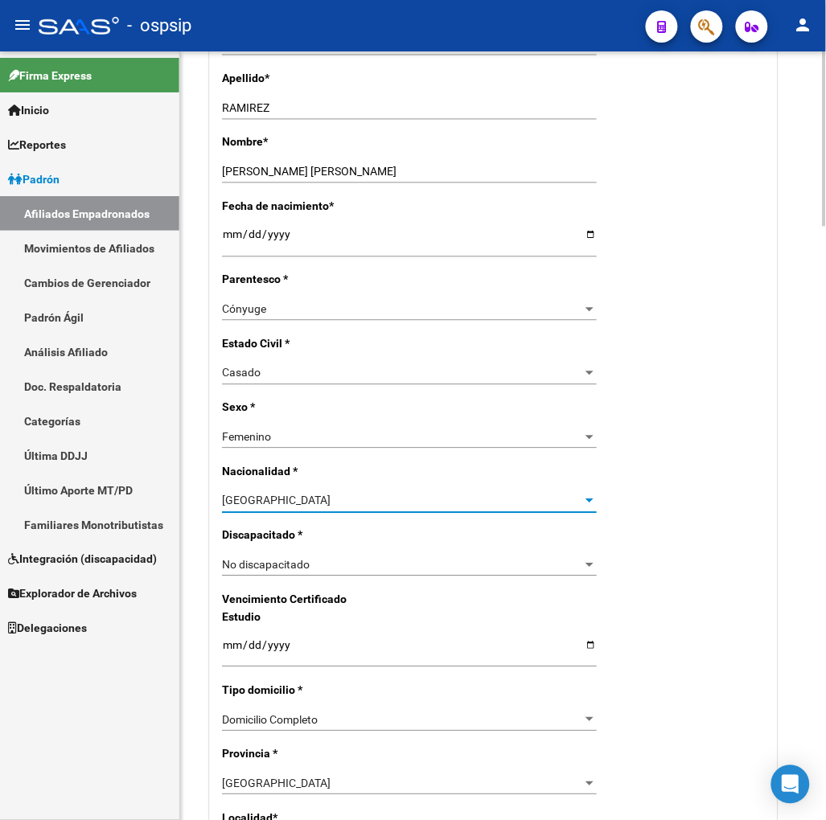
click at [496, 577] on div "No discapacitado Seleccionar tipo" at bounding box center [409, 565] width 375 height 23
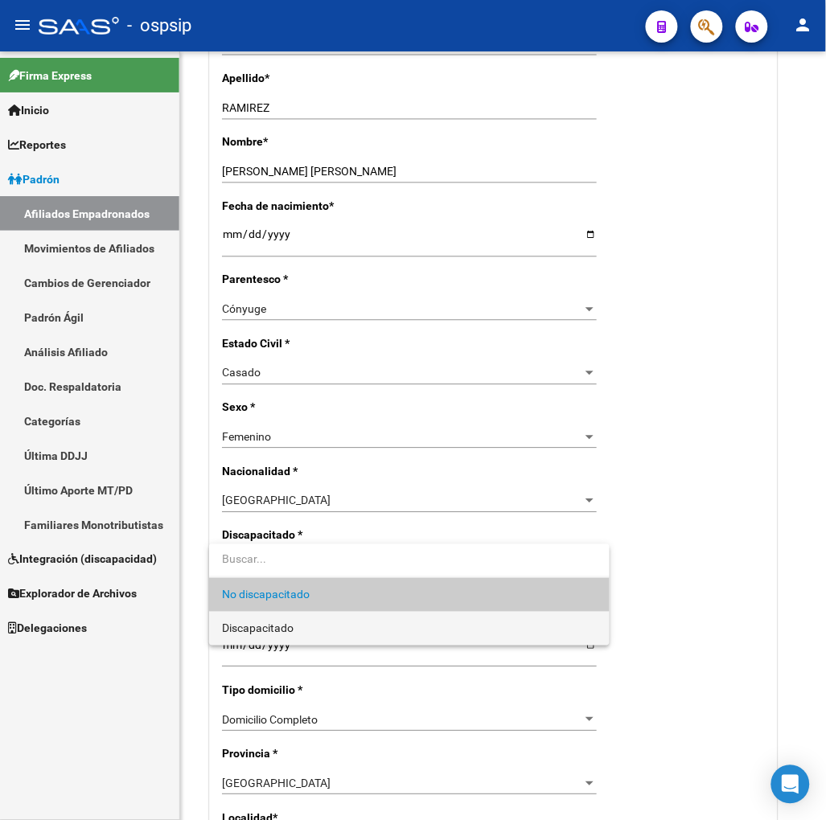
click at [373, 640] on span "Discapacitado" at bounding box center [409, 629] width 375 height 34
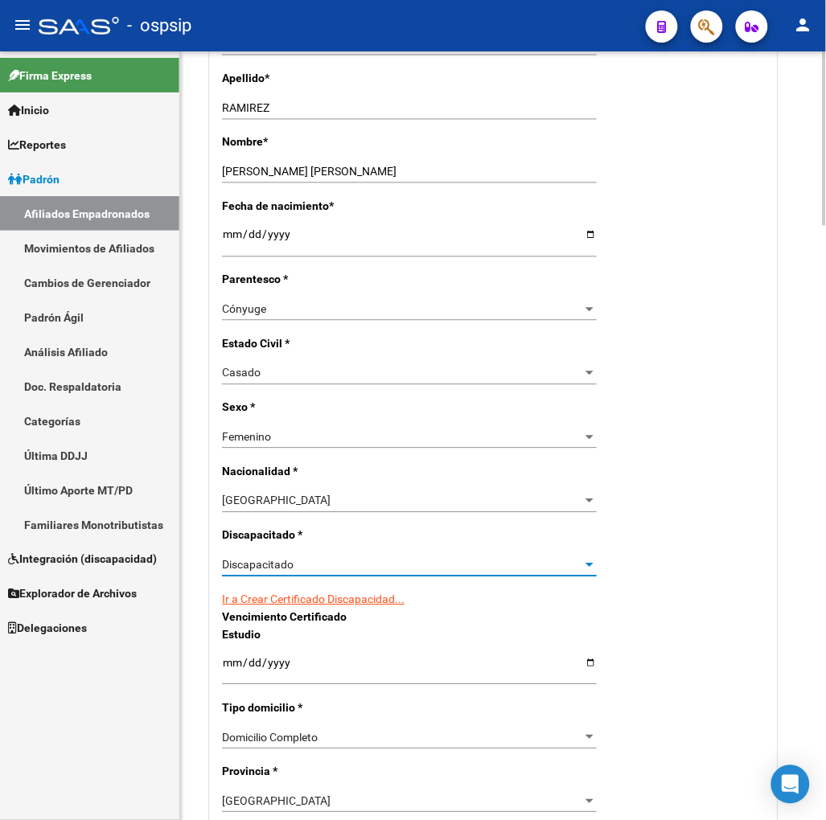
click at [343, 606] on link "Ir a Crear Certificado Discapacidad..." at bounding box center [313, 600] width 183 height 13
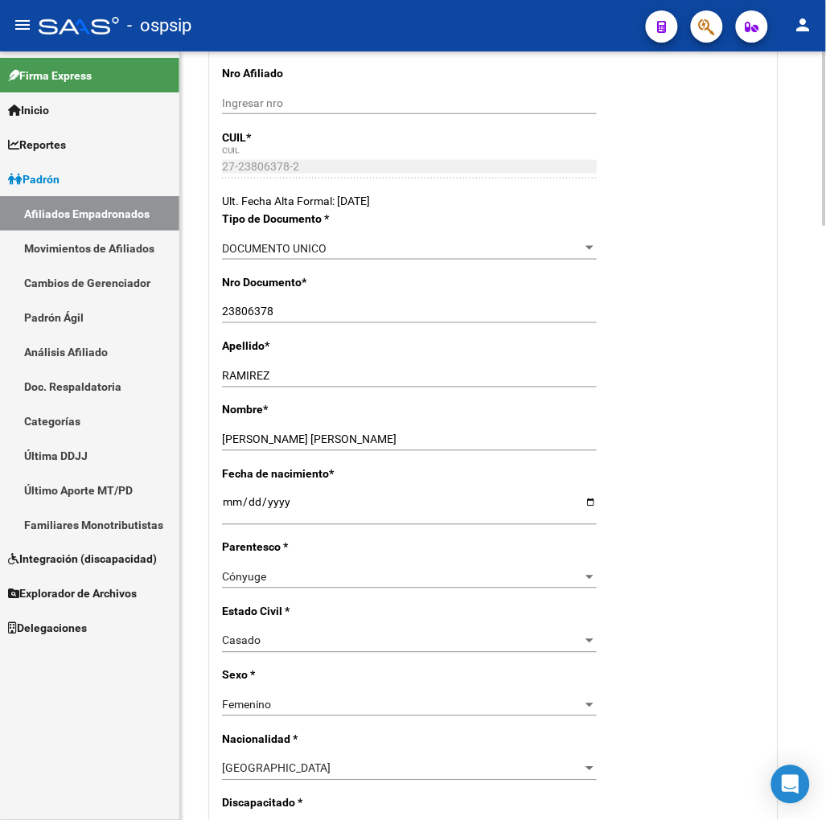
scroll to position [0, 0]
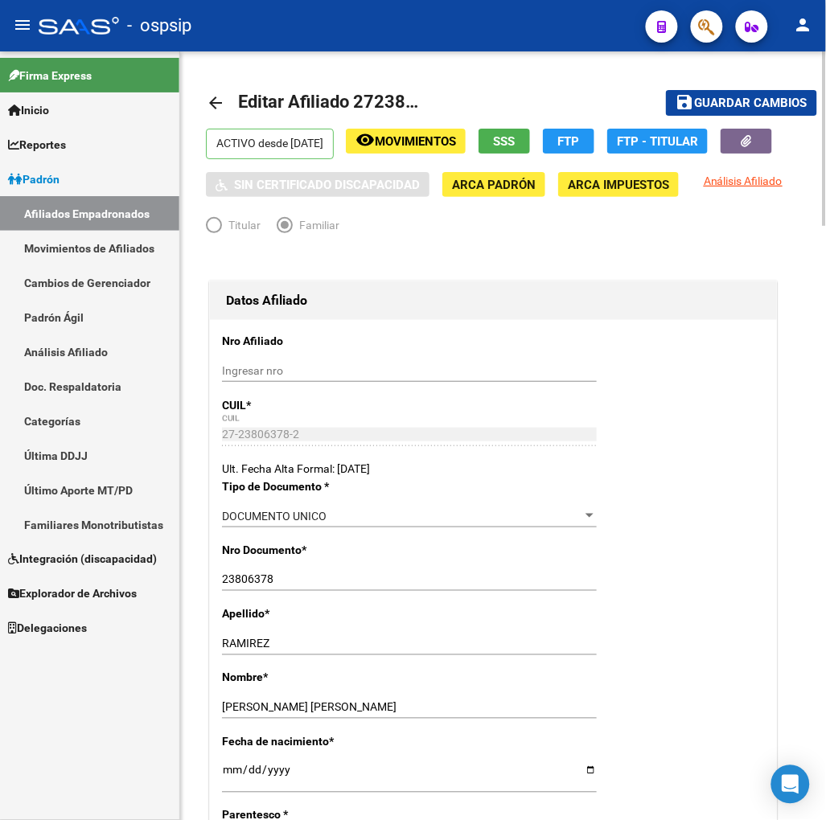
click at [738, 107] on span "Guardar cambios" at bounding box center [751, 104] width 113 height 14
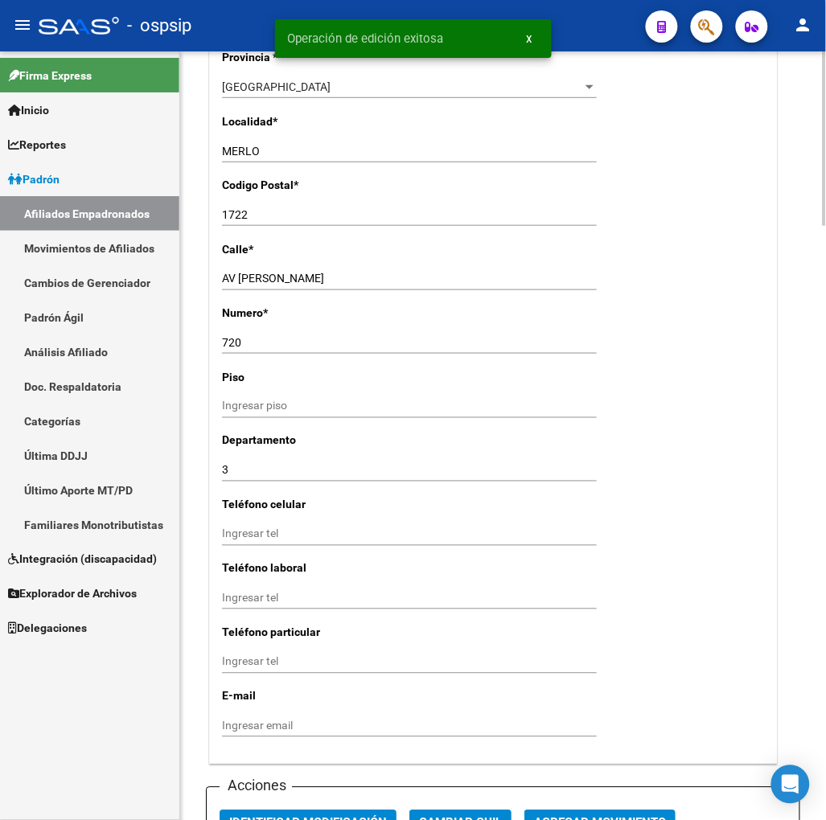
scroll to position [1609, 0]
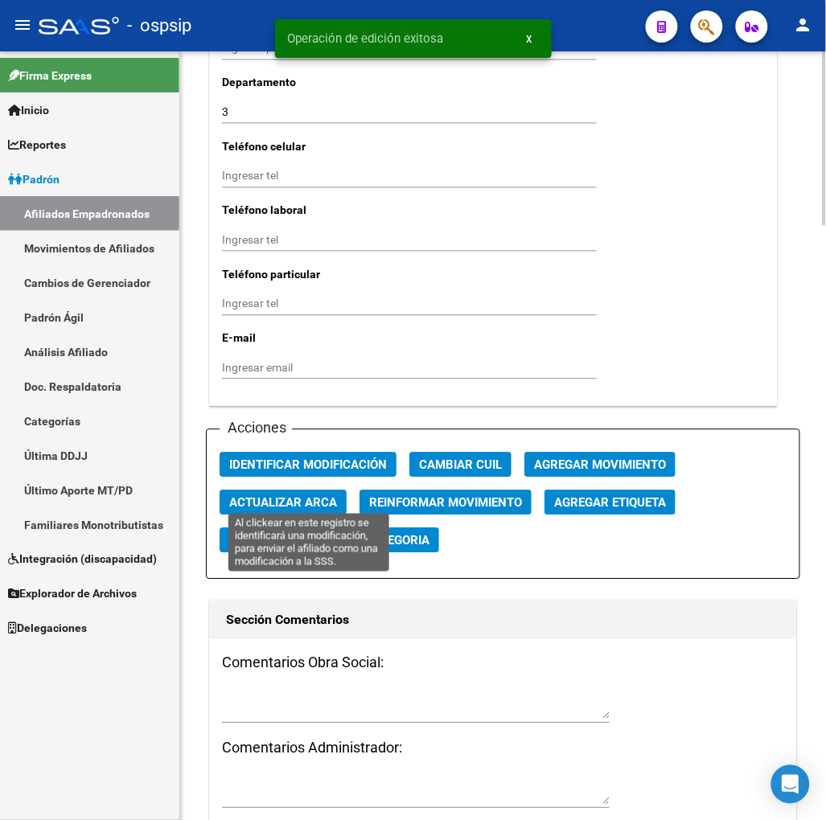
click at [294, 473] on span "Identificar Modificación" at bounding box center [308, 465] width 158 height 14
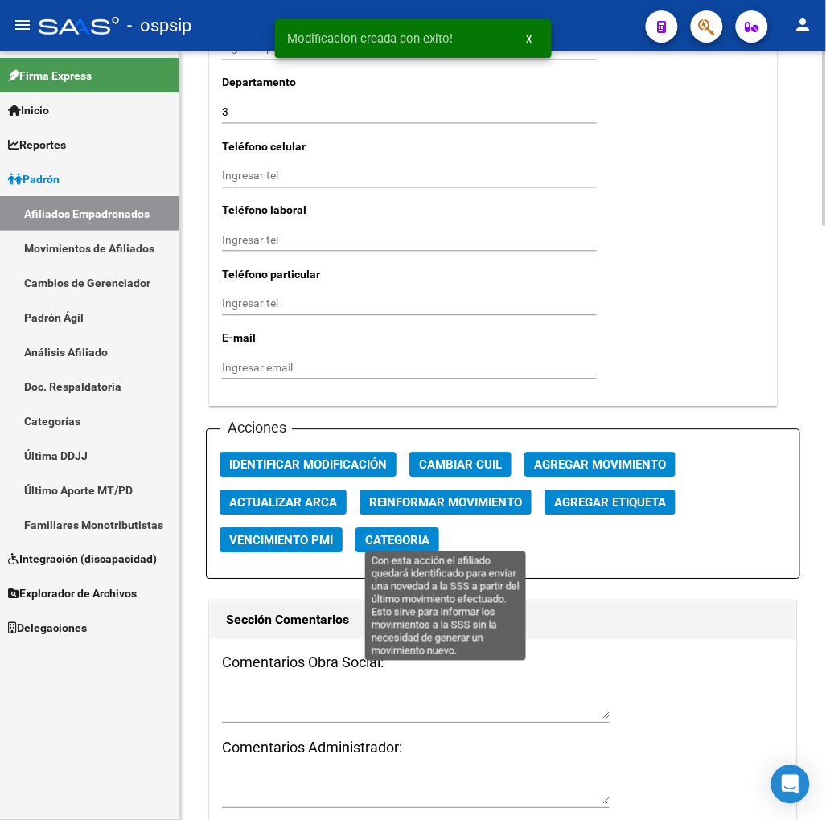
click at [389, 511] on span "Reinformar Movimiento" at bounding box center [445, 503] width 153 height 14
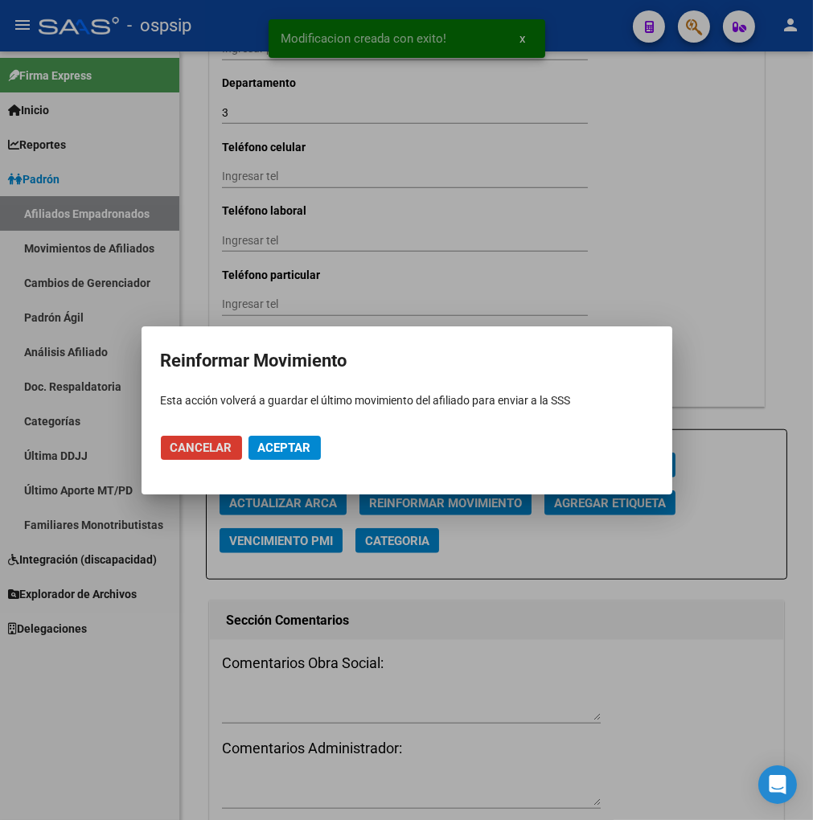
click at [292, 448] on span "Aceptar" at bounding box center [284, 448] width 53 height 14
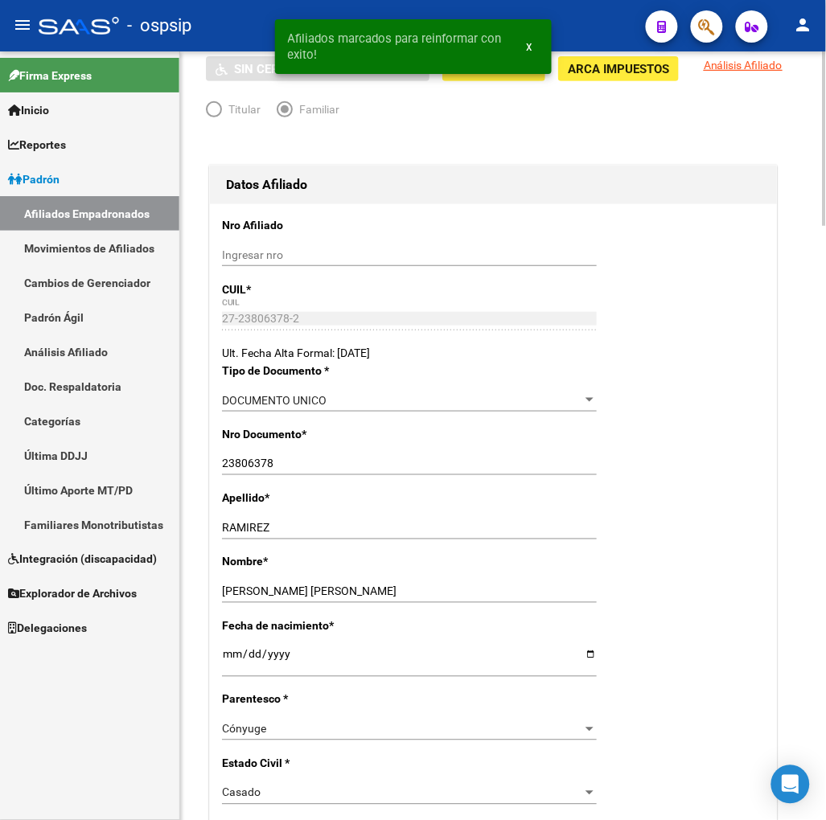
scroll to position [0, 0]
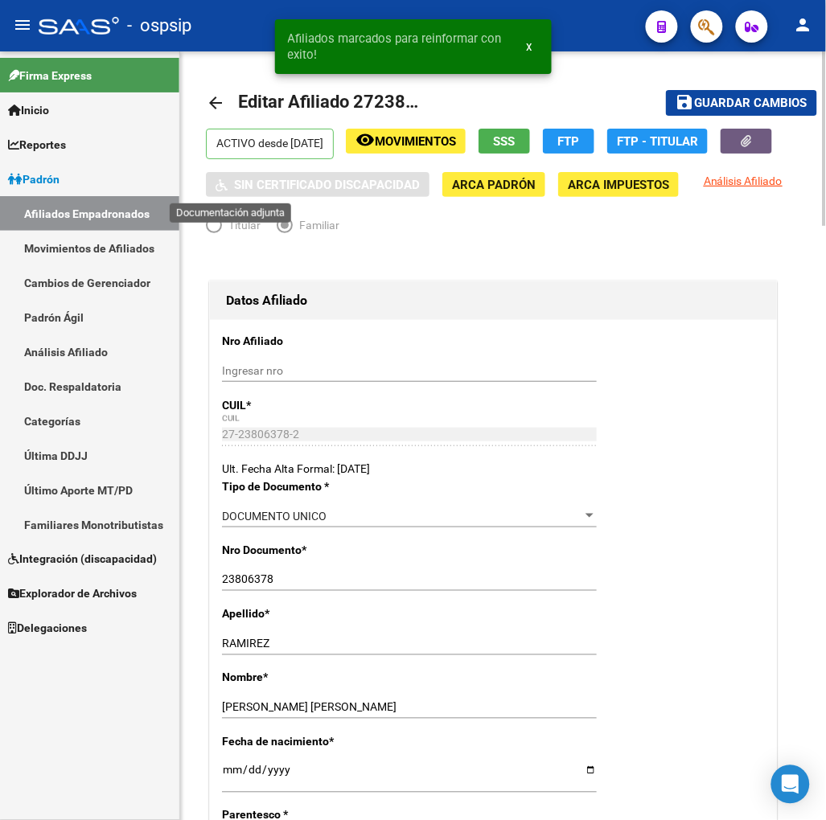
click at [721, 154] on button "button" at bounding box center [746, 141] width 51 height 25
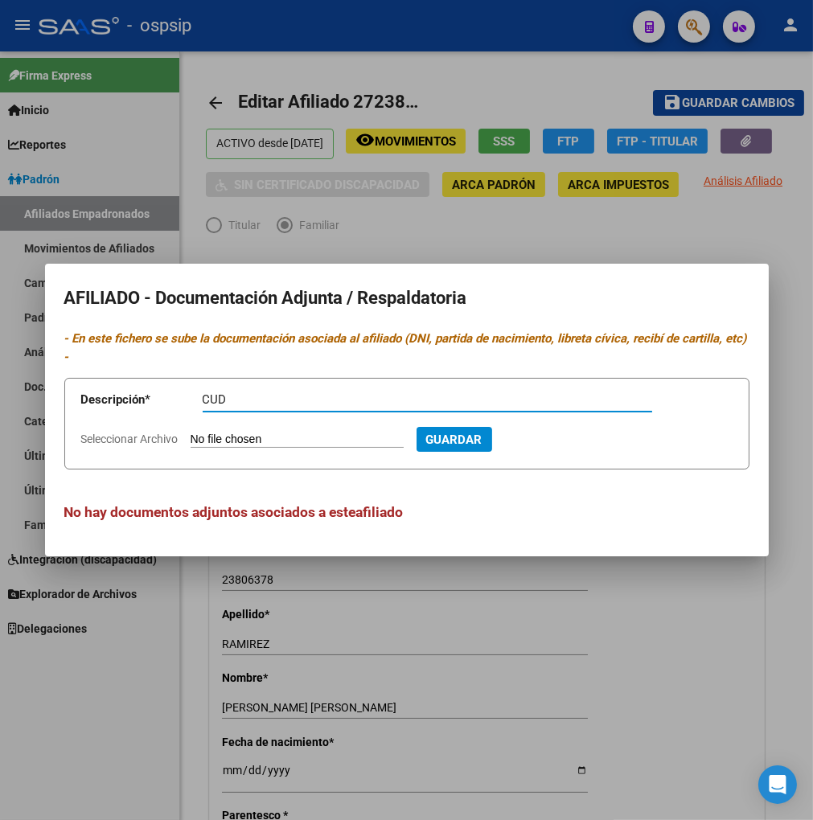
type input "CUD"
click at [229, 438] on input "Seleccionar Archivo" at bounding box center [297, 440] width 213 height 15
type input "C:\fakepath\CUD [PERSON_NAME].jpg"
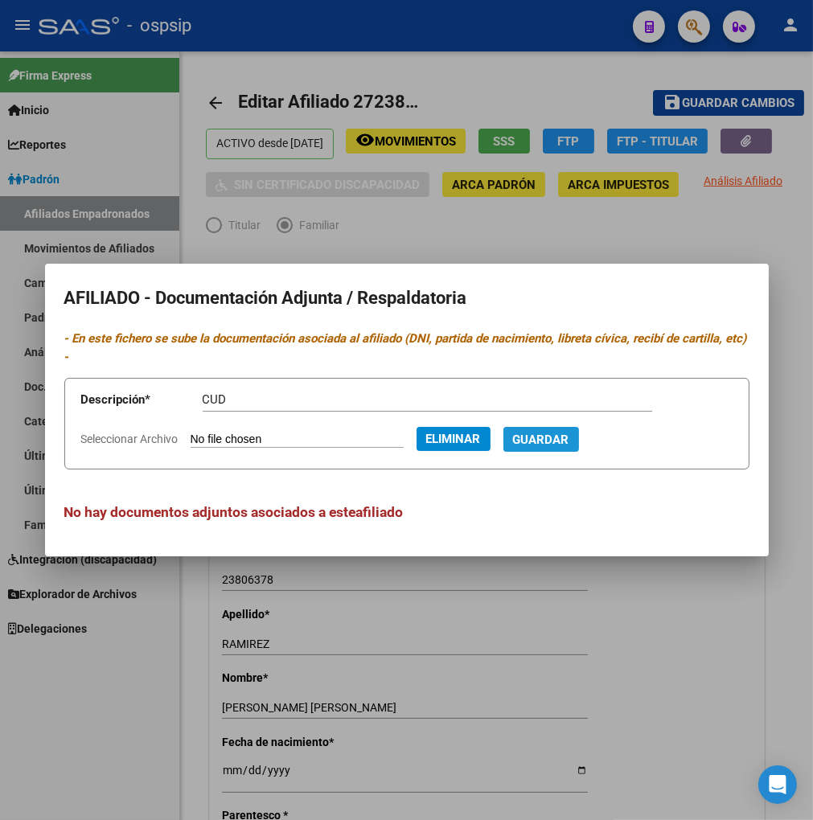
click at [569, 442] on span "Guardar" at bounding box center [541, 440] width 56 height 14
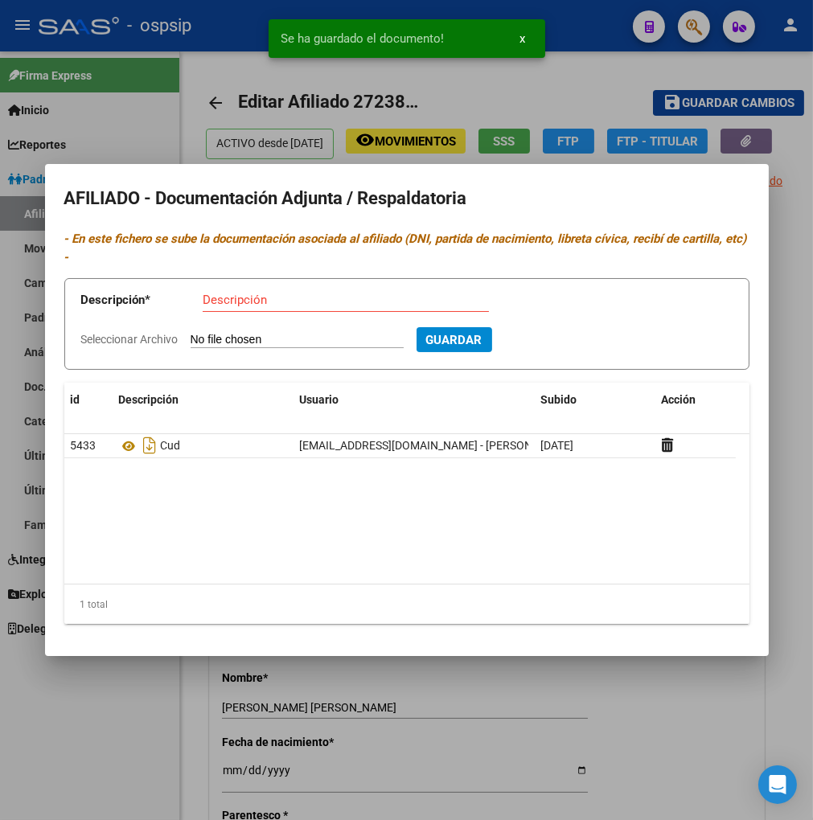
click at [647, 721] on div at bounding box center [406, 410] width 813 height 820
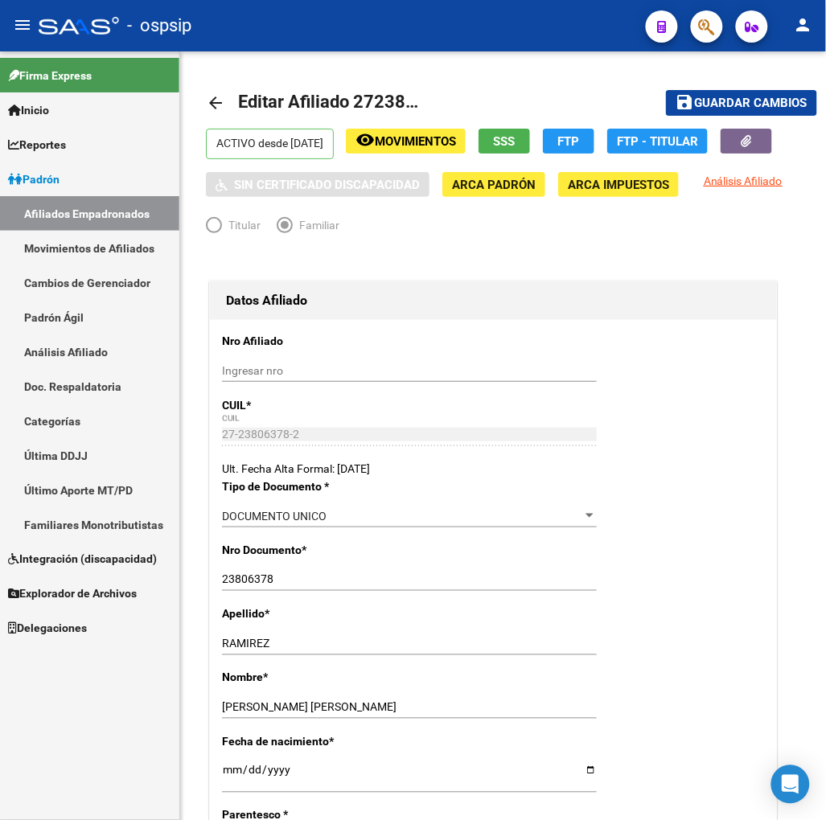
click at [701, 25] on icon "button" at bounding box center [707, 27] width 16 height 19
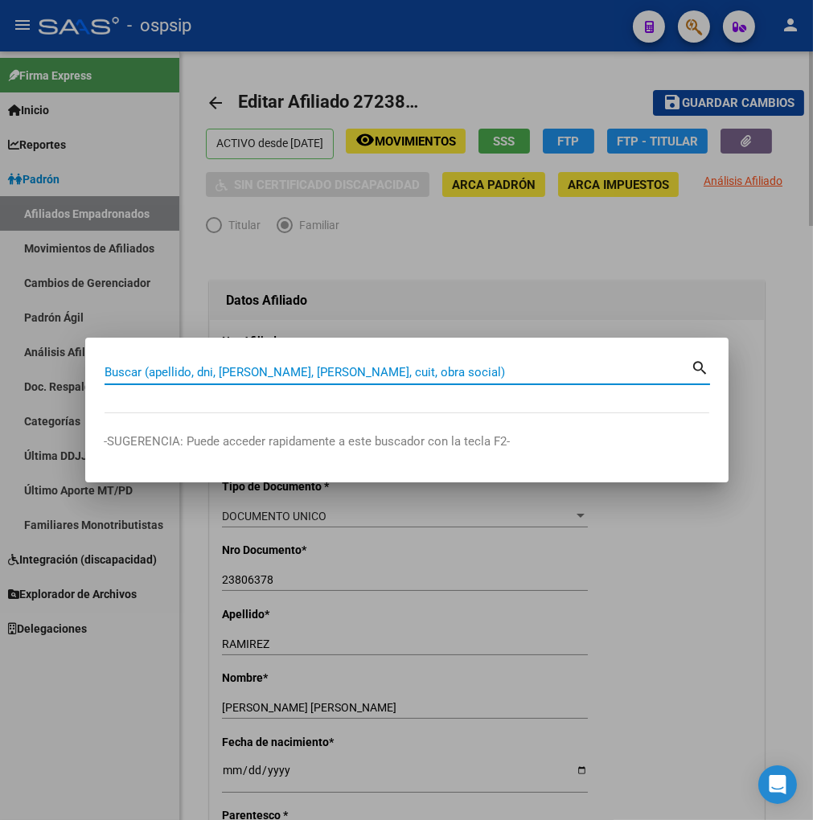
click at [560, 244] on div at bounding box center [406, 410] width 813 height 820
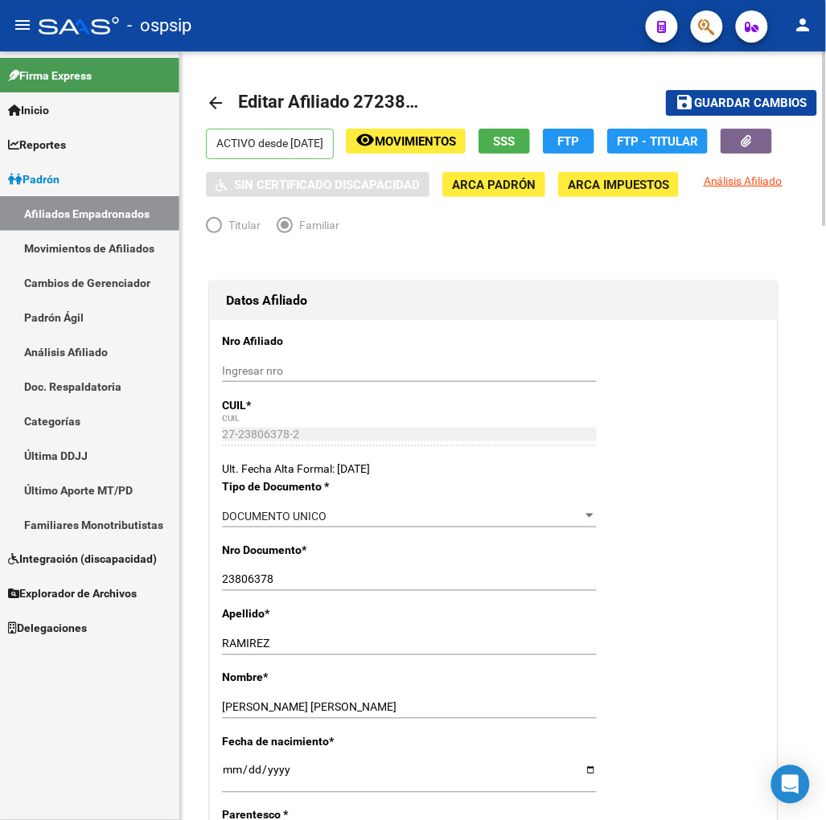
click at [215, 105] on mat-icon "arrow_back" at bounding box center [215, 102] width 19 height 19
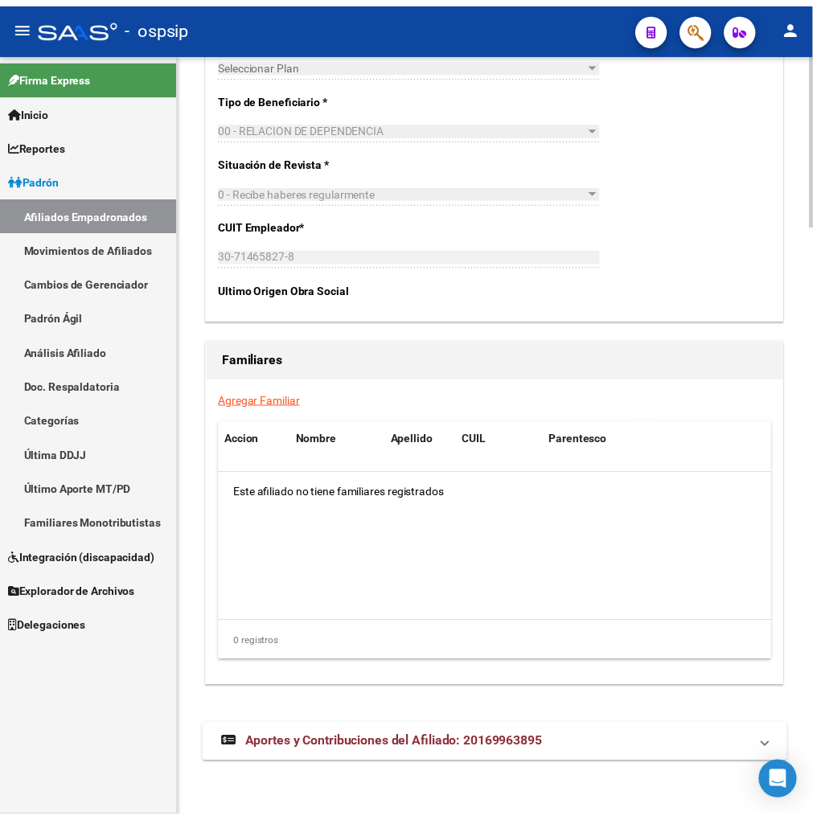
scroll to position [2631, 0]
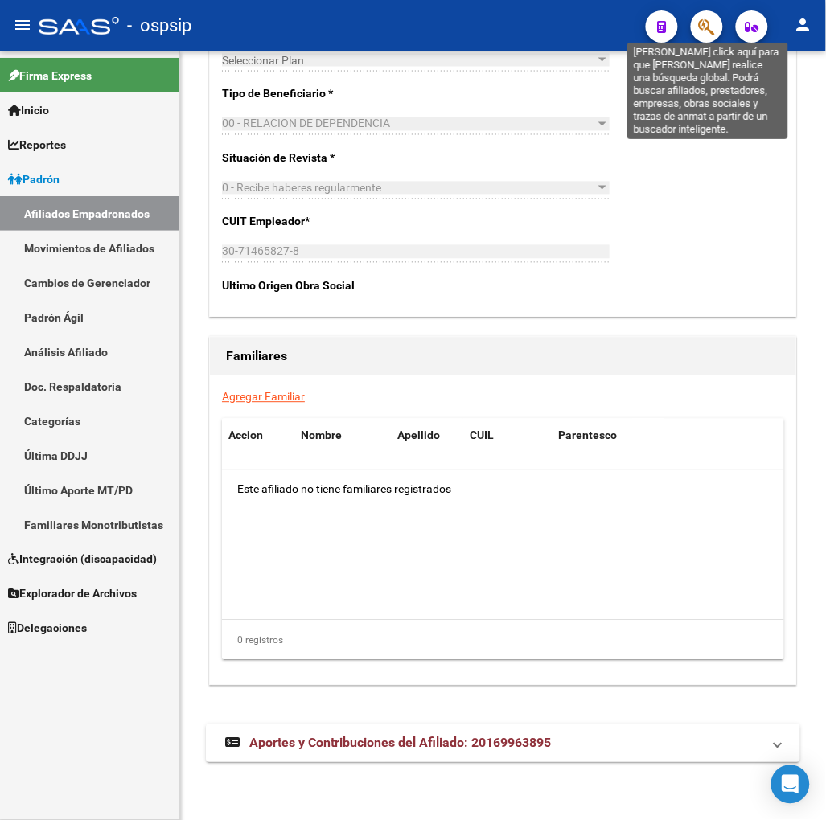
click at [710, 23] on icon "button" at bounding box center [707, 27] width 16 height 19
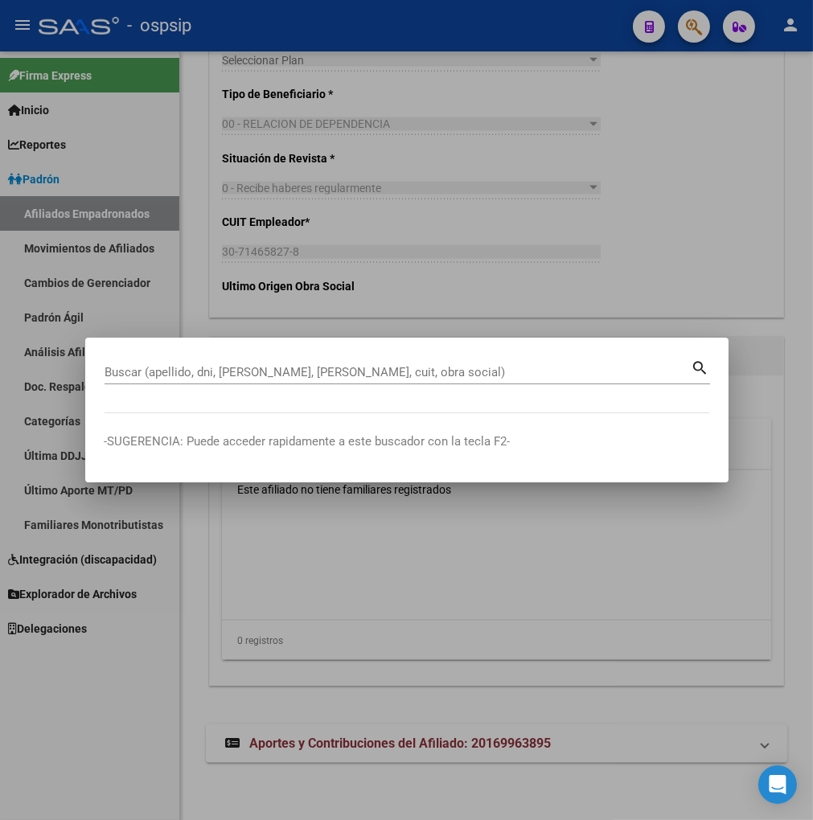
click at [216, 372] on input "Buscar (apellido, dni, [PERSON_NAME], [PERSON_NAME], cuit, obra social)" at bounding box center [398, 372] width 587 height 14
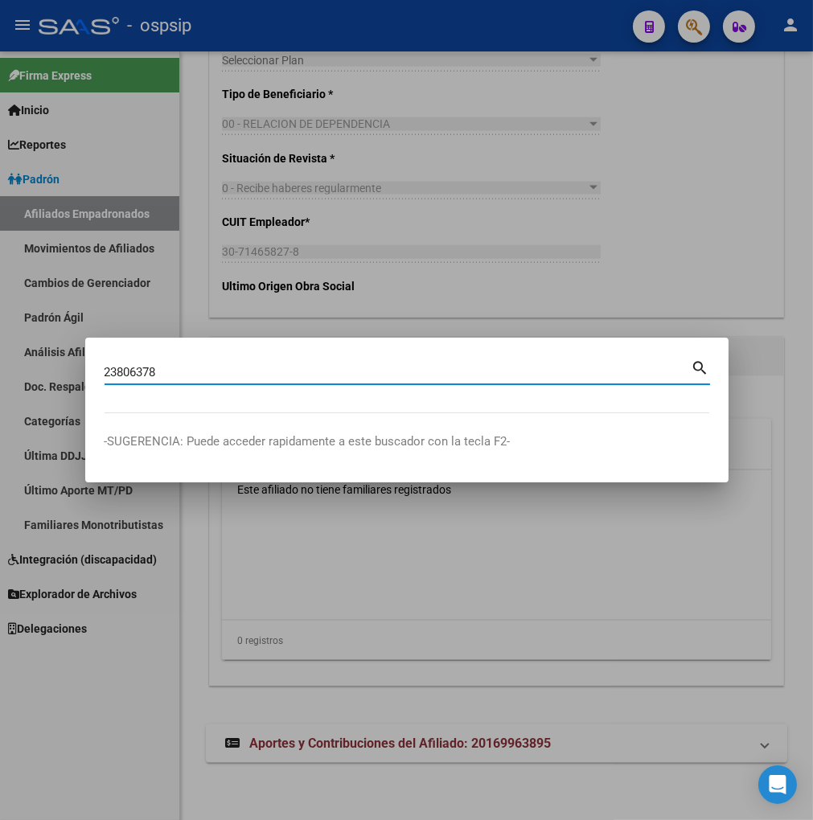
type input "23806378"
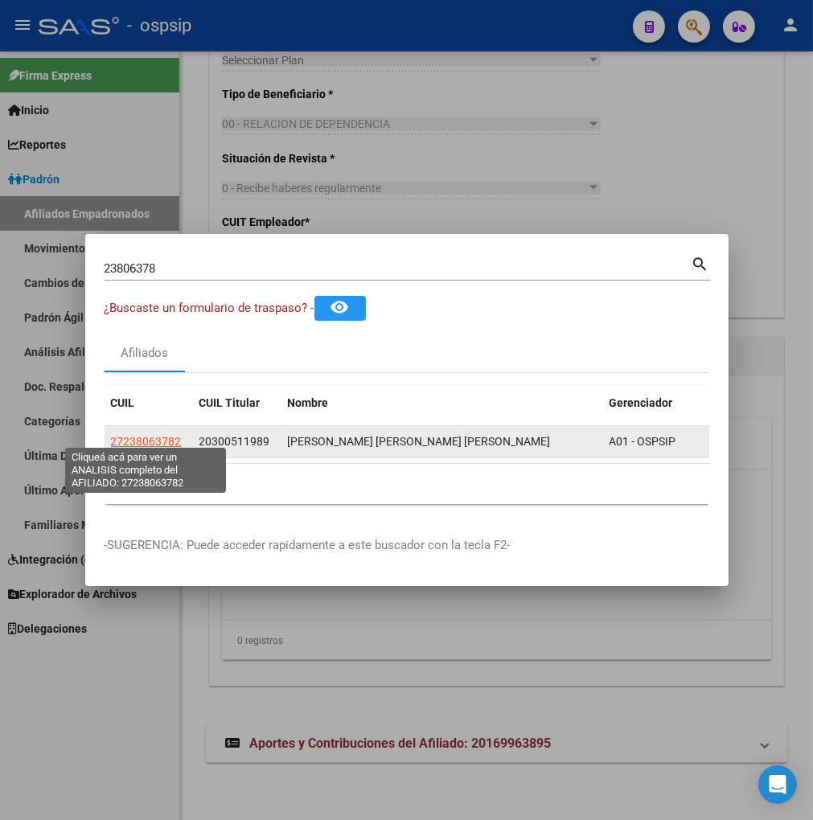
click at [143, 435] on span "27238063782" at bounding box center [146, 441] width 71 height 13
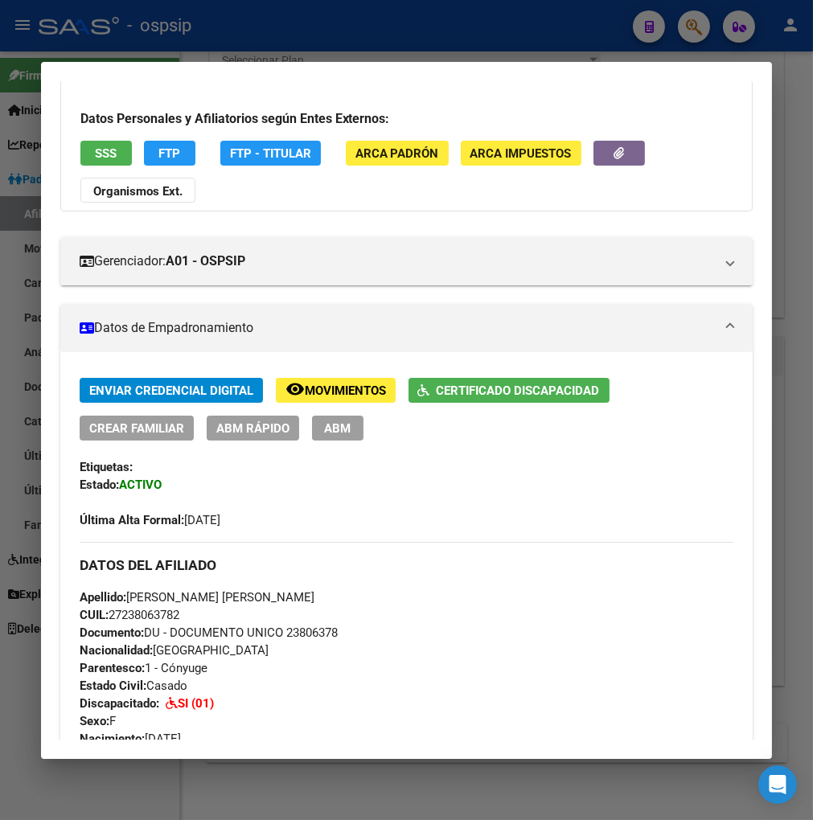
scroll to position [0, 0]
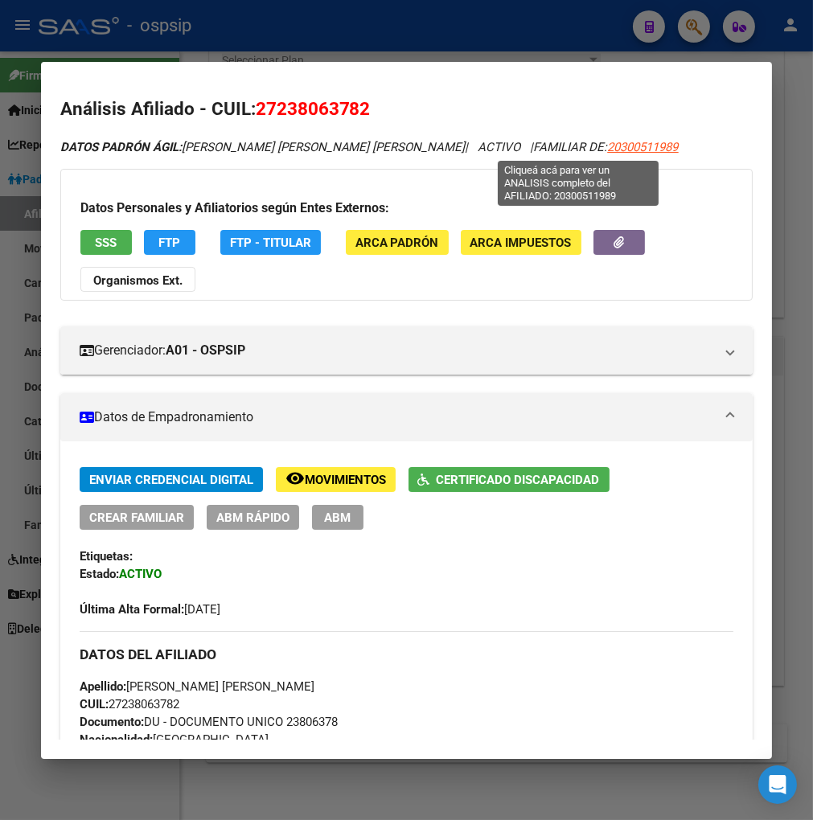
click at [608, 151] on span "20300511989" at bounding box center [643, 147] width 71 height 14
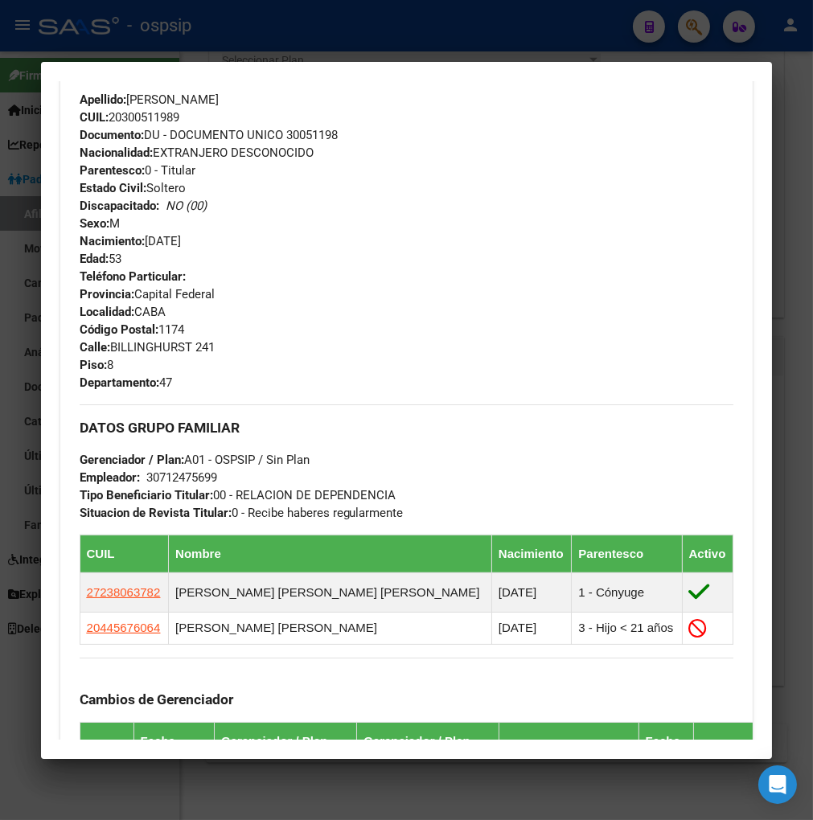
scroll to position [804, 0]
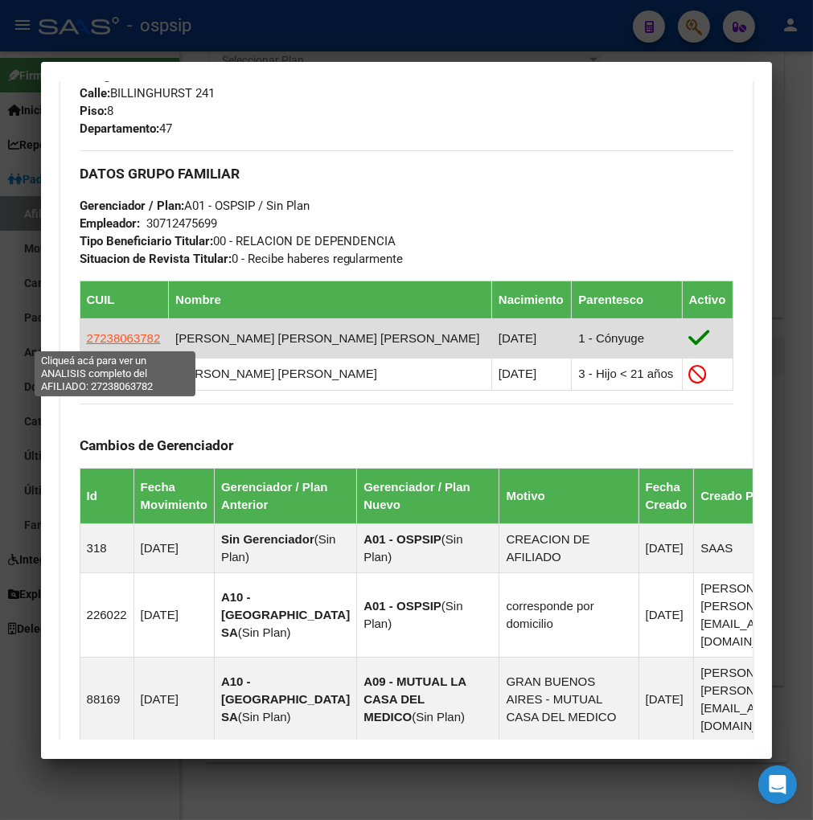
click at [105, 332] on span "27238063782" at bounding box center [124, 338] width 74 height 14
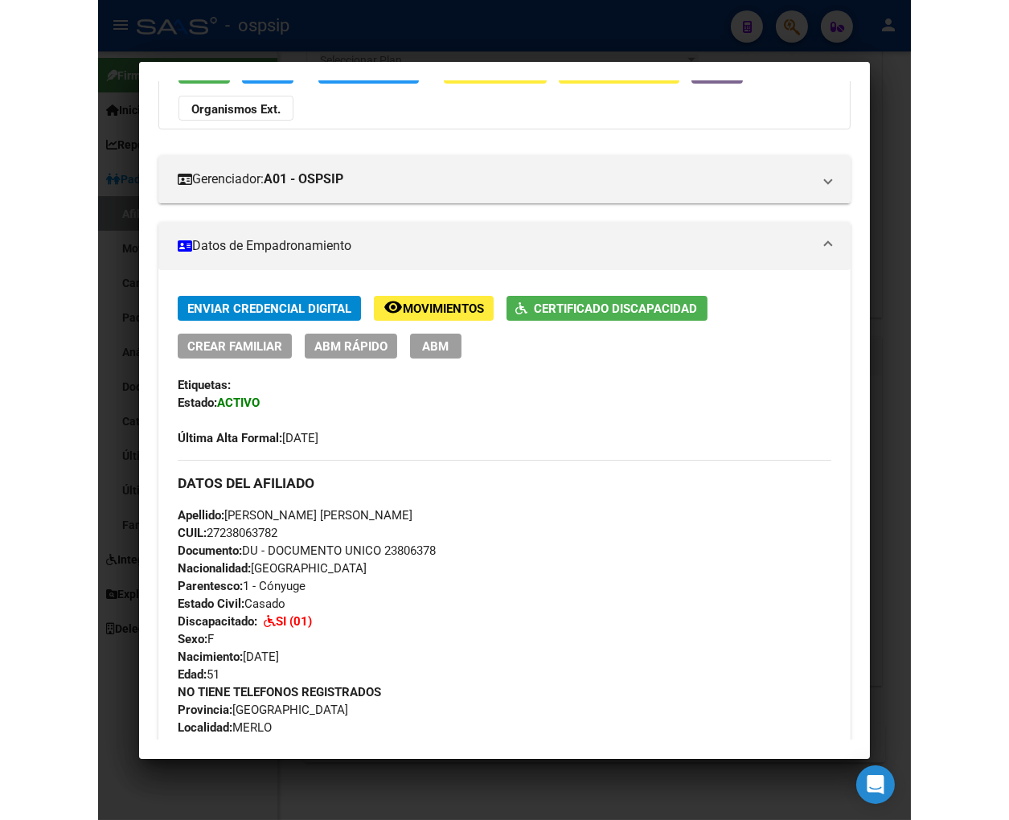
scroll to position [0, 0]
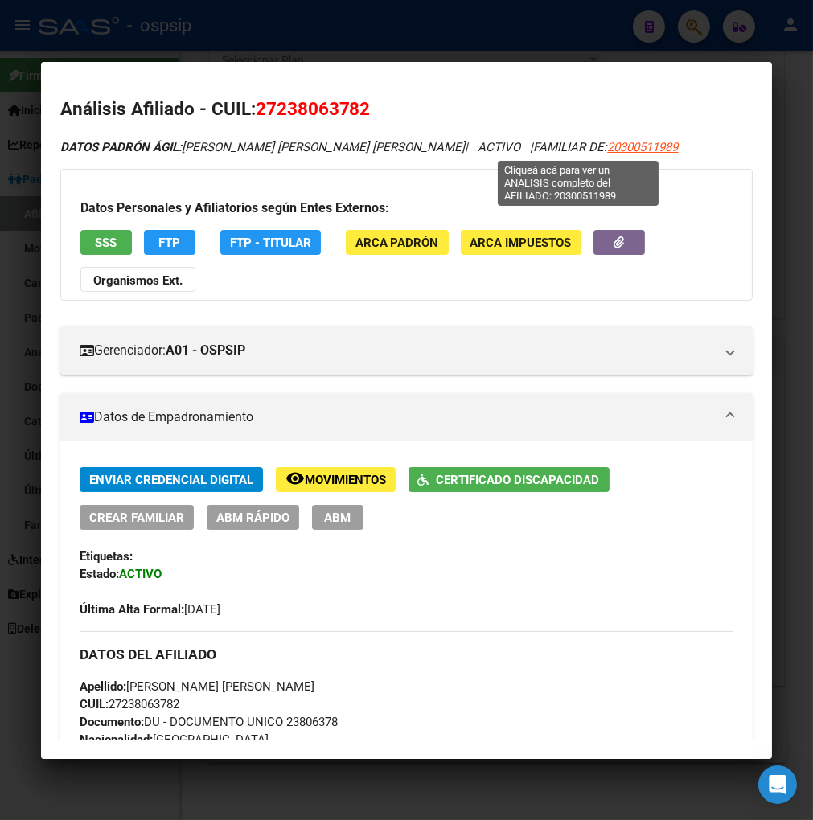
click at [608, 153] on span "20300511989" at bounding box center [643, 147] width 71 height 14
type textarea "20300511989"
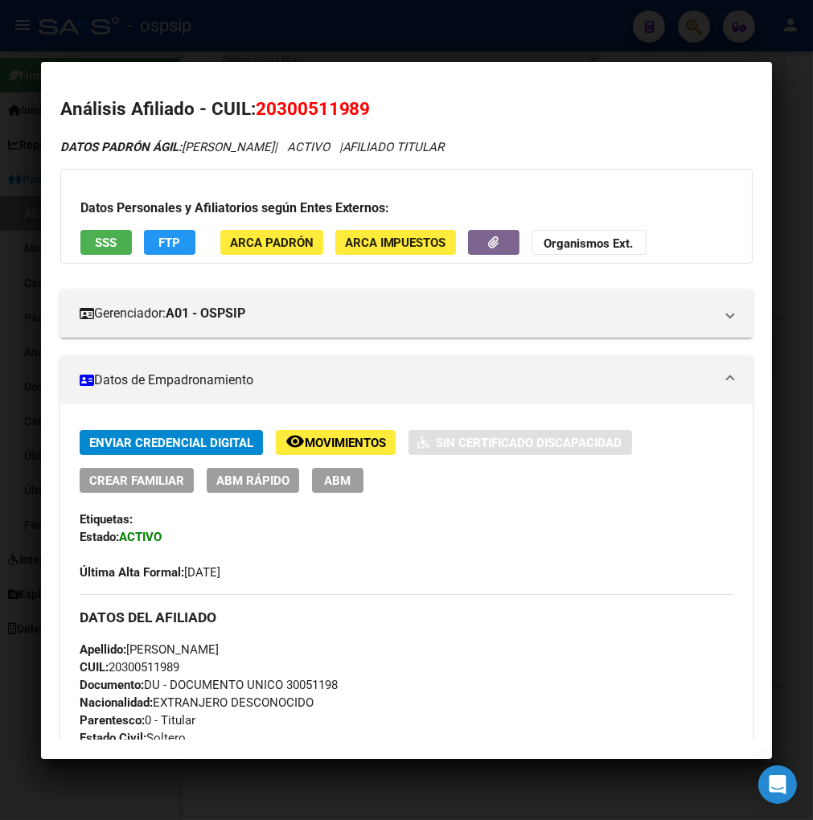
drag, startPoint x: 268, startPoint y: 108, endPoint x: 336, endPoint y: 110, distance: 68.4
click at [348, 105] on span "20300511989" at bounding box center [313, 108] width 115 height 21
drag, startPoint x: 426, startPoint y: 126, endPoint x: 338, endPoint y: 130, distance: 88.6
drag, startPoint x: 270, startPoint y: 110, endPoint x: 349, endPoint y: 94, distance: 80.5
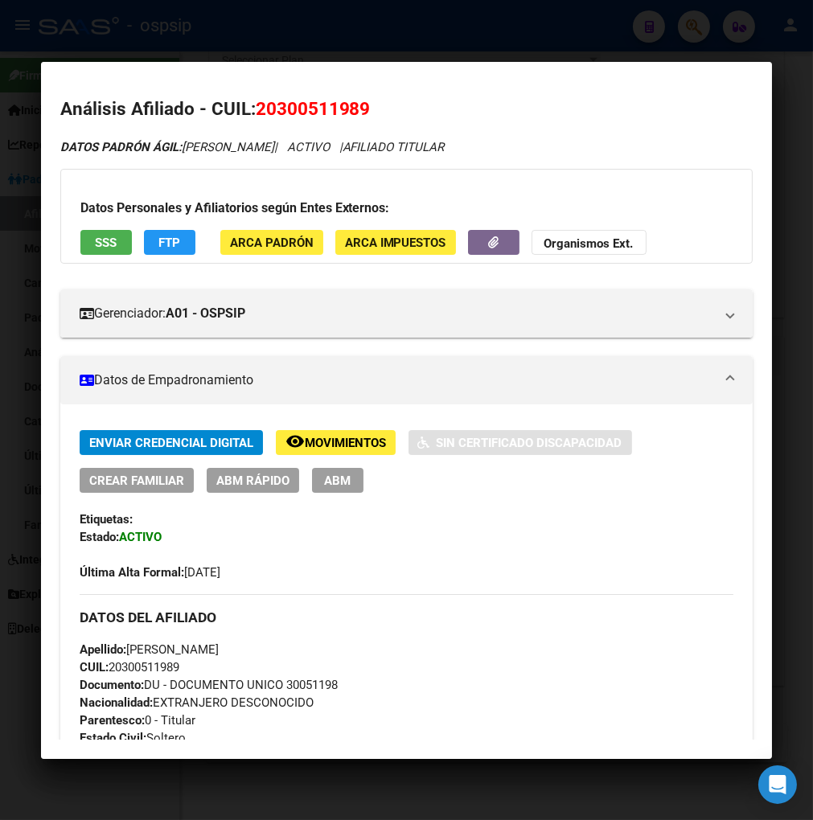
click at [349, 94] on mat-dialog-content "Análisis Afiliado - CUIL: 20300511989 DATOS [PERSON_NAME] ÁGIL: [PERSON_NAME] |…" at bounding box center [407, 410] width 732 height 659
copy span "30051198"
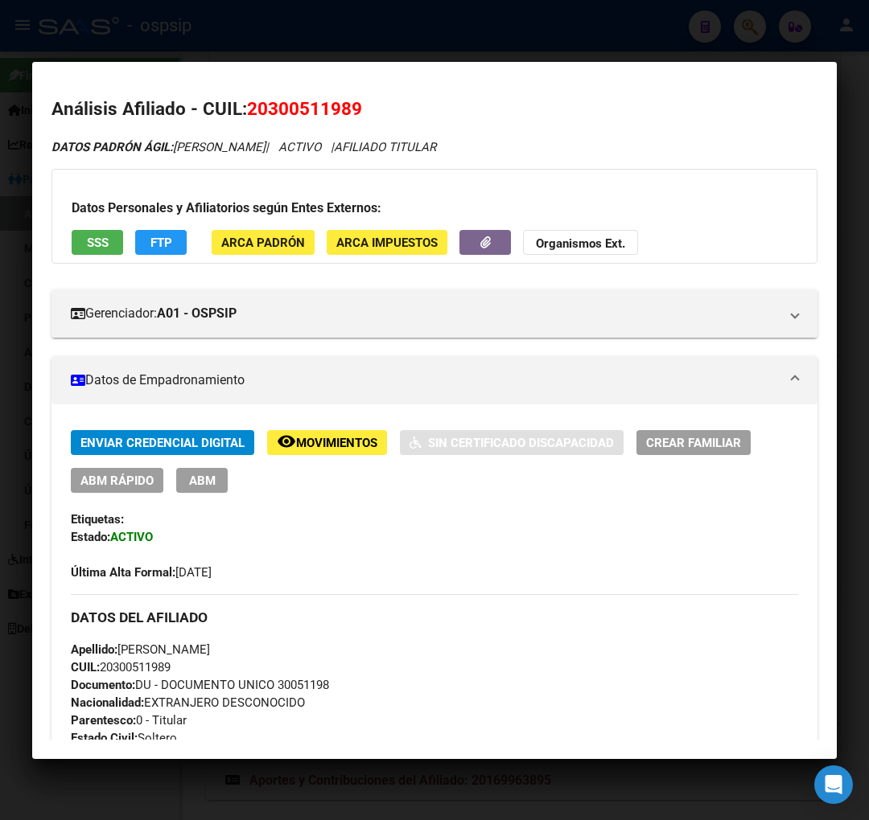
scroll to position [804, 0]
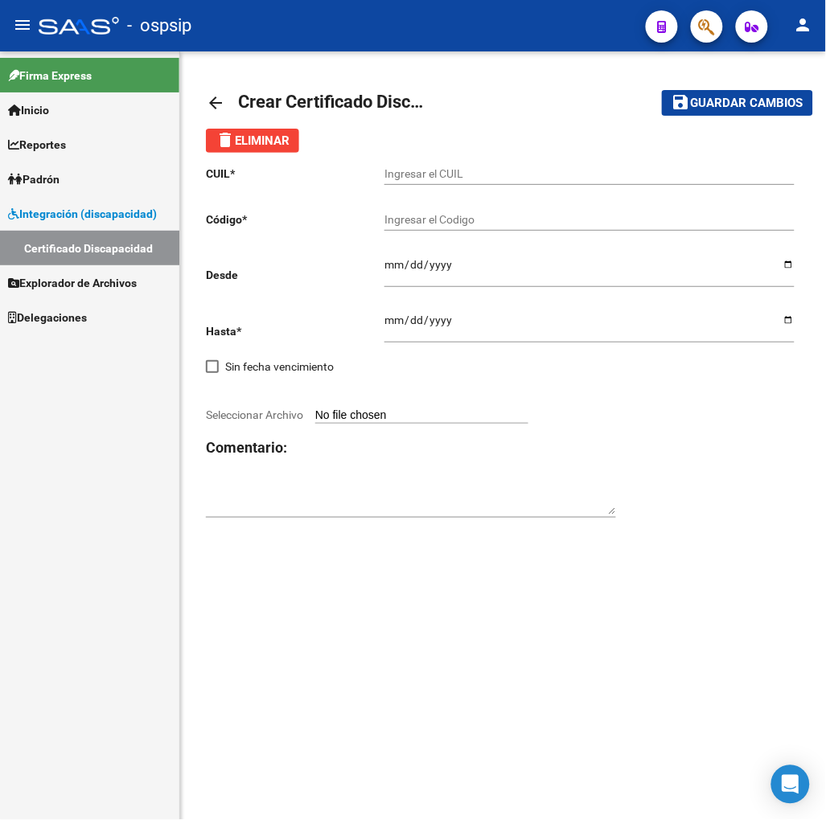
click at [409, 174] on input "Ingresar el CUIL" at bounding box center [589, 174] width 410 height 14
type input "27-23806378-2"
click at [397, 230] on div "Ingresar el Codigo" at bounding box center [589, 222] width 410 height 46
click at [414, 226] on input "Ingresar el Codigo" at bounding box center [589, 220] width 410 height 14
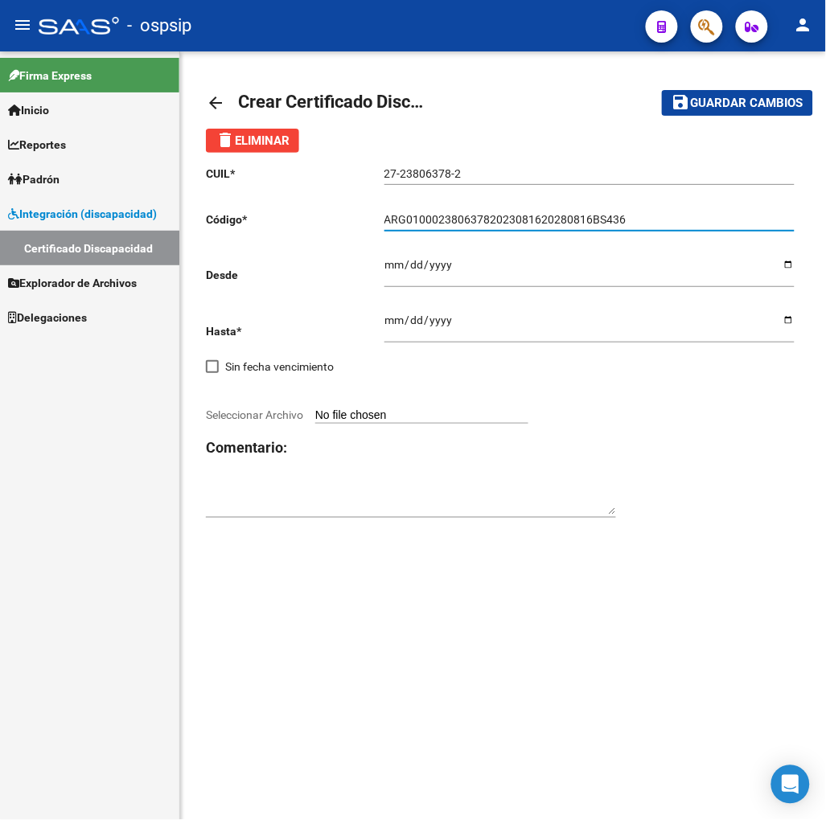
type input "ARG01000238063782023081620280816BS436"
click at [401, 259] on input "Ingresar fec. Desde" at bounding box center [589, 270] width 410 height 24
click at [388, 277] on input "Ingresar fec. Desde" at bounding box center [589, 270] width 410 height 24
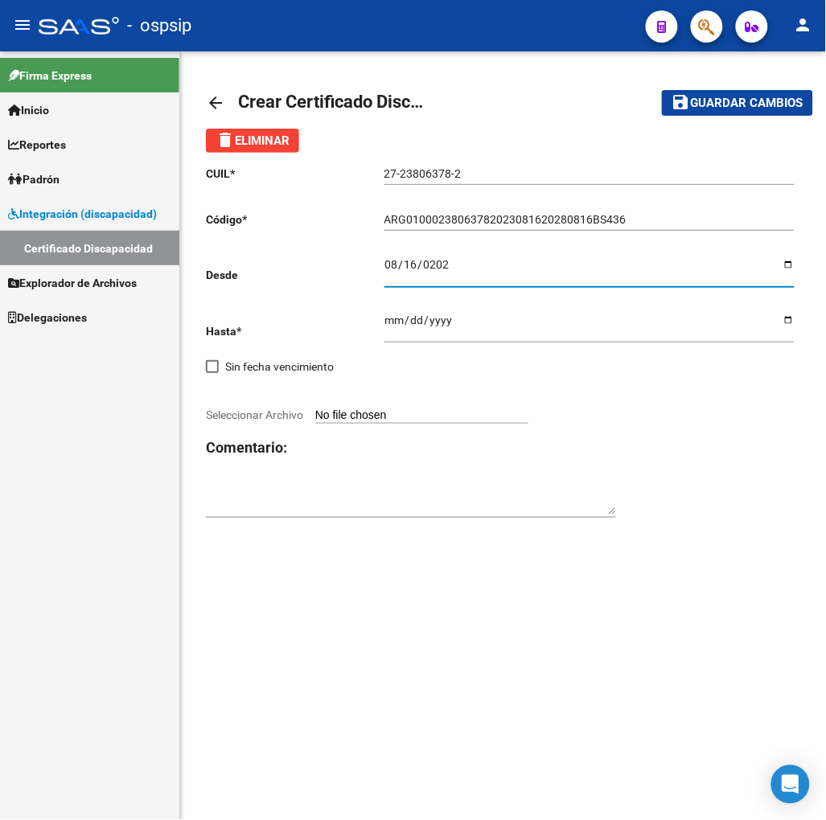
type input "2023-08-16"
click at [399, 330] on input "Ingresar fec. Hasta" at bounding box center [589, 326] width 410 height 24
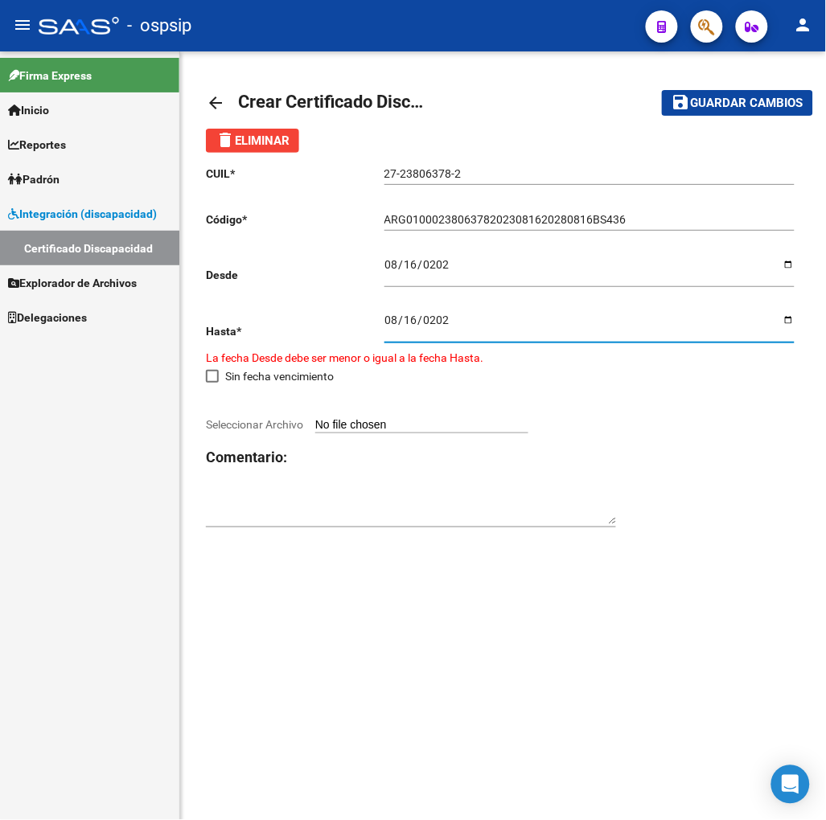
type input "2028-08-16"
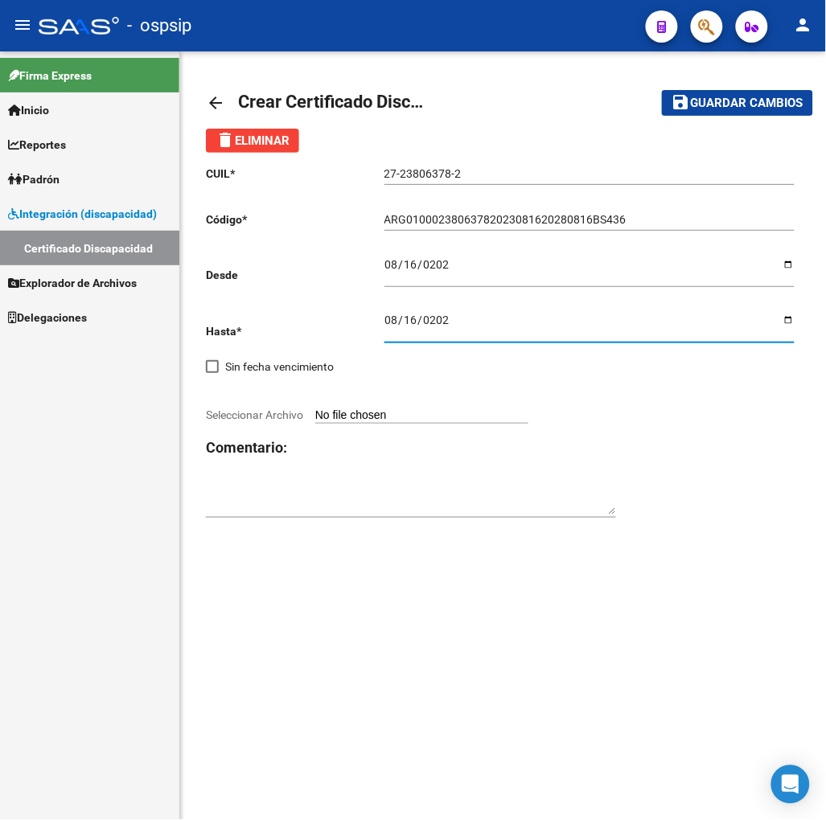
click at [409, 418] on input "Seleccionar Archivo" at bounding box center [421, 416] width 213 height 15
type input "C:\fakepath\CUD [PERSON_NAME].jpg"
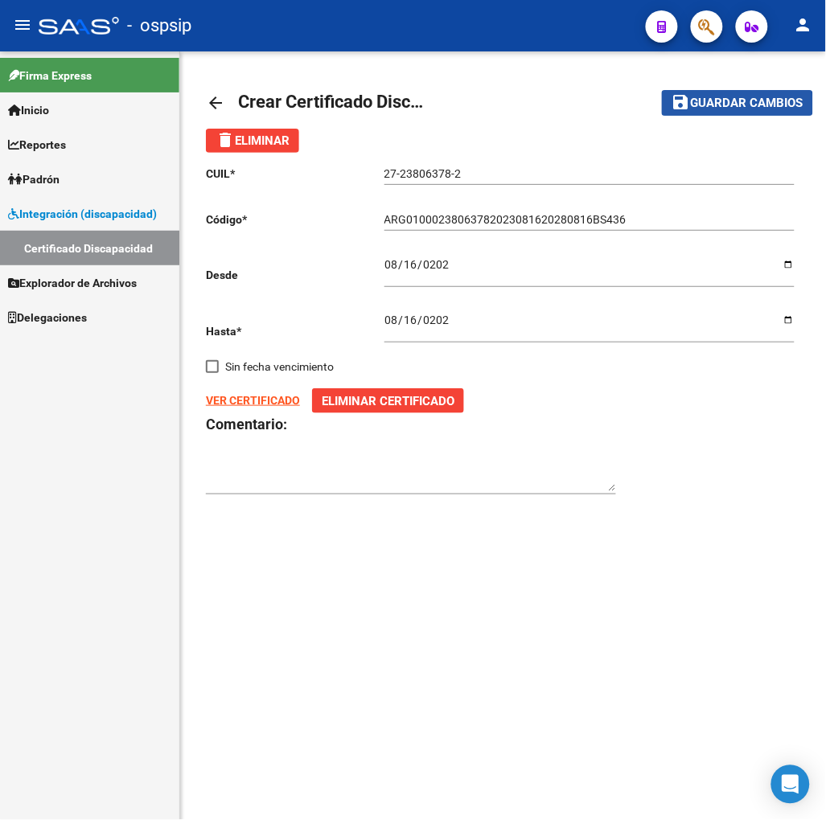
click at [719, 106] on span "Guardar cambios" at bounding box center [747, 104] width 113 height 14
